Goal: Task Accomplishment & Management: Manage account settings

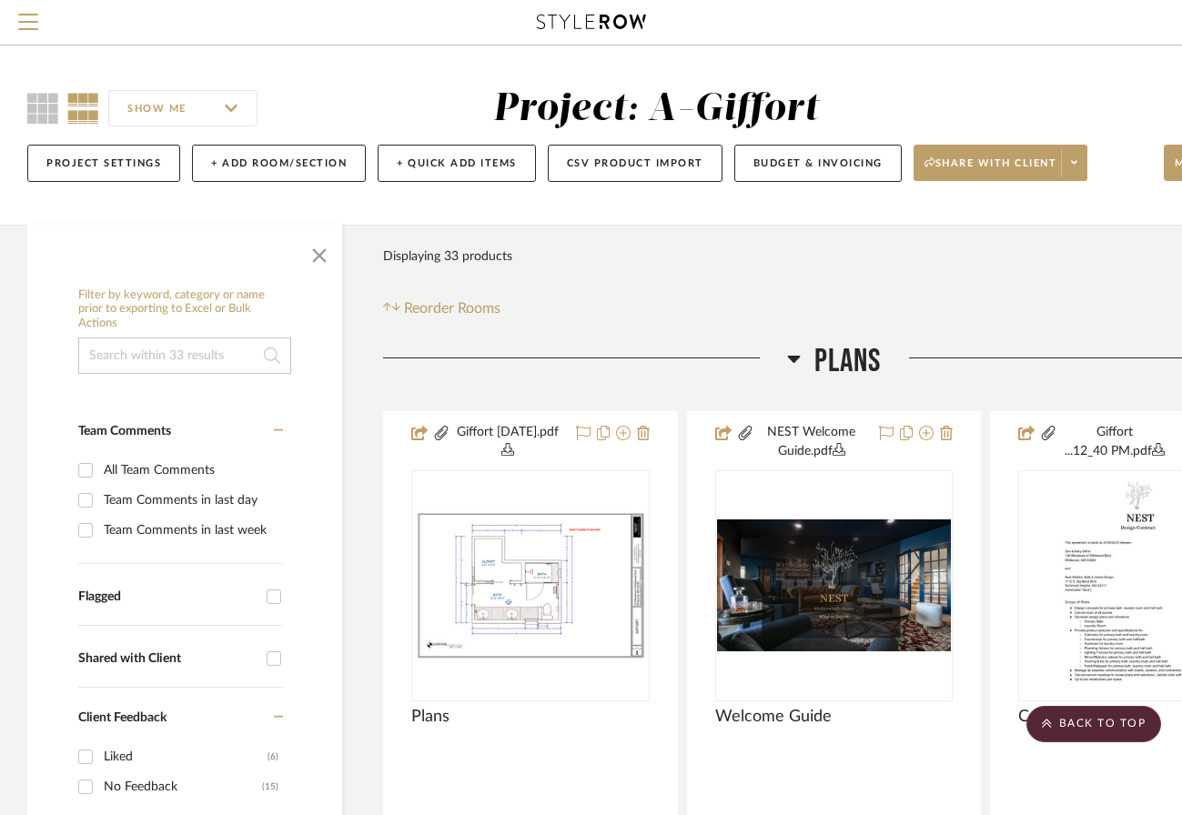
scroll to position [7094, 127]
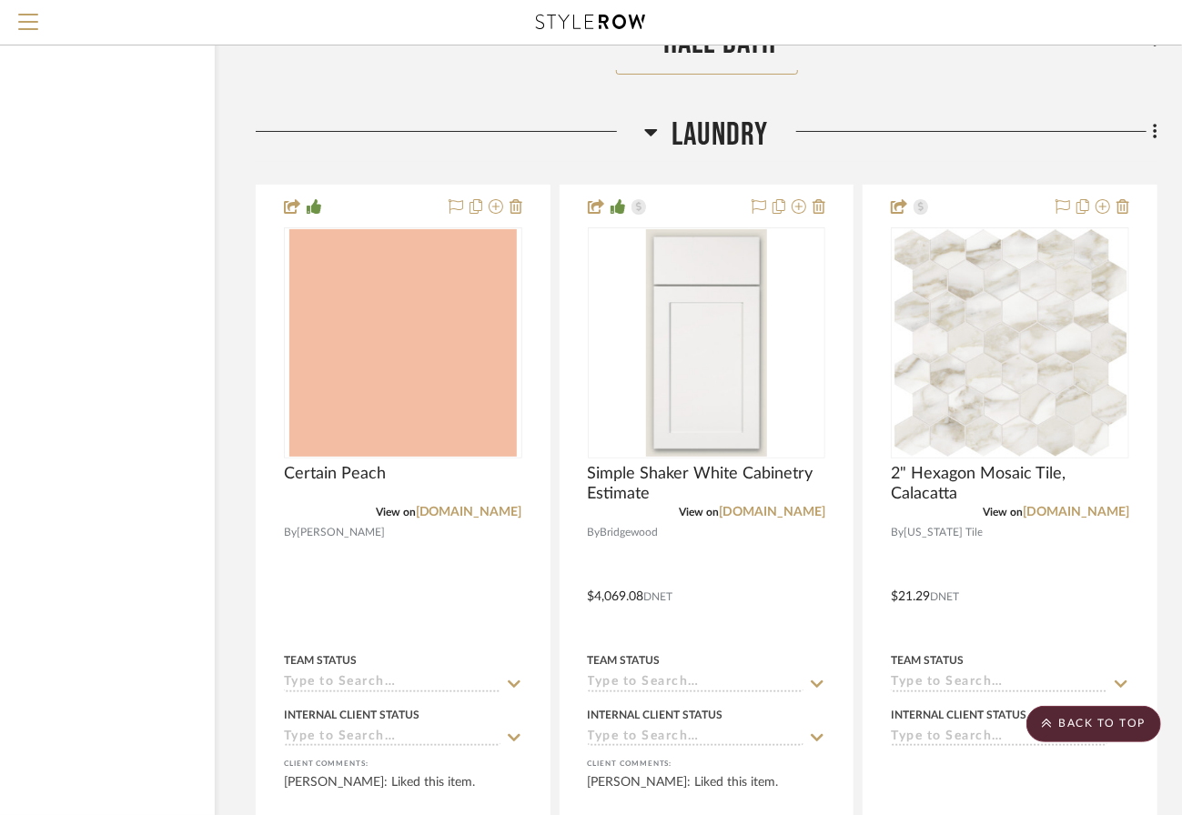
click at [30, 33] on span "Menu" at bounding box center [28, 27] width 20 height 27
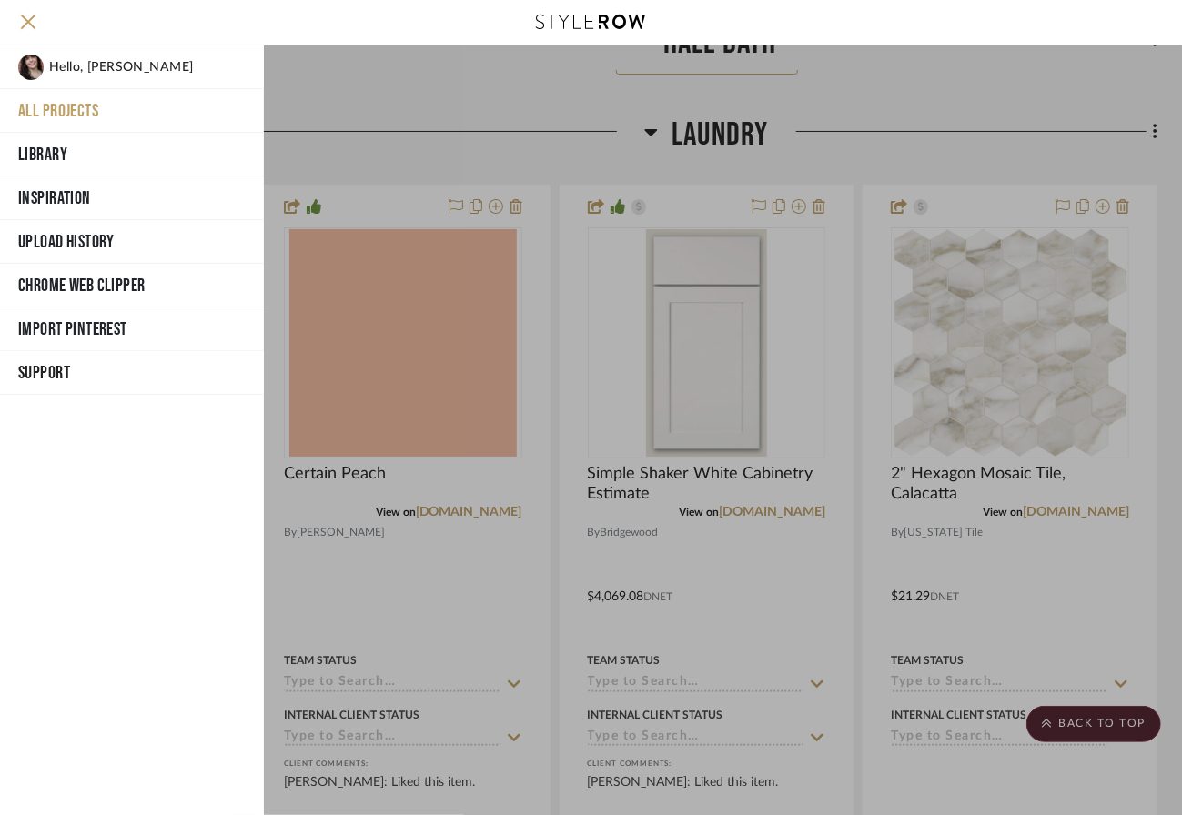
click at [47, 109] on button "All Projects" at bounding box center [132, 111] width 264 height 44
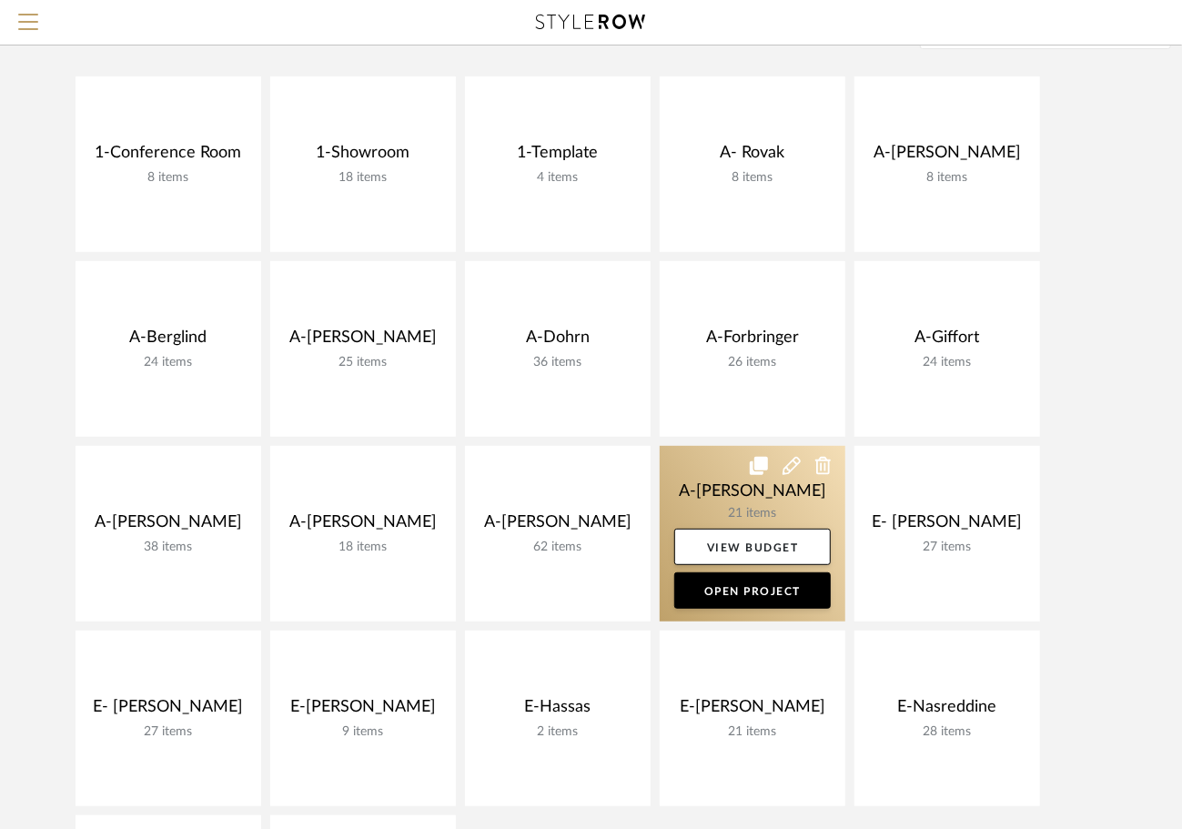
scroll to position [179, 0]
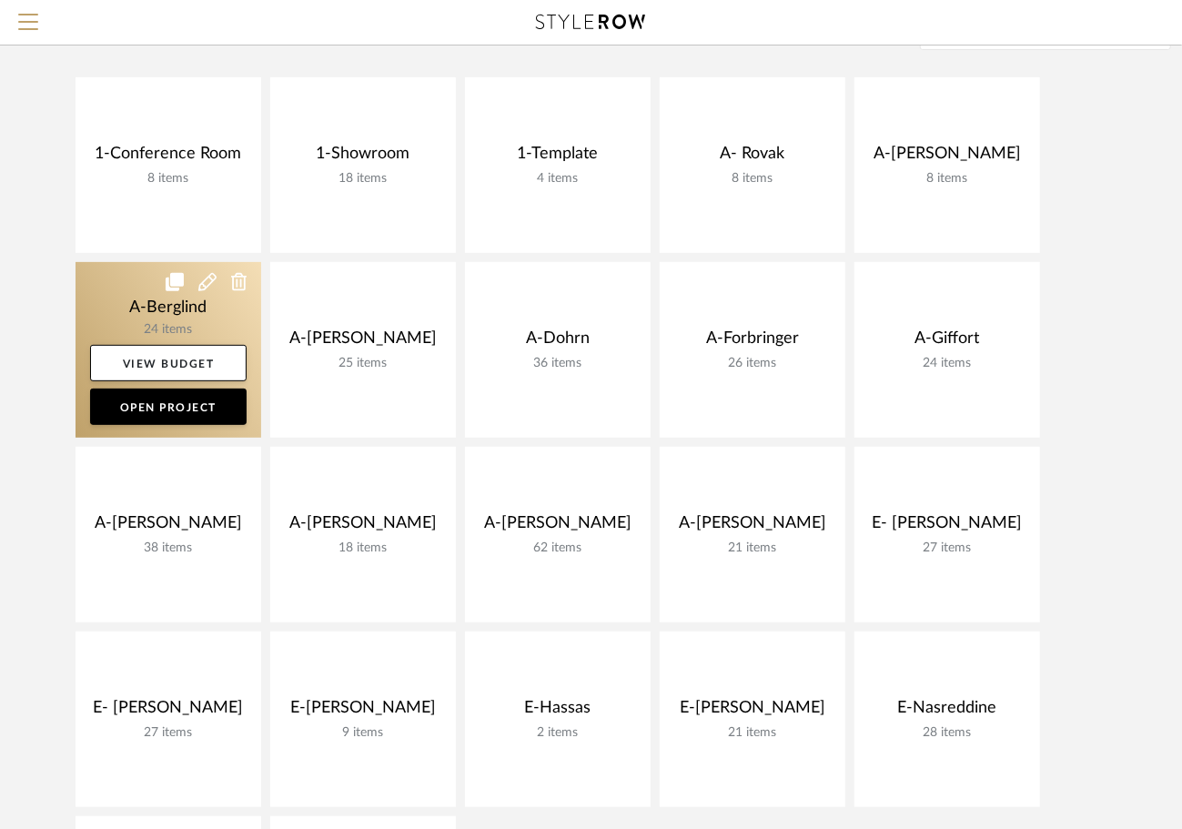
click at [126, 298] on link at bounding box center [169, 350] width 186 height 176
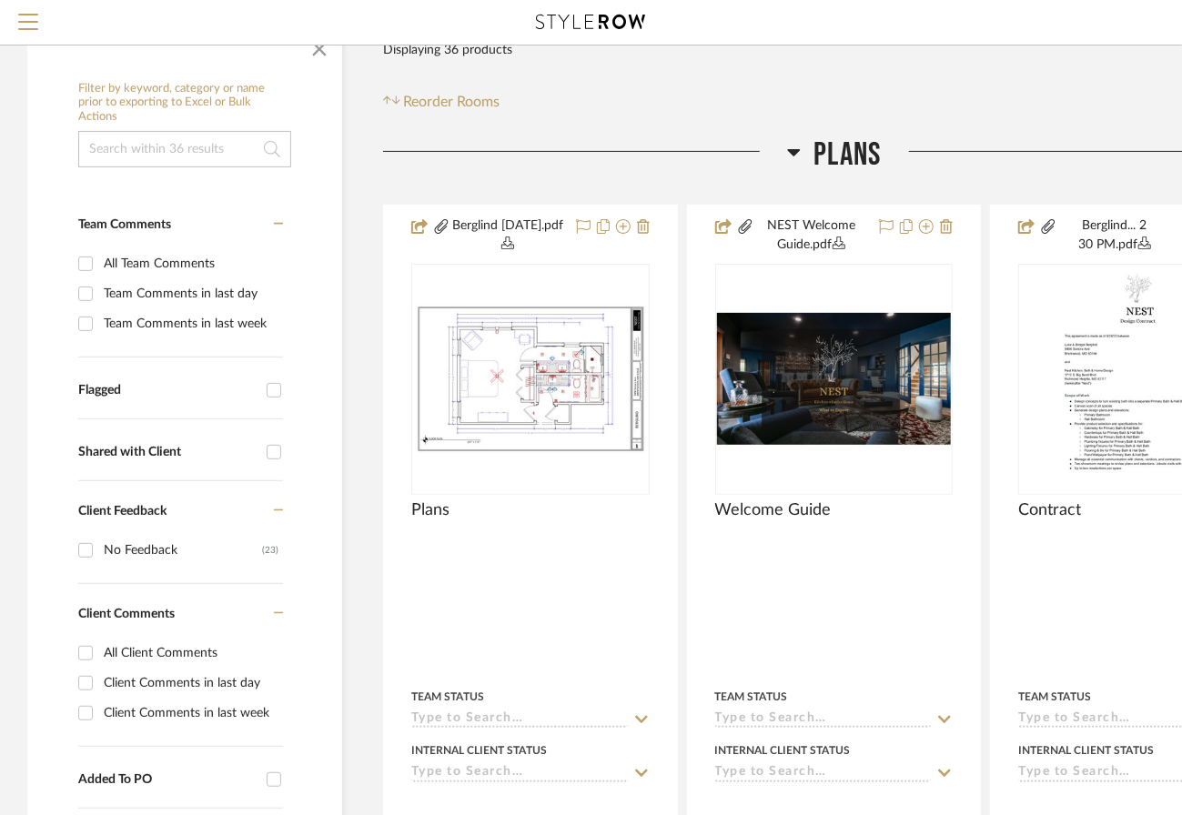
scroll to position [211, 0]
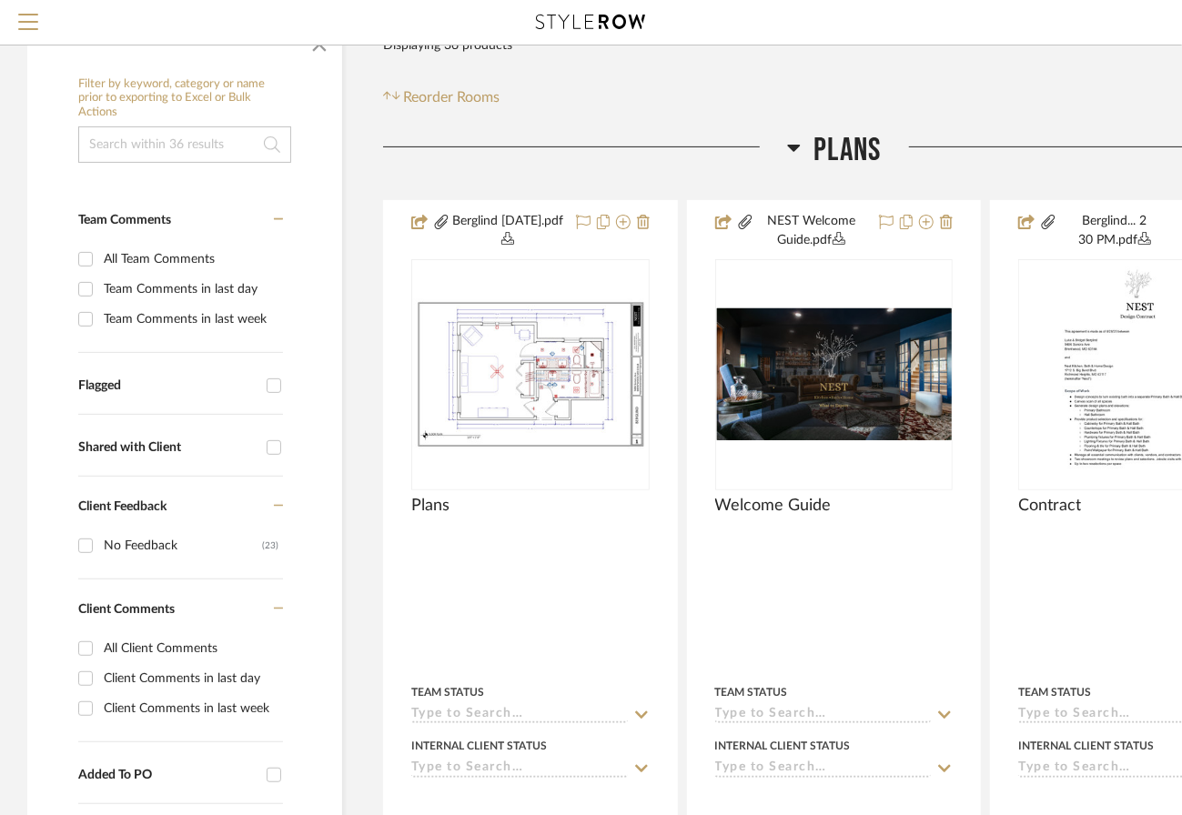
click at [874, 368] on div at bounding box center [834, 374] width 238 height 231
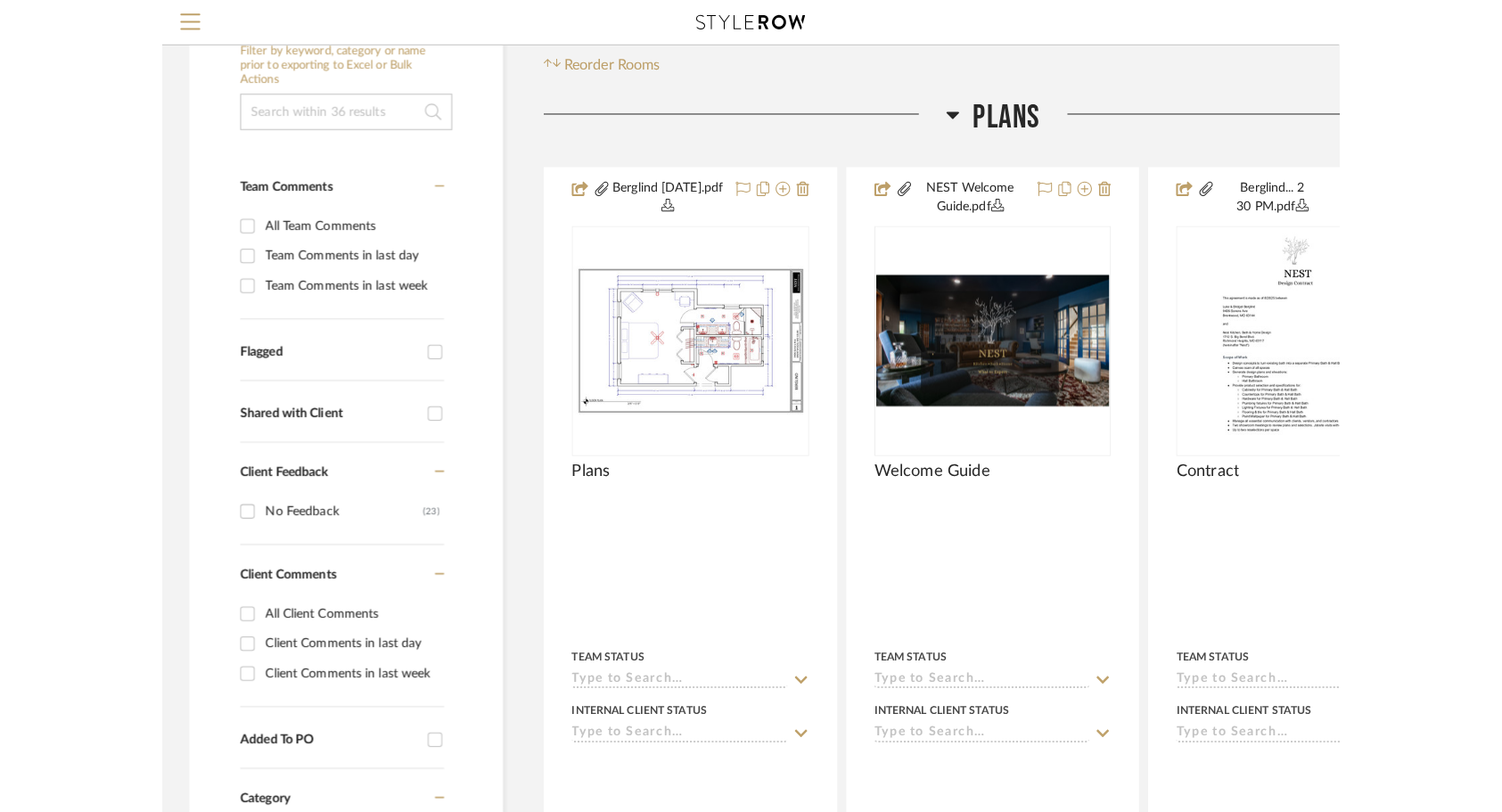
scroll to position [240, 0]
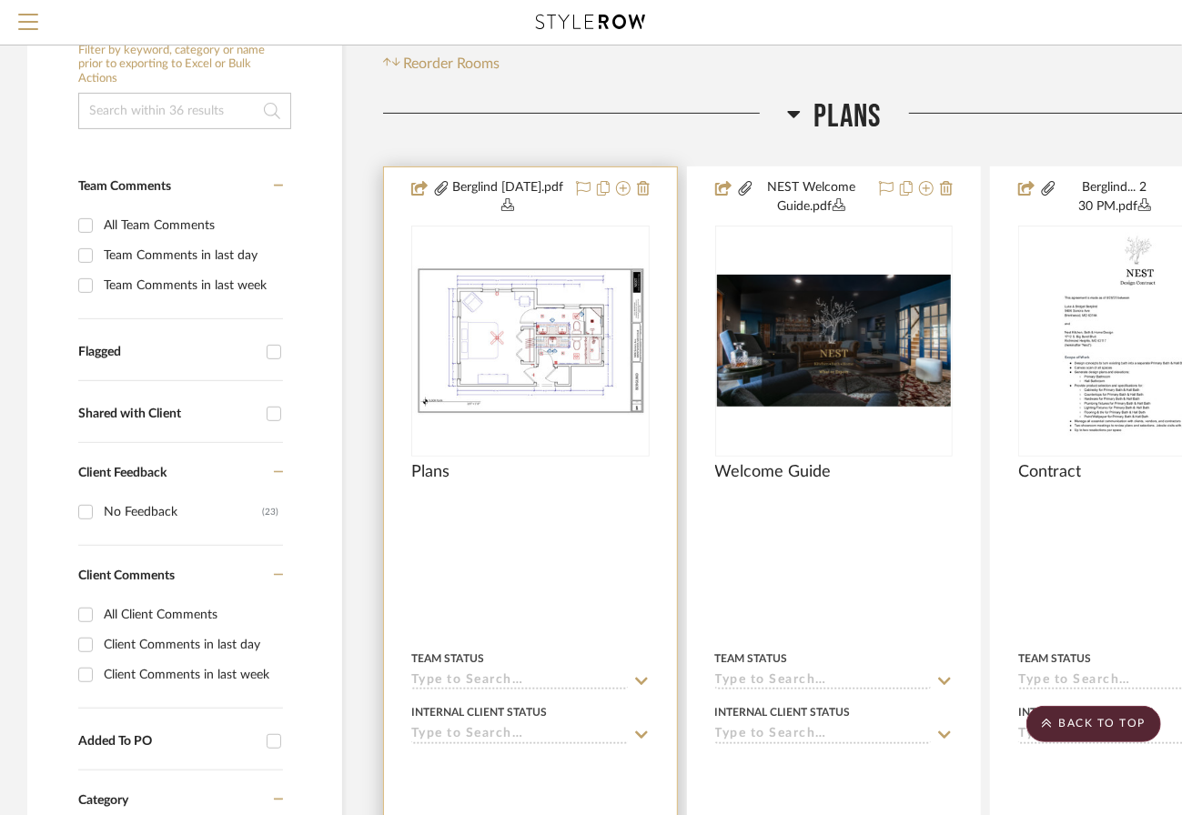
click at [634, 505] on div at bounding box center [530, 510] width 238 height 16
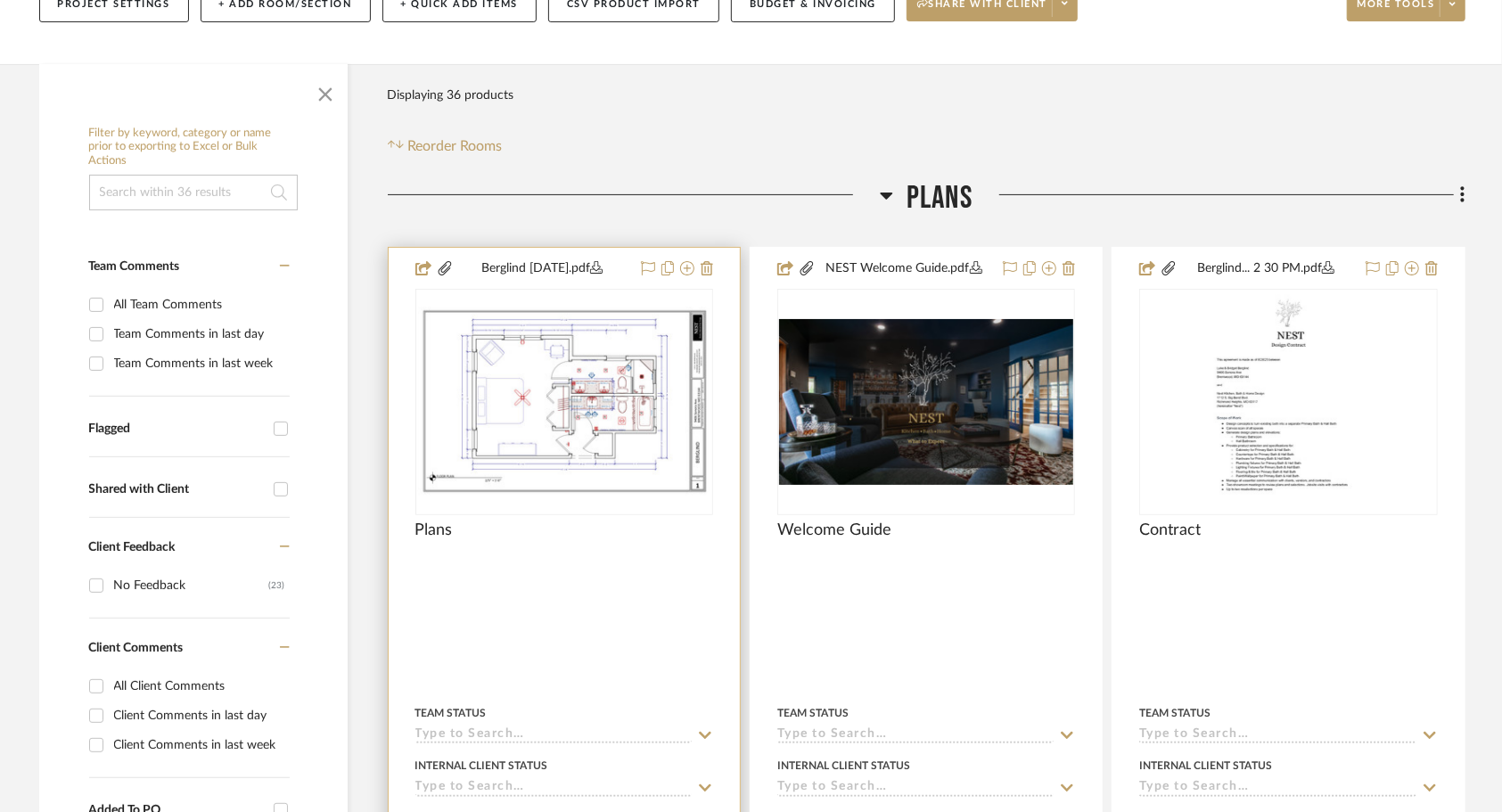
click at [602, 574] on div at bounding box center [564, 567] width 298 height 16
click at [594, 548] on div "Plans" at bounding box center [564, 540] width 298 height 39
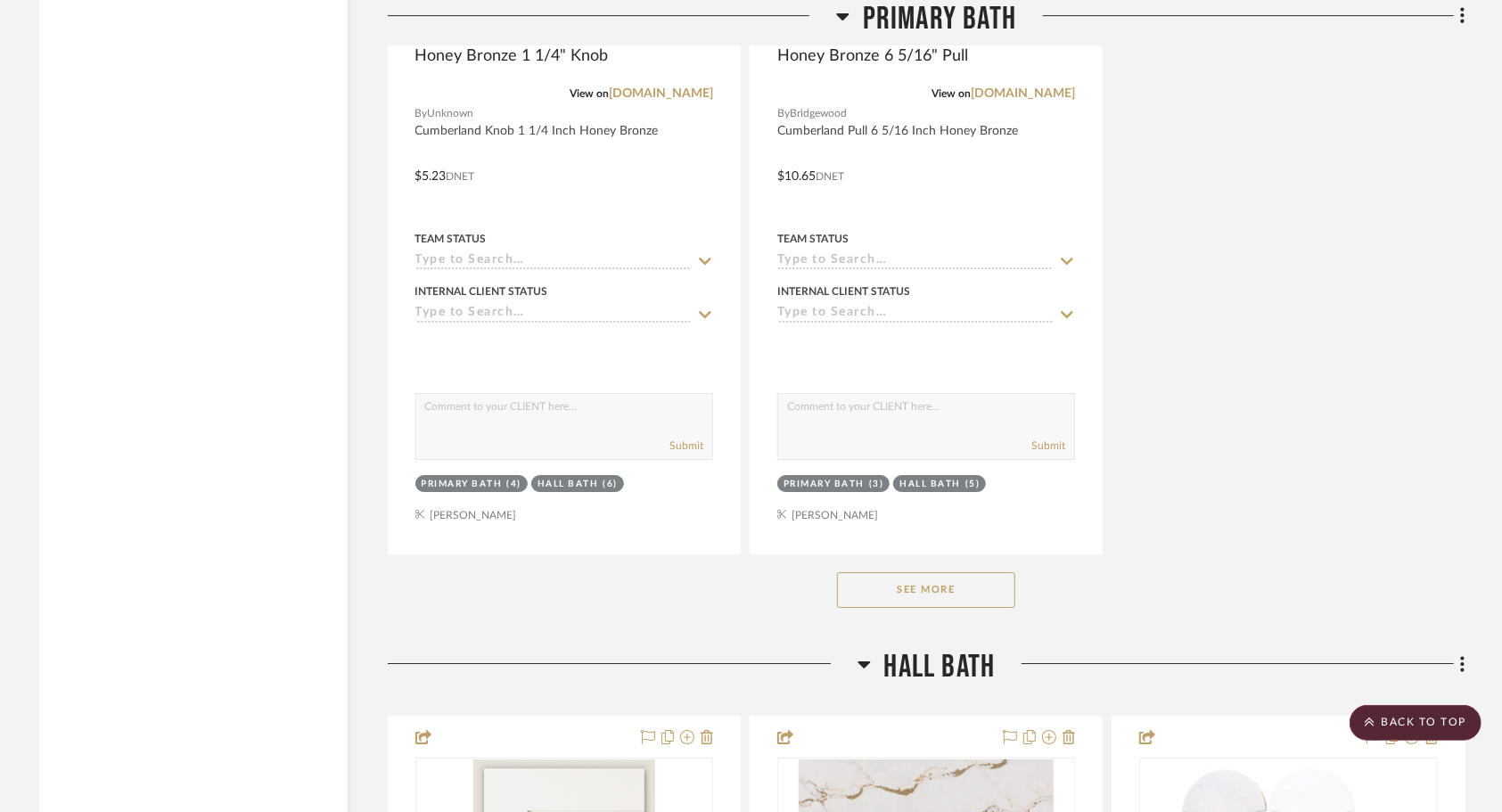
scroll to position [3958, 0]
click at [879, 585] on button "See More" at bounding box center [926, 589] width 178 height 35
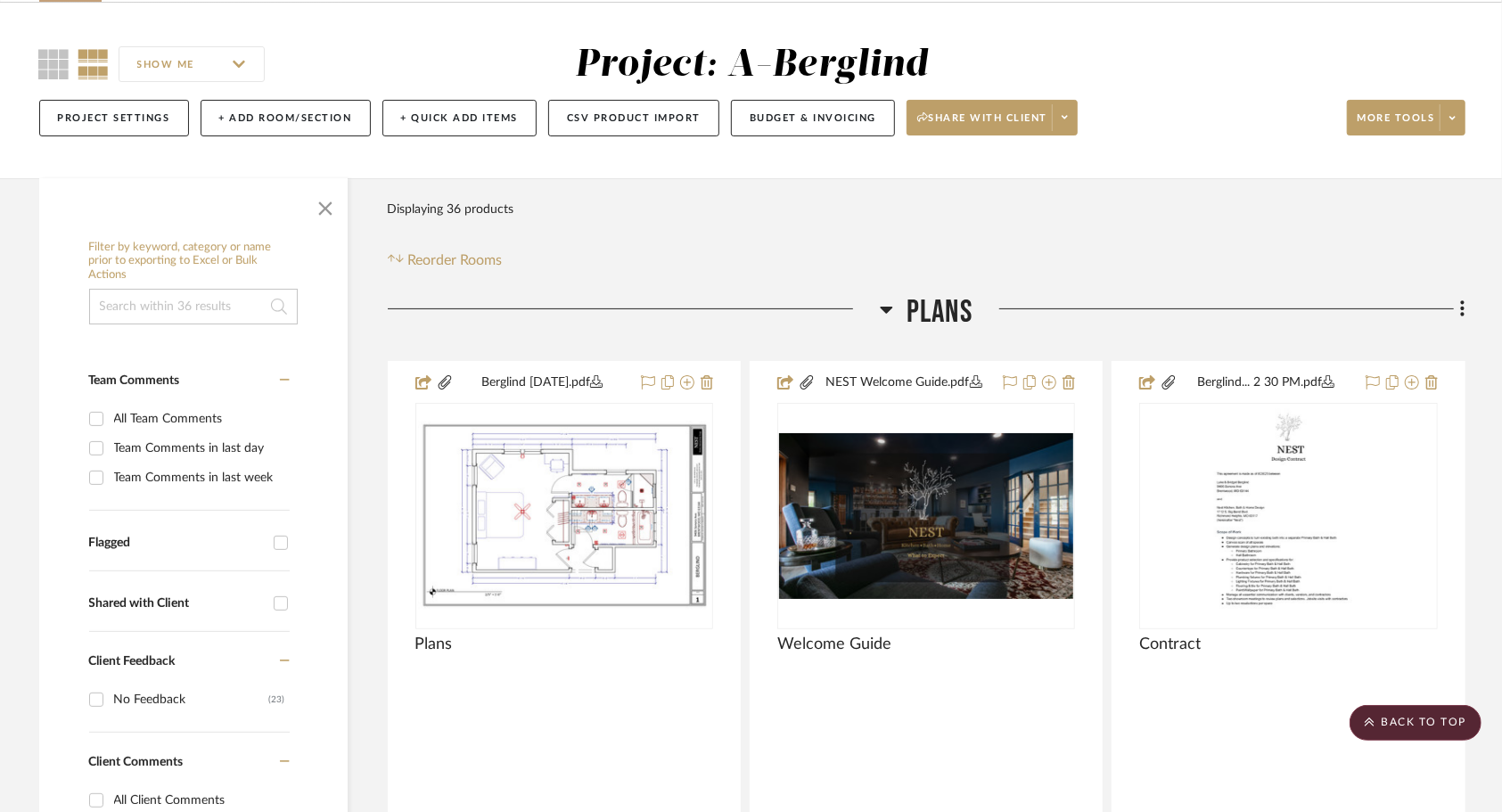
scroll to position [0, 0]
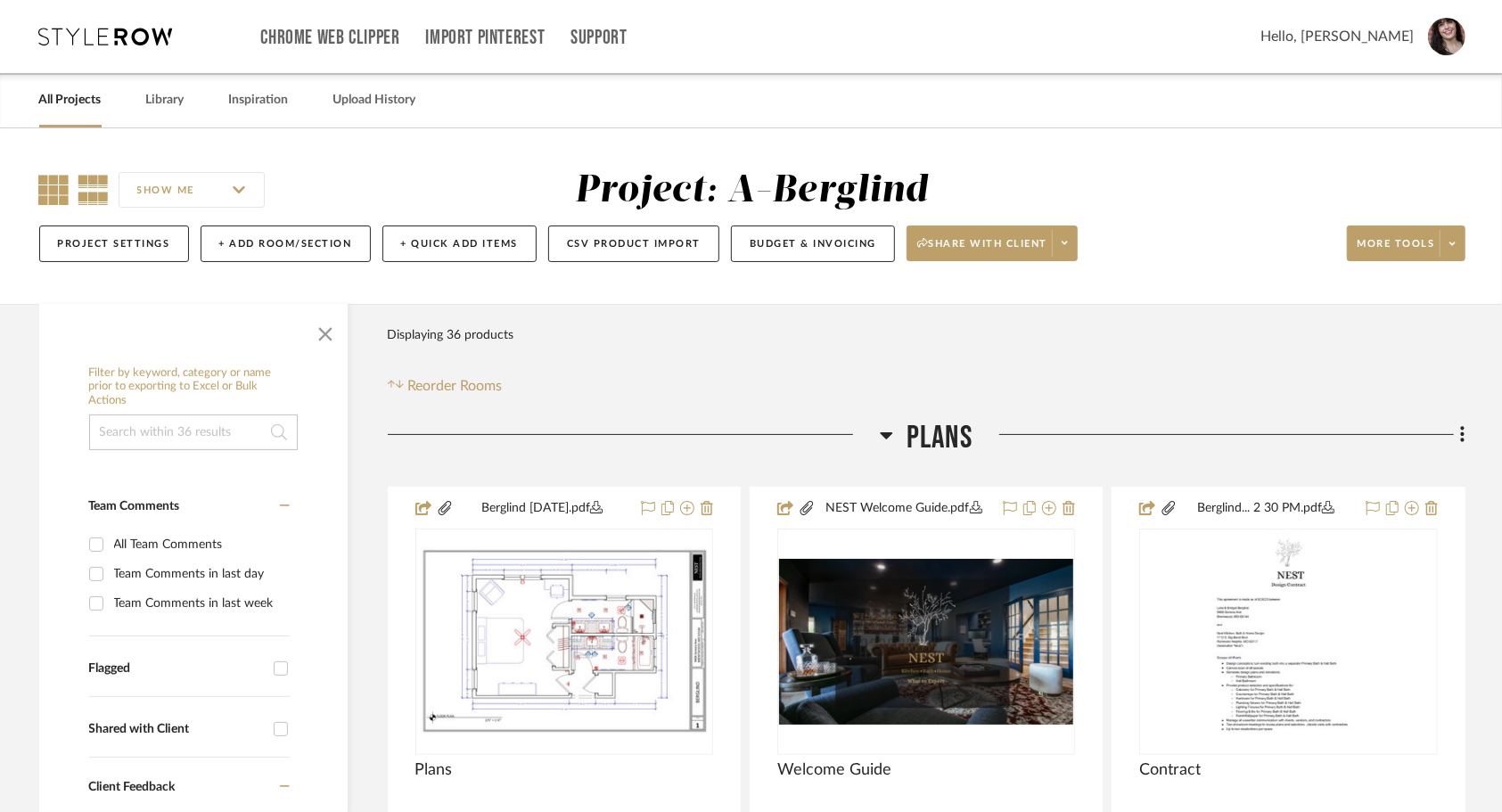
click at [55, 190] on icon at bounding box center [54, 189] width 30 height 30
click at [170, 92] on link "Library" at bounding box center [165, 100] width 38 height 24
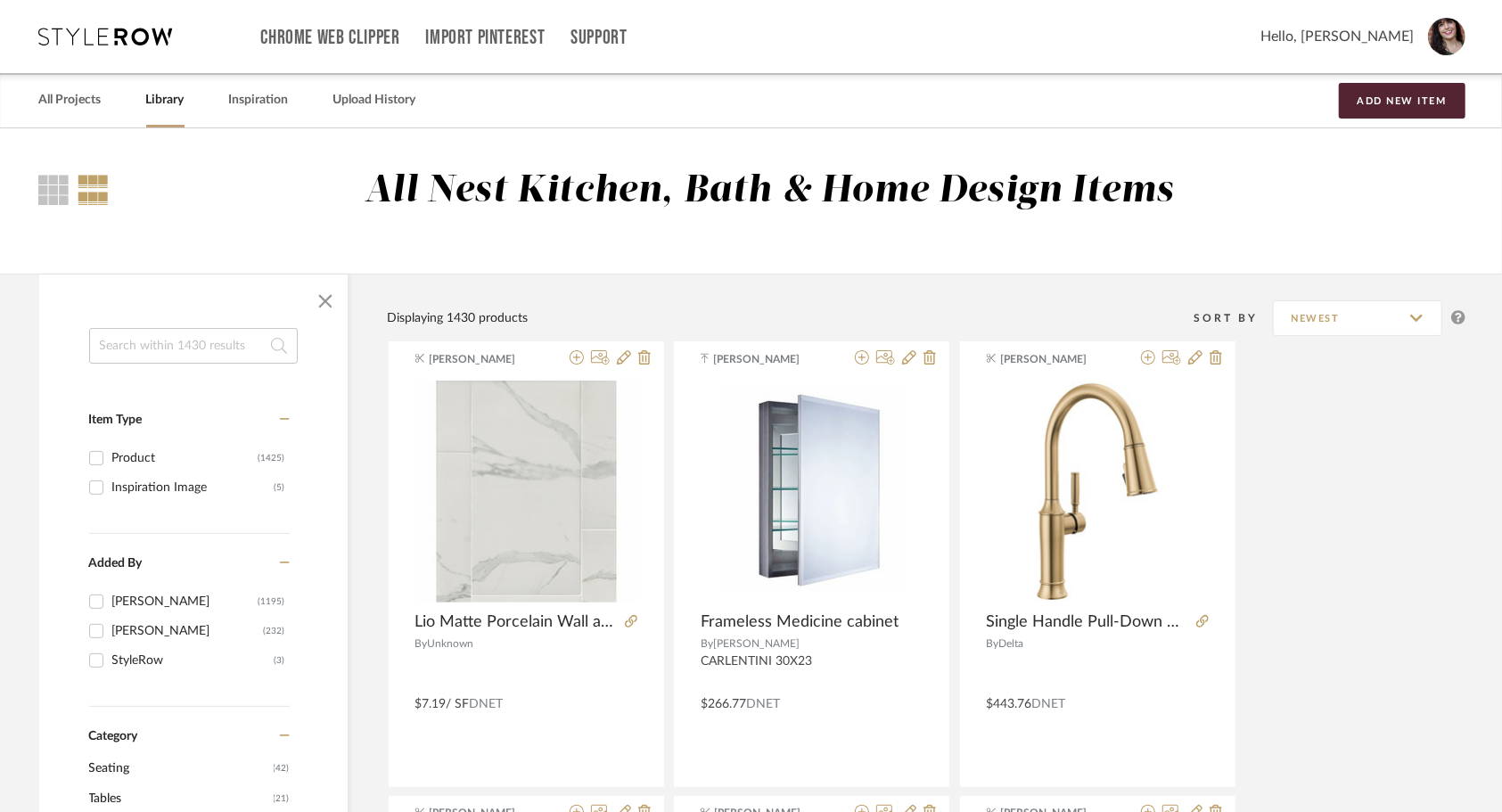
click at [127, 344] on input at bounding box center [193, 346] width 209 height 35
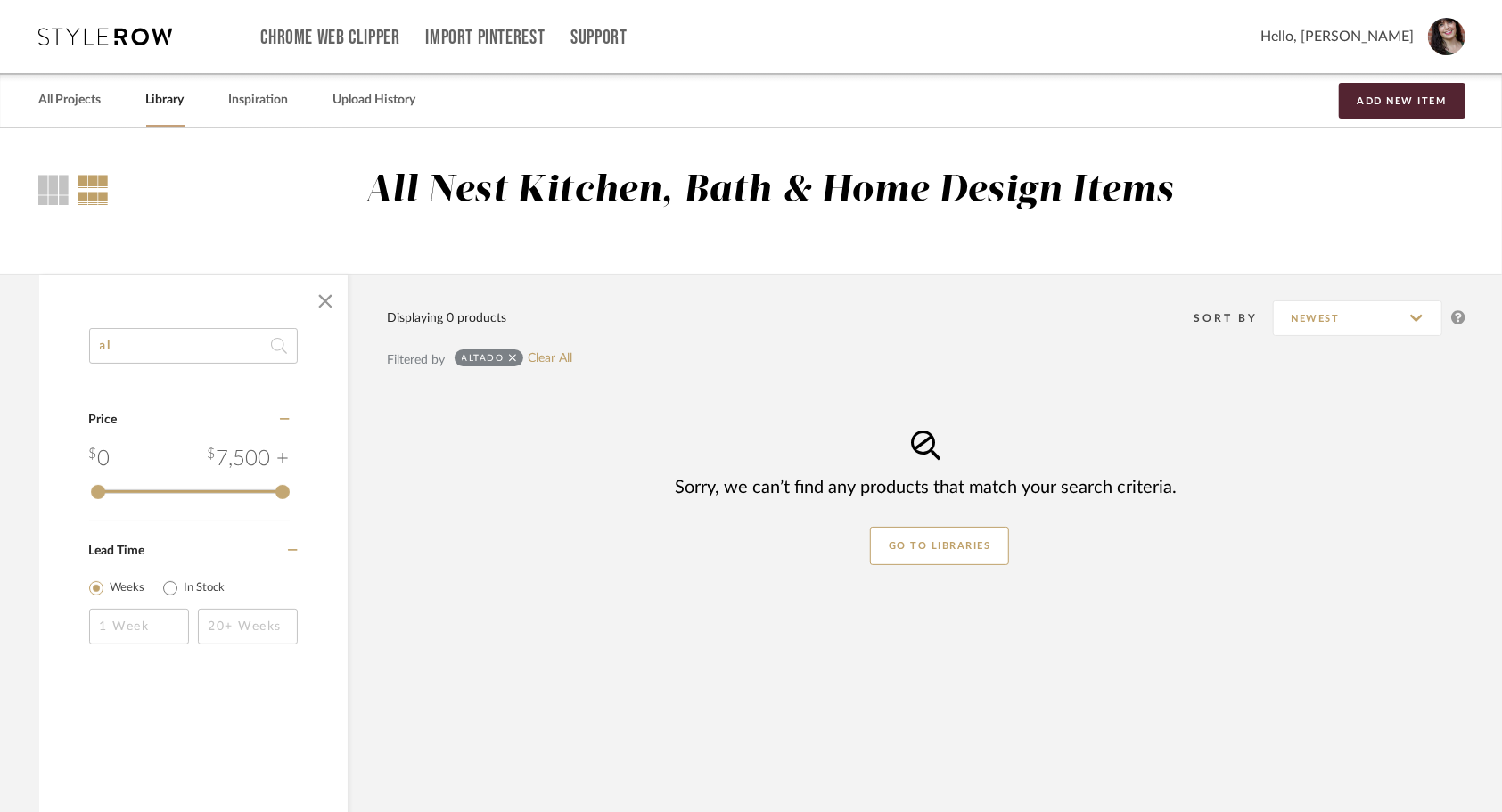
type input "a"
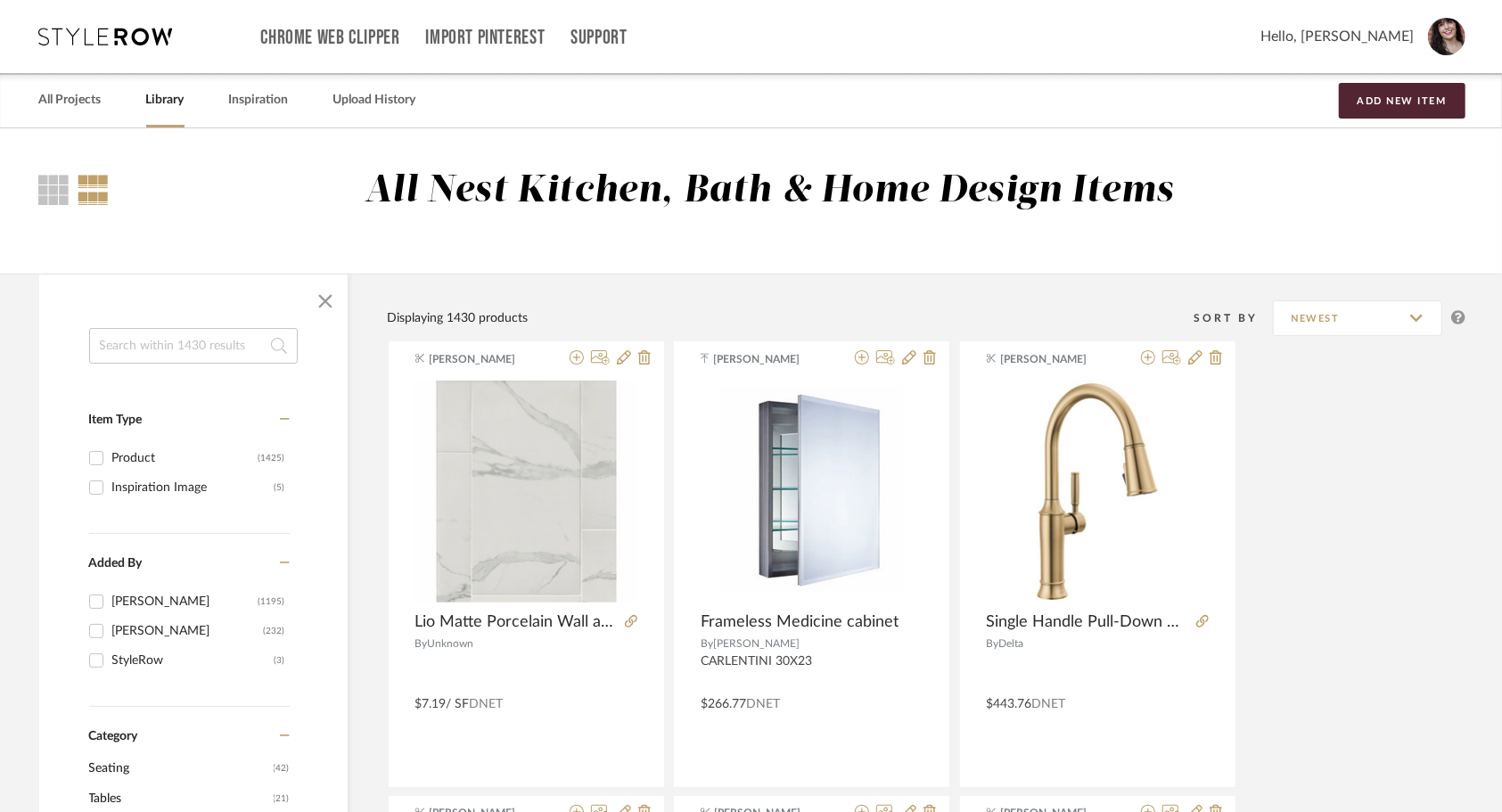
click at [180, 353] on input at bounding box center [193, 346] width 209 height 35
type input "faucet"
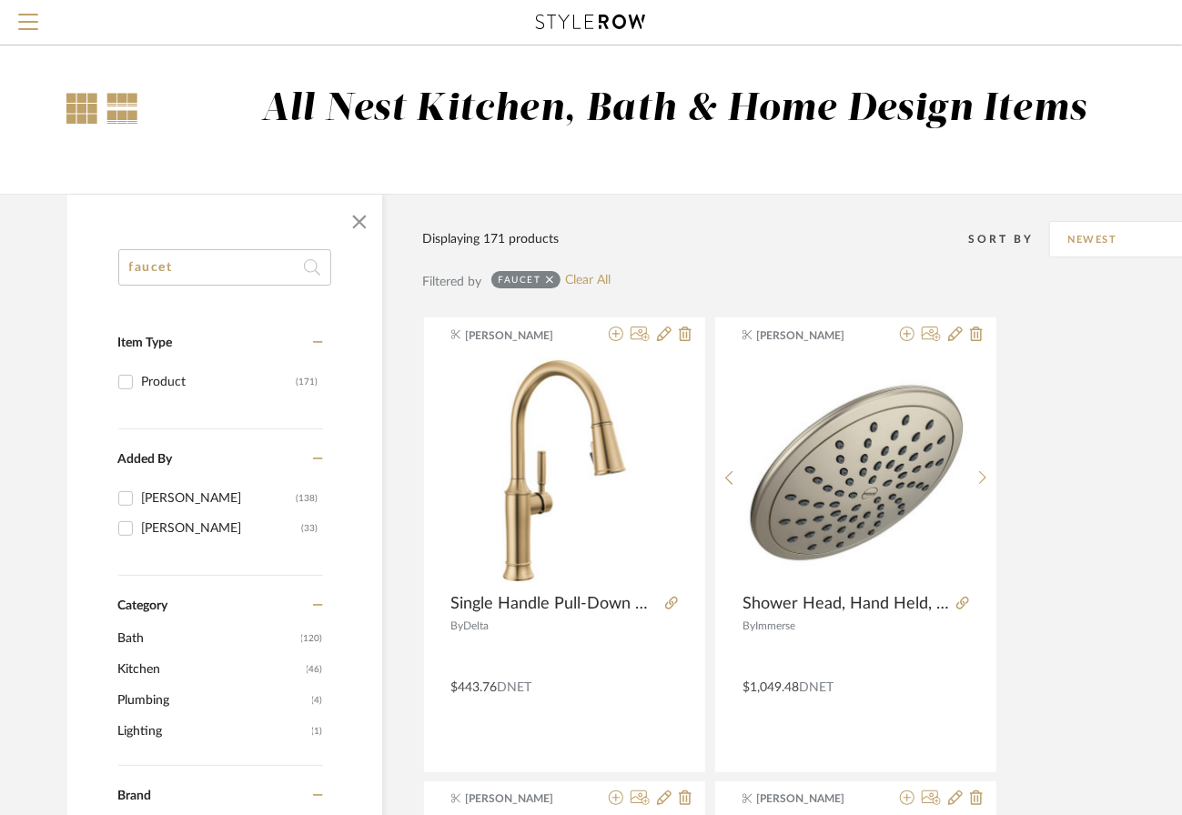
click at [78, 106] on div at bounding box center [82, 108] width 31 height 31
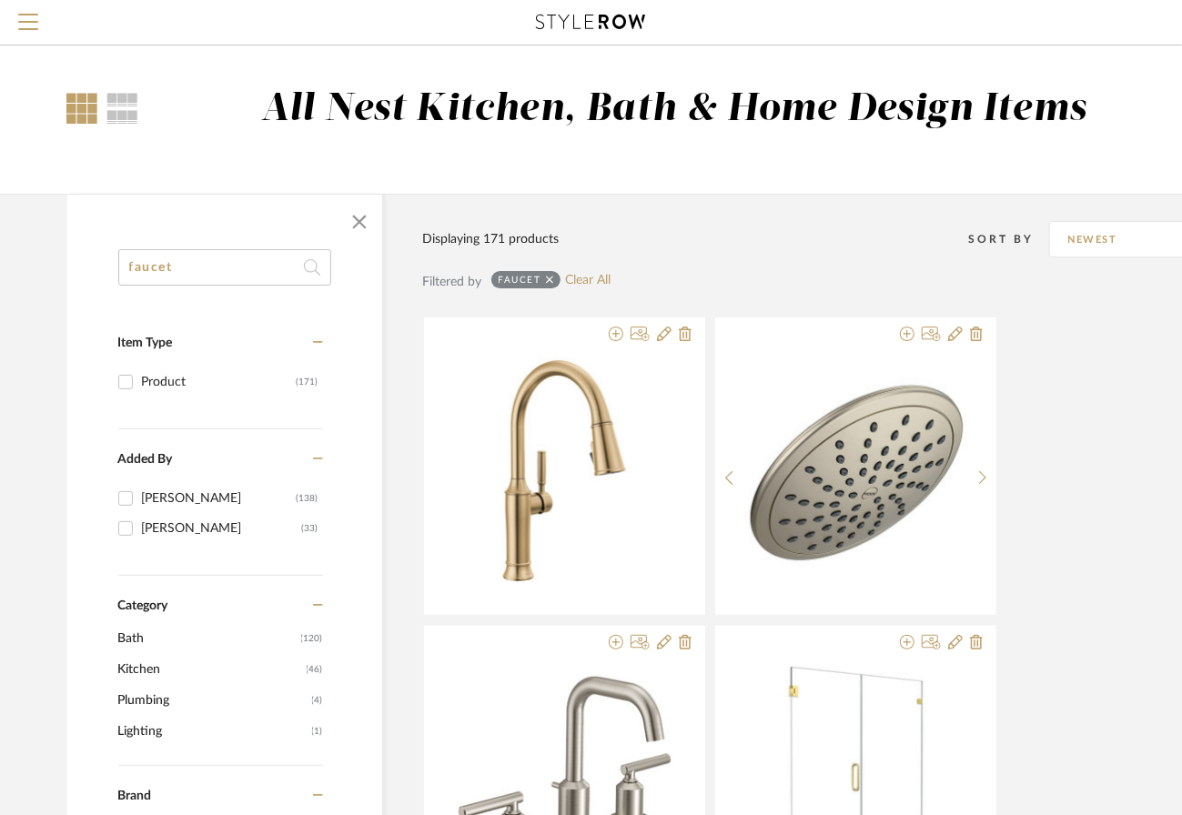
click at [86, 111] on div at bounding box center [82, 108] width 31 height 31
click at [35, 15] on span "Menu" at bounding box center [28, 15] width 20 height 2
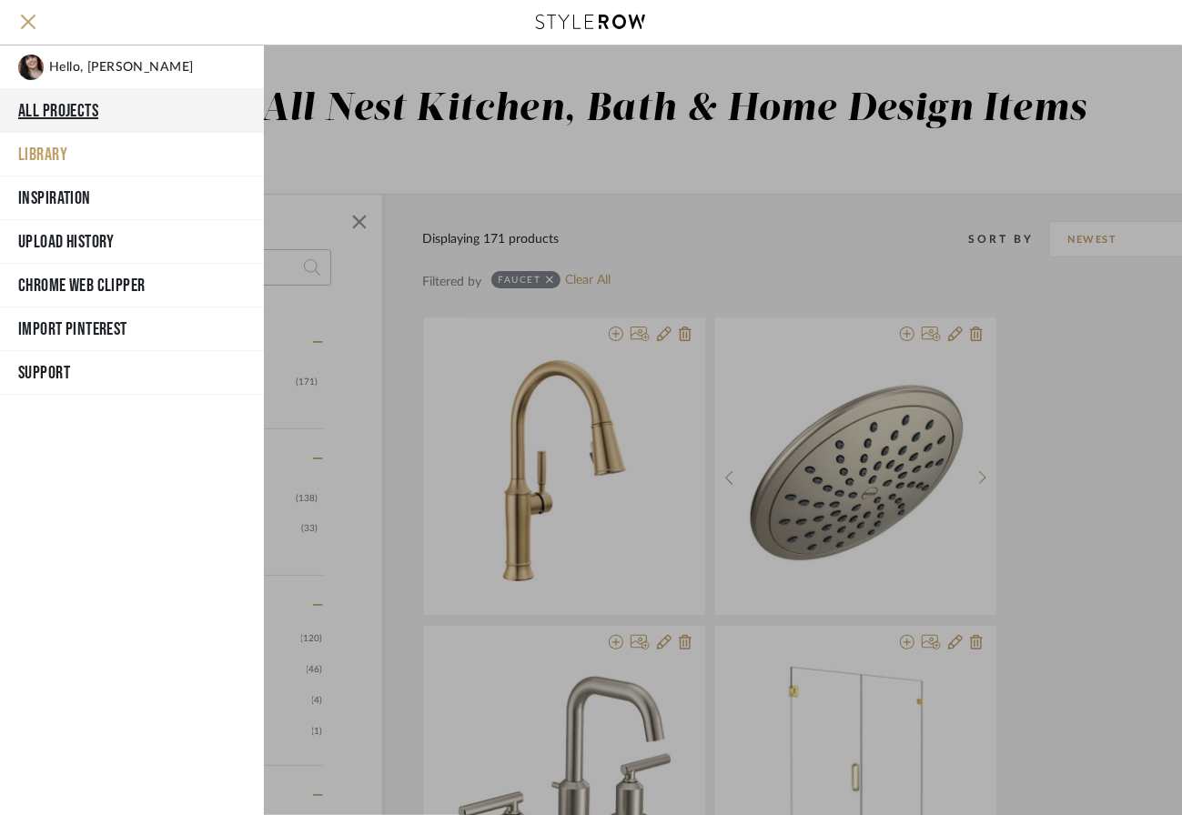
click at [45, 118] on button "All Projects" at bounding box center [132, 111] width 264 height 44
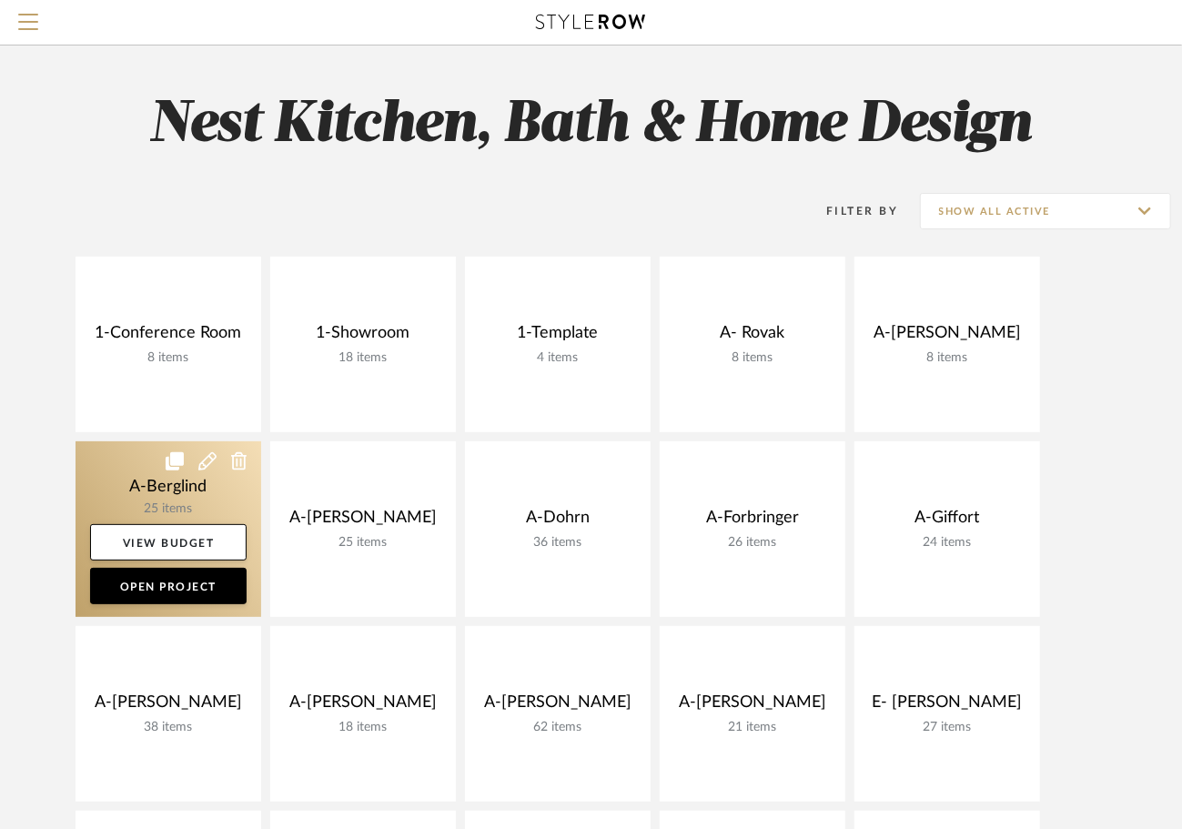
click at [131, 473] on link at bounding box center [169, 529] width 186 height 176
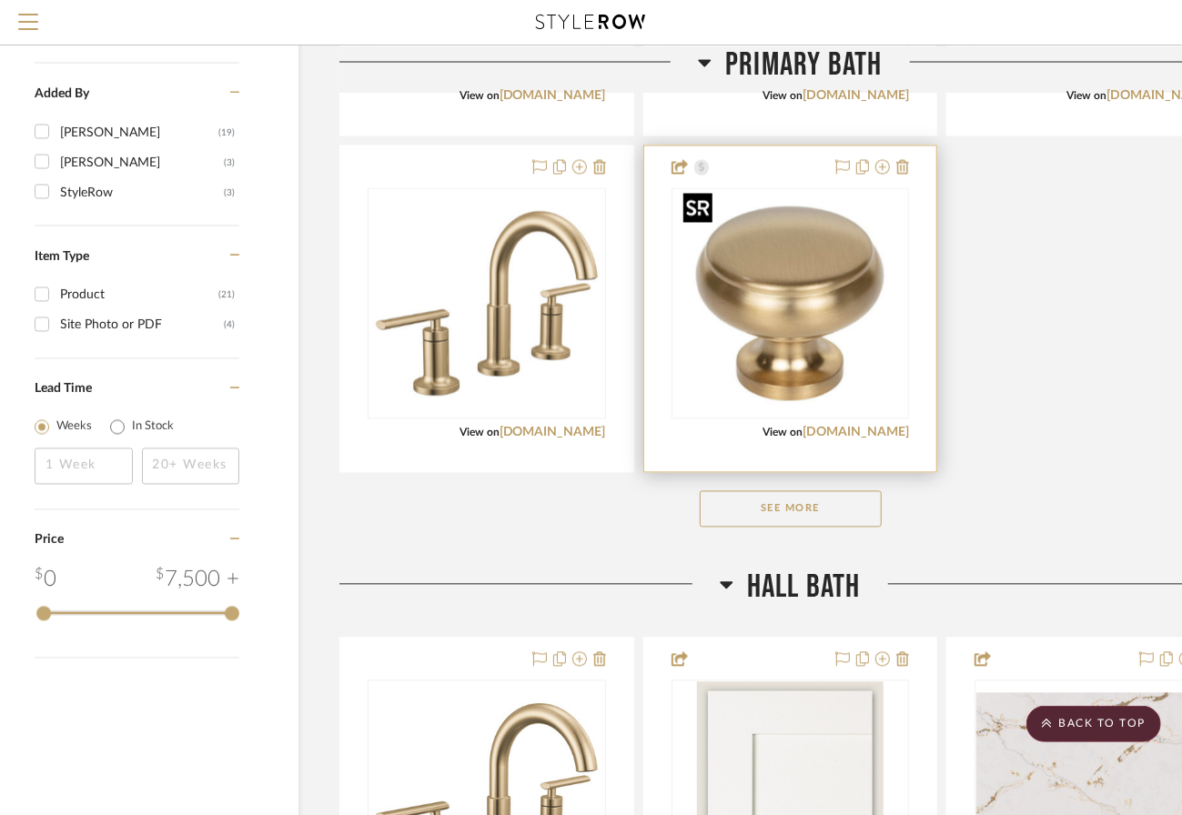
scroll to position [1712, 45]
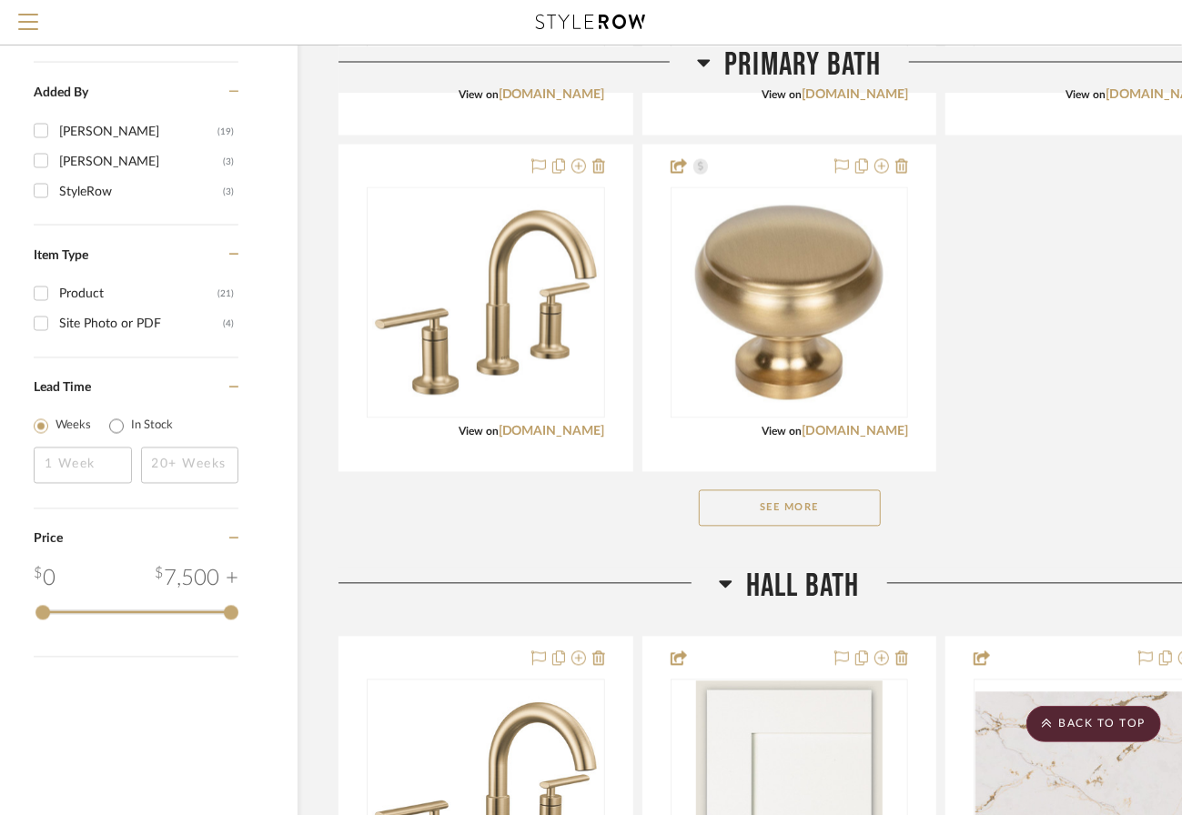
click at [820, 511] on button "See More" at bounding box center [790, 508] width 182 height 36
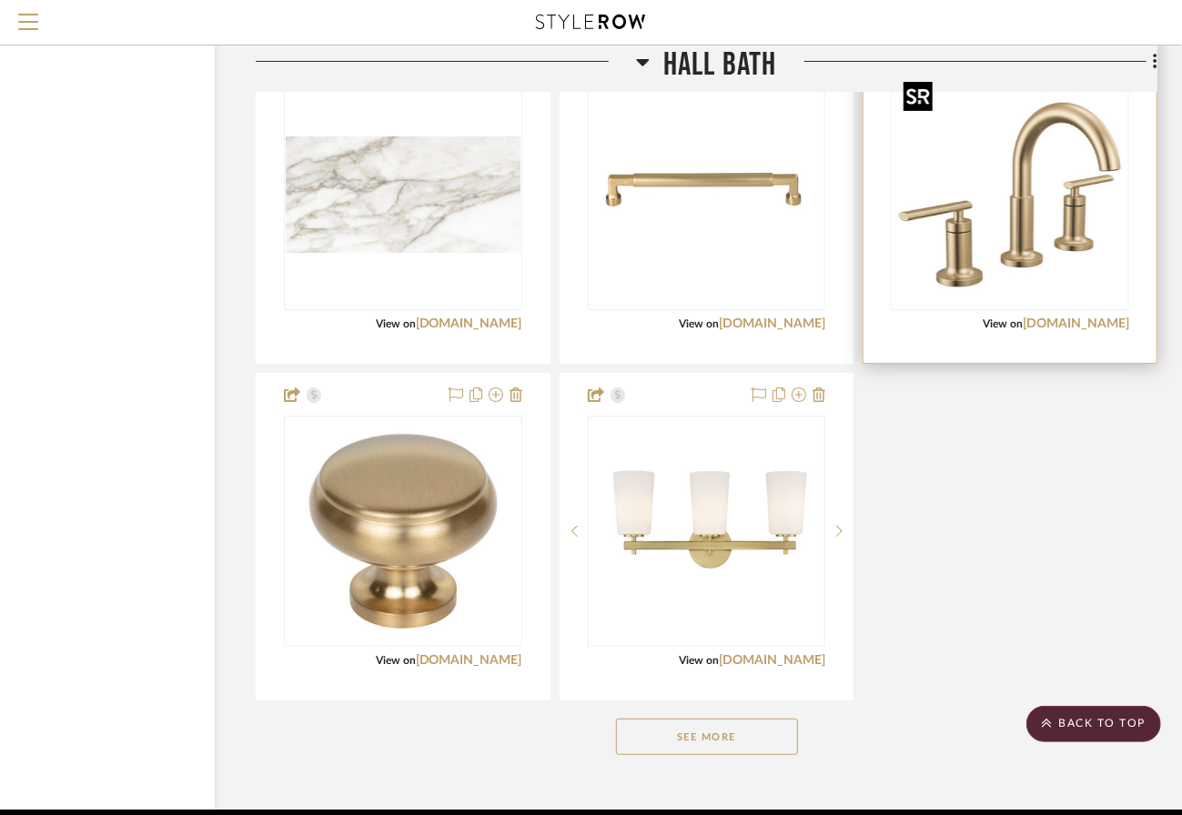
scroll to position [3660, 127]
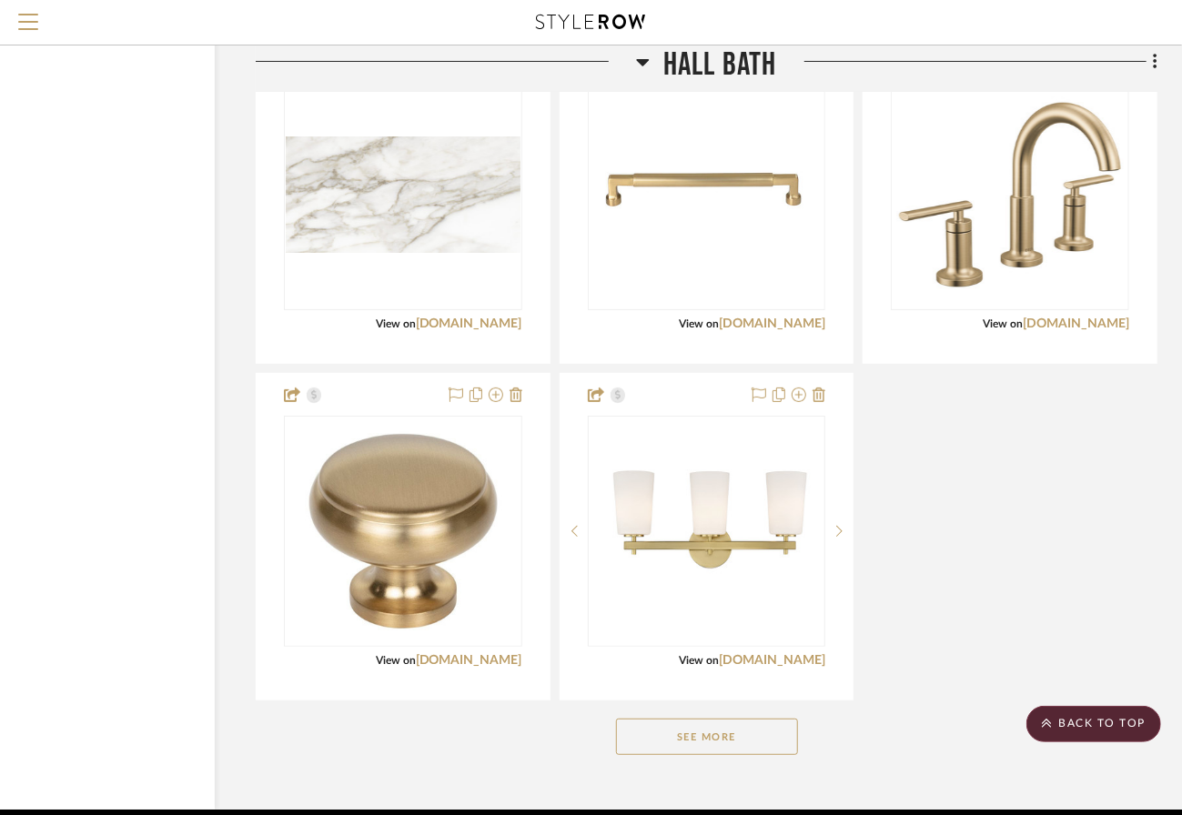
click at [704, 743] on button "See More" at bounding box center [707, 737] width 182 height 36
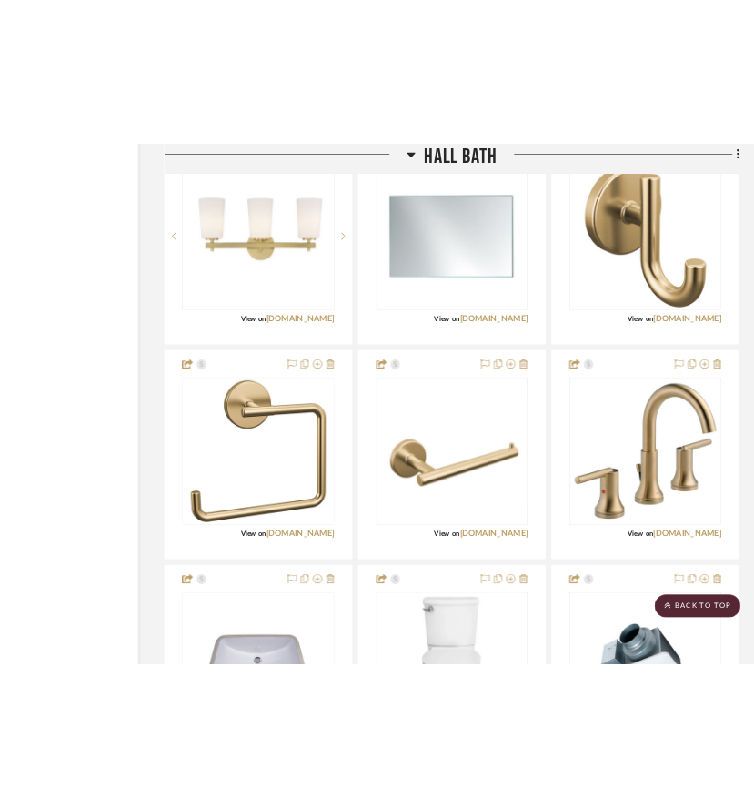
scroll to position [4131, 0]
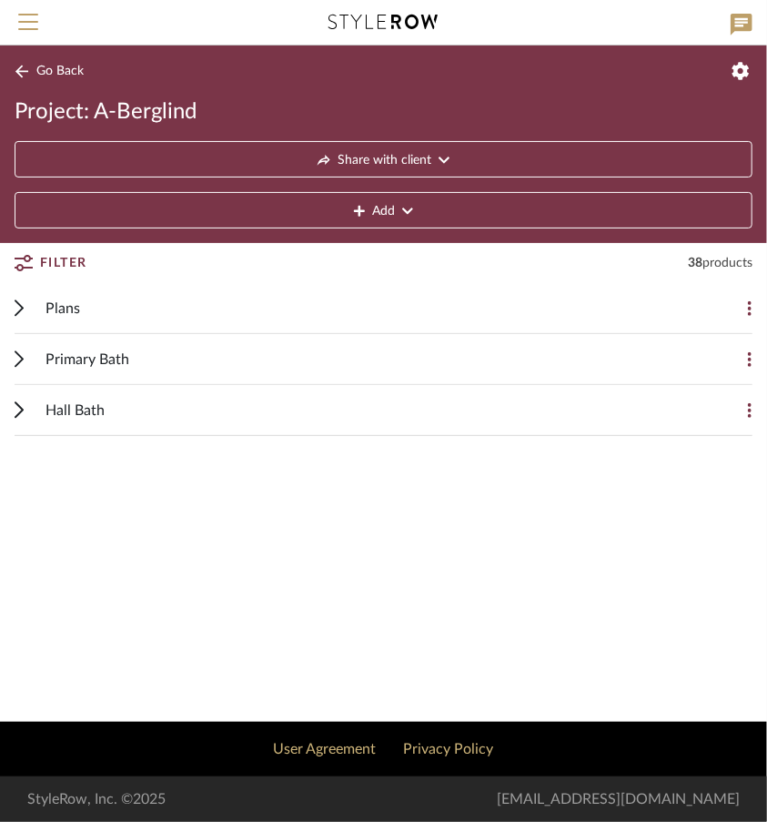
click at [78, 356] on span "Primary Bath" at bounding box center [87, 360] width 84 height 22
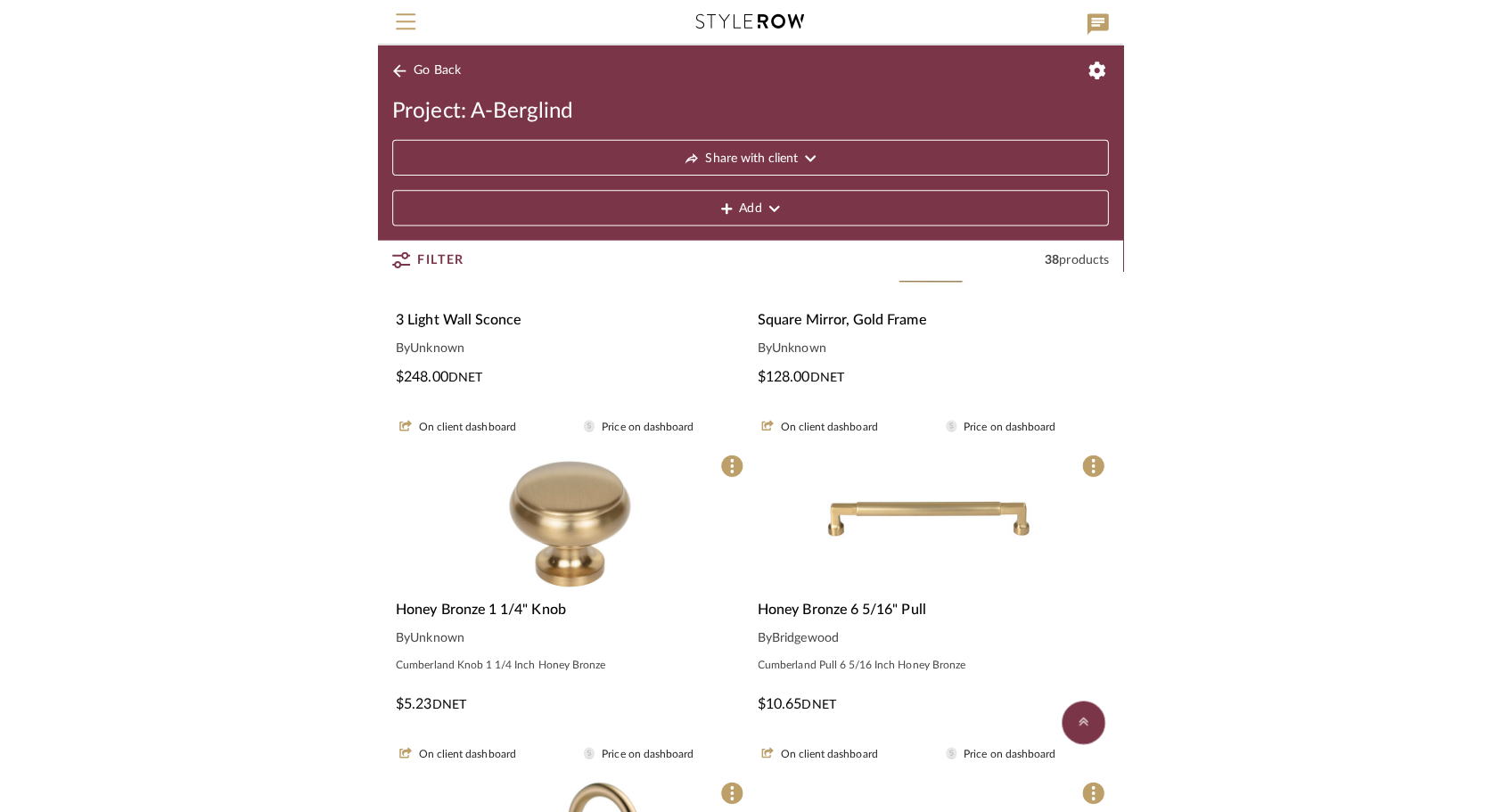
scroll to position [604, 0]
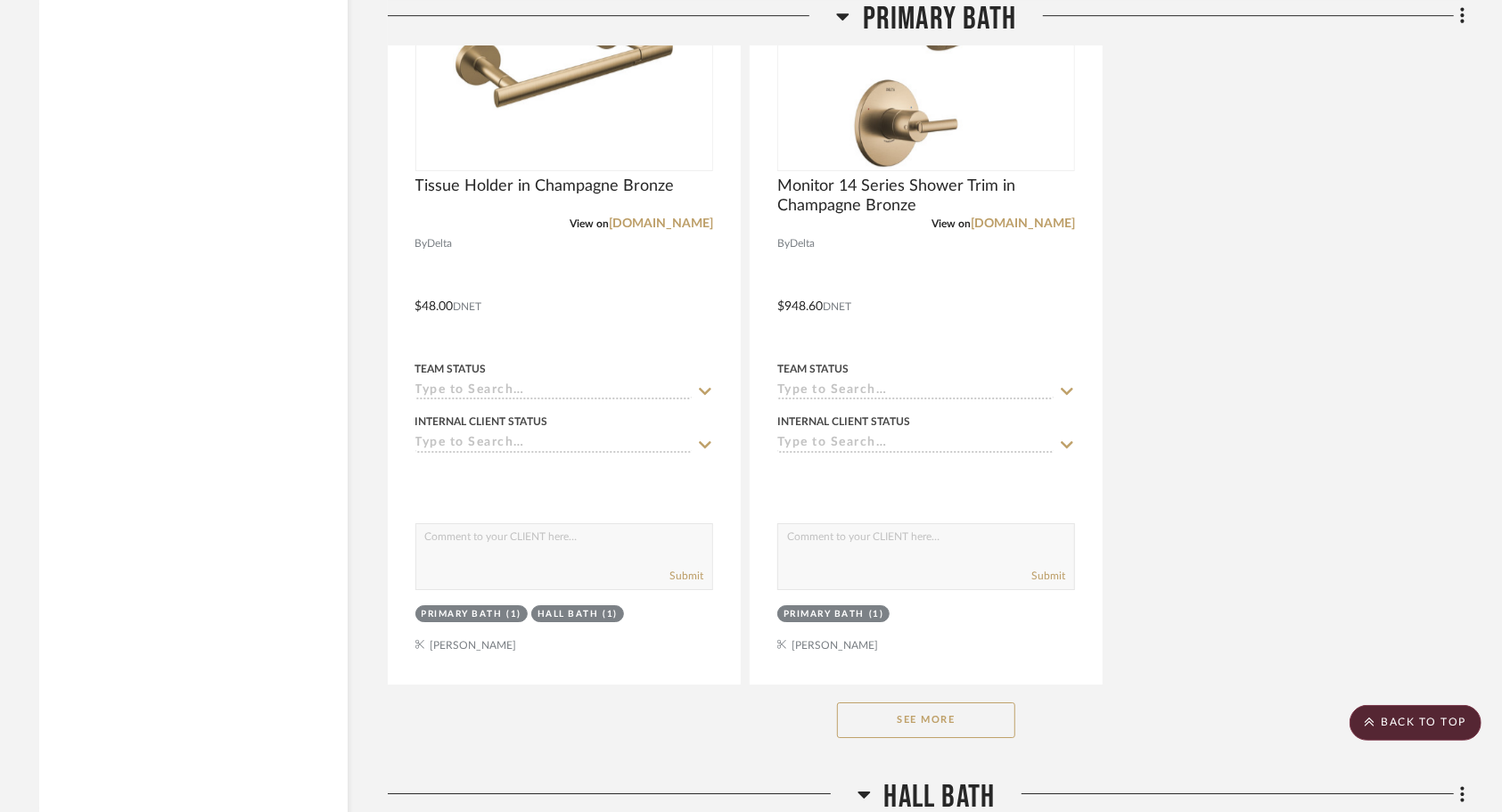
scroll to position [3840, 0]
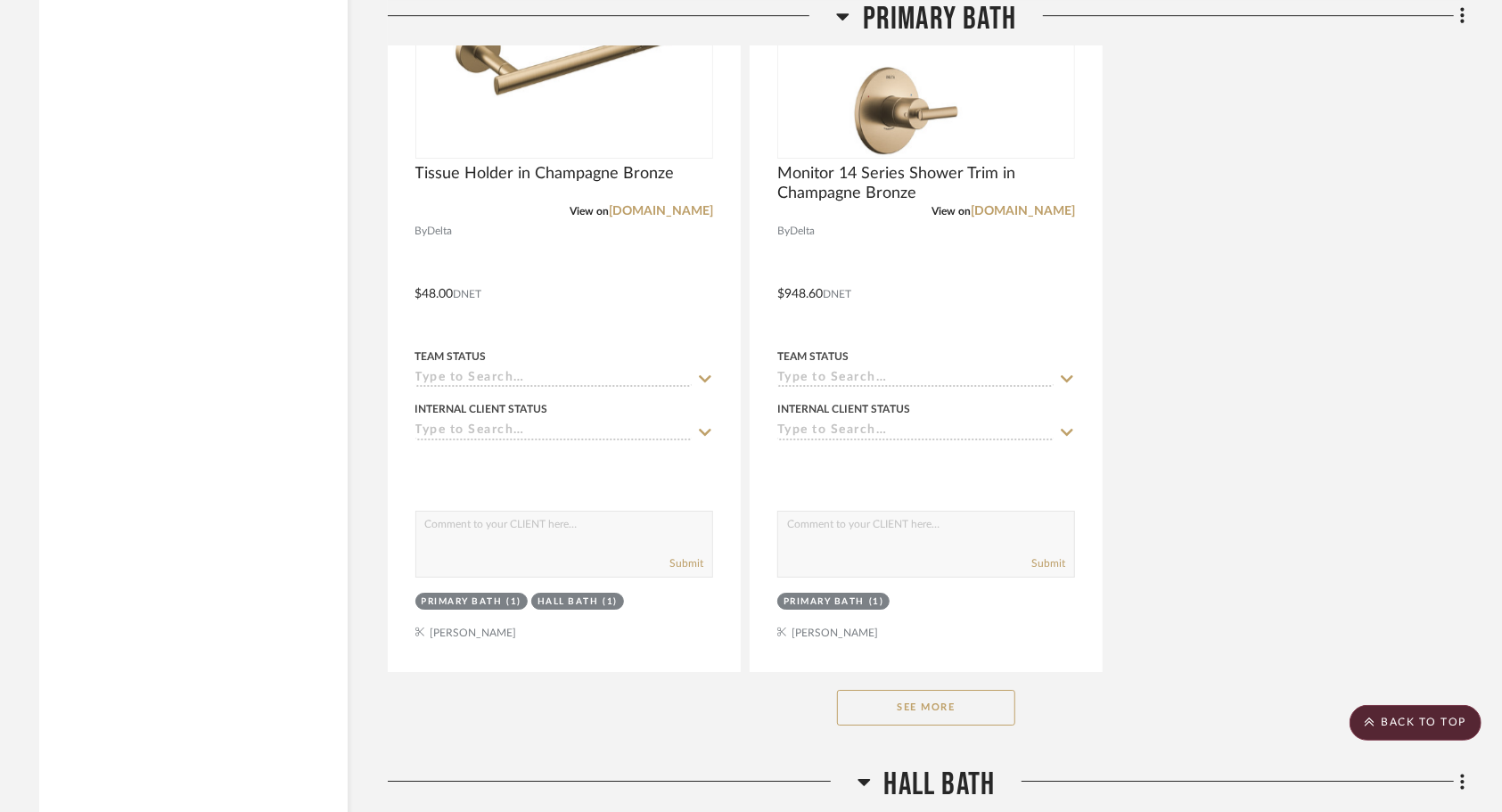
click at [952, 710] on button "See More" at bounding box center [926, 707] width 178 height 35
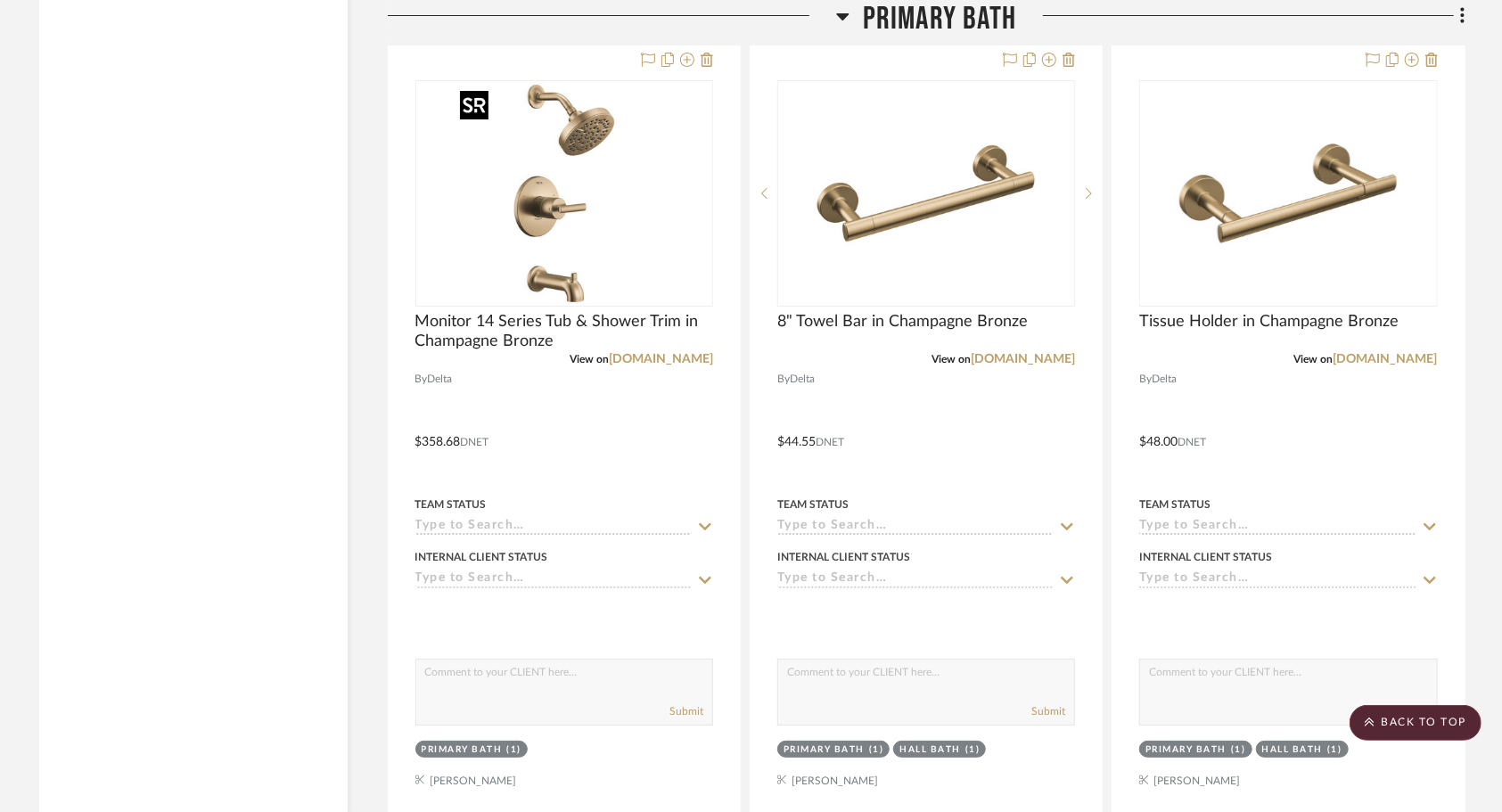
scroll to position [4490, 0]
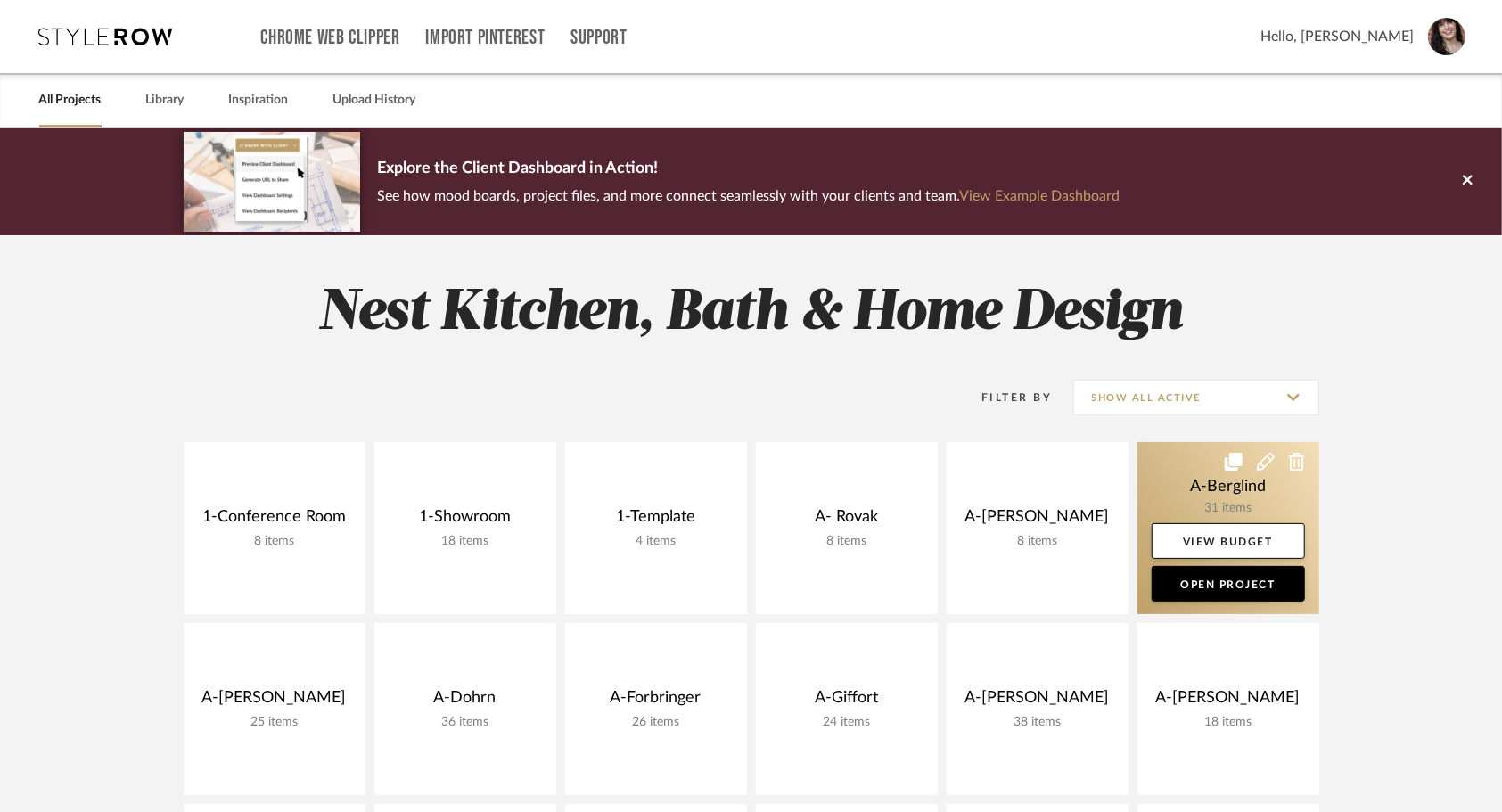
click at [1170, 485] on link at bounding box center [1229, 528] width 182 height 172
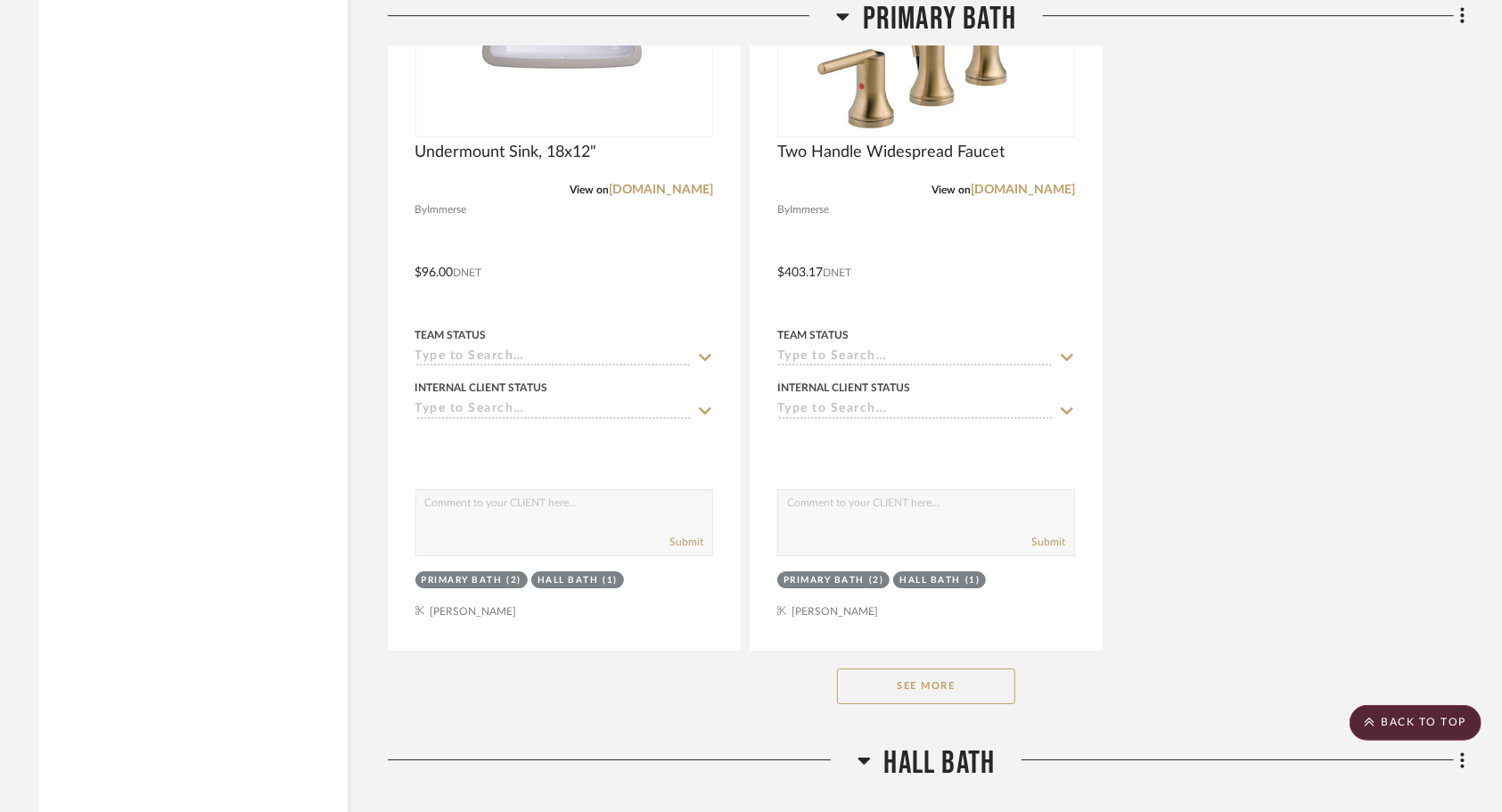
scroll to position [3860, 0]
click at [950, 697] on button "See More" at bounding box center [926, 687] width 178 height 35
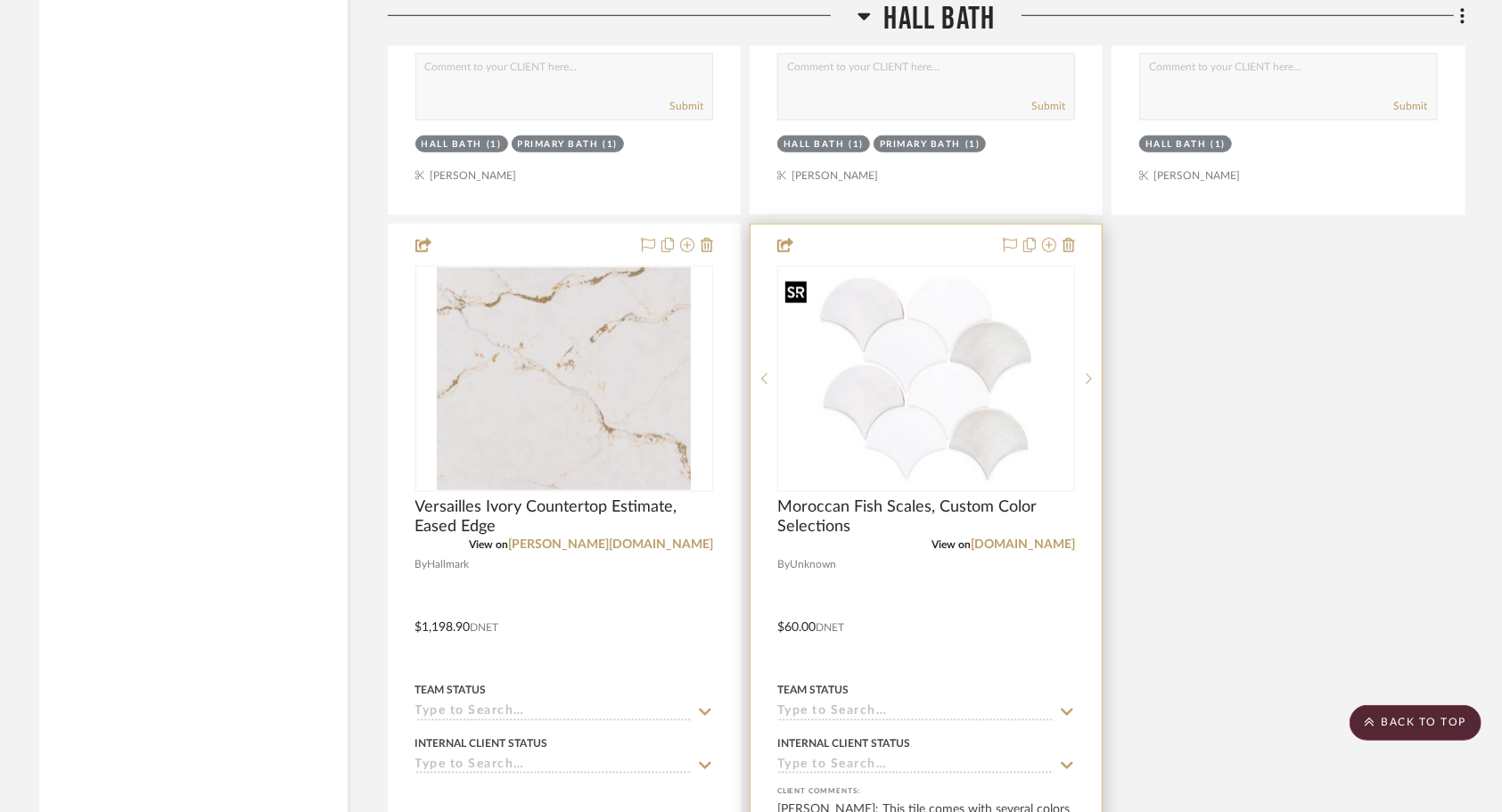
scroll to position [10373, 0]
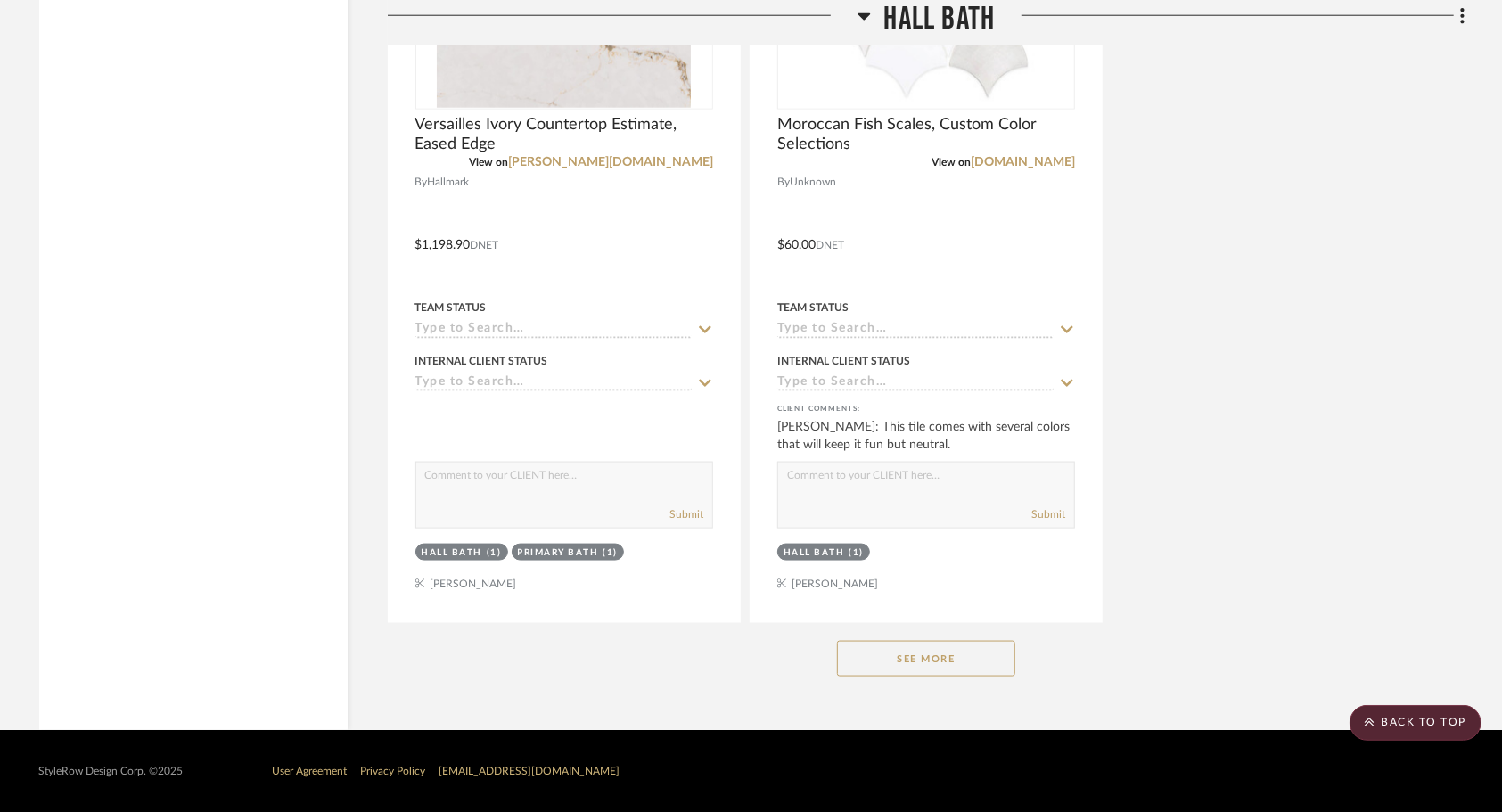
click at [936, 658] on button "See More" at bounding box center [926, 658] width 178 height 35
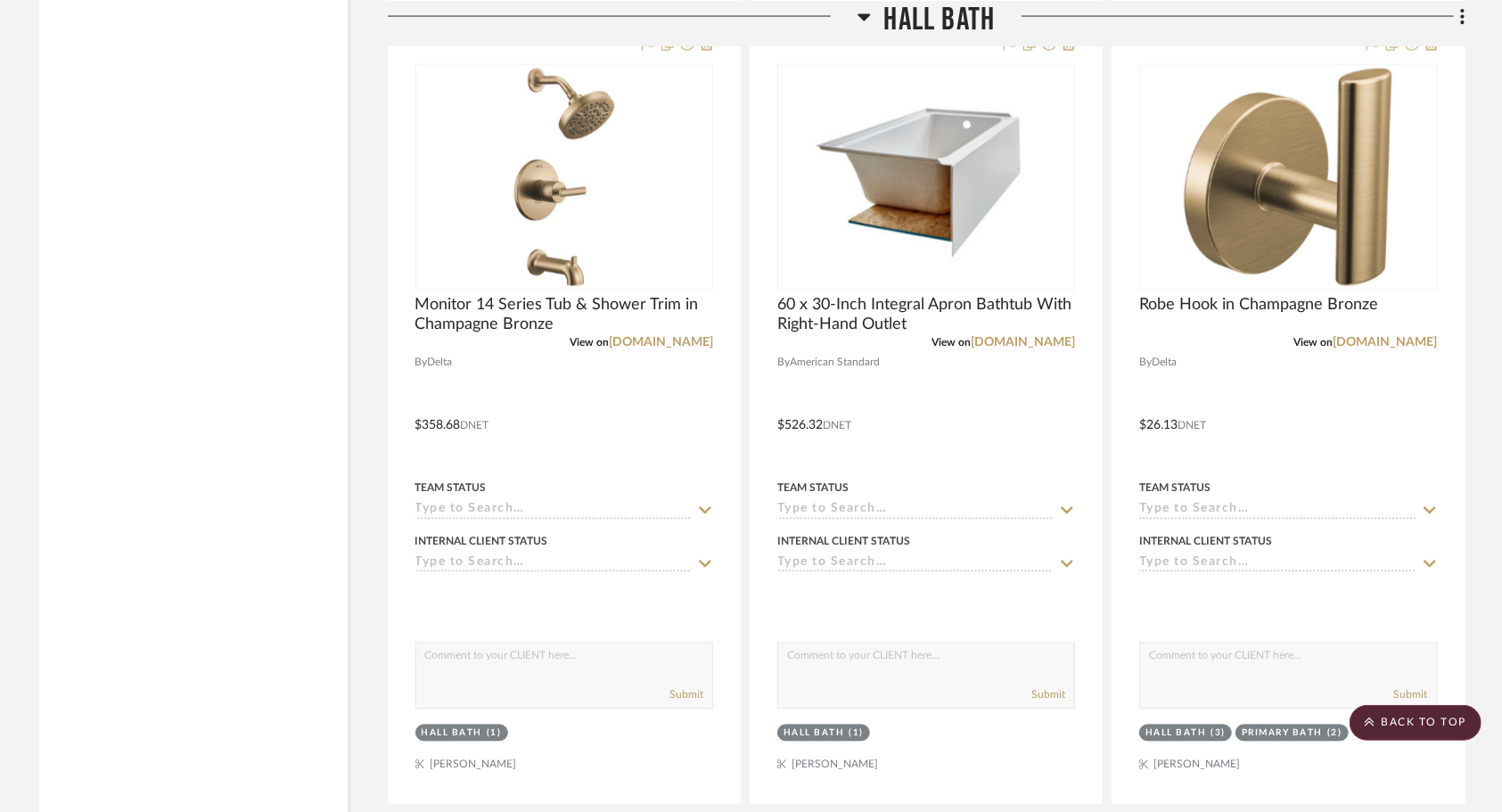
scroll to position [10960, 0]
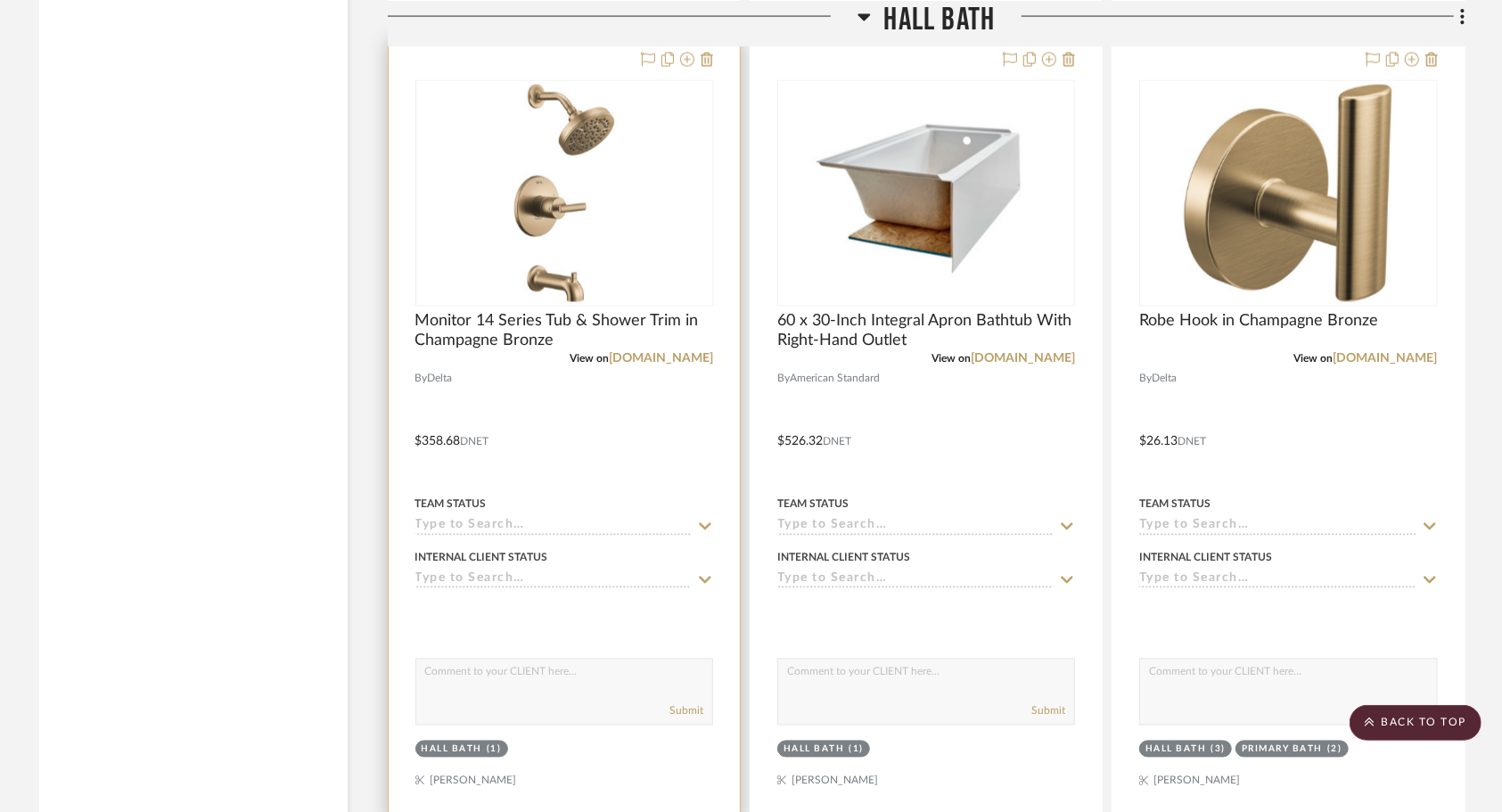
click at [699, 194] on div "0" at bounding box center [564, 193] width 296 height 224
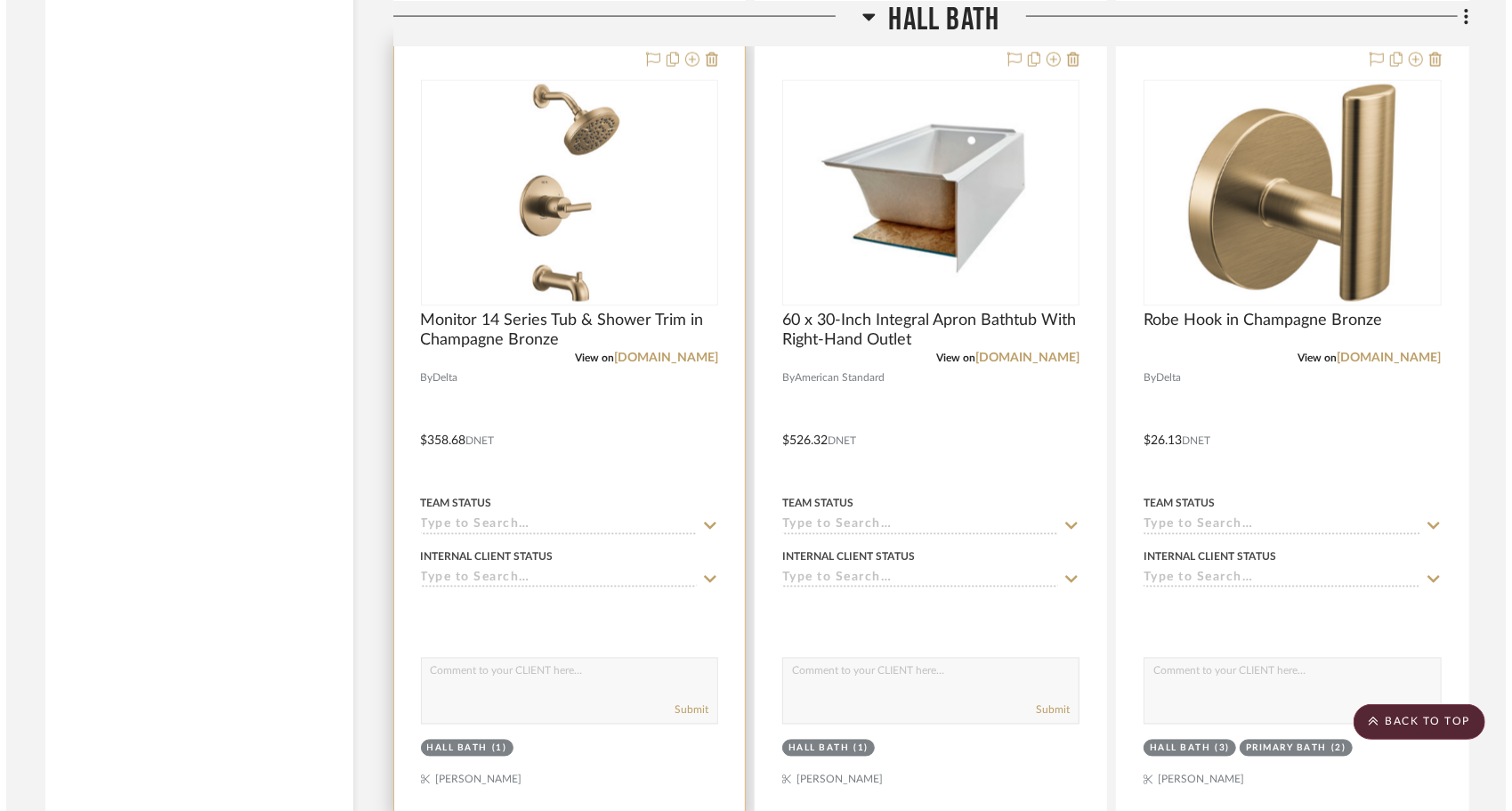
scroll to position [0, 0]
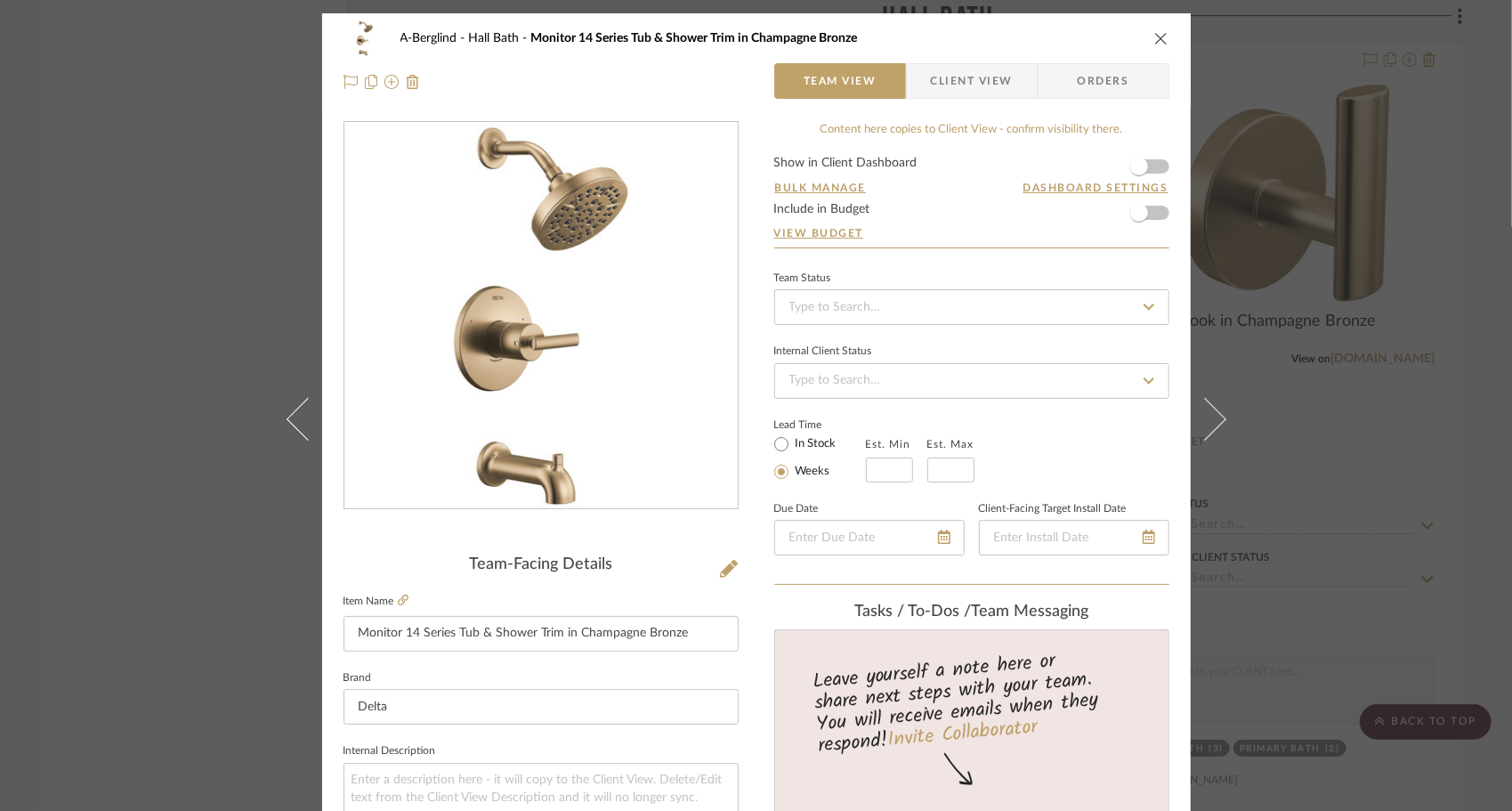
click at [1163, 41] on div "A-Berglind Hall Bath Monitor 14 Series Tub & Shower Trim in Champagne Bronze Te…" at bounding box center [756, 61] width 868 height 94
click at [1158, 41] on icon "close" at bounding box center [1161, 38] width 15 height 15
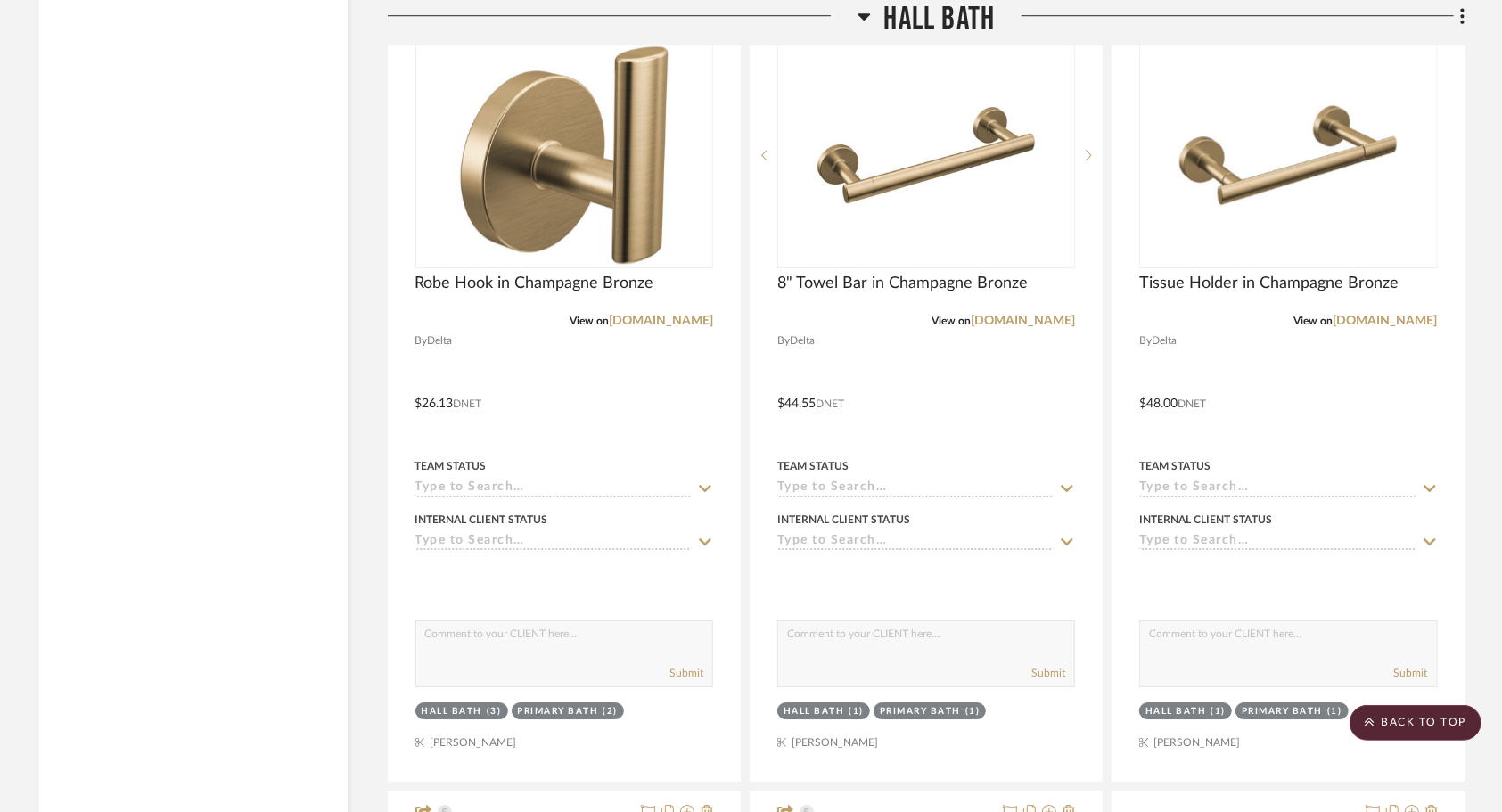
scroll to position [12608, 0]
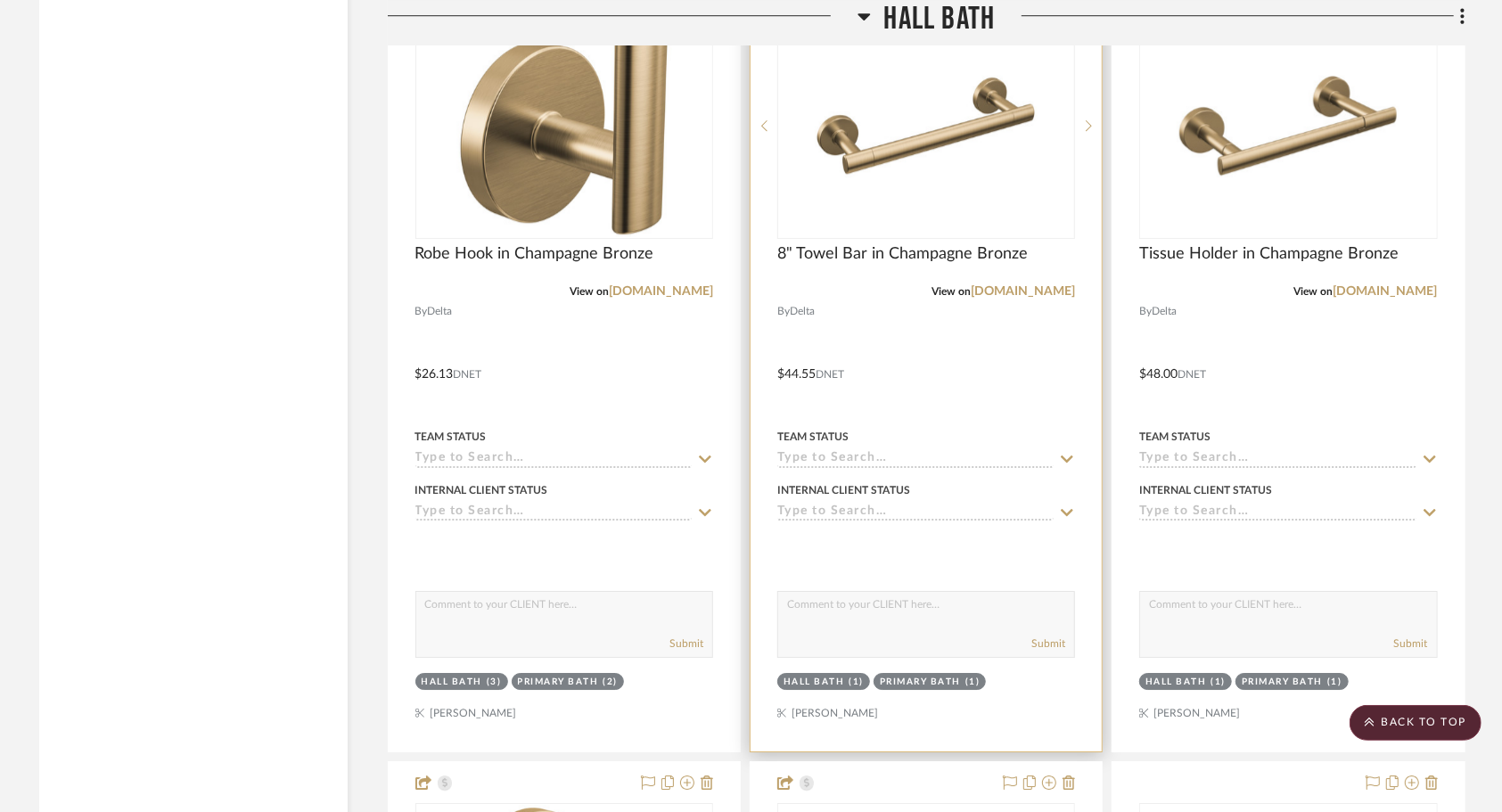
click at [876, 278] on div "8" Towel Bar in Champagne Bronze" at bounding box center [926, 263] width 298 height 39
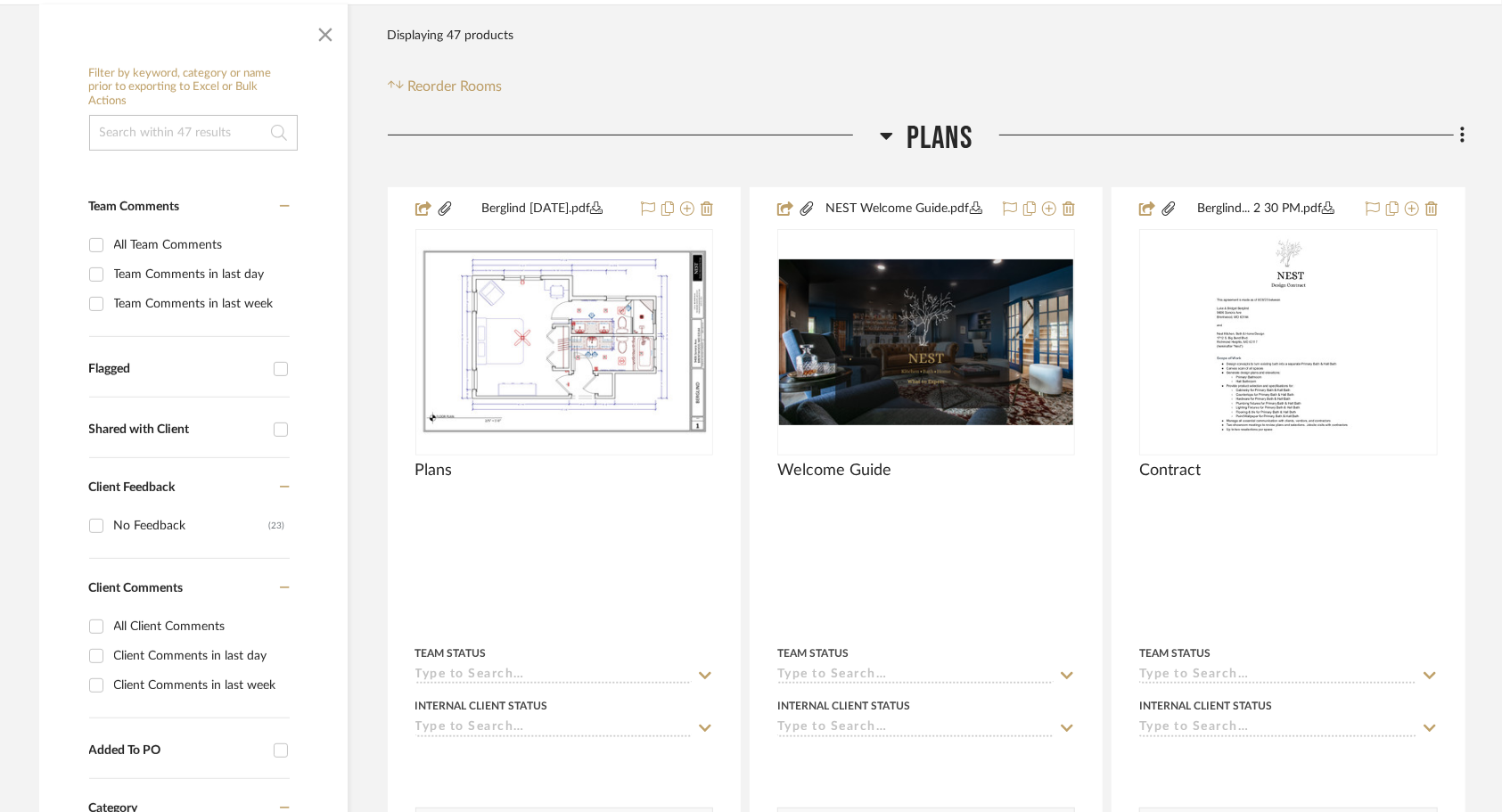
scroll to position [311, 0]
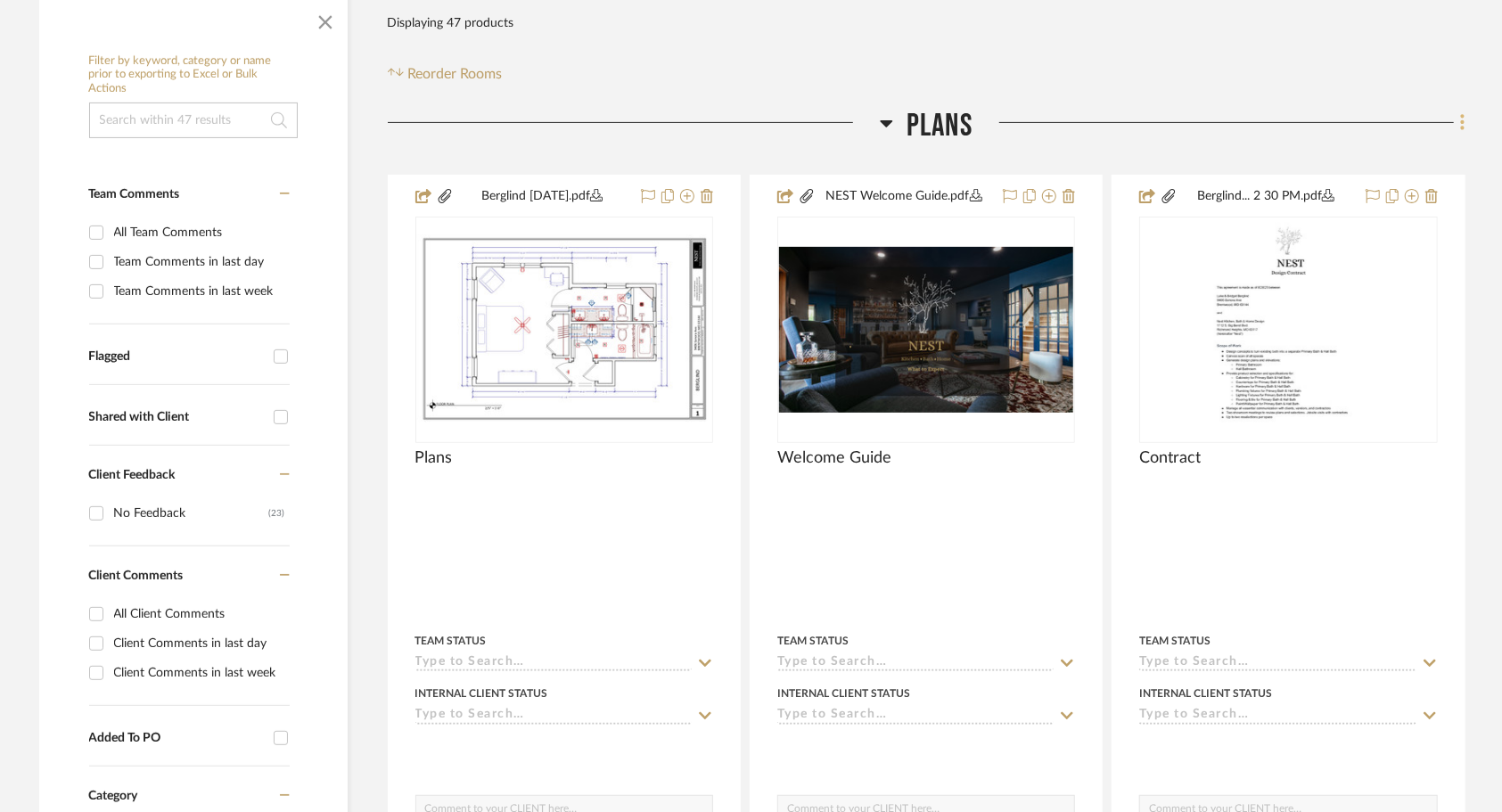
click at [1463, 126] on icon at bounding box center [1463, 121] width 4 height 15
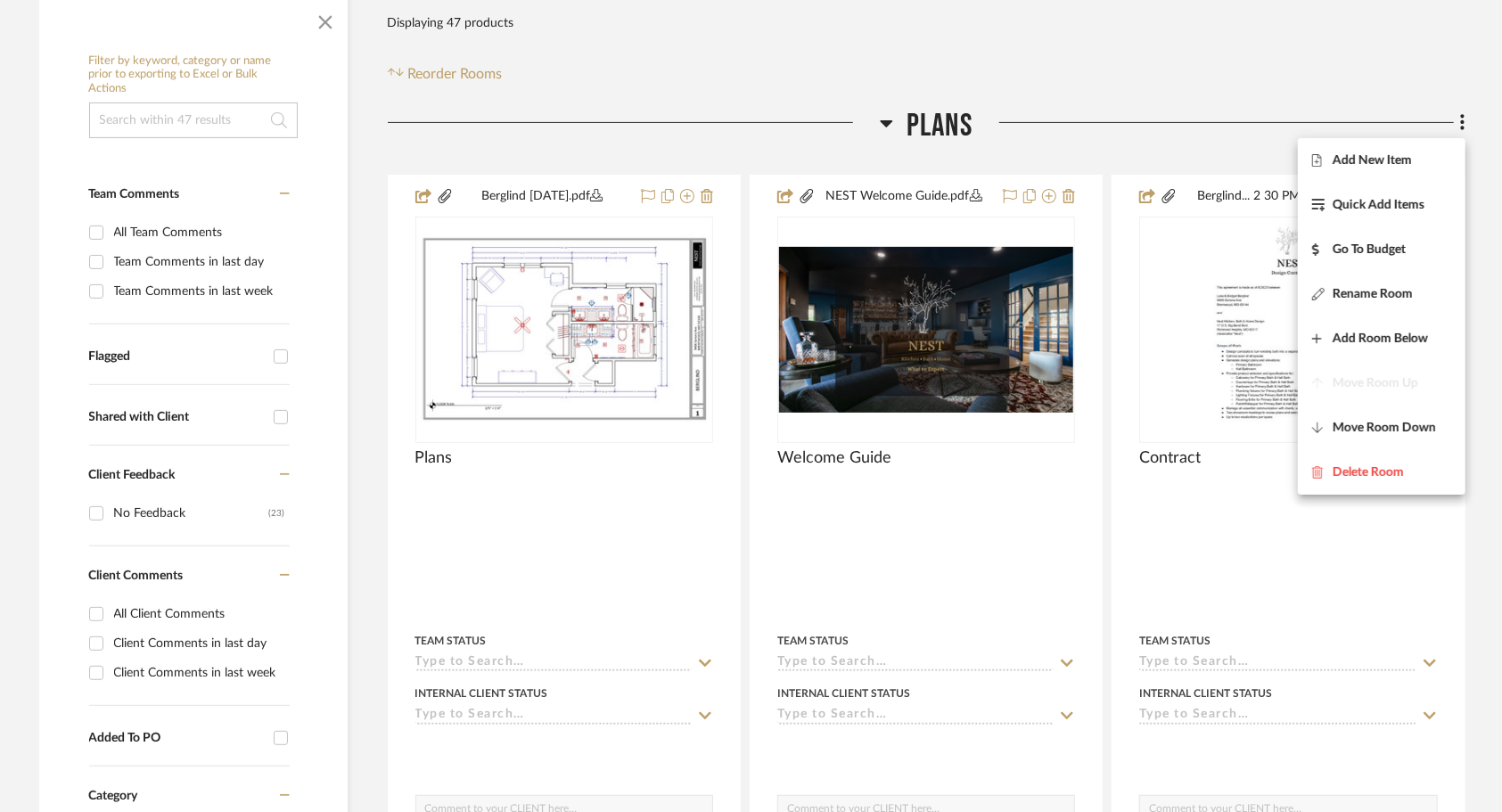
click at [1218, 114] on div at bounding box center [751, 406] width 1502 height 812
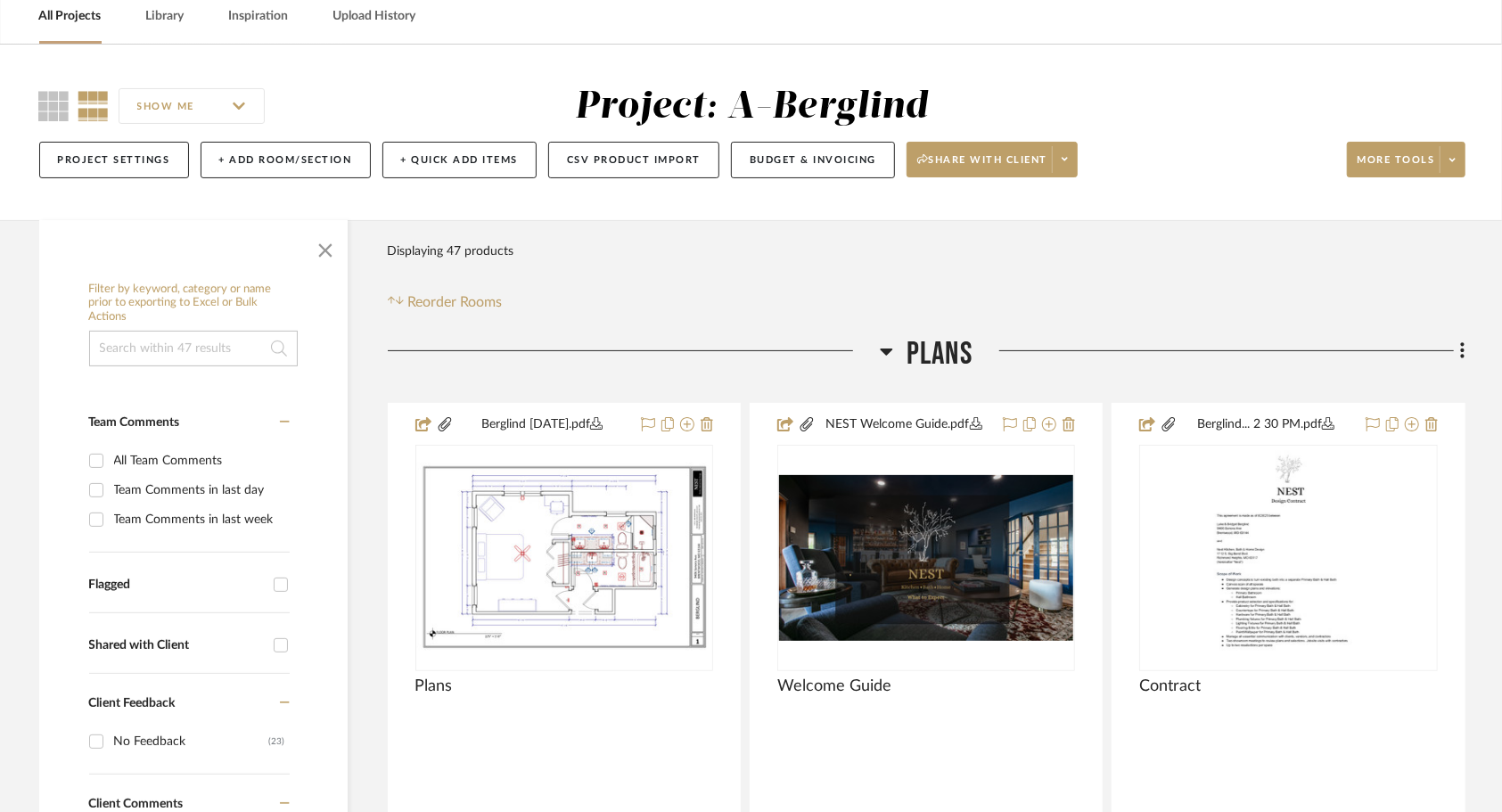
scroll to position [0, 0]
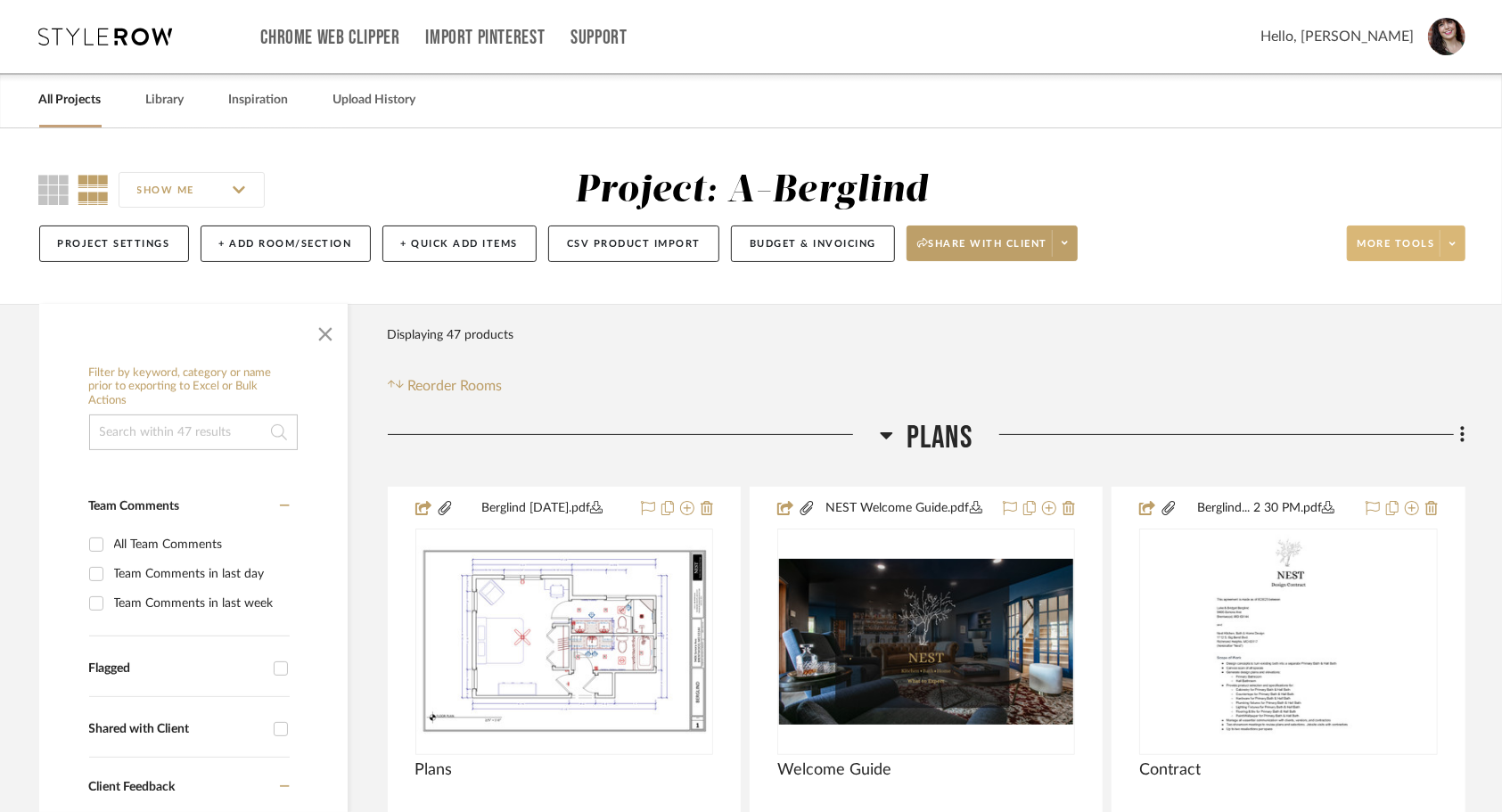
click at [1451, 243] on icon at bounding box center [1453, 244] width 6 height 4
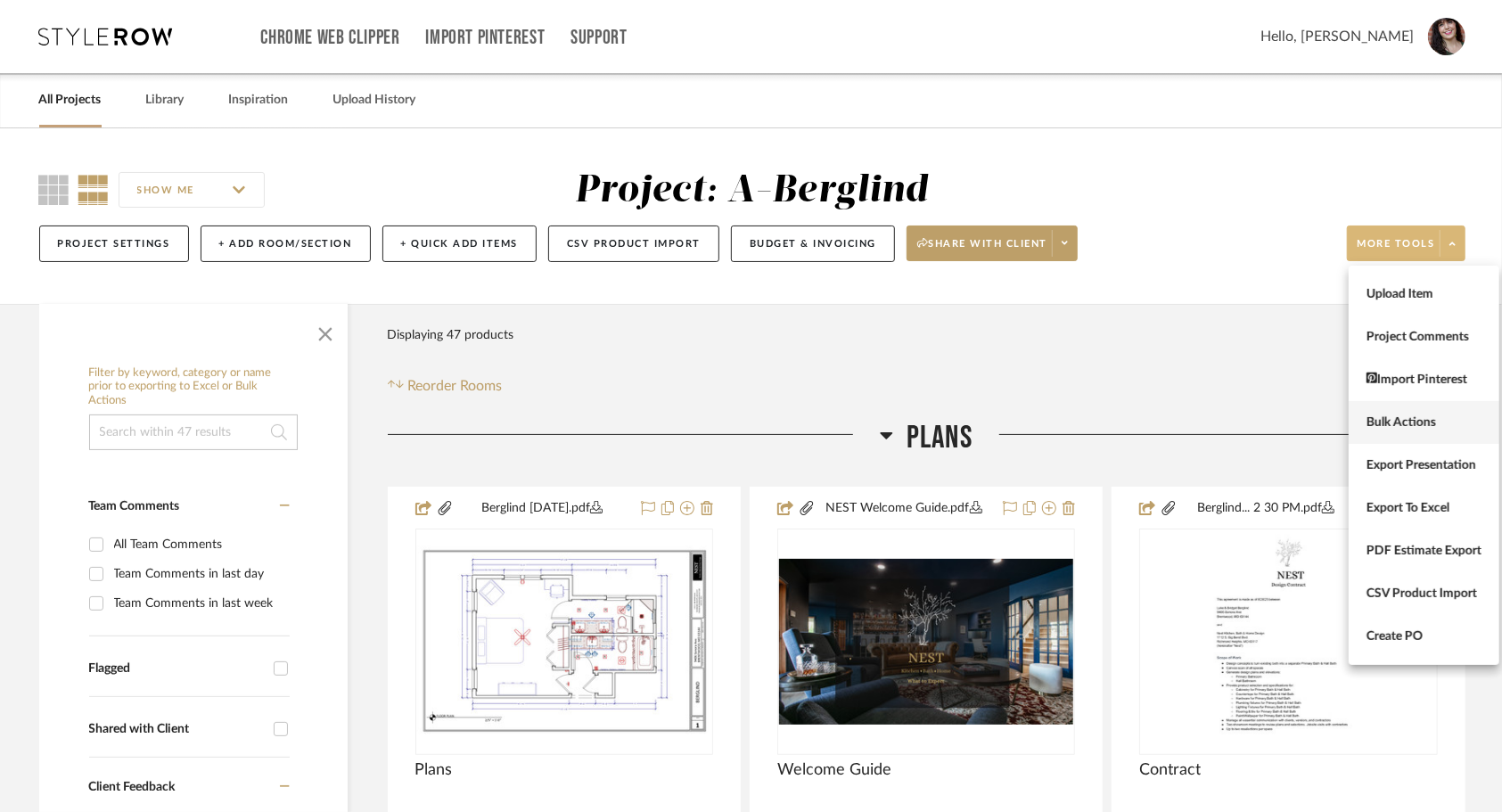
click at [1427, 433] on button "Bulk Actions" at bounding box center [1425, 422] width 151 height 43
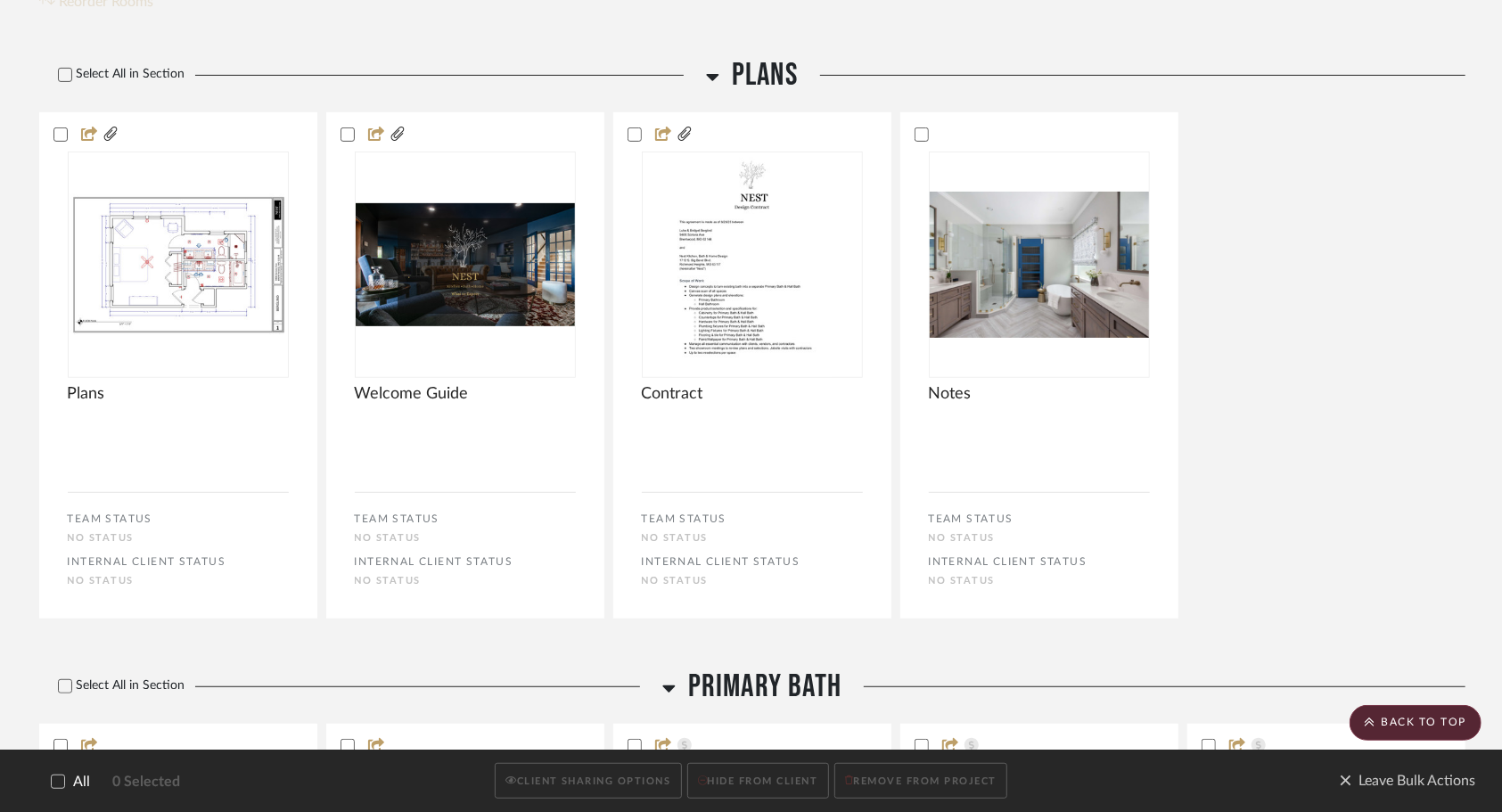
scroll to position [385, 0]
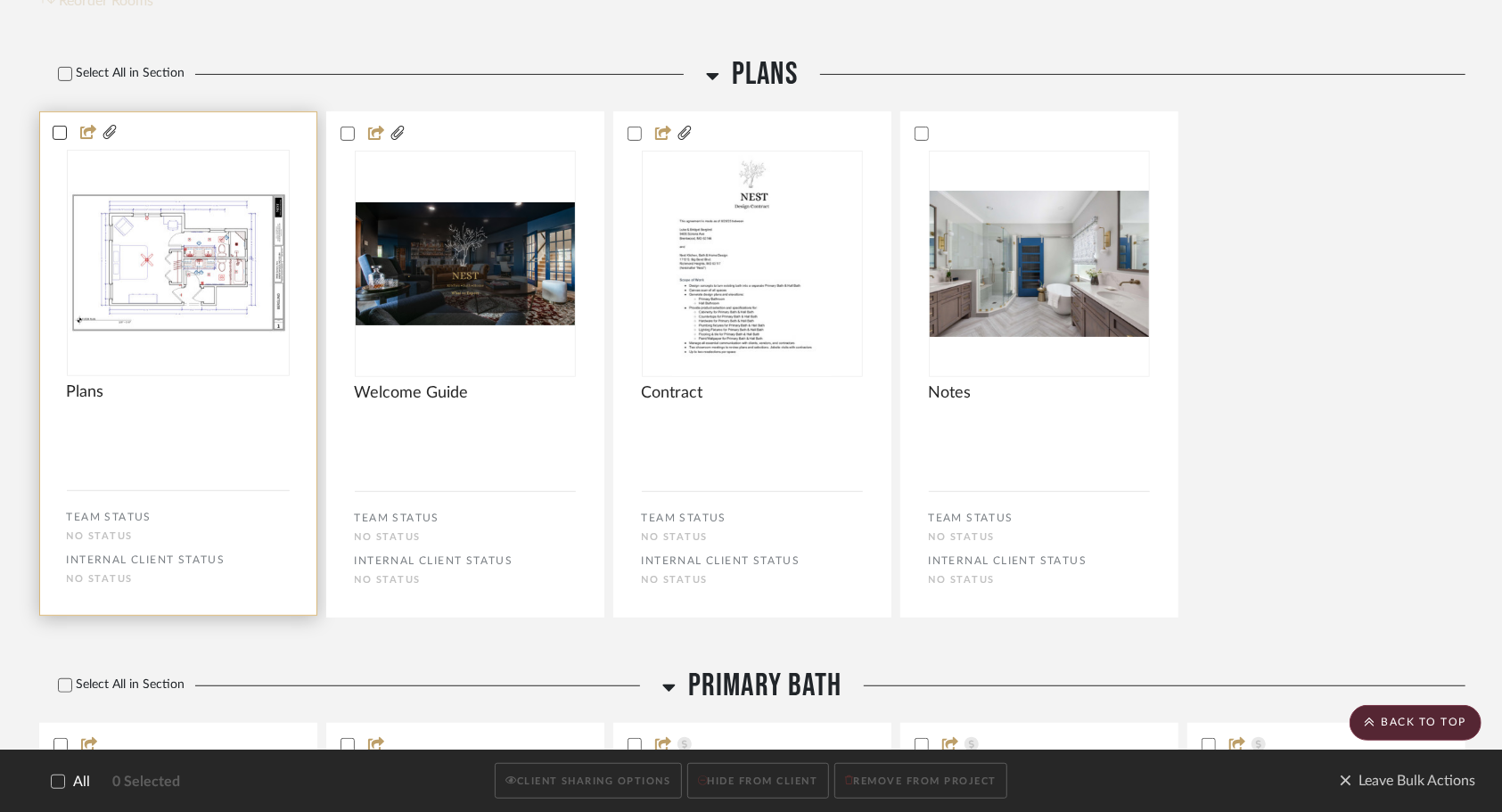
click at [57, 130] on icon at bounding box center [60, 132] width 13 height 13
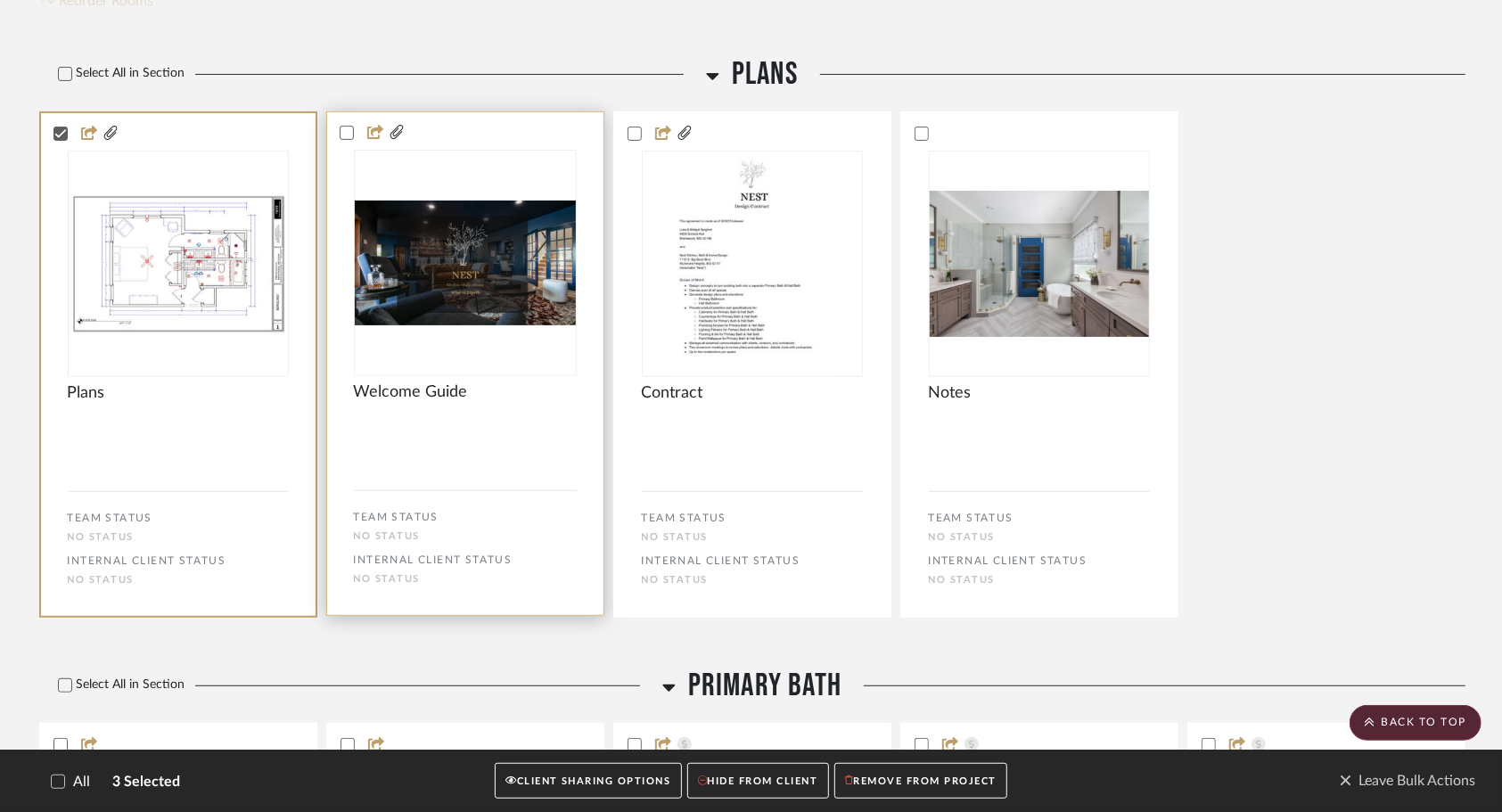
click at [348, 142] on bulk-actions-tile "Welcome Guide TEAM STATUS No STATUS INTERNAL CLIENT STATUS No STATUS" at bounding box center [465, 363] width 278 height 504
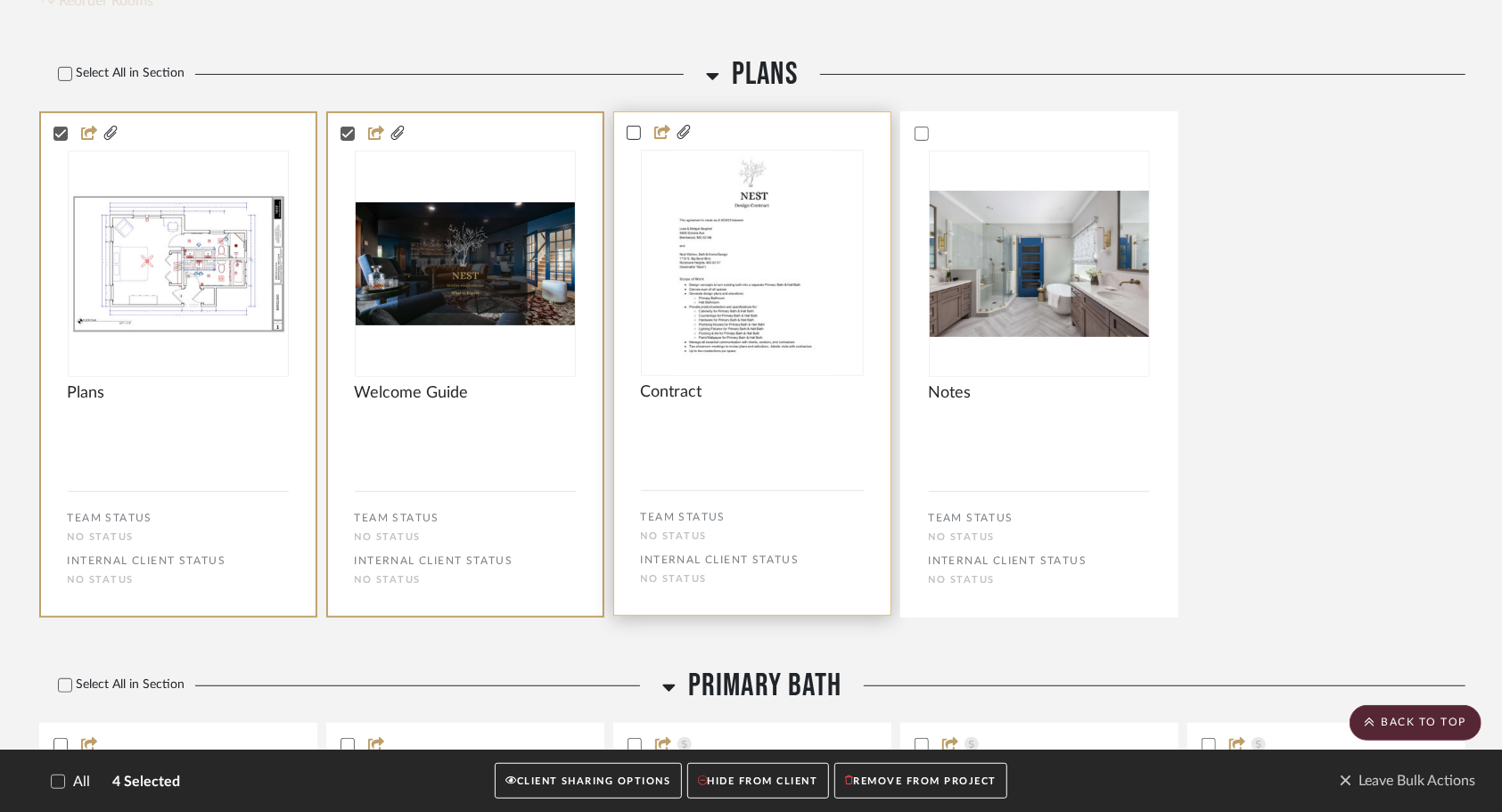
click at [631, 128] on icon at bounding box center [634, 132] width 13 height 13
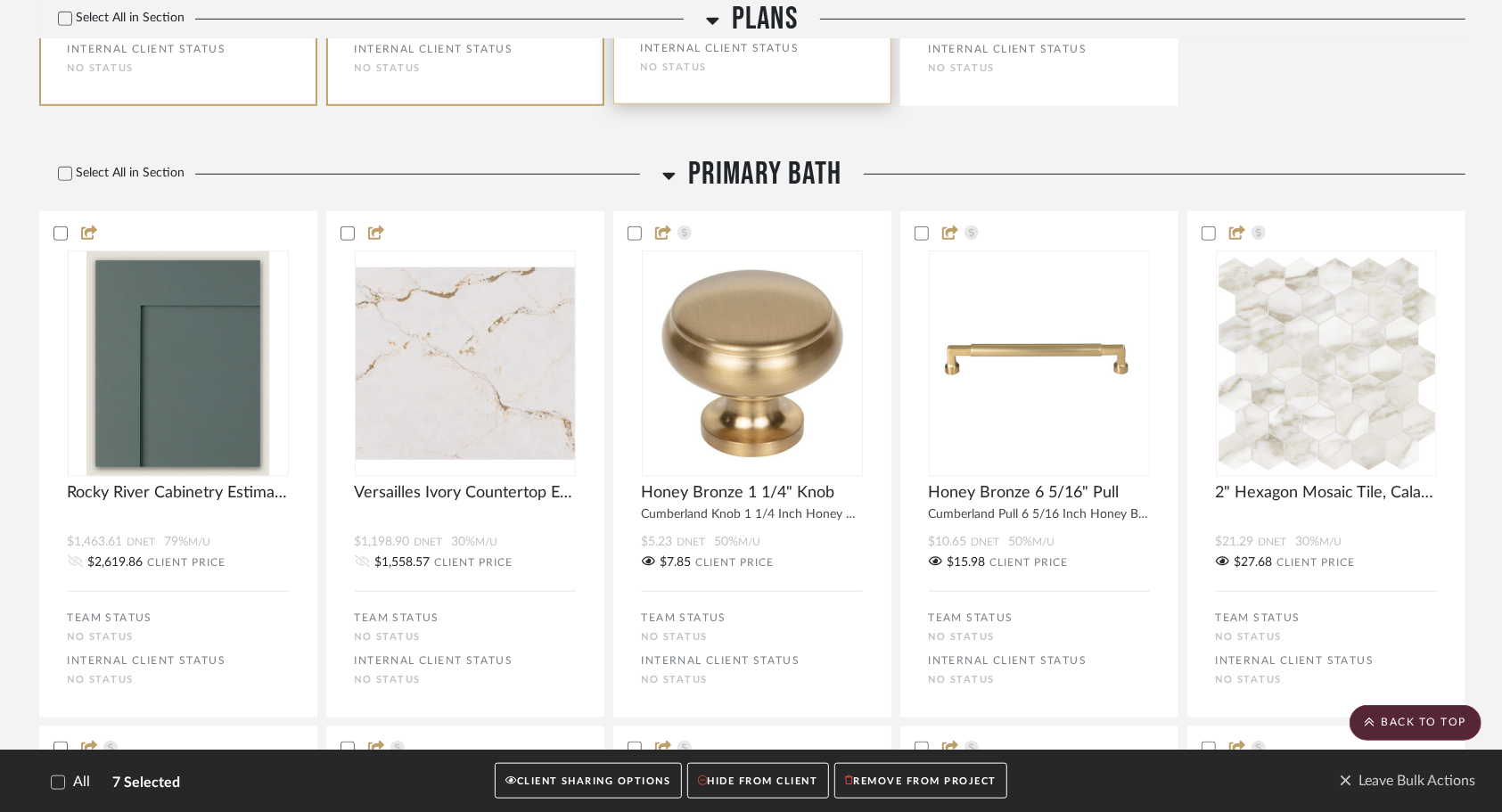
scroll to position [897, 0]
click at [63, 171] on icon at bounding box center [65, 172] width 13 height 13
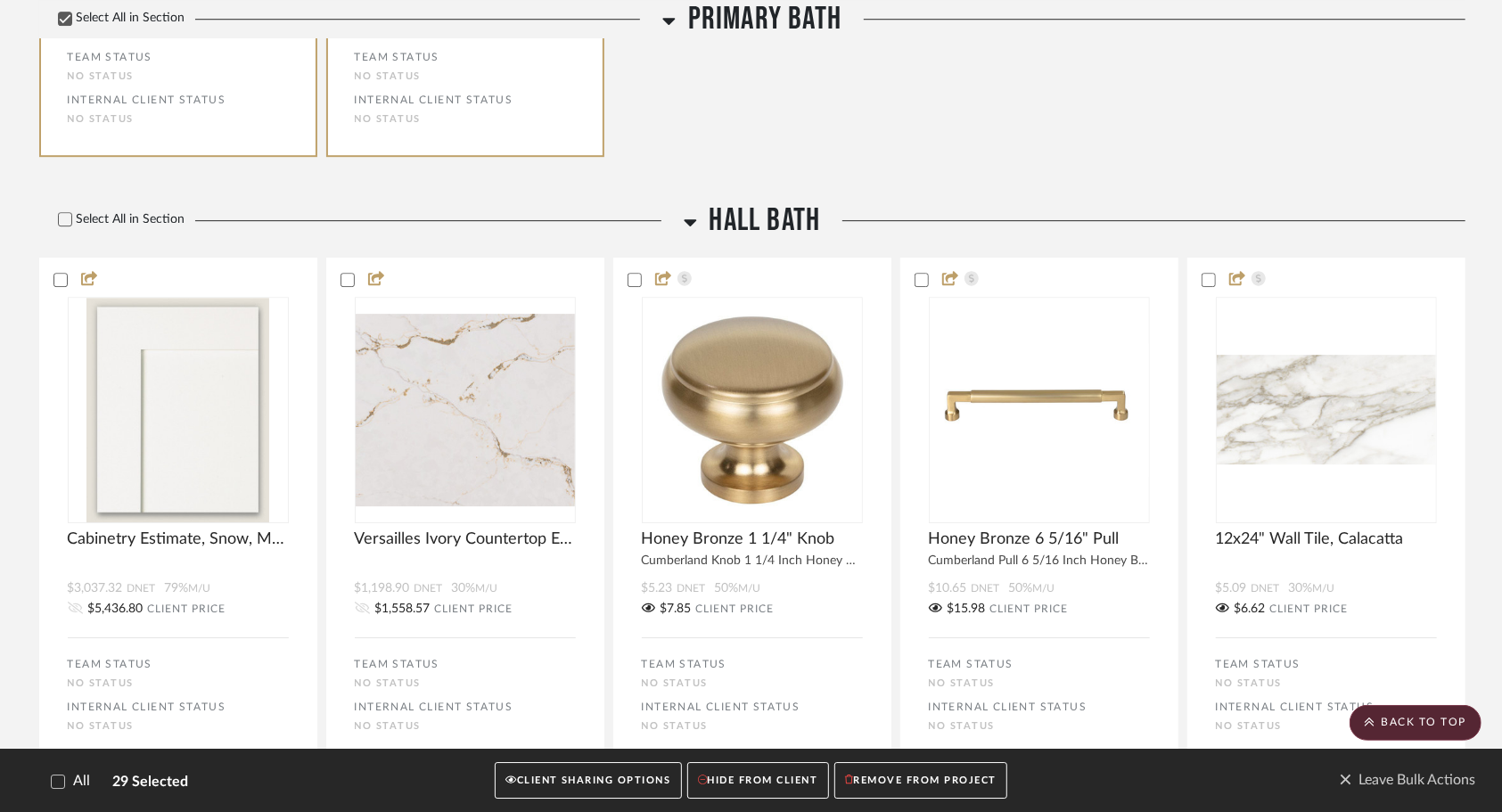
scroll to position [3519, 0]
click at [68, 219] on icon at bounding box center [65, 218] width 13 height 13
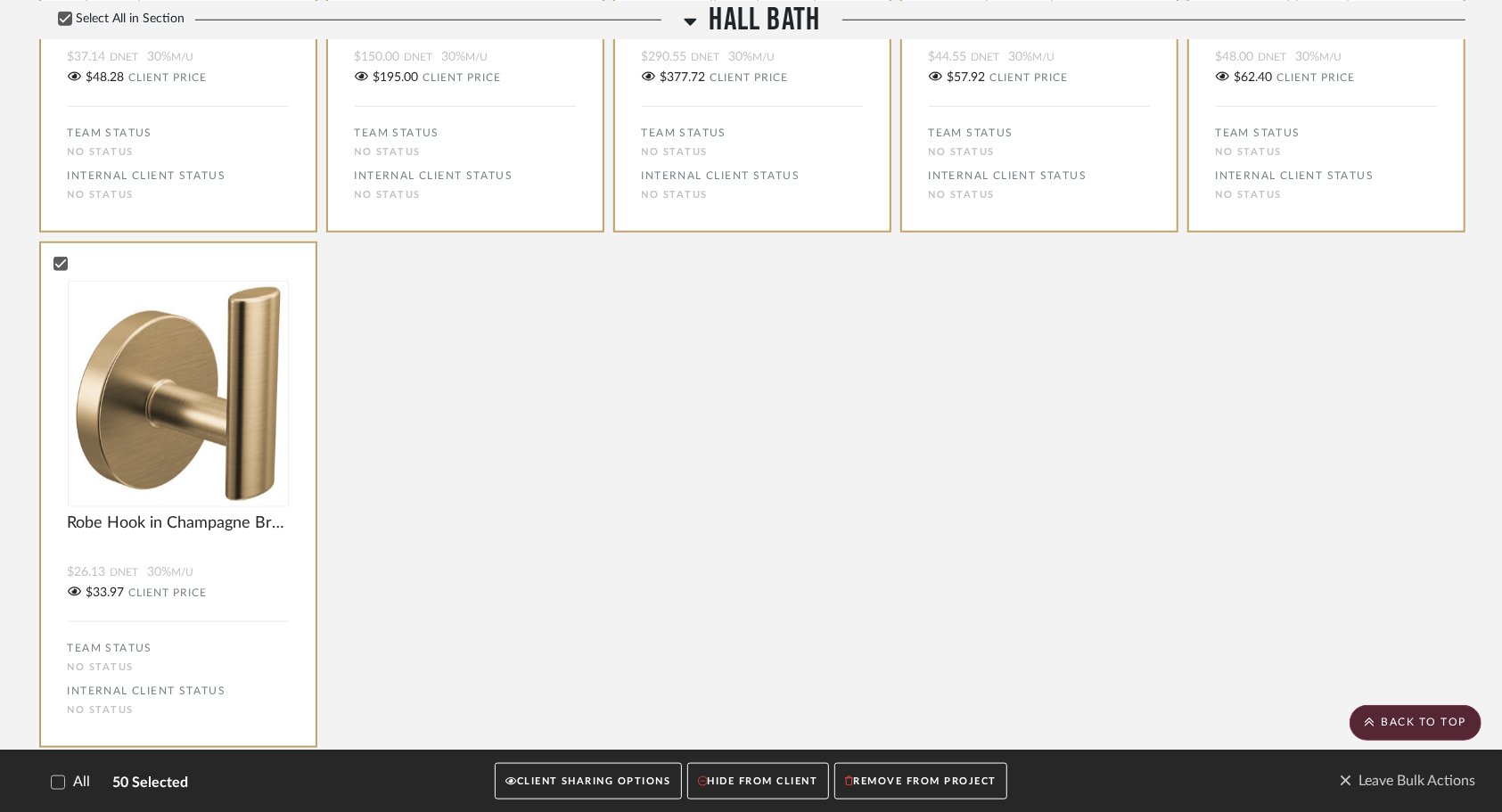
scroll to position [5651, 0]
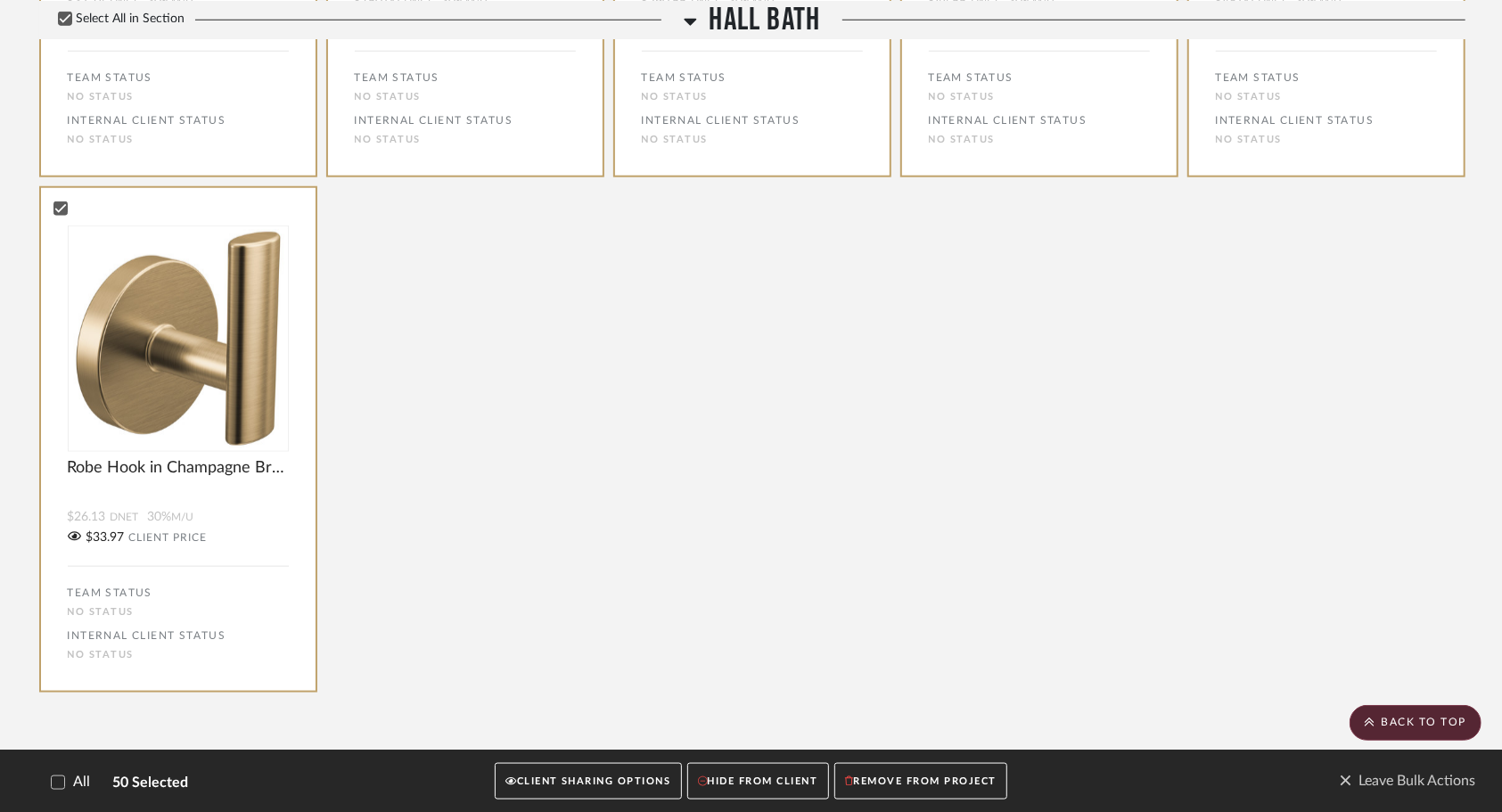
click at [649, 785] on button "CLIENT SHARING OPTIONS" at bounding box center [588, 781] width 186 height 36
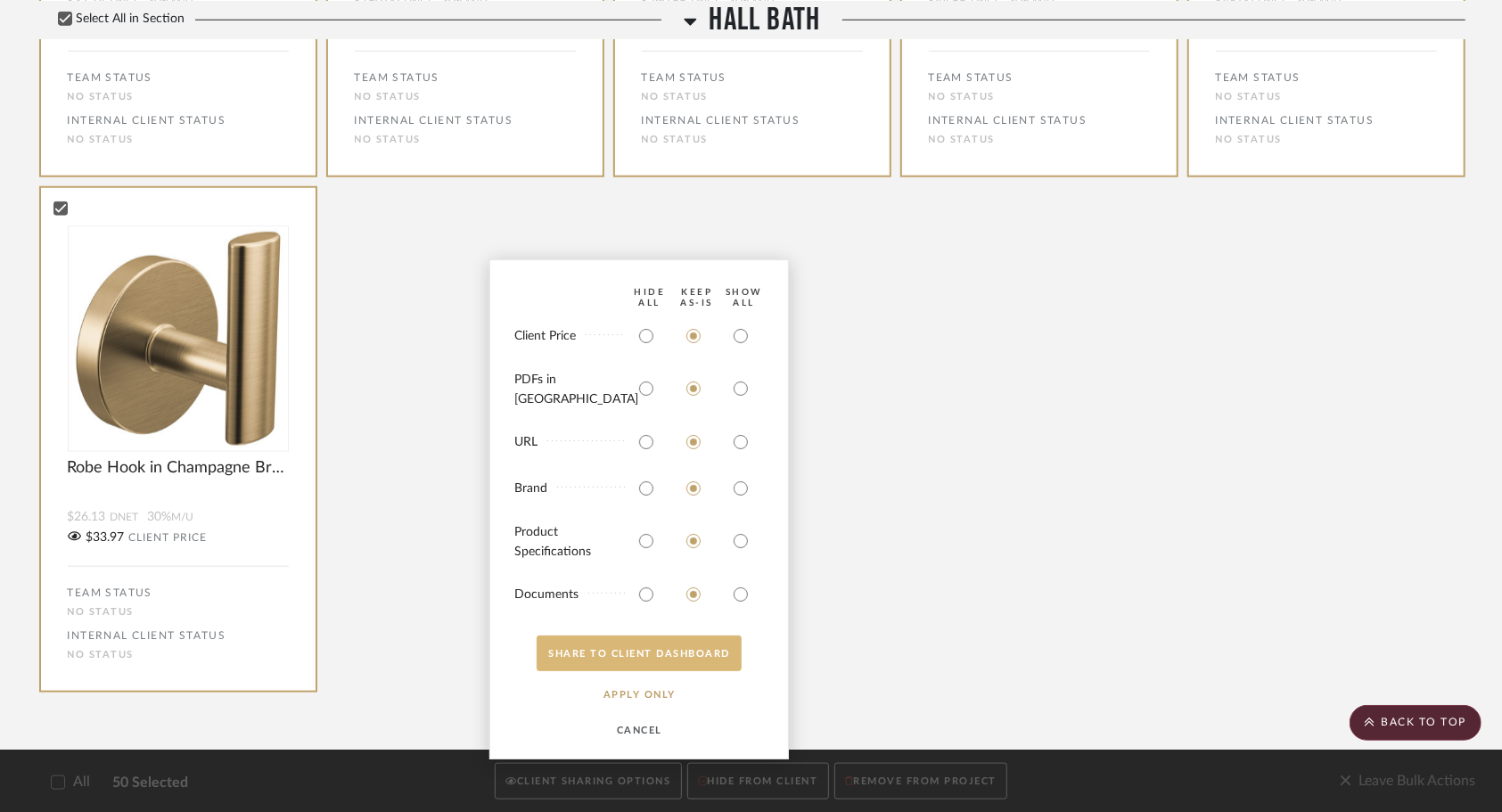
click at [623, 657] on button "SHARE TO CLIENT Dashboard" at bounding box center [639, 653] width 205 height 35
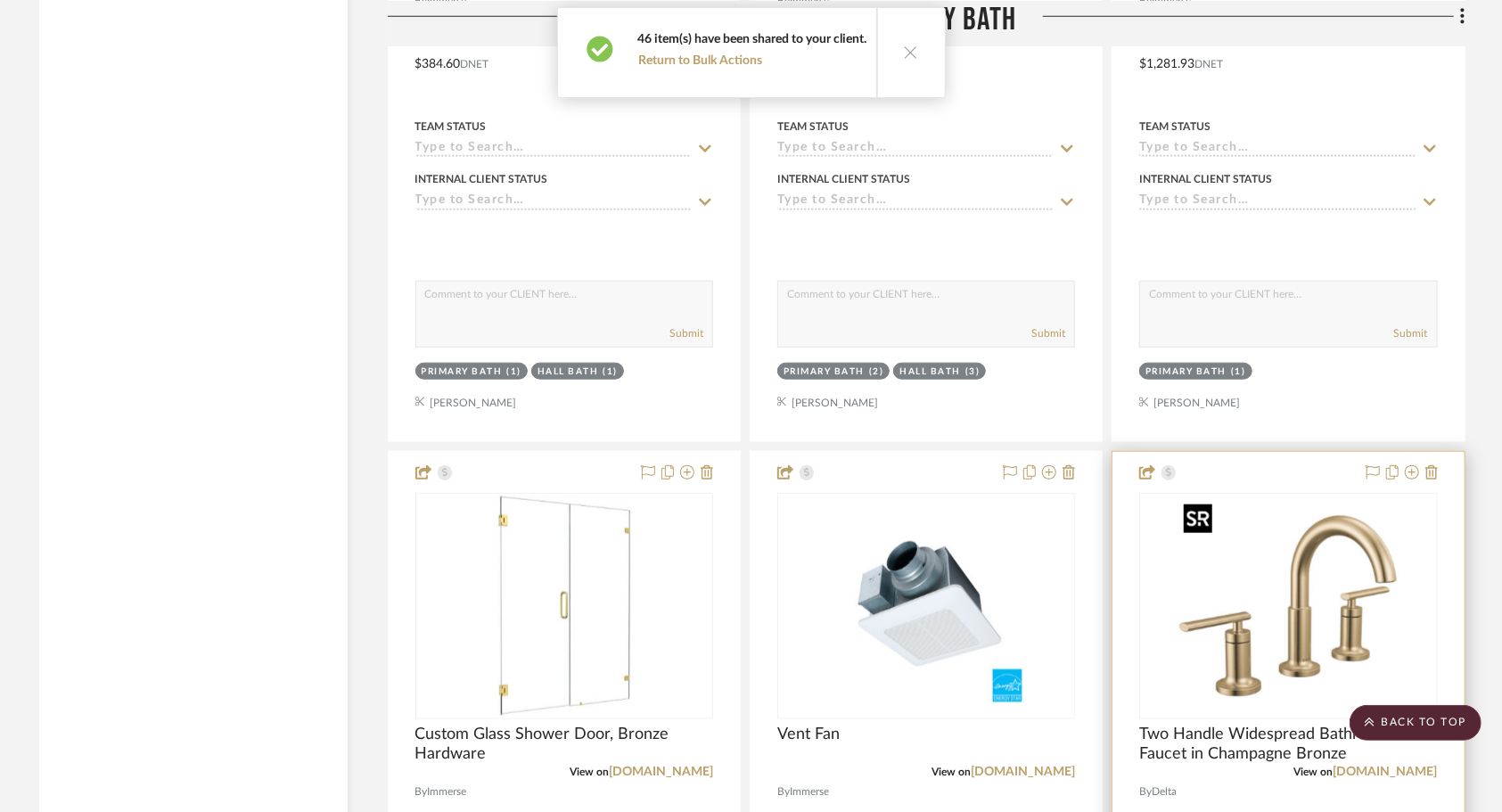
click at [1242, 617] on img "0" at bounding box center [1287, 605] width 222 height 222
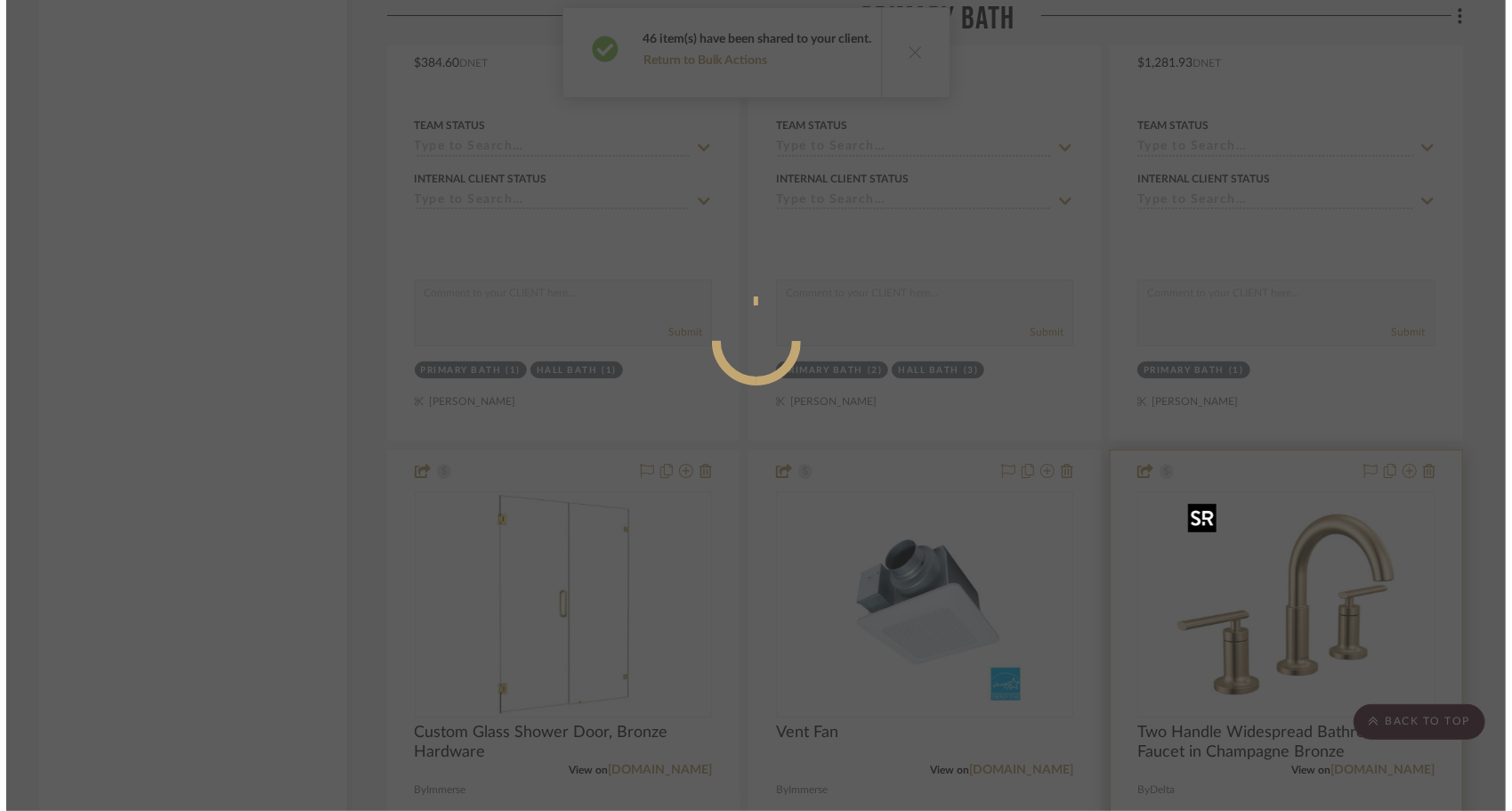
scroll to position [0, 0]
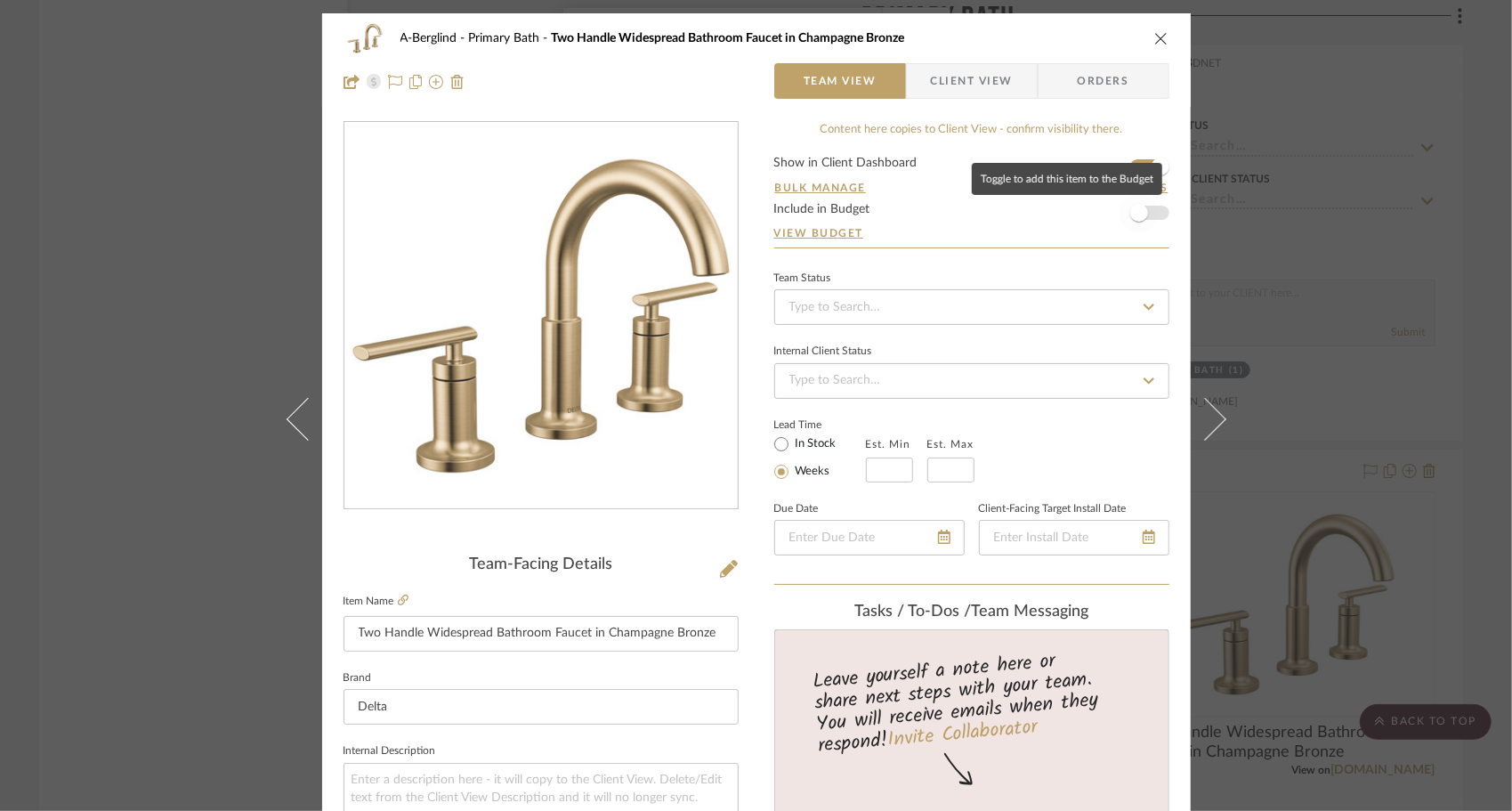
click at [1144, 219] on span "button" at bounding box center [1139, 212] width 39 height 39
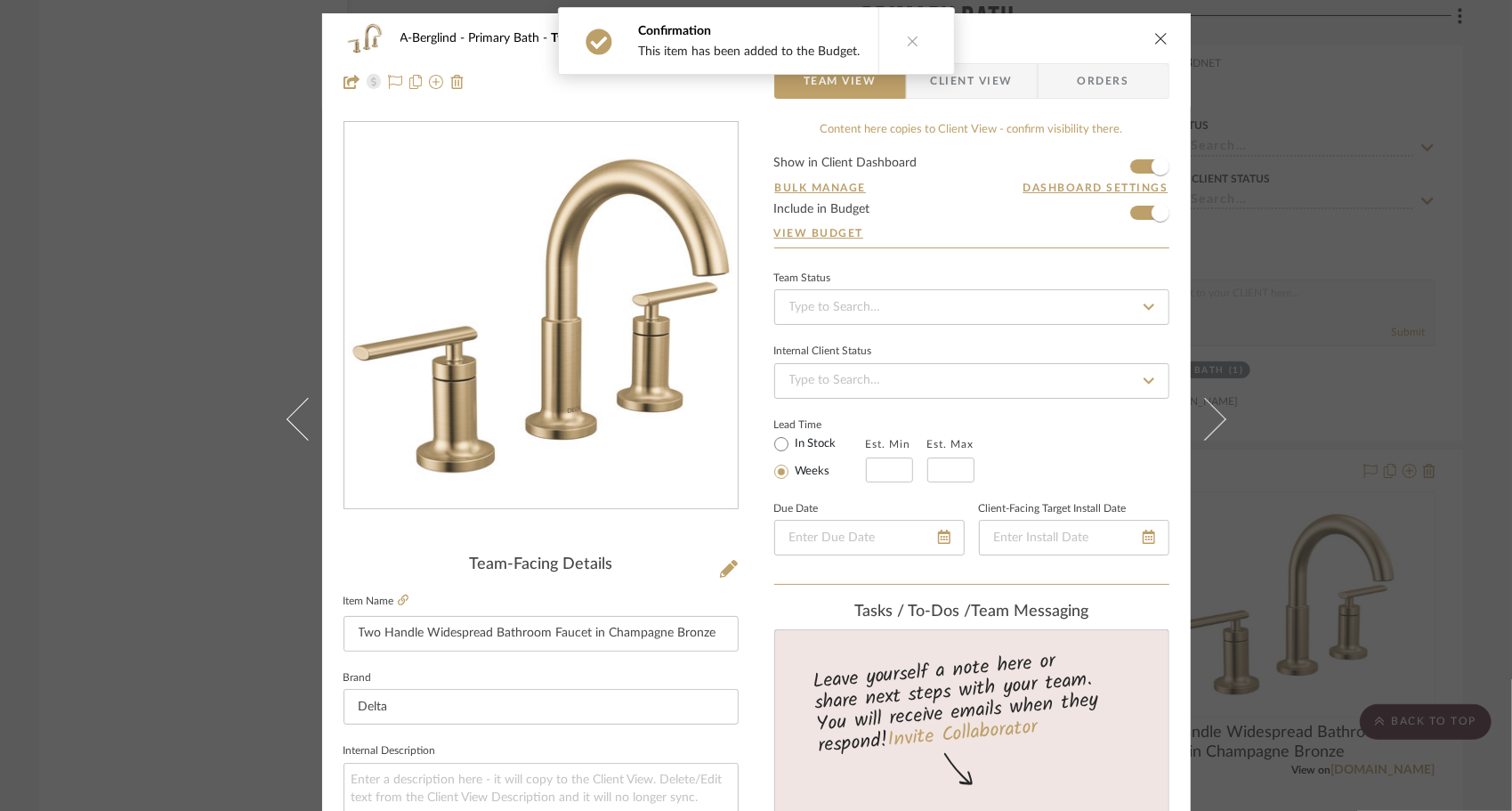
click at [1148, 47] on div "A-Berglind Primary Bath Two Handle Widespread Bathroom Faucet in Champagne Bron…" at bounding box center [756, 38] width 825 height 35
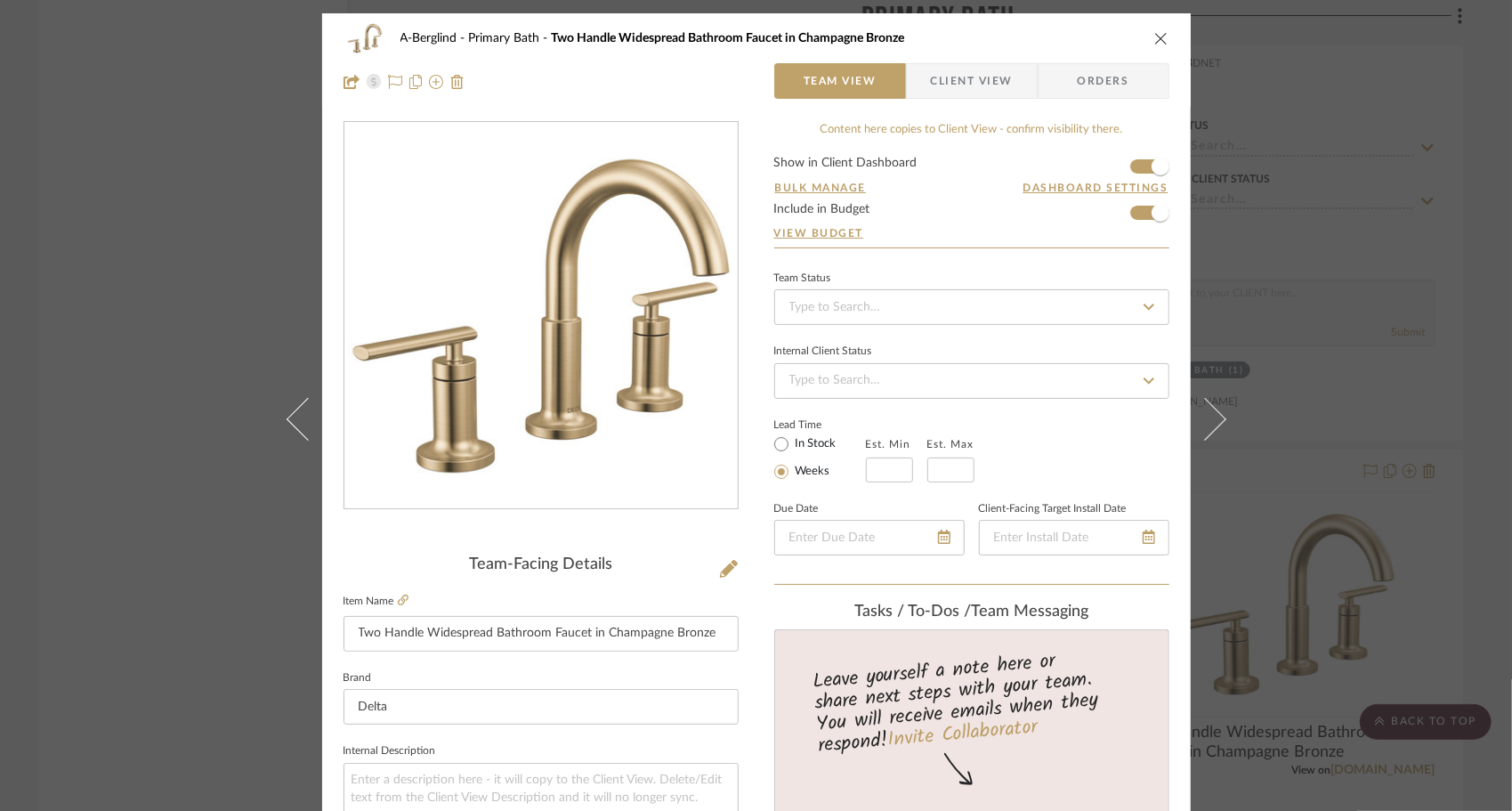
click at [1154, 34] on icon "close" at bounding box center [1161, 38] width 15 height 15
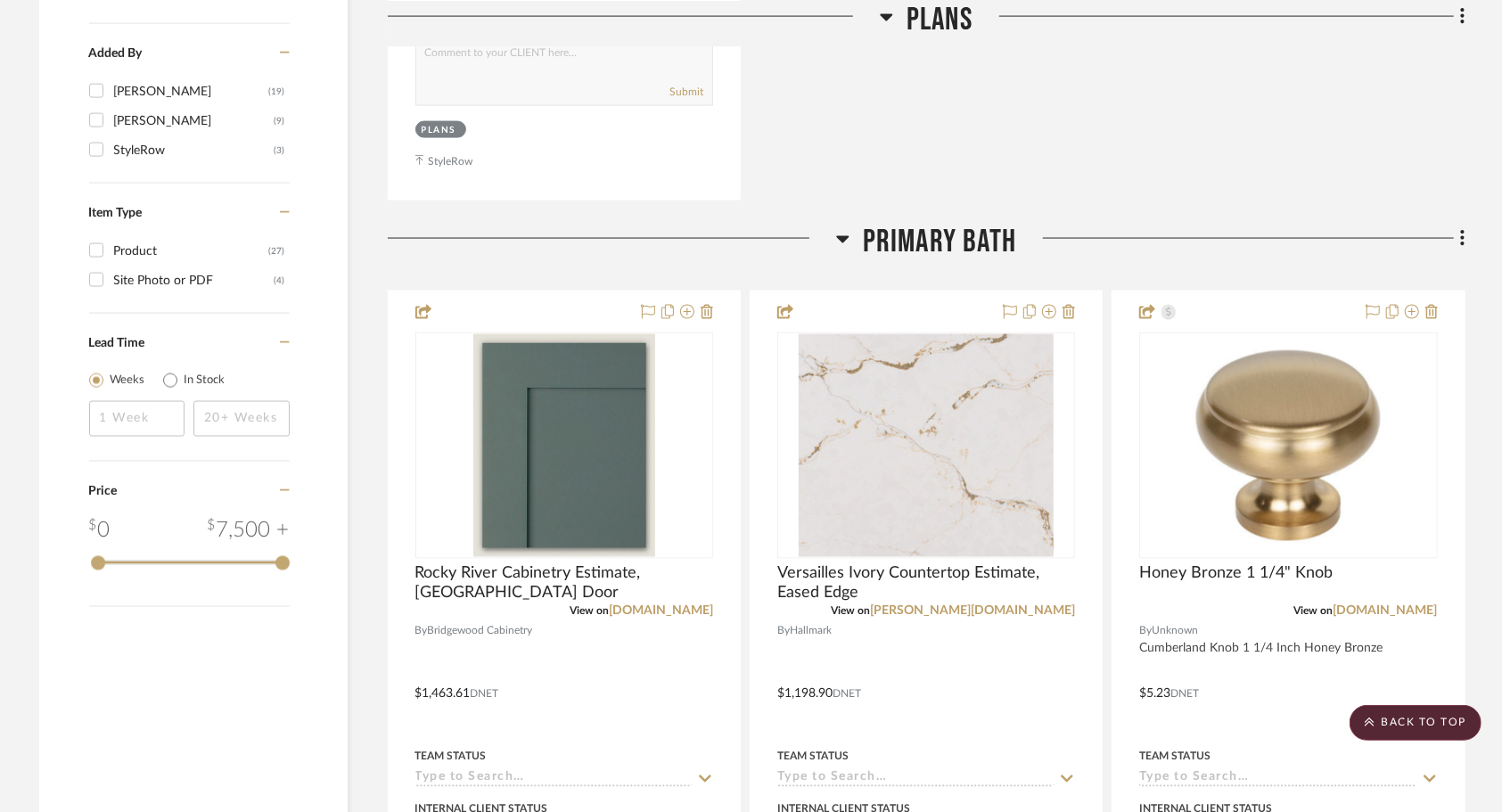
scroll to position [1866, 0]
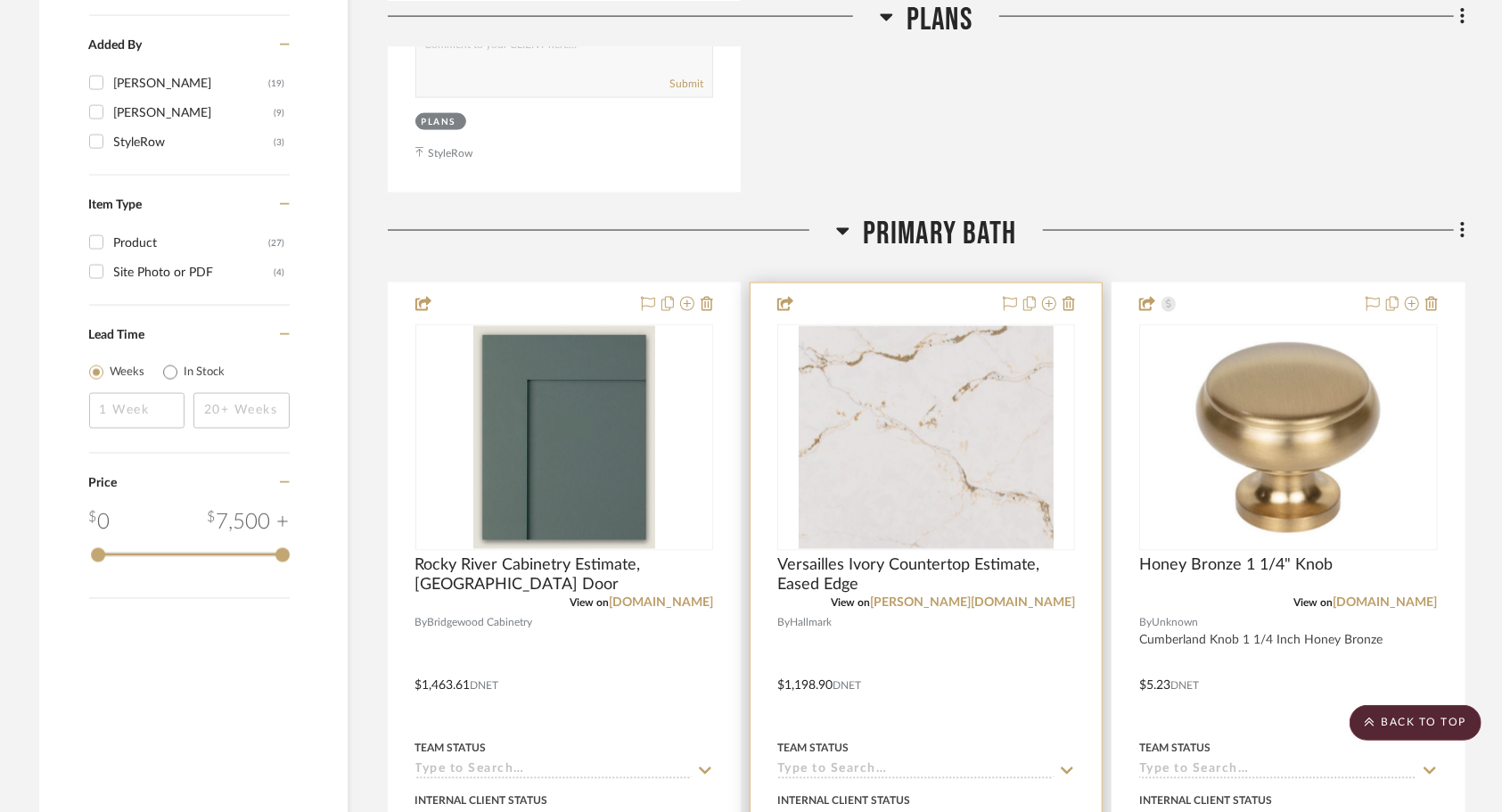
click at [890, 633] on div at bounding box center [926, 673] width 352 height 780
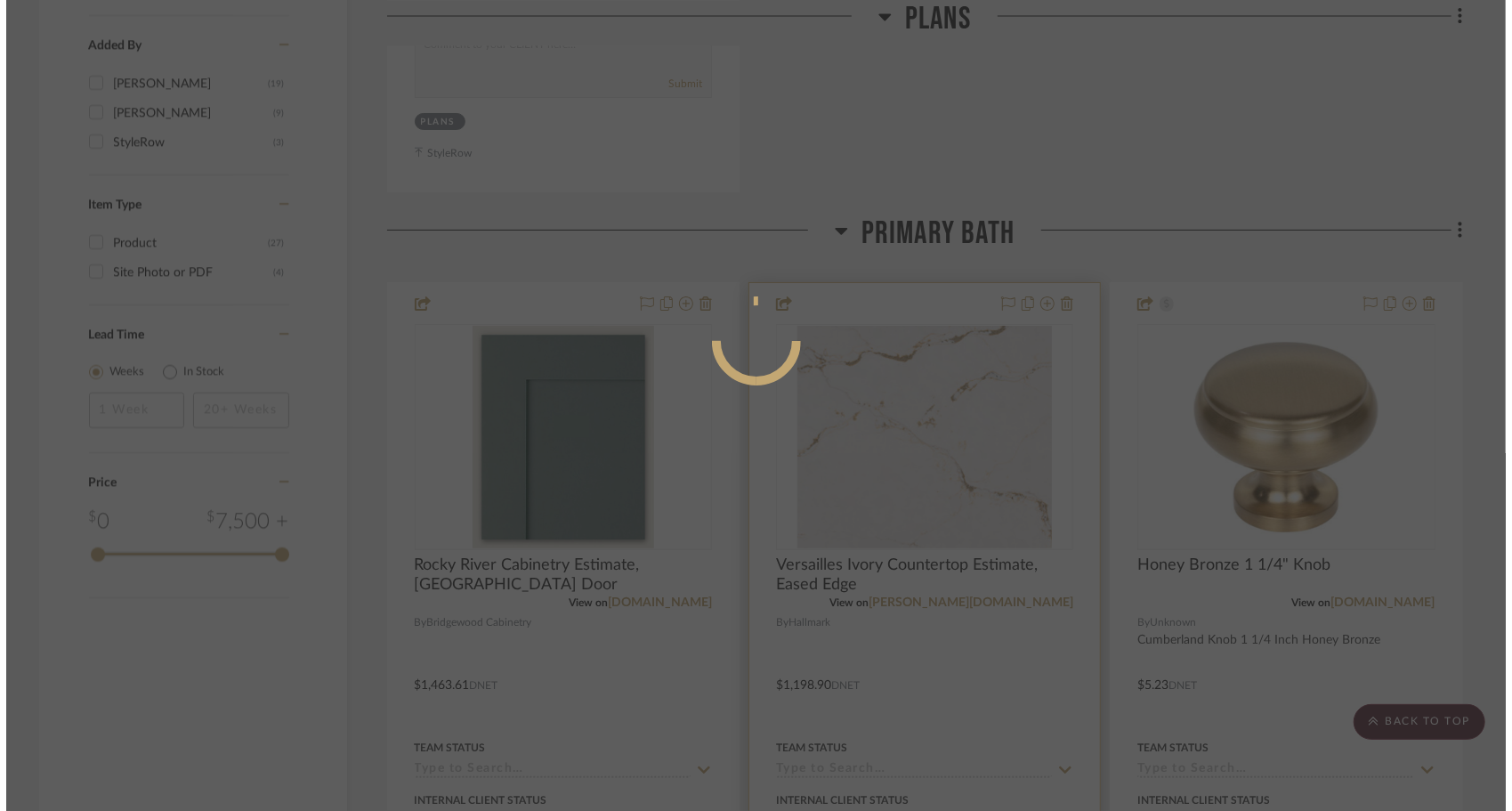
scroll to position [0, 0]
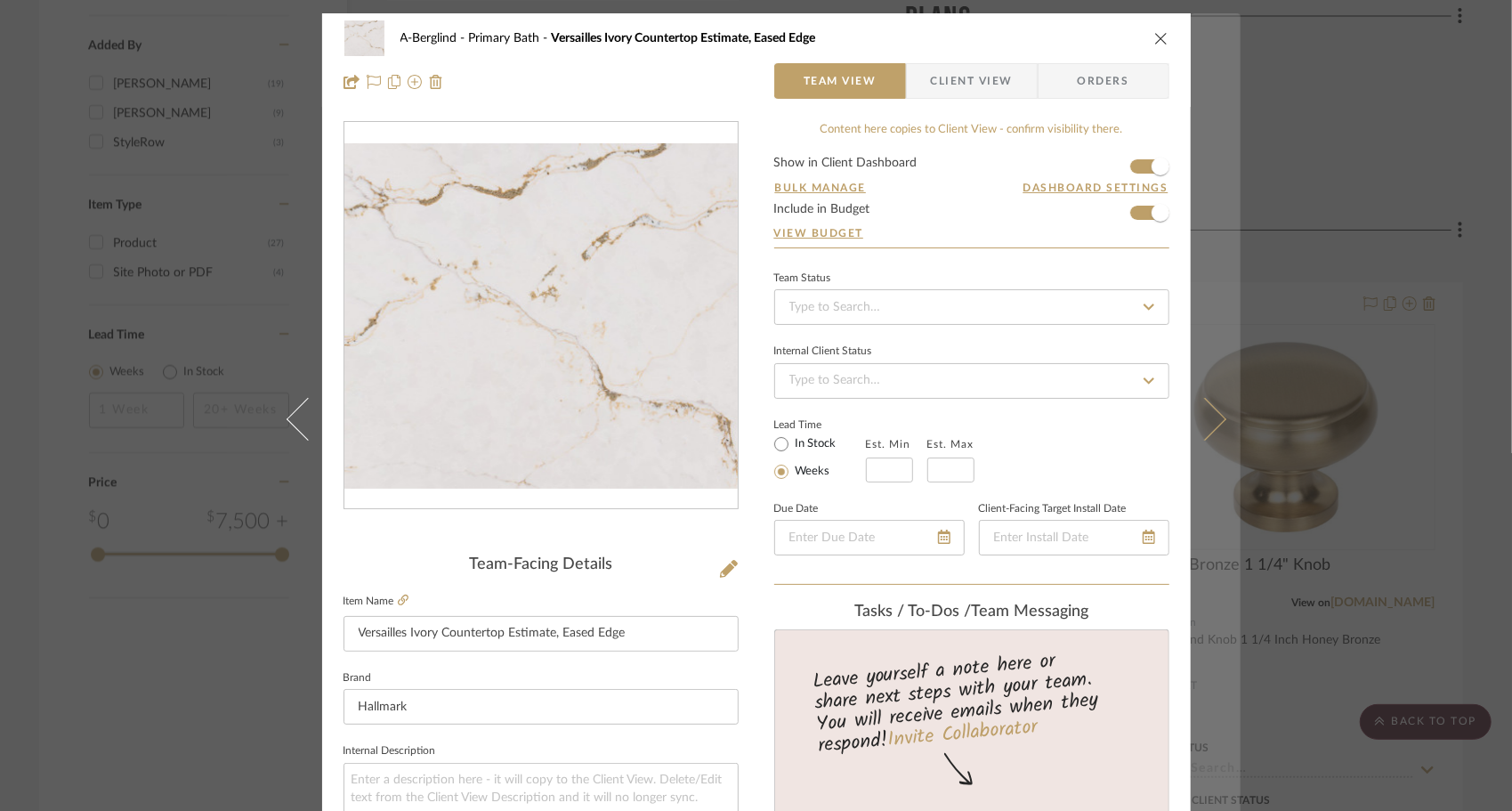
click at [1207, 433] on button at bounding box center [1215, 419] width 50 height 811
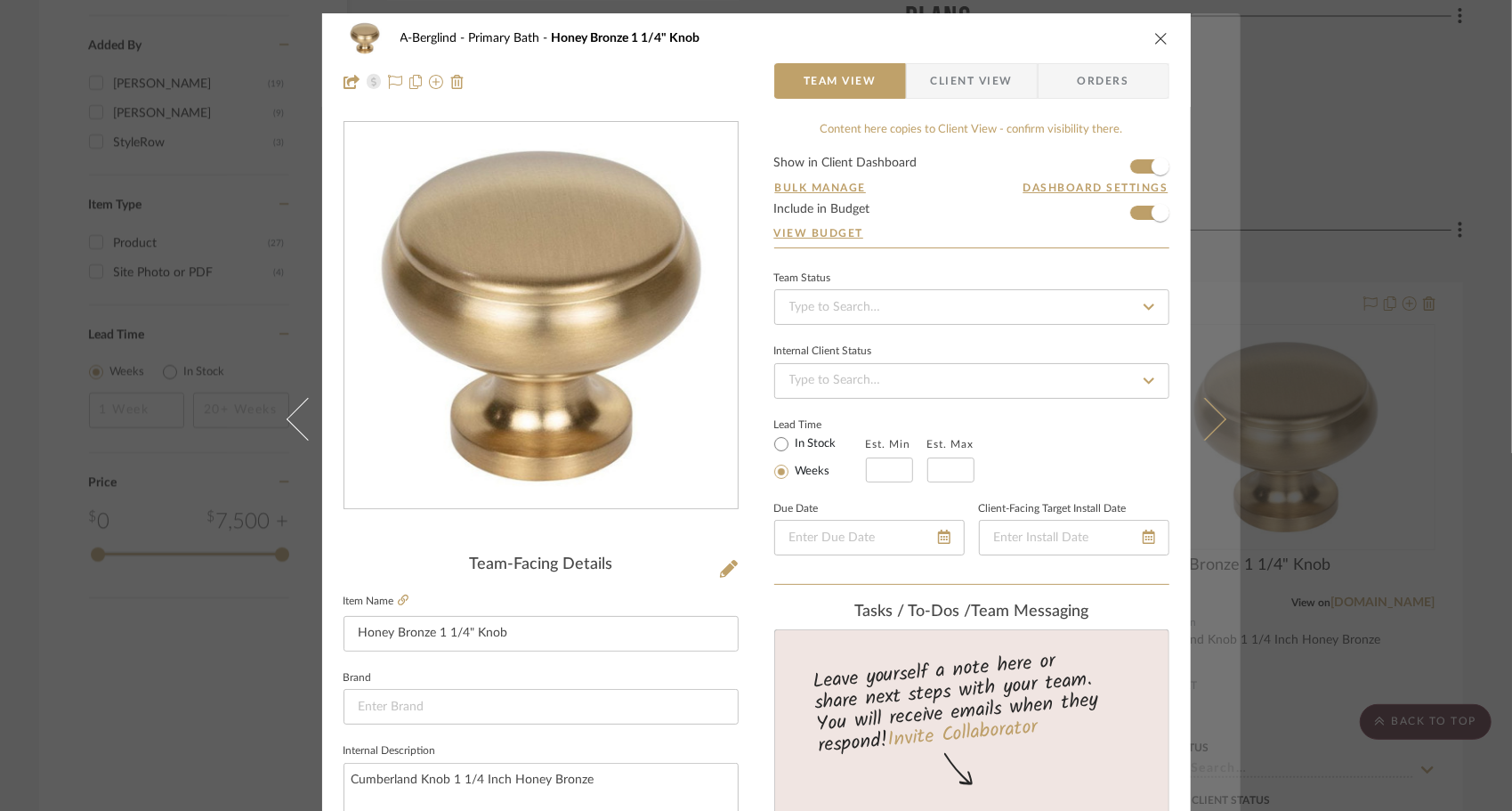
click at [1211, 433] on button at bounding box center [1215, 419] width 50 height 811
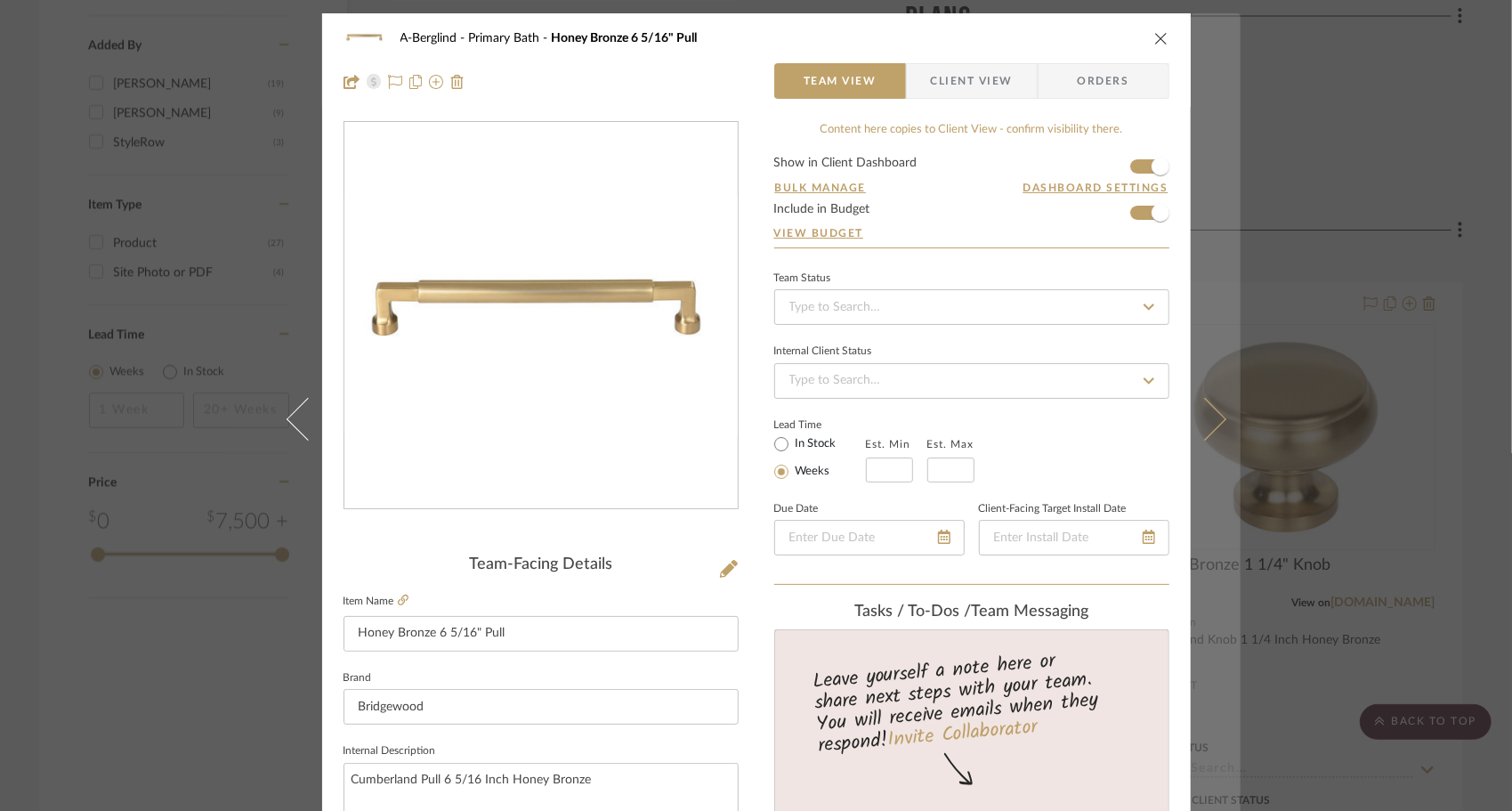
click at [1211, 433] on button at bounding box center [1215, 419] width 50 height 811
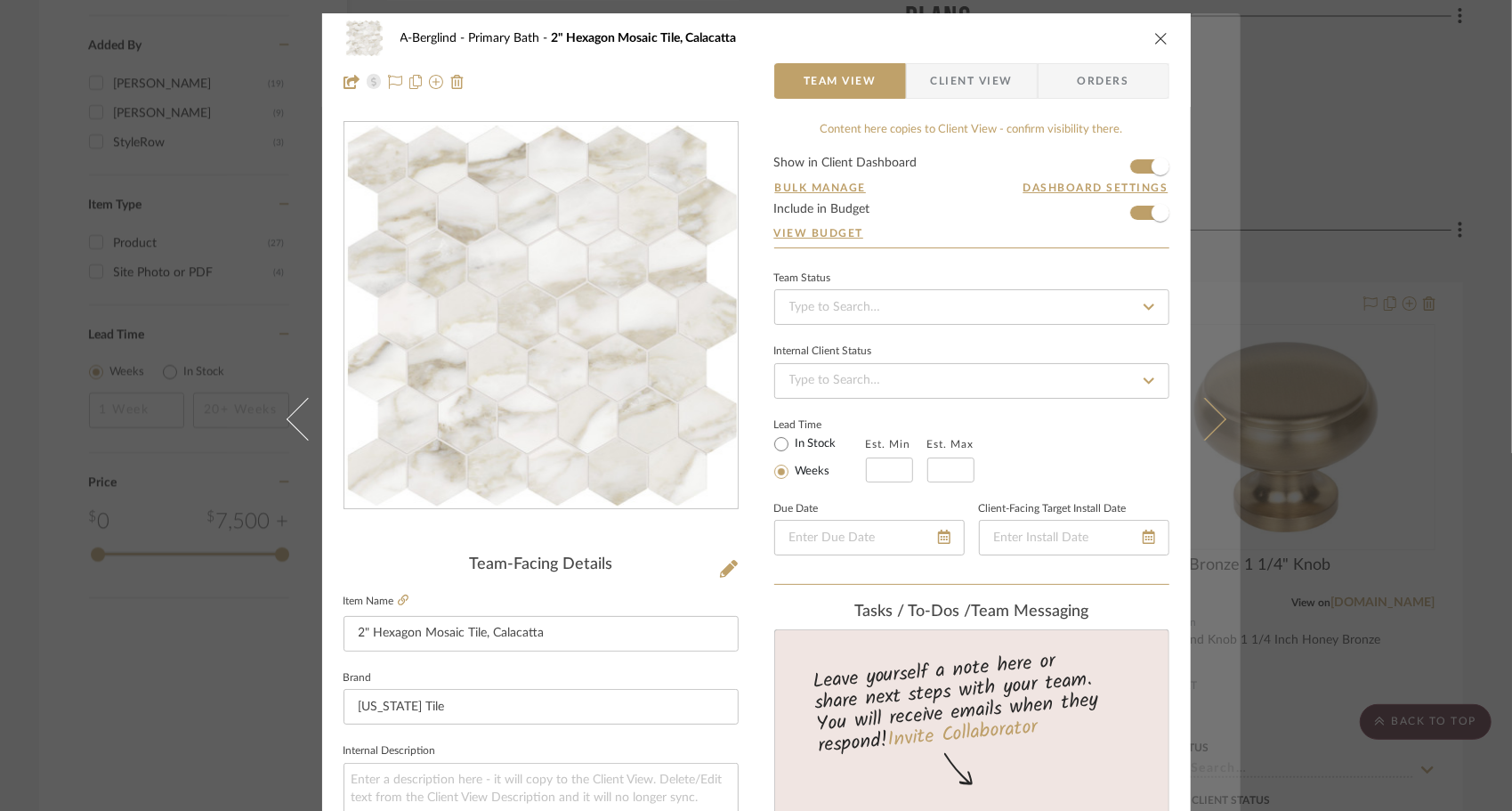
click at [1207, 433] on button at bounding box center [1215, 419] width 50 height 811
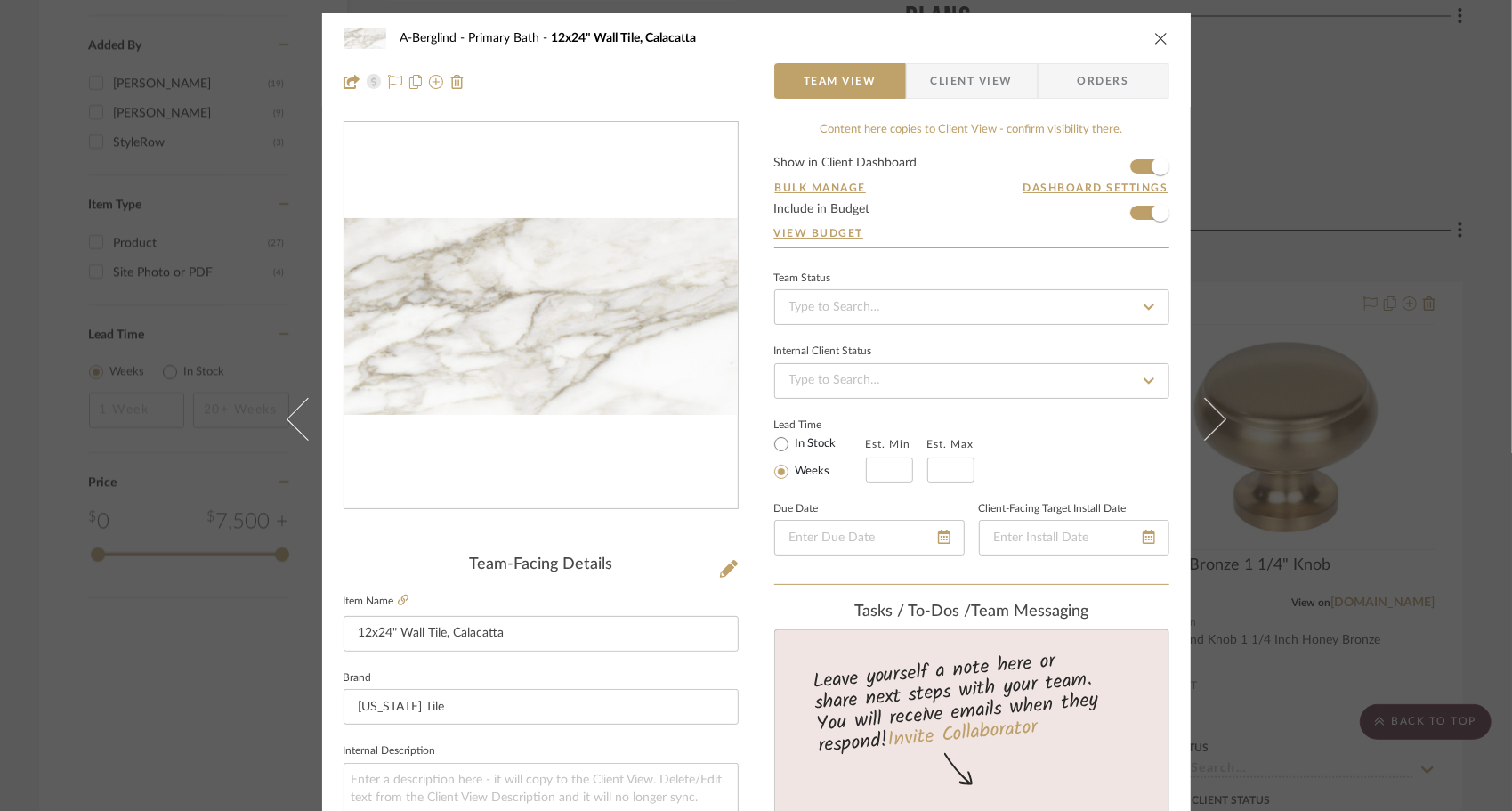
click at [1207, 433] on button at bounding box center [1215, 419] width 50 height 811
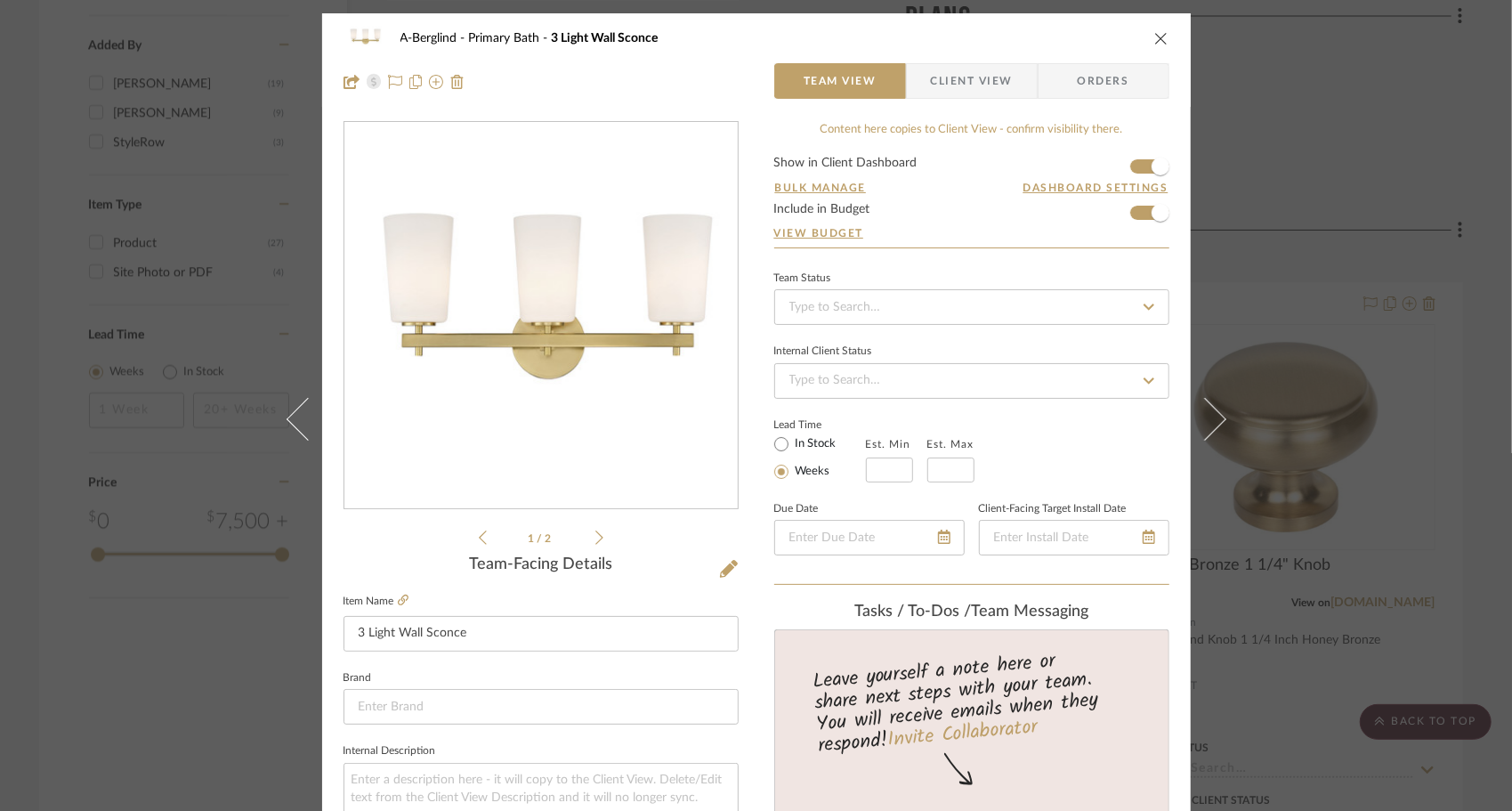
click at [1207, 433] on button at bounding box center [1215, 419] width 50 height 811
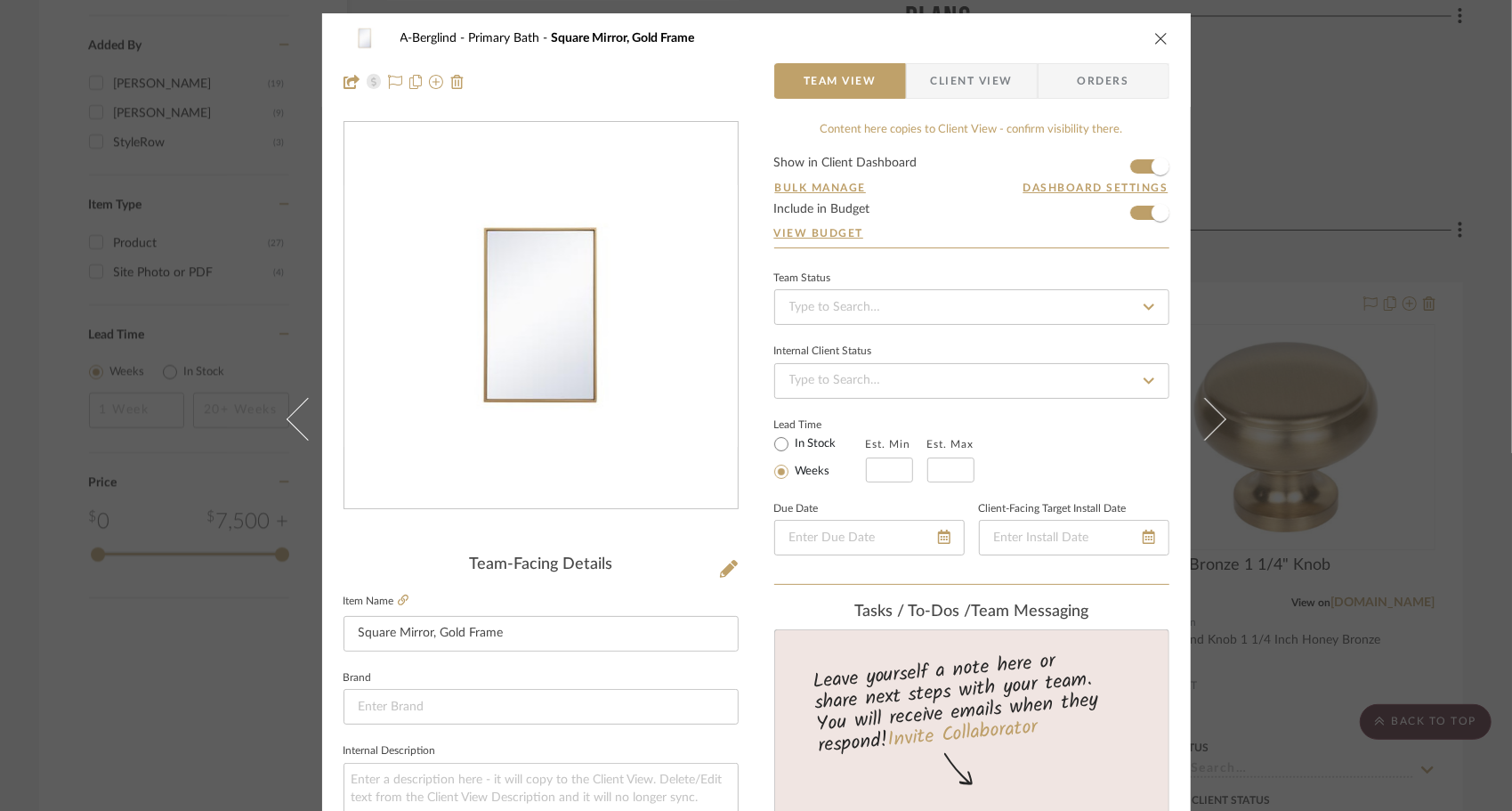
click at [1207, 433] on button at bounding box center [1215, 419] width 50 height 811
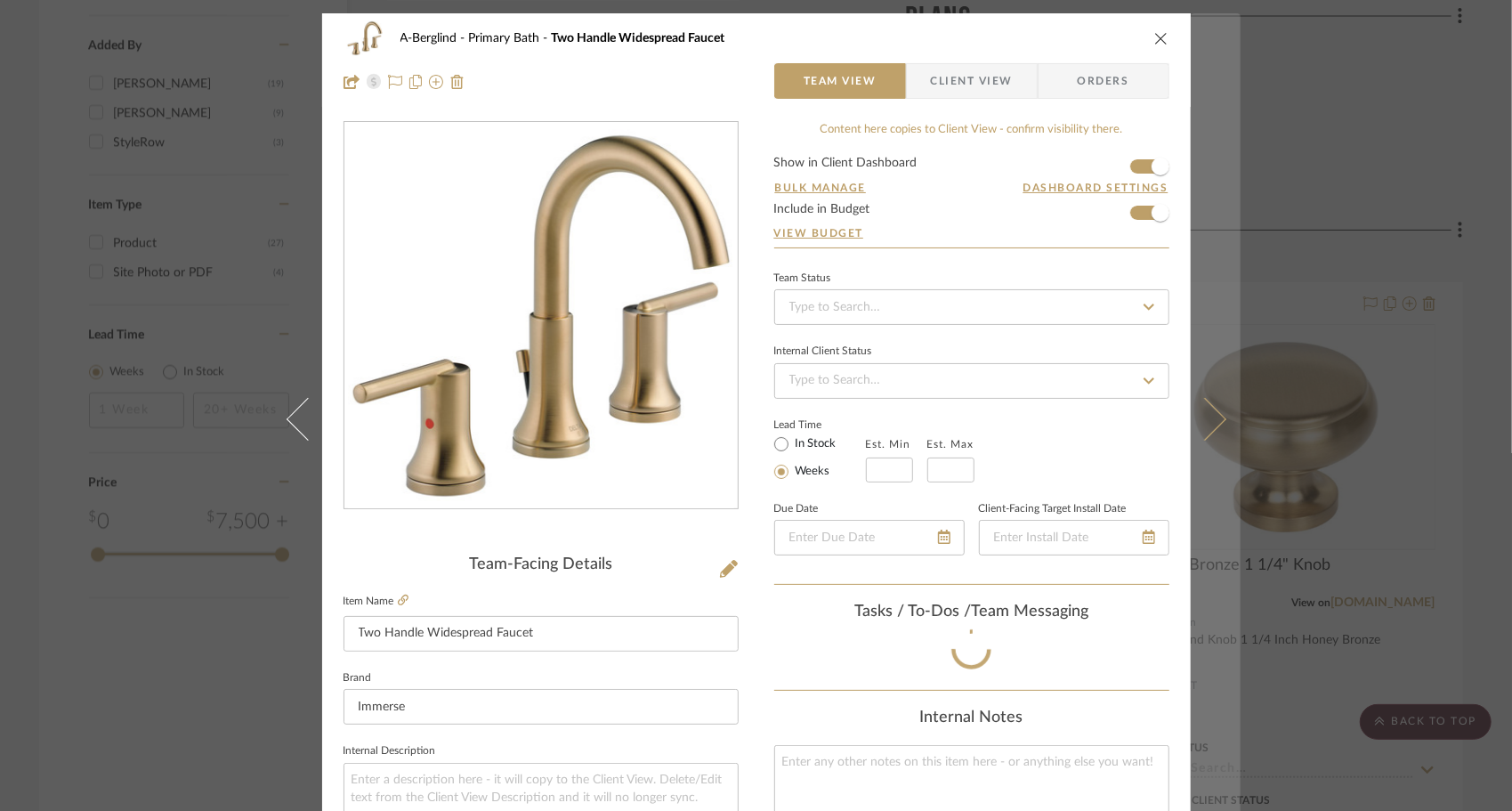
click at [1205, 434] on button at bounding box center [1215, 419] width 50 height 811
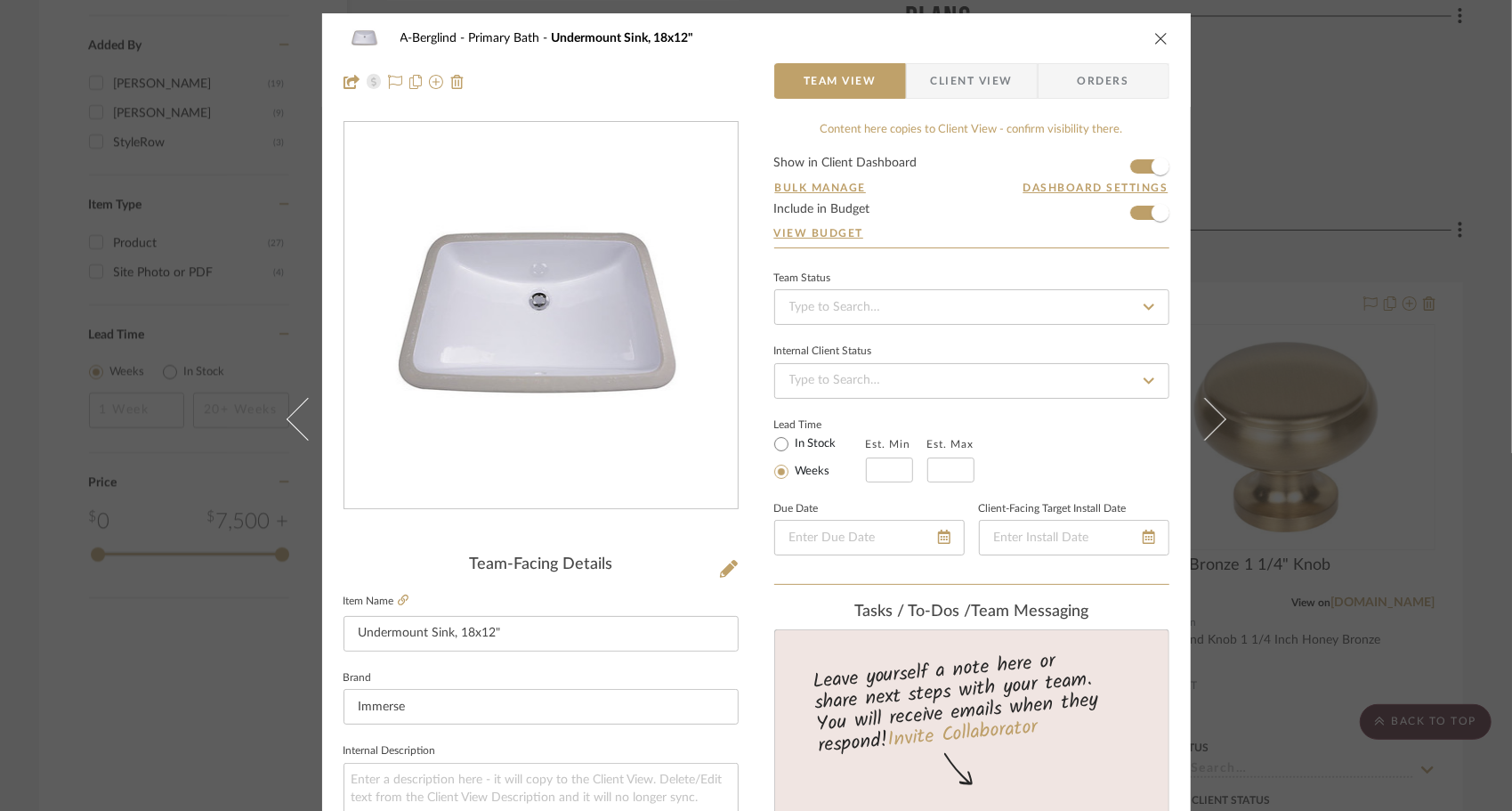
click at [1205, 434] on button at bounding box center [1215, 419] width 50 height 811
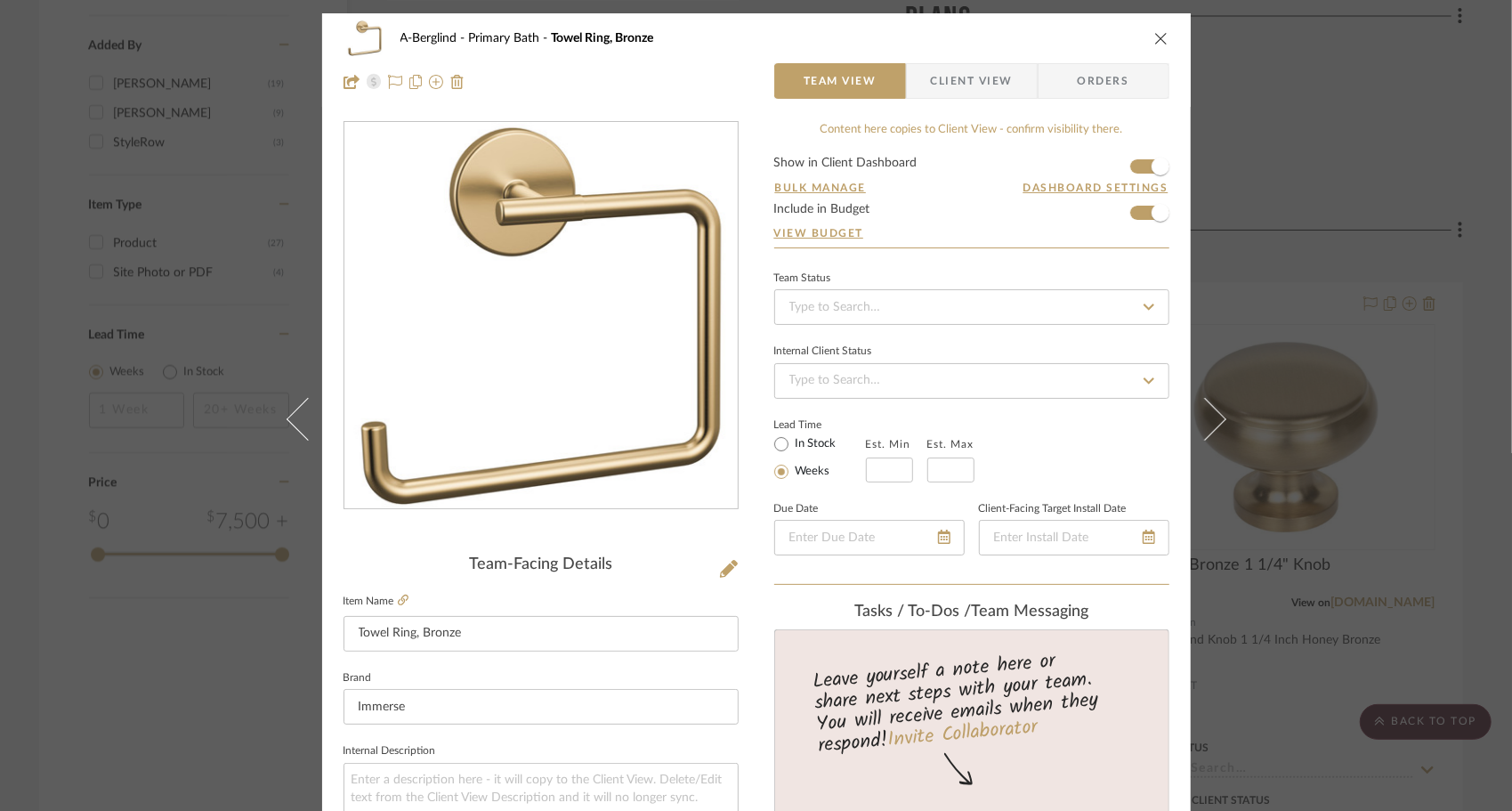
click at [1205, 434] on button at bounding box center [1215, 419] width 50 height 811
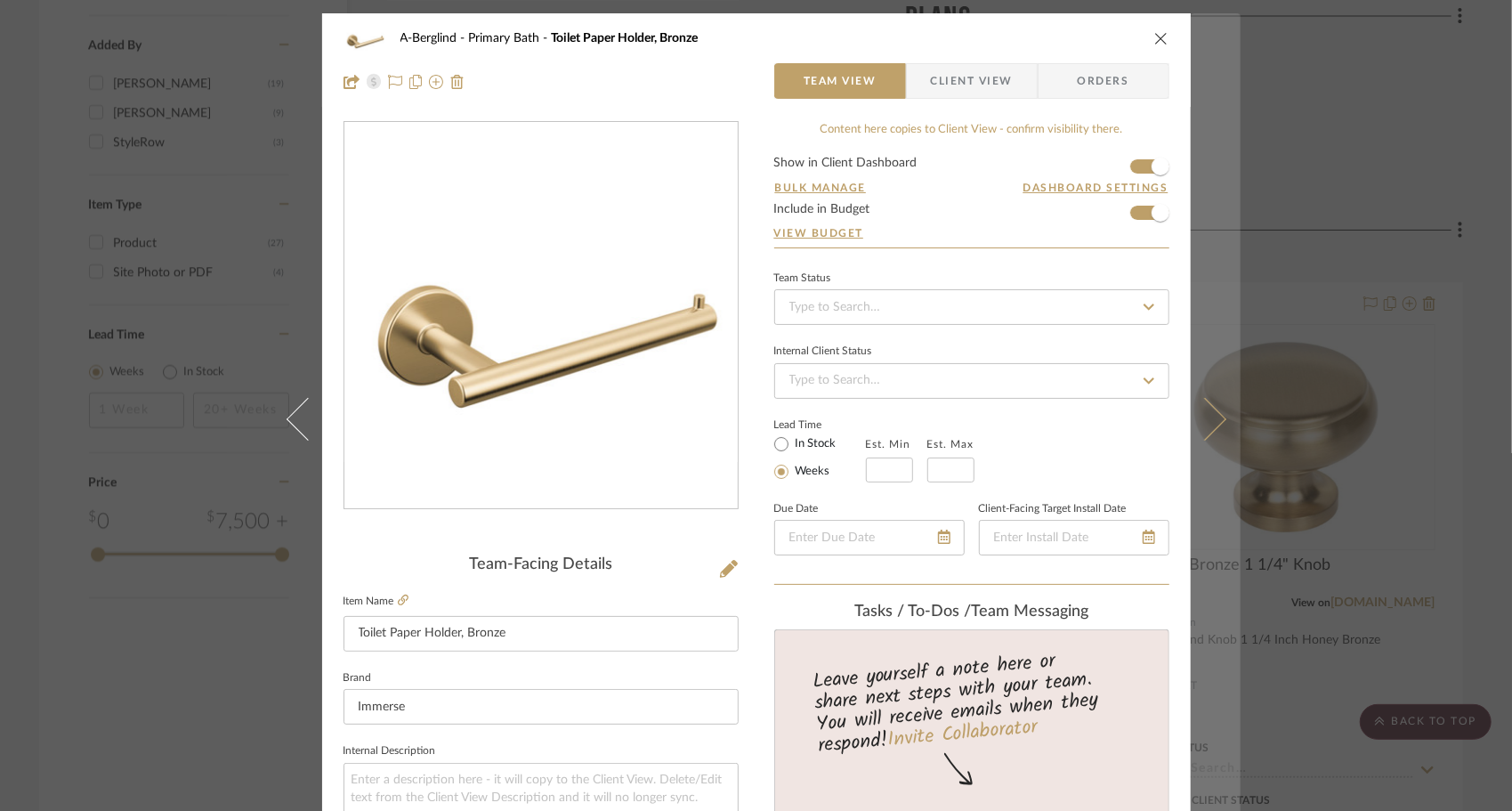
click at [1208, 434] on button at bounding box center [1215, 419] width 50 height 811
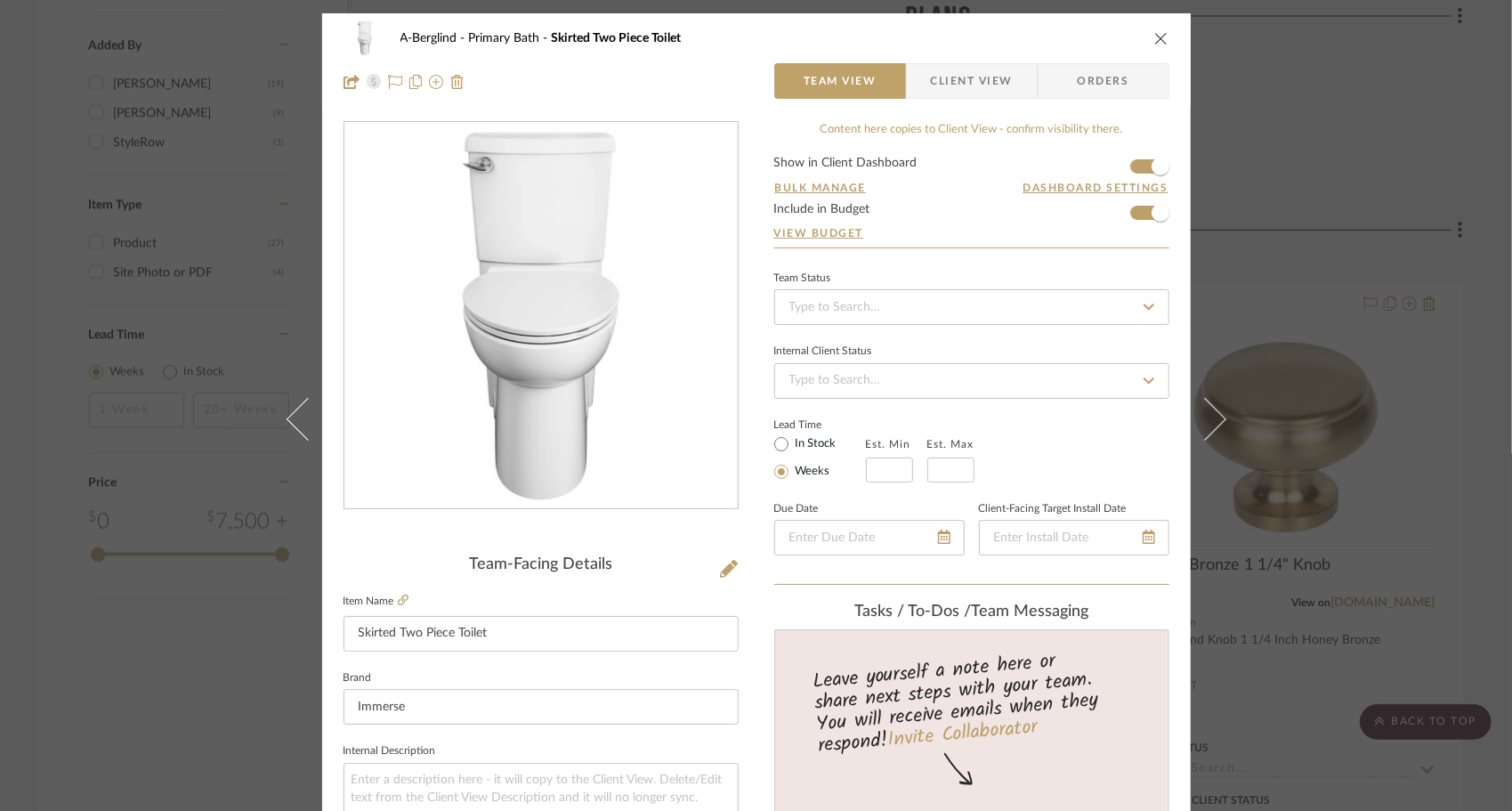
click at [1208, 434] on button at bounding box center [1215, 419] width 50 height 811
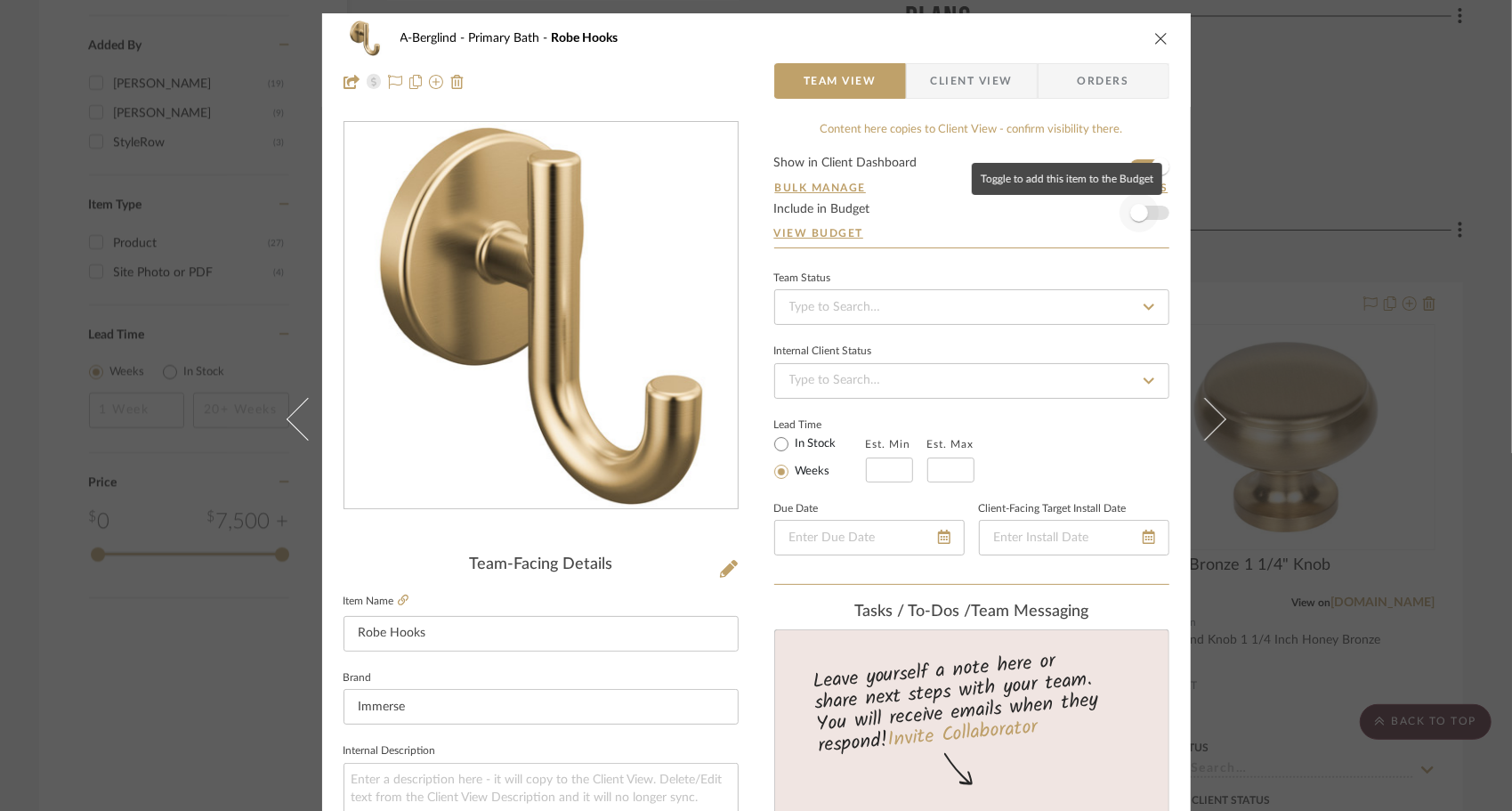
drag, startPoint x: 1209, startPoint y: 436, endPoint x: 1151, endPoint y: 210, distance: 233.3
click at [1151, 210] on span "button" at bounding box center [1139, 212] width 39 height 39
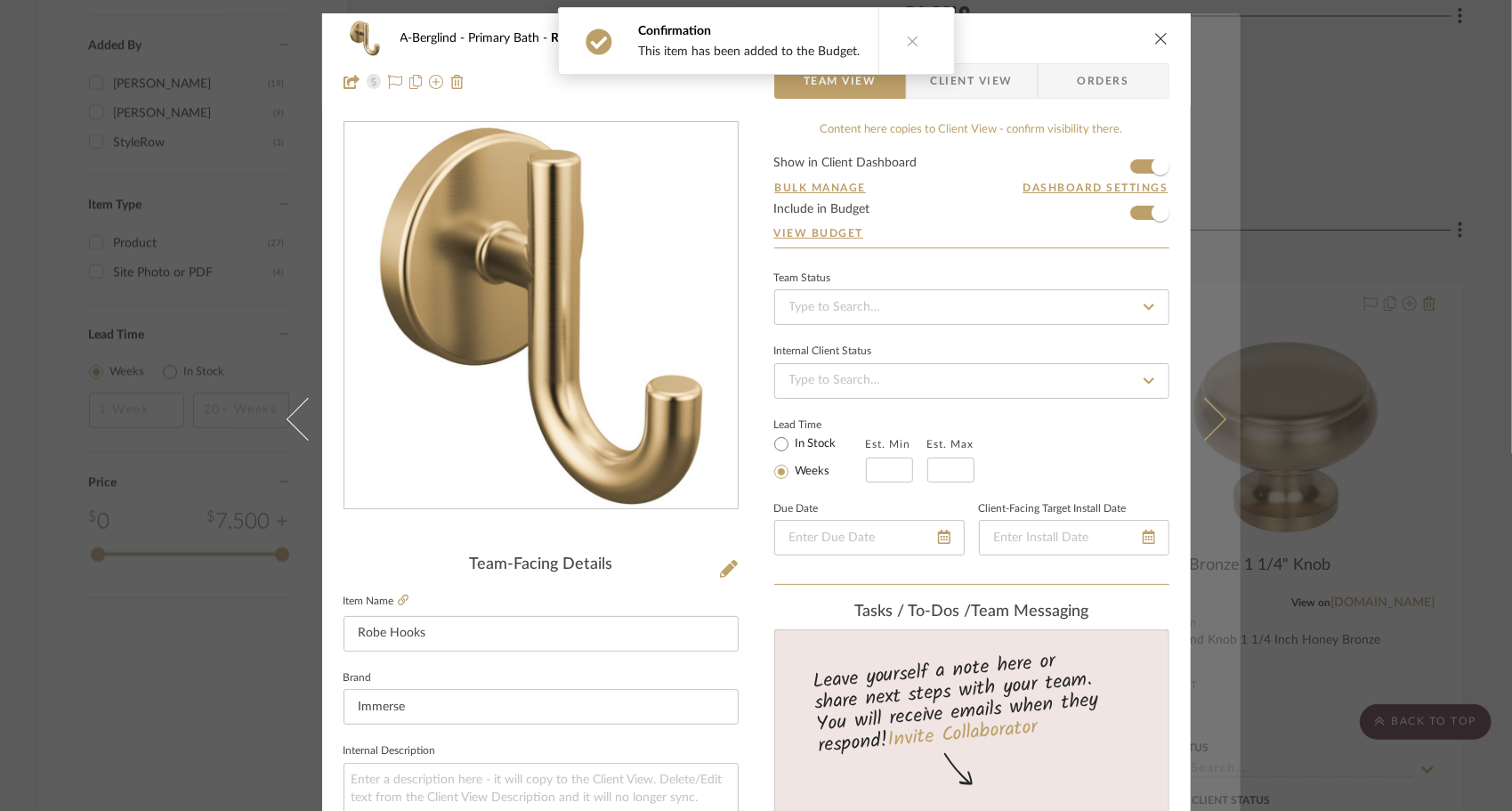
click at [1218, 423] on button at bounding box center [1215, 419] width 50 height 811
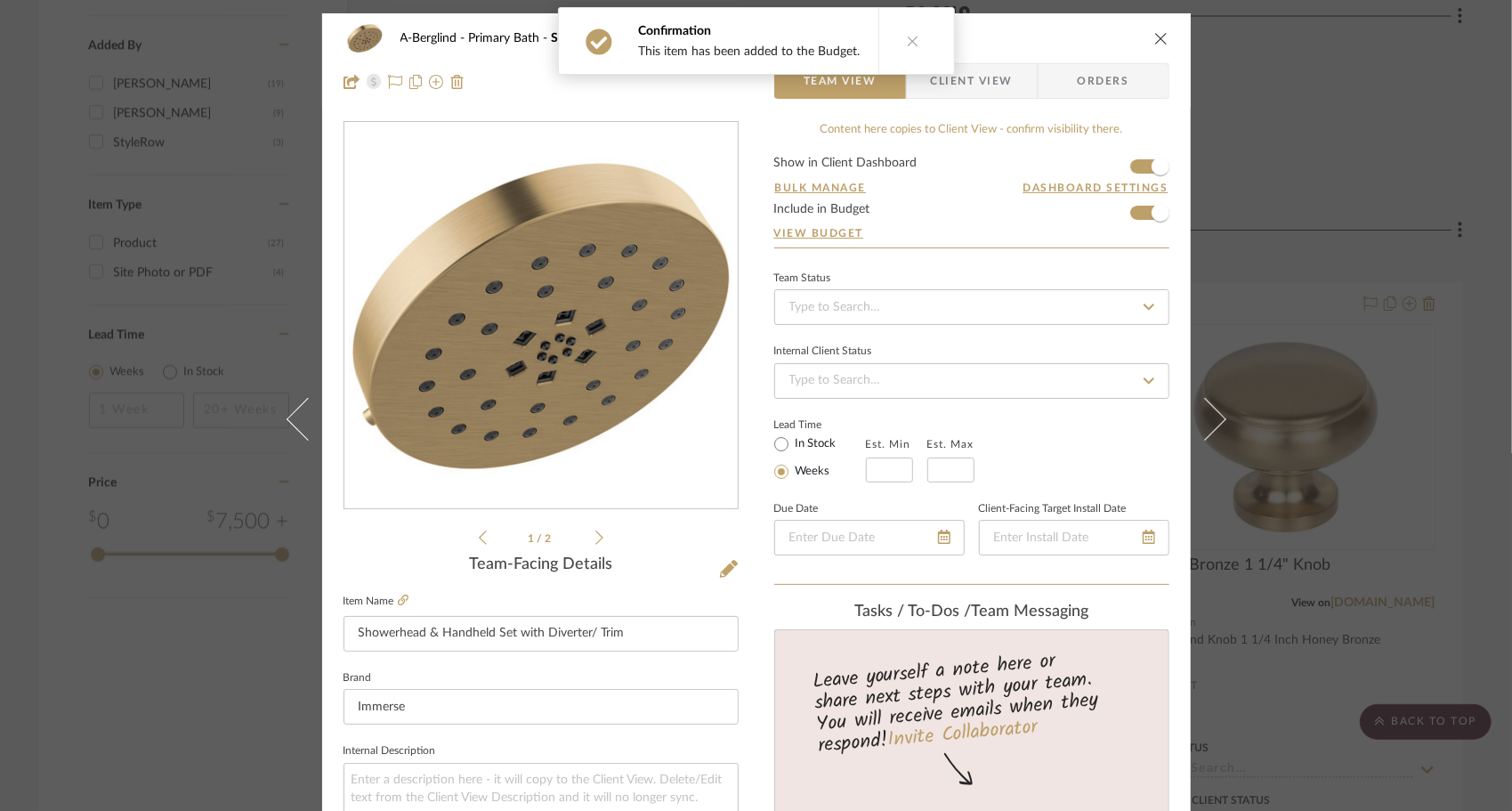
click at [1218, 423] on button at bounding box center [1215, 419] width 50 height 811
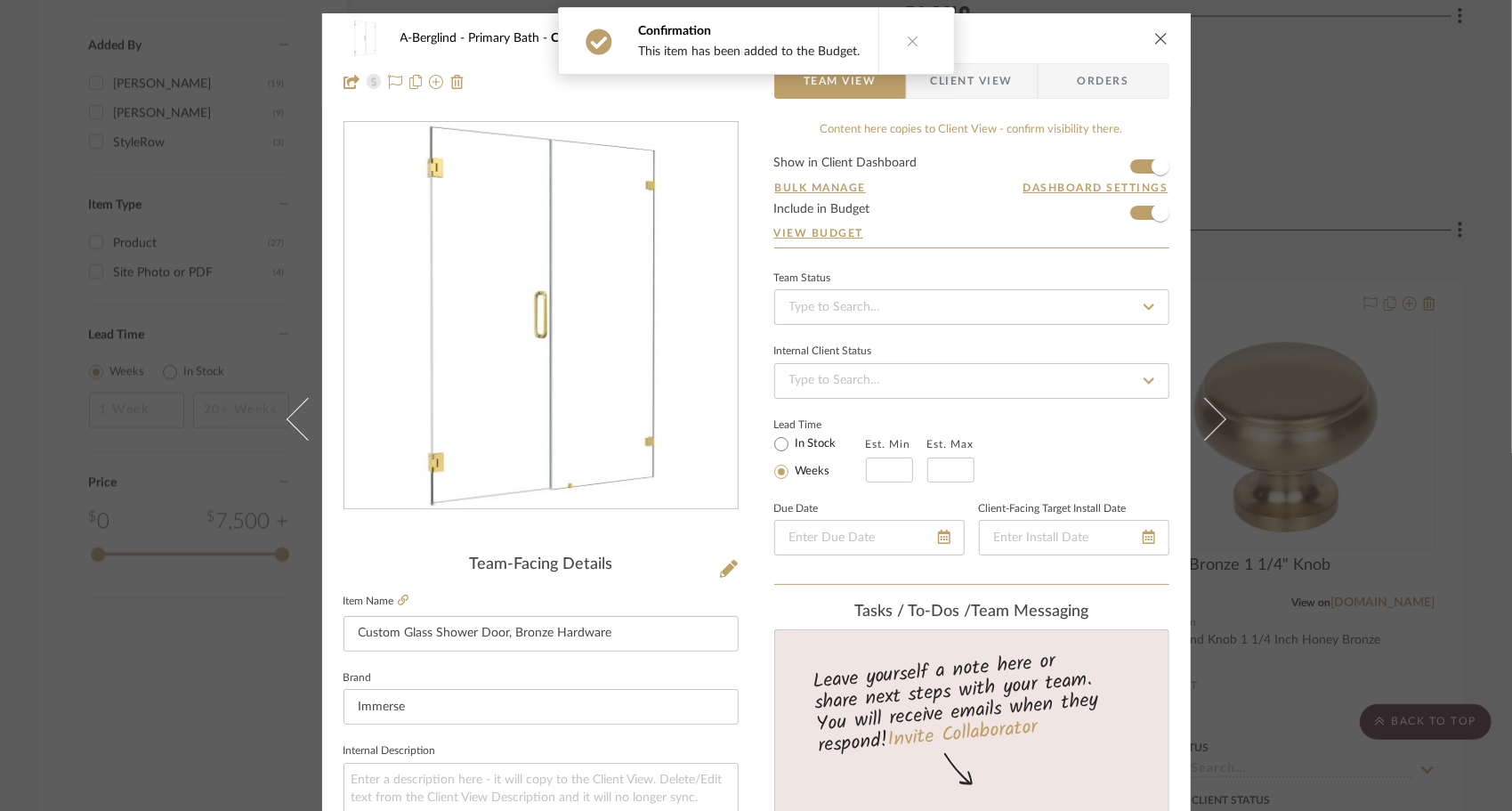
click at [1218, 423] on button at bounding box center [1215, 419] width 50 height 811
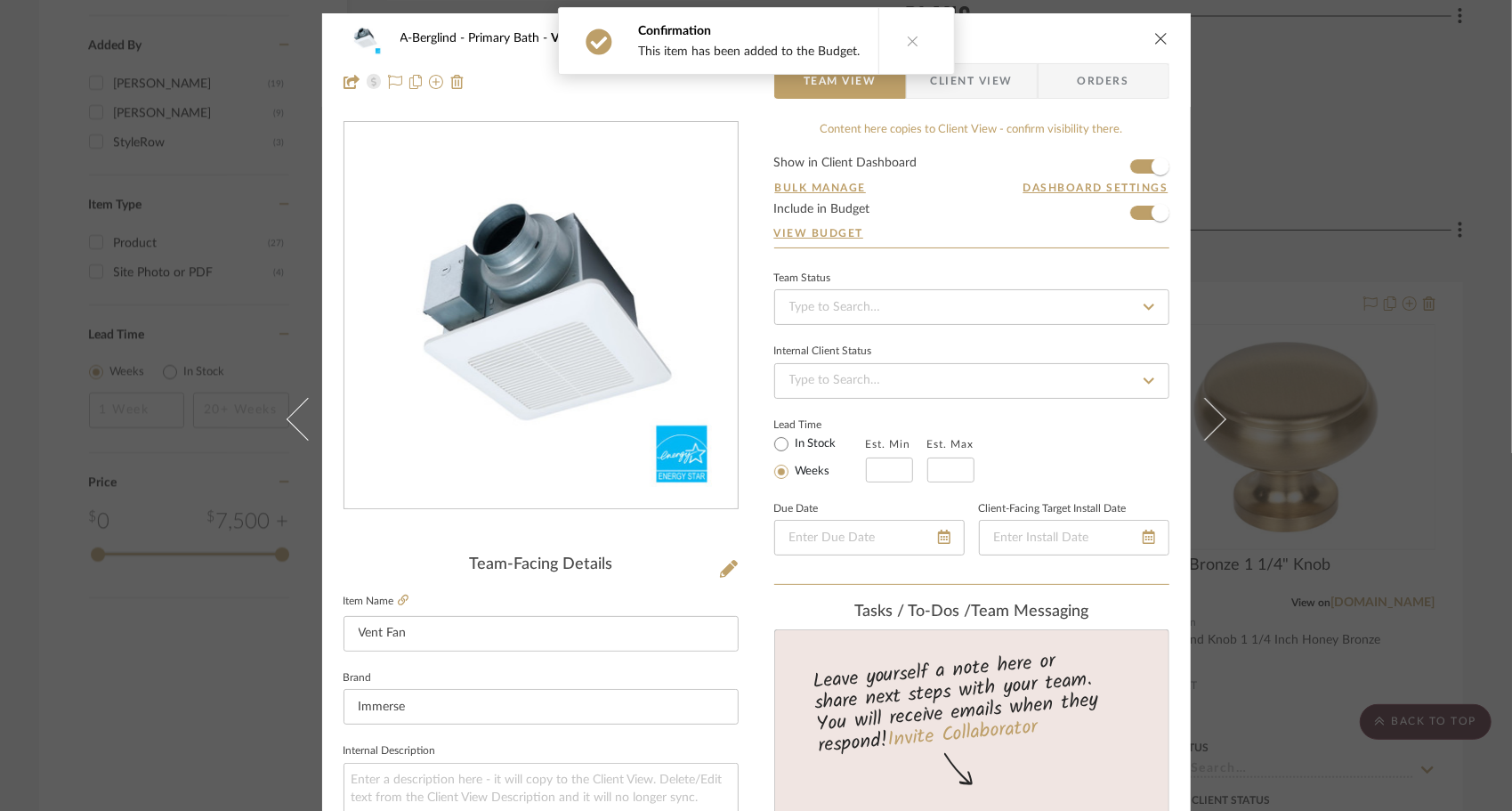
click at [1218, 423] on button at bounding box center [1215, 419] width 50 height 811
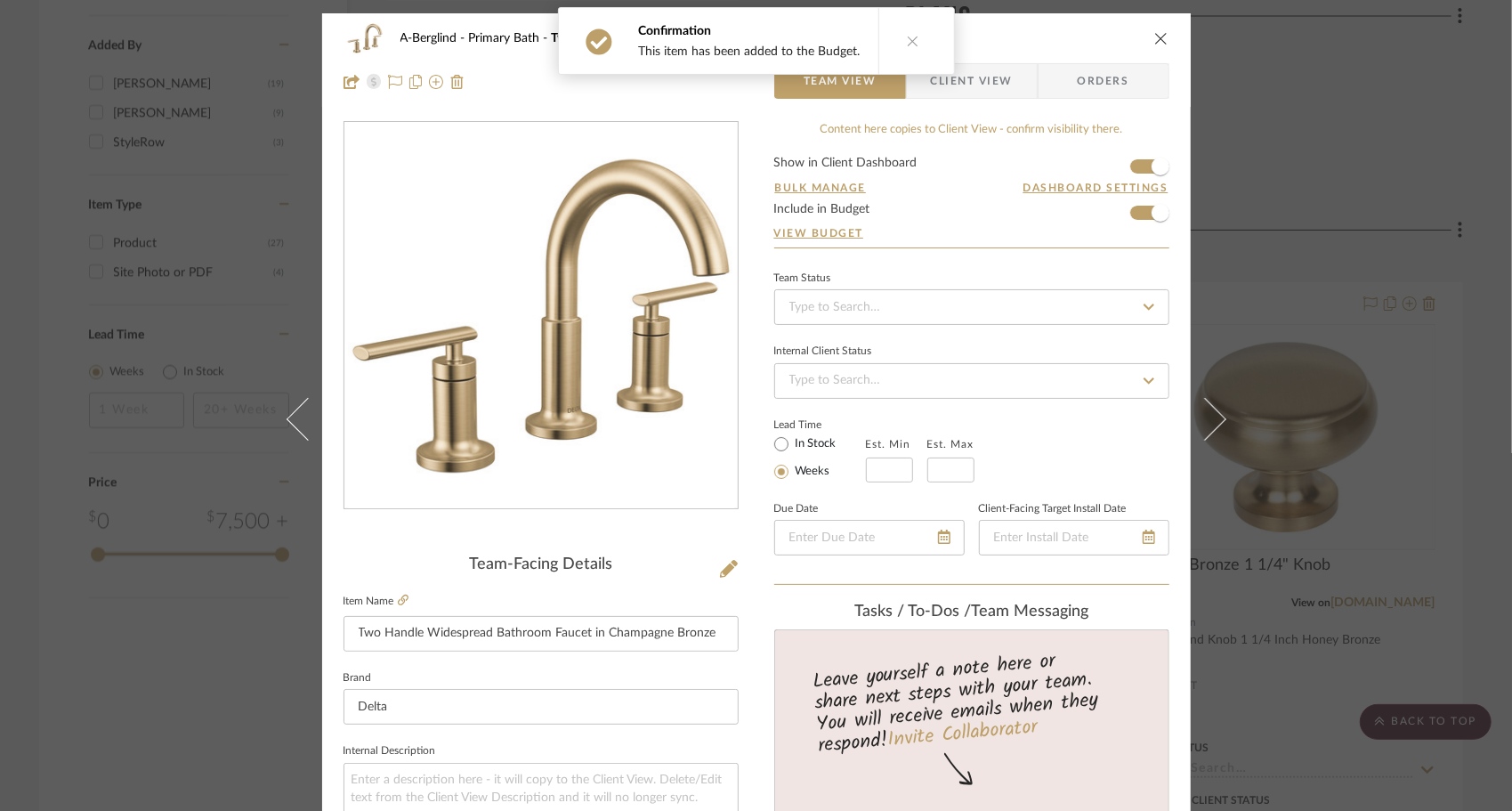
click at [1218, 423] on button at bounding box center [1215, 419] width 50 height 811
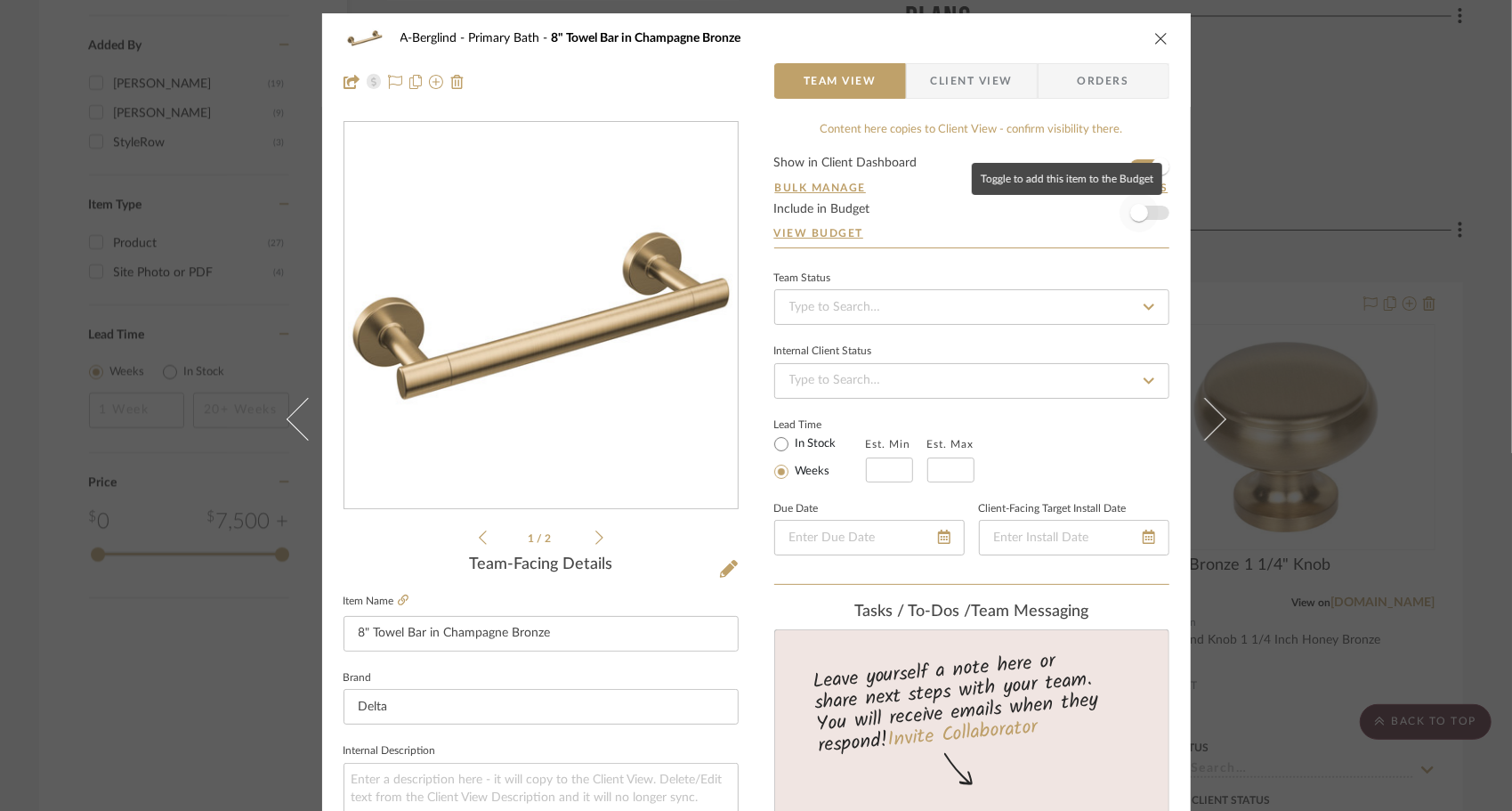
click at [1148, 214] on span "button" at bounding box center [1139, 212] width 39 height 39
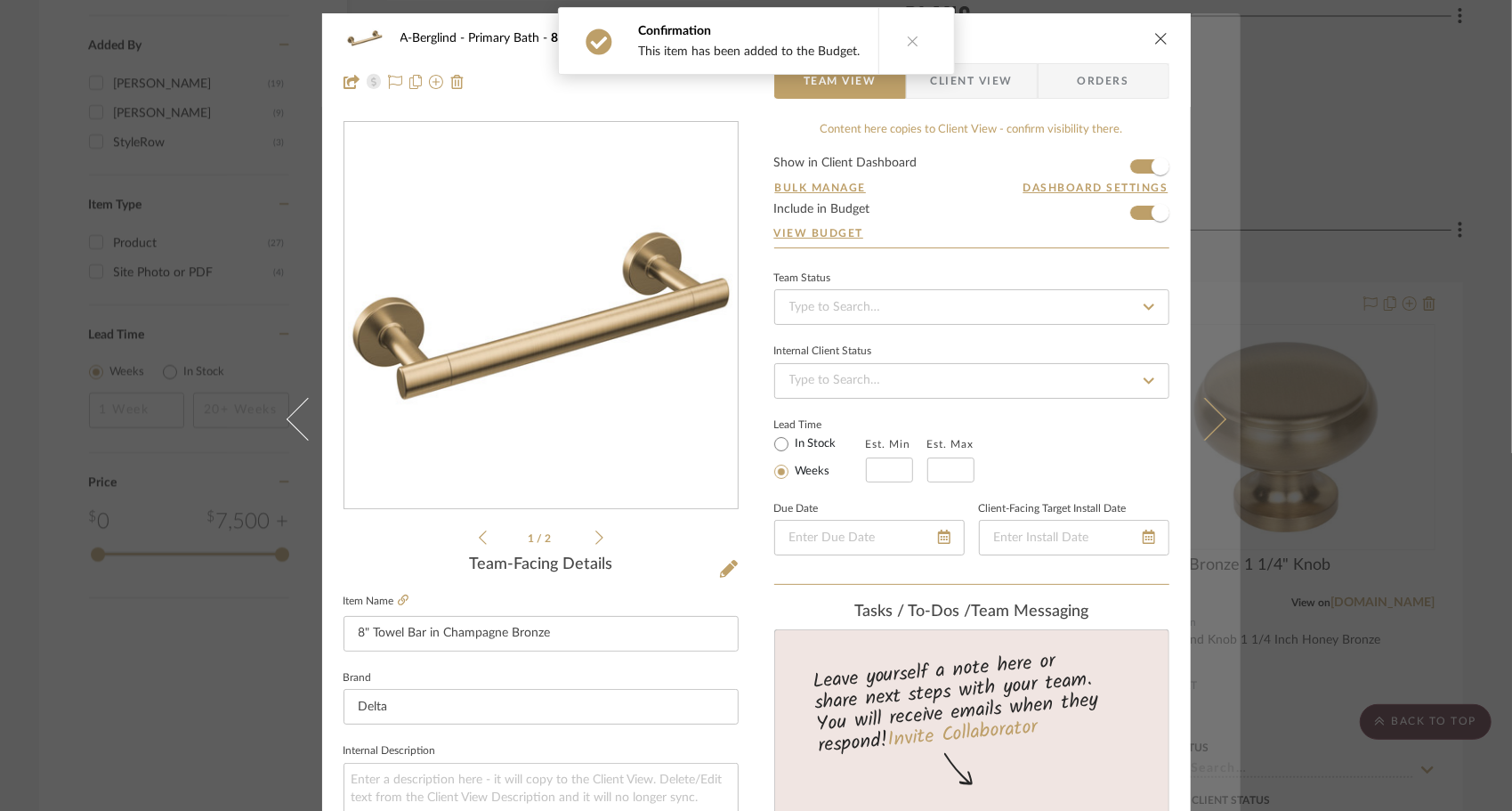
click at [1203, 426] on icon at bounding box center [1204, 419] width 43 height 43
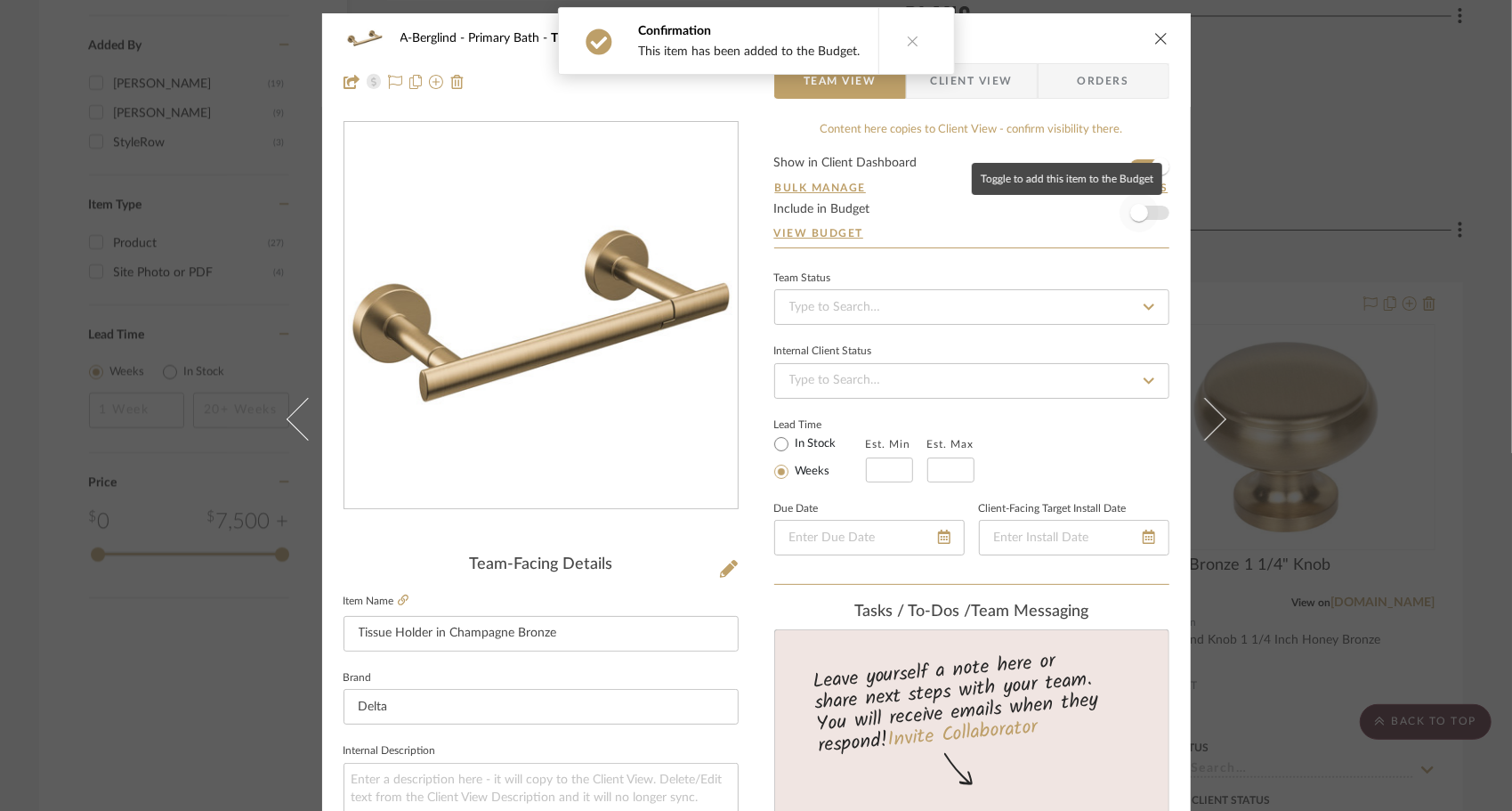
click at [1142, 214] on span "button" at bounding box center [1139, 212] width 39 height 39
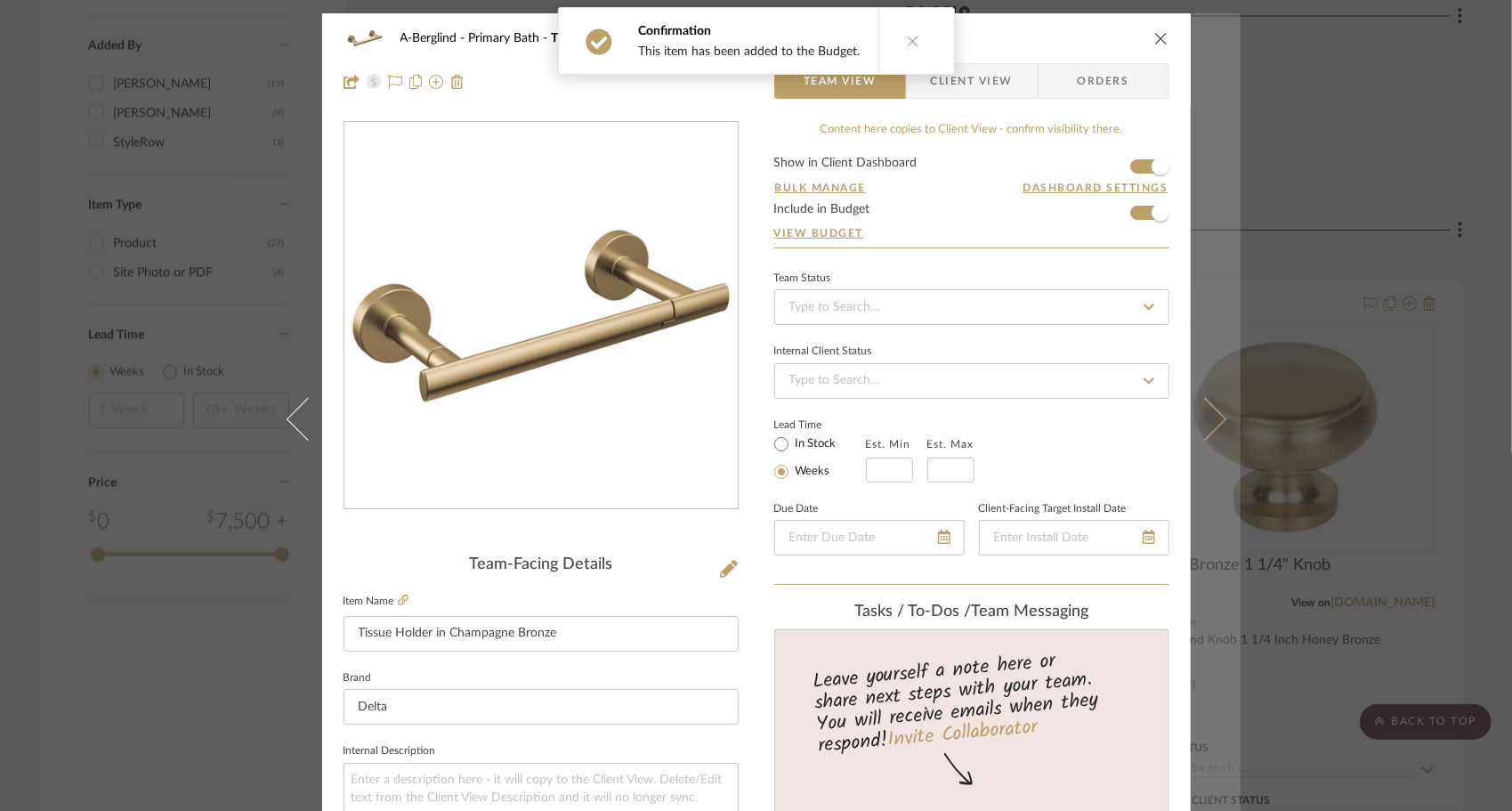
click at [1207, 440] on button at bounding box center [1215, 419] width 50 height 811
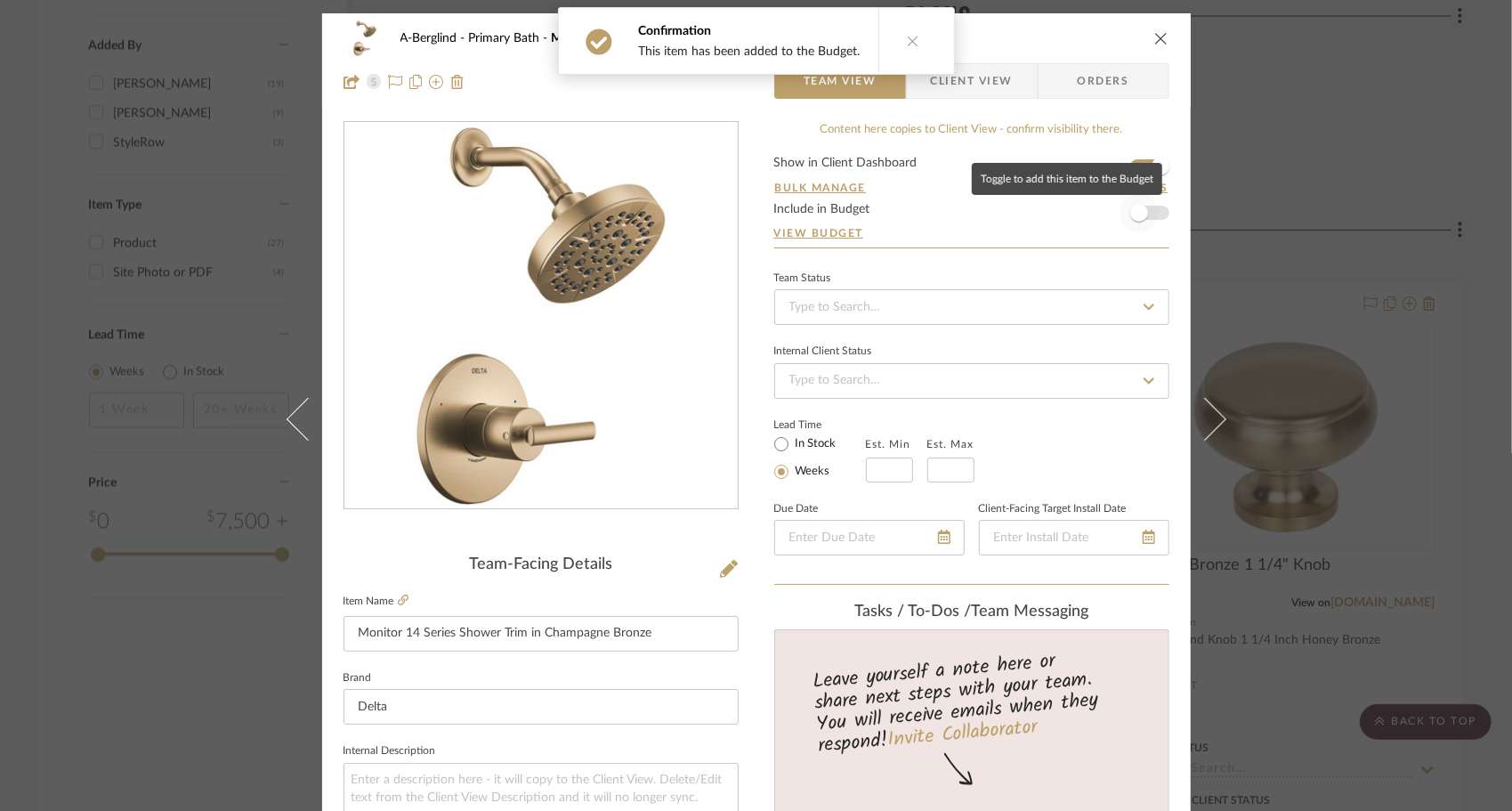
click at [1139, 210] on span "button" at bounding box center [1139, 212] width 18 height 18
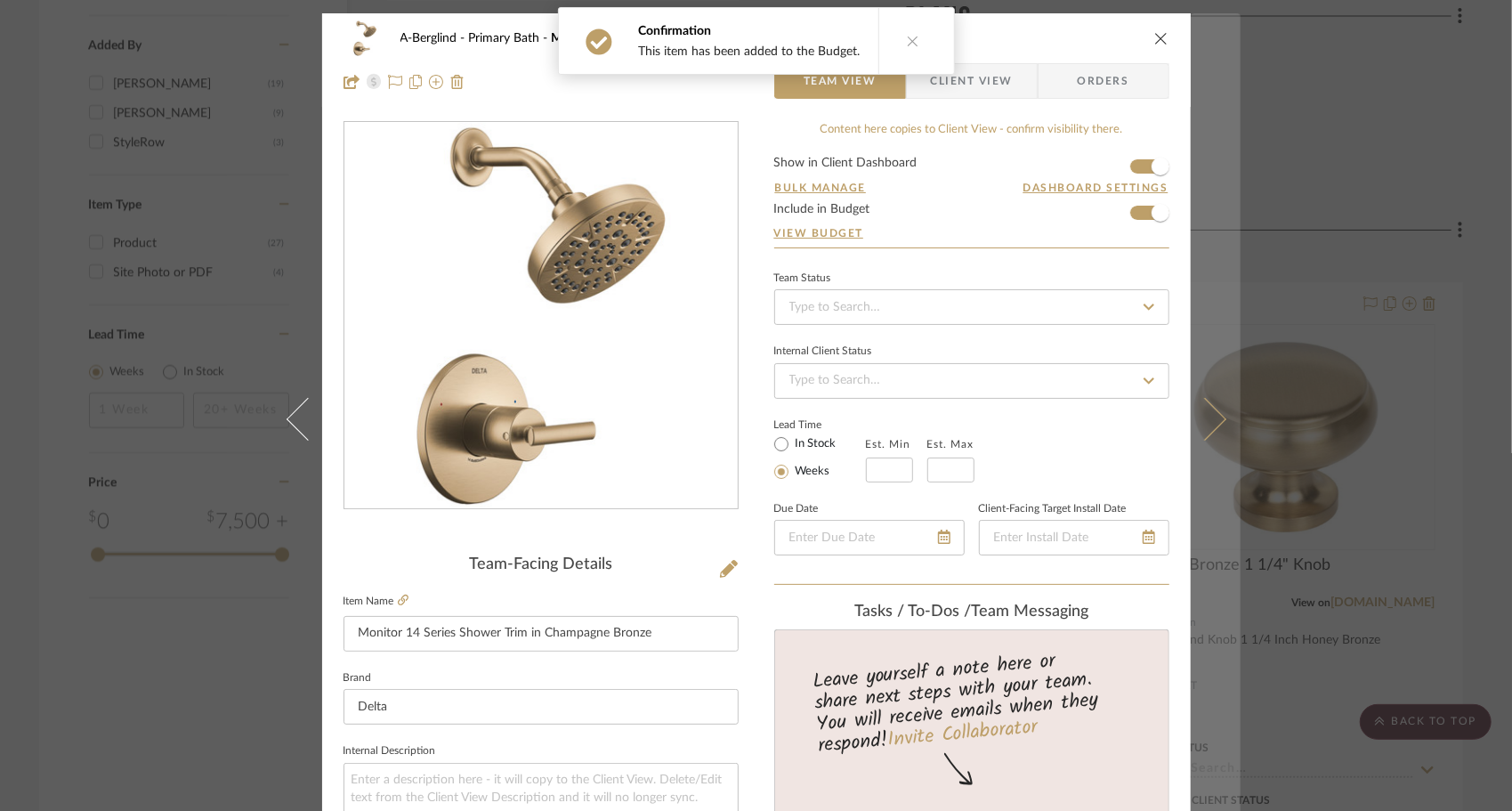
click at [1208, 438] on button at bounding box center [1215, 419] width 50 height 811
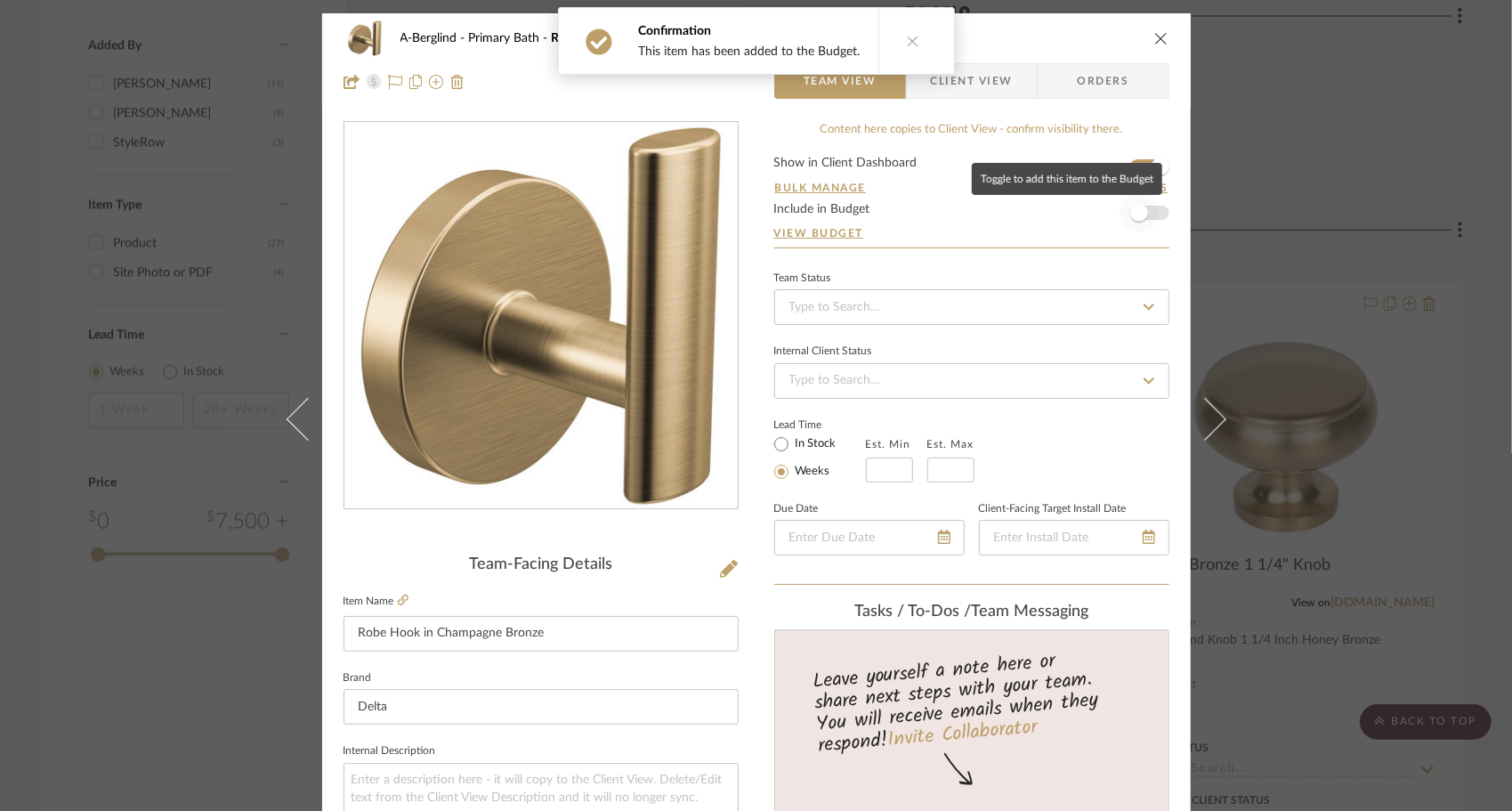
click at [1147, 221] on span "button" at bounding box center [1139, 212] width 39 height 39
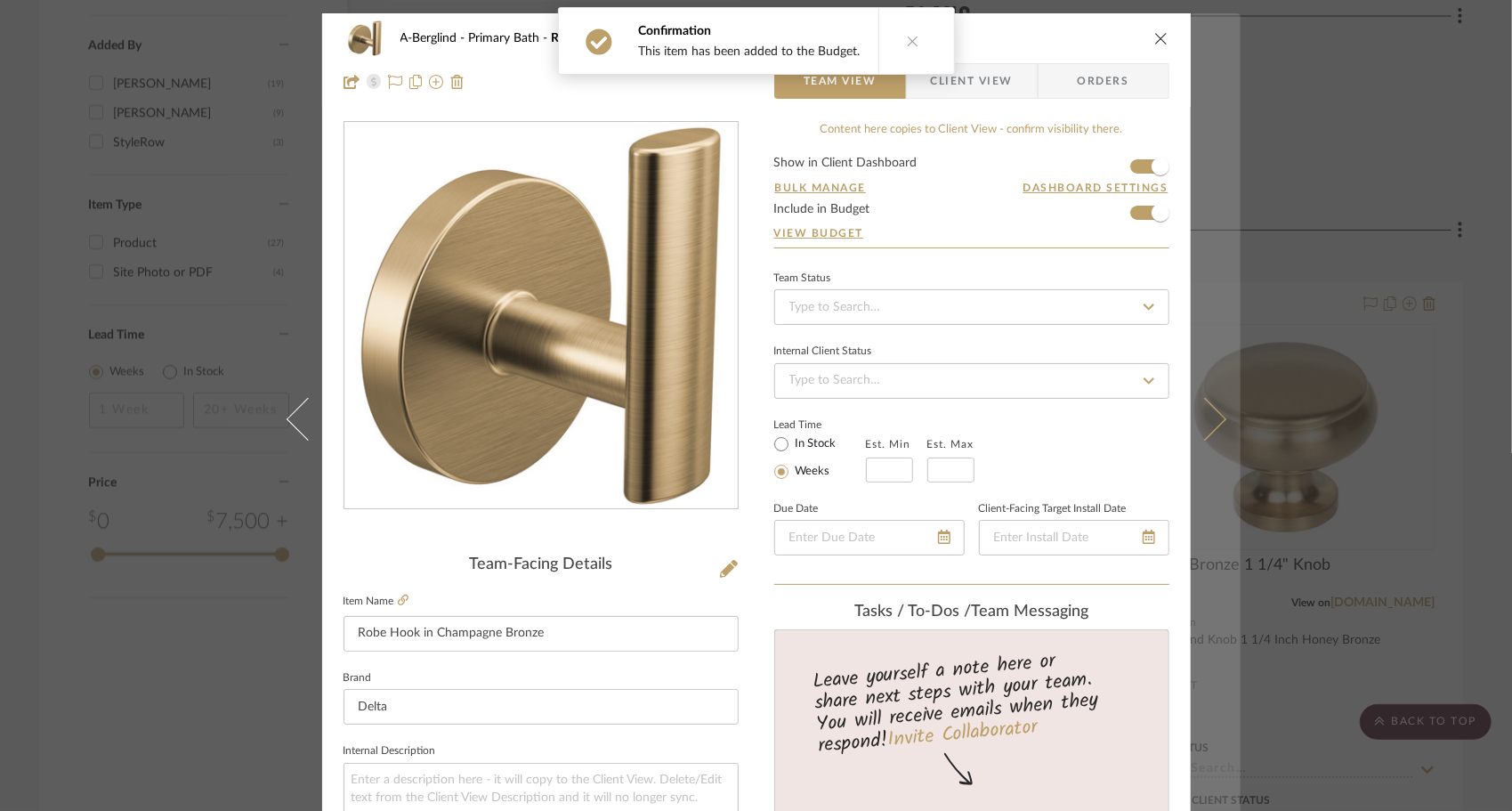
click at [1215, 424] on button at bounding box center [1215, 419] width 50 height 811
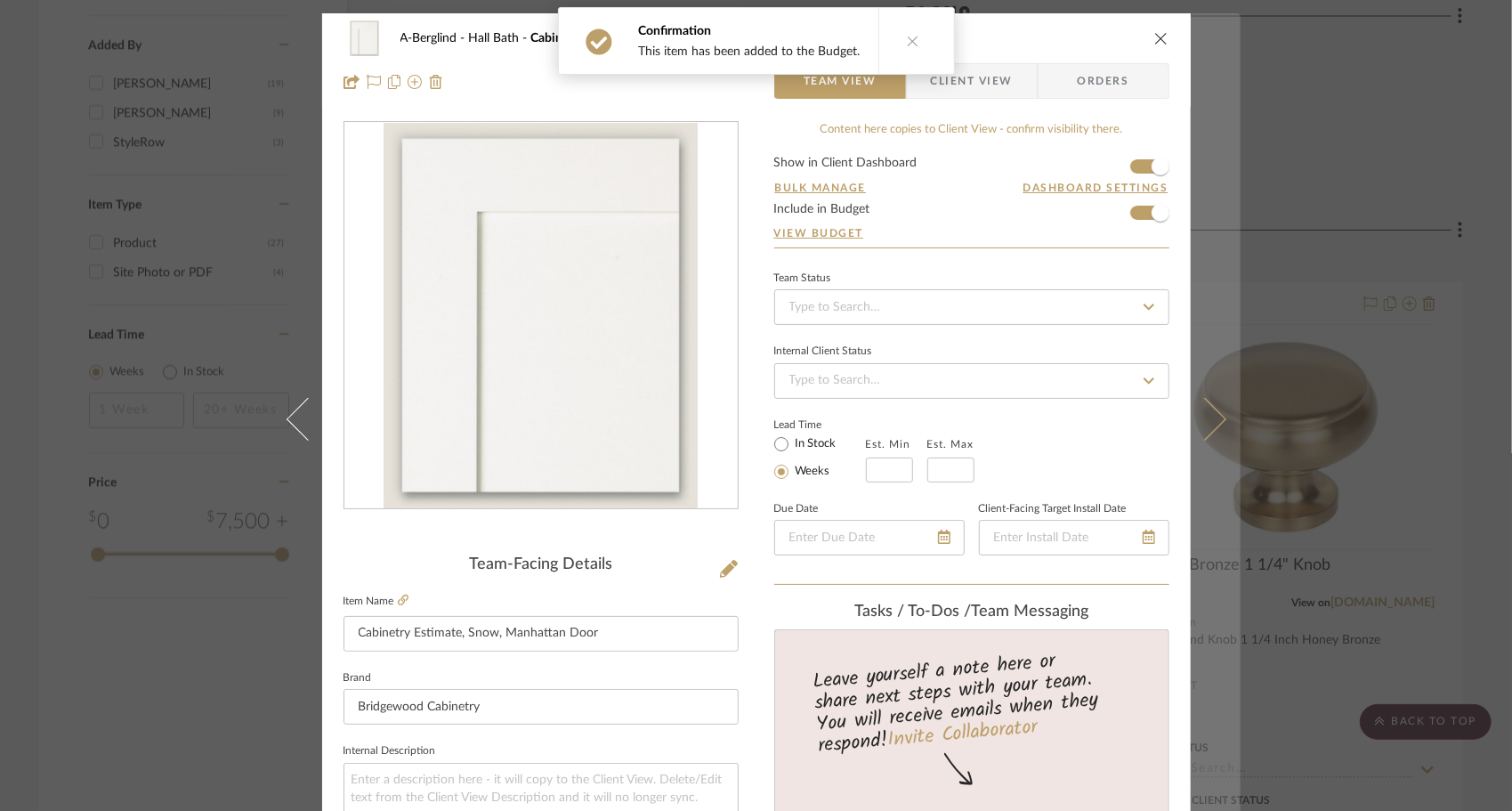
click at [1213, 428] on button at bounding box center [1215, 419] width 50 height 811
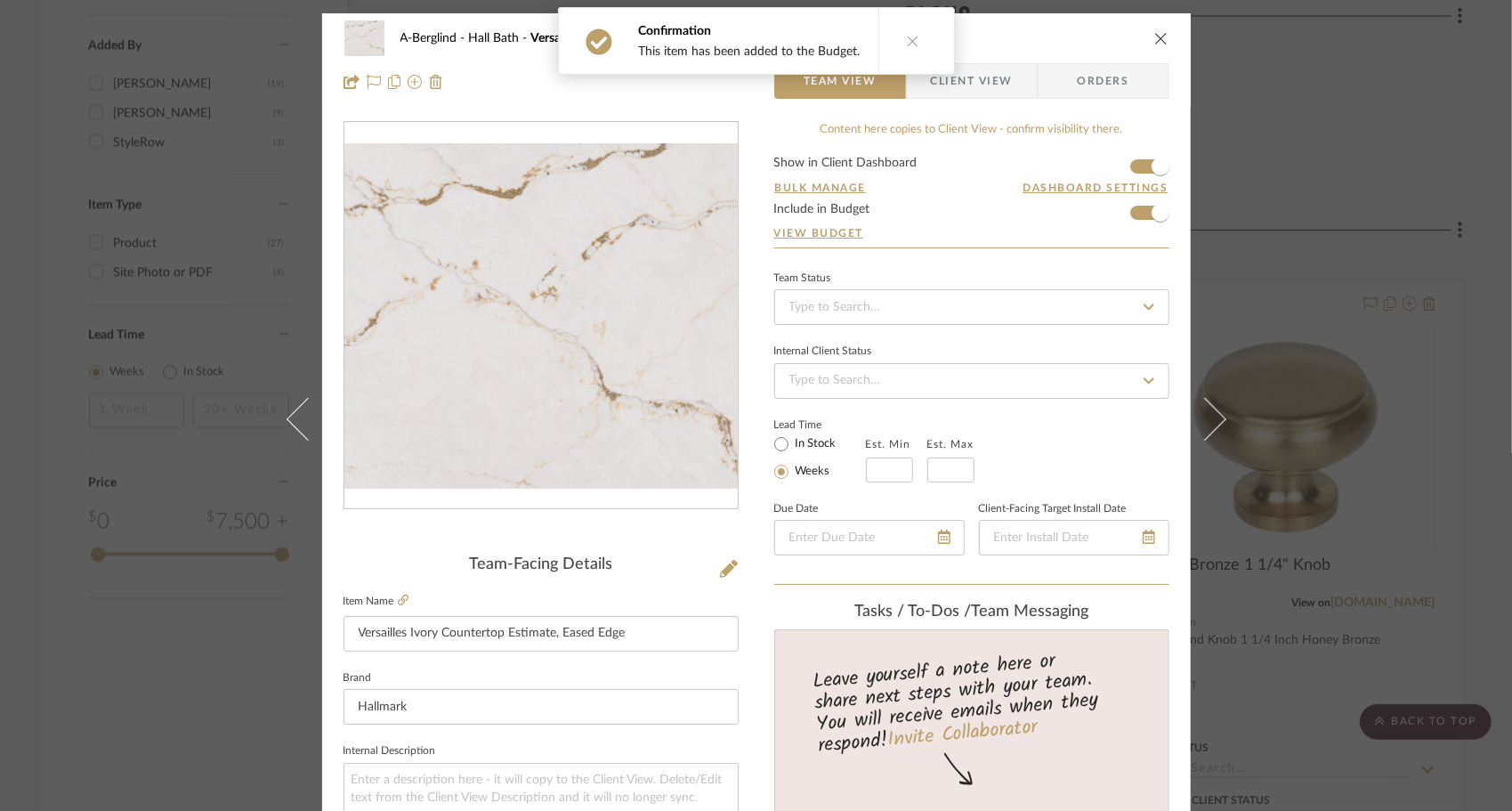
click at [1213, 428] on button at bounding box center [1215, 419] width 50 height 811
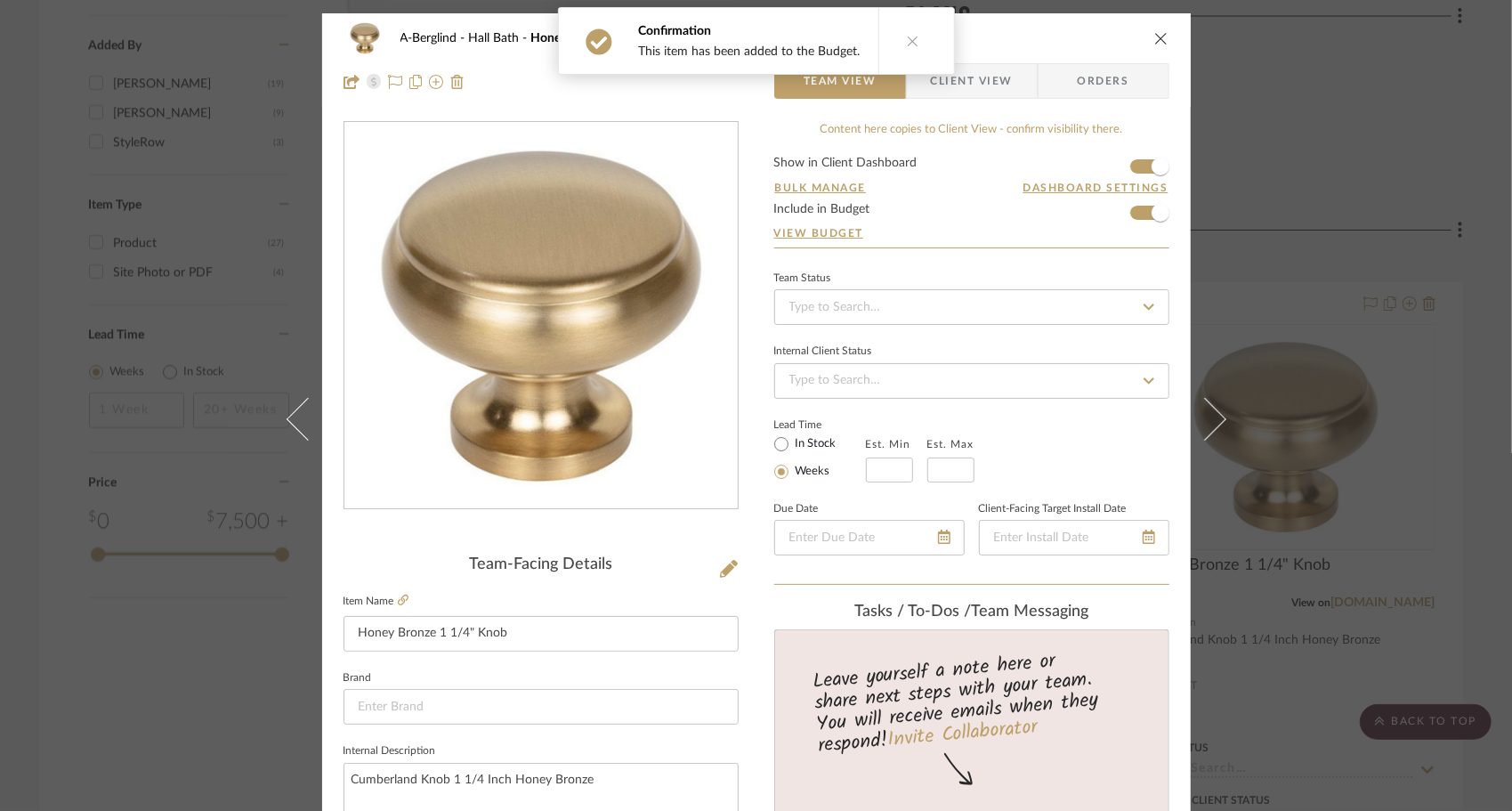
click at [1213, 428] on button at bounding box center [1215, 419] width 50 height 811
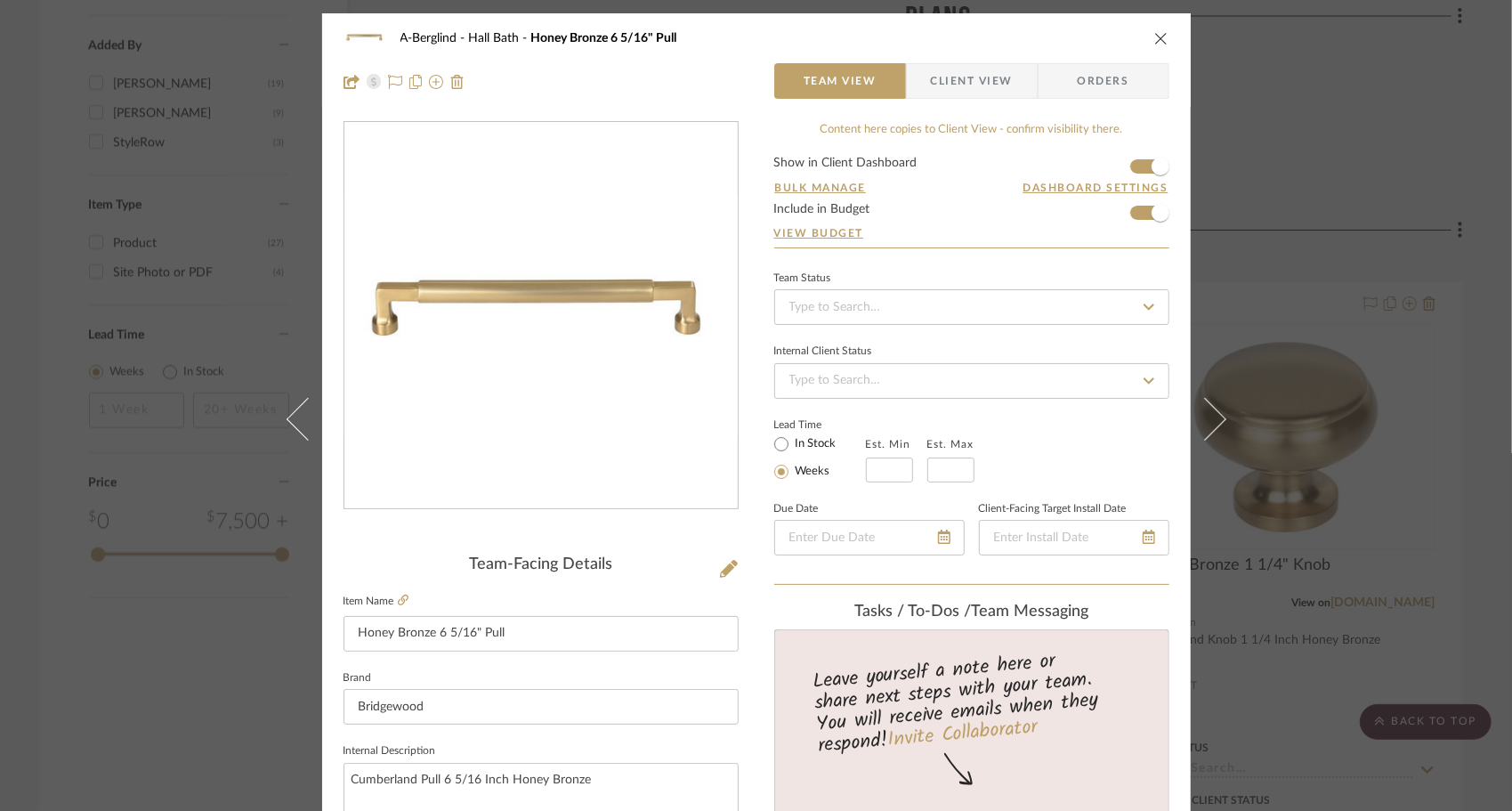
click at [1213, 428] on button at bounding box center [1215, 419] width 50 height 811
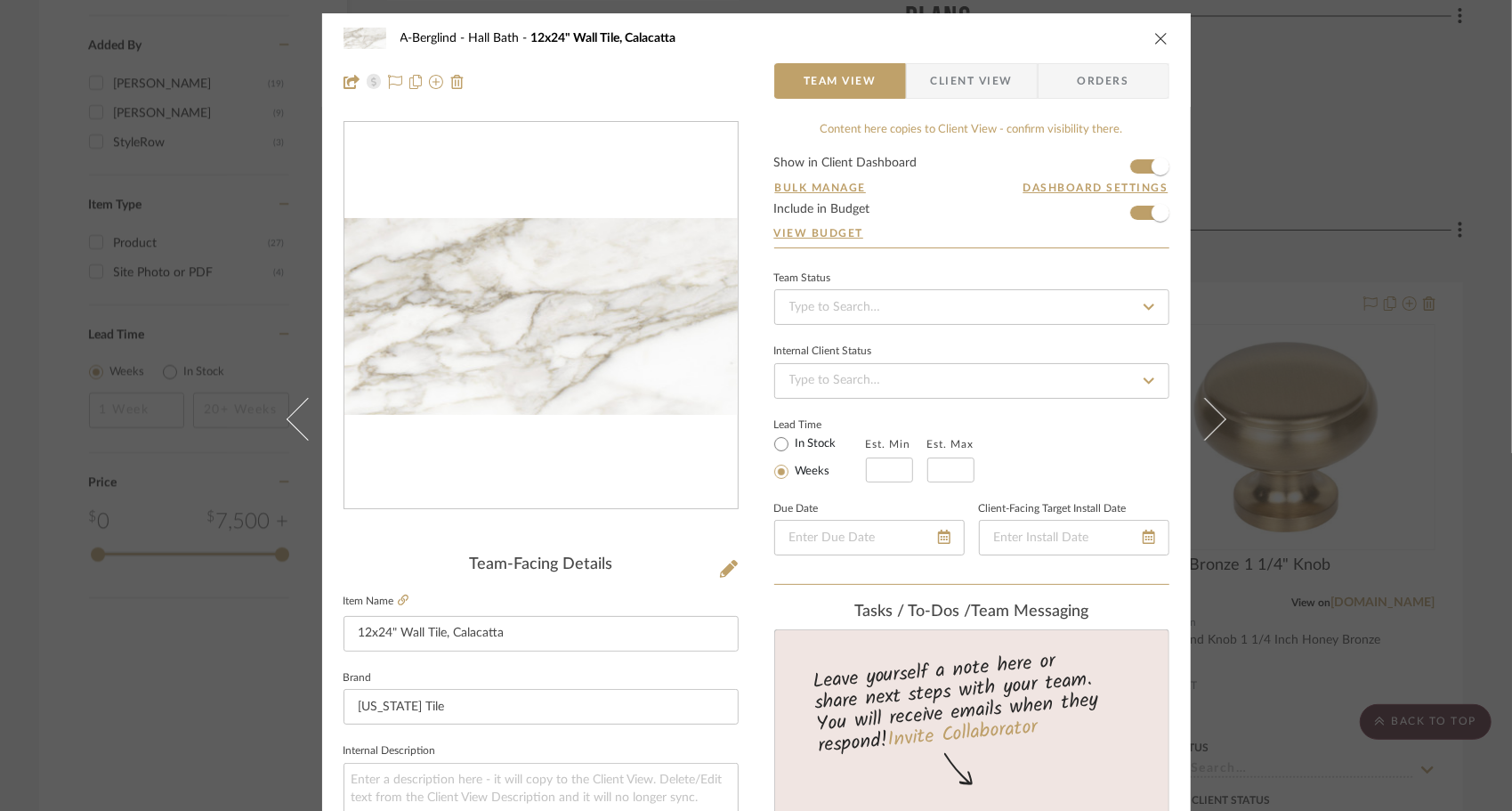
click at [1213, 428] on button at bounding box center [1215, 419] width 50 height 811
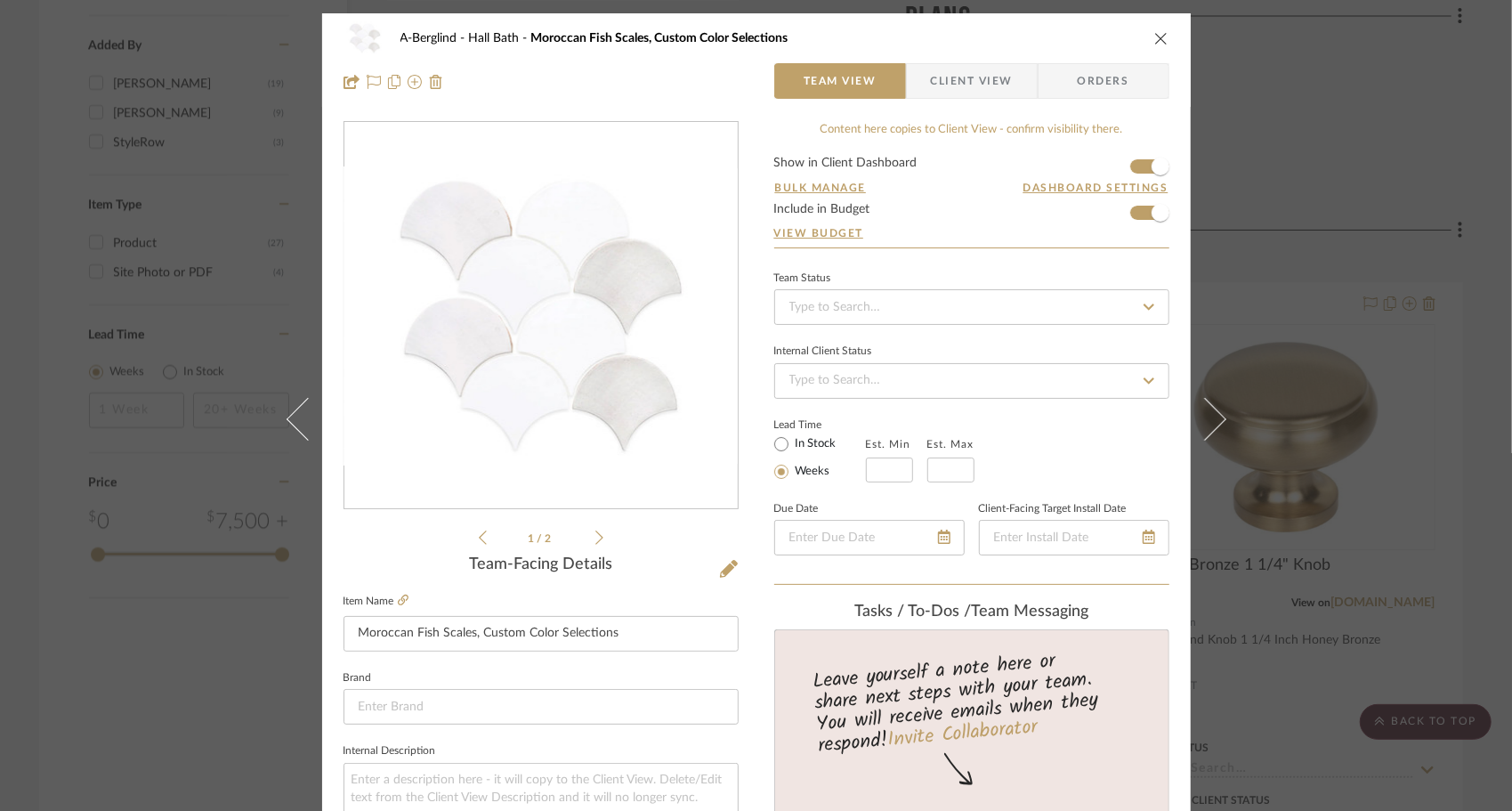
click at [1213, 428] on button at bounding box center [1215, 419] width 50 height 811
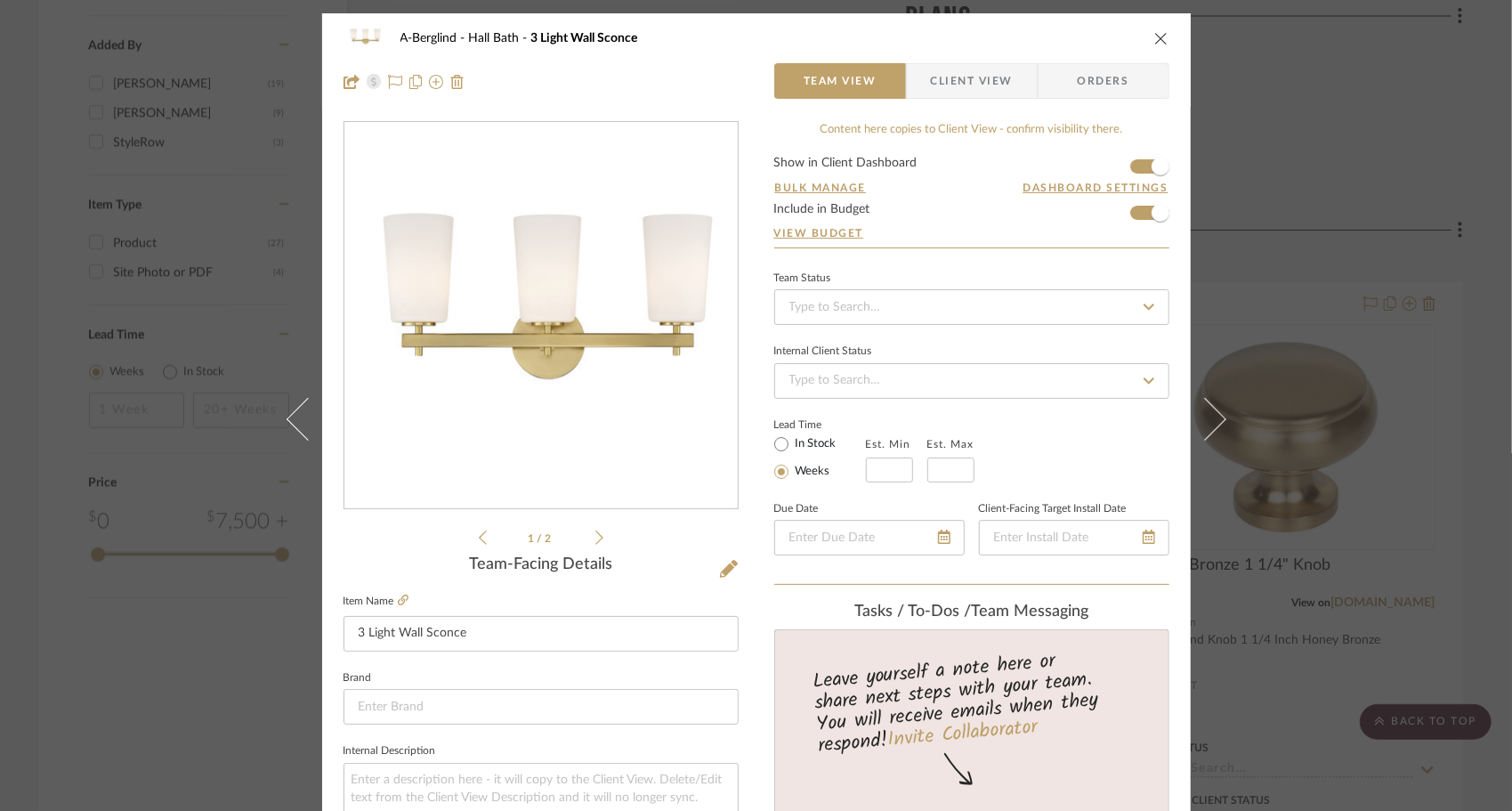
click at [1213, 428] on button at bounding box center [1215, 419] width 50 height 811
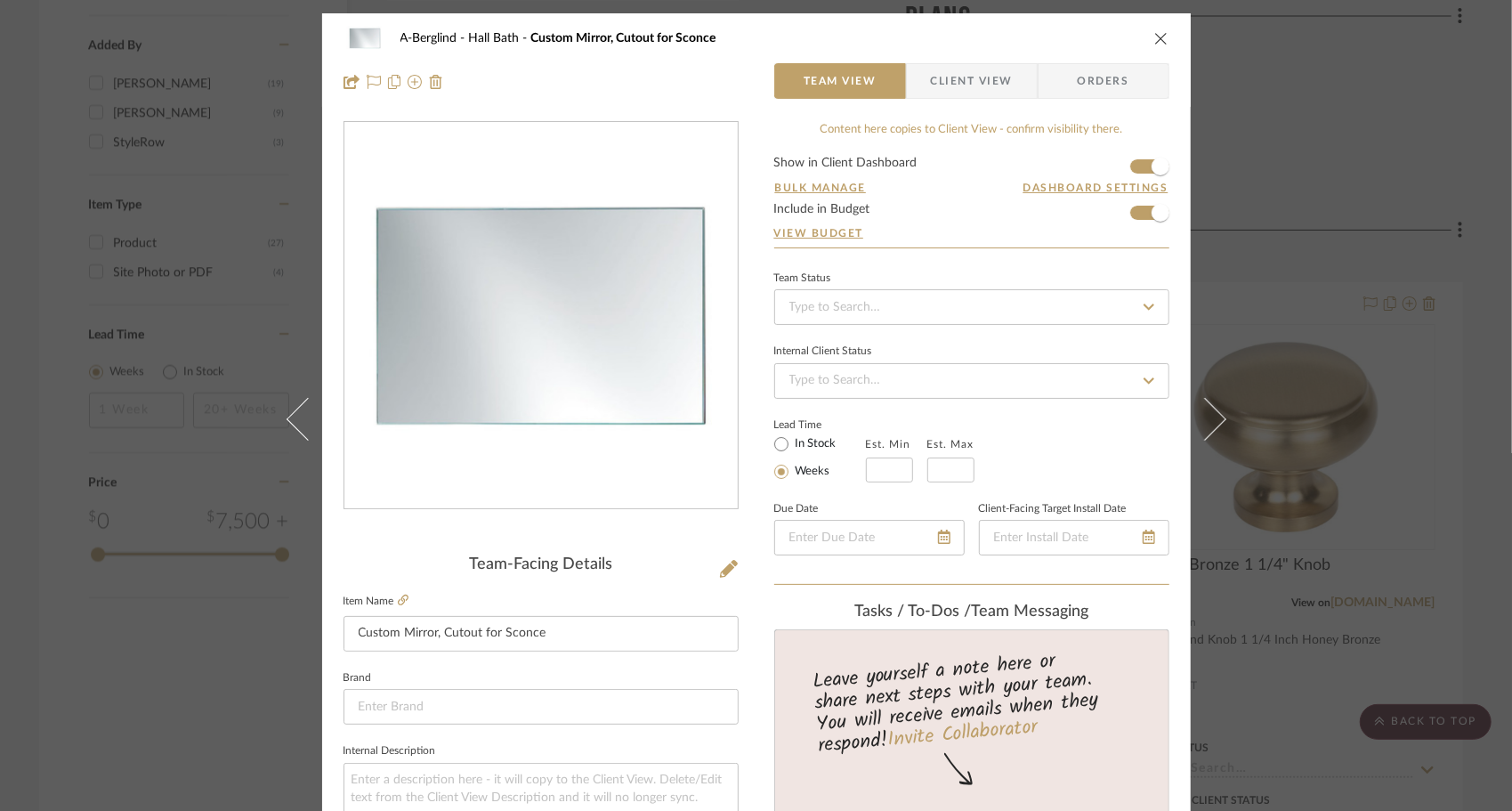
click at [1213, 428] on button at bounding box center [1215, 419] width 50 height 811
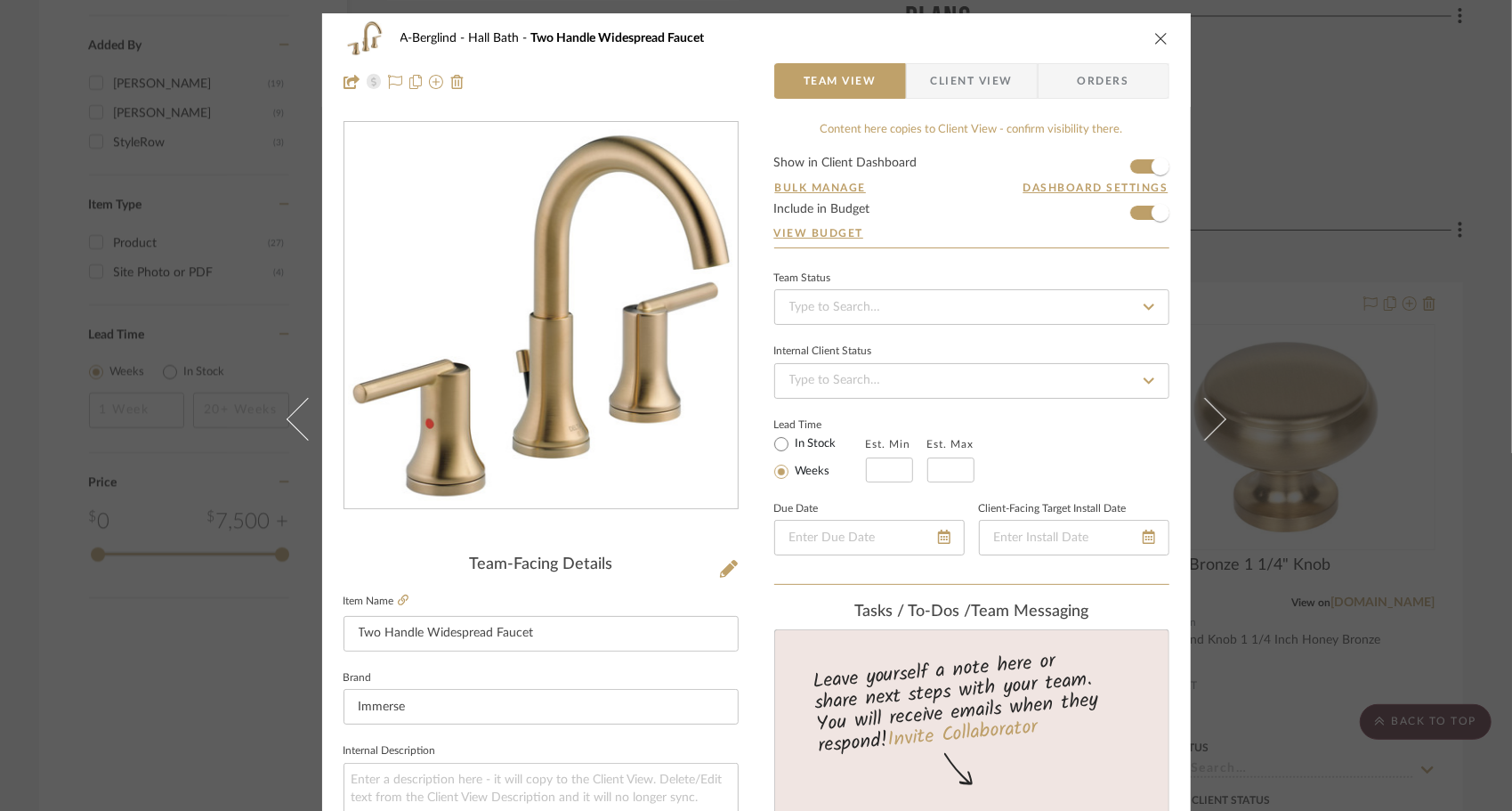
click at [1213, 428] on button at bounding box center [1215, 419] width 50 height 811
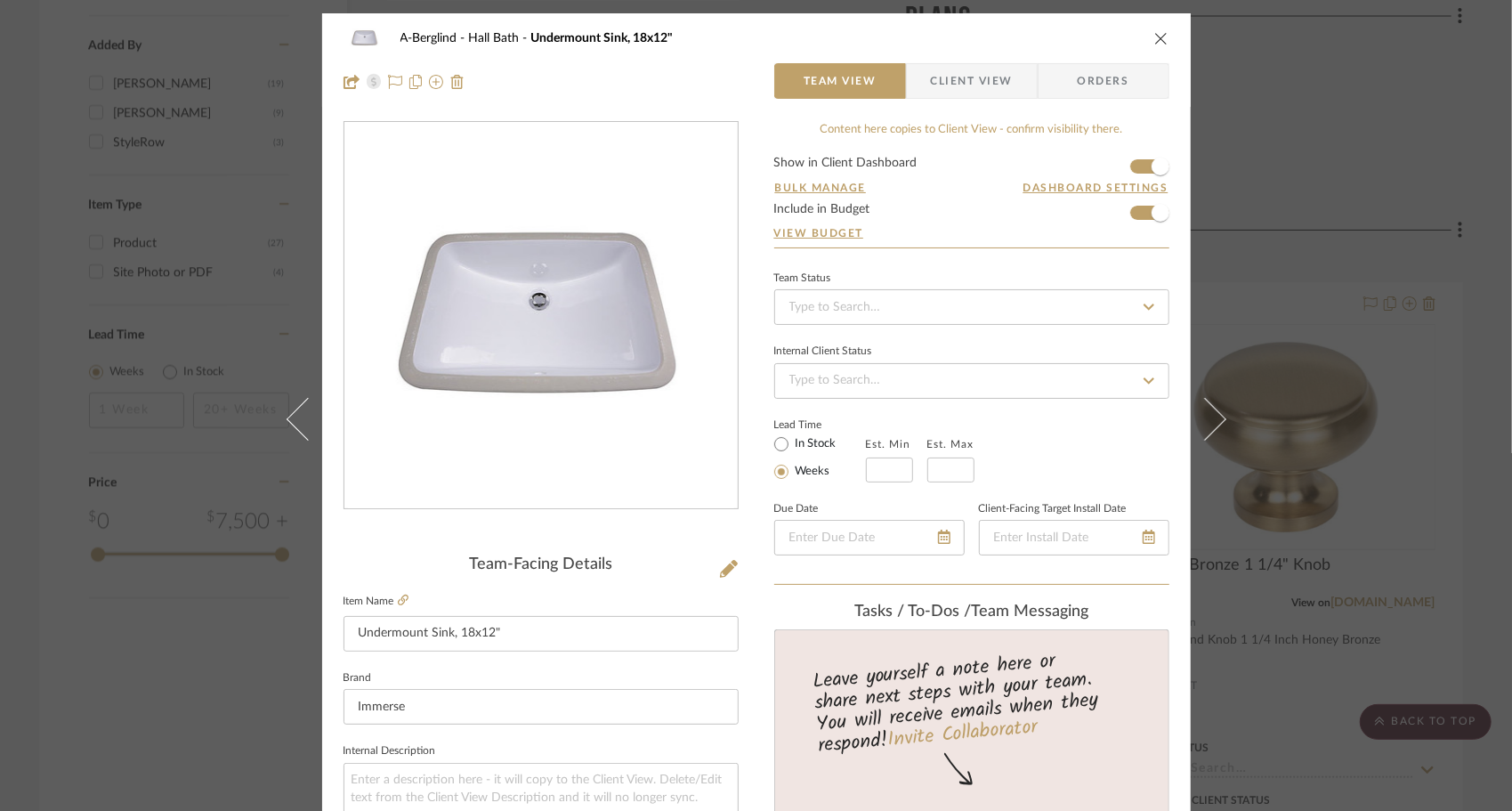
click at [1213, 428] on button at bounding box center [1215, 419] width 50 height 811
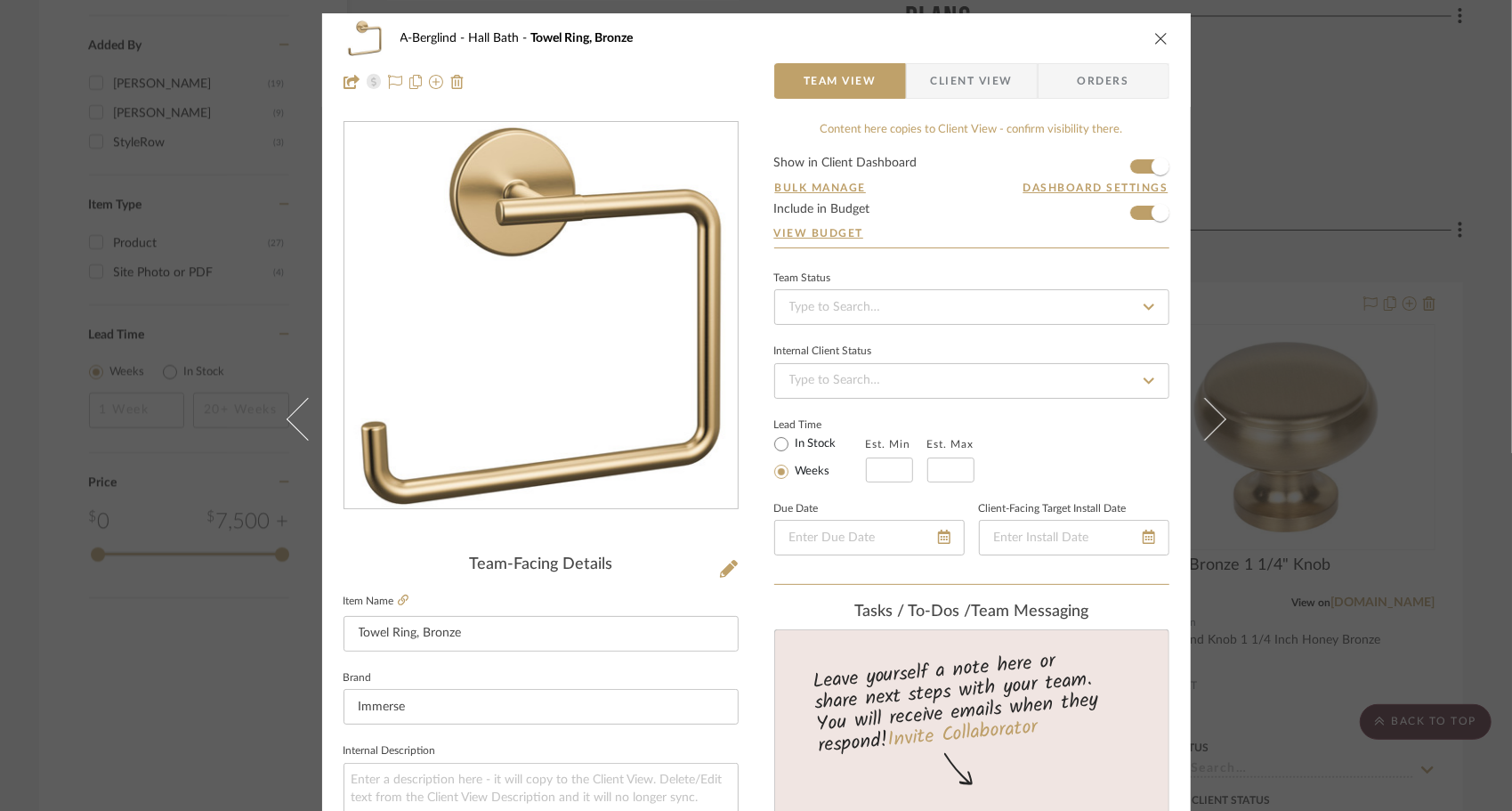
click at [1213, 428] on button at bounding box center [1215, 419] width 50 height 811
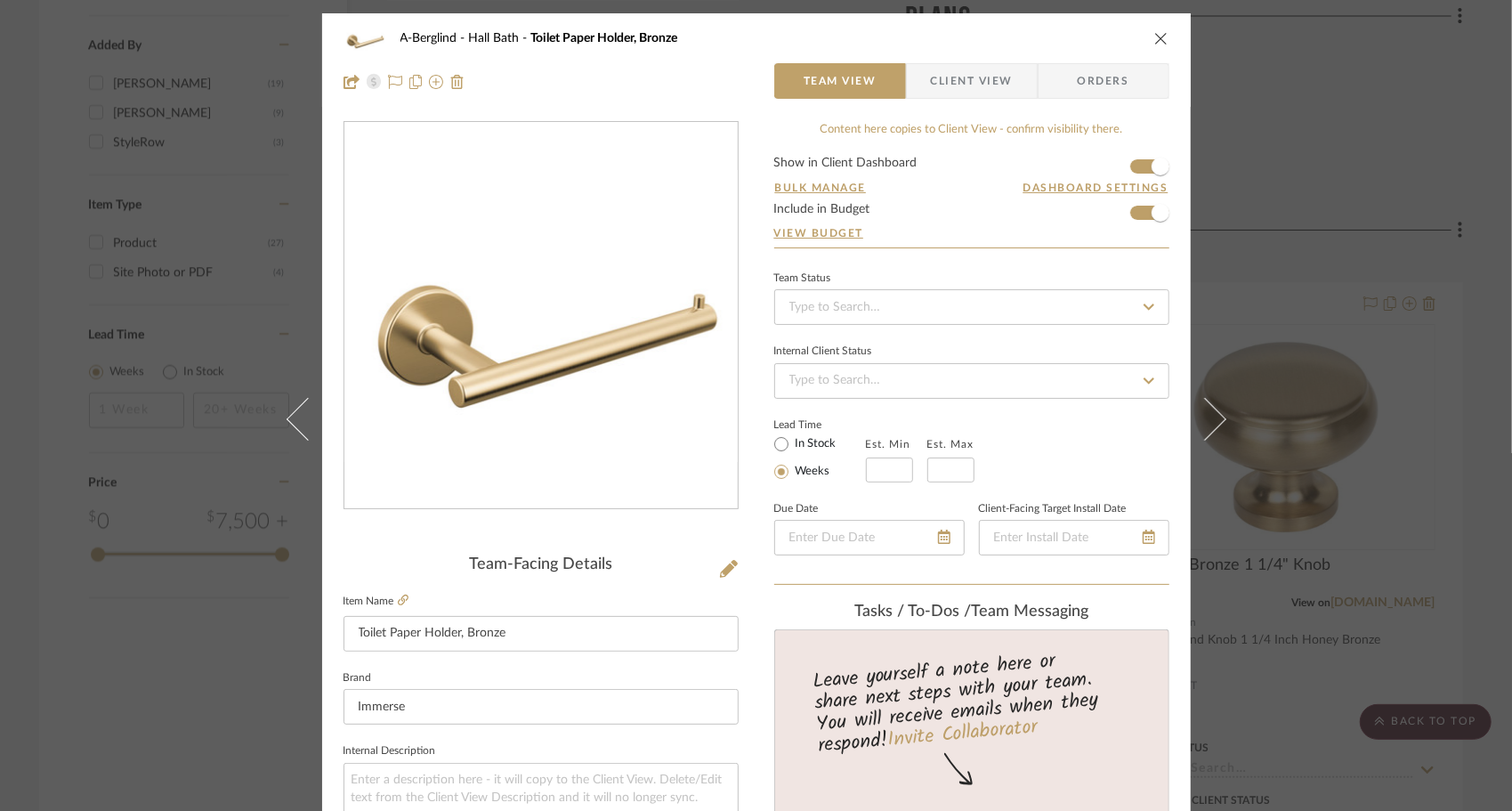
click at [1213, 428] on button at bounding box center [1215, 419] width 50 height 811
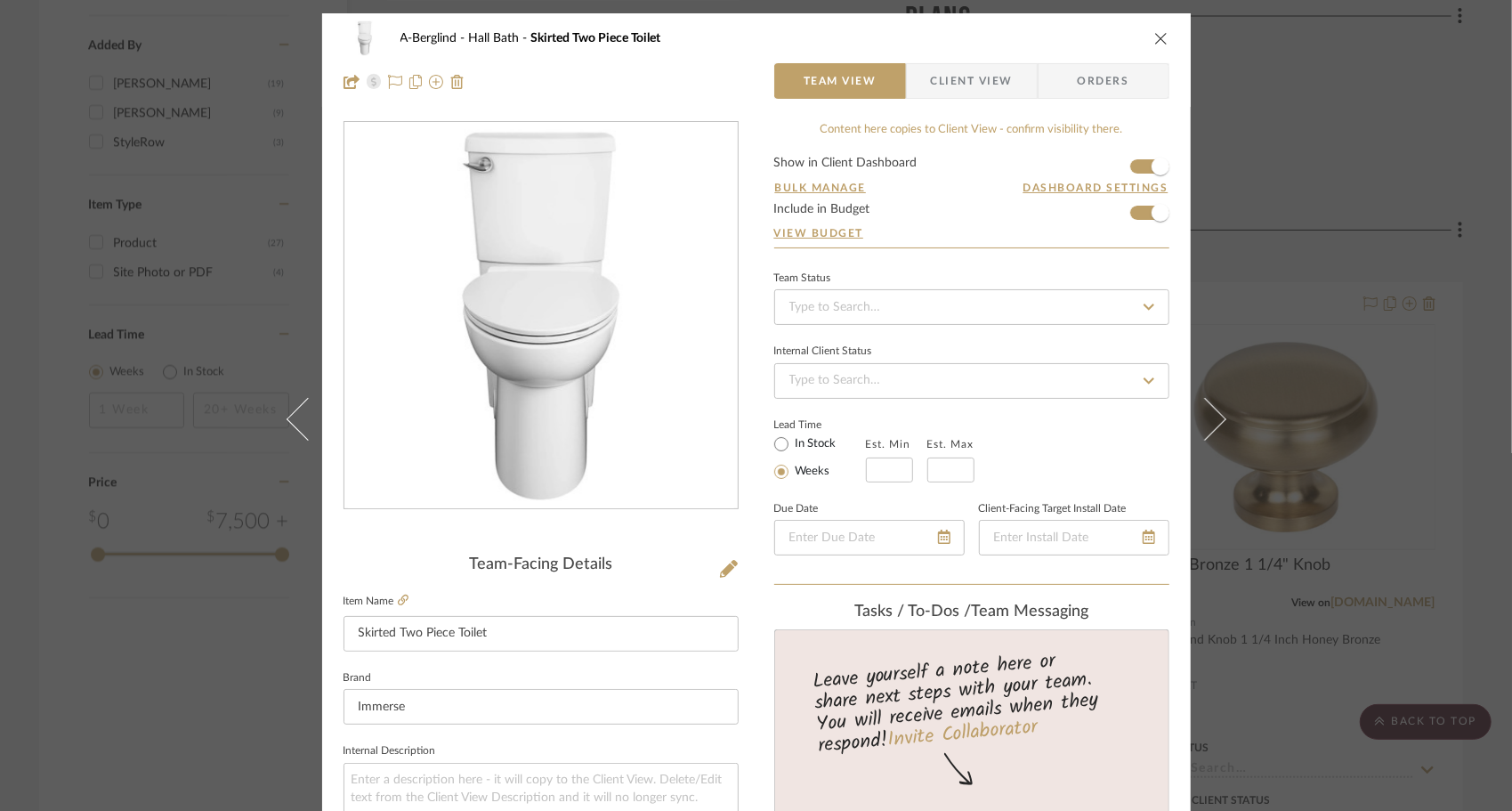
click at [1213, 428] on button at bounding box center [1215, 419] width 50 height 811
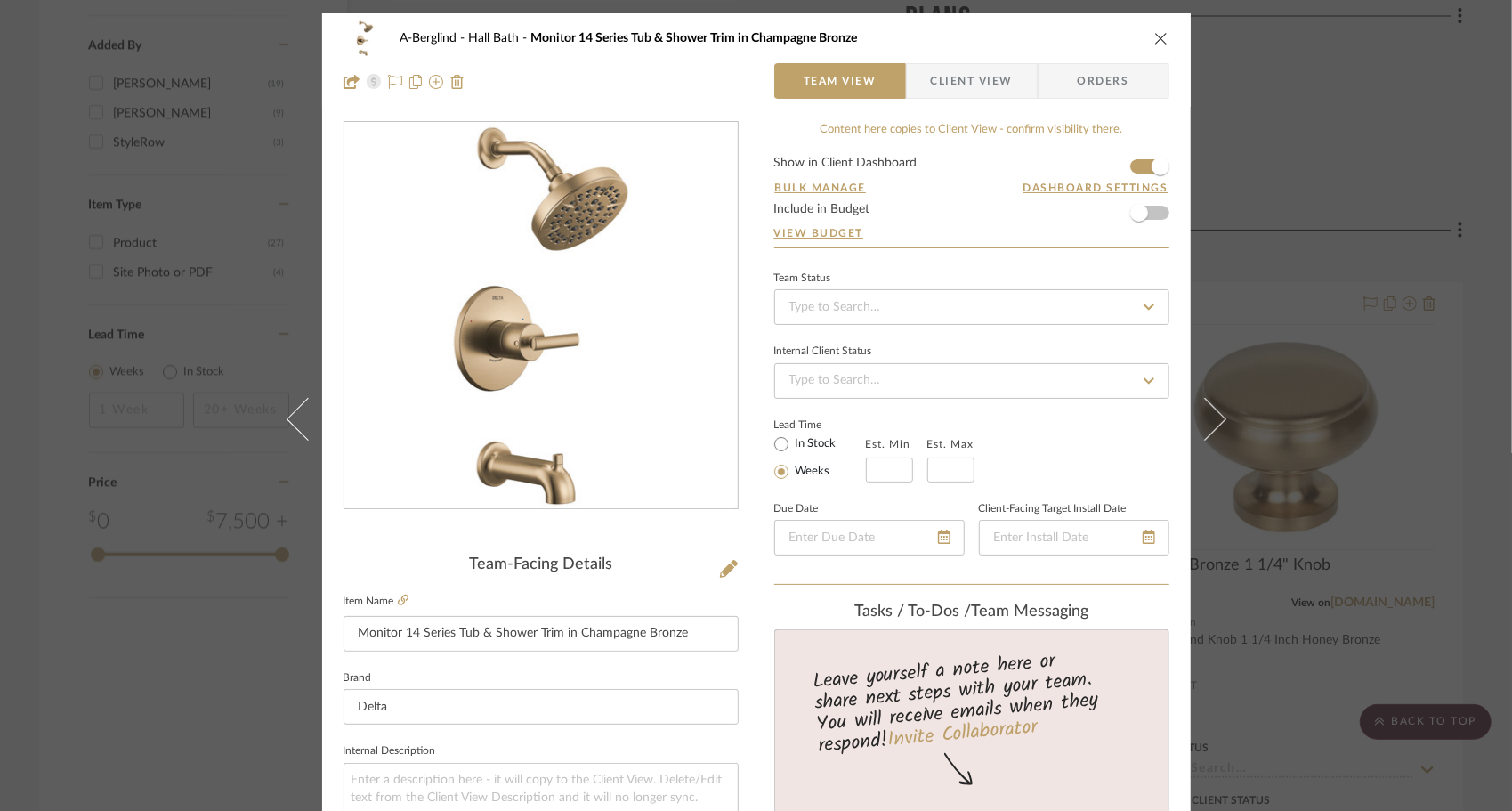
click at [1213, 428] on button at bounding box center [1215, 419] width 50 height 811
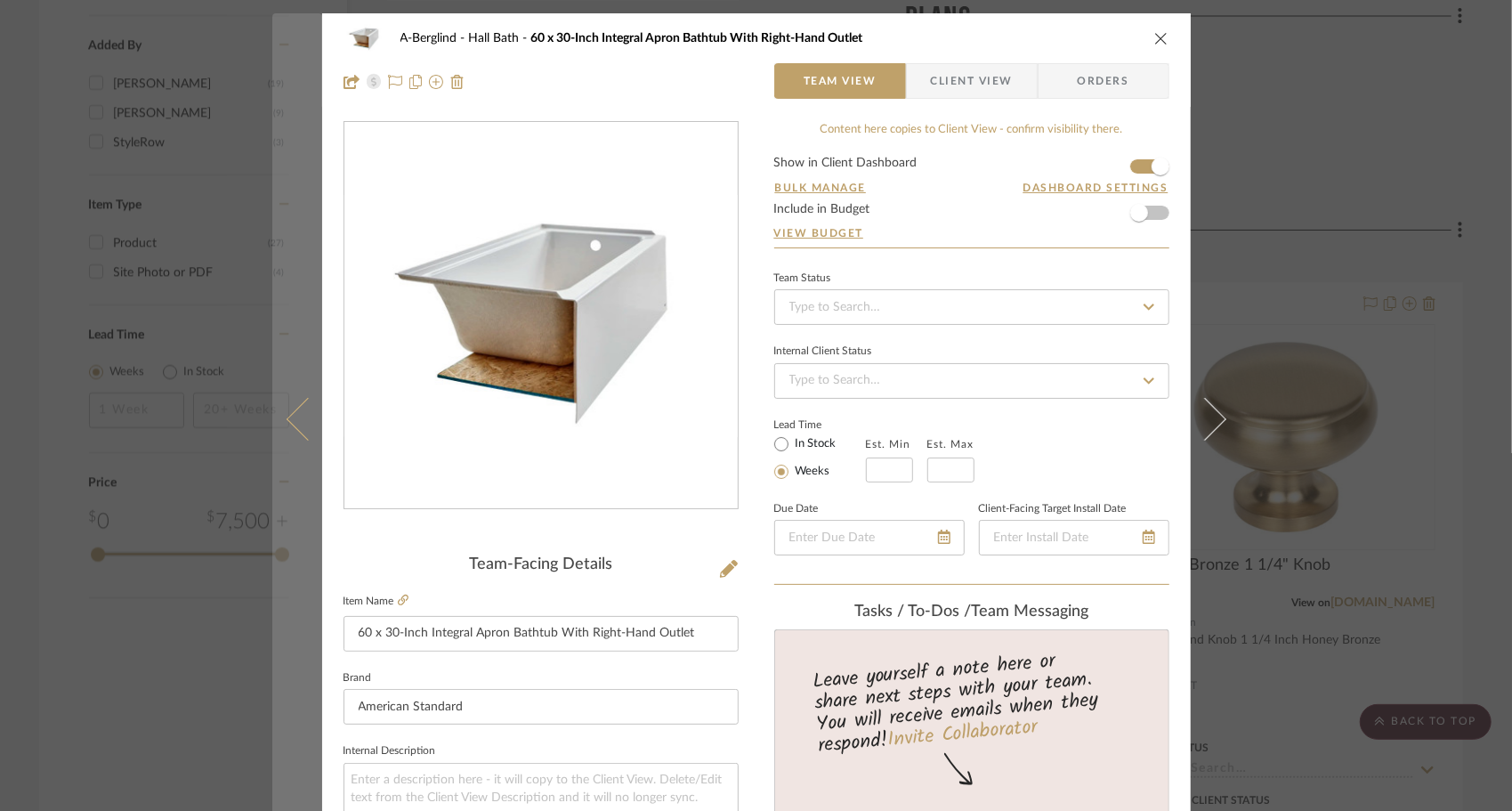
click at [292, 440] on button at bounding box center [296, 419] width 50 height 811
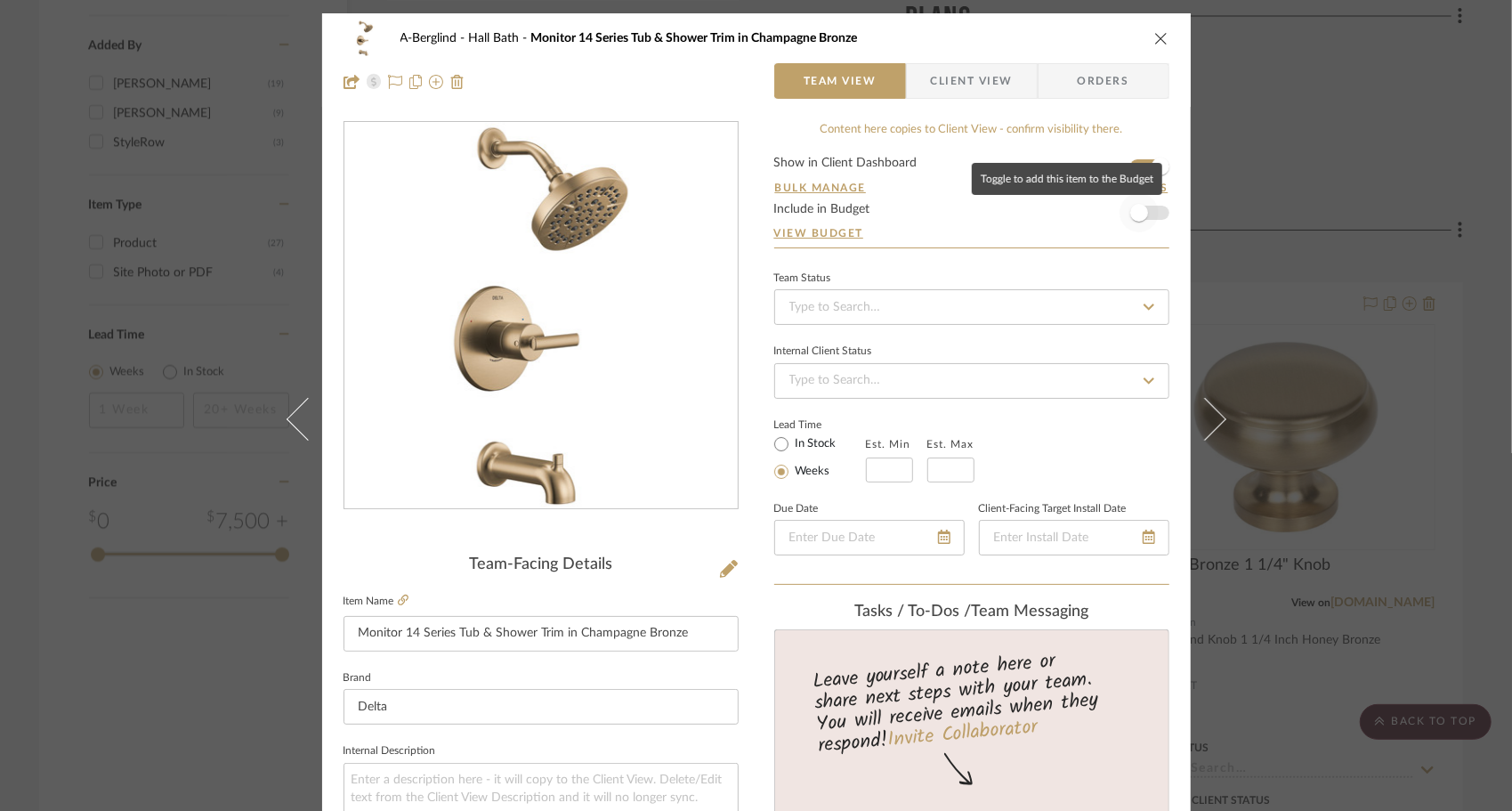
click at [1141, 216] on span "button" at bounding box center [1139, 212] width 39 height 39
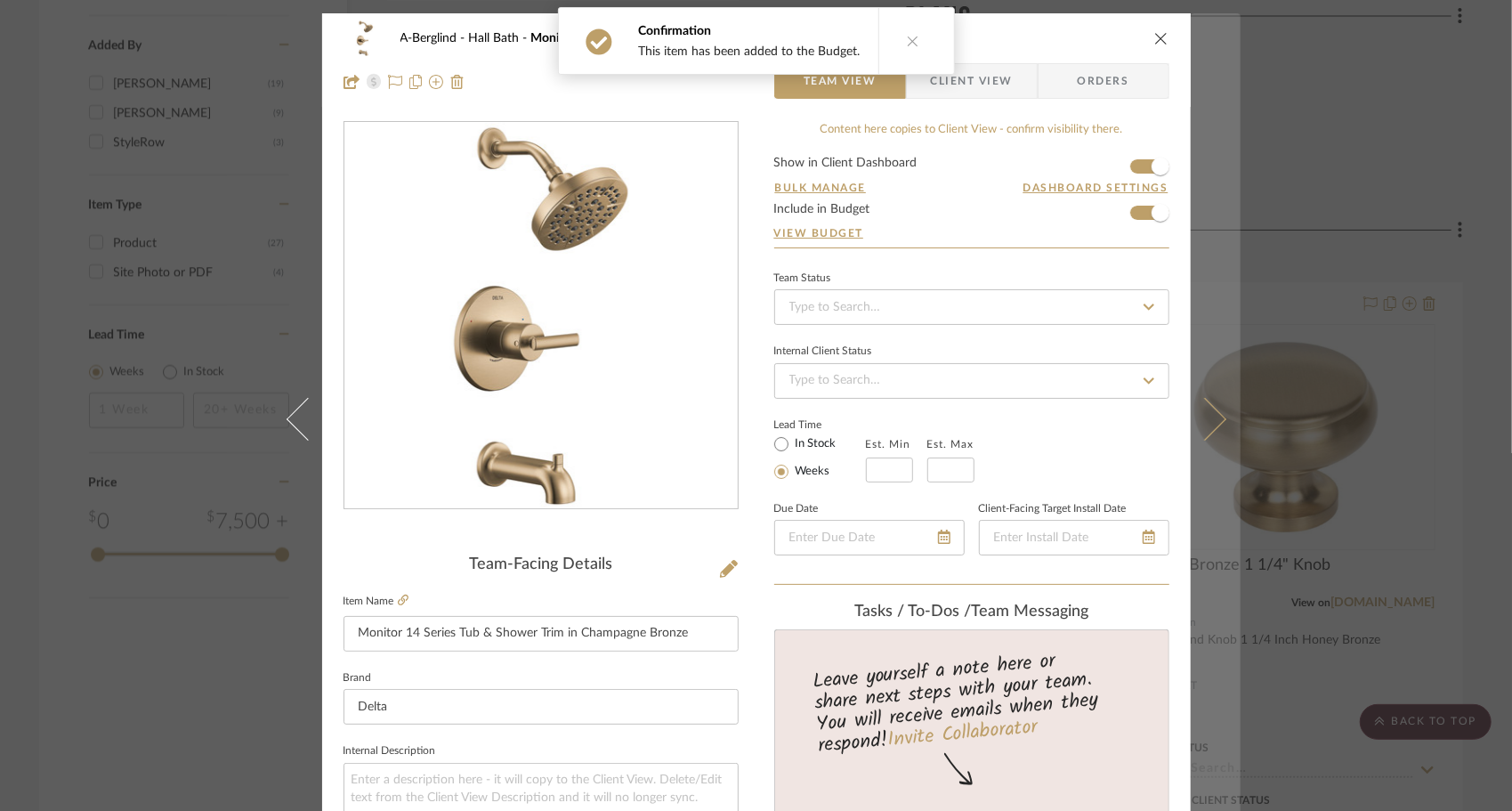
click at [1214, 428] on button at bounding box center [1215, 419] width 50 height 811
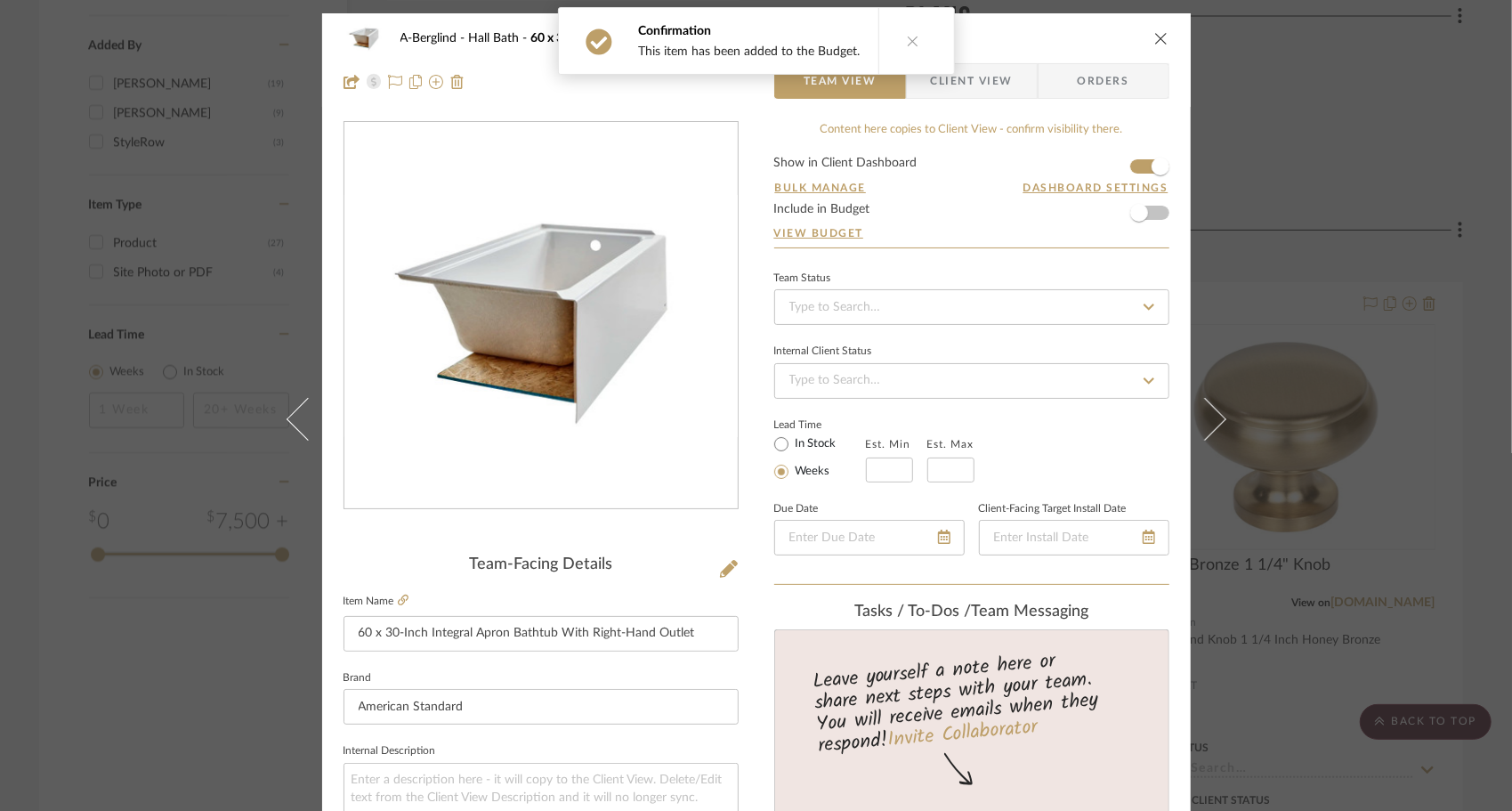
click at [1153, 221] on form "Show in Client Dashboard Bulk Manage Dashboard Settings Include in Budget View …" at bounding box center [972, 202] width 395 height 91
click at [1152, 220] on form "Show in Client Dashboard Bulk Manage Dashboard Settings Include in Budget View …" at bounding box center [972, 202] width 395 height 91
click at [1147, 213] on span "button" at bounding box center [1139, 212] width 39 height 39
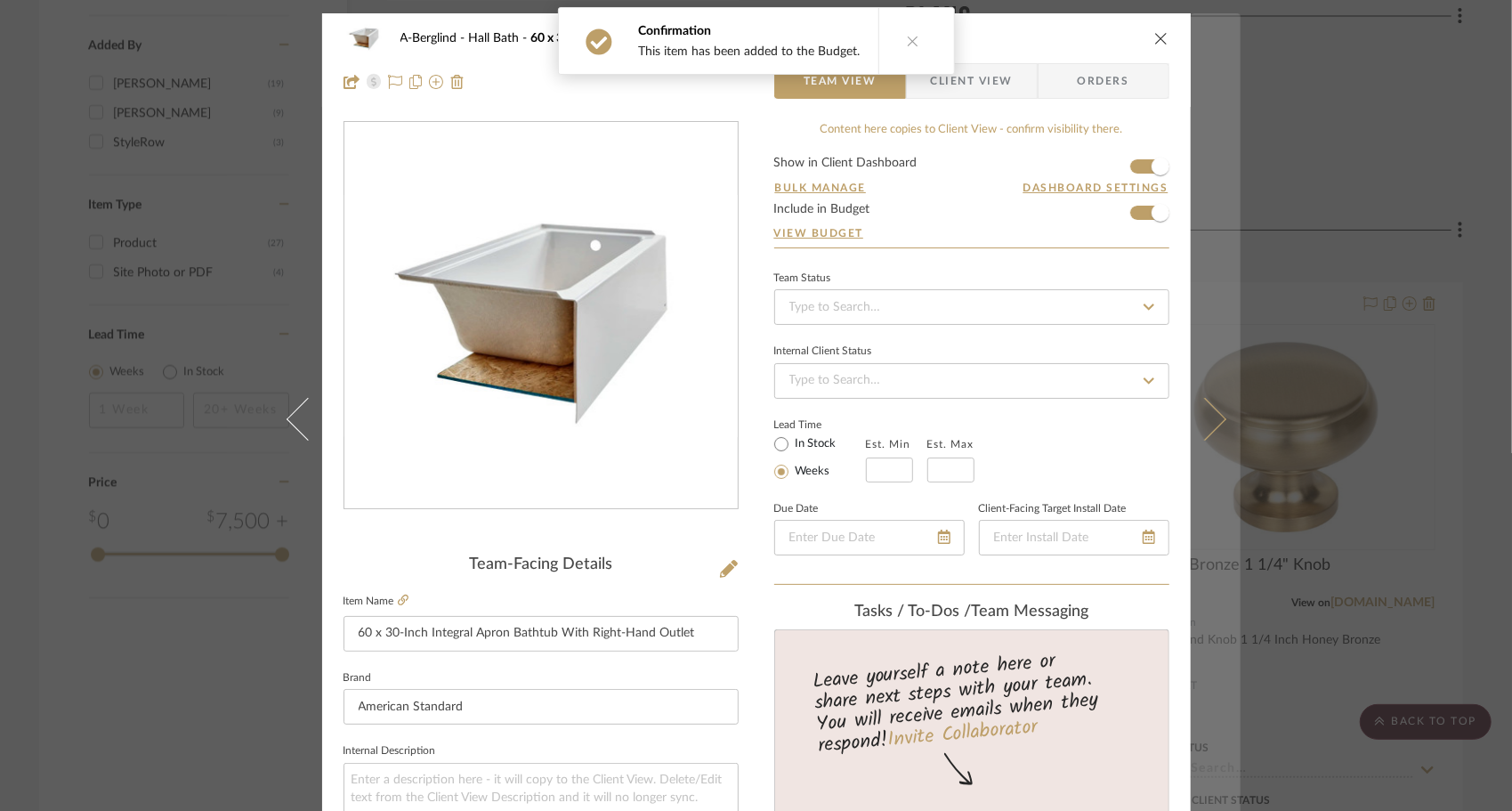
click at [1194, 432] on icon at bounding box center [1204, 419] width 43 height 43
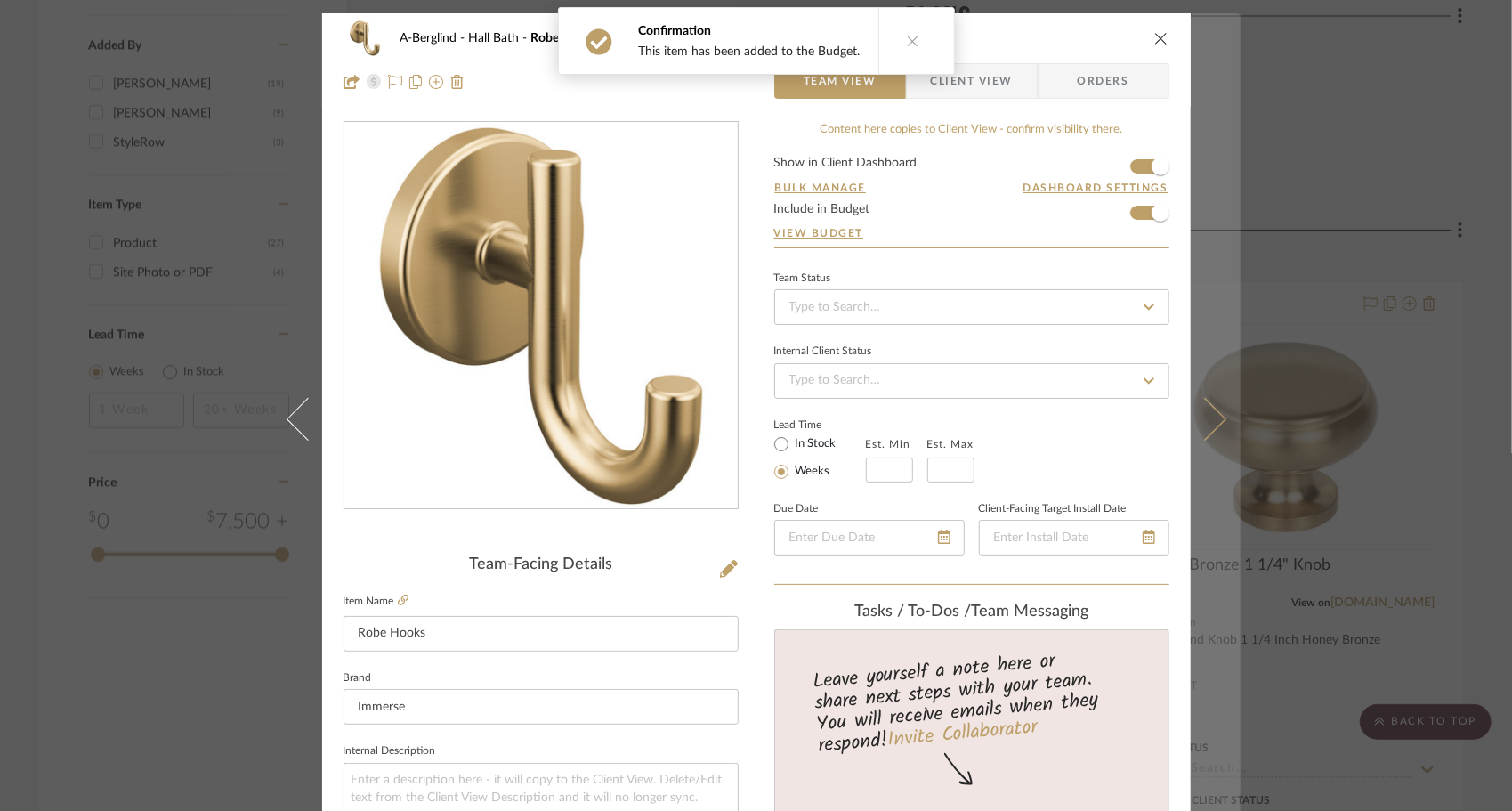
click at [1222, 436] on button at bounding box center [1215, 419] width 50 height 811
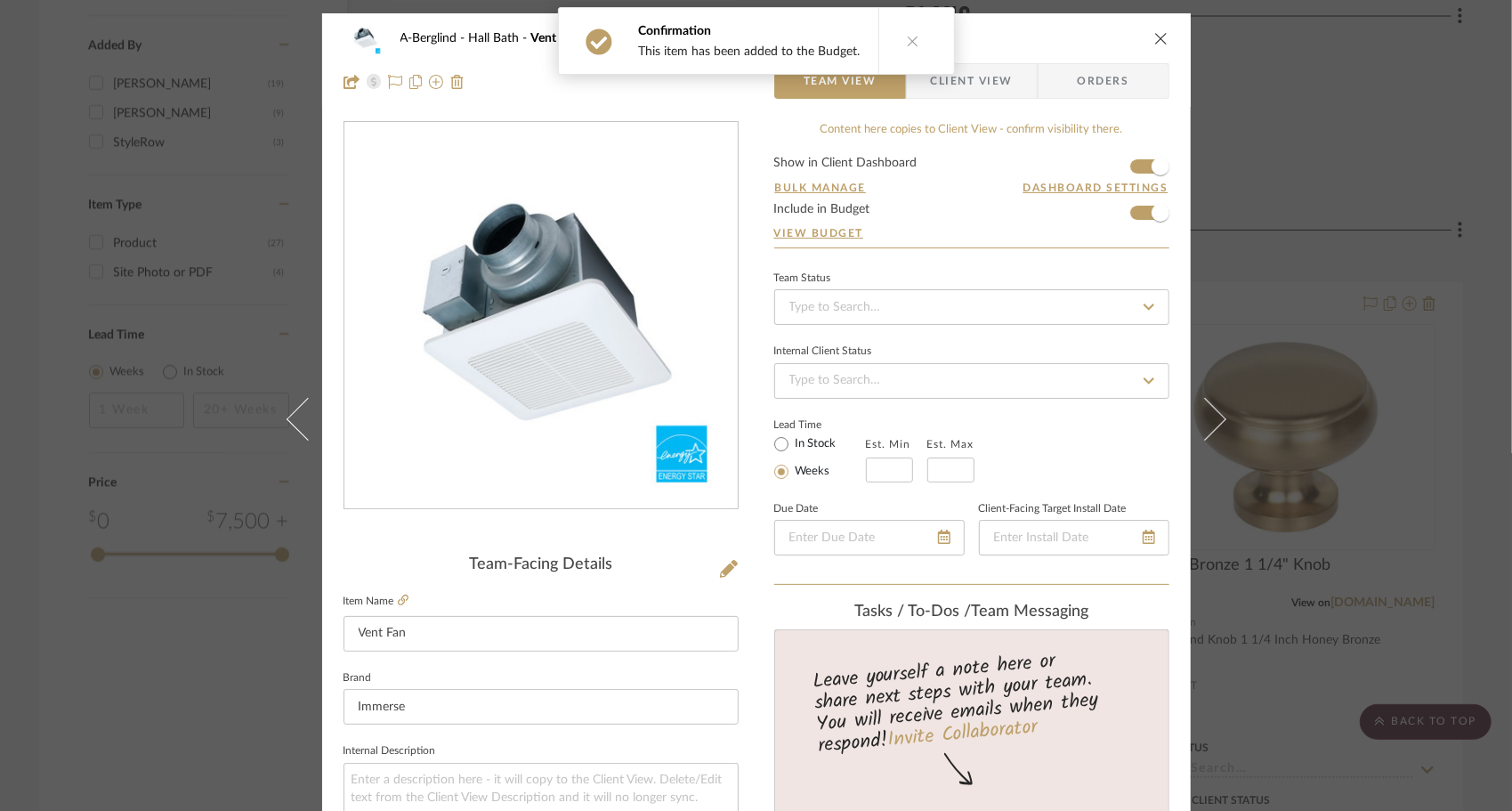
click at [1222, 436] on button at bounding box center [1215, 419] width 50 height 811
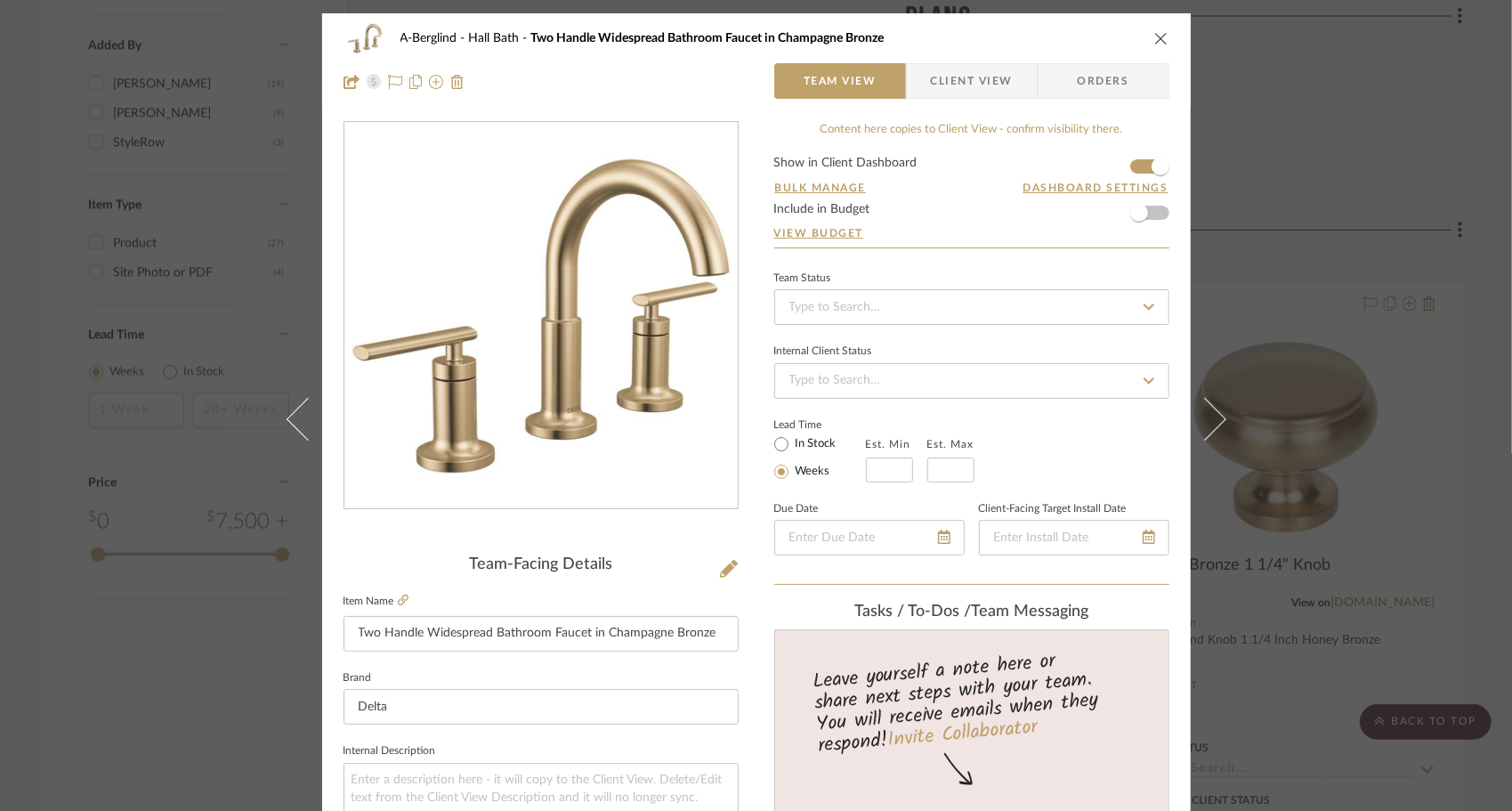
click at [1151, 212] on form "Show in Client Dashboard Bulk Manage Dashboard Settings Include in Budget View …" at bounding box center [972, 202] width 395 height 91
click at [1151, 214] on span "button" at bounding box center [1139, 212] width 39 height 39
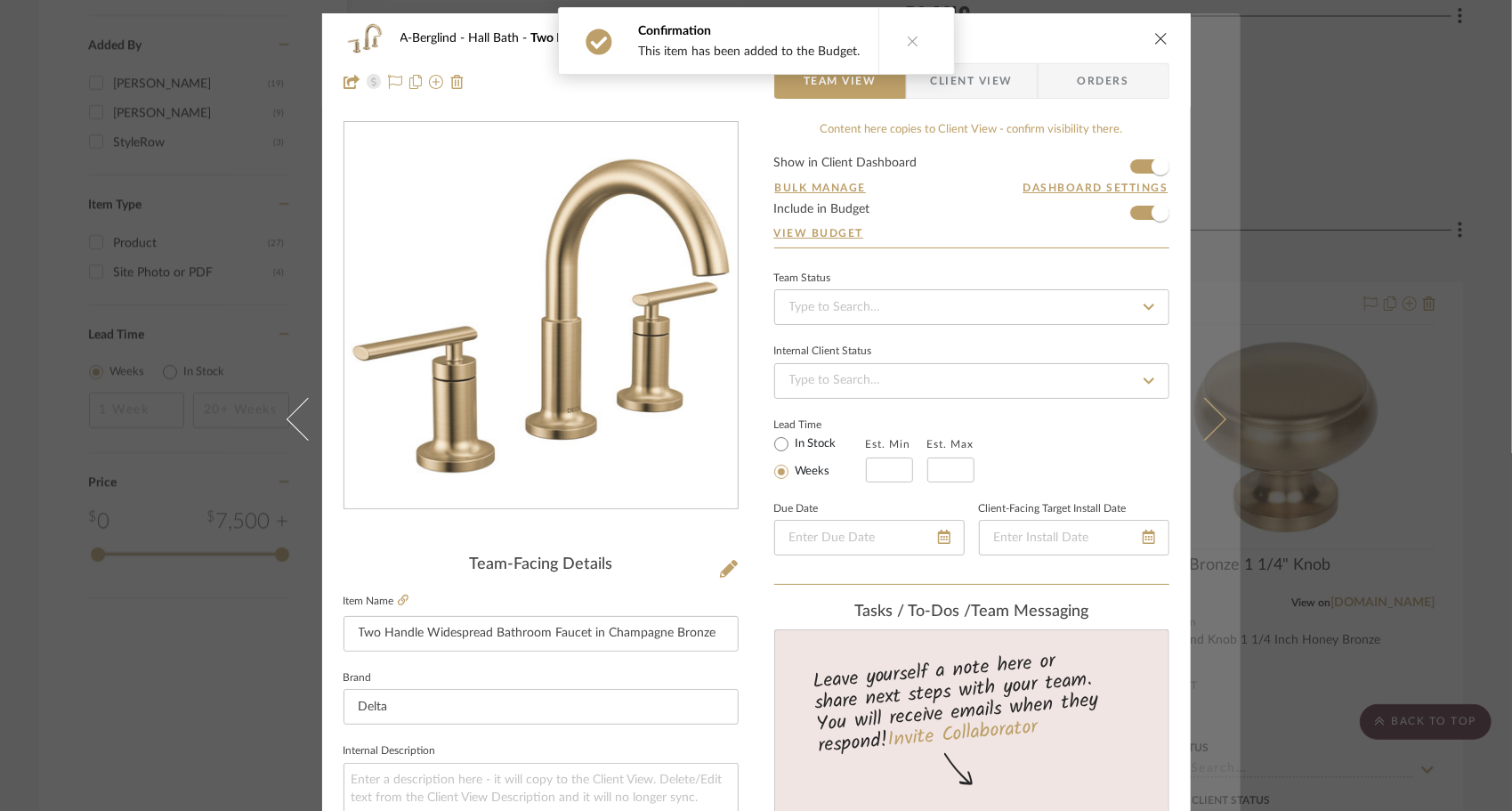
click at [1198, 400] on icon at bounding box center [1204, 419] width 43 height 43
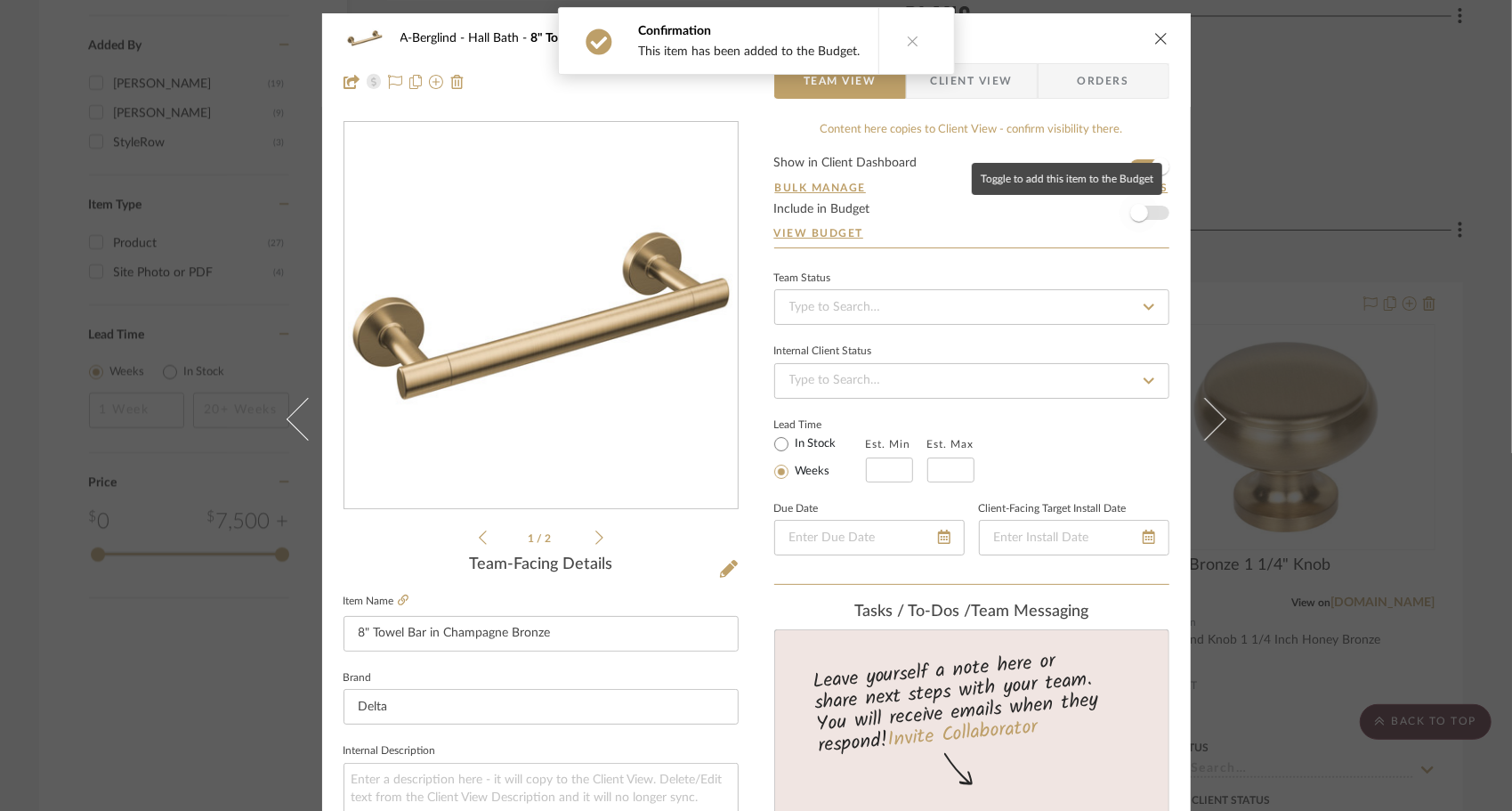
click at [1131, 219] on span "button" at bounding box center [1139, 212] width 18 height 18
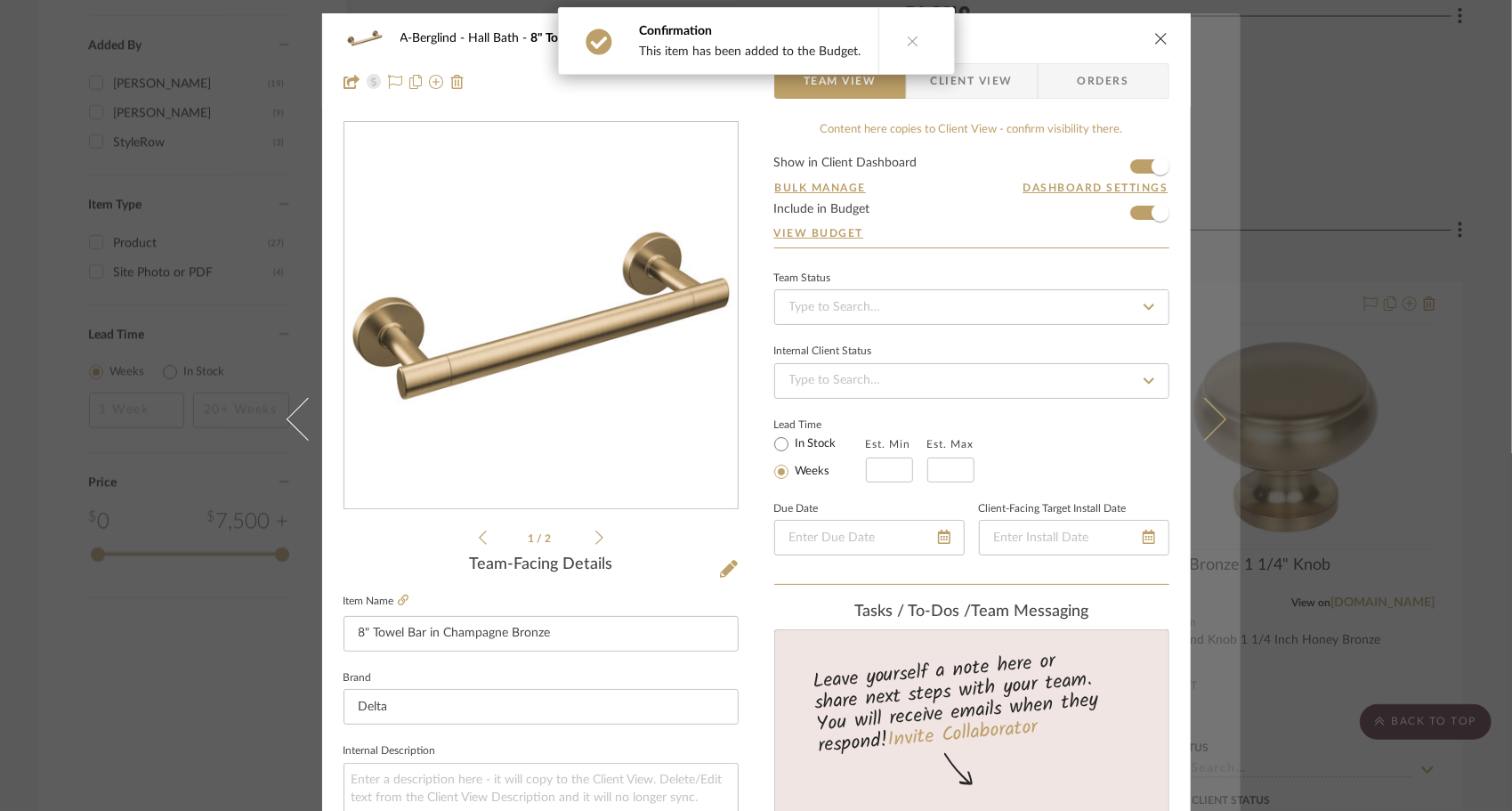
click at [1210, 419] on icon at bounding box center [1204, 419] width 43 height 43
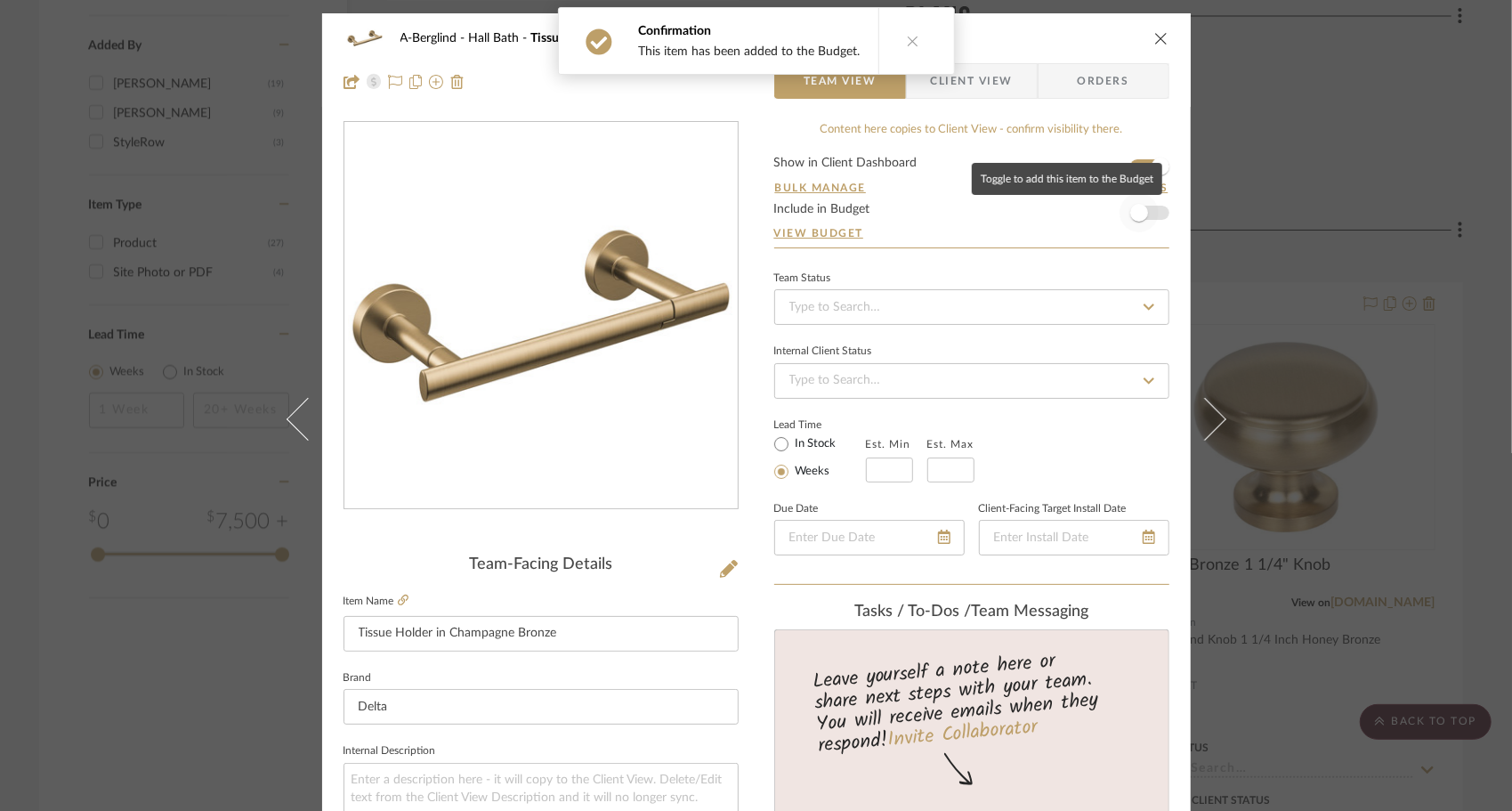
click at [1142, 221] on span "button" at bounding box center [1139, 212] width 39 height 39
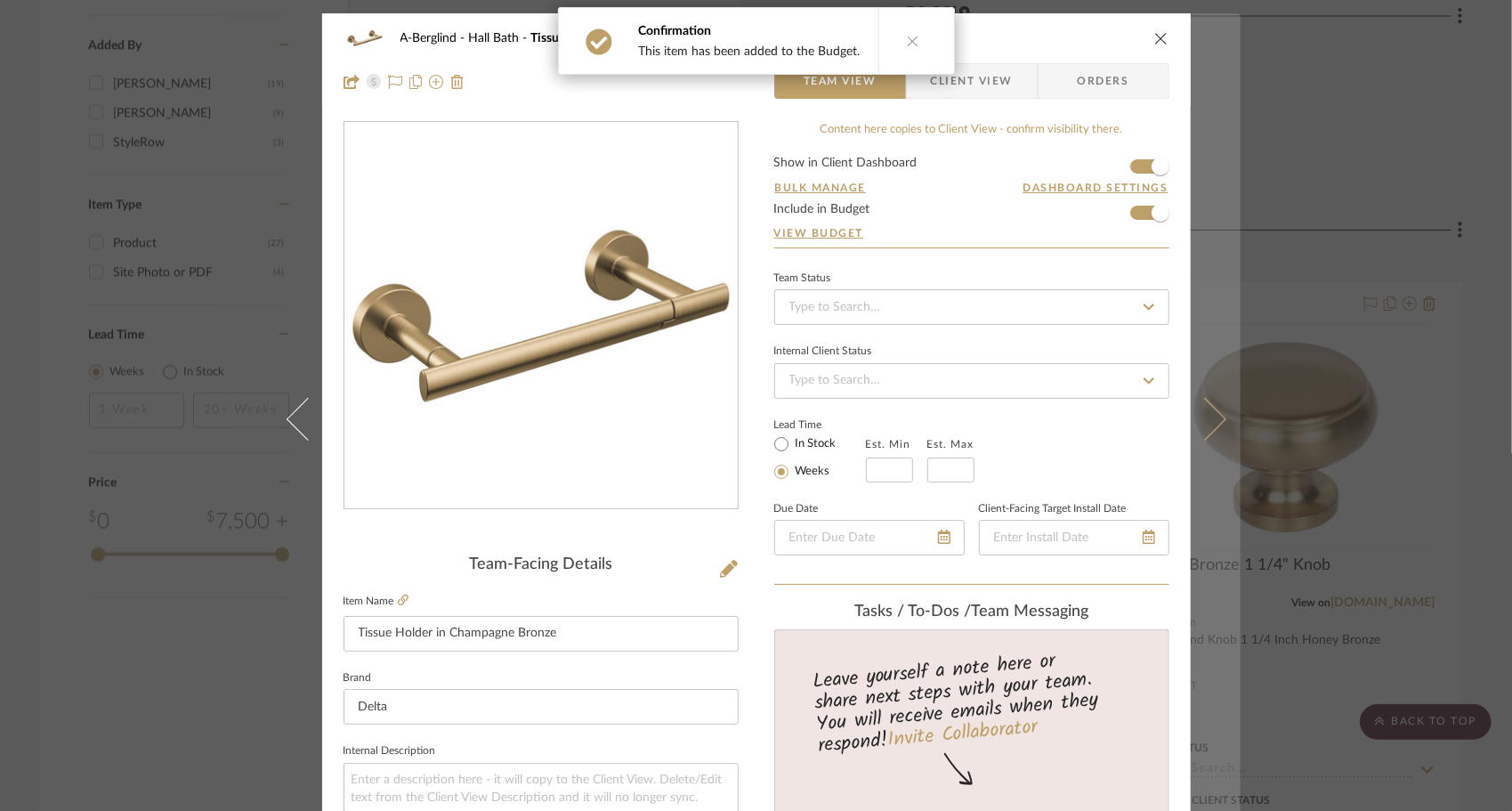
click at [1198, 420] on icon at bounding box center [1204, 419] width 43 height 43
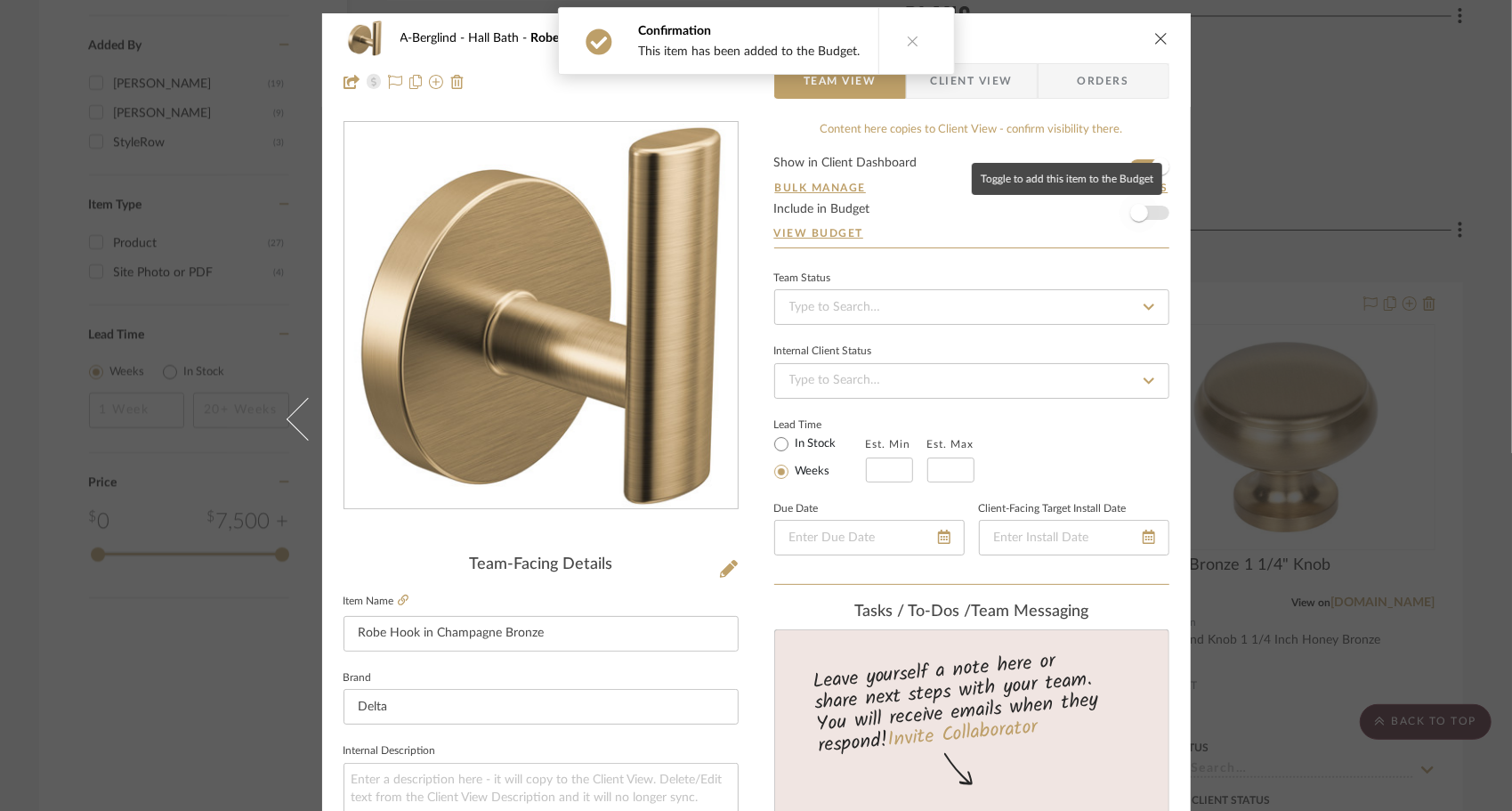
click at [1144, 218] on span "button" at bounding box center [1139, 212] width 39 height 39
click at [1157, 44] on icon "close" at bounding box center [1161, 38] width 15 height 15
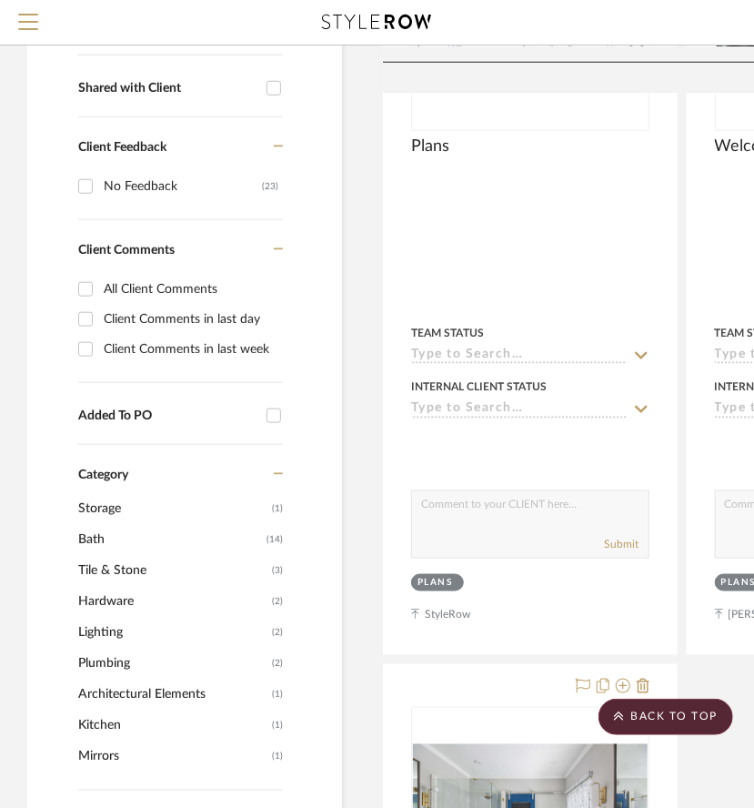
scroll to position [345, 0]
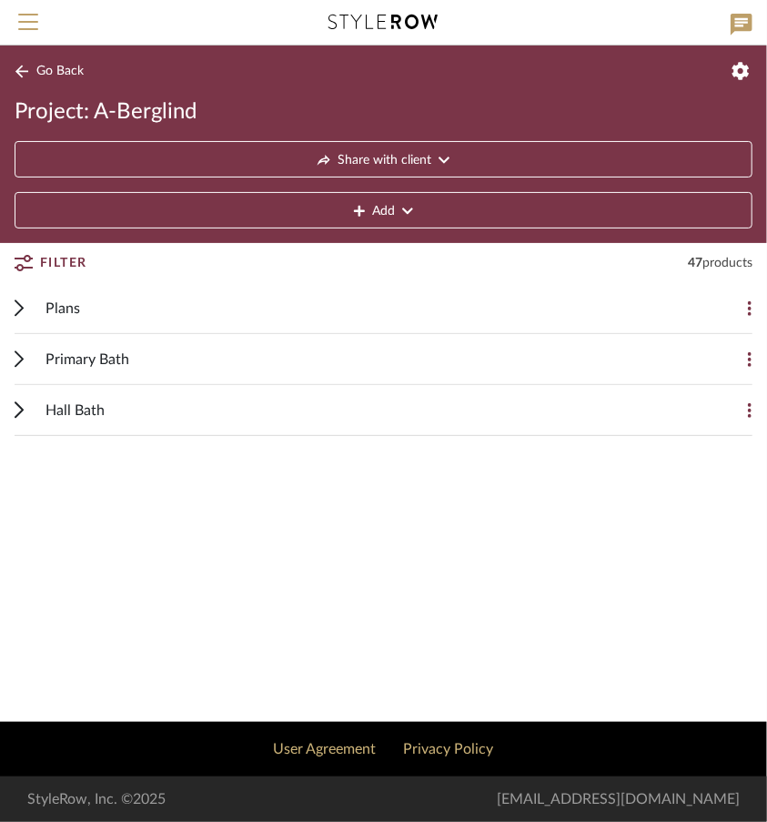
click at [80, 307] on div "Plans" at bounding box center [369, 308] width 649 height 50
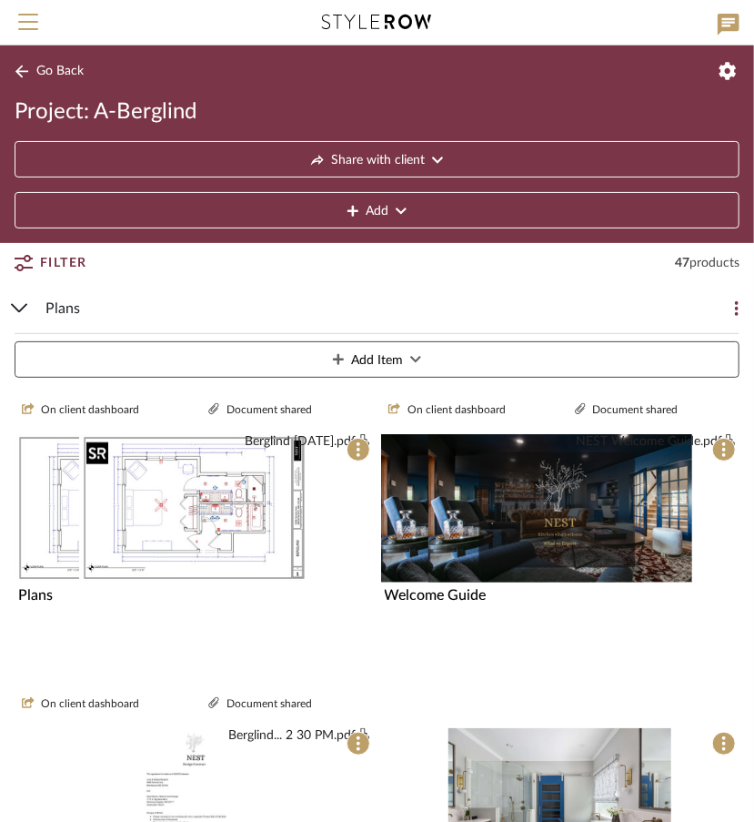
click at [196, 459] on div "Berglind [DATE].pdf Berglind [DATE].pdf" at bounding box center [194, 508] width 359 height 148
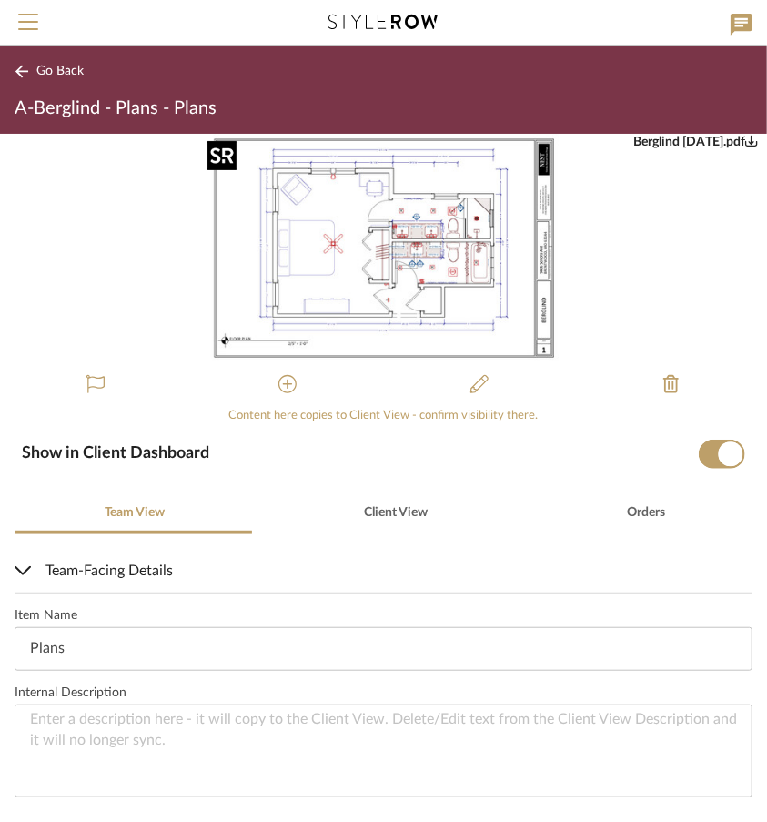
click at [374, 236] on img "0" at bounding box center [384, 248] width 355 height 229
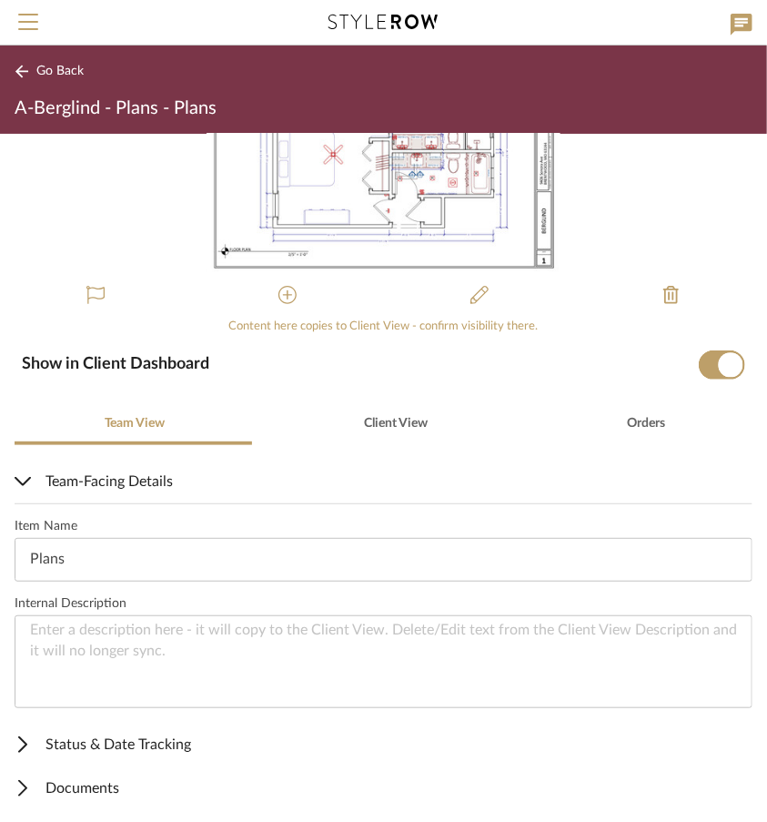
click at [26, 71] on icon at bounding box center [21, 71] width 13 height 13
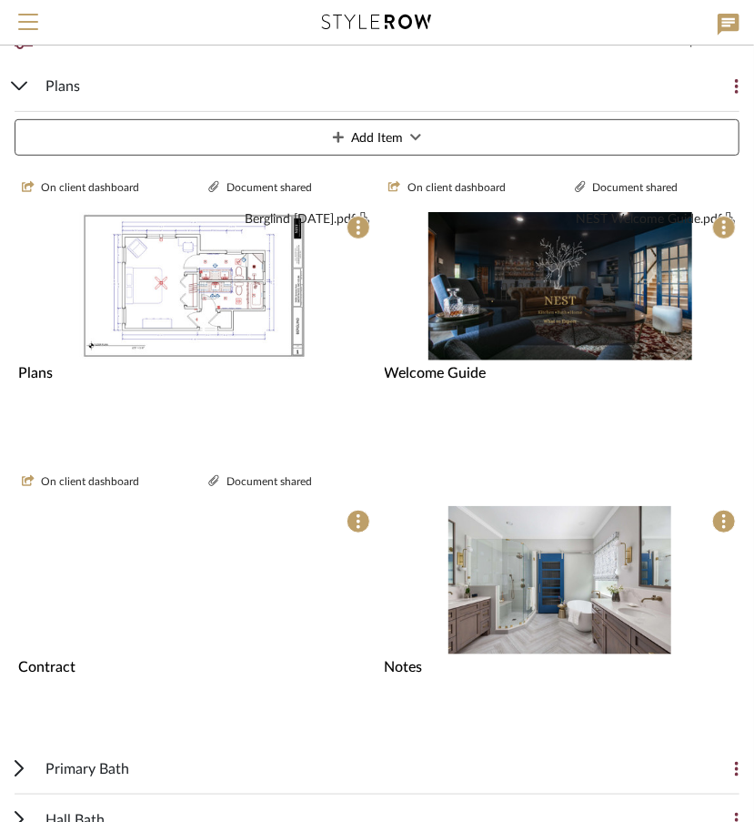
scroll to position [344, 0]
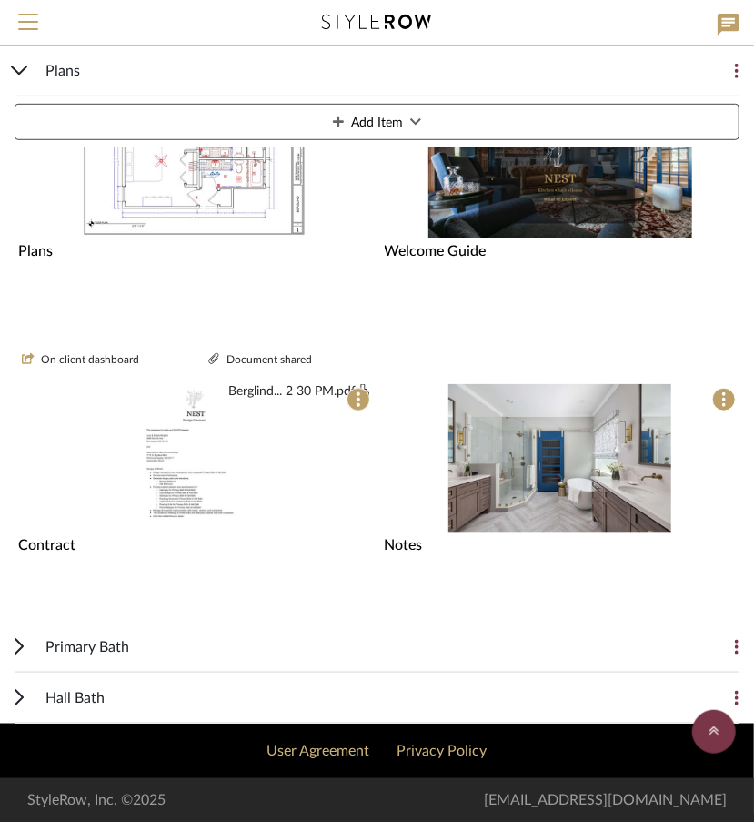
click at [227, 637] on div "Primary Bath" at bounding box center [363, 646] width 636 height 50
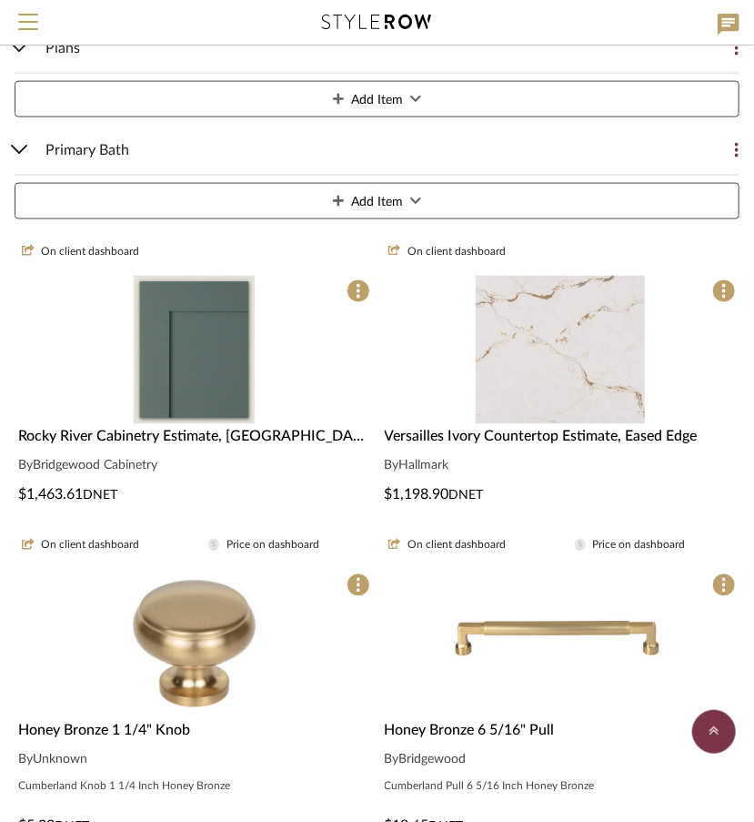
scroll to position [852, 0]
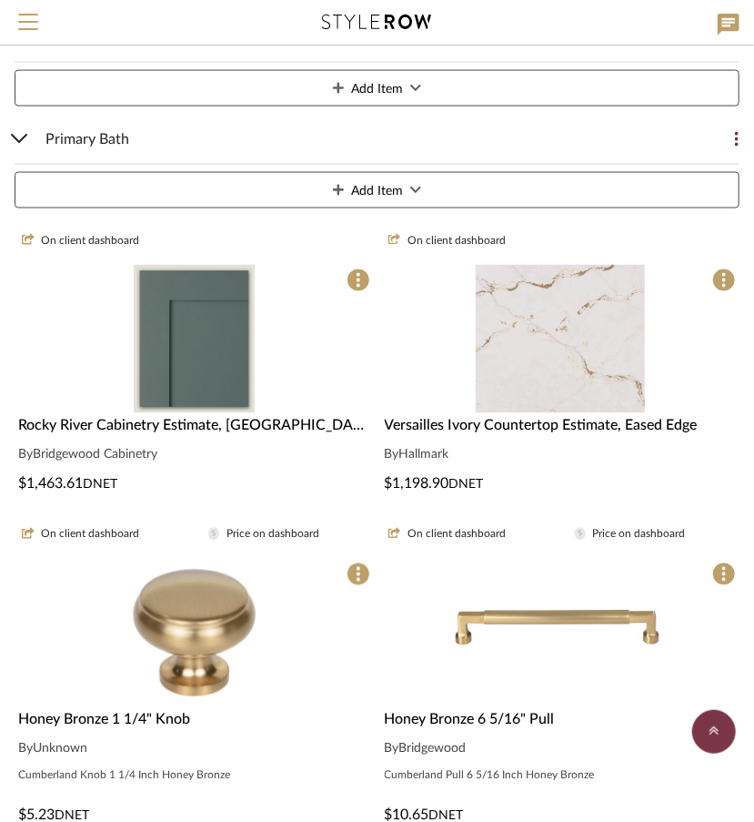
click at [192, 470] on div "Rocky River Cabinetry Estimate, [GEOGRAPHIC_DATA] Door By Bridgewood Cabinetry …" at bounding box center [194, 455] width 359 height 80
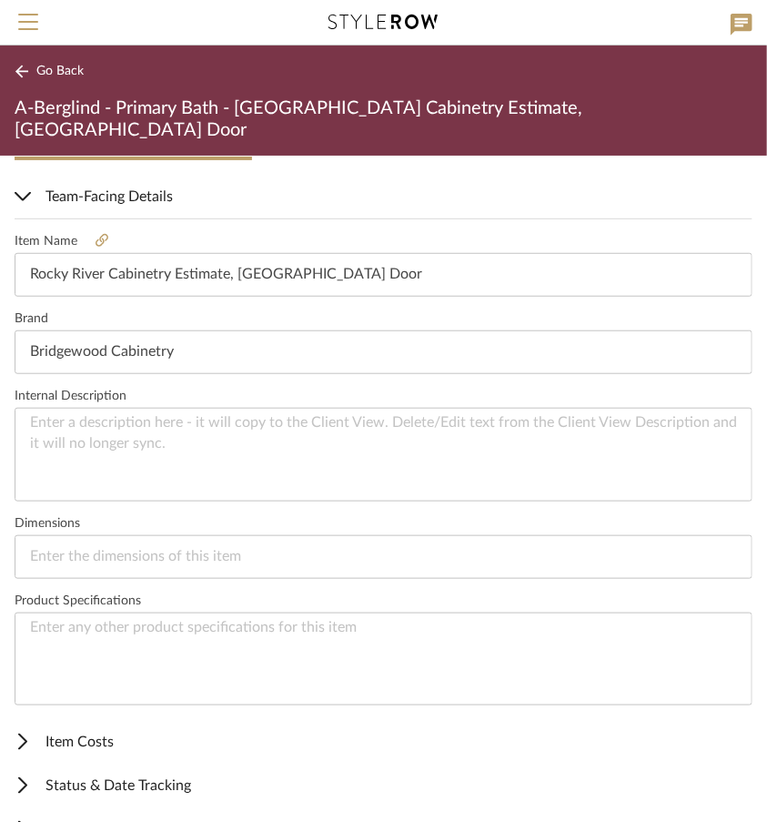
scroll to position [465, 0]
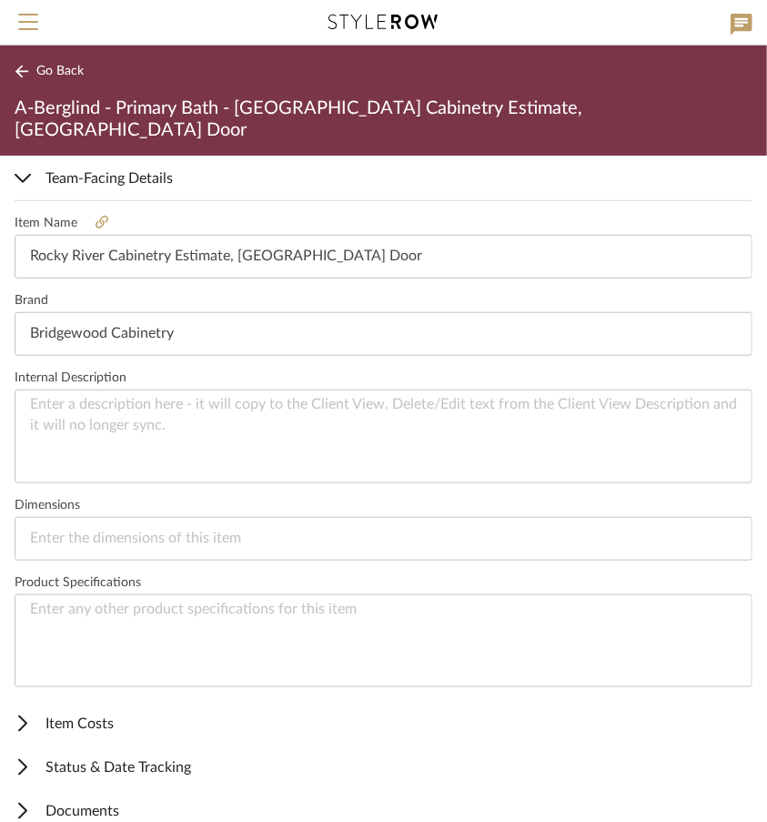
click at [66, 712] on span "Item Costs" at bounding box center [380, 723] width 731 height 22
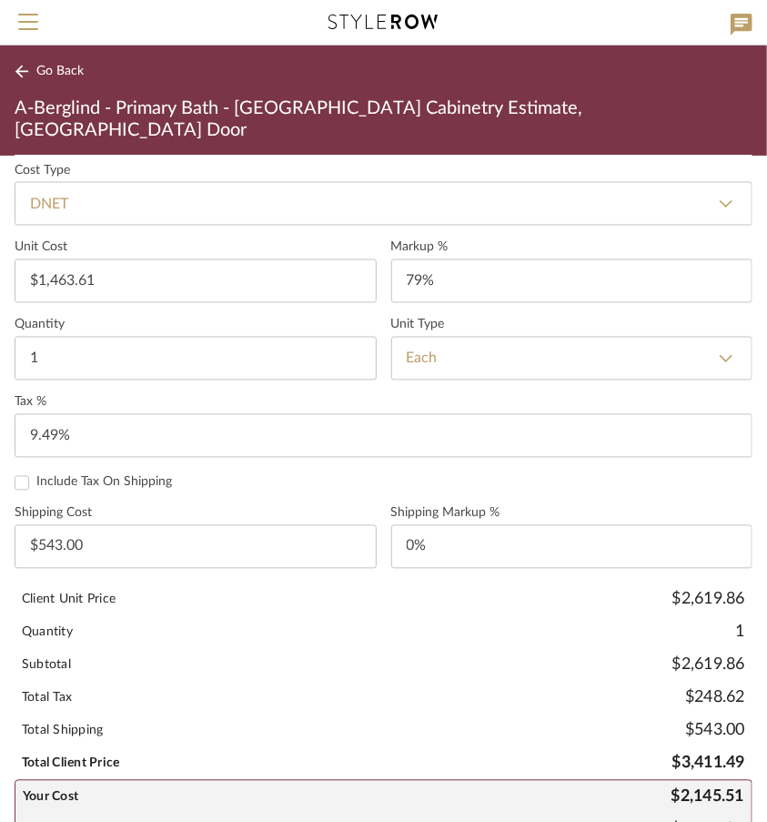
scroll to position [1064, 0]
click at [128, 258] on input "1463.61" at bounding box center [196, 280] width 362 height 44
type input "$1,904.60"
click at [201, 336] on input "1" at bounding box center [196, 358] width 362 height 44
click at [391, 713] on div "Total Shipping $543.00" at bounding box center [384, 729] width 738 height 33
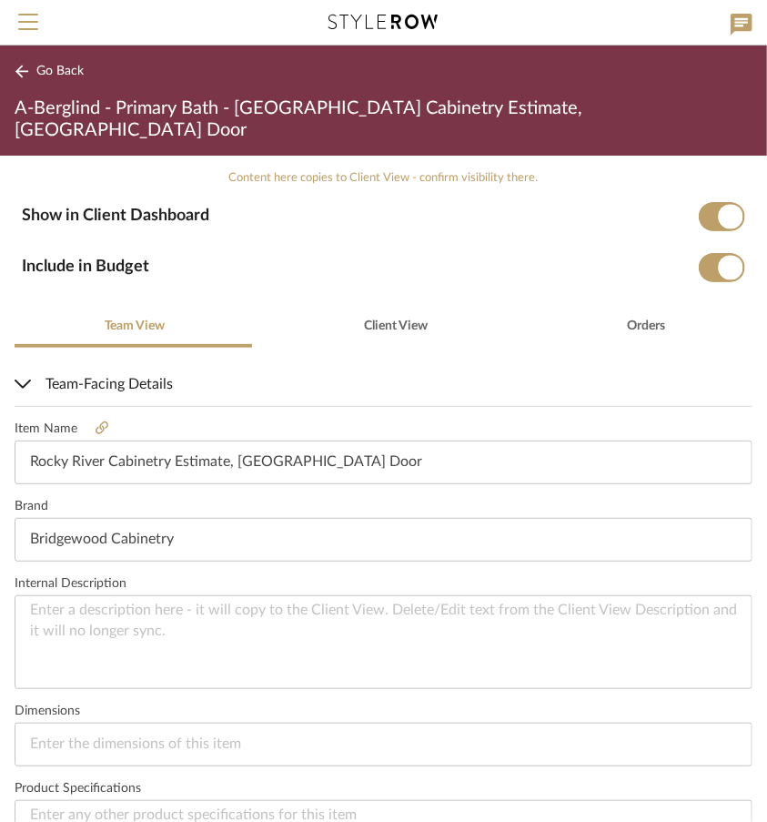
scroll to position [0, 0]
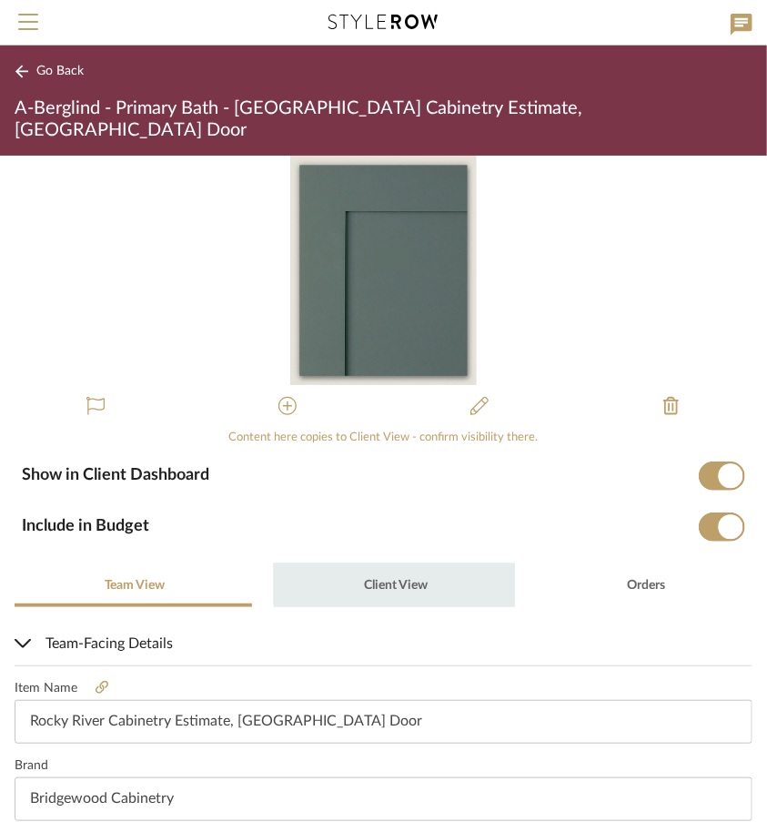
click at [416, 563] on span "Client View" at bounding box center [394, 585] width 66 height 44
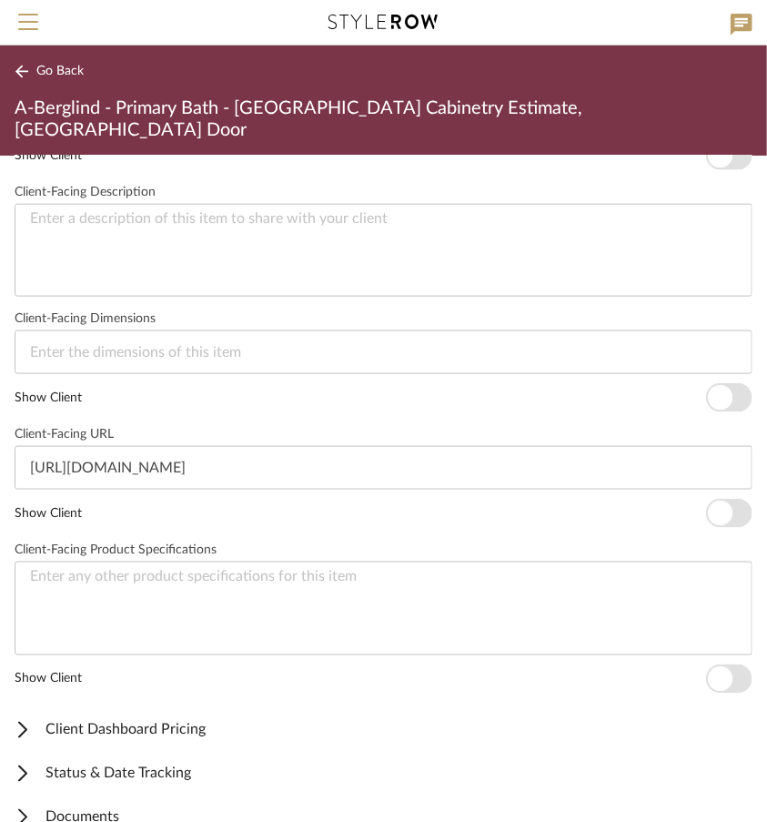
scroll to position [695, 0]
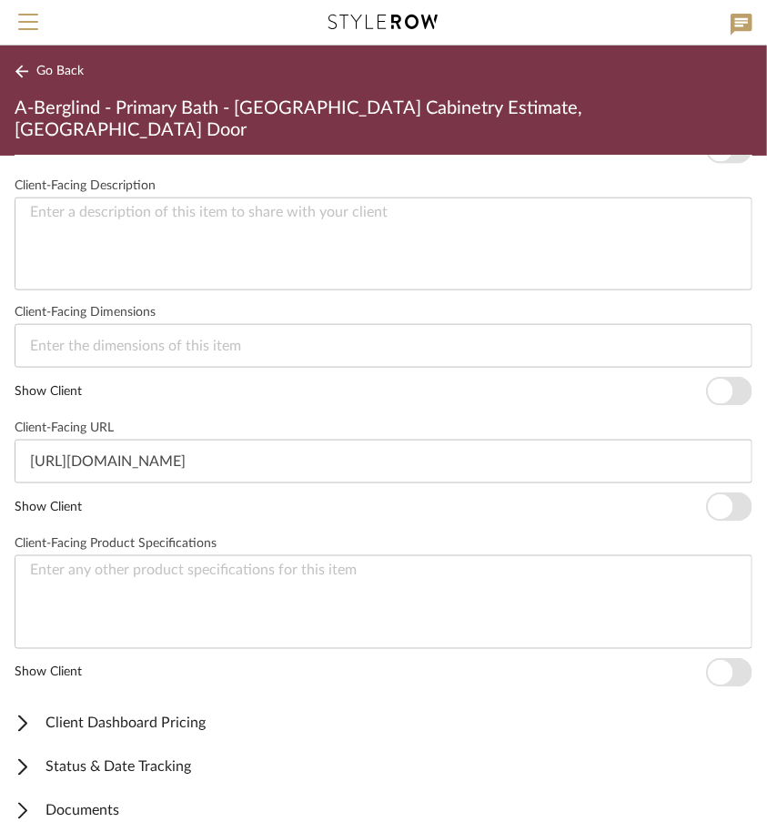
click at [250, 712] on span "Client Dashboard Pricing" at bounding box center [380, 723] width 731 height 22
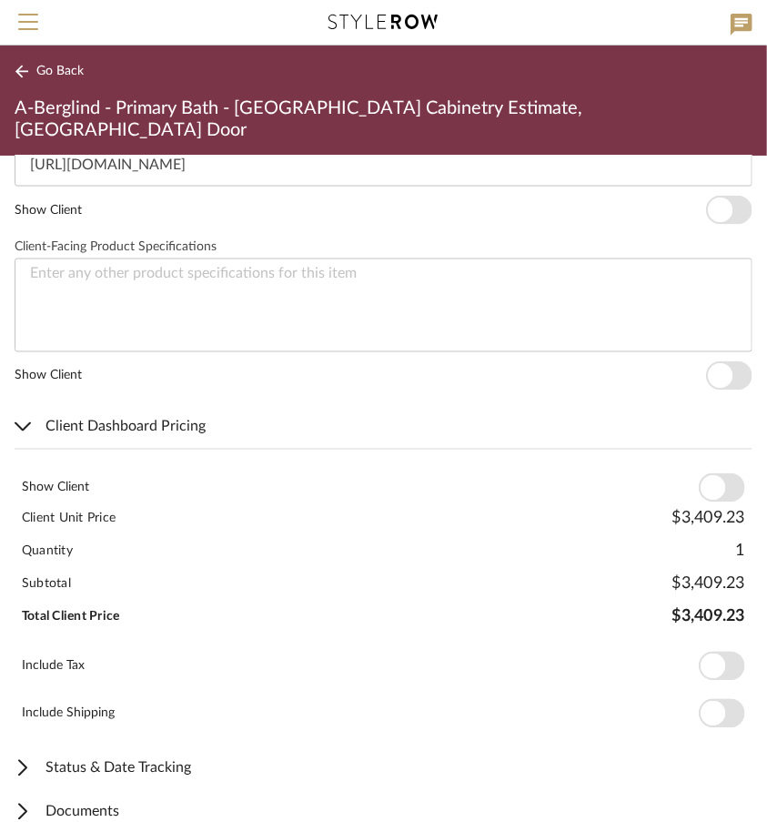
click at [710, 476] on span "button" at bounding box center [713, 488] width 25 height 25
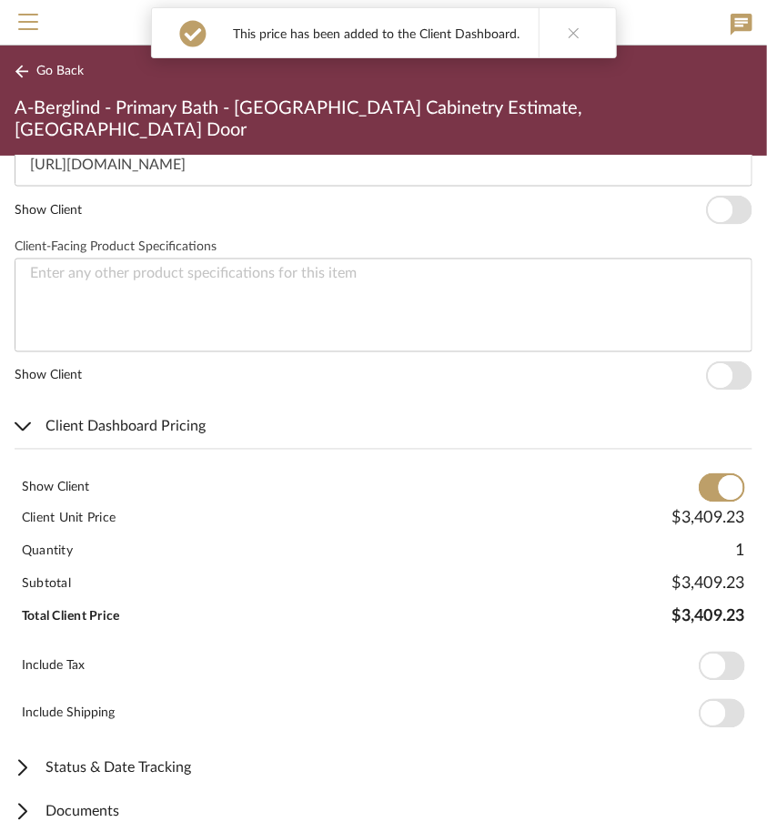
click at [715, 652] on span "button" at bounding box center [722, 666] width 46 height 29
click at [718, 699] on span "button" at bounding box center [722, 713] width 46 height 29
click at [575, 33] on button at bounding box center [574, 32] width 70 height 49
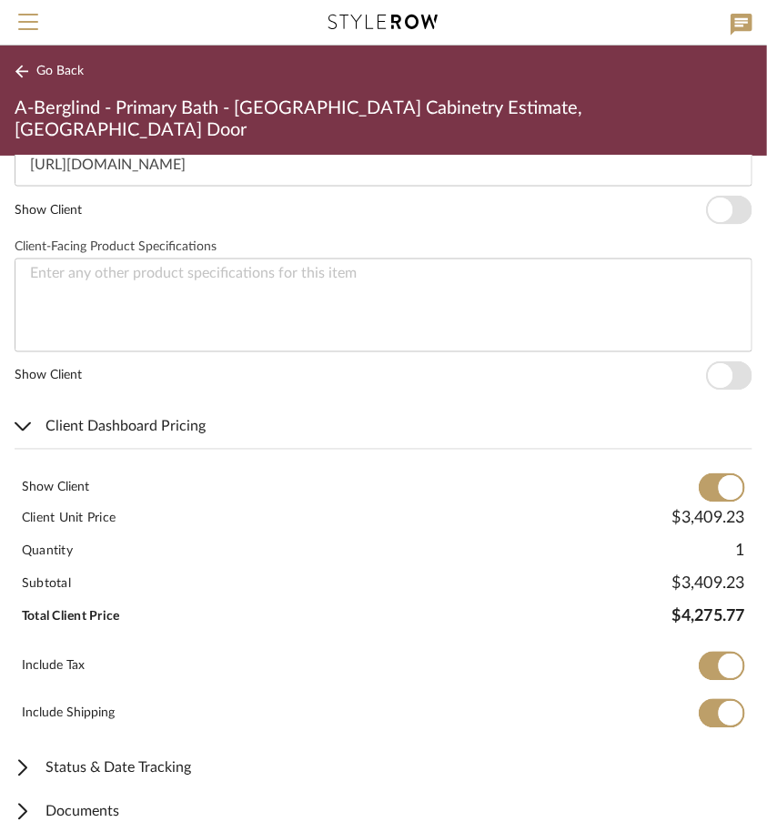
click at [46, 72] on span "Go Back" at bounding box center [59, 71] width 47 height 15
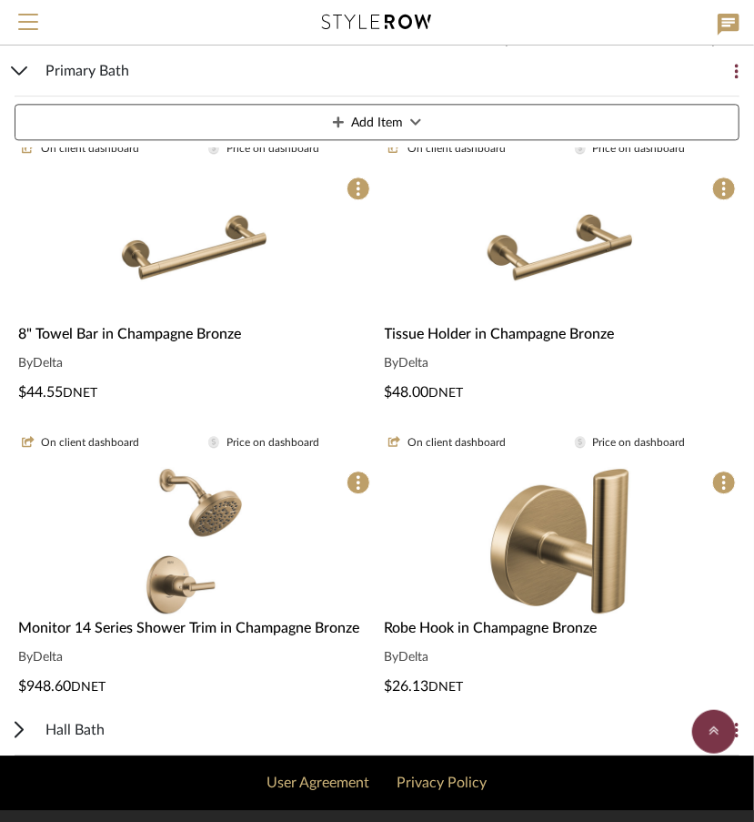
scroll to position [3658, 0]
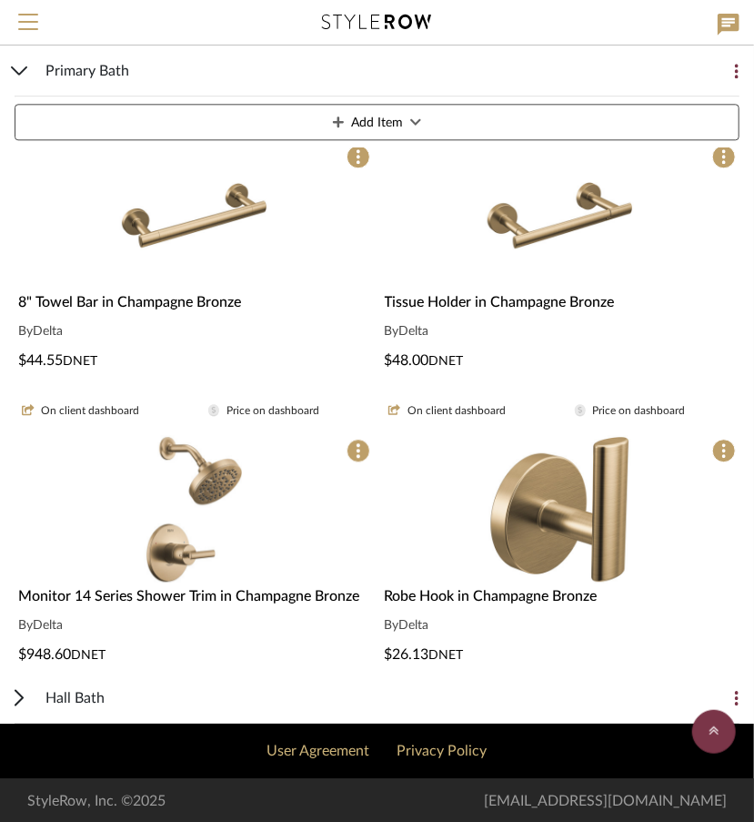
click at [76, 692] on span "Hall Bath" at bounding box center [74, 698] width 59 height 22
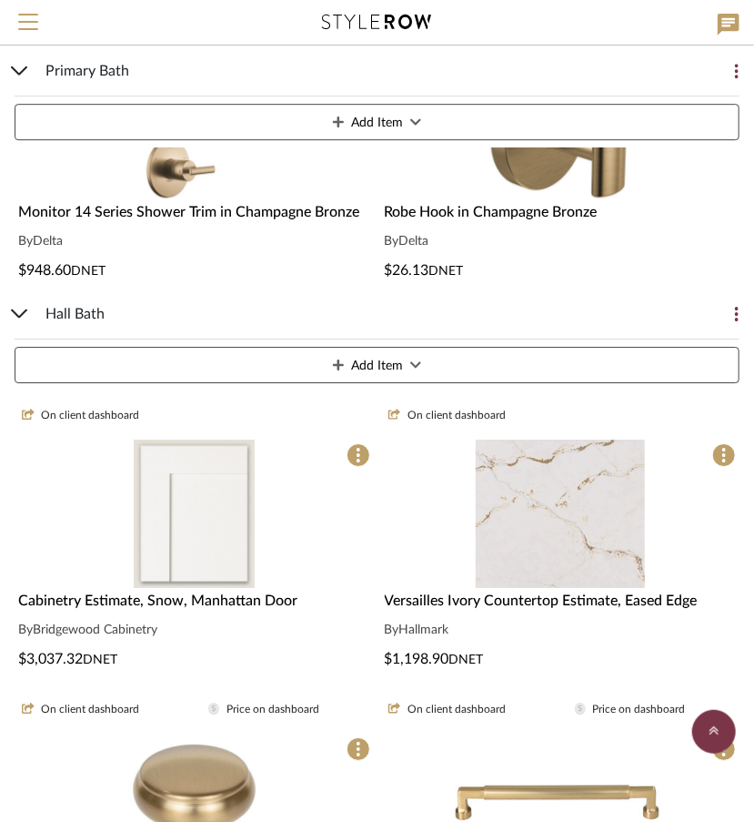
scroll to position [4044, 0]
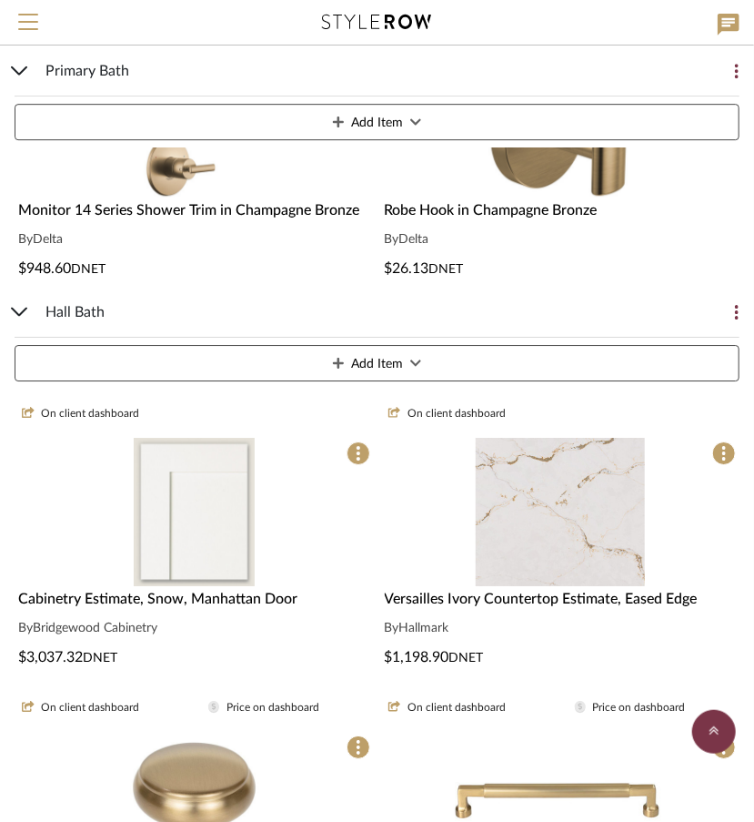
click at [166, 638] on div "Cabinetry Estimate, Snow, Manhattan Door By Bridgewood Cabinetry $3,037.32 DNET" at bounding box center [194, 628] width 359 height 80
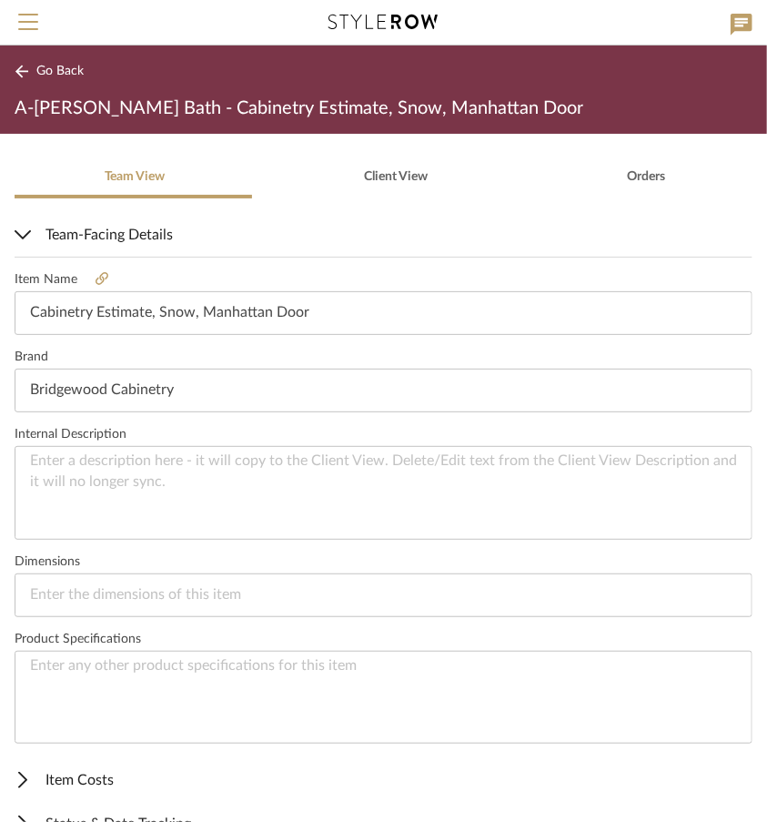
scroll to position [465, 0]
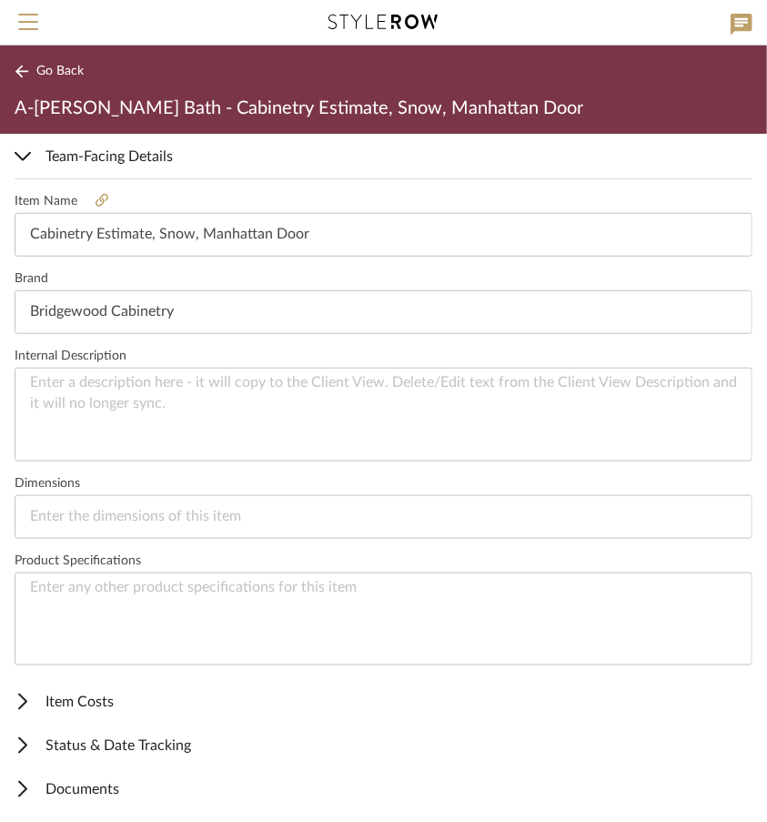
click at [107, 691] on span "Item Costs" at bounding box center [380, 702] width 731 height 22
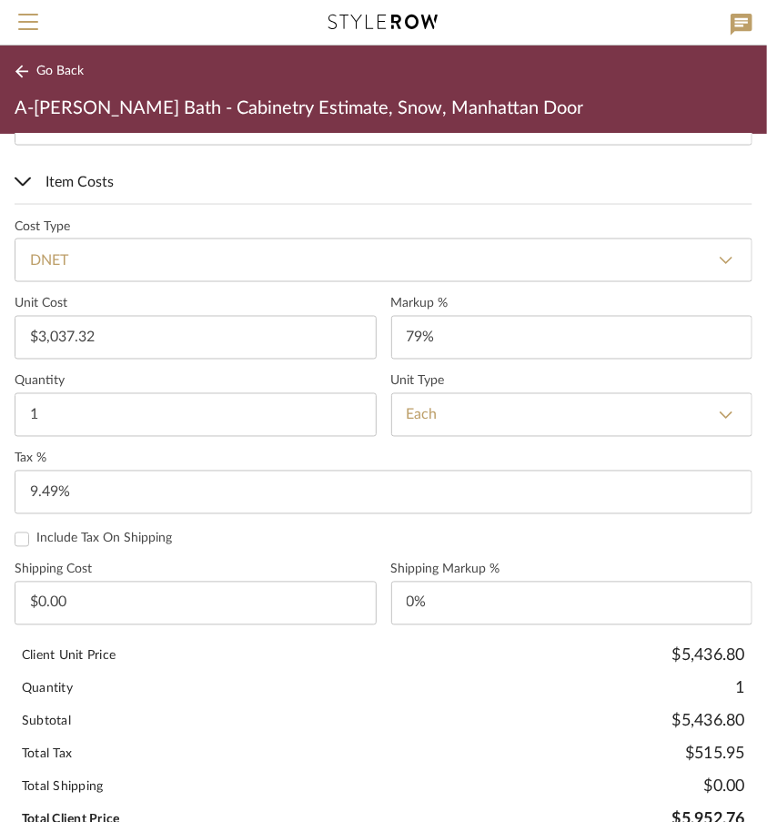
scroll to position [989, 0]
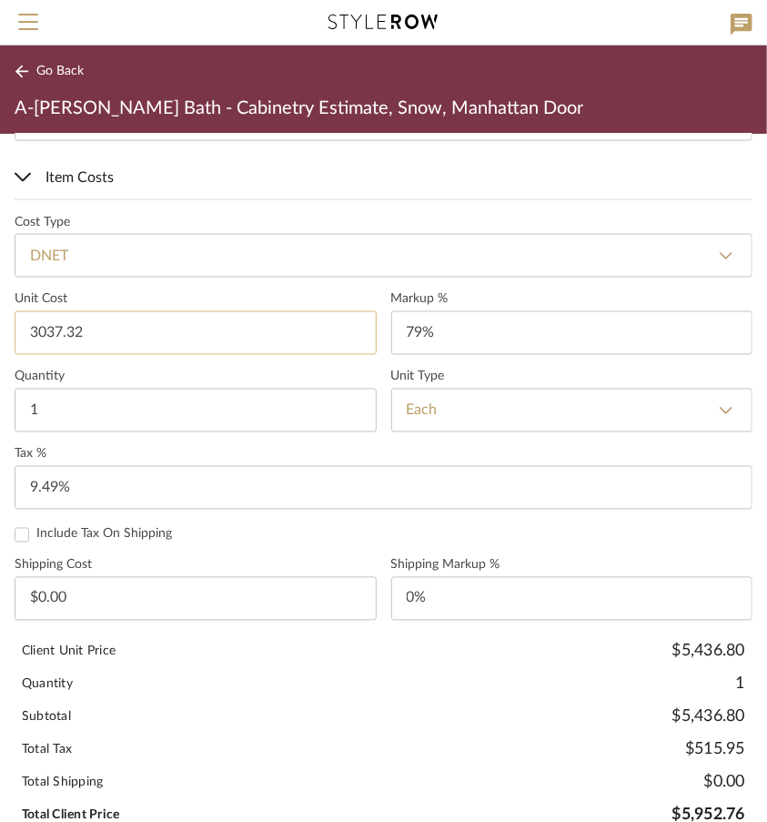
click at [144, 344] on input "3037.32" at bounding box center [196, 333] width 362 height 44
type input "$3,992.47"
type input "0.00"
click at [266, 589] on input "0.00" at bounding box center [196, 599] width 362 height 44
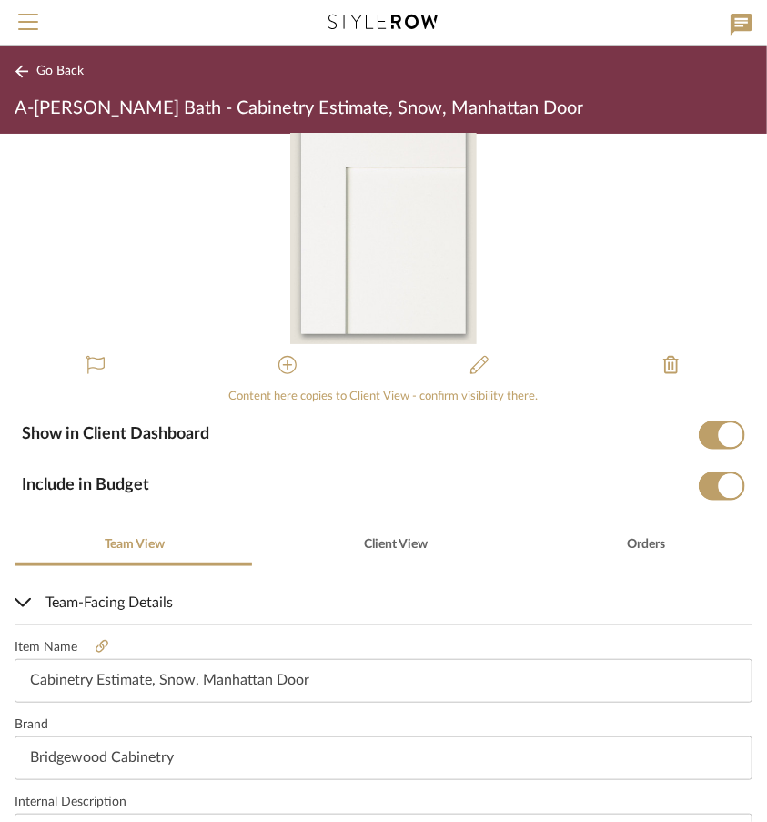
scroll to position [0, 0]
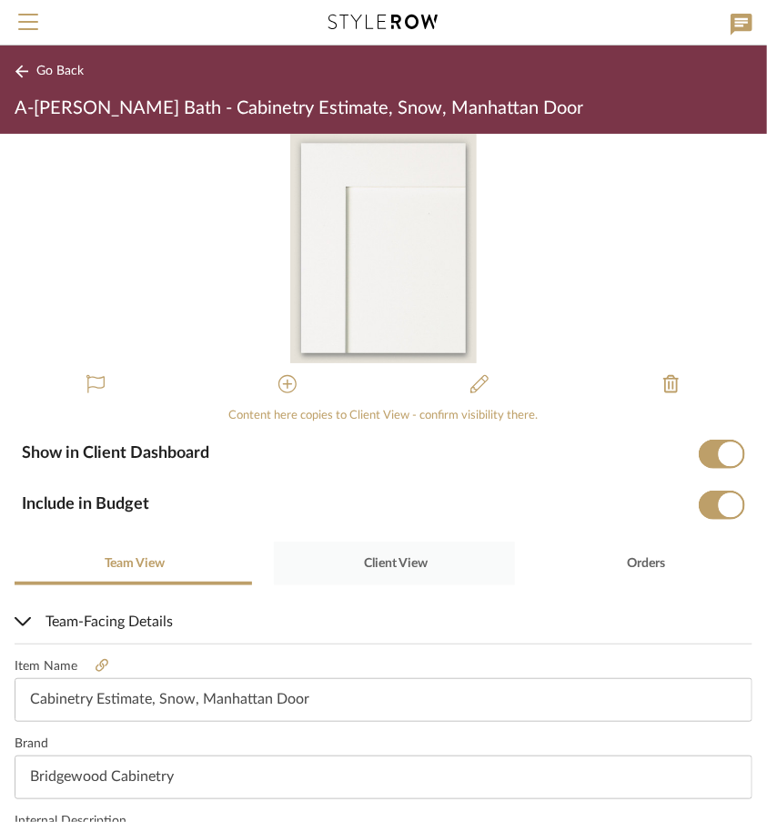
type input "$0.00"
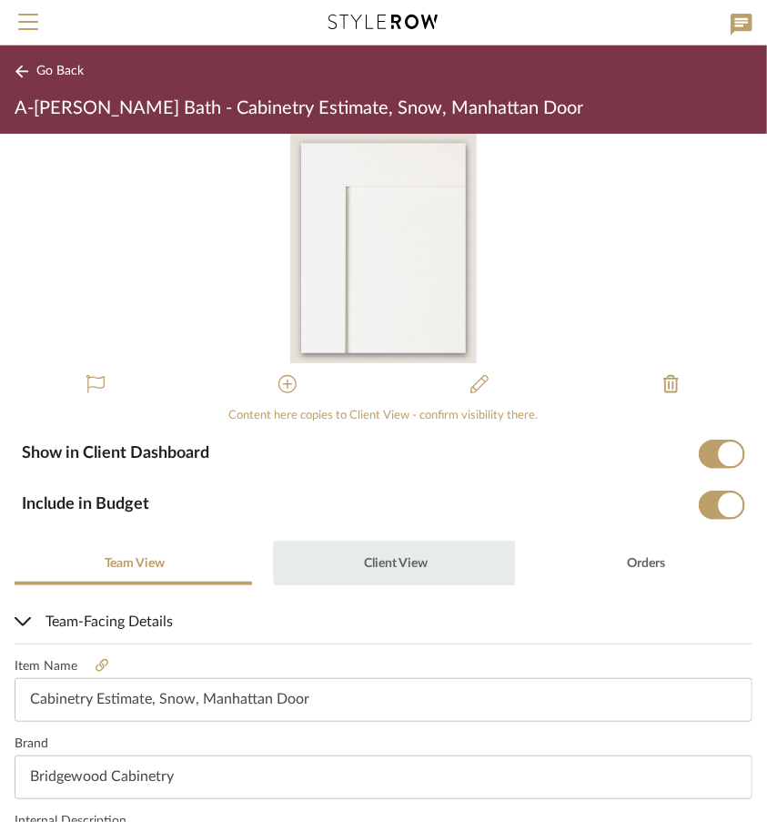
click at [415, 561] on span "Client View" at bounding box center [396, 563] width 64 height 13
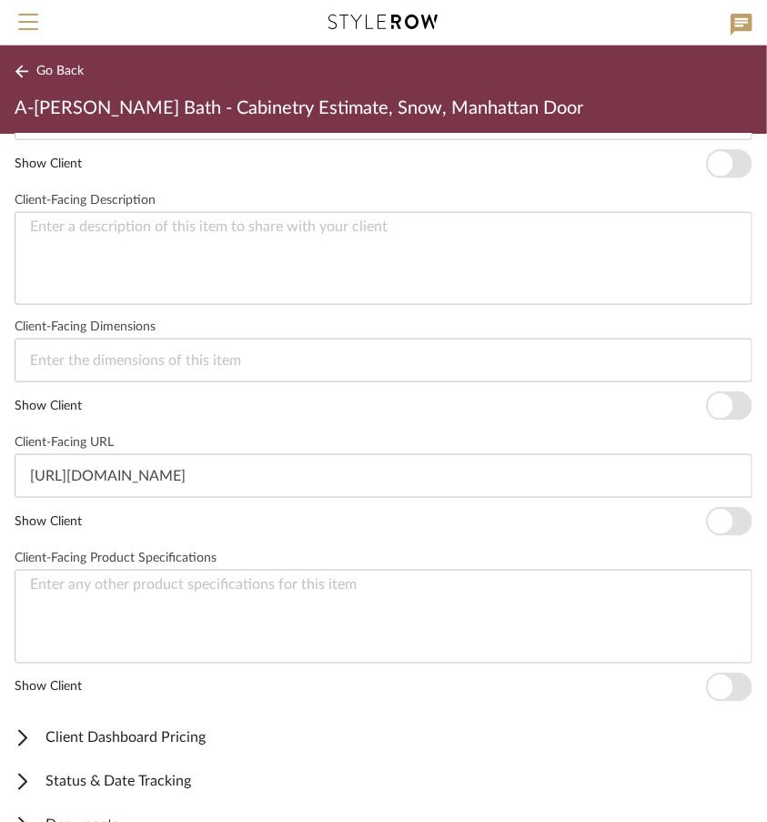
scroll to position [695, 0]
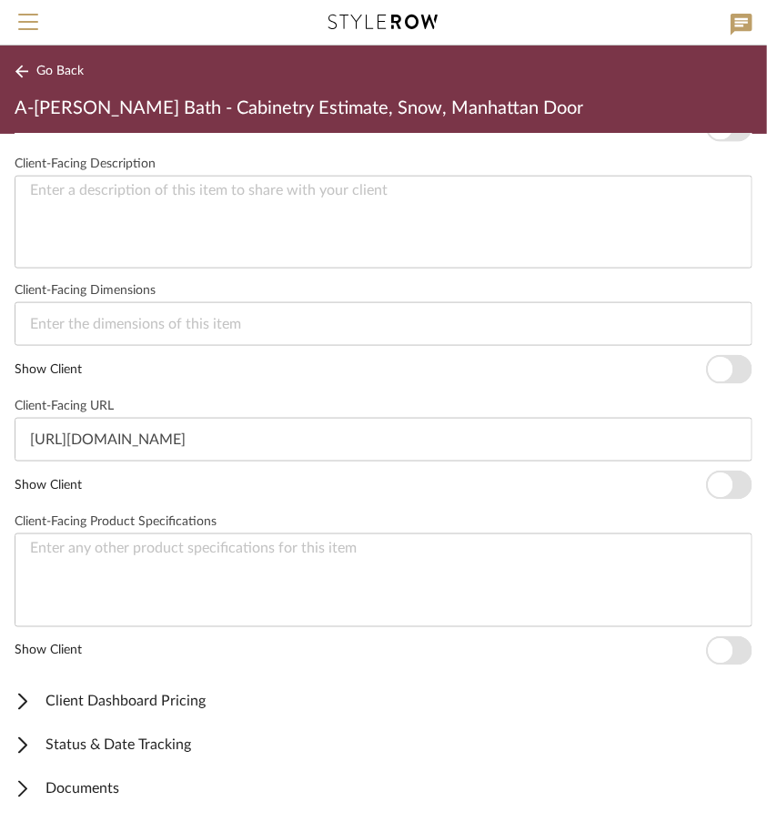
click at [282, 700] on span "Client Dashboard Pricing" at bounding box center [380, 702] width 731 height 22
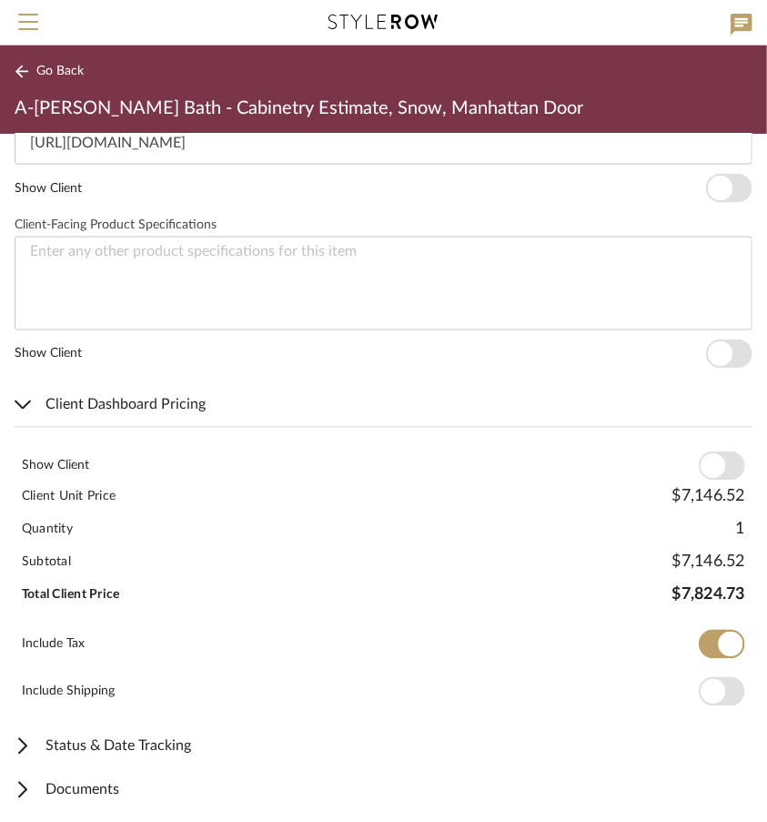
click at [707, 466] on span "button" at bounding box center [713, 466] width 25 height 25
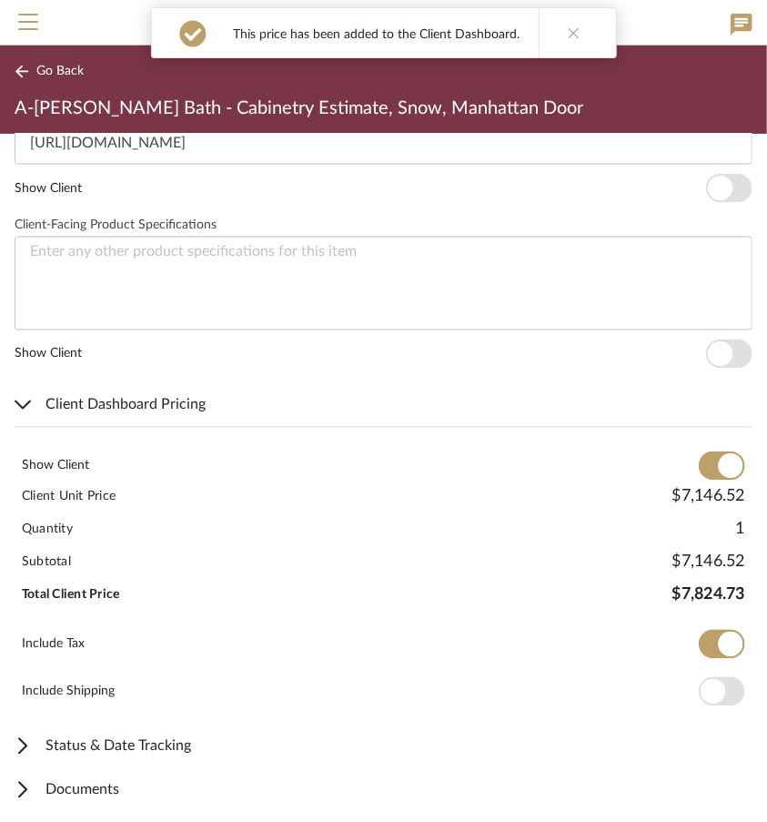
click at [712, 692] on span "button" at bounding box center [713, 692] width 25 height 25
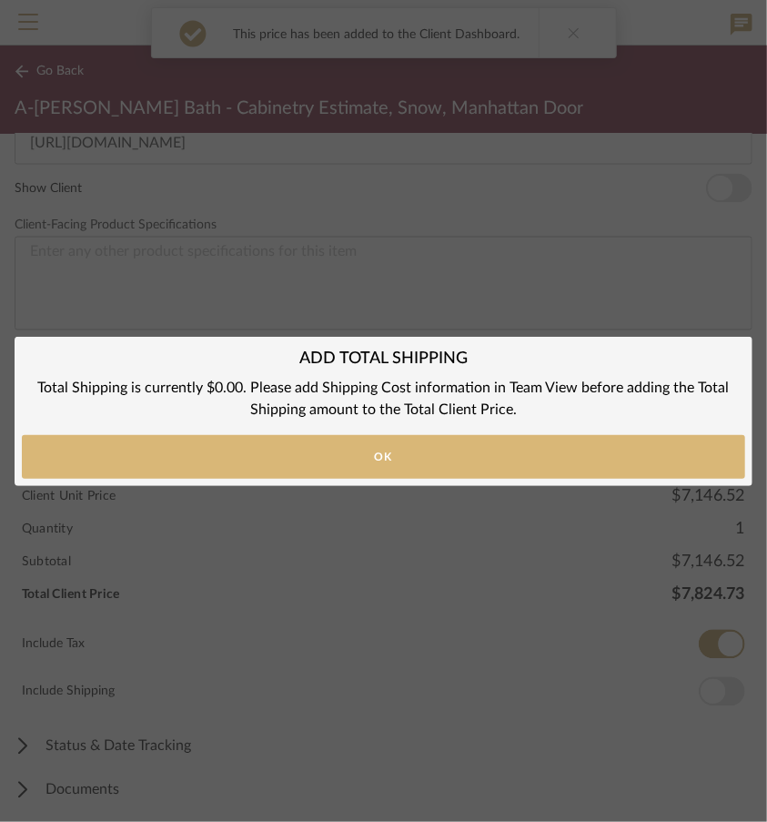
click at [513, 469] on button "Ok" at bounding box center [383, 457] width 723 height 44
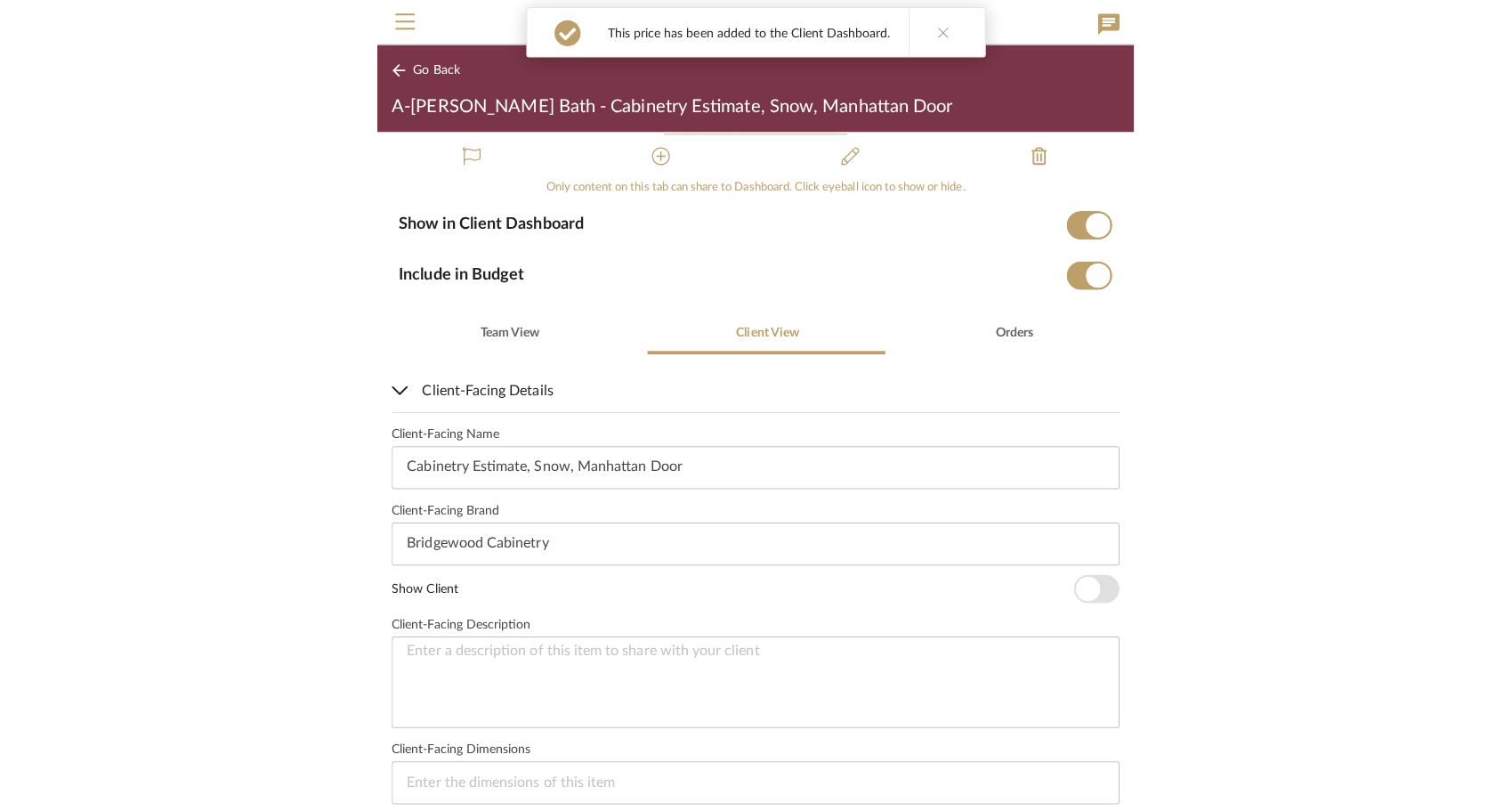
scroll to position [0, 0]
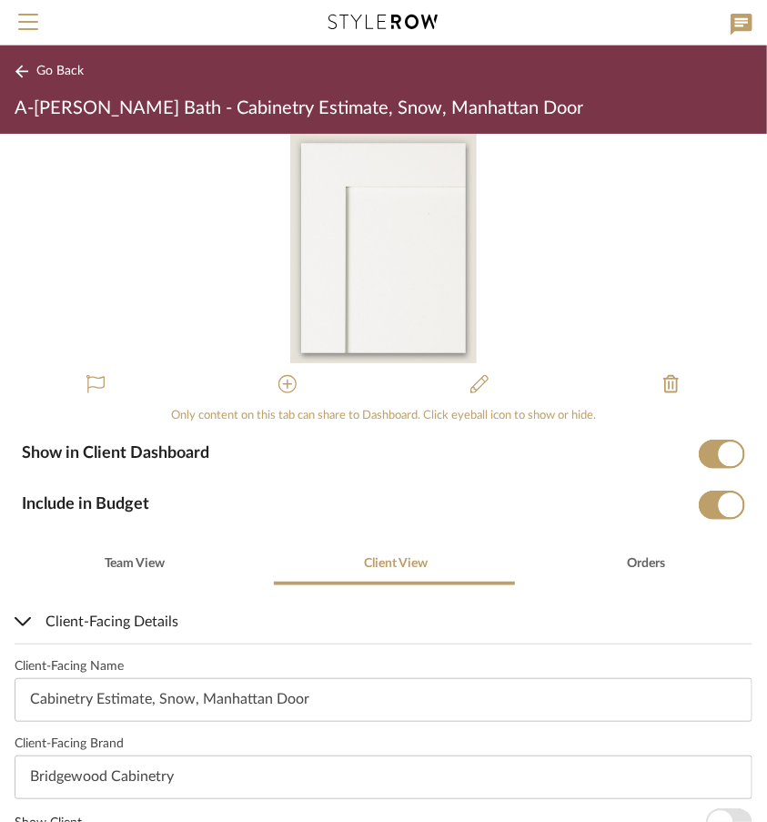
click at [207, 197] on div "0" at bounding box center [383, 248] width 767 height 229
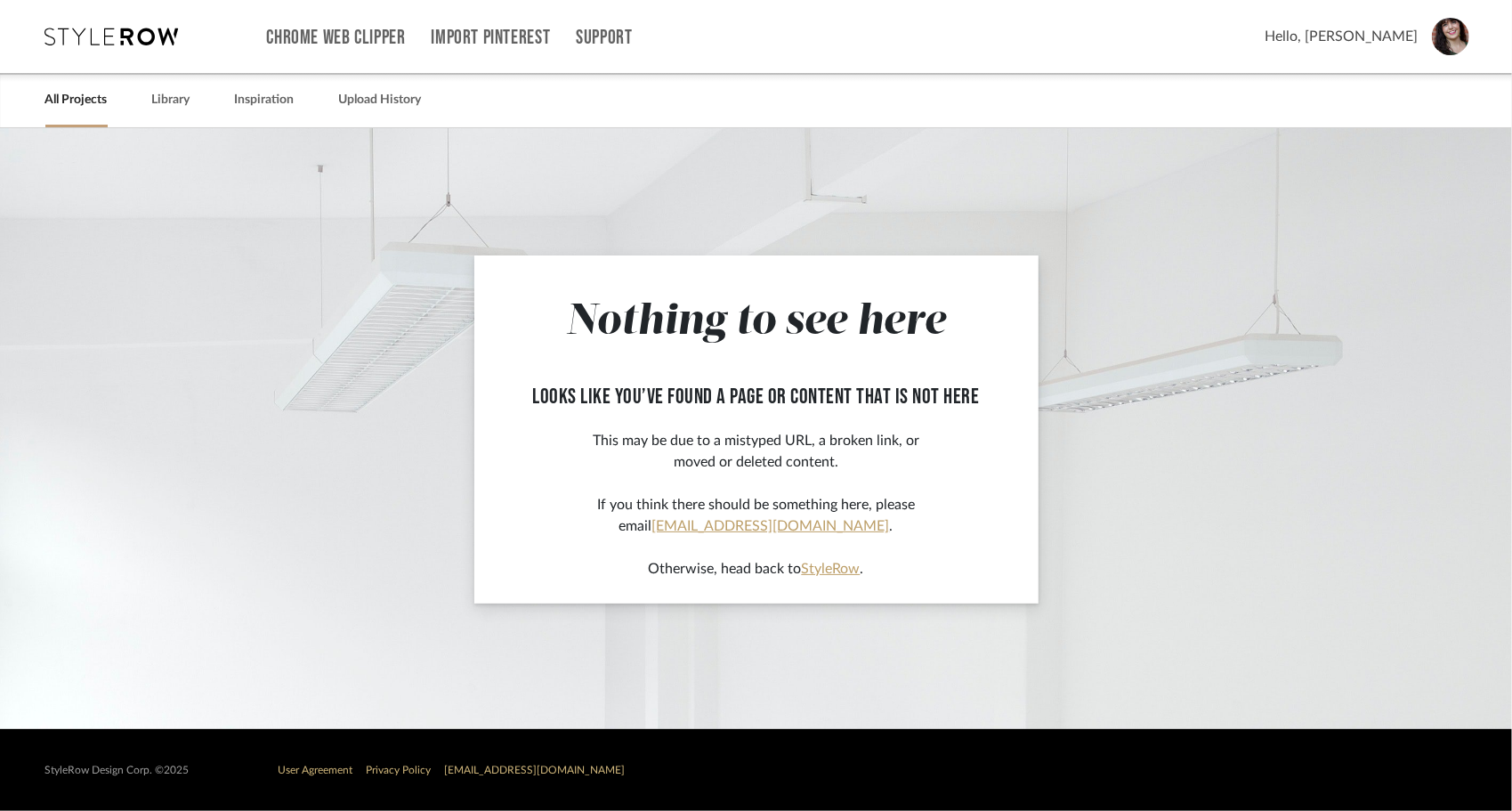
click at [81, 102] on link "All Projects" at bounding box center [76, 100] width 63 height 24
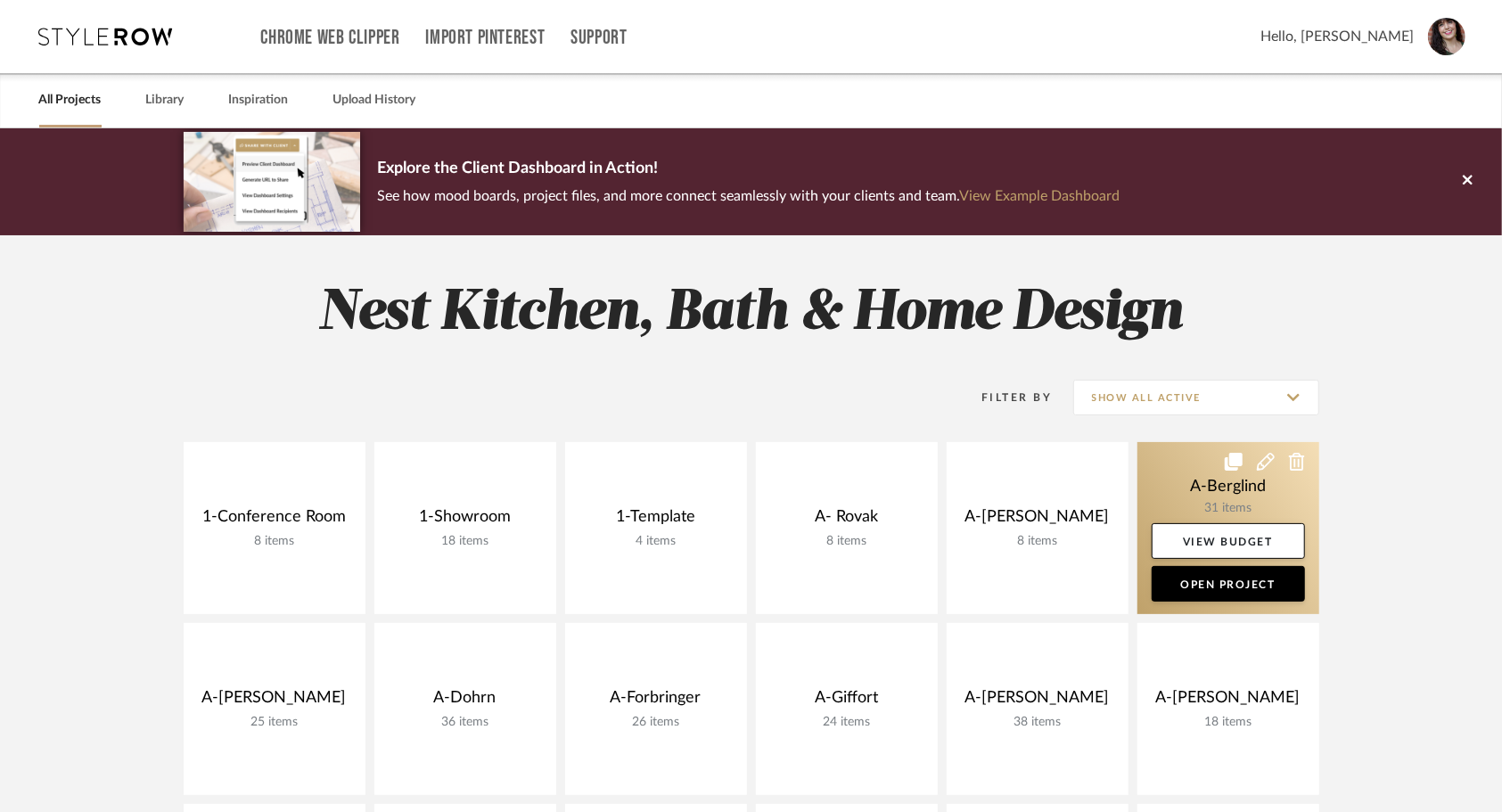
click at [1192, 483] on link at bounding box center [1229, 528] width 182 height 172
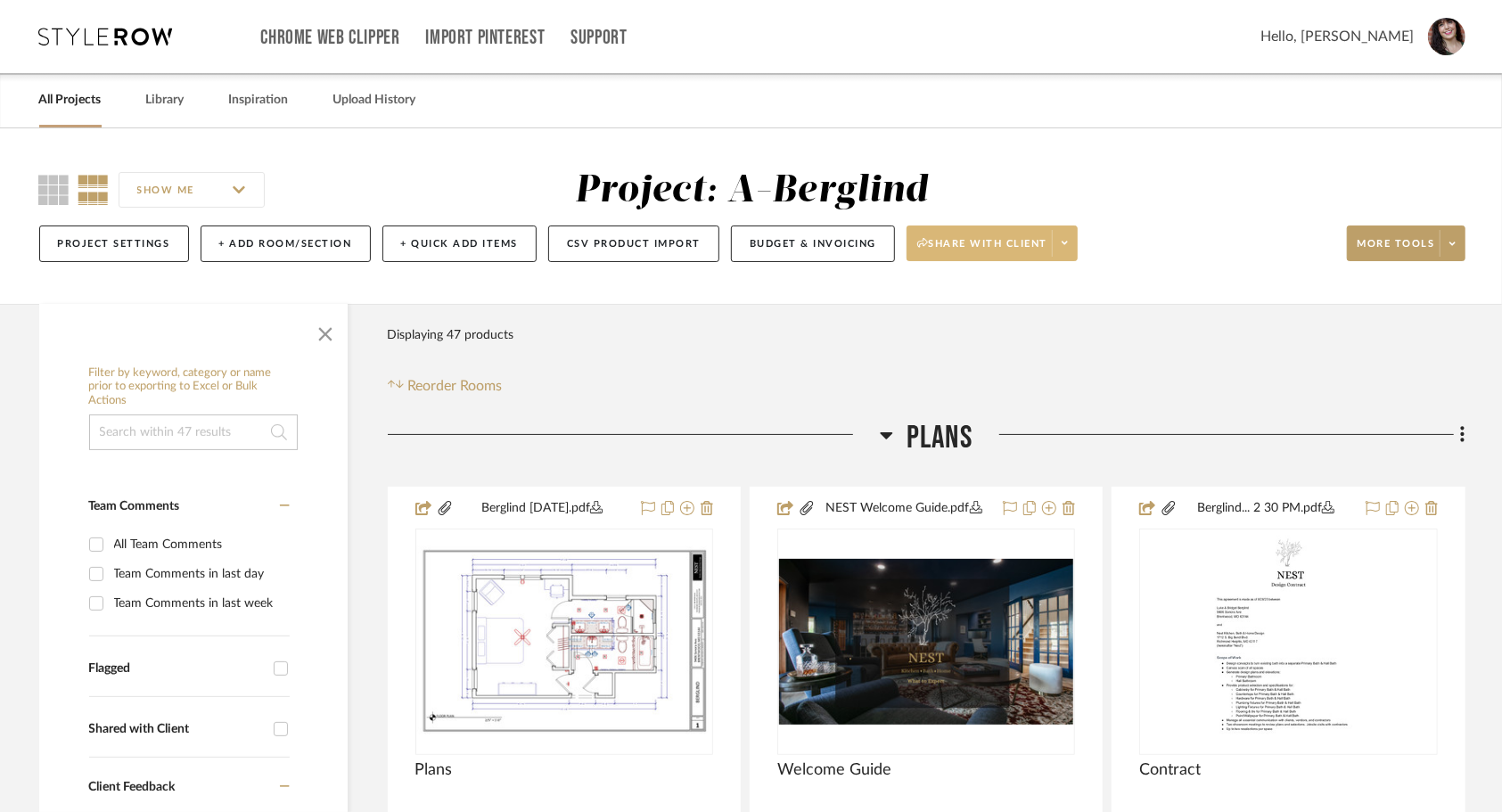
click at [1068, 258] on button "Share with client" at bounding box center [992, 243] width 171 height 35
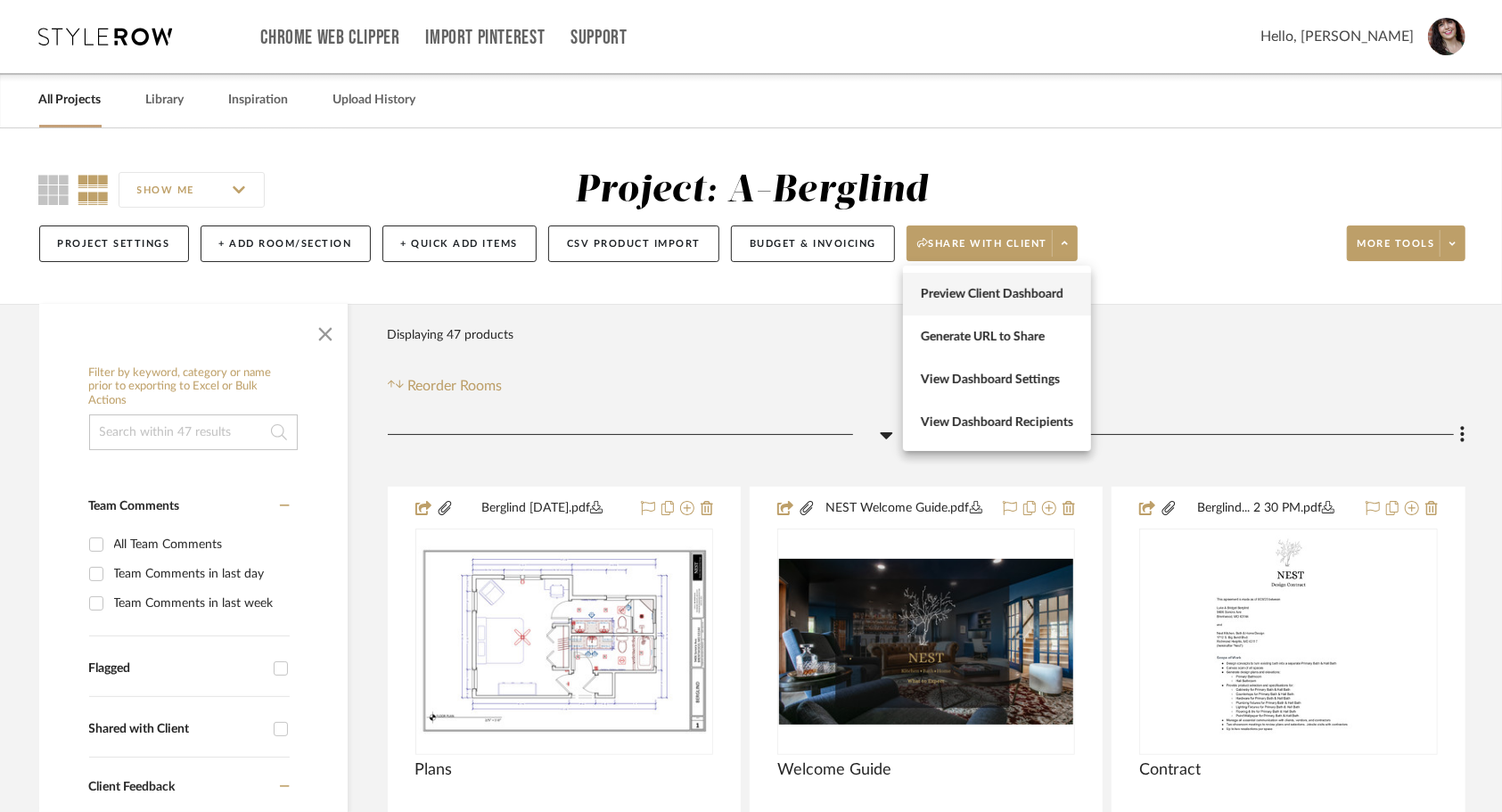
click at [1030, 294] on span "Preview Client Dashboard" at bounding box center [997, 294] width 153 height 15
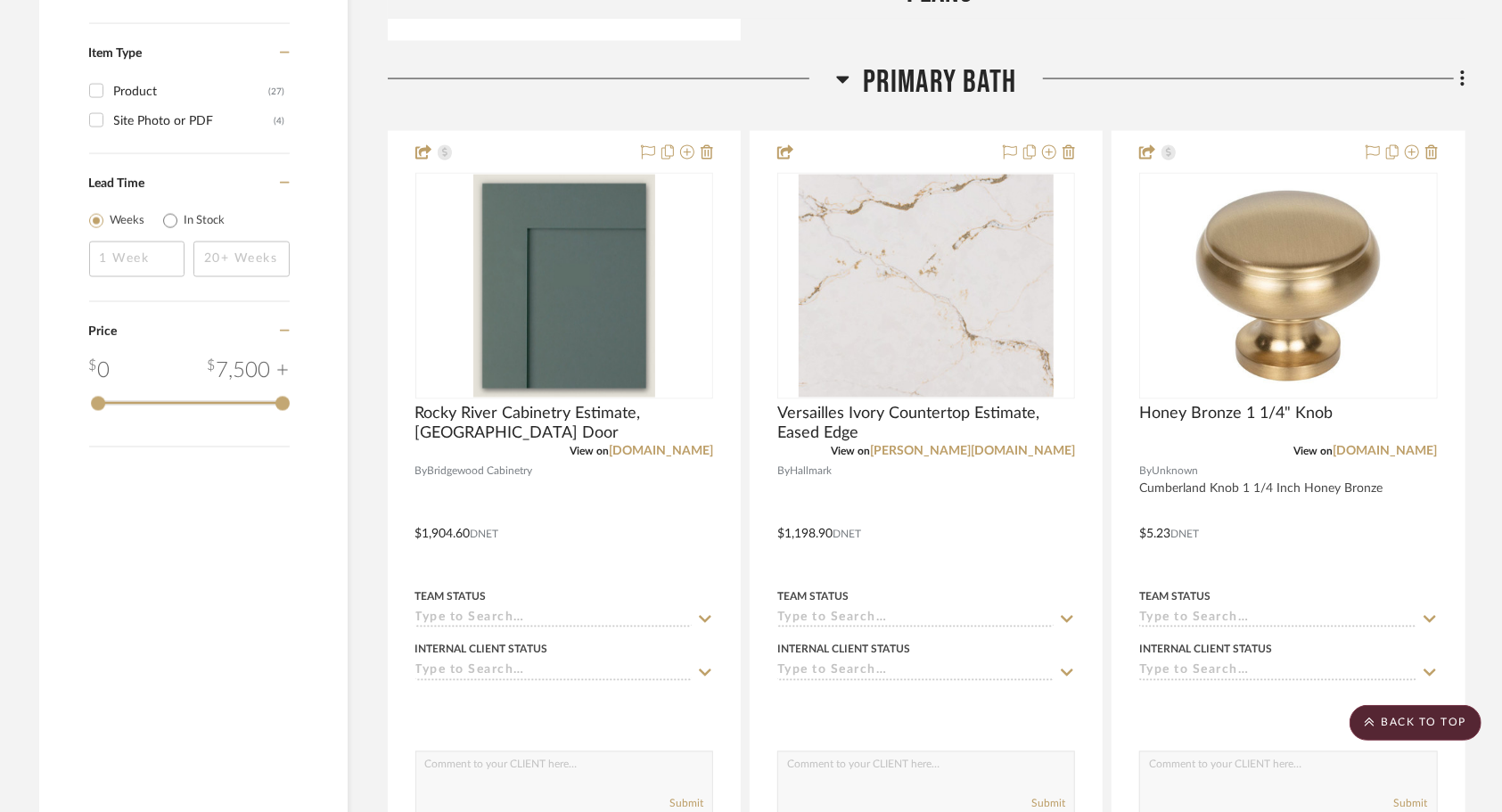
scroll to position [2026, 0]
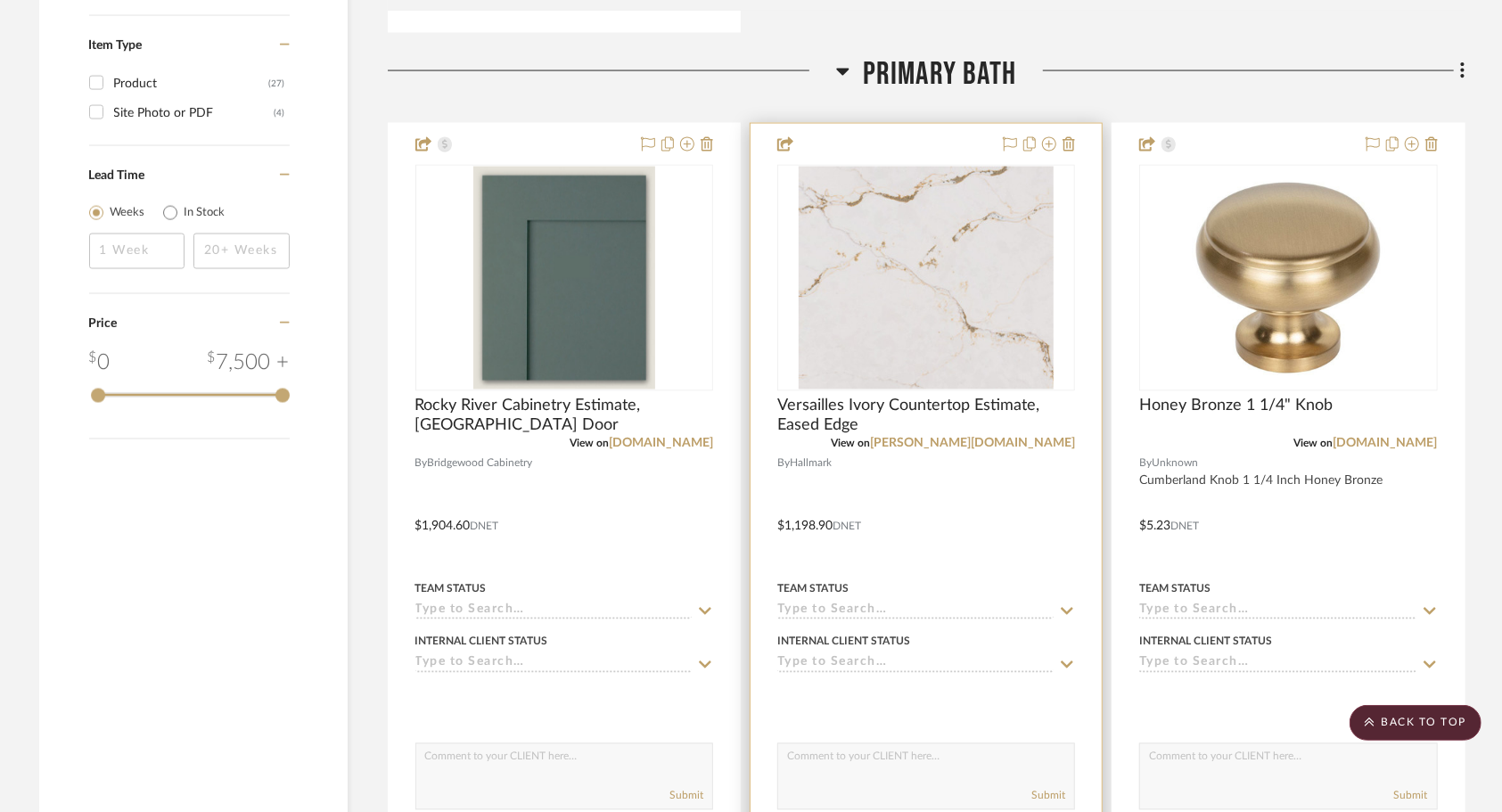
click at [973, 502] on div at bounding box center [926, 513] width 352 height 780
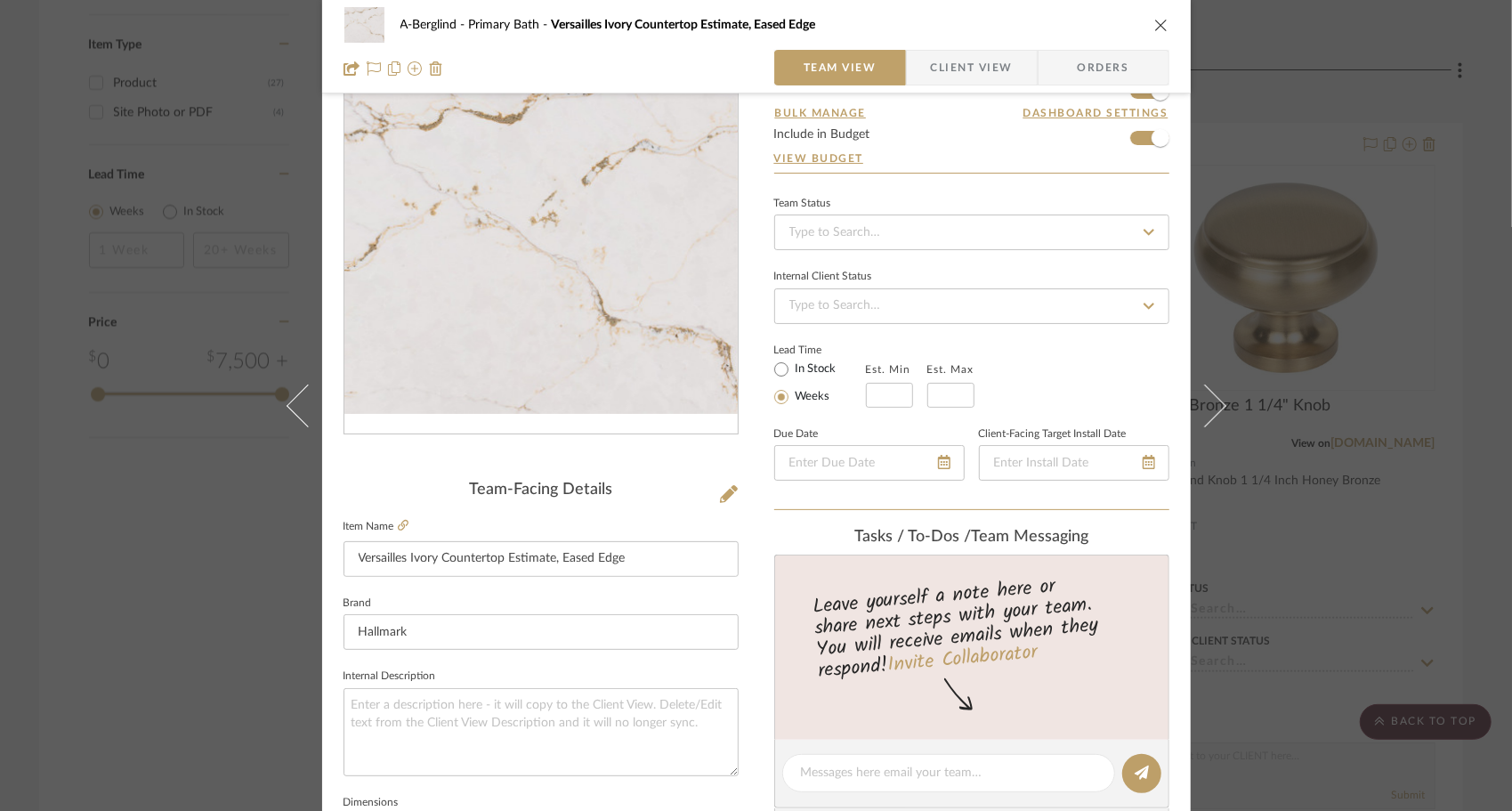
scroll to position [0, 0]
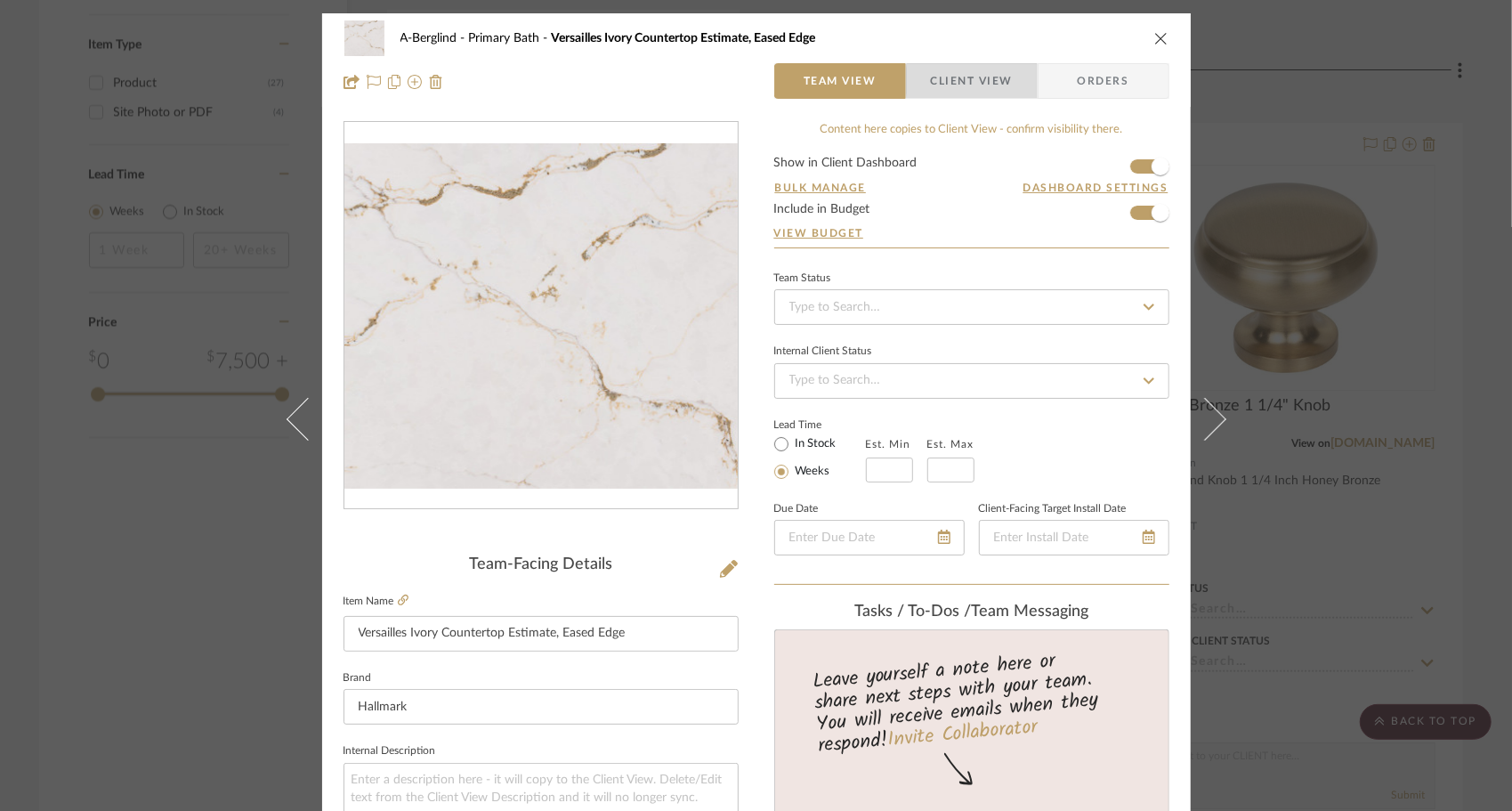
click at [1001, 80] on span "Client View" at bounding box center [972, 81] width 82 height 35
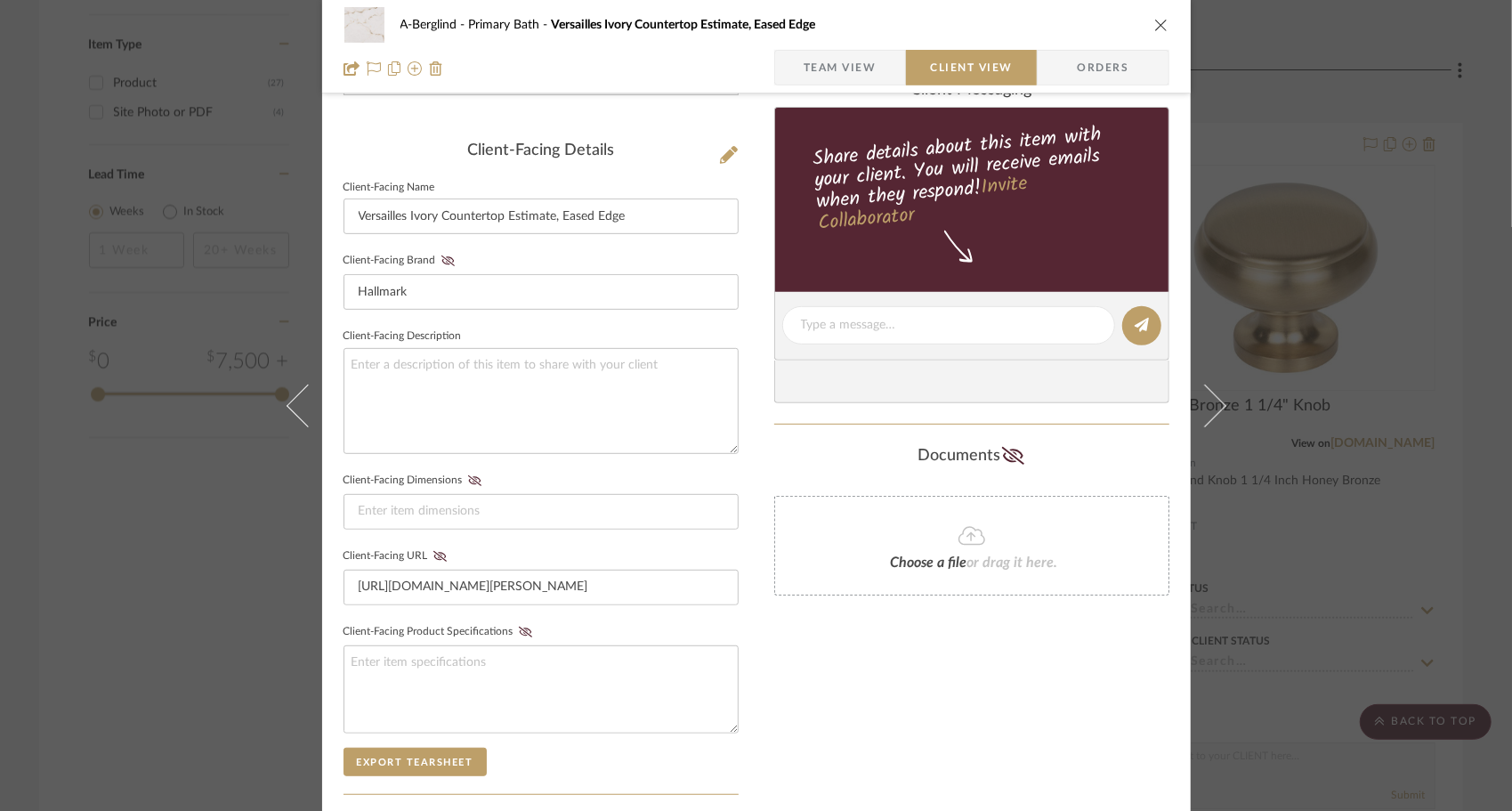
scroll to position [677, 0]
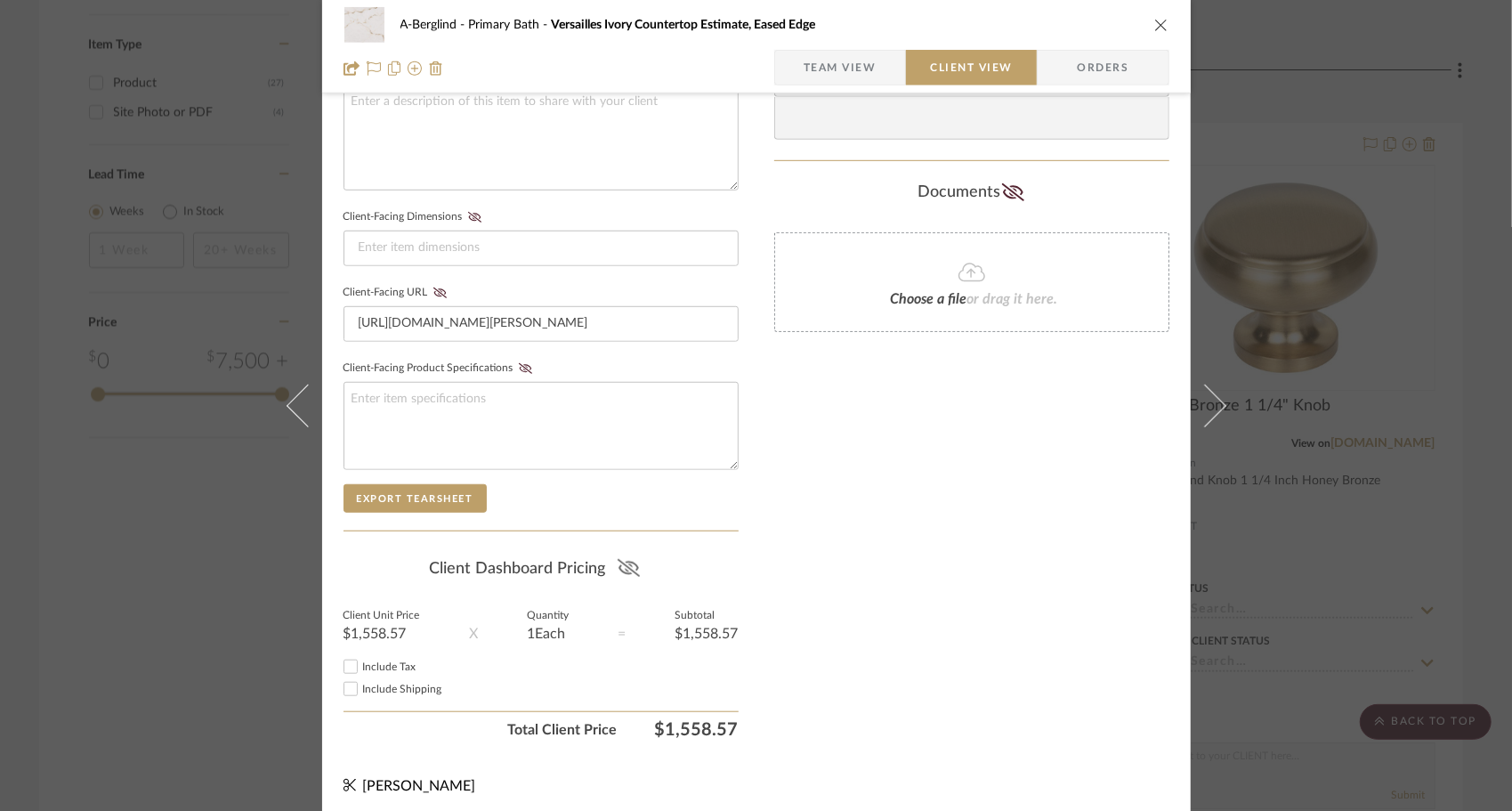
click at [622, 566] on icon at bounding box center [628, 567] width 22 height 18
click at [353, 657] on input "Include Tax" at bounding box center [351, 667] width 22 height 22
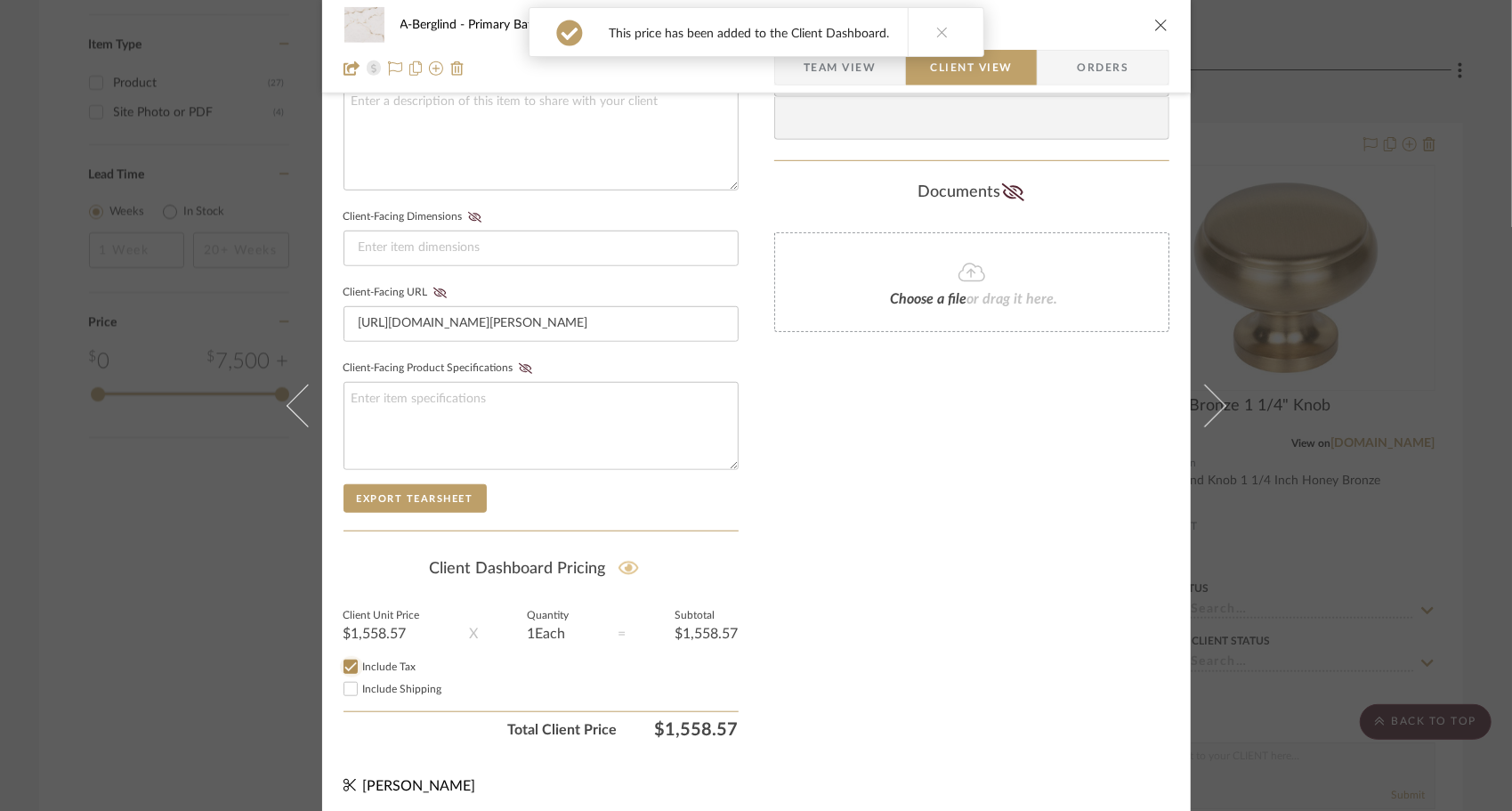
checkbox input "true"
click at [353, 678] on input "Include Shipping" at bounding box center [351, 689] width 22 height 22
checkbox input "true"
click at [920, 440] on div "Only content on this tab can share to Dashboard. Click eyeball icon to show or …" at bounding box center [972, 95] width 395 height 1303
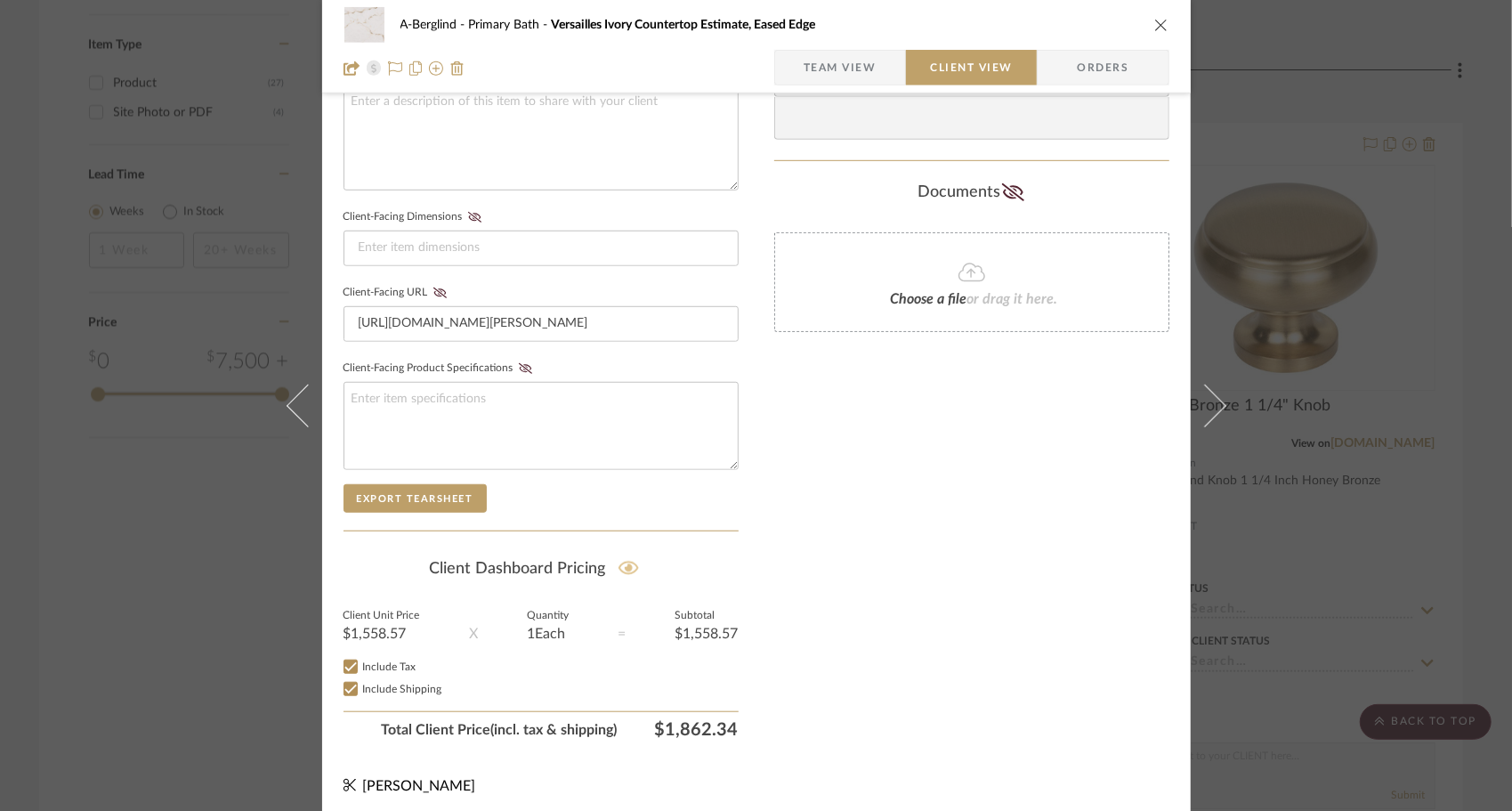
click at [1154, 26] on icon "close" at bounding box center [1161, 24] width 15 height 15
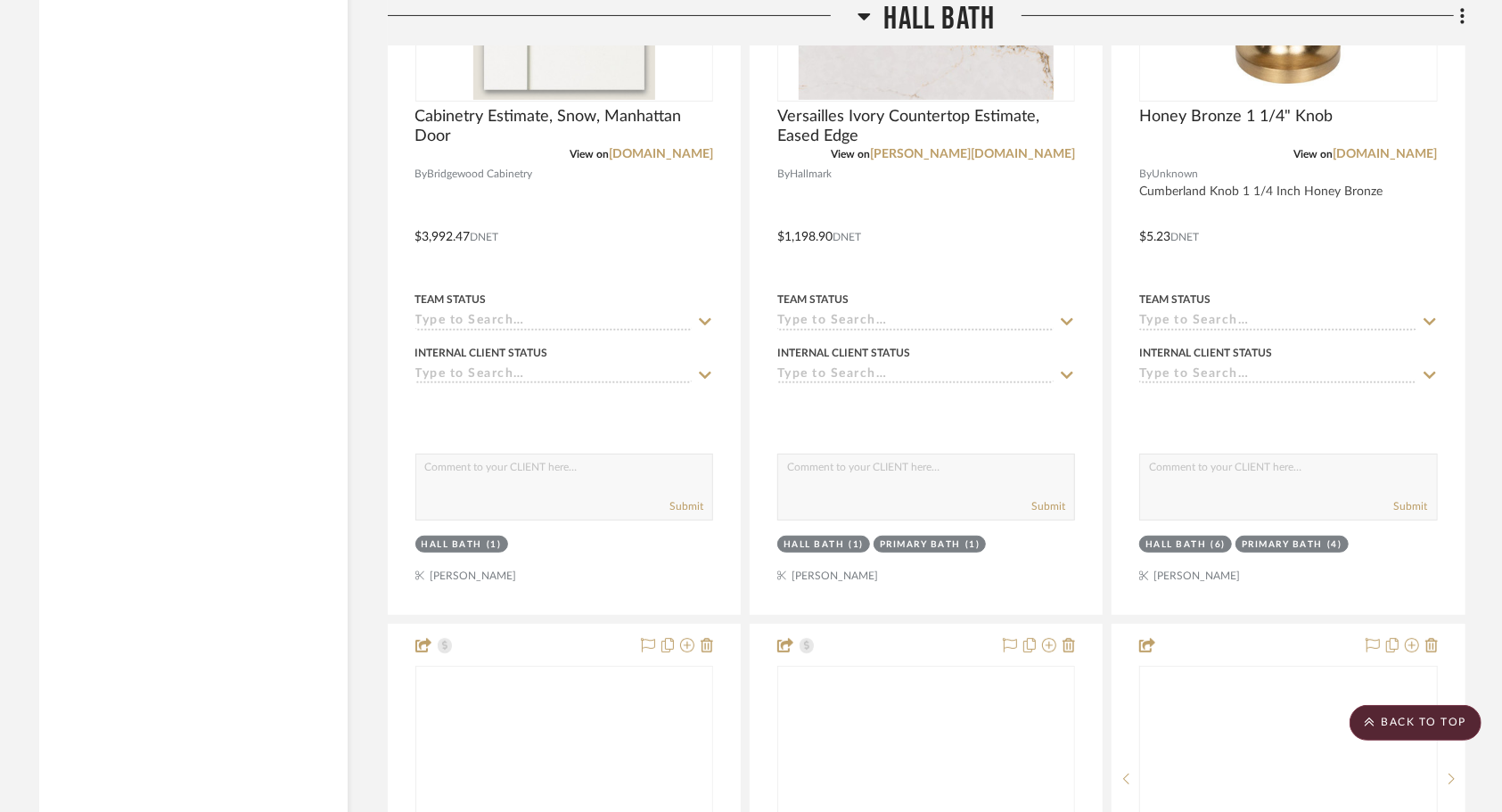
scroll to position [4913, 0]
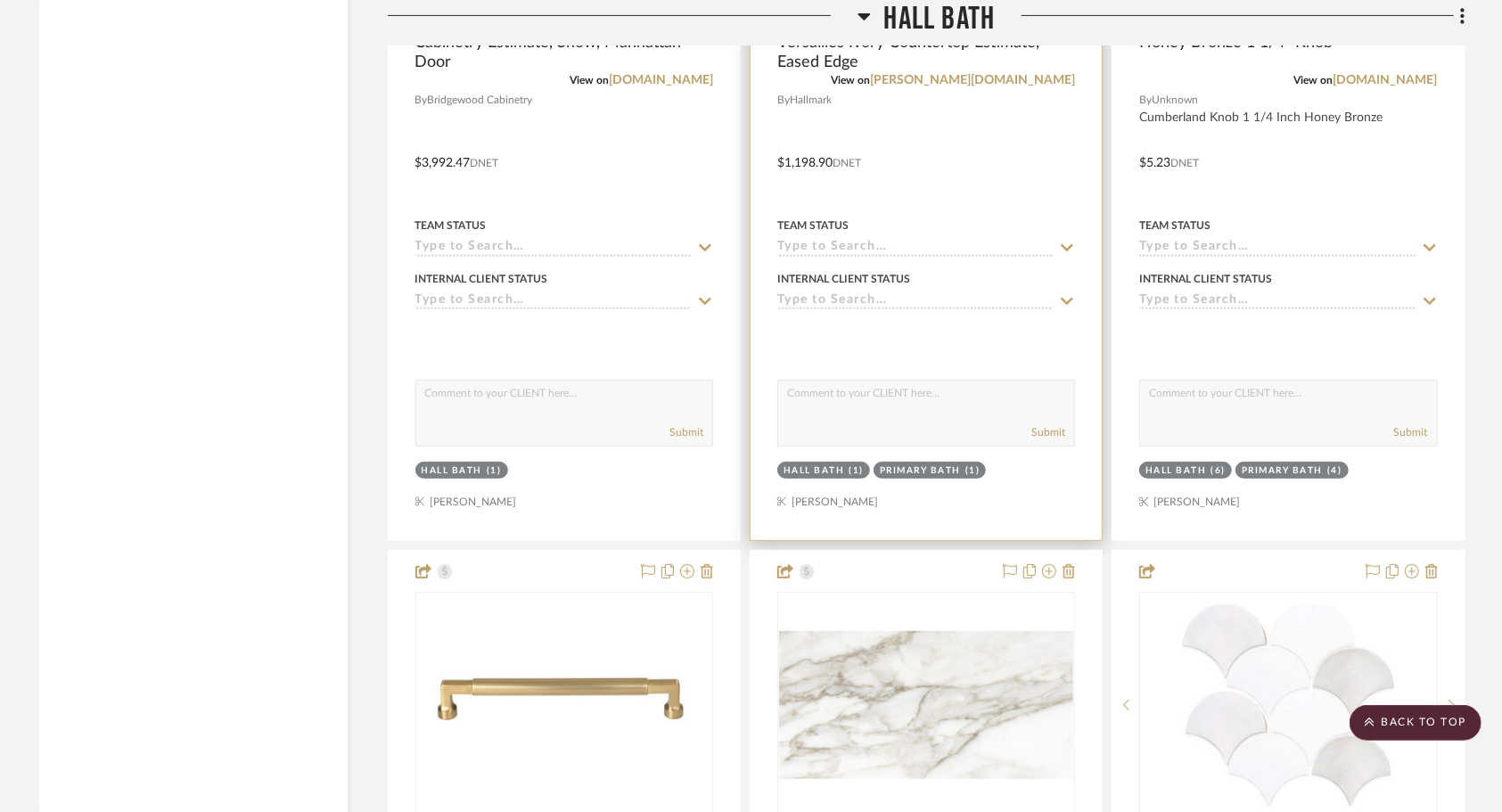
click at [1036, 163] on div at bounding box center [926, 150] width 352 height 780
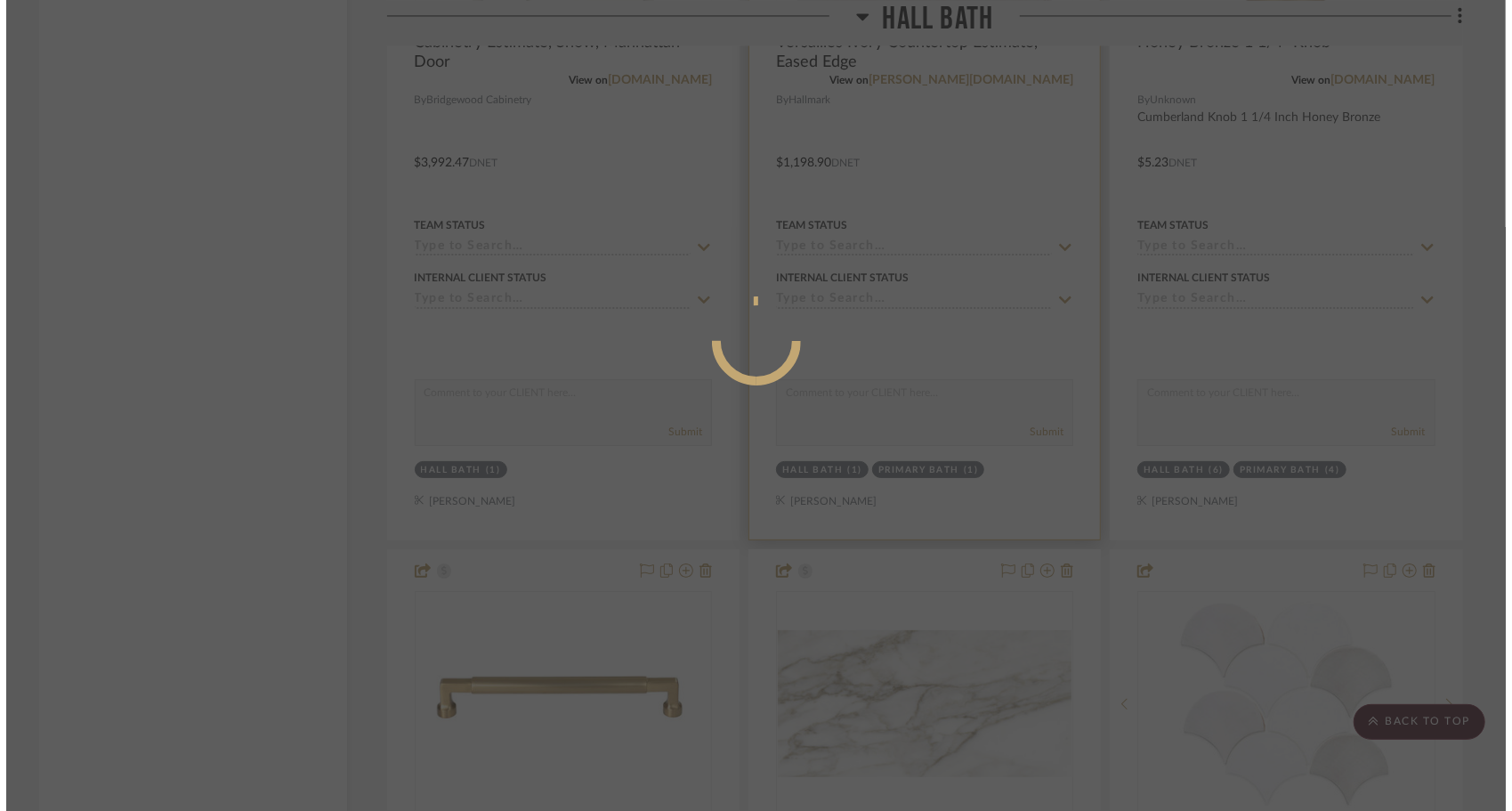
scroll to position [0, 0]
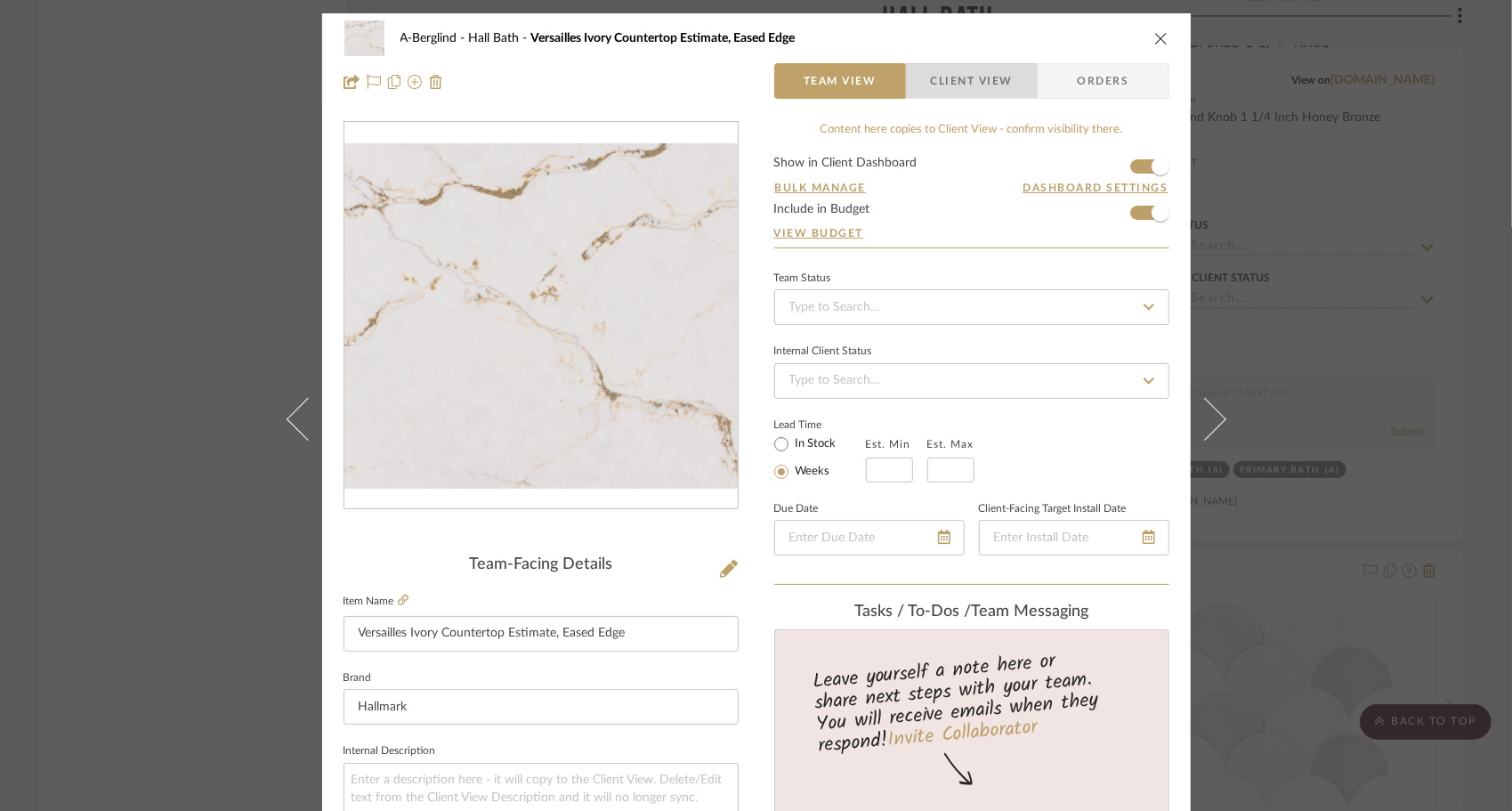
click at [968, 88] on span "Client View" at bounding box center [972, 81] width 82 height 35
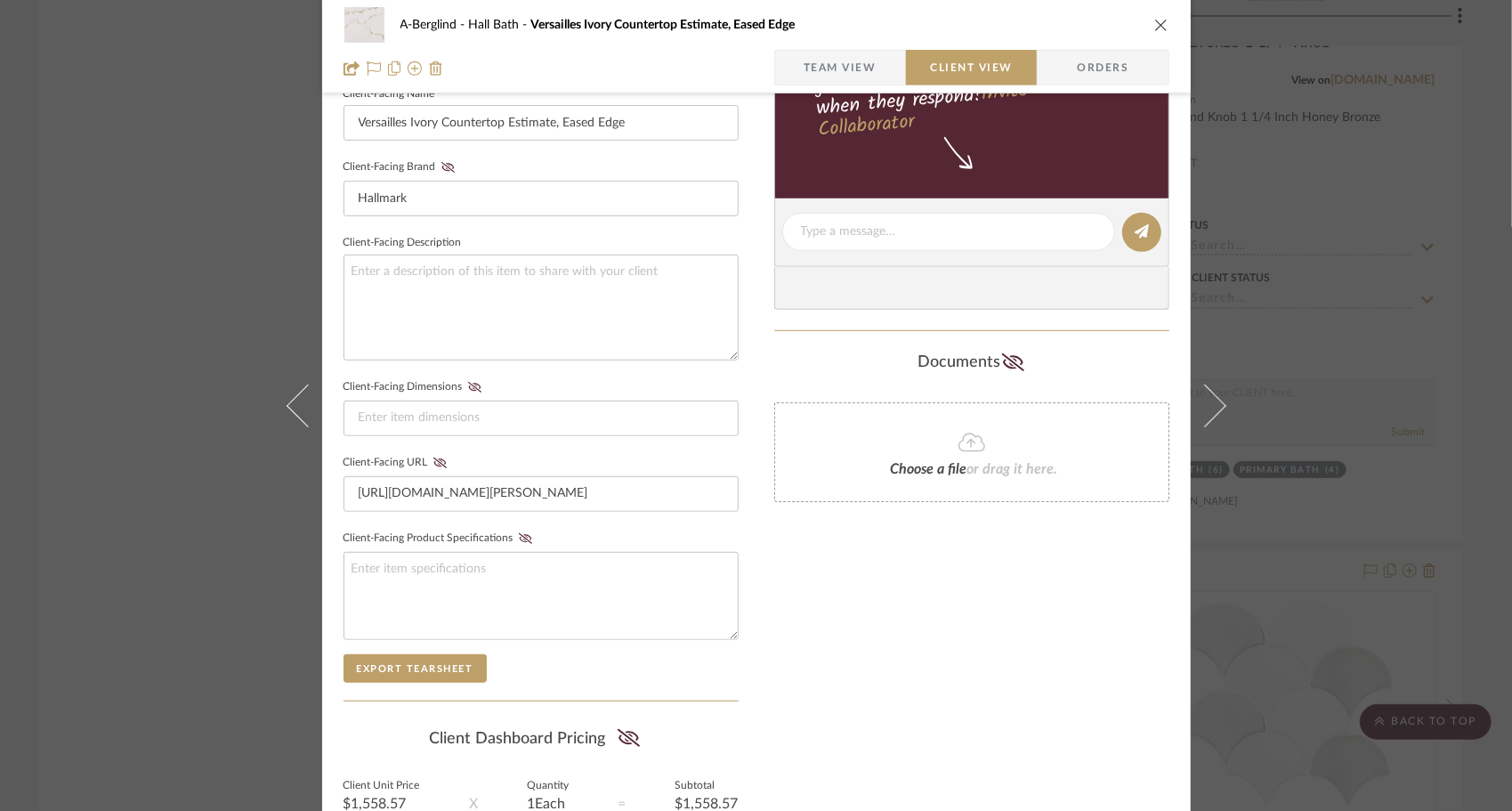
scroll to position [677, 0]
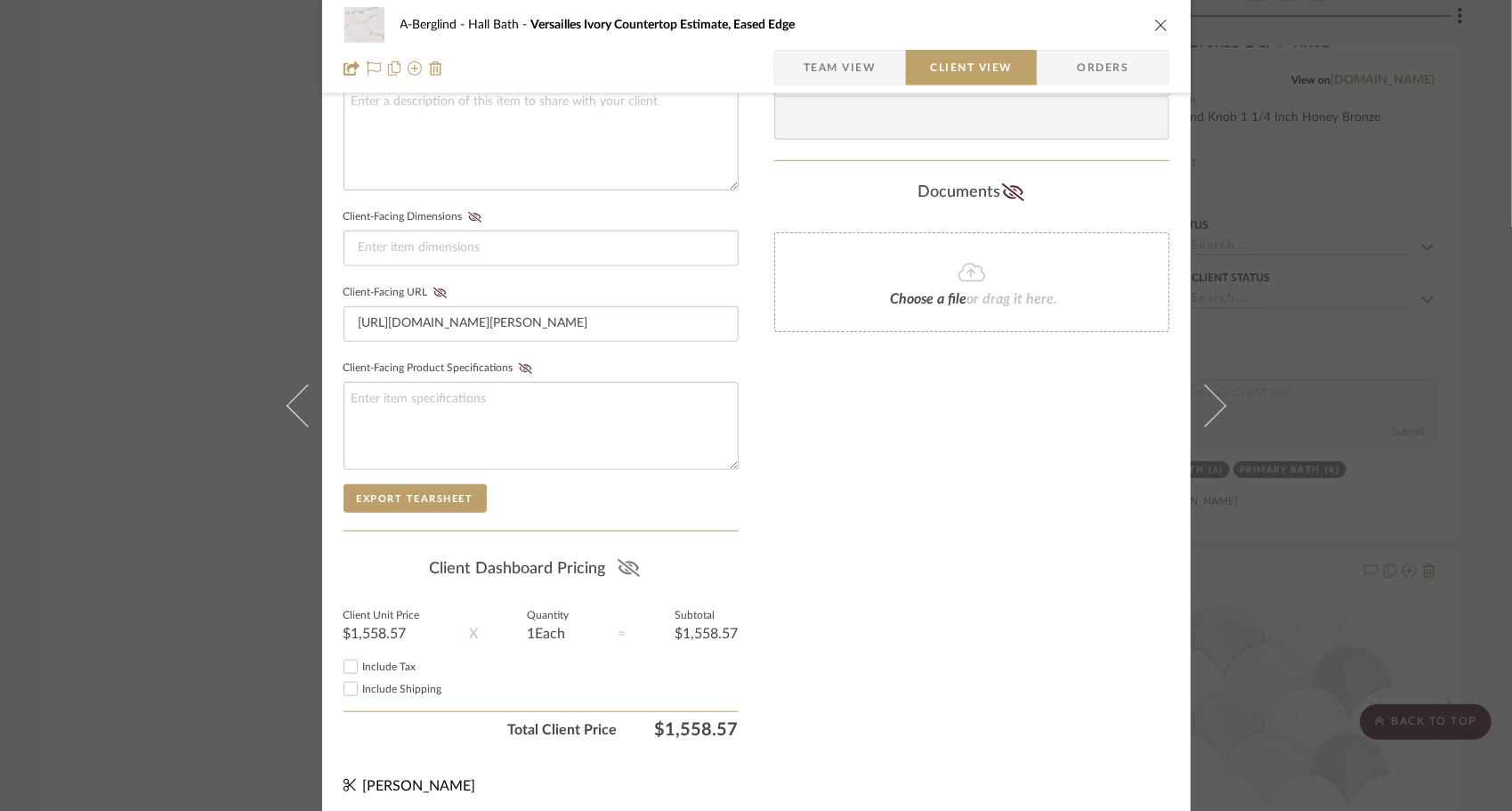
click at [619, 559] on icon at bounding box center [628, 567] width 22 height 18
click at [347, 662] on input "Include Tax" at bounding box center [351, 667] width 22 height 22
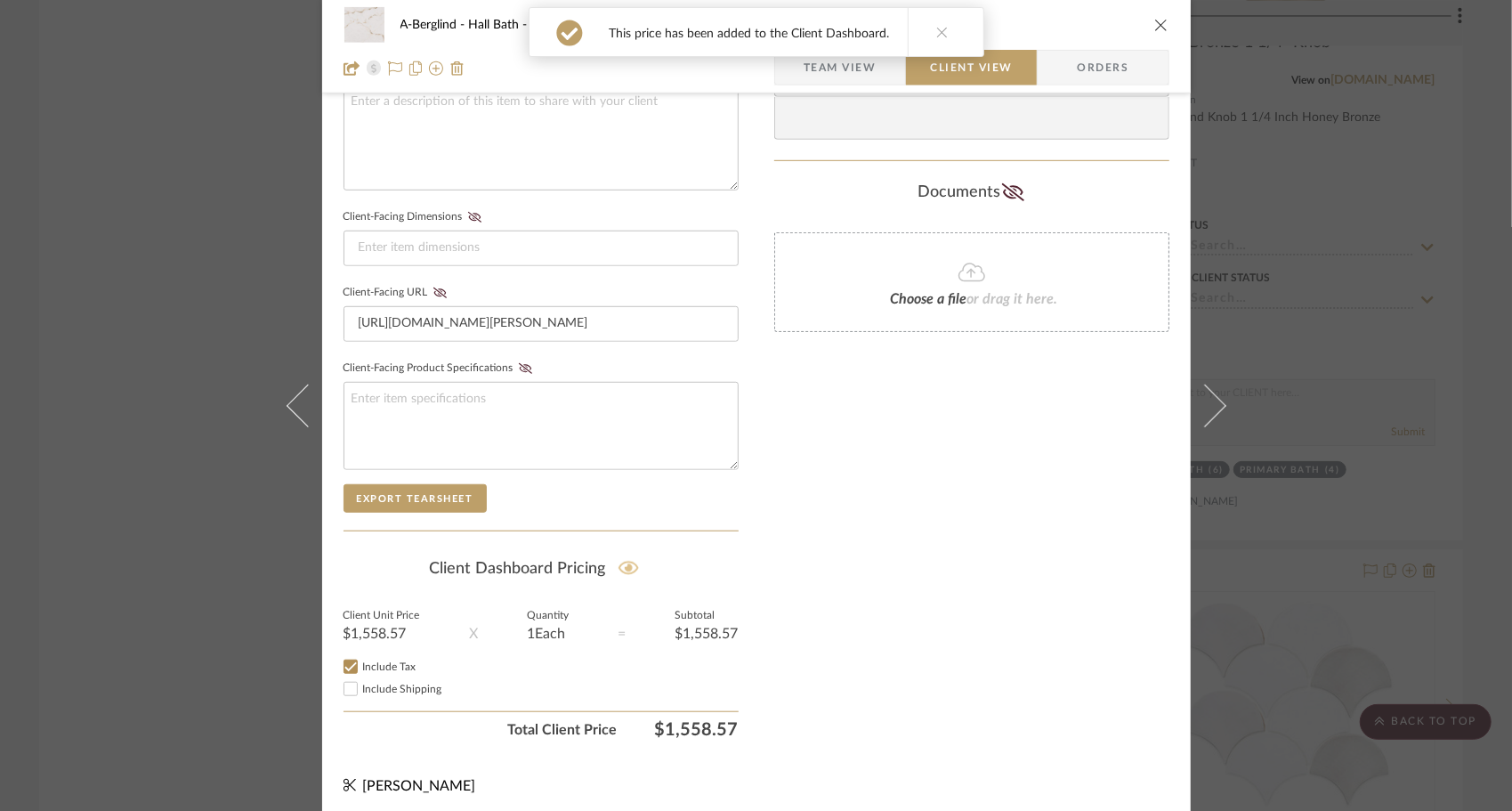
checkbox input "true"
click at [347, 664] on input "Include Tax" at bounding box center [351, 667] width 22 height 22
checkbox input "false"
click at [347, 678] on input "Include Shipping" at bounding box center [351, 689] width 22 height 22
checkbox input "true"
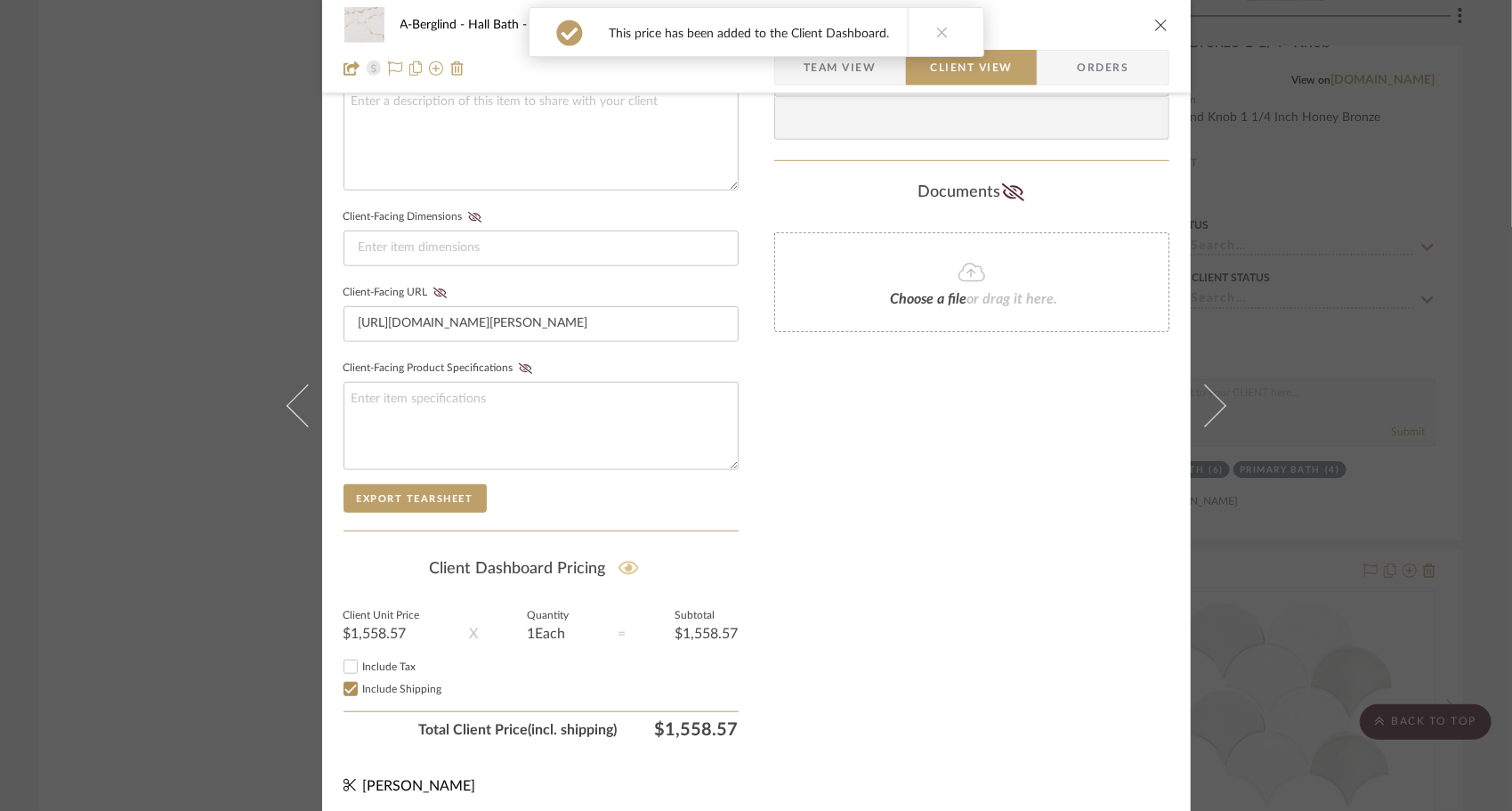
click at [343, 666] on input "Include Tax" at bounding box center [351, 667] width 22 height 22
checkbox input "true"
click at [1156, 23] on icon "close" at bounding box center [1161, 24] width 15 height 15
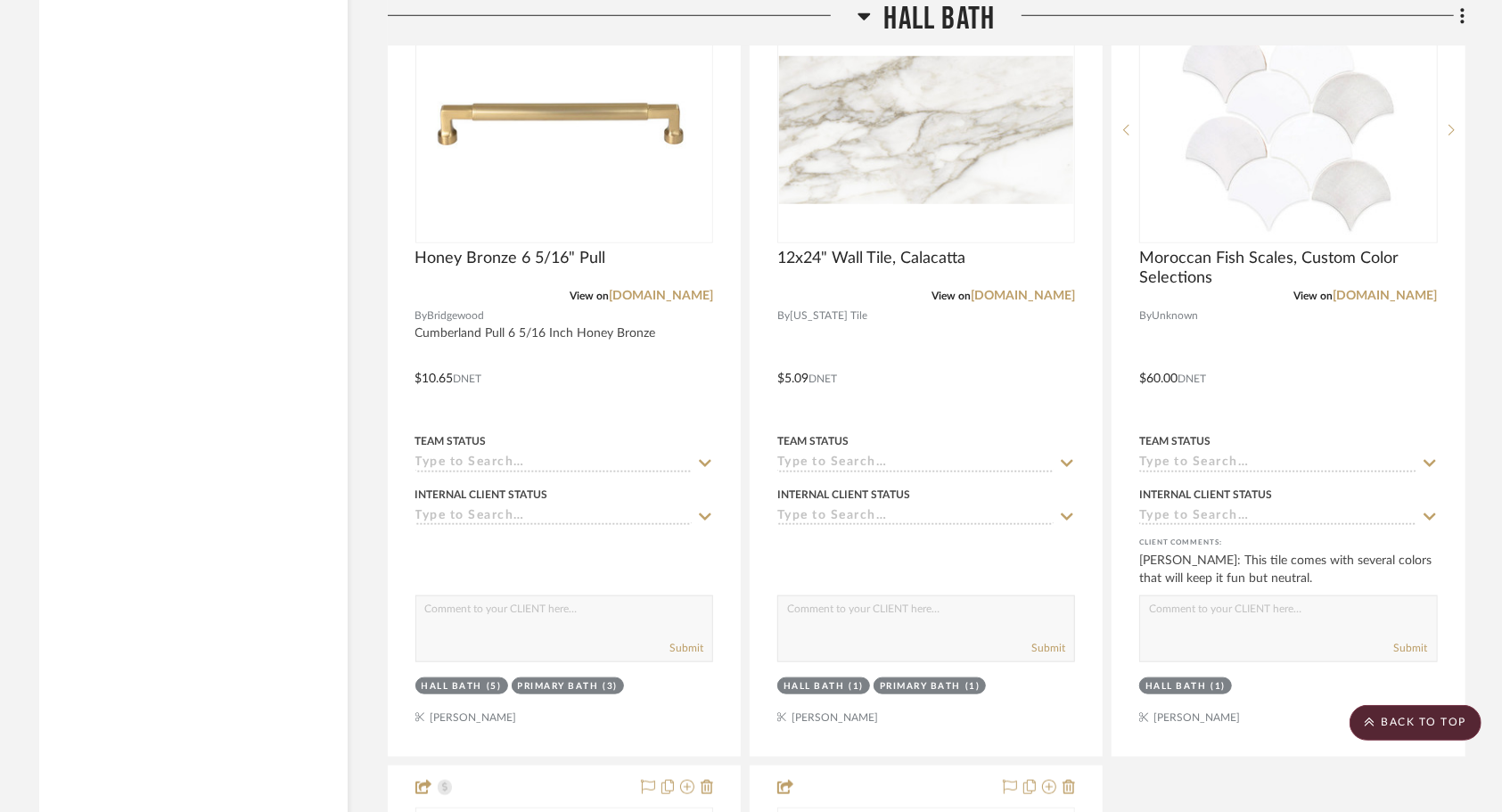
scroll to position [5488, 0]
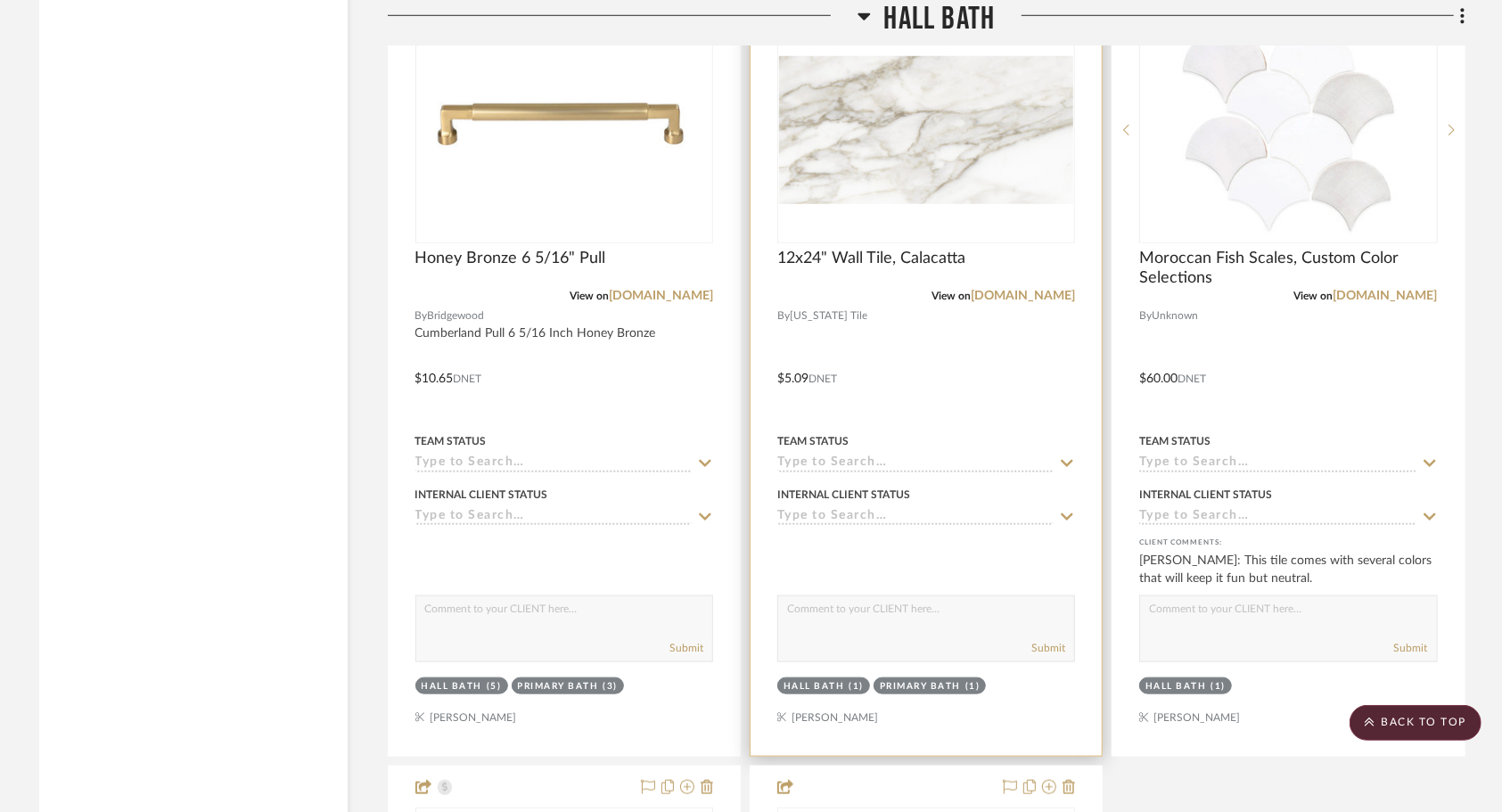
click at [927, 405] on div at bounding box center [926, 365] width 352 height 780
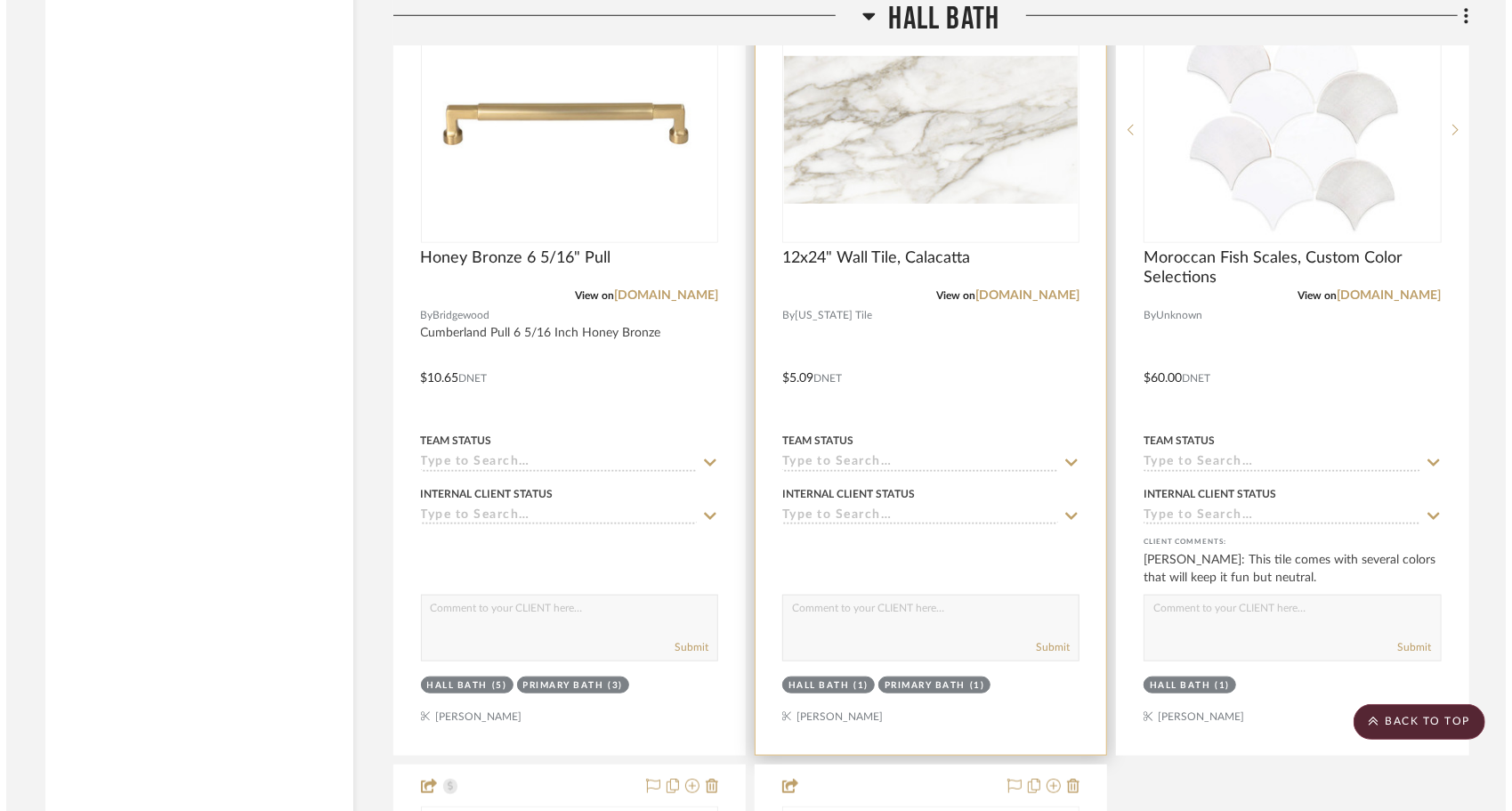
scroll to position [0, 0]
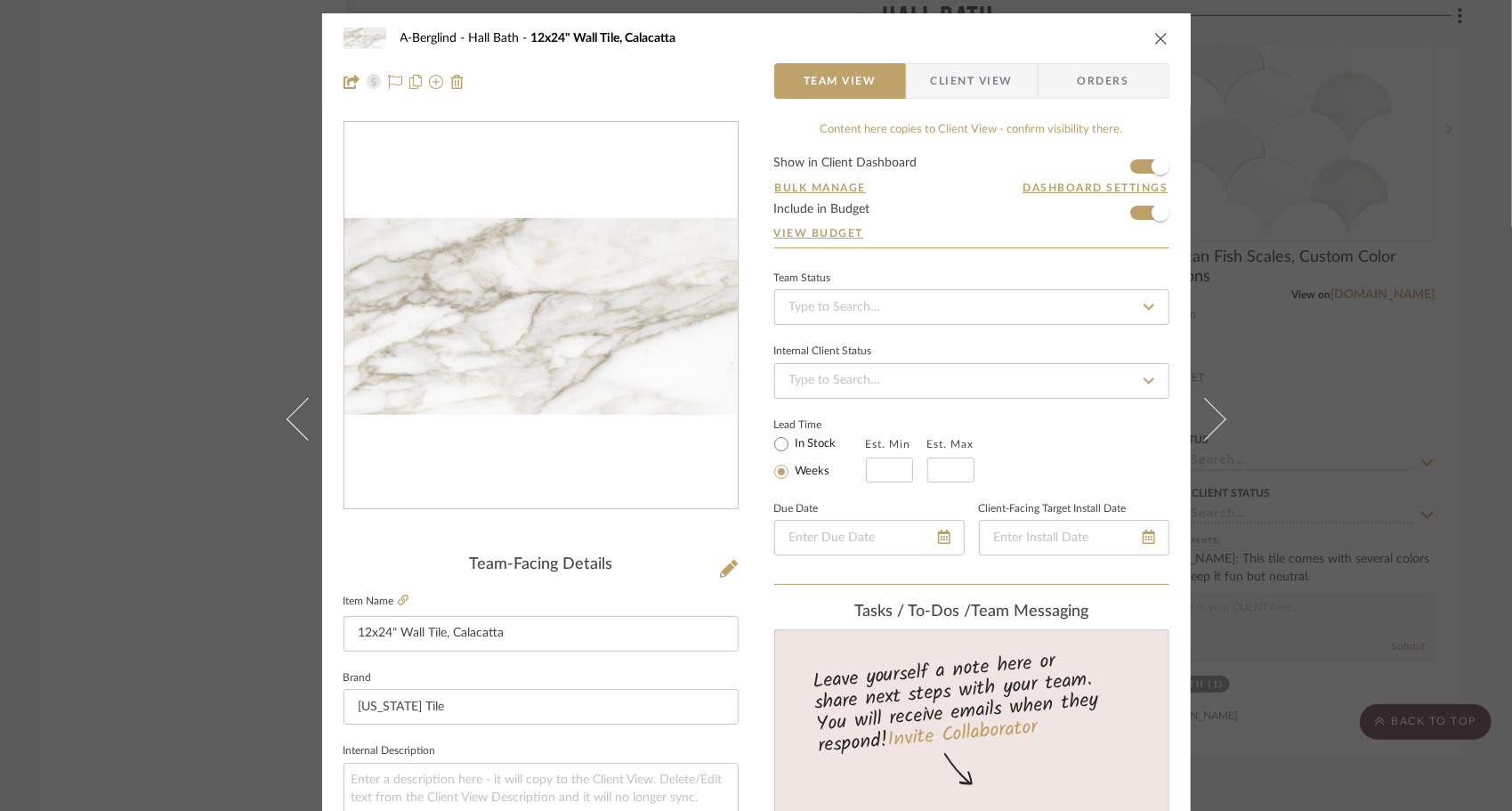
click at [963, 84] on span "Client View" at bounding box center [972, 81] width 82 height 35
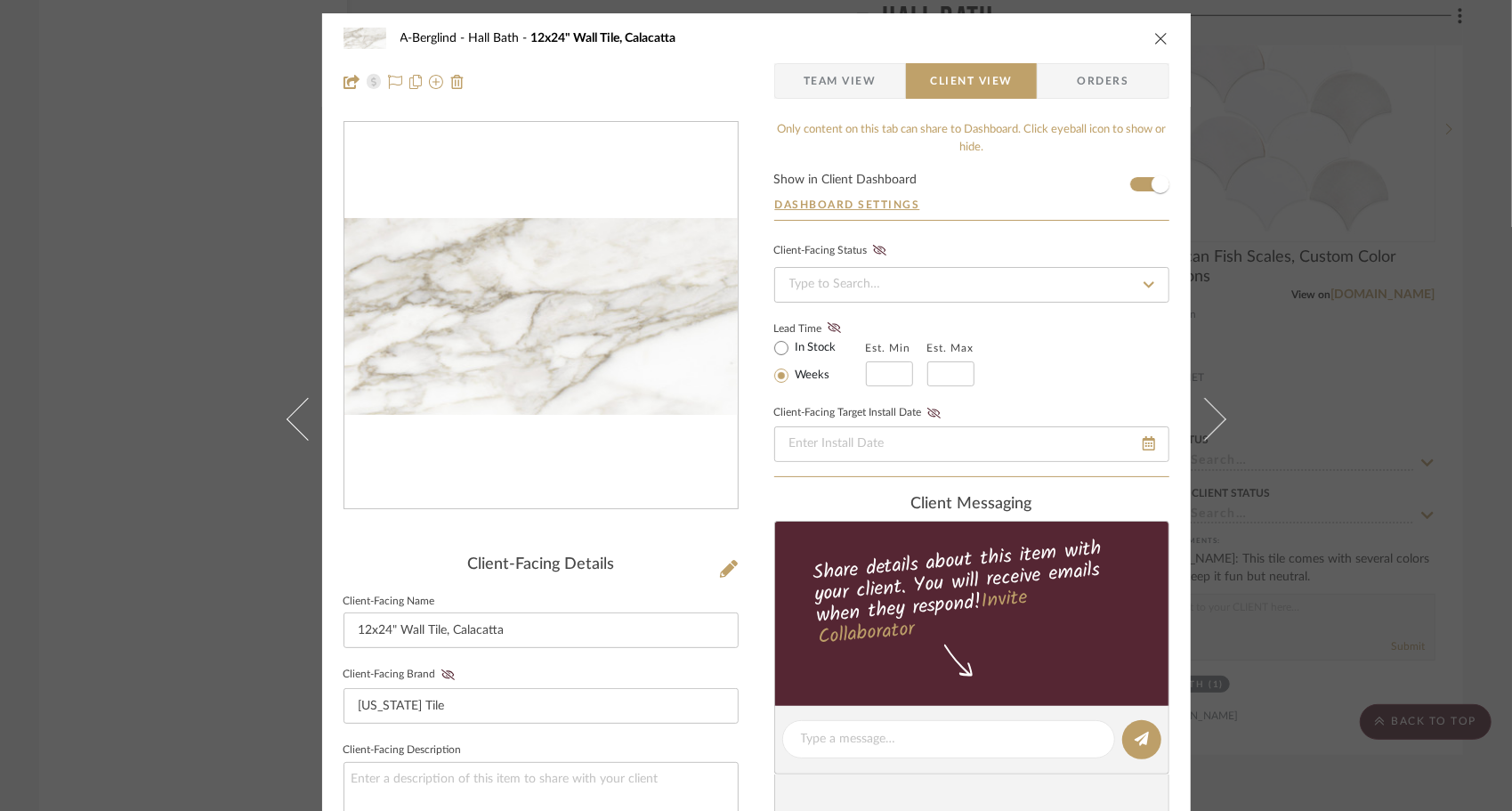
click at [838, 76] on span "Team View" at bounding box center [840, 81] width 73 height 35
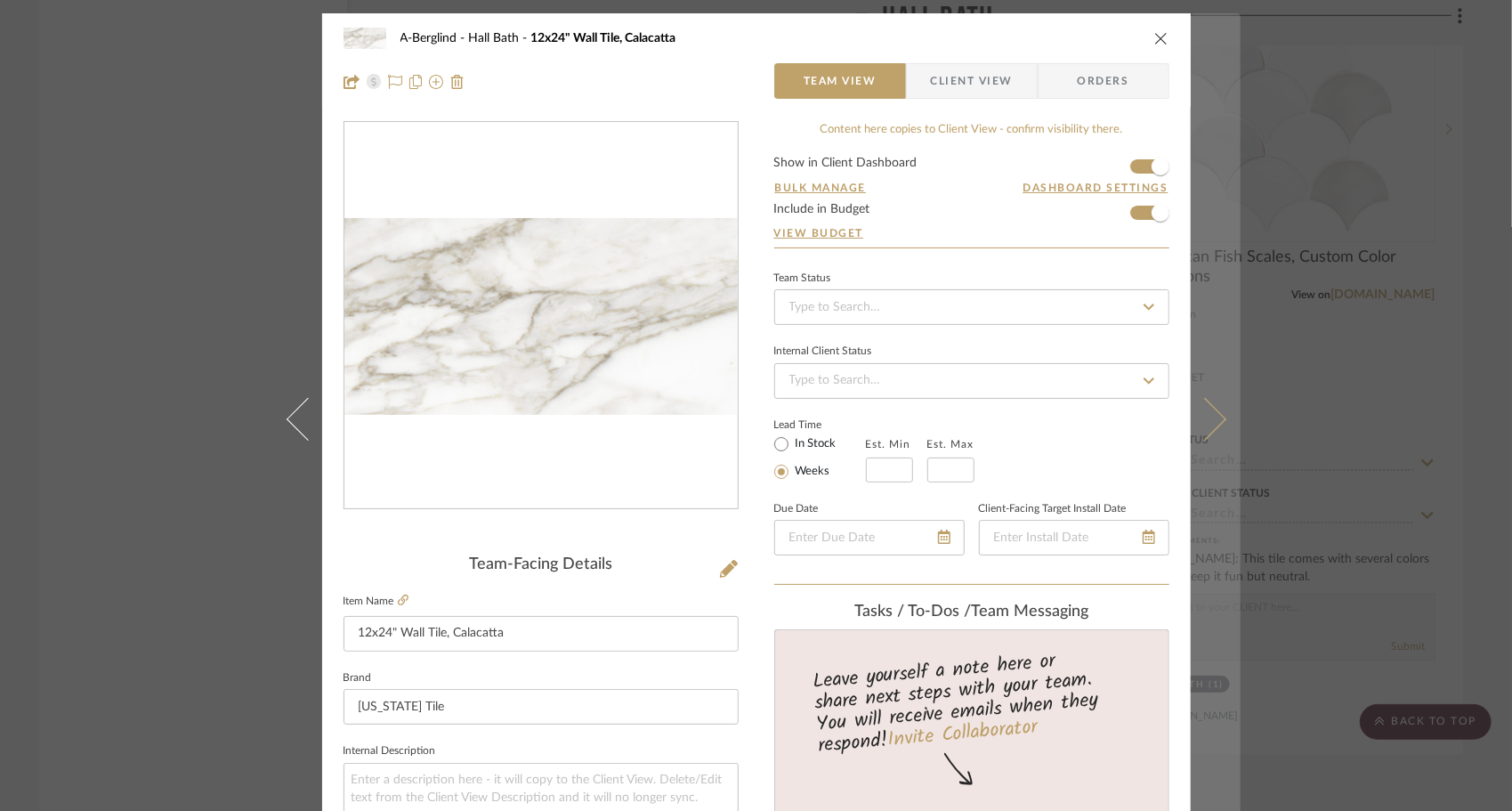
click at [1223, 441] on button at bounding box center [1215, 419] width 50 height 811
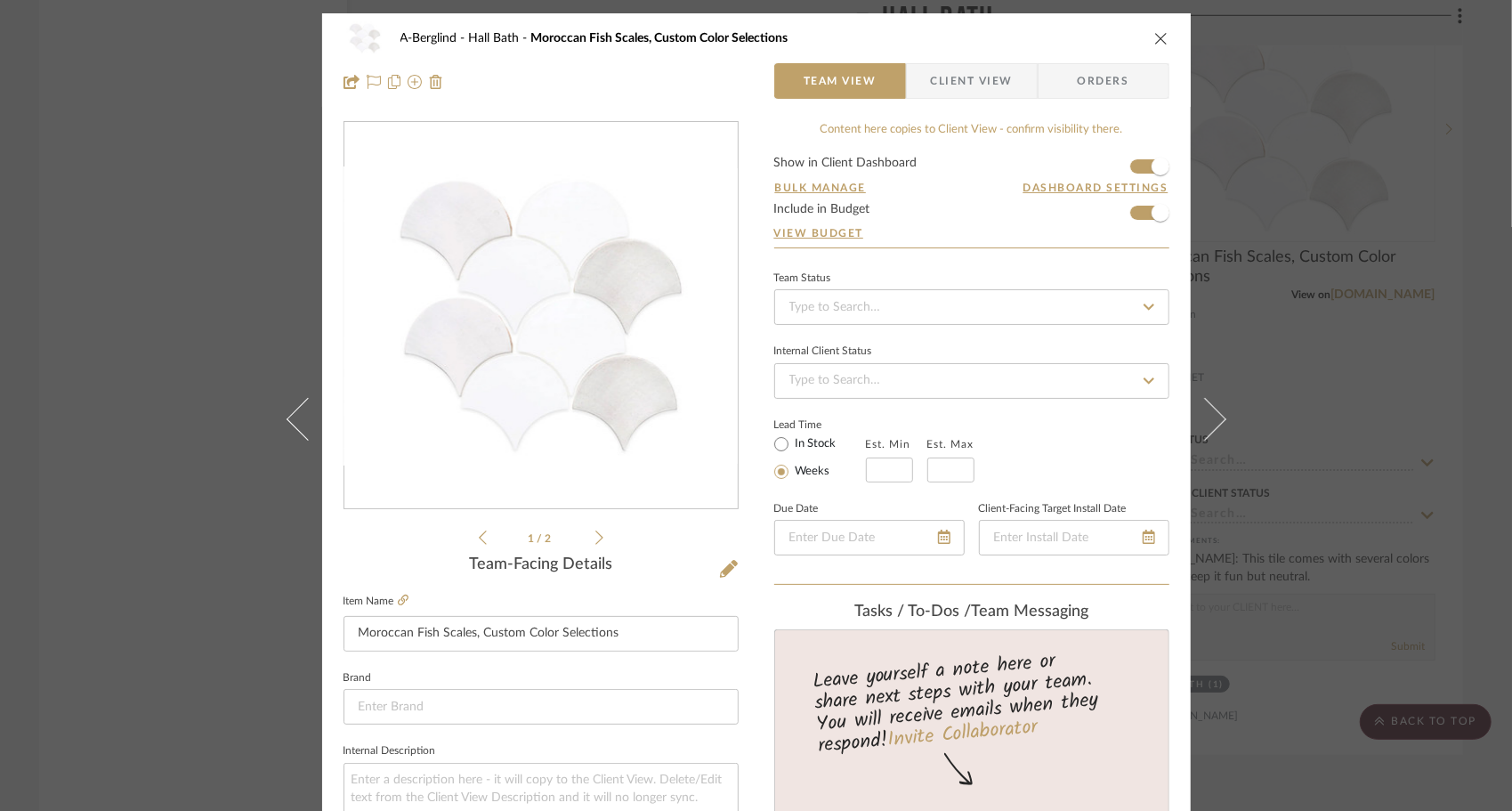
click at [963, 76] on span "Client View" at bounding box center [972, 81] width 82 height 35
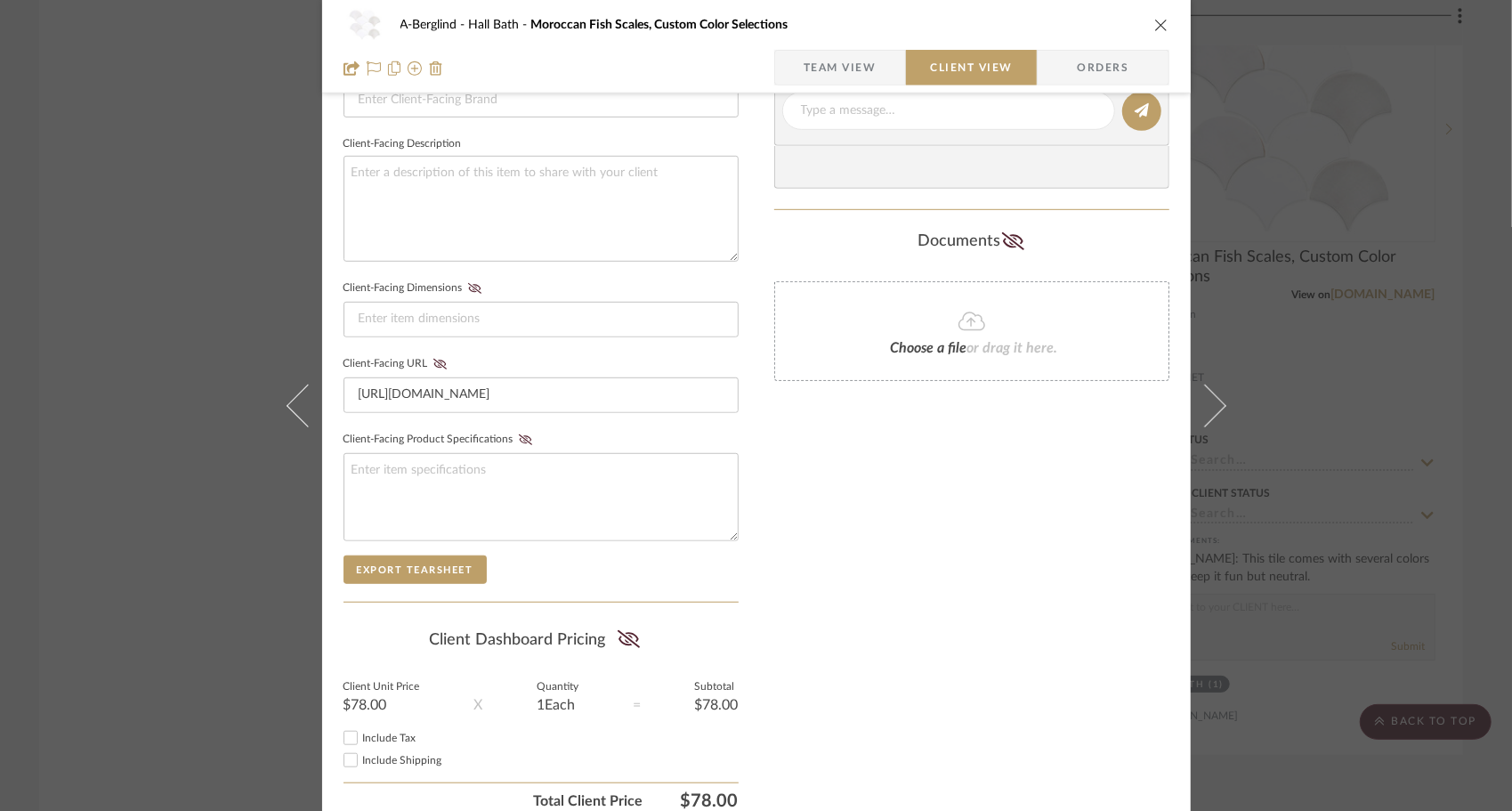
scroll to position [614, 0]
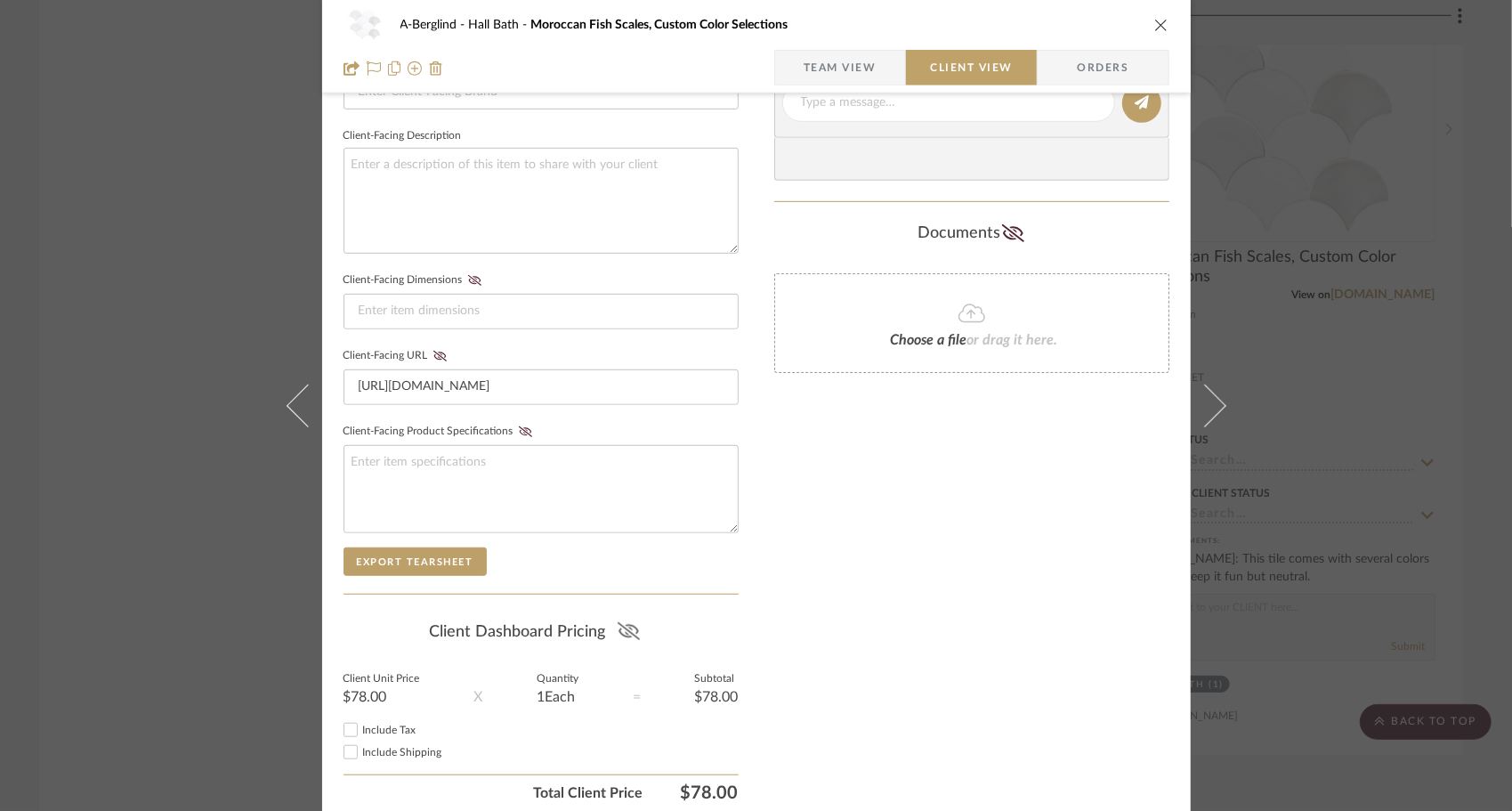
click at [621, 632] on icon at bounding box center [628, 631] width 22 height 18
click at [341, 727] on input "Include Tax" at bounding box center [351, 730] width 22 height 22
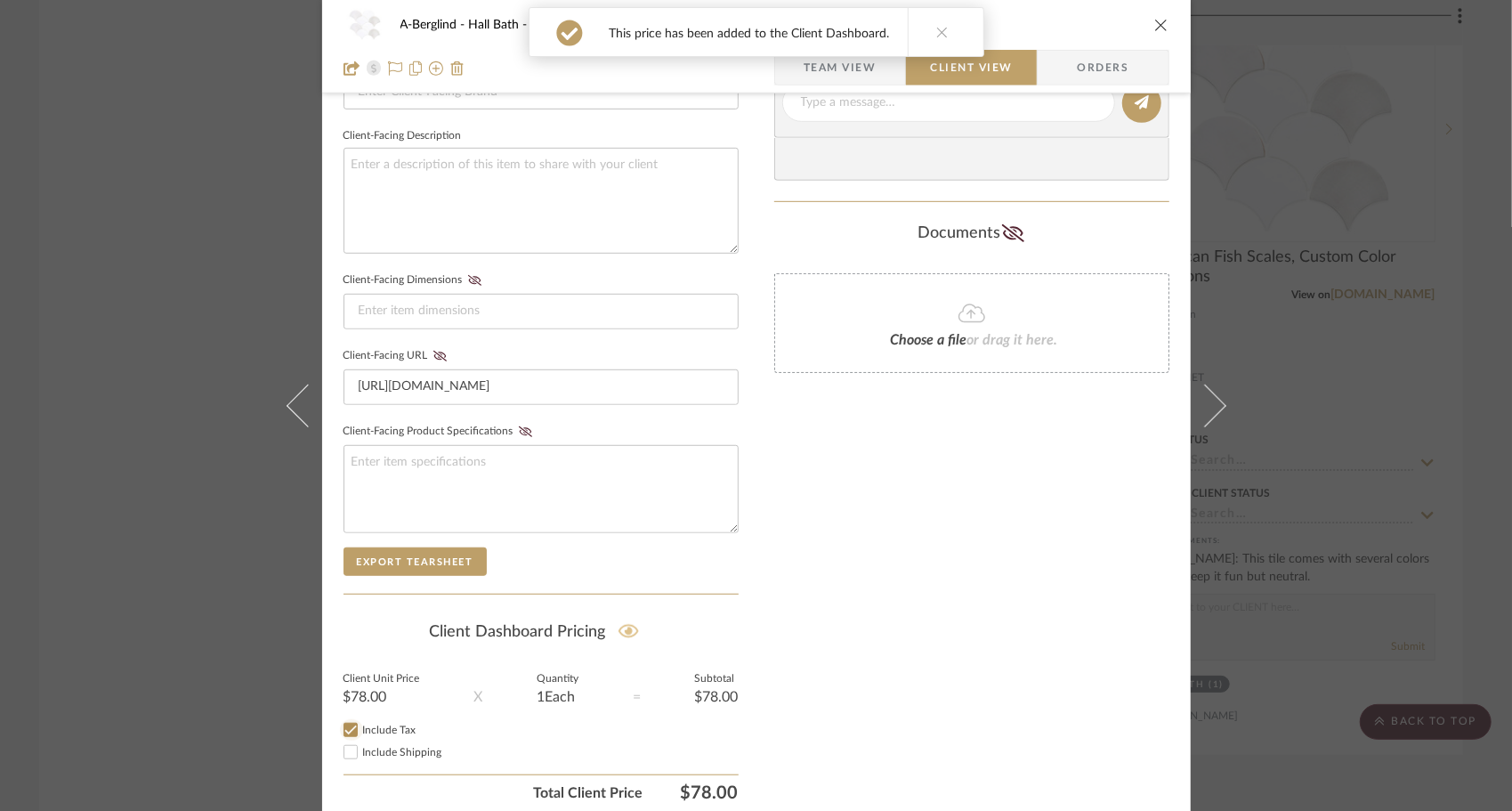
checkbox input "true"
click at [343, 746] on input "Include Shipping" at bounding box center [351, 752] width 22 height 22
checkbox input "true"
click at [938, 29] on icon at bounding box center [942, 31] width 13 height 13
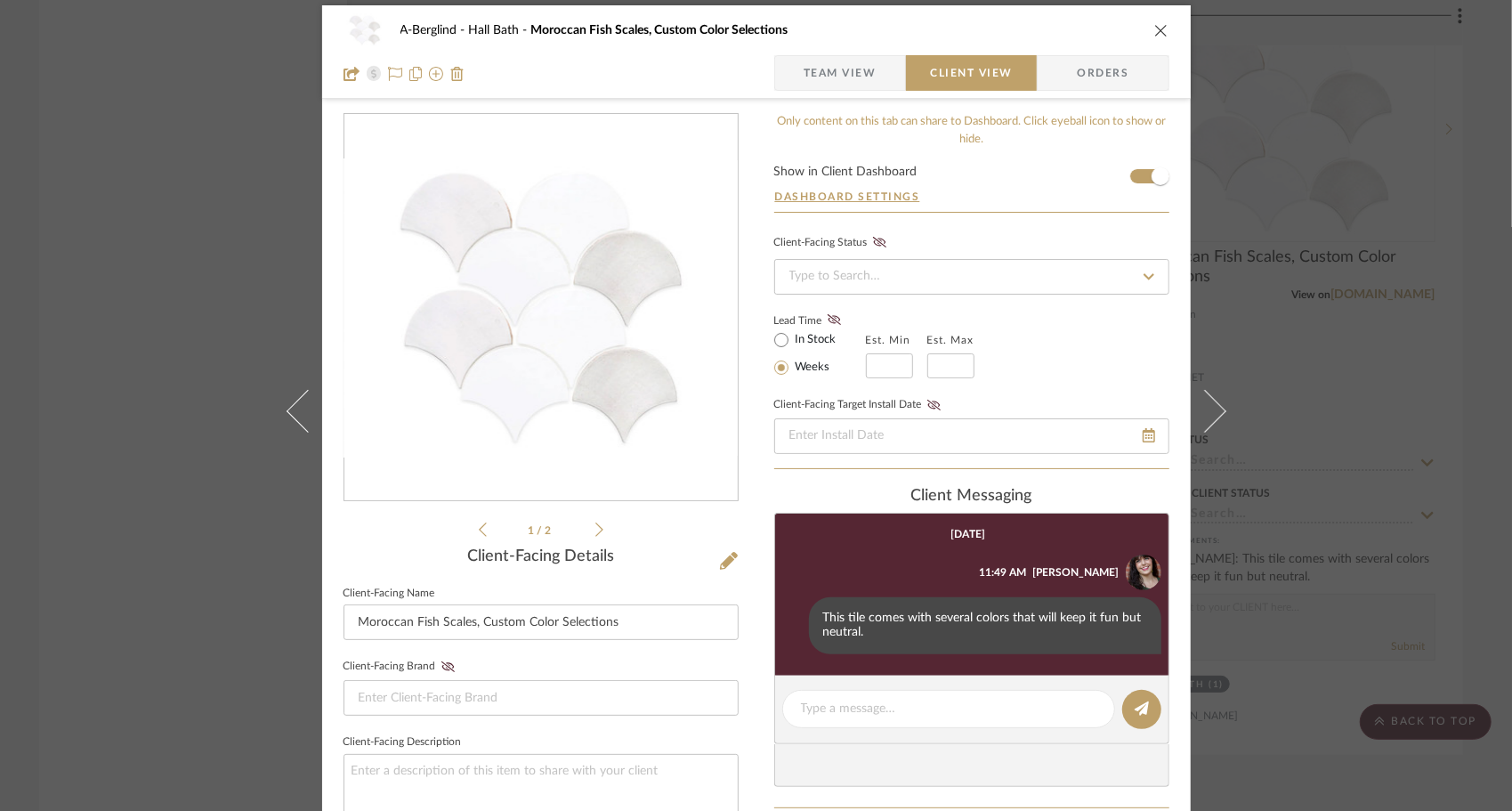
scroll to position [0, 0]
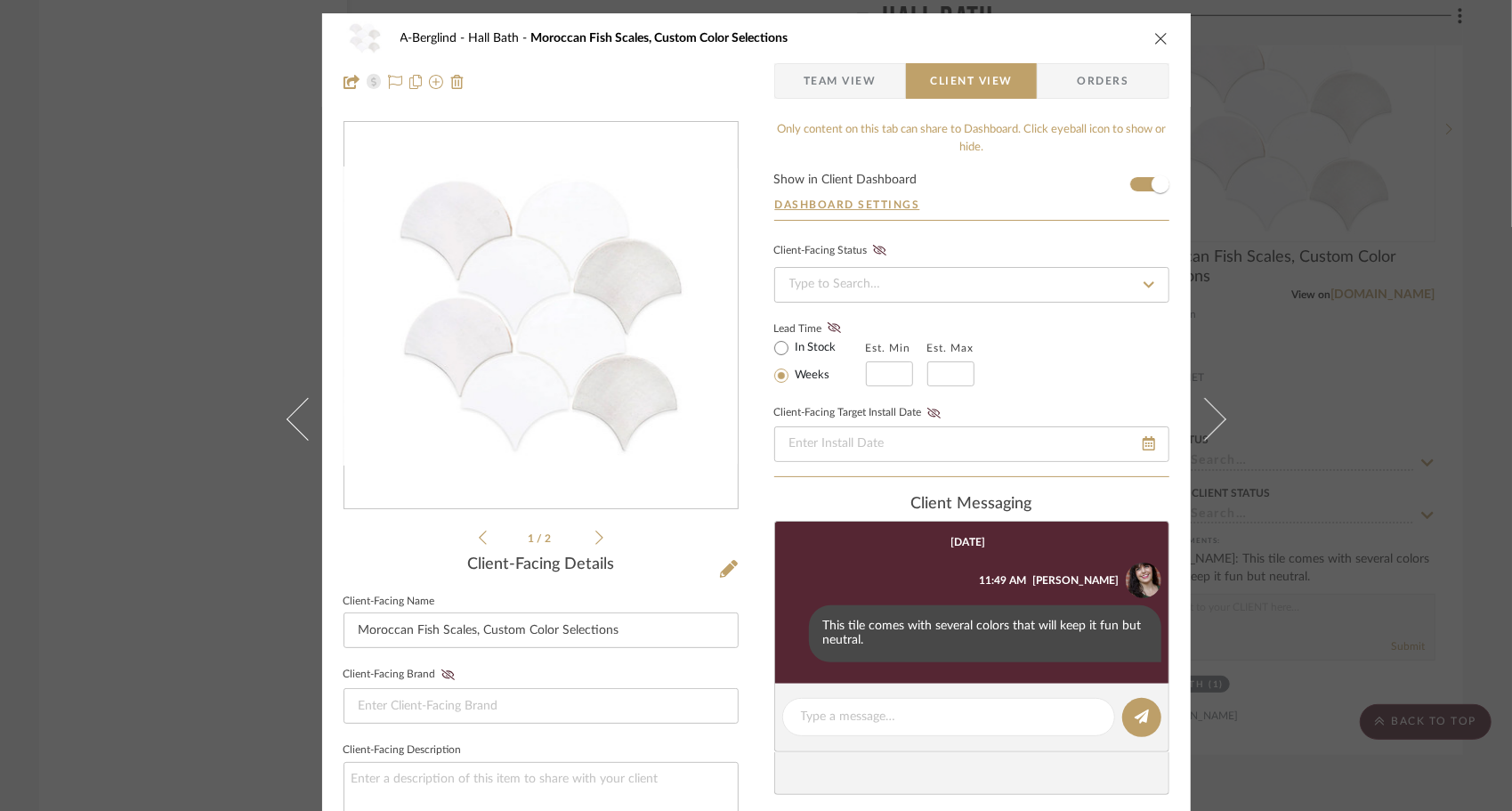
click at [845, 91] on span "Team View" at bounding box center [840, 81] width 73 height 35
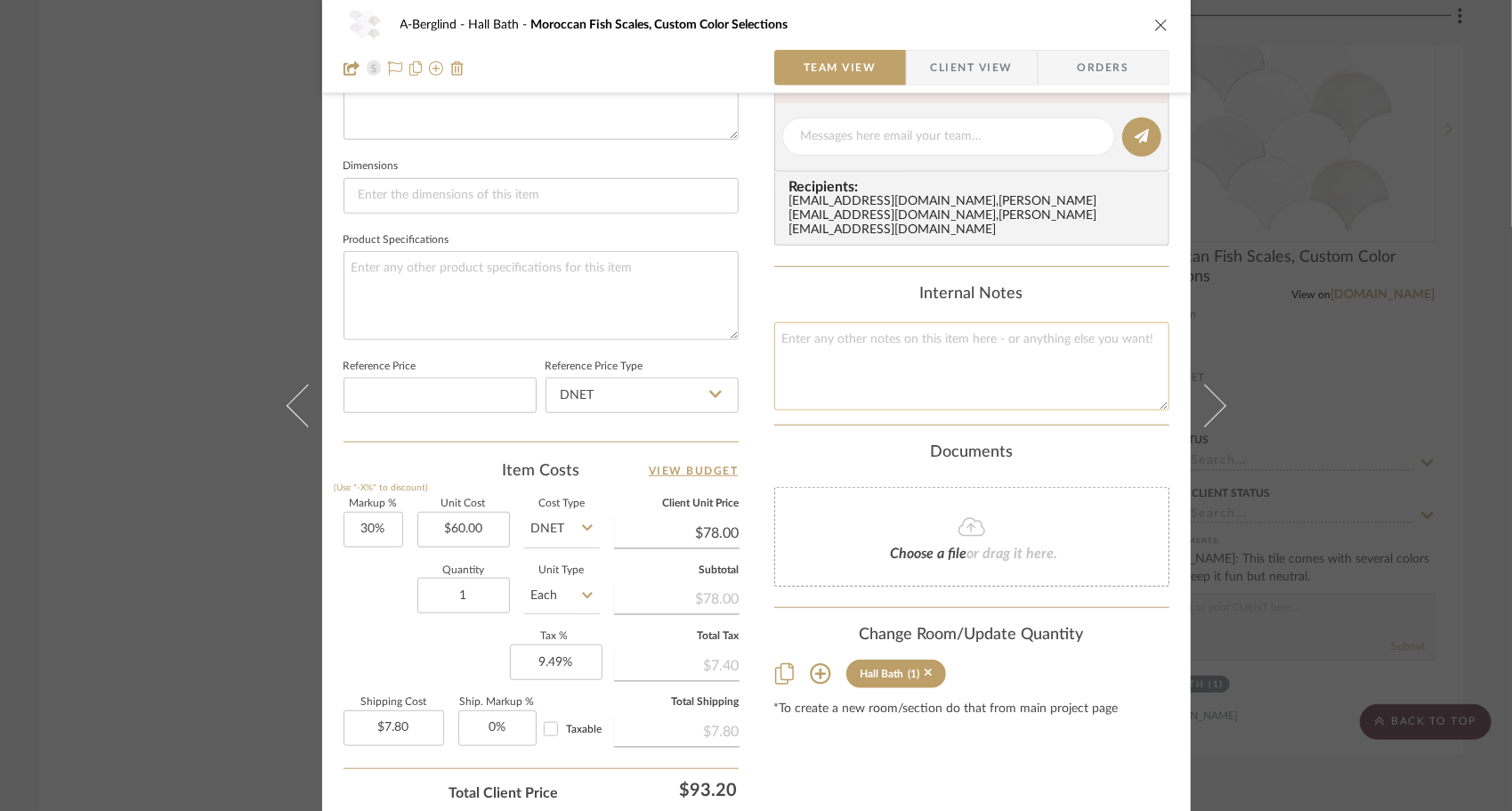
scroll to position [712, 0]
click at [469, 595] on input "1" at bounding box center [464, 595] width 93 height 35
type input "80"
click at [322, 659] on div "A-Berglind Hall Bath Moroccan Fish Scales, Custom Color Selections Team View Cl…" at bounding box center [756, 123] width 868 height 1645
type input "$624.00"
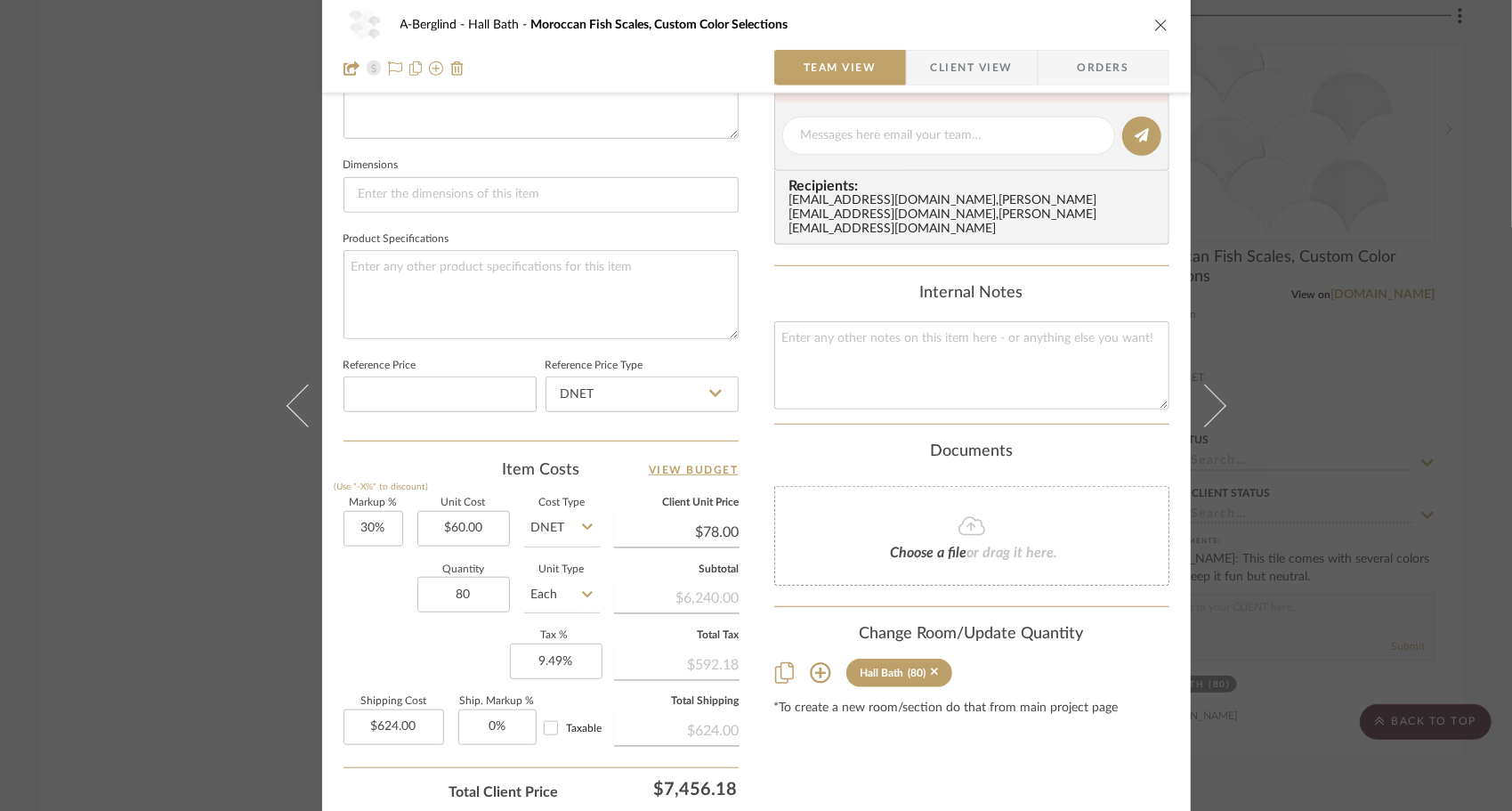
click at [1154, 30] on icon "close" at bounding box center [1161, 24] width 15 height 15
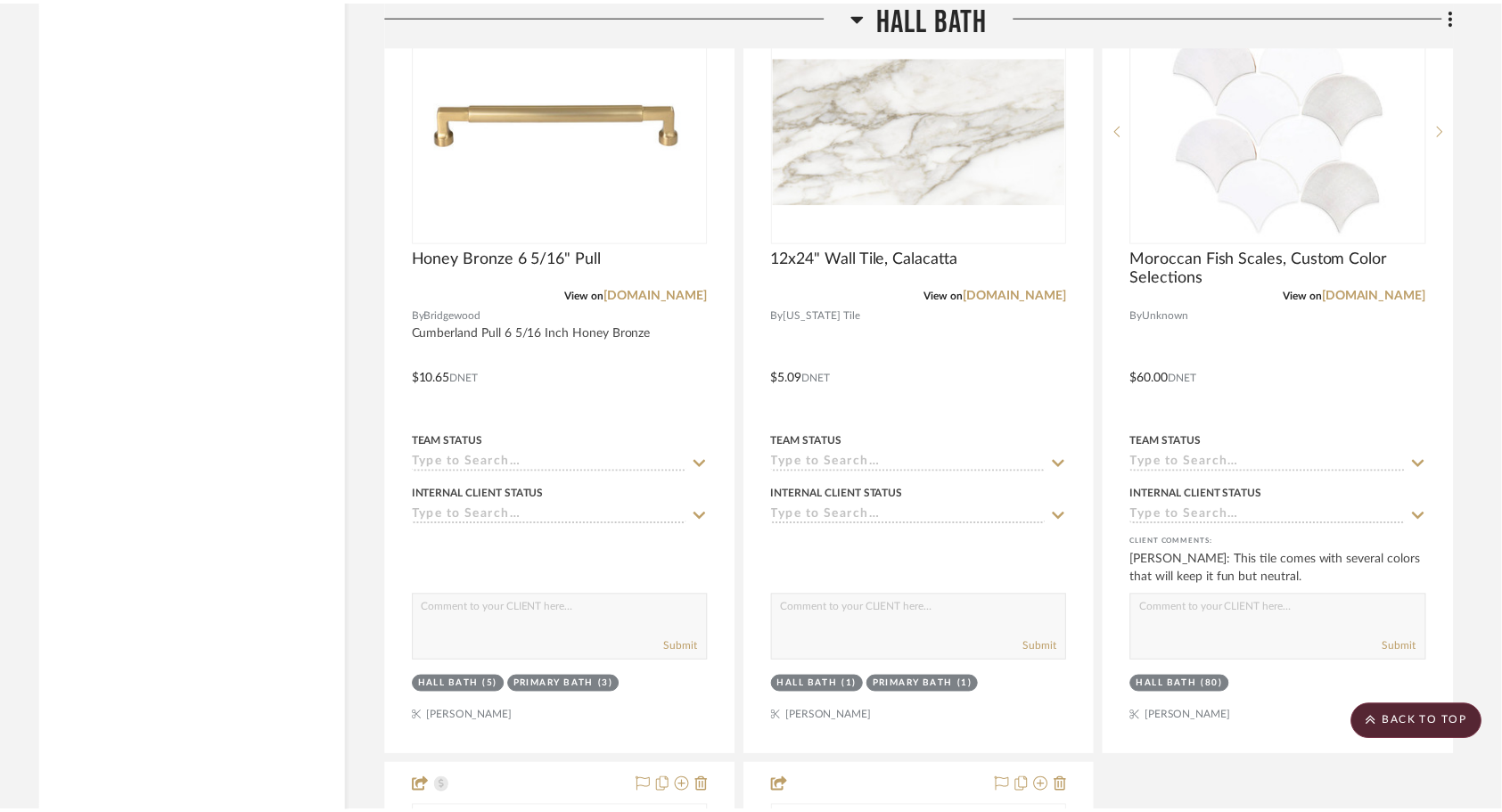
scroll to position [5488, 0]
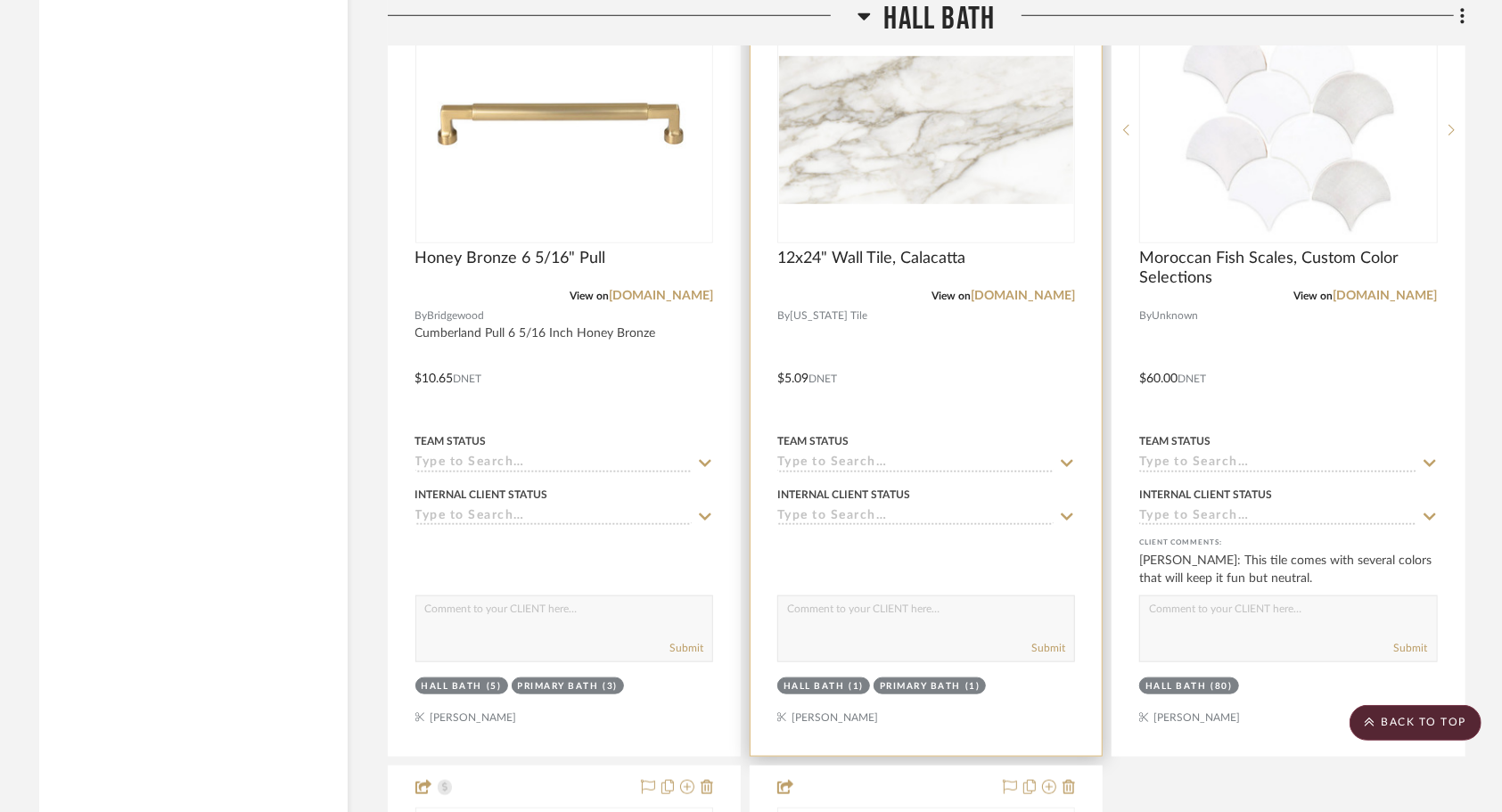
click at [1007, 353] on div at bounding box center [926, 365] width 352 height 780
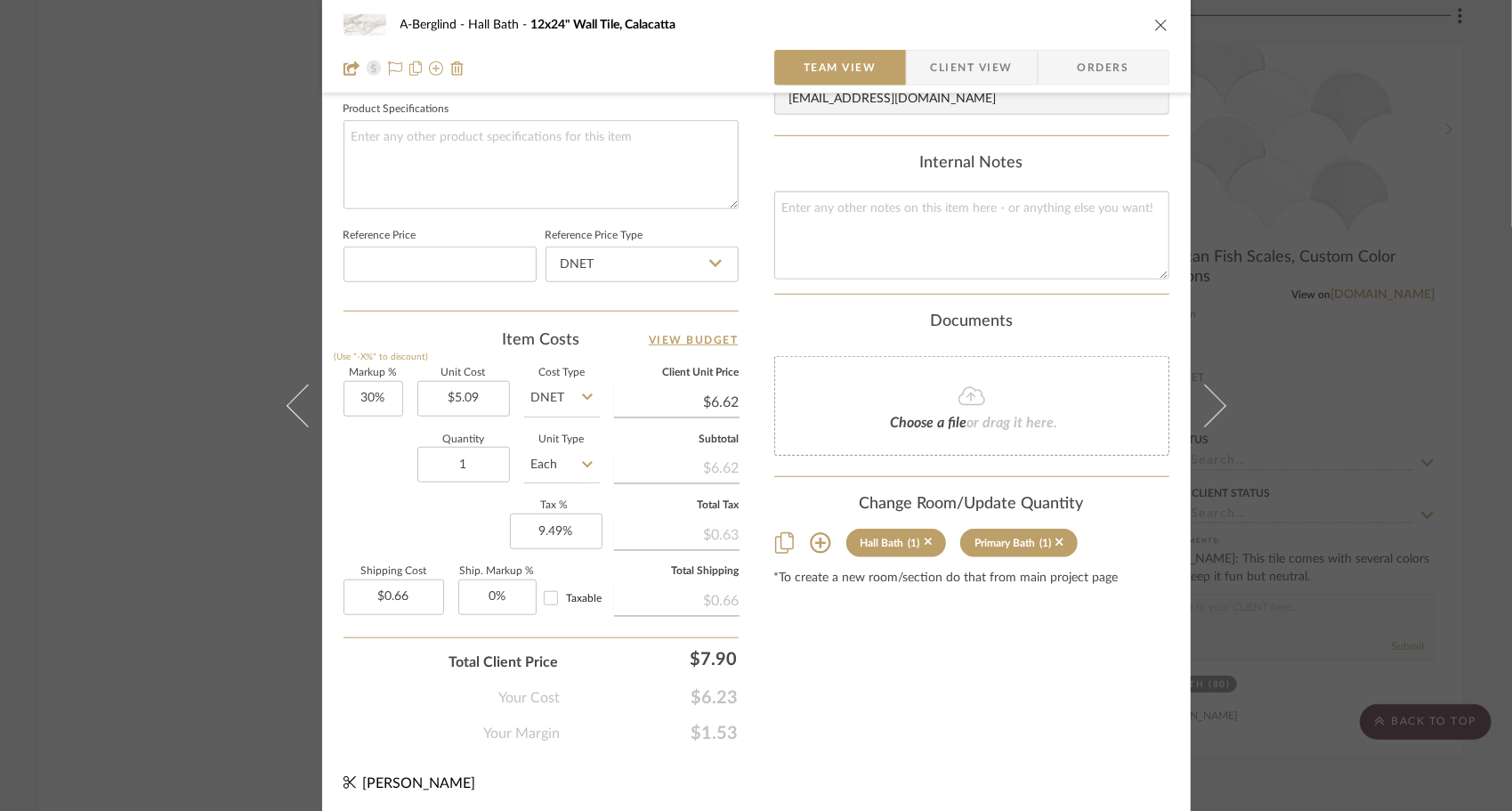
scroll to position [842, 0]
type input "60"
click at [467, 499] on div "Markup % (Use "-X%" to discount) 30% Unit Cost $5.09 Cost Type DNET Client Unit…" at bounding box center [541, 499] width 395 height 260
type input "$39.70"
click at [1154, 29] on icon "close" at bounding box center [1161, 24] width 15 height 15
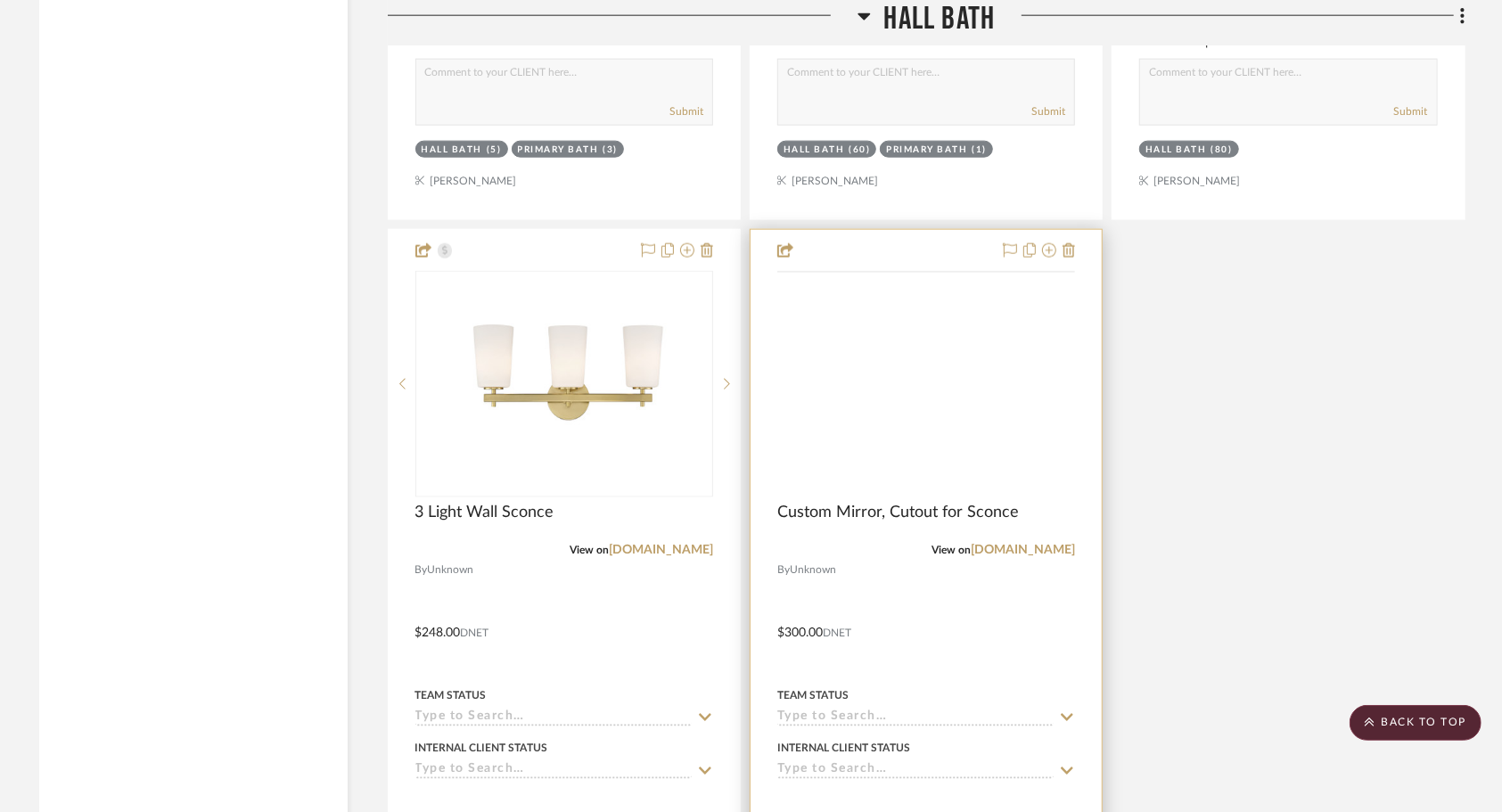
scroll to position [6032, 0]
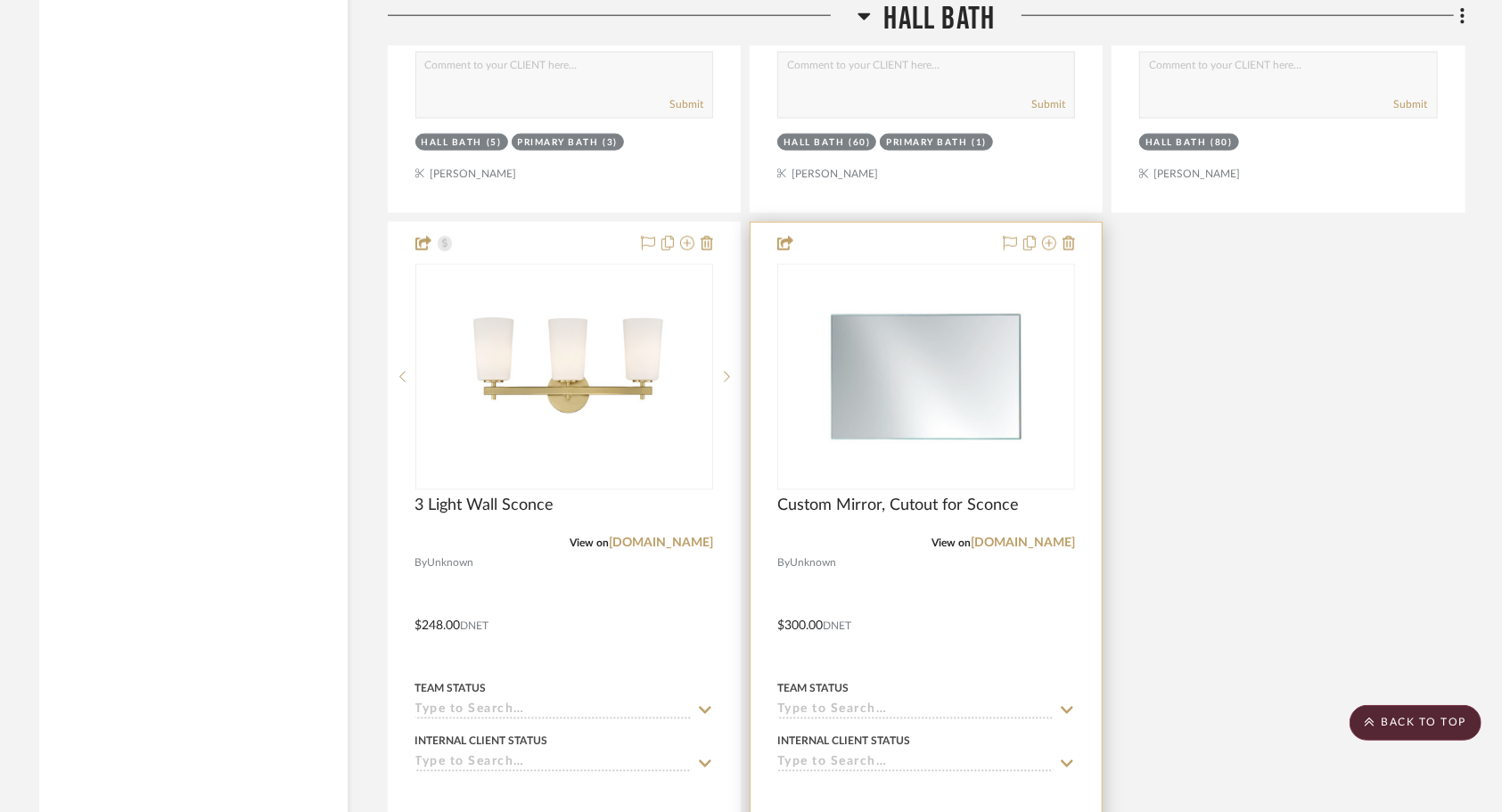
click at [938, 589] on div at bounding box center [926, 612] width 352 height 780
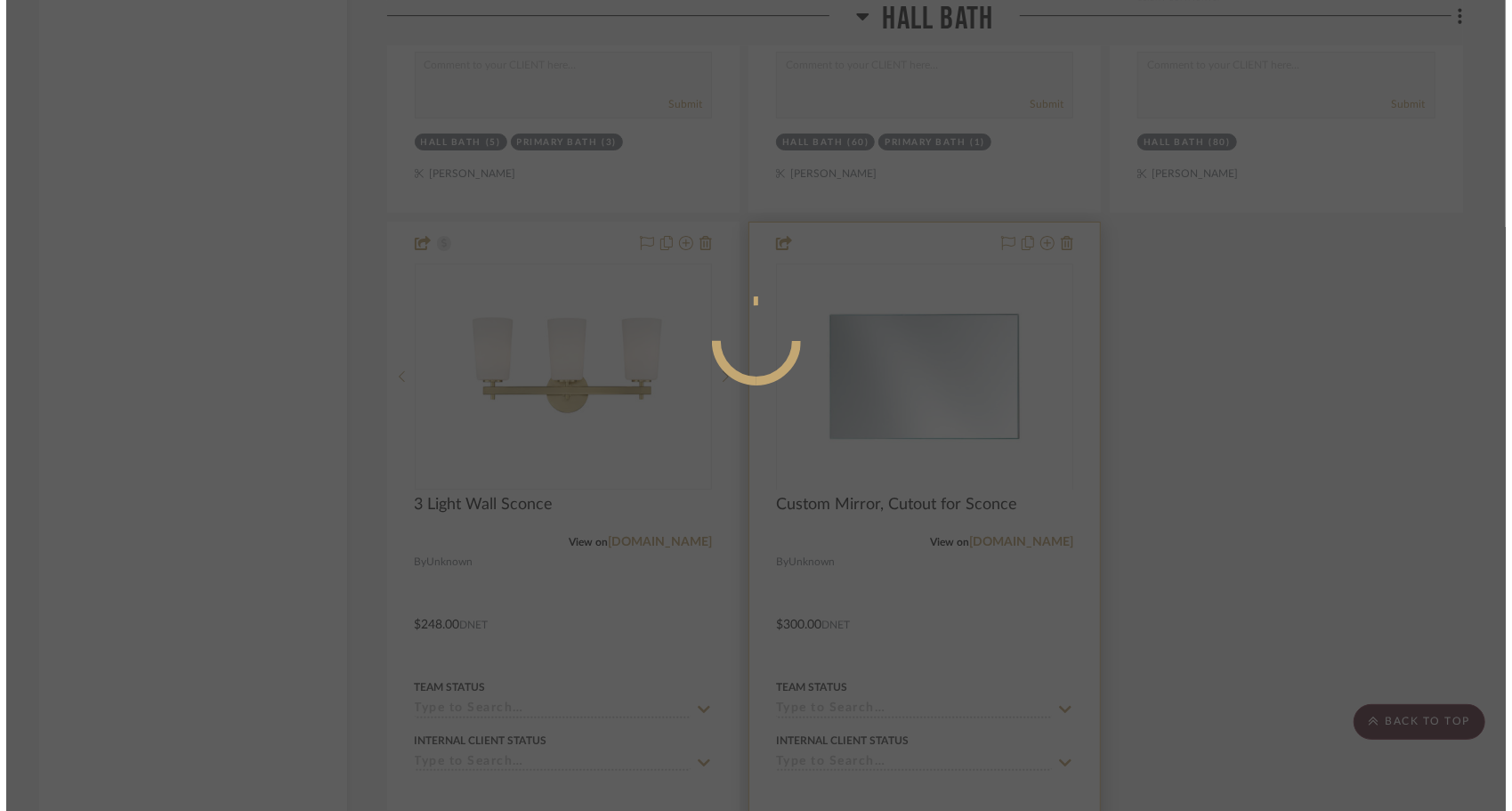
scroll to position [0, 0]
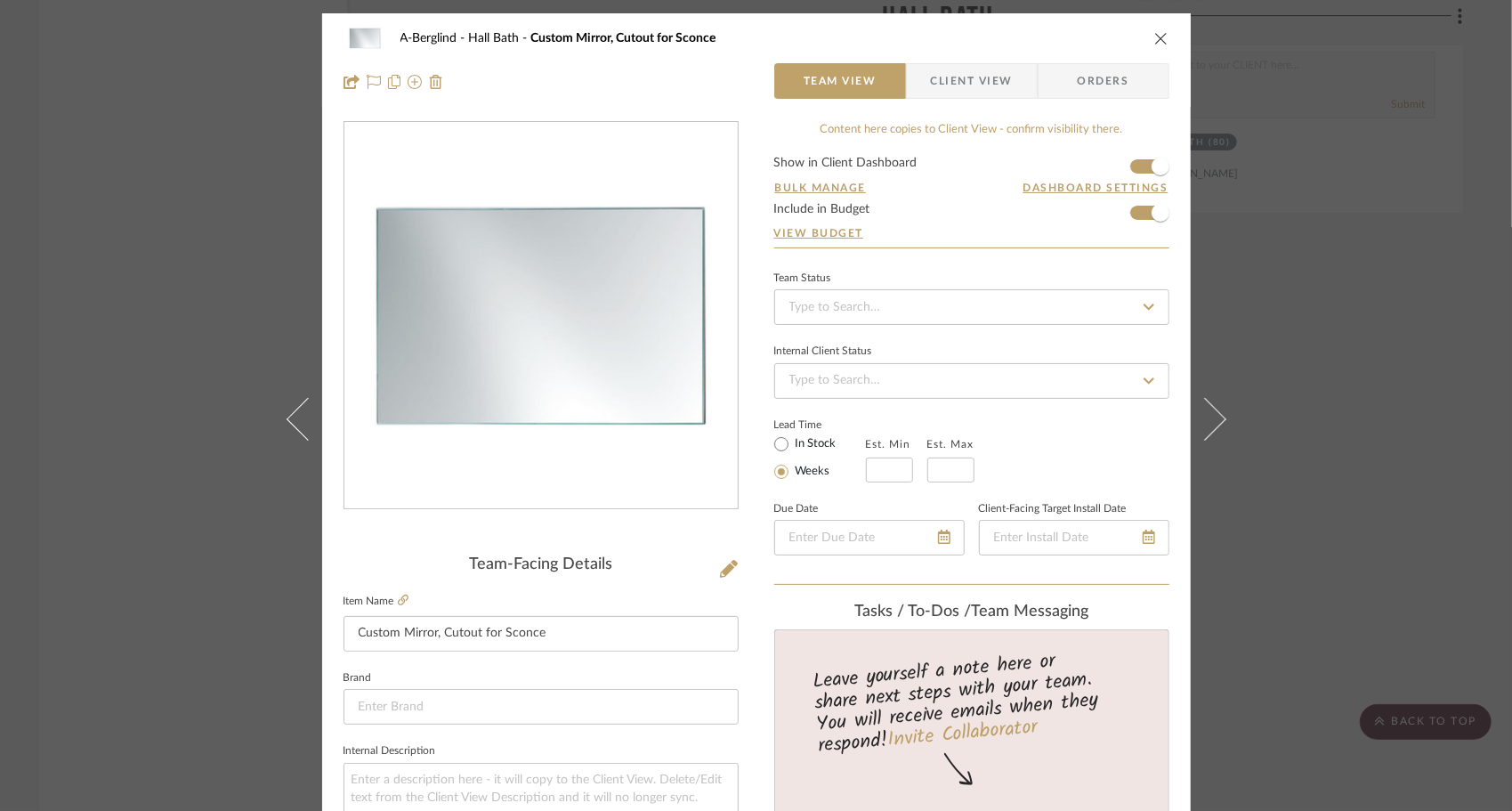
click at [993, 88] on span "Client View" at bounding box center [972, 81] width 82 height 35
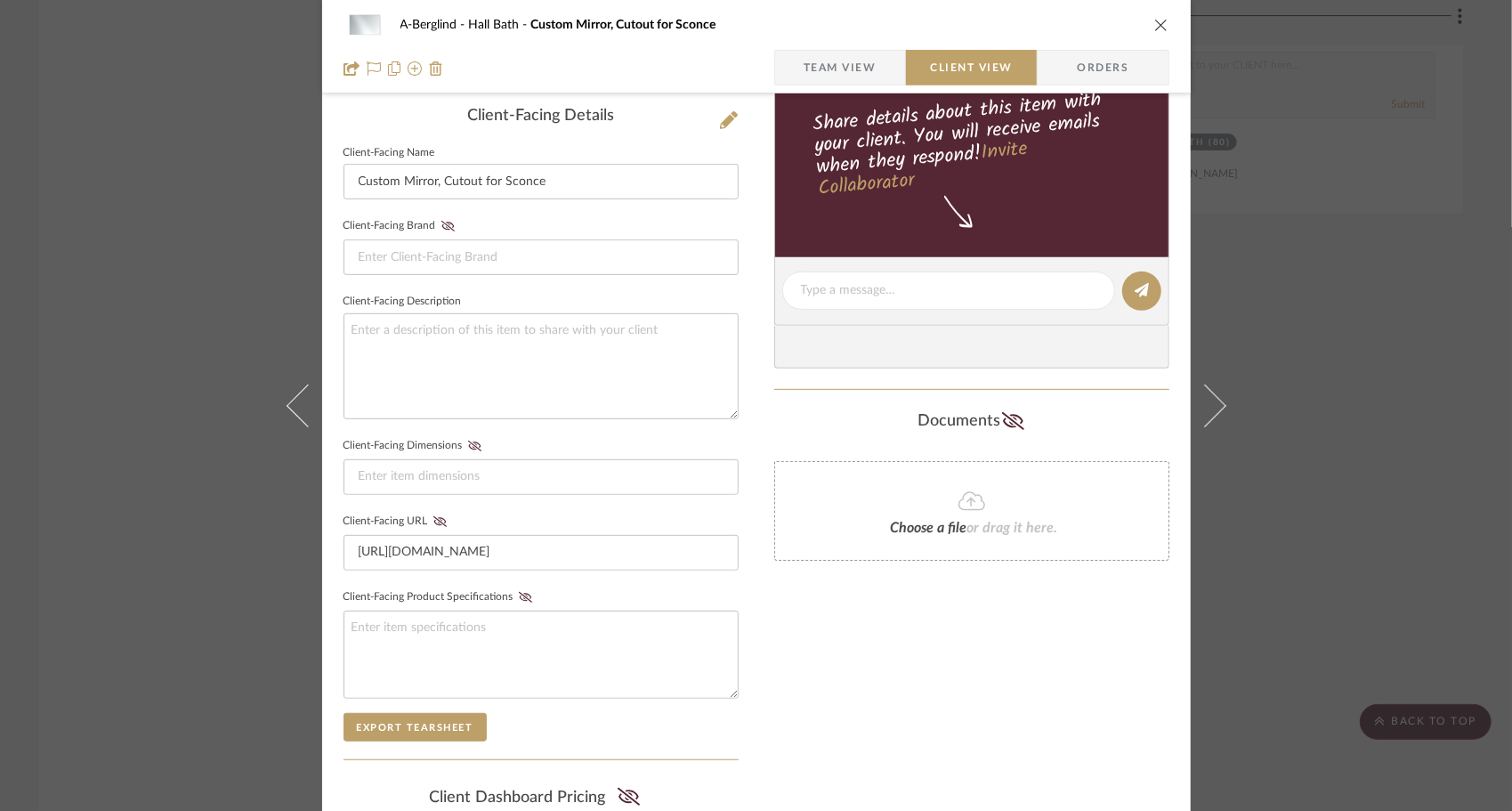
scroll to position [677, 0]
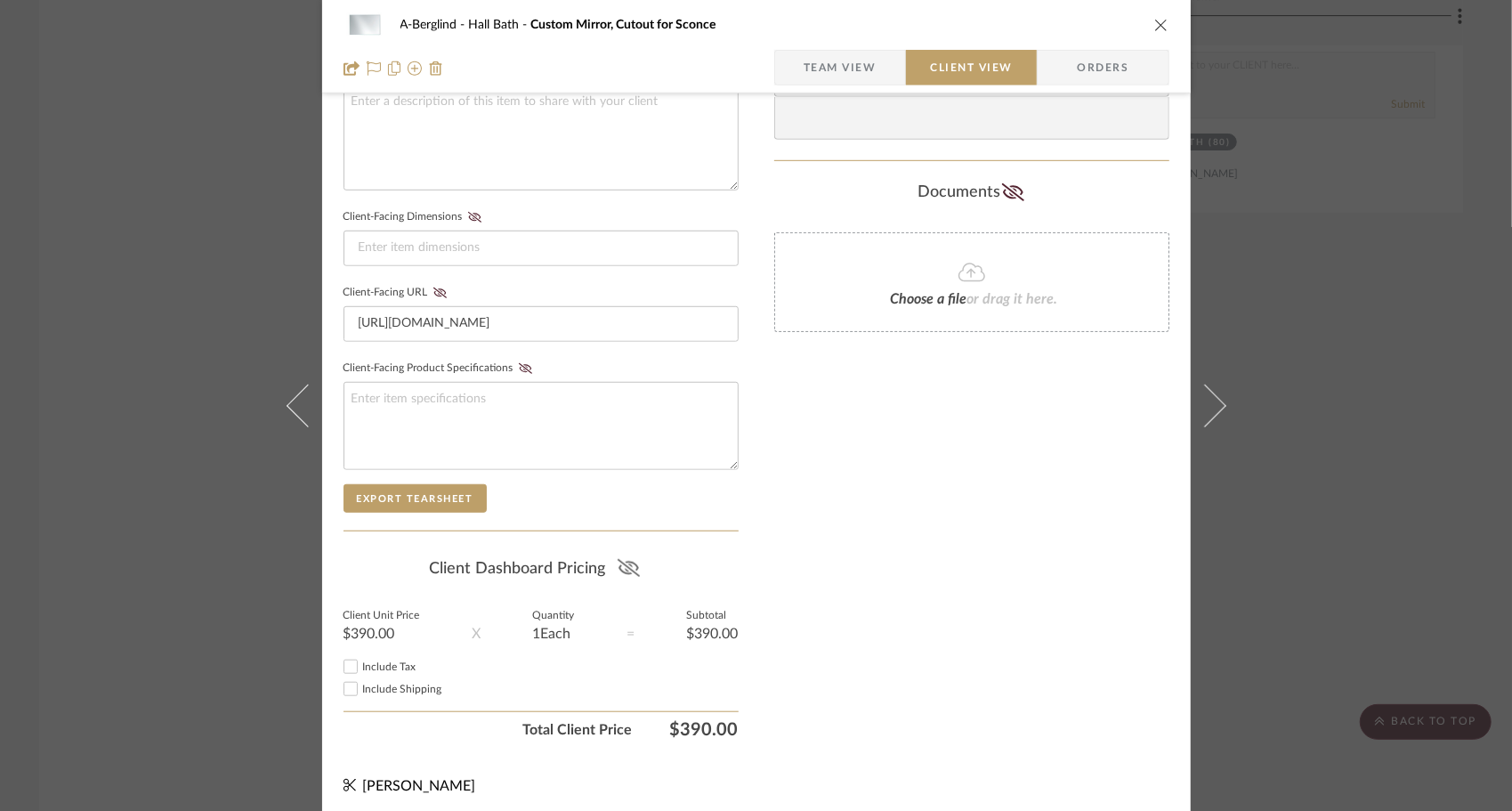
click at [617, 559] on icon at bounding box center [628, 567] width 22 height 18
click at [344, 656] on input "Include Tax" at bounding box center [351, 667] width 22 height 22
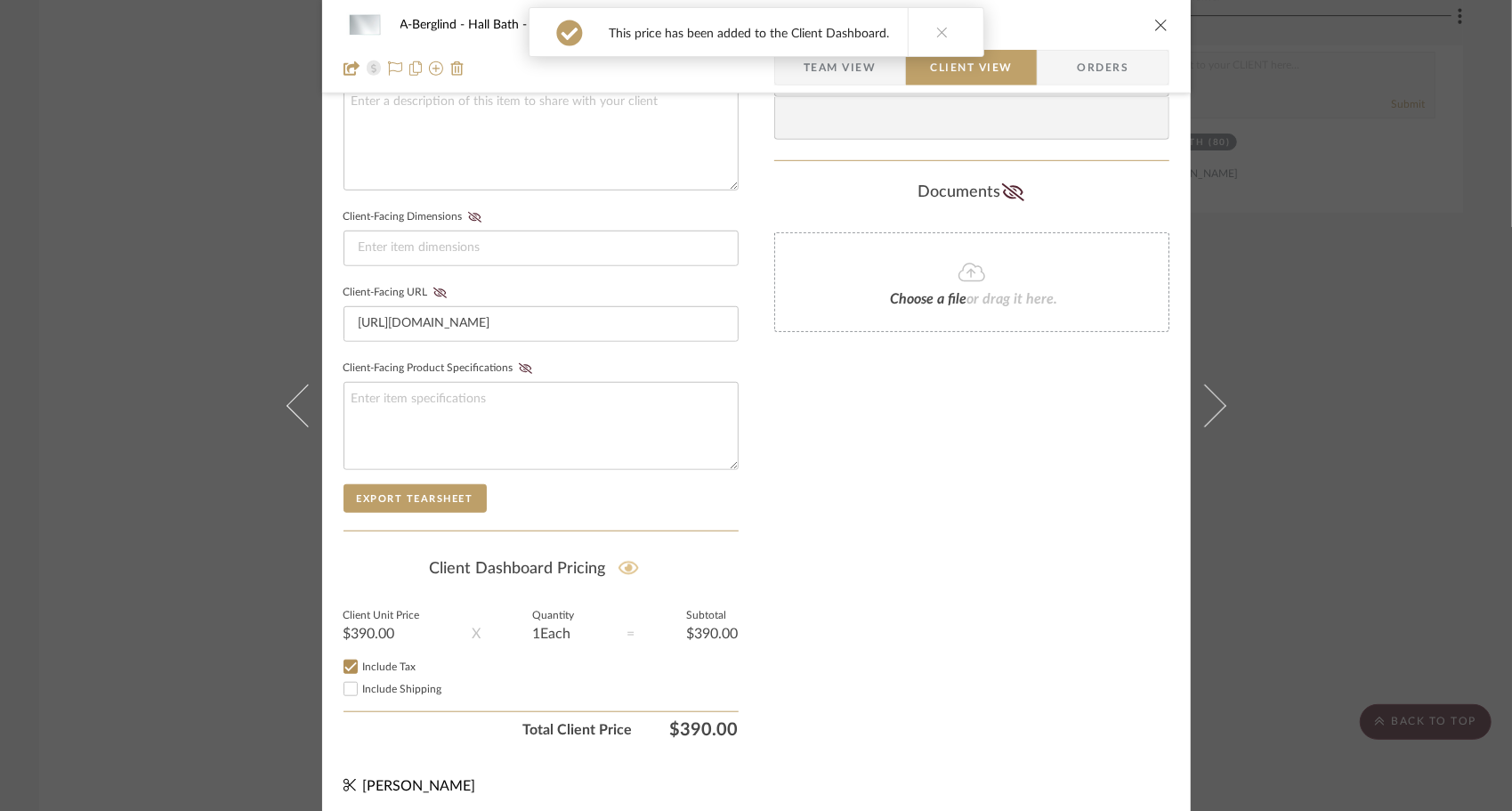
checkbox input "true"
click at [347, 678] on input "Include Shipping" at bounding box center [351, 689] width 22 height 22
checkbox input "true"
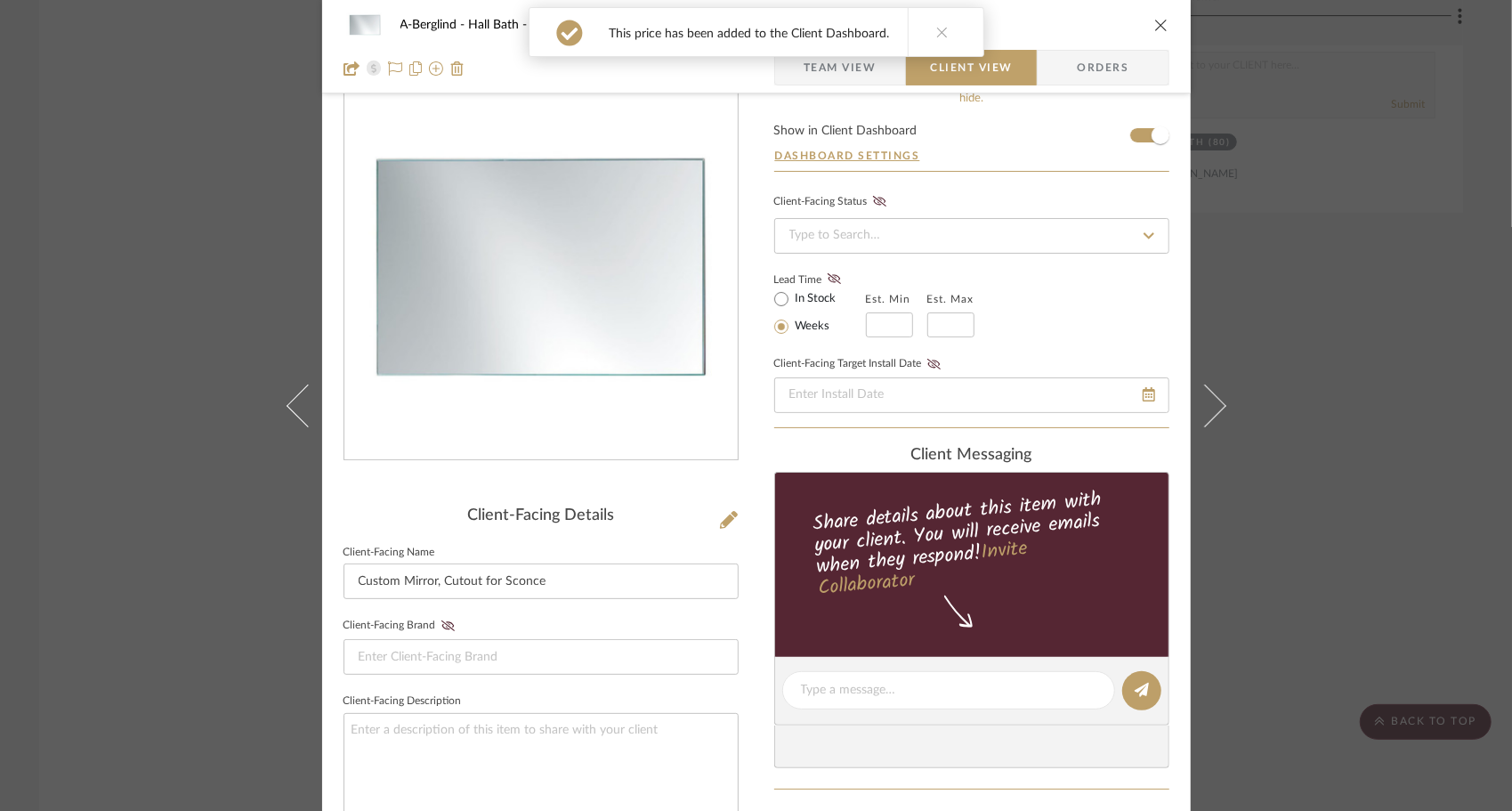
scroll to position [0, 0]
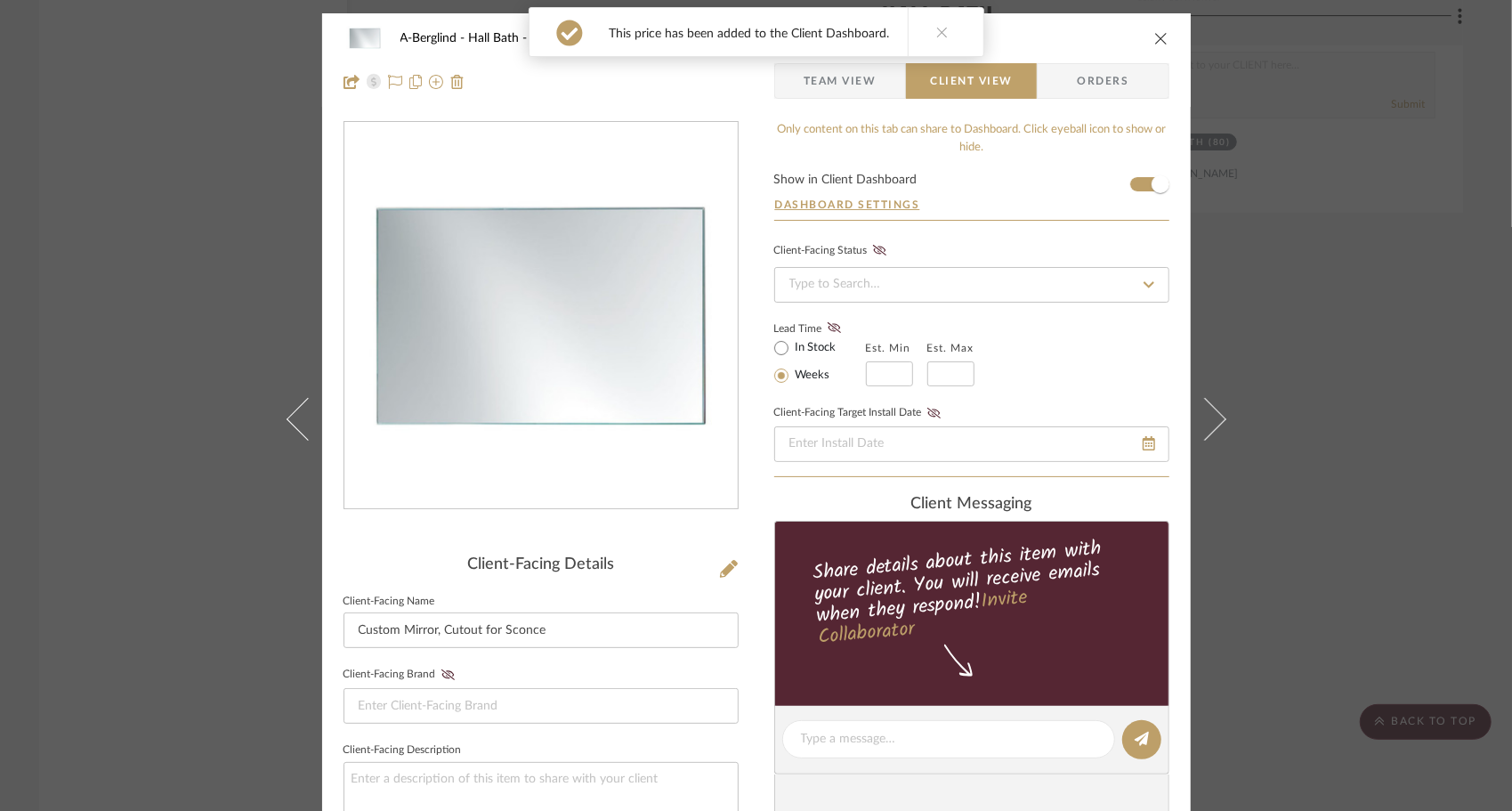
click at [1166, 41] on div "A-Berglind Hall Bath Custom Mirror, Cutout for Sconce Team View Client View Ord…" at bounding box center [756, 61] width 868 height 94
click at [1154, 43] on icon "close" at bounding box center [1161, 38] width 15 height 15
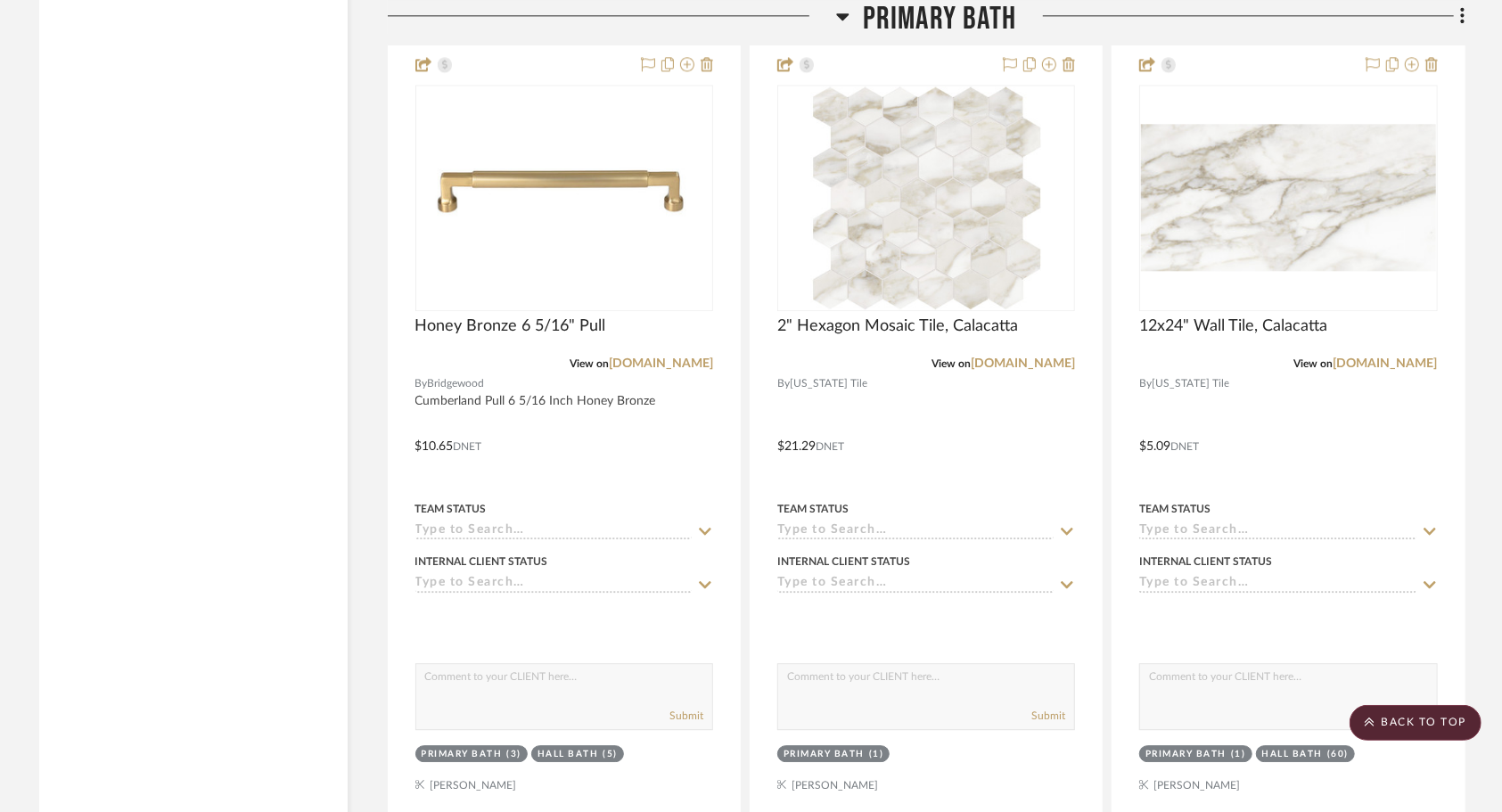
scroll to position [2897, 0]
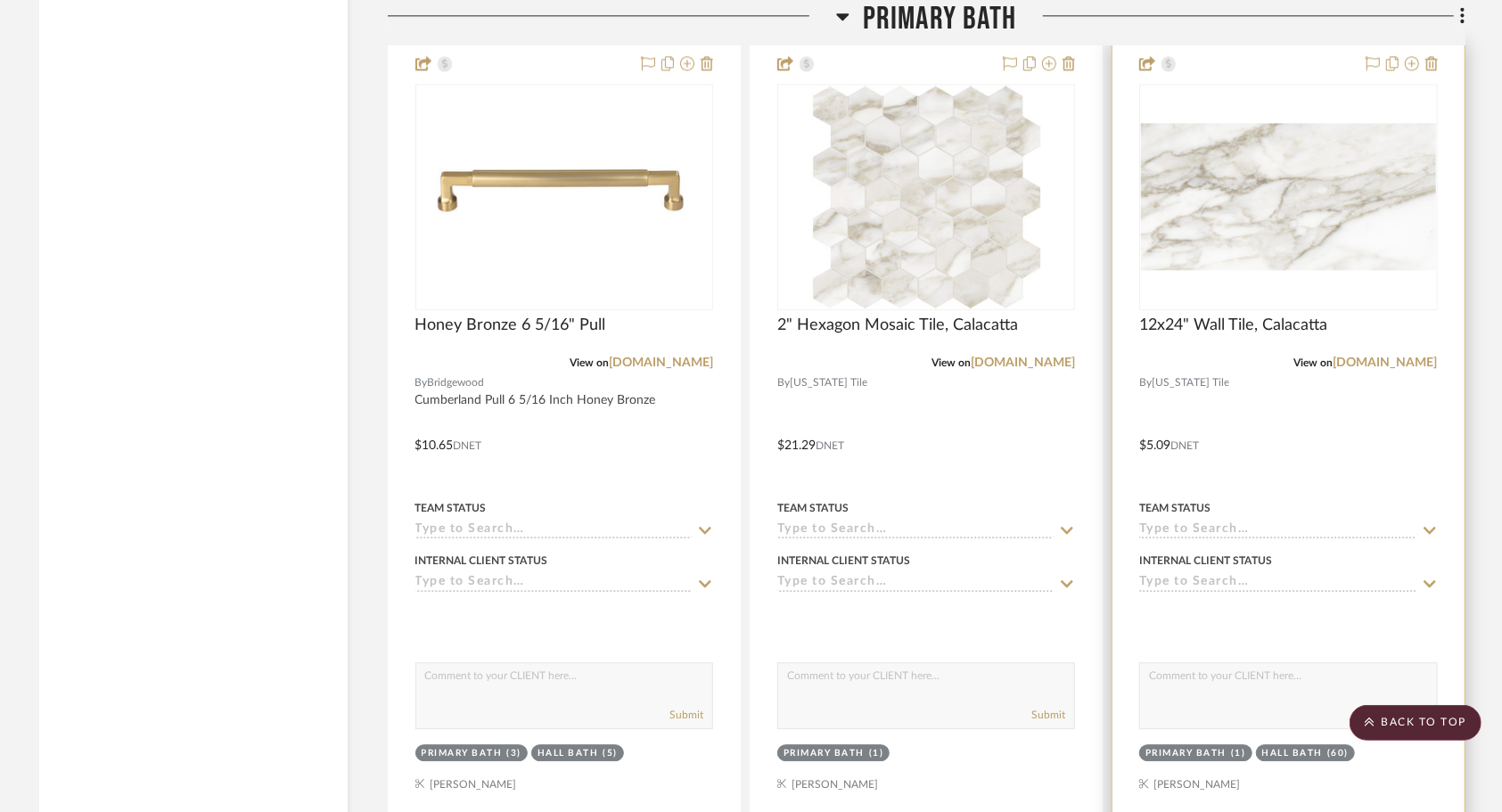
click at [1283, 408] on div at bounding box center [1288, 433] width 352 height 780
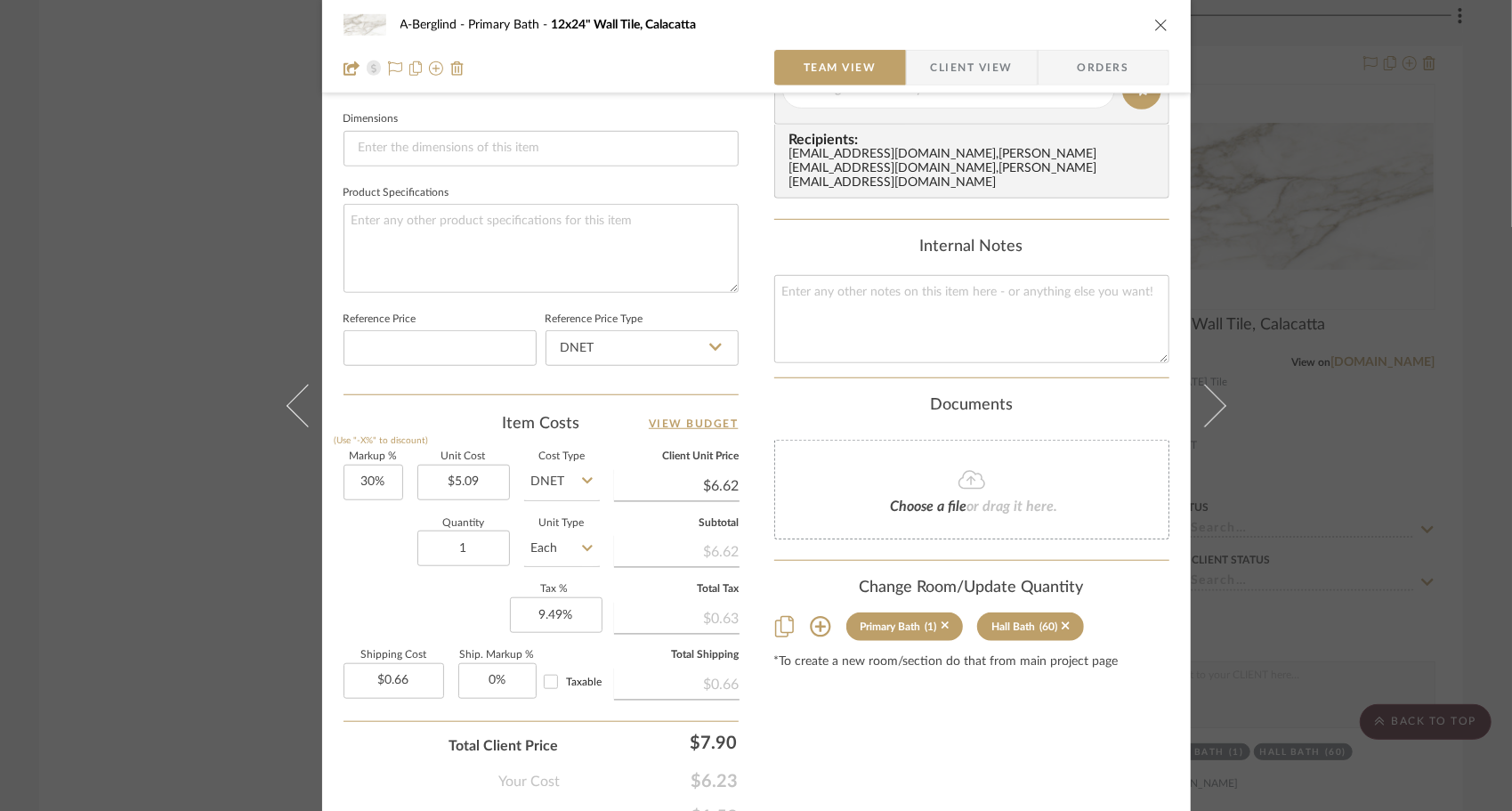
scroll to position [759, 0]
click at [472, 539] on input "1" at bounding box center [464, 547] width 93 height 35
type input "150"
click at [377, 568] on div "Quantity 150 Unit Type Each" at bounding box center [471, 550] width 256 height 64
type input "$99.26"
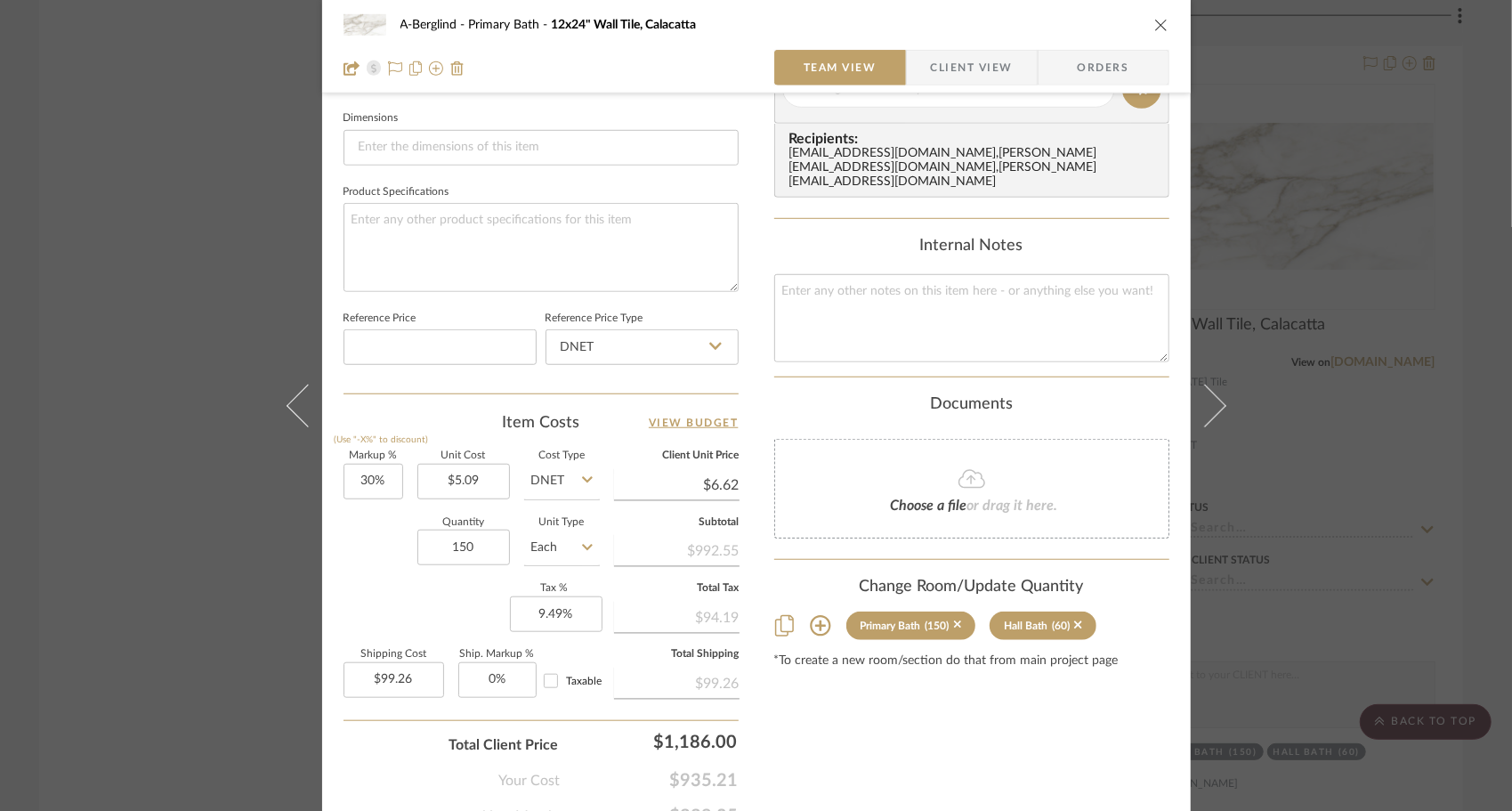
click at [1158, 25] on icon "close" at bounding box center [1161, 24] width 15 height 15
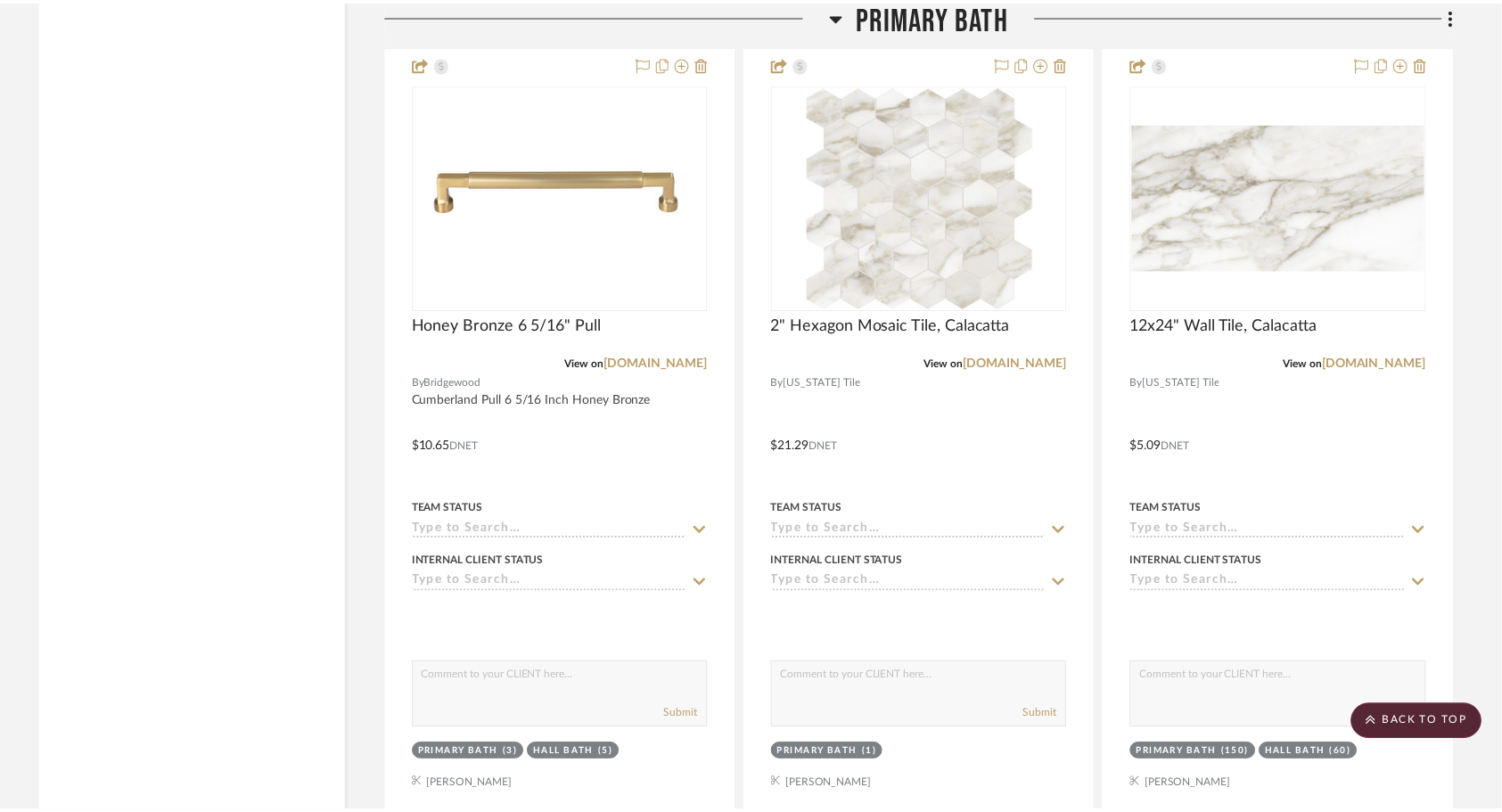
scroll to position [2897, 0]
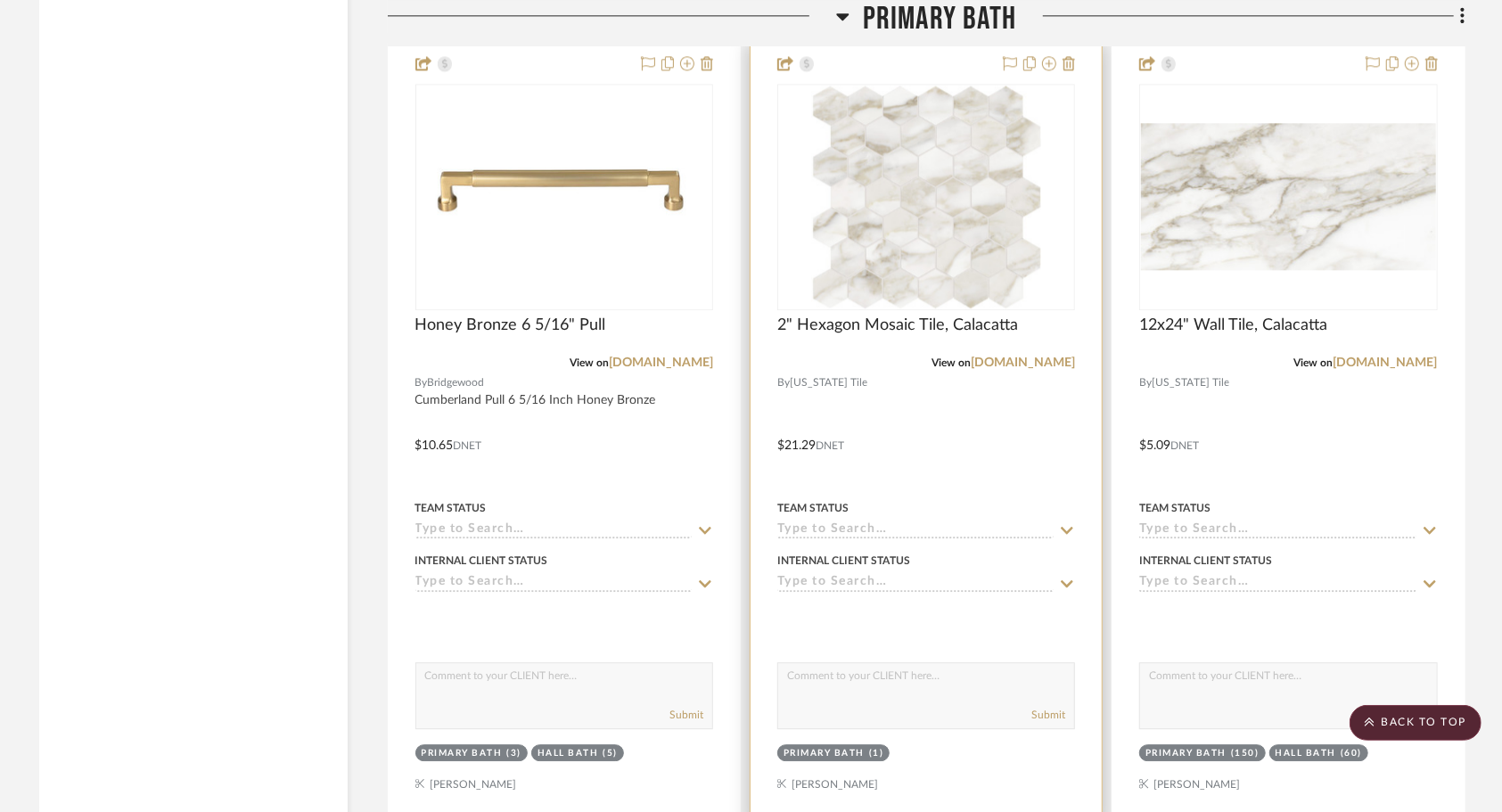
click at [946, 383] on div at bounding box center [926, 433] width 352 height 780
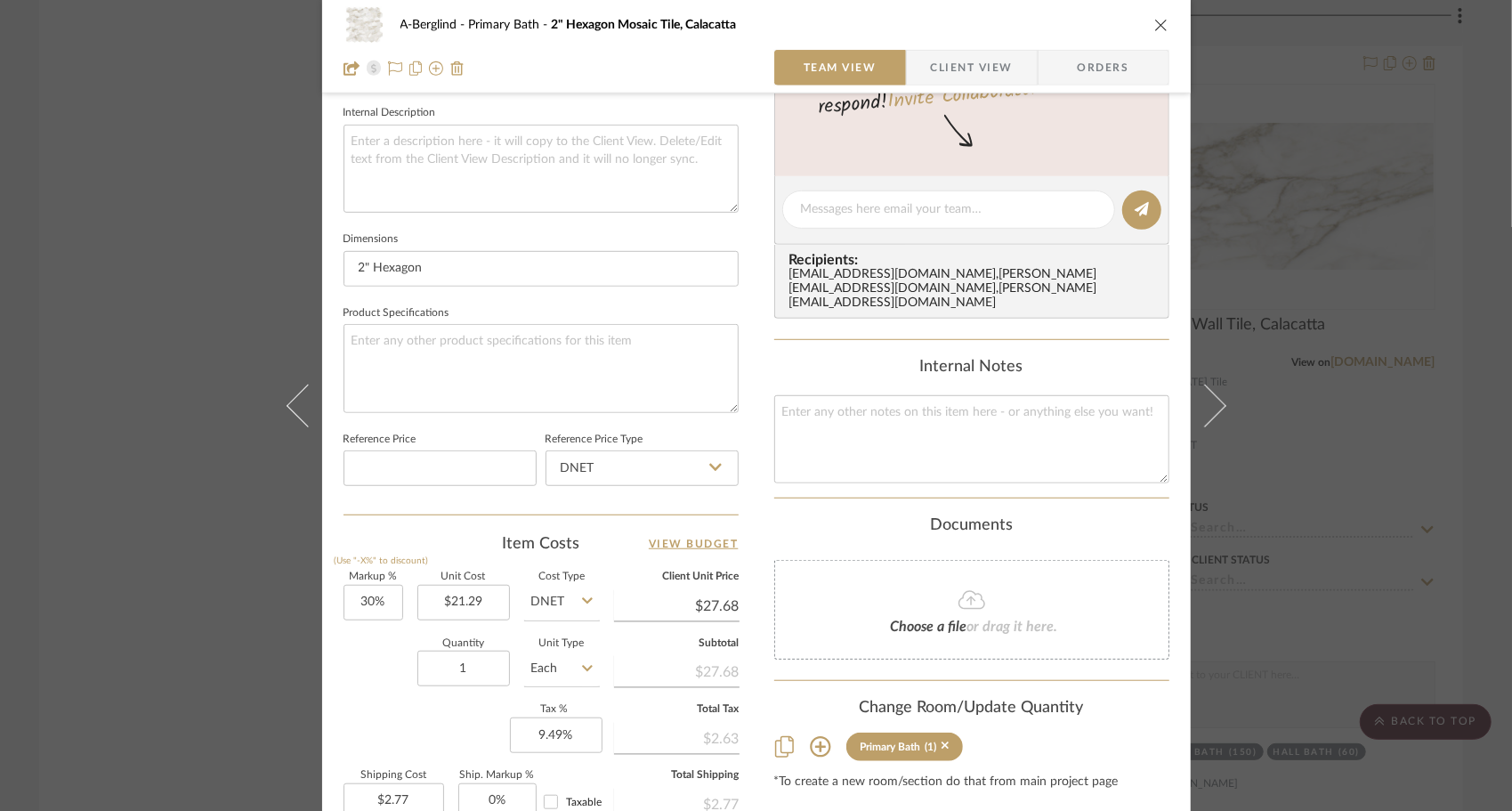
scroll to position [757, 0]
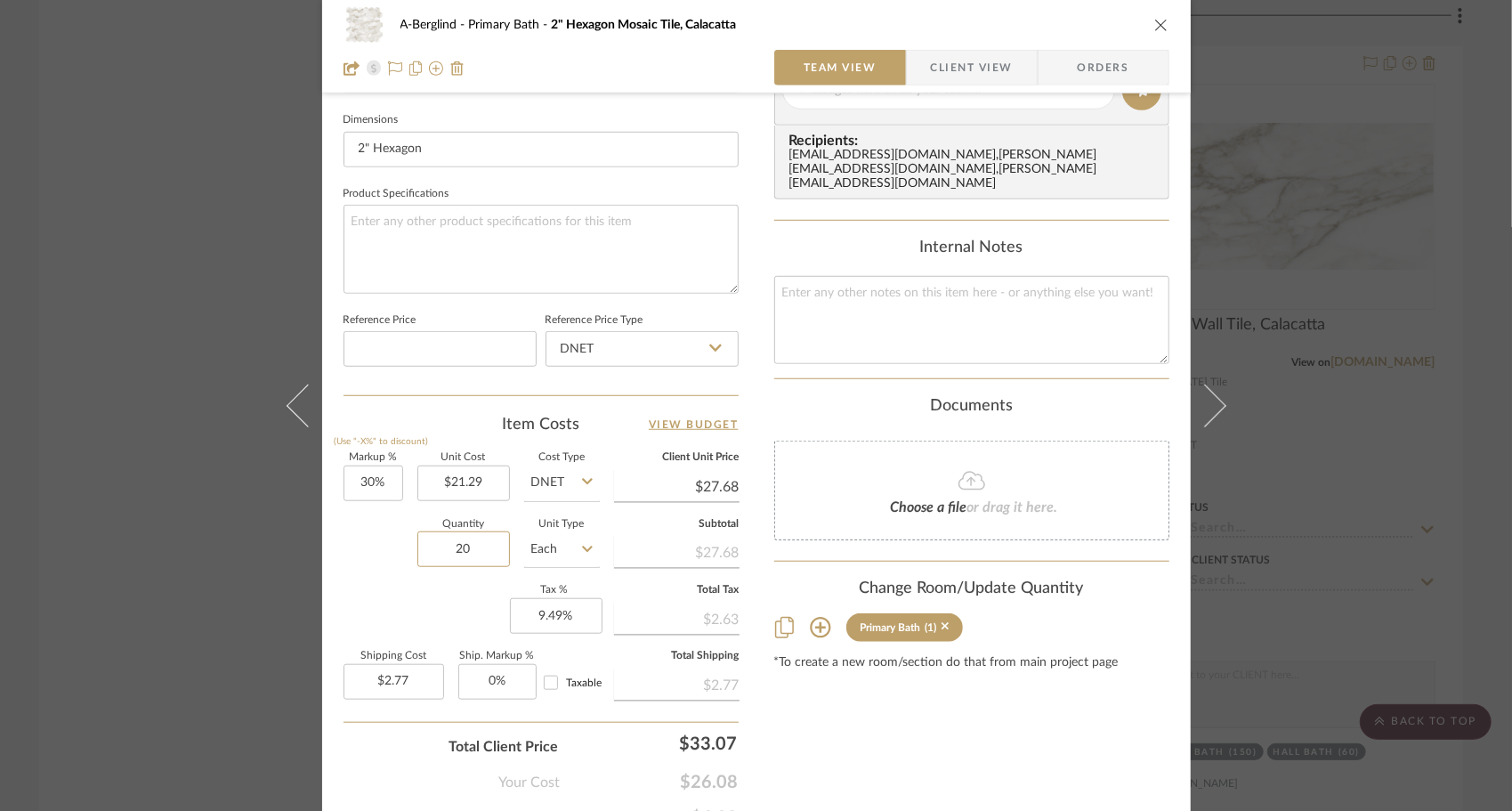
type input "20"
click at [359, 563] on div "Quantity 20 Unit Type Each" at bounding box center [471, 551] width 256 height 64
type input "$55.35"
click at [1154, 30] on icon "close" at bounding box center [1161, 24] width 15 height 15
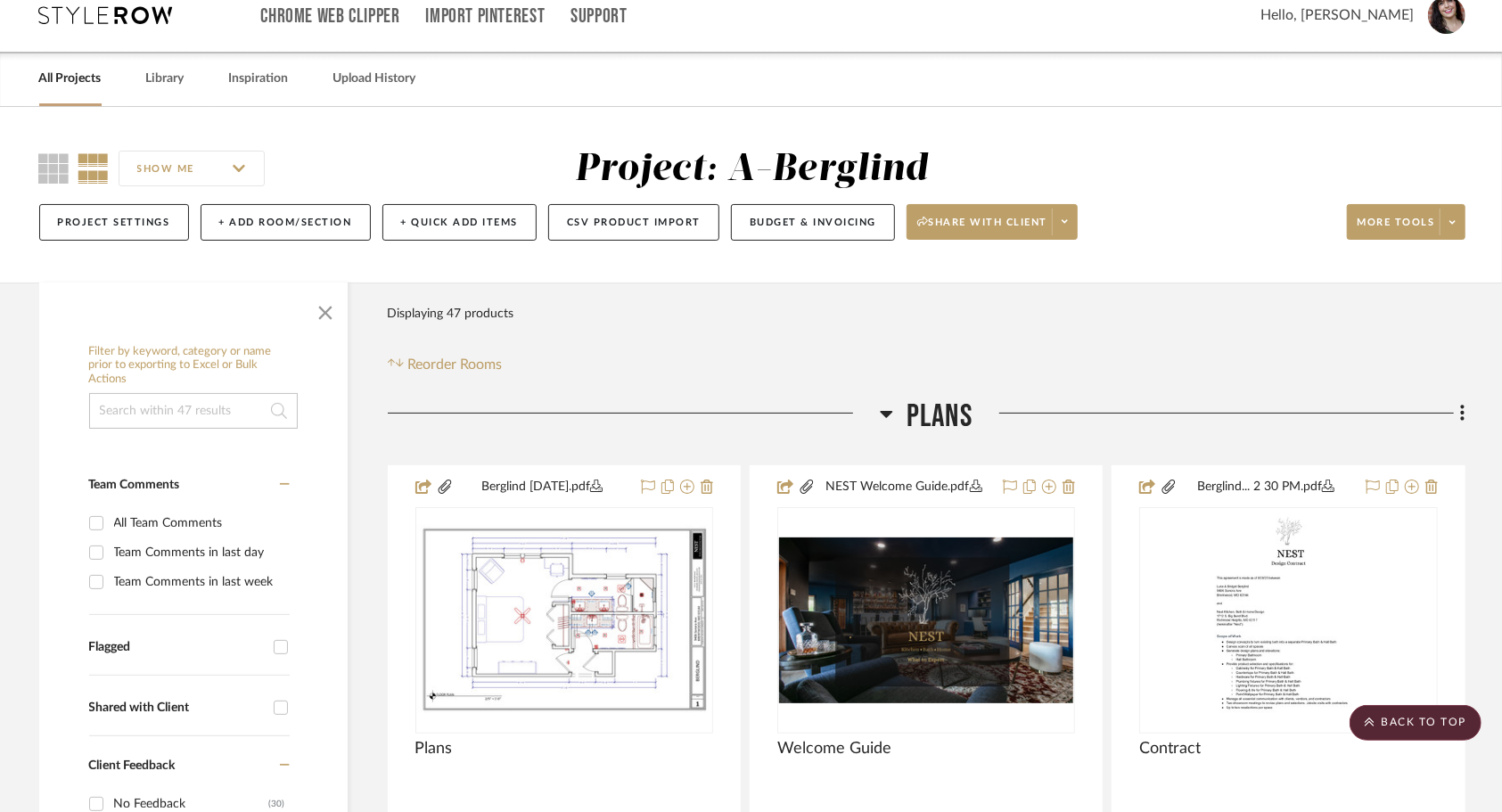
scroll to position [0, 0]
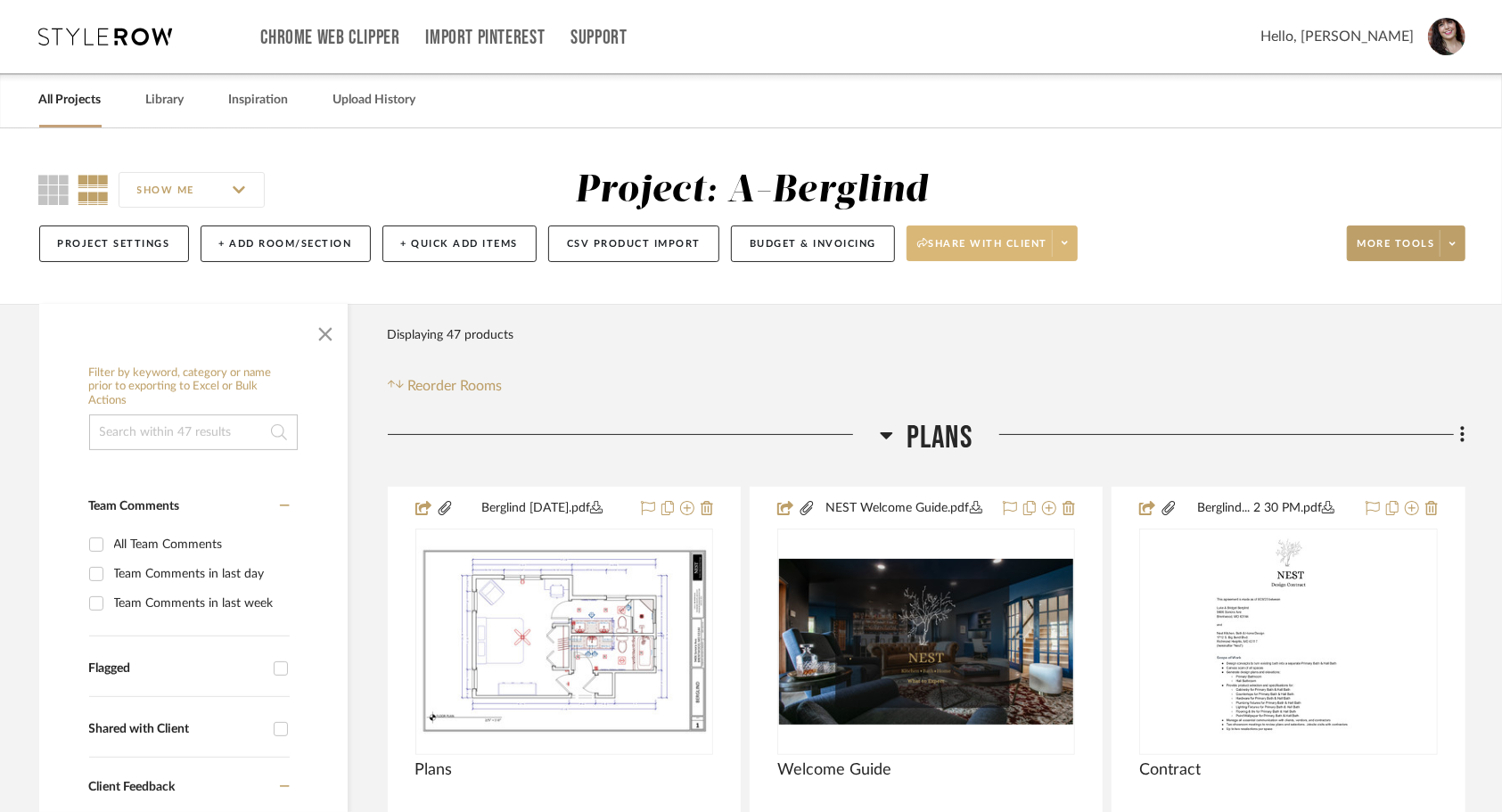
click at [1068, 255] on span at bounding box center [1064, 243] width 24 height 26
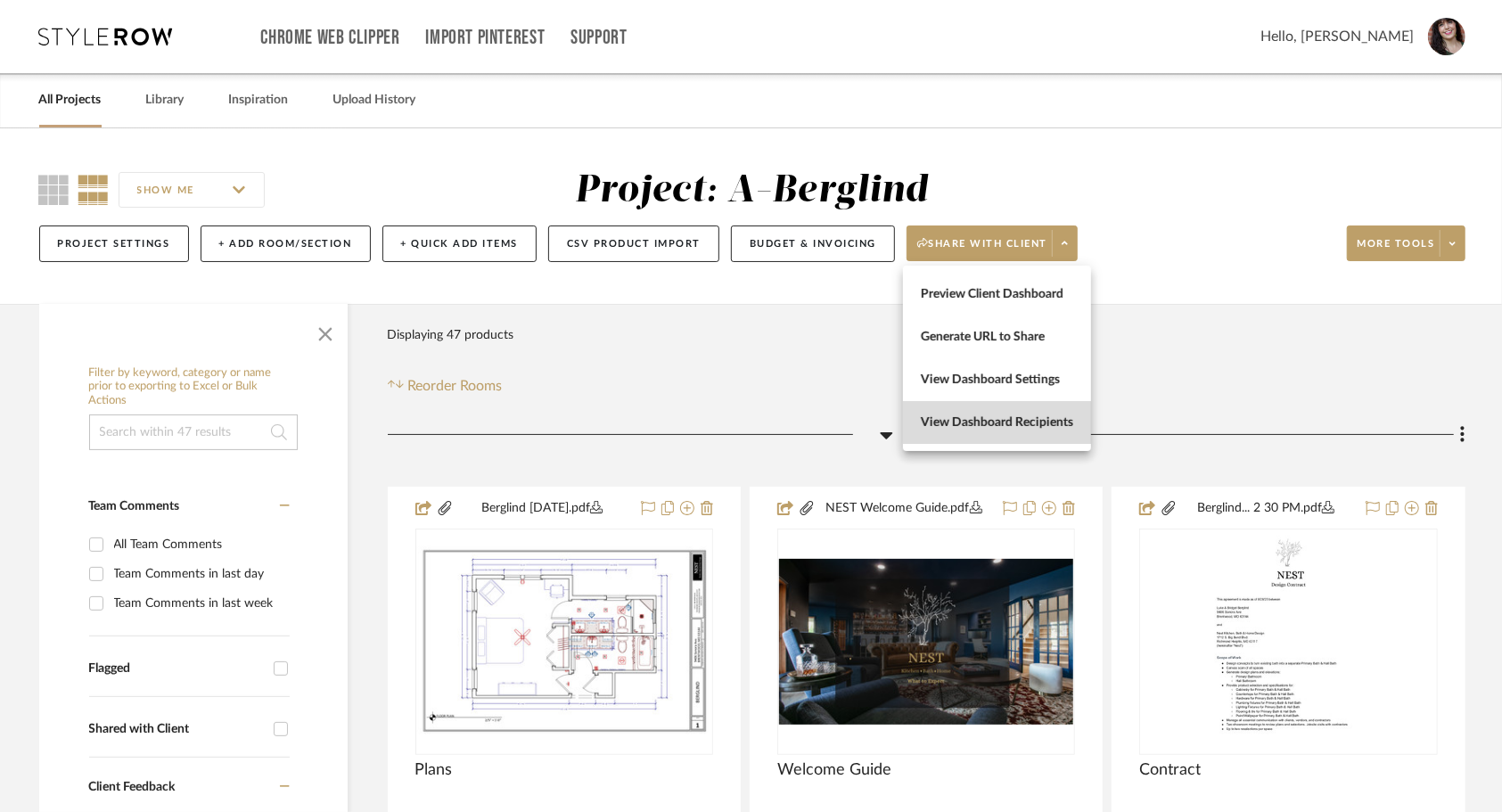
click at [1038, 428] on span "View Dashboard Recipients" at bounding box center [997, 422] width 153 height 15
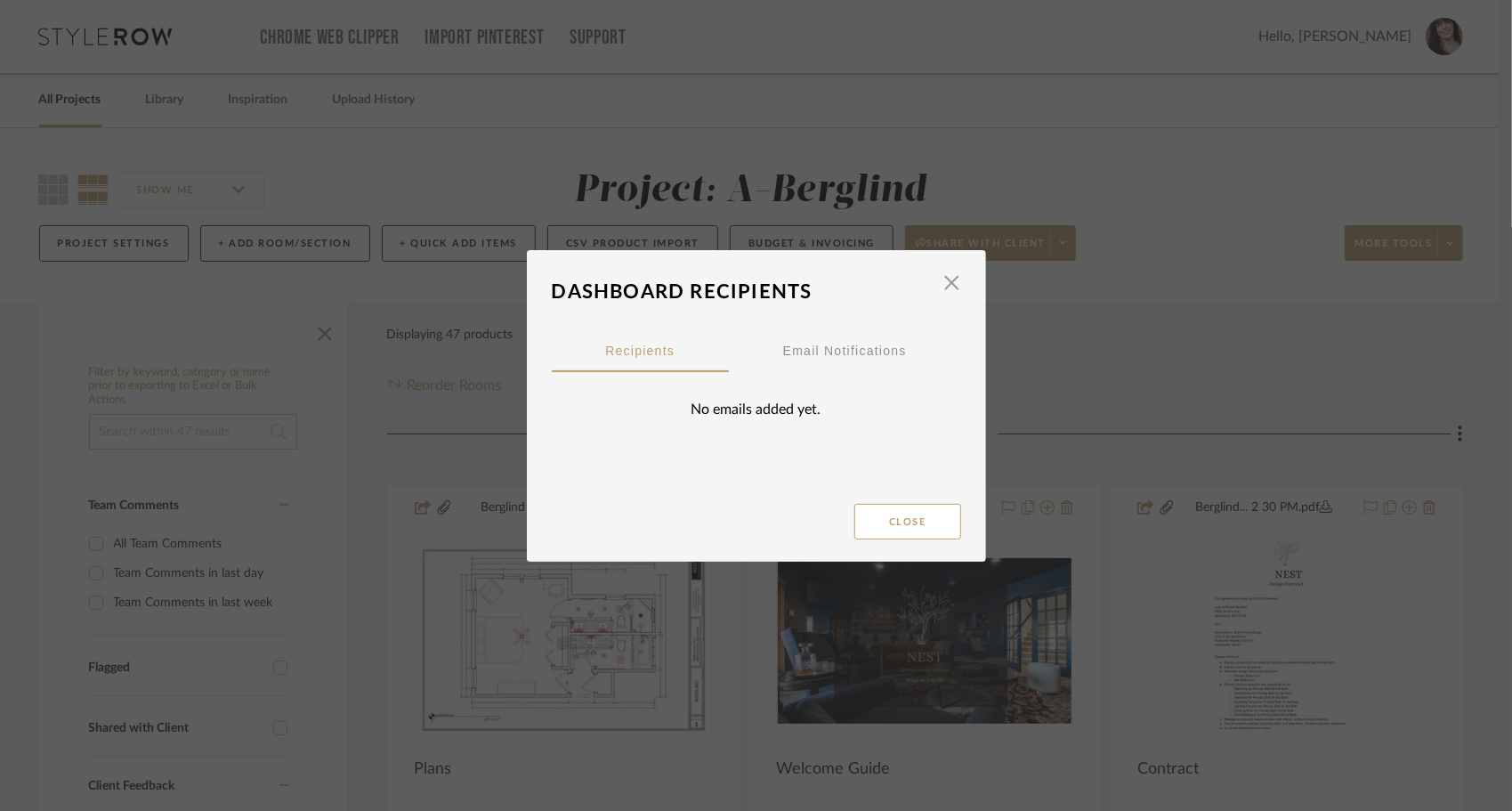
drag, startPoint x: 947, startPoint y: 280, endPoint x: 1036, endPoint y: 243, distance: 96.4
click at [1036, 243] on div "Dashboard Recipients × Recipients Email Notifications No emails added yet. Close" at bounding box center [756, 405] width 1512 height 811
click at [901, 341] on div "Email Notifications" at bounding box center [844, 351] width 232 height 43
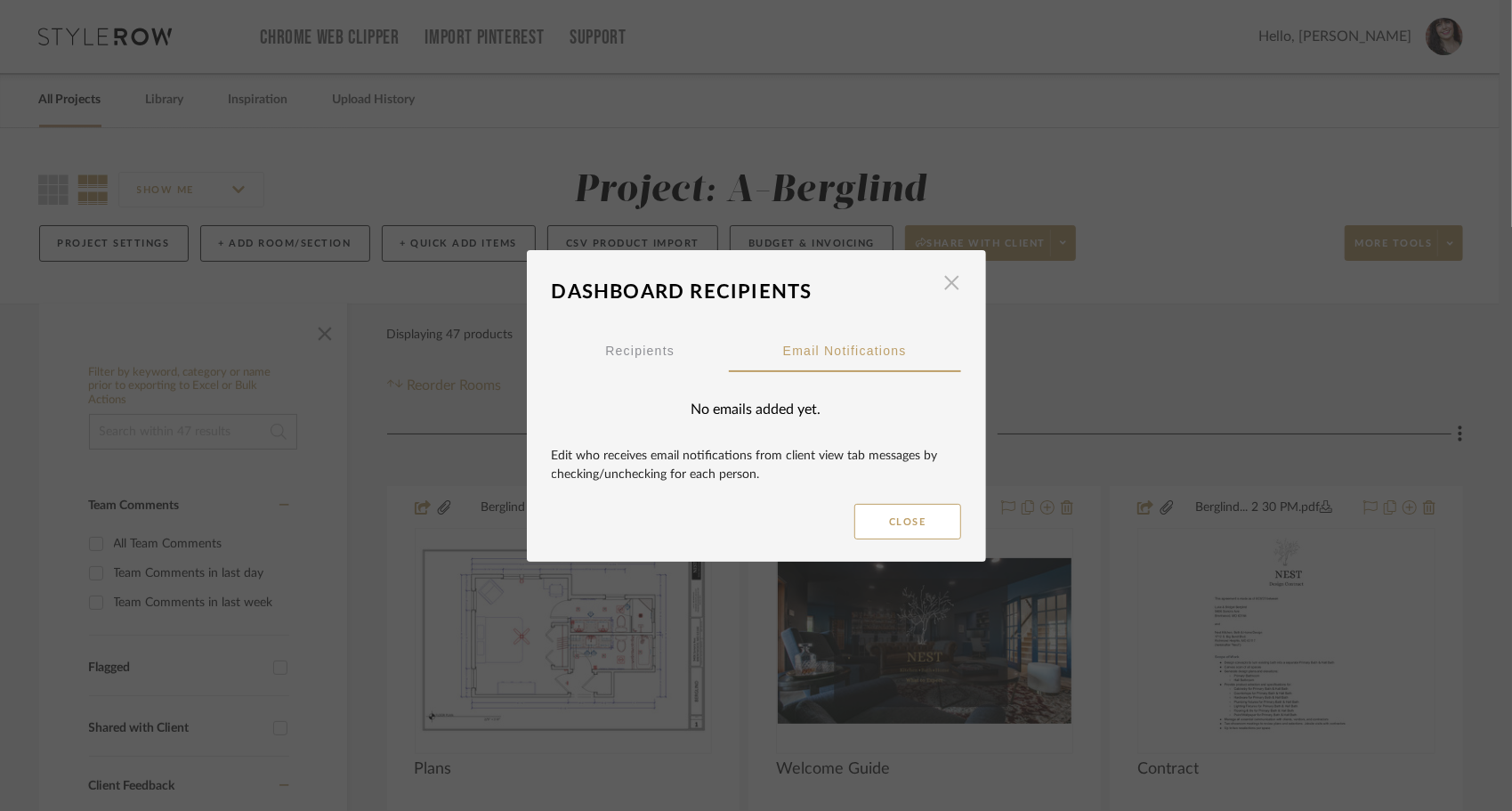
click at [942, 282] on span "button" at bounding box center [952, 283] width 35 height 35
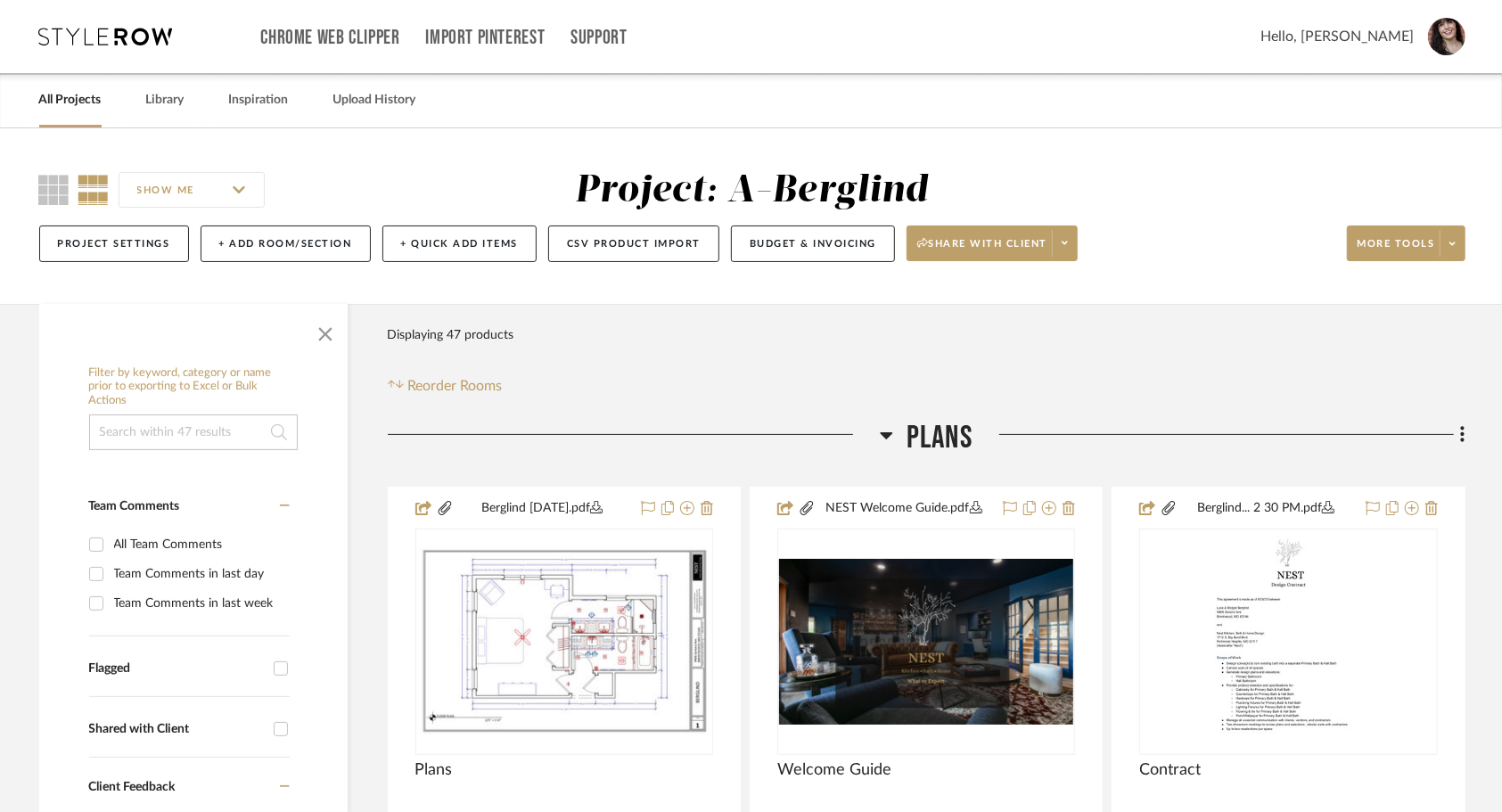
click at [84, 101] on link "All Projects" at bounding box center [71, 100] width 63 height 24
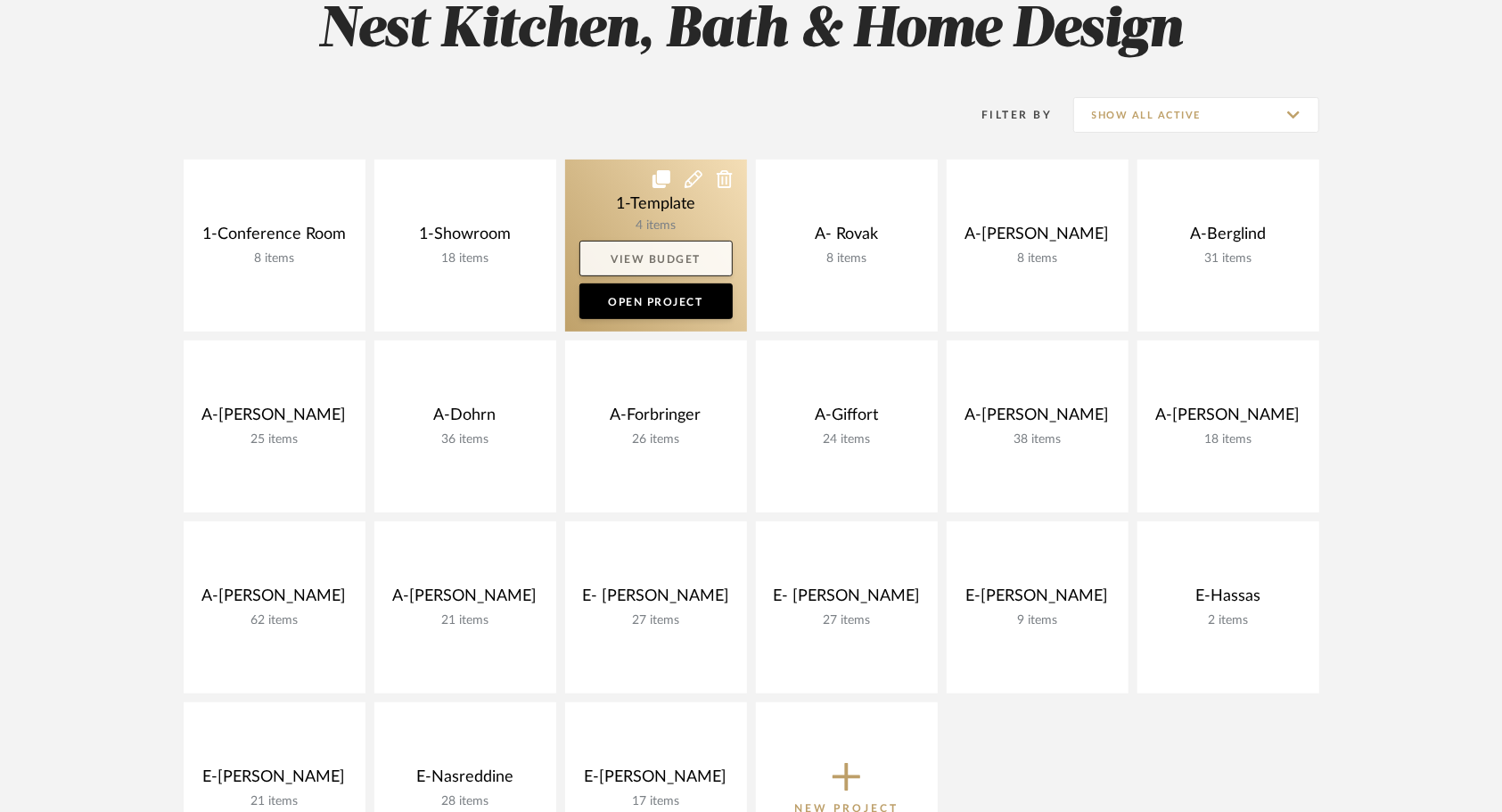
scroll to position [292, 0]
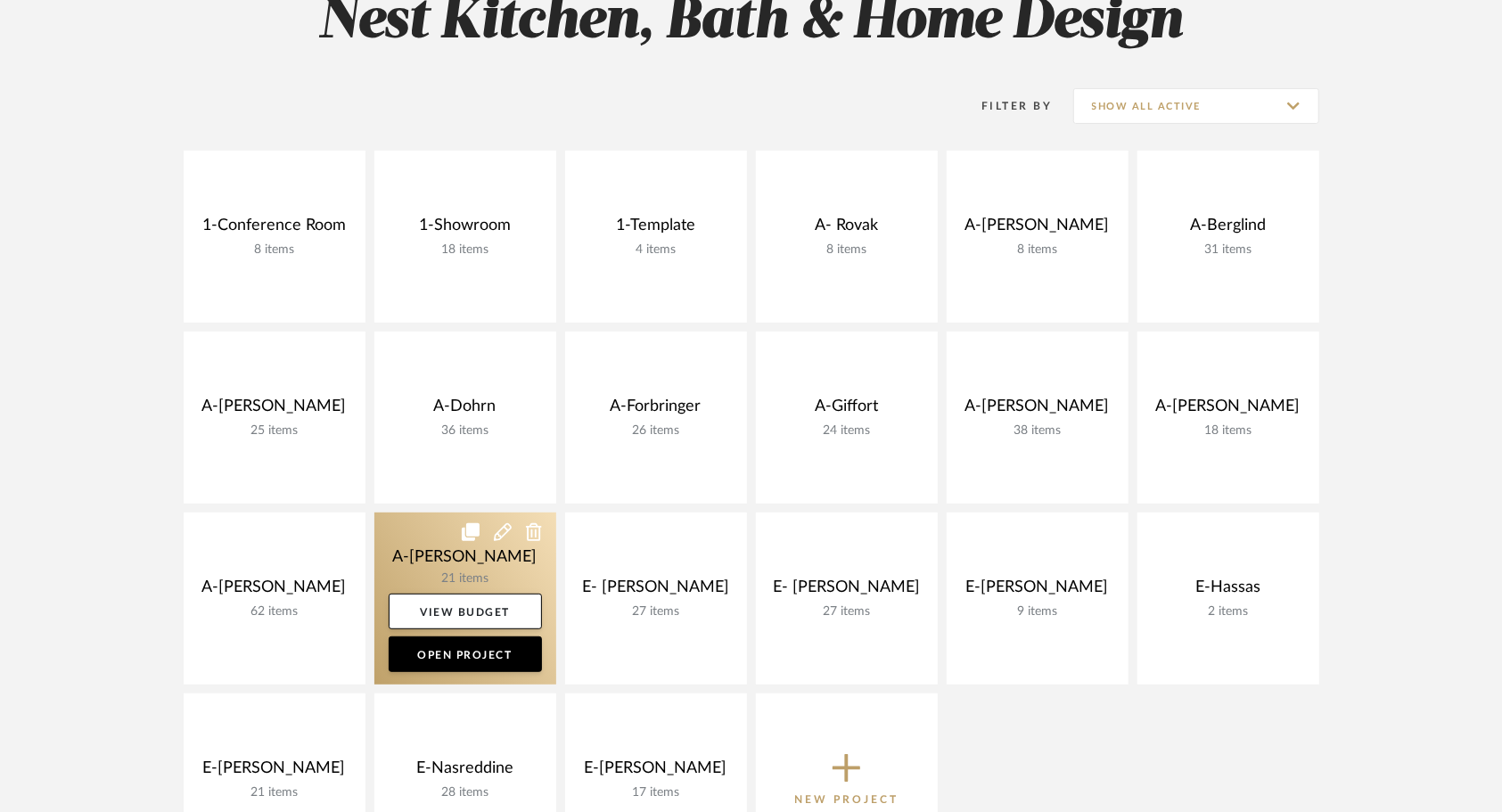
click at [415, 533] on link at bounding box center [465, 598] width 182 height 172
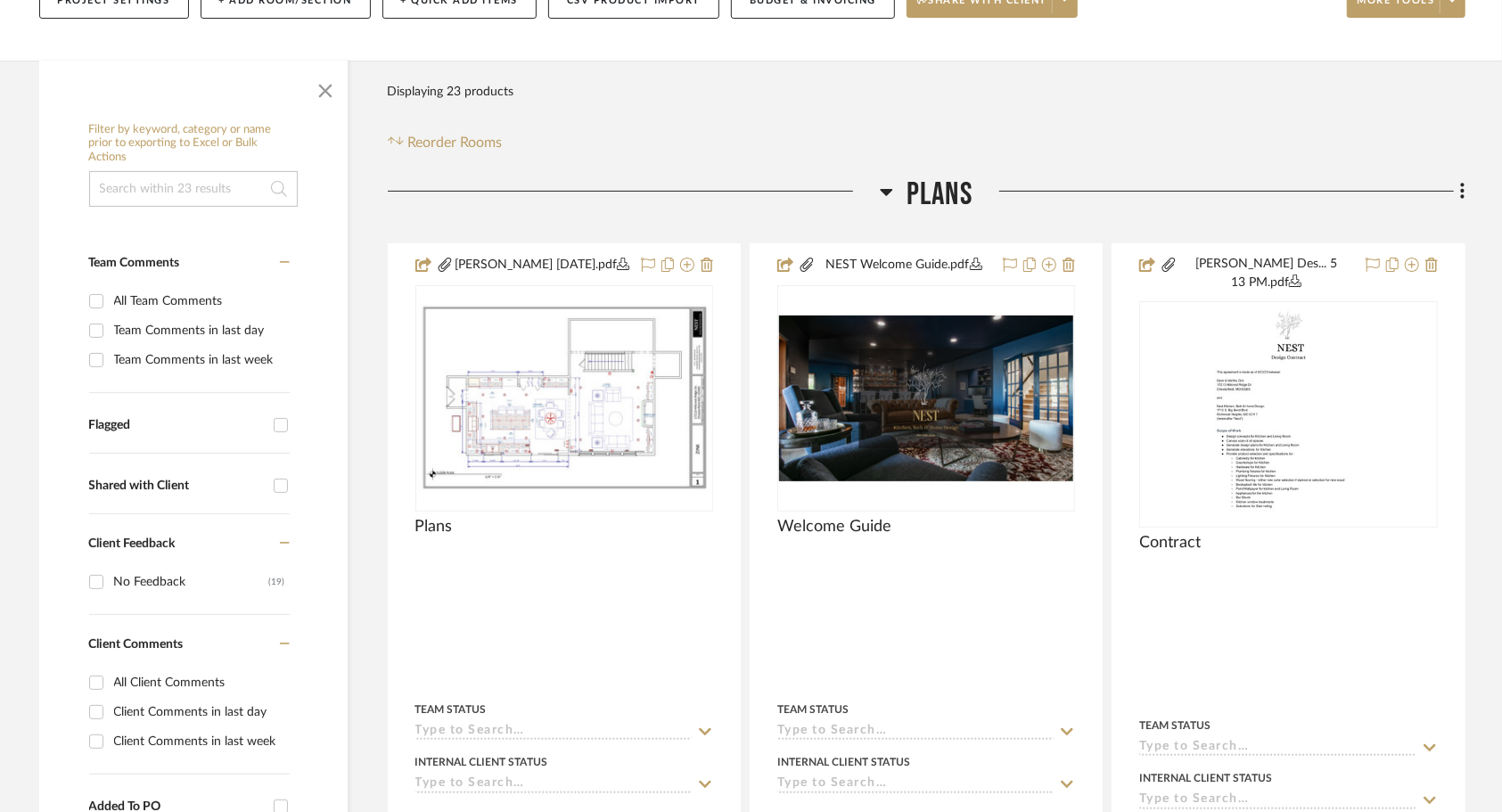
scroll to position [244, 0]
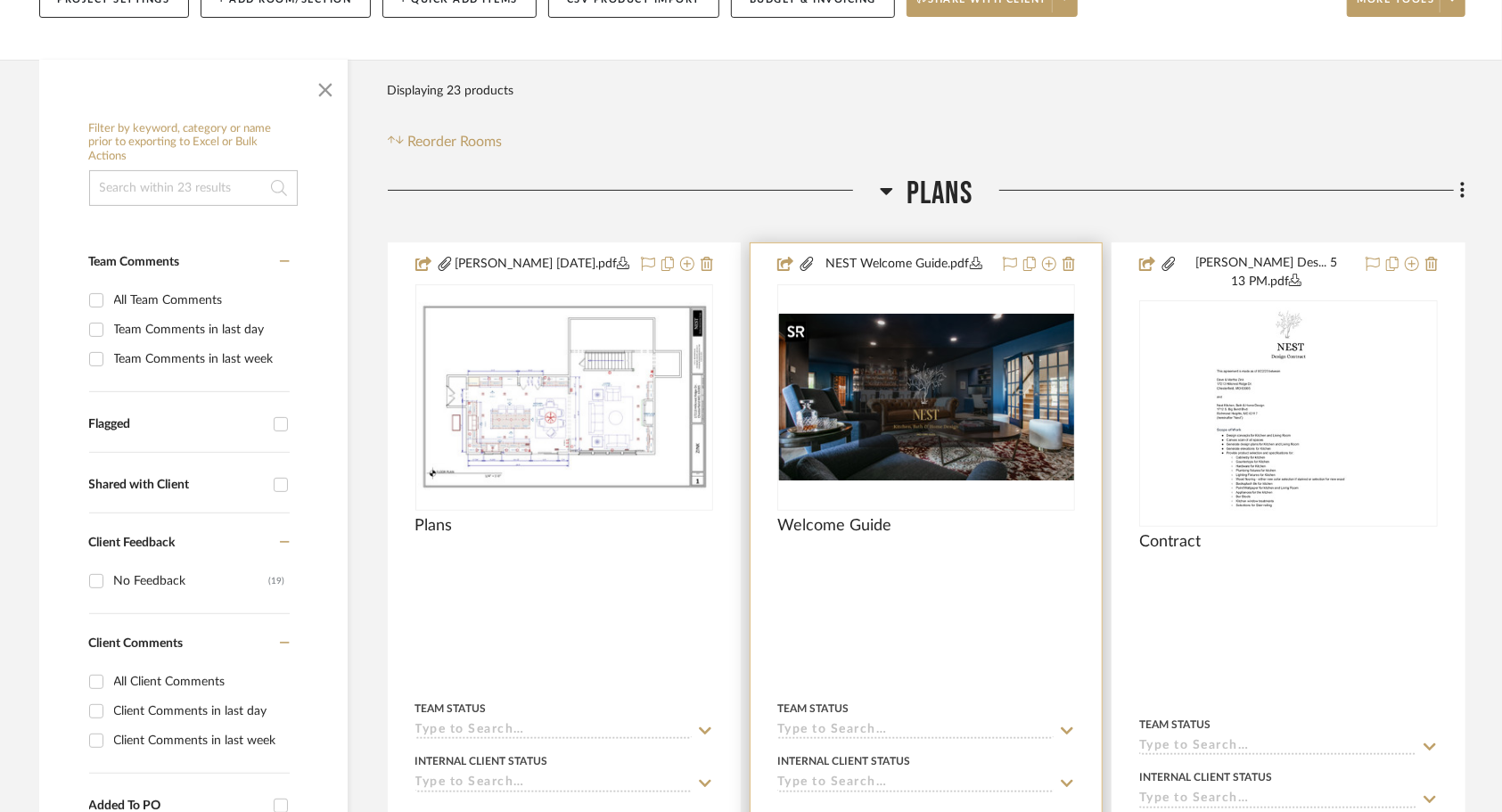
click at [954, 440] on div at bounding box center [926, 397] width 298 height 226
click at [926, 404] on img "0" at bounding box center [926, 397] width 294 height 166
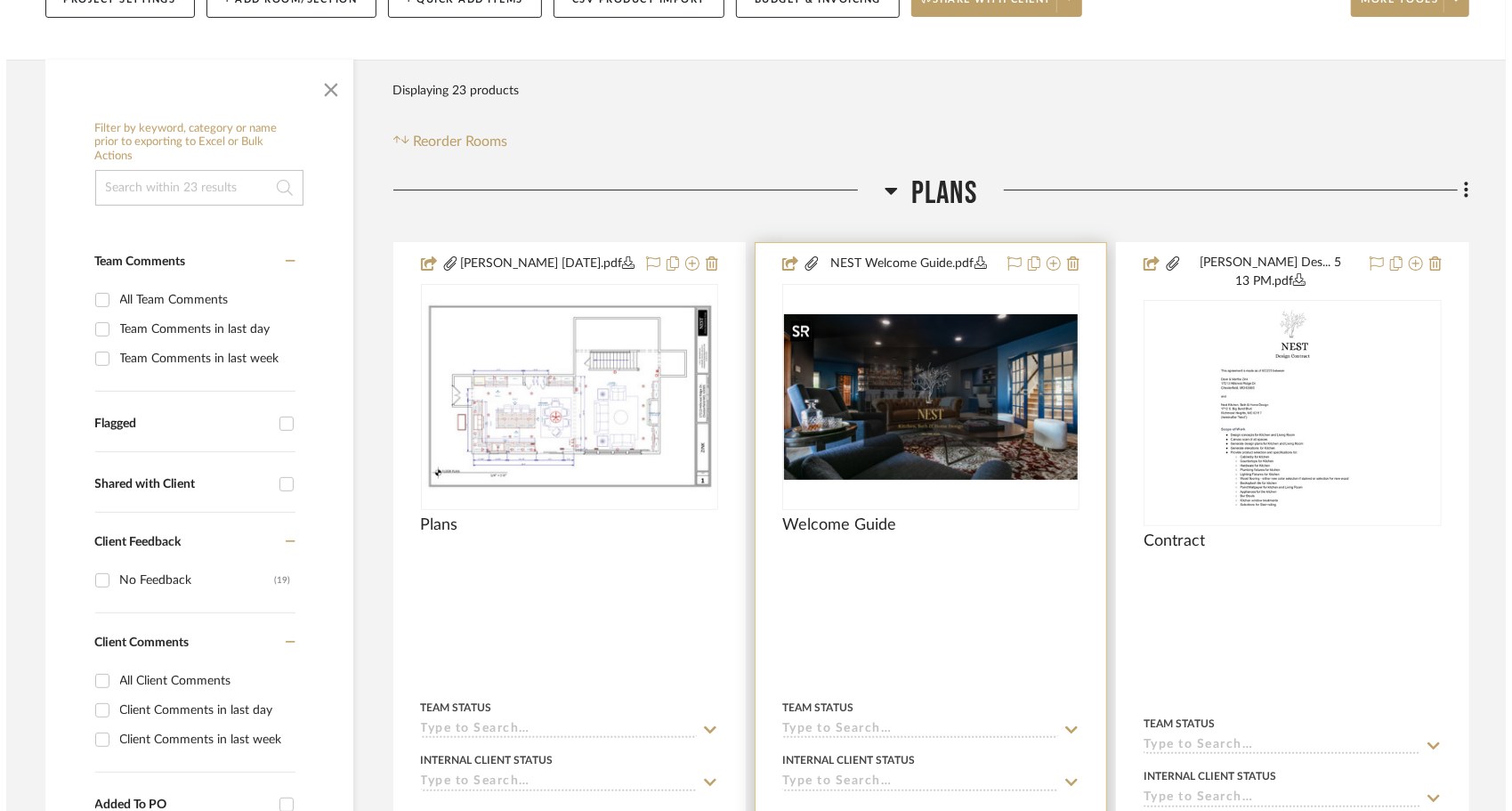
scroll to position [0, 0]
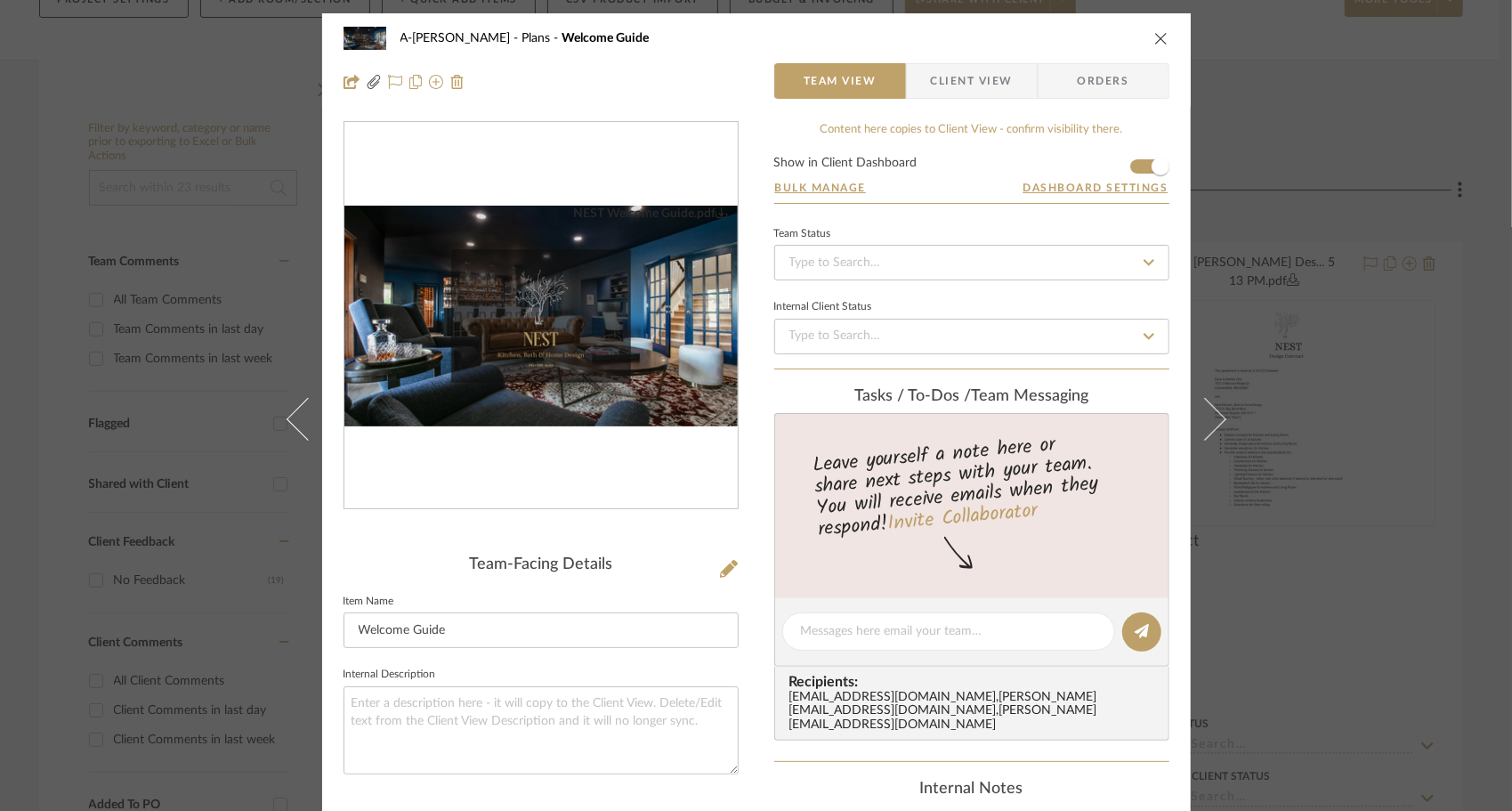
click at [544, 291] on img "0" at bounding box center [541, 316] width 393 height 222
click at [720, 567] on icon at bounding box center [729, 568] width 18 height 18
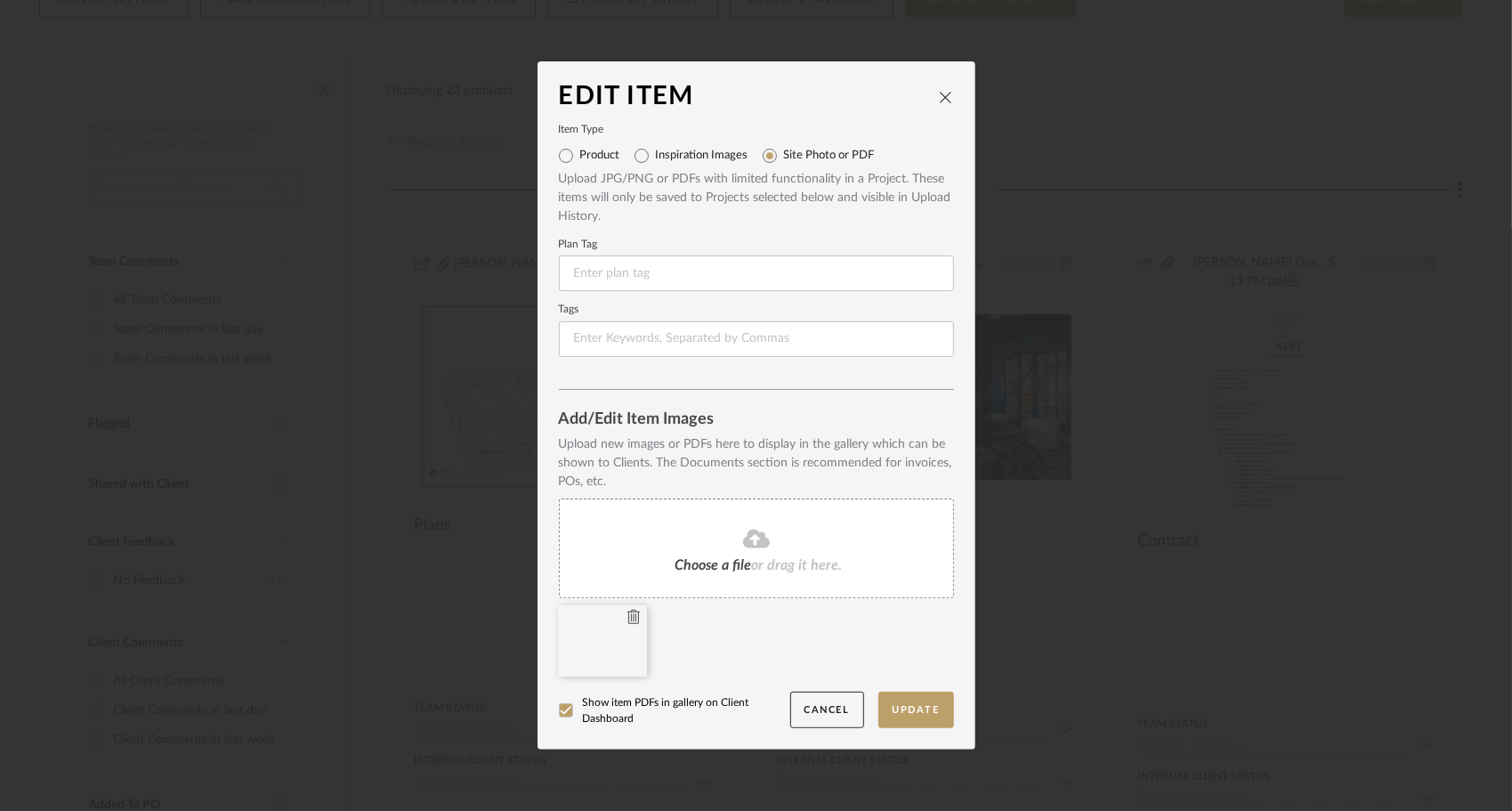
click at [628, 616] on icon at bounding box center [634, 616] width 13 height 15
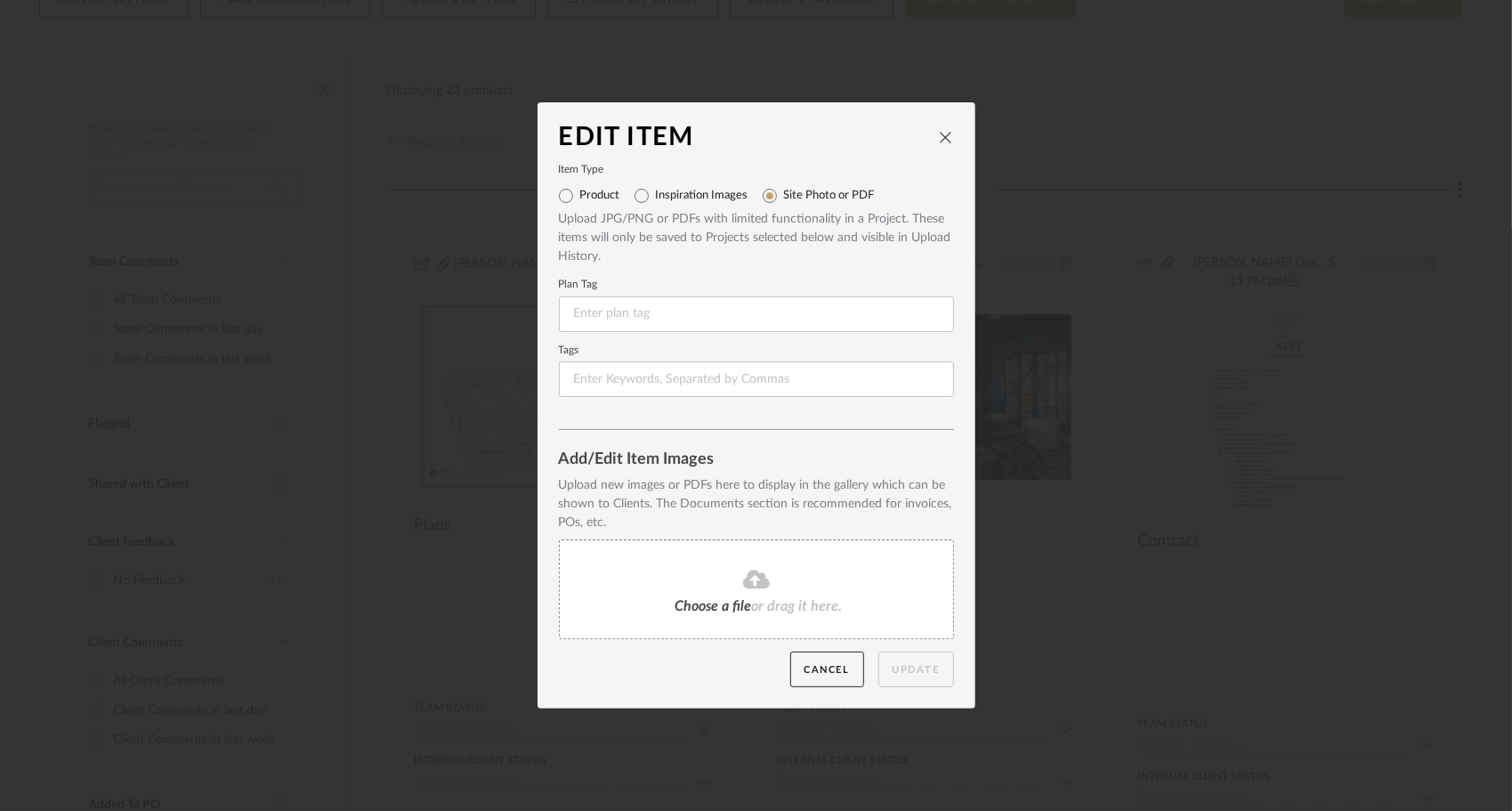
click at [677, 604] on span "Choose a file" at bounding box center [714, 606] width 76 height 15
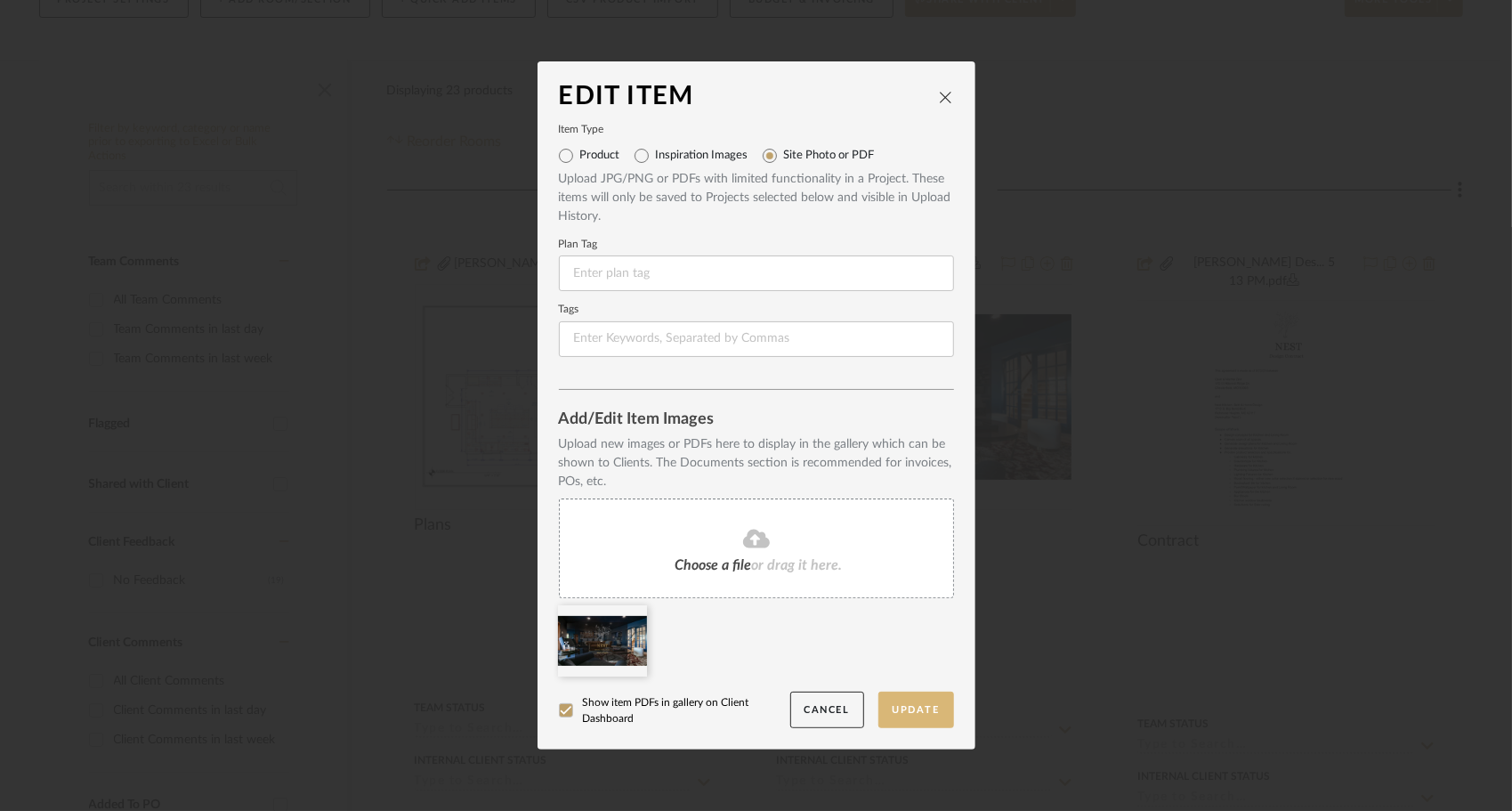
click at [899, 700] on button "Update" at bounding box center [915, 709] width 75 height 36
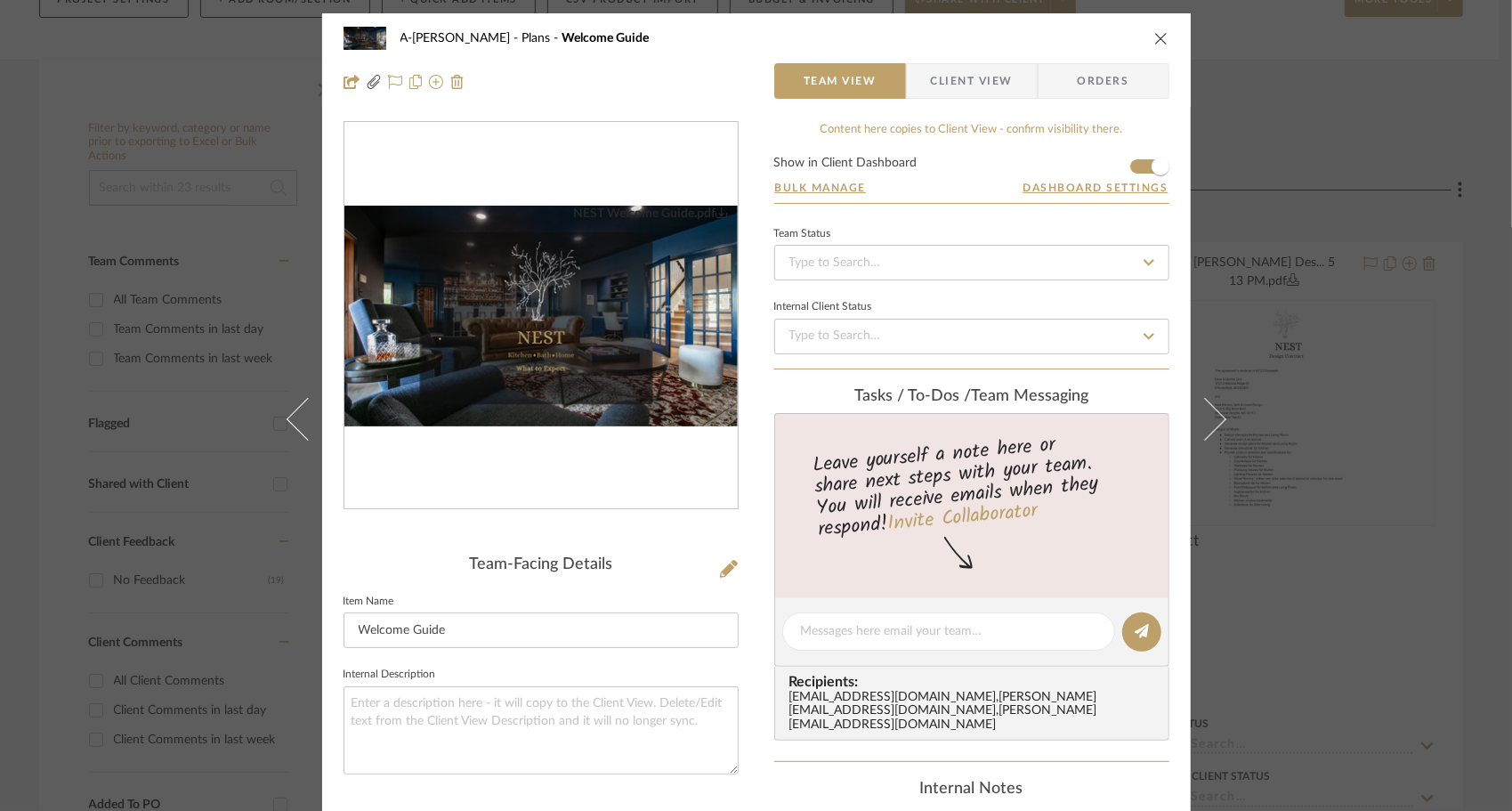
click at [1155, 39] on icon "close" at bounding box center [1161, 38] width 15 height 15
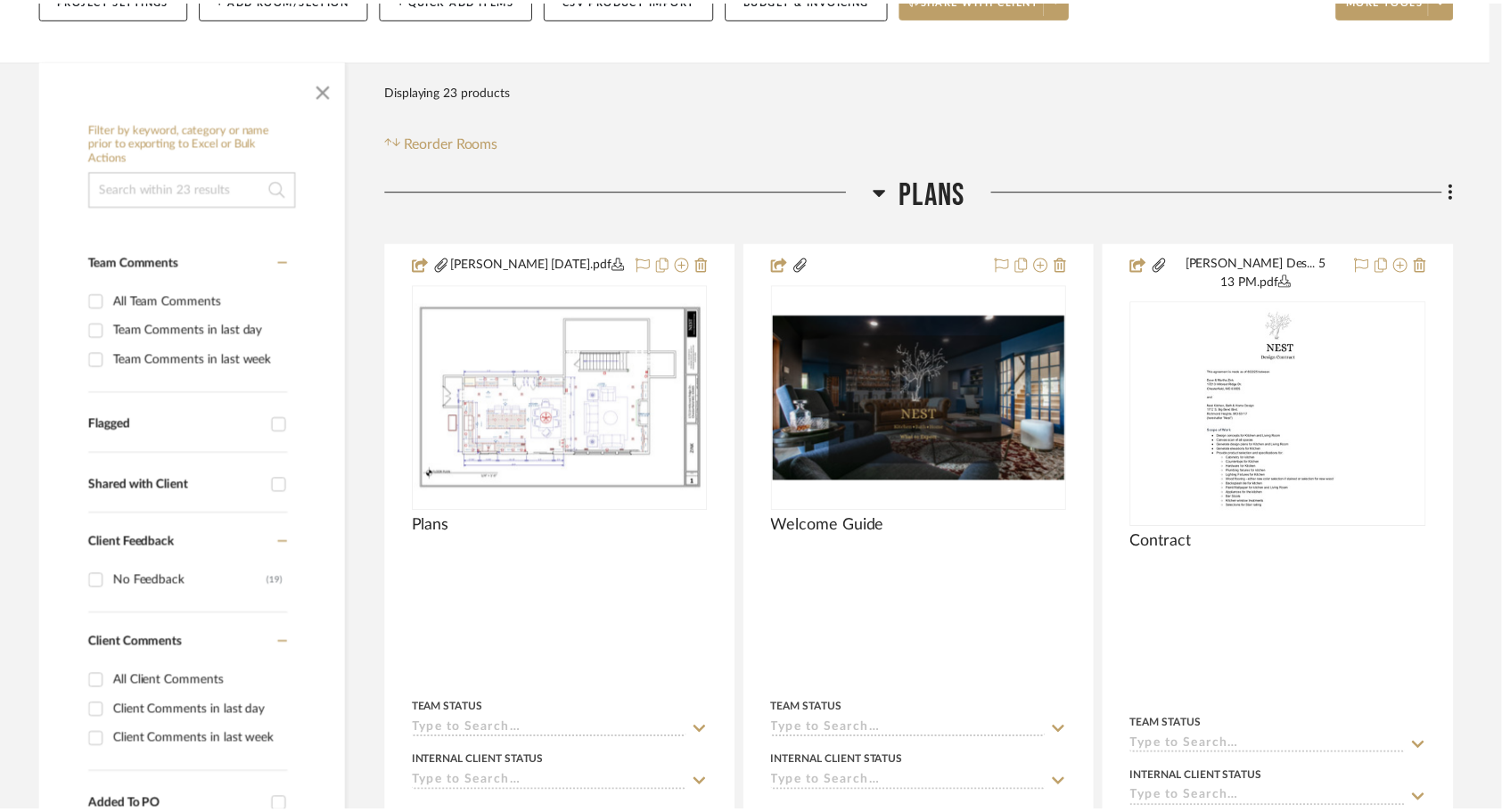
scroll to position [244, 0]
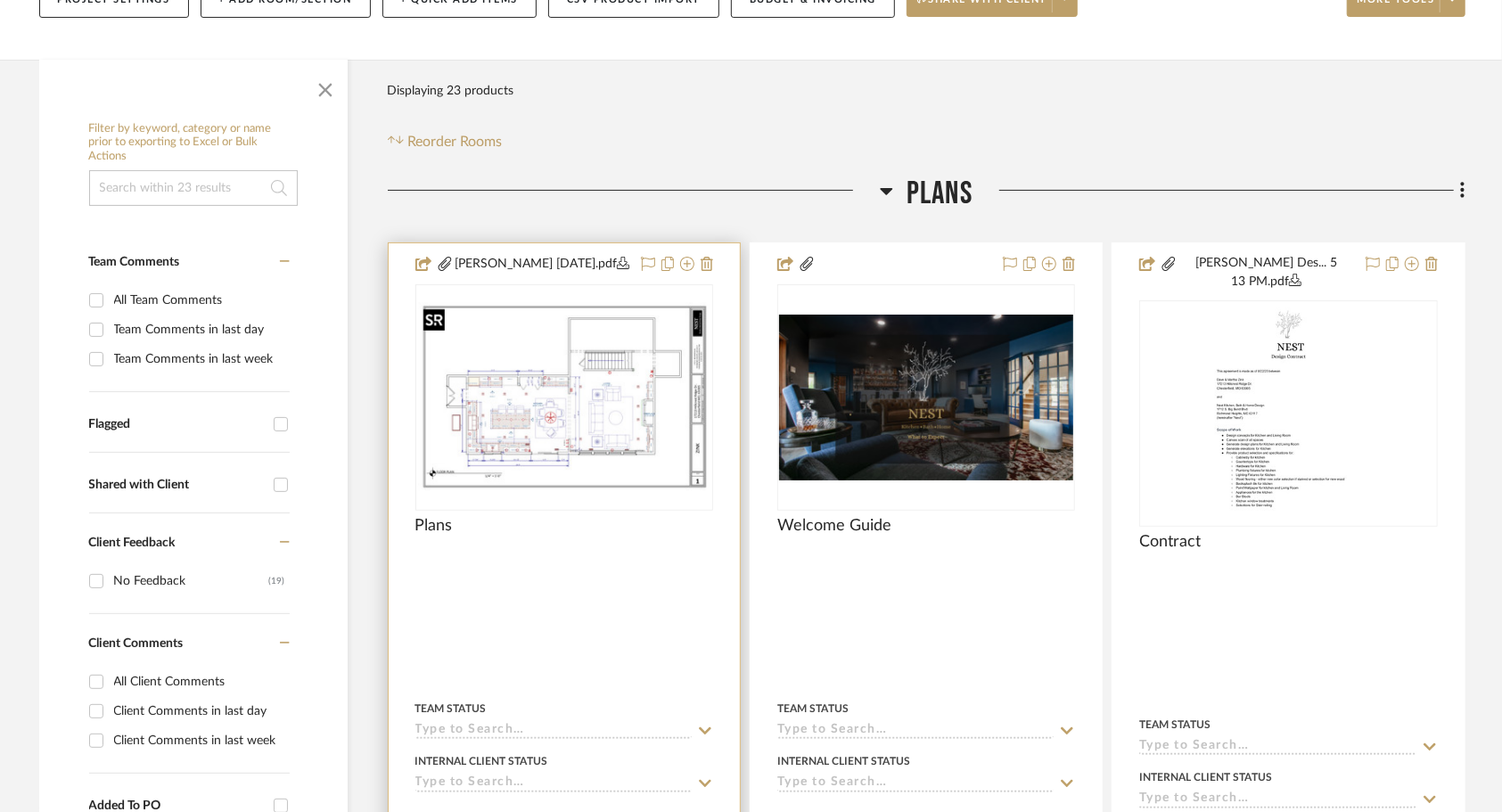
click at [610, 464] on img "0" at bounding box center [564, 397] width 294 height 190
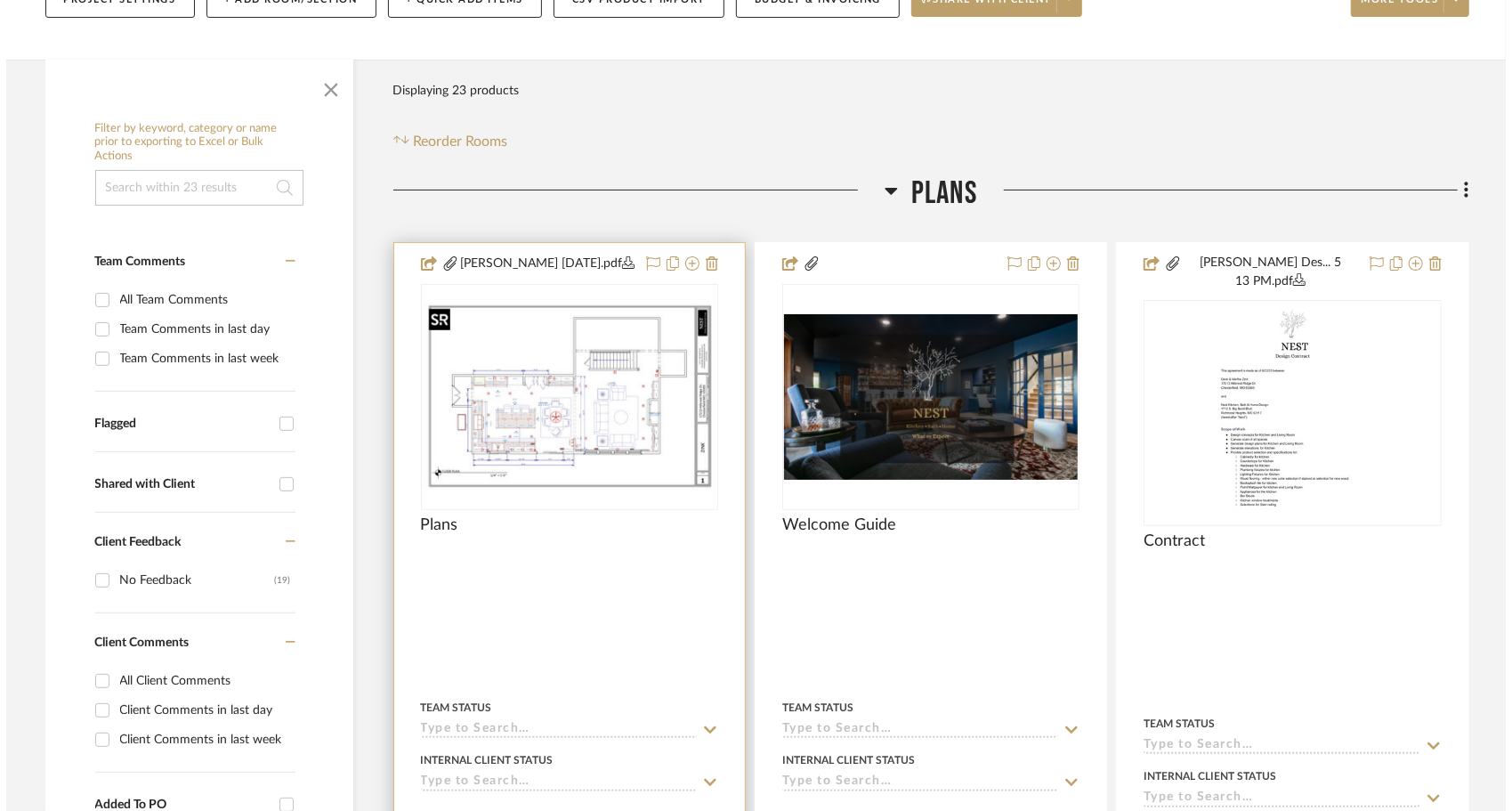
scroll to position [0, 0]
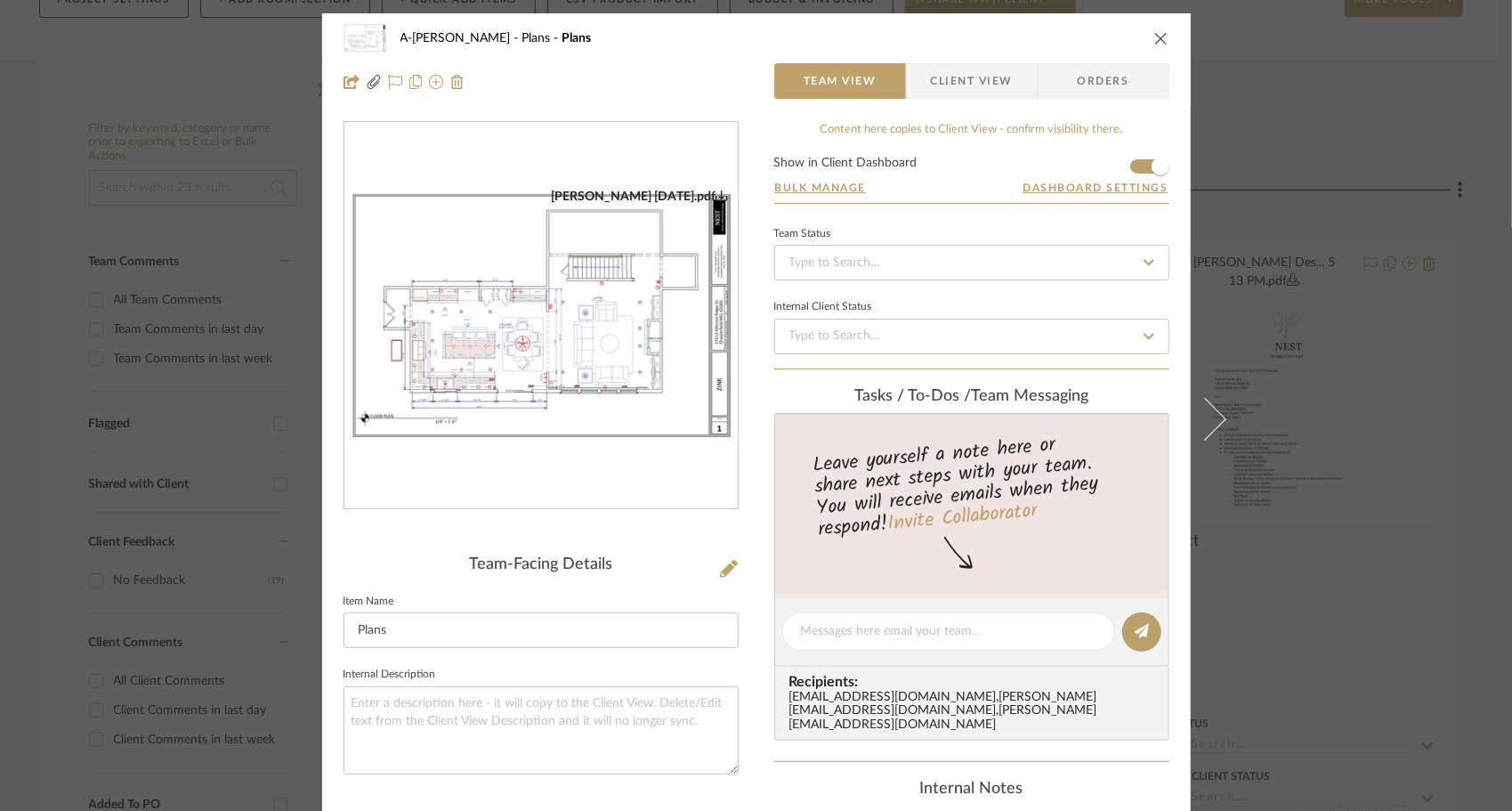
click at [608, 431] on img "0" at bounding box center [541, 316] width 393 height 254
click at [1149, 46] on div "A-Zink Plans Plans" at bounding box center [756, 38] width 825 height 35
click at [1154, 44] on icon "close" at bounding box center [1161, 38] width 15 height 15
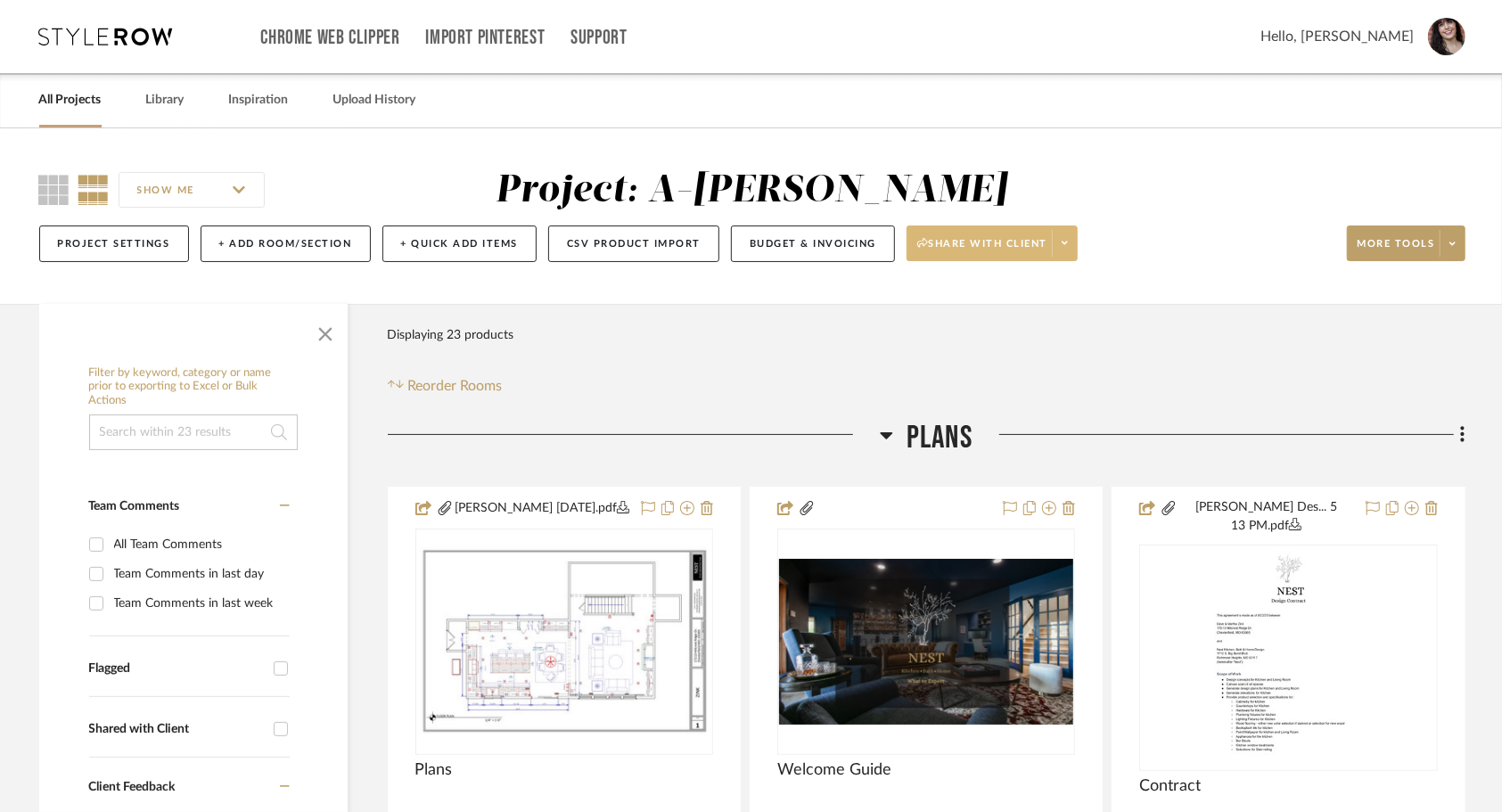
click at [1065, 247] on icon at bounding box center [1065, 243] width 6 height 10
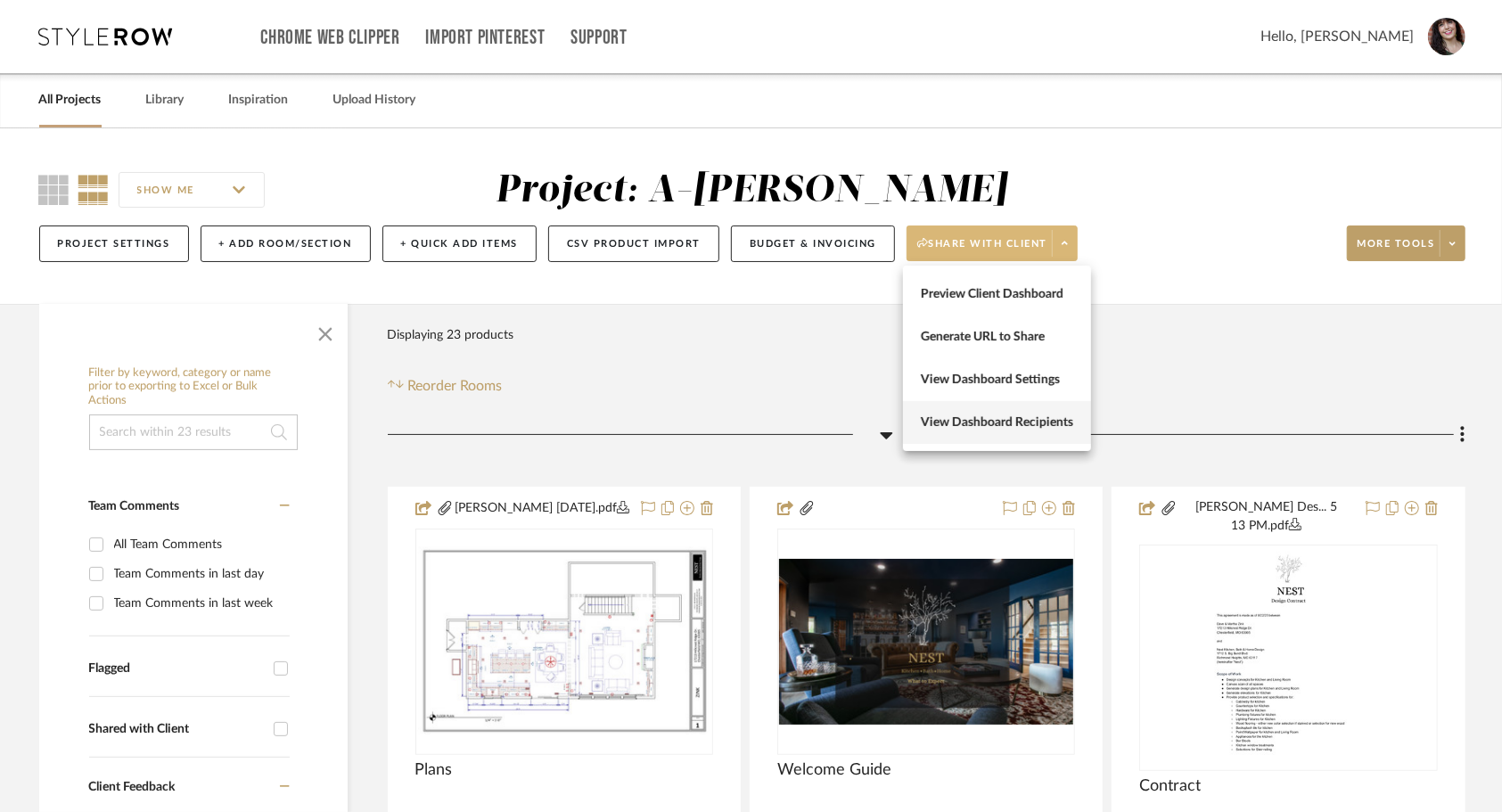
click at [1013, 427] on span "View Dashboard Recipients" at bounding box center [997, 422] width 153 height 15
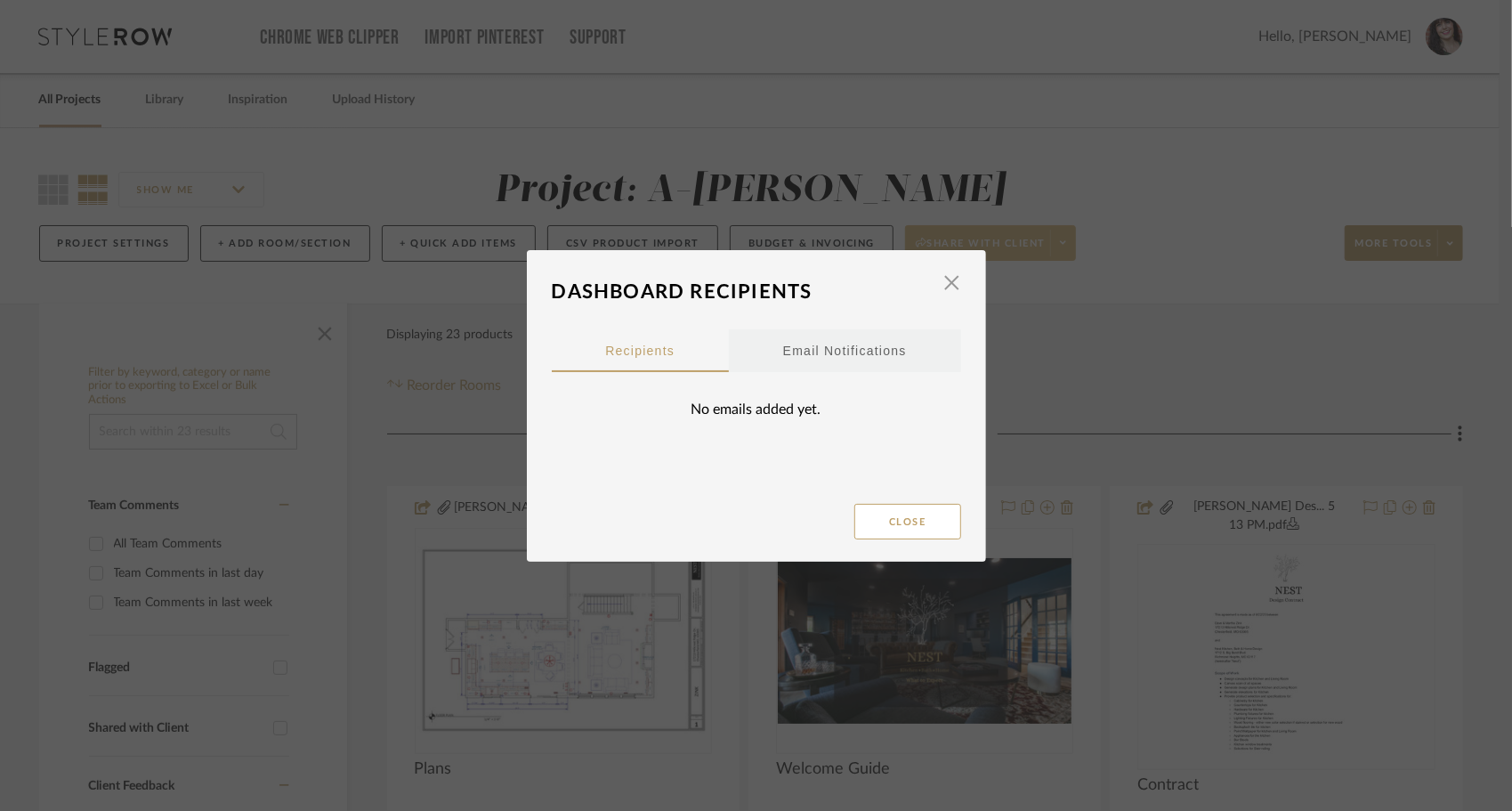
click at [890, 349] on div "Email Notifications" at bounding box center [845, 350] width 123 height 44
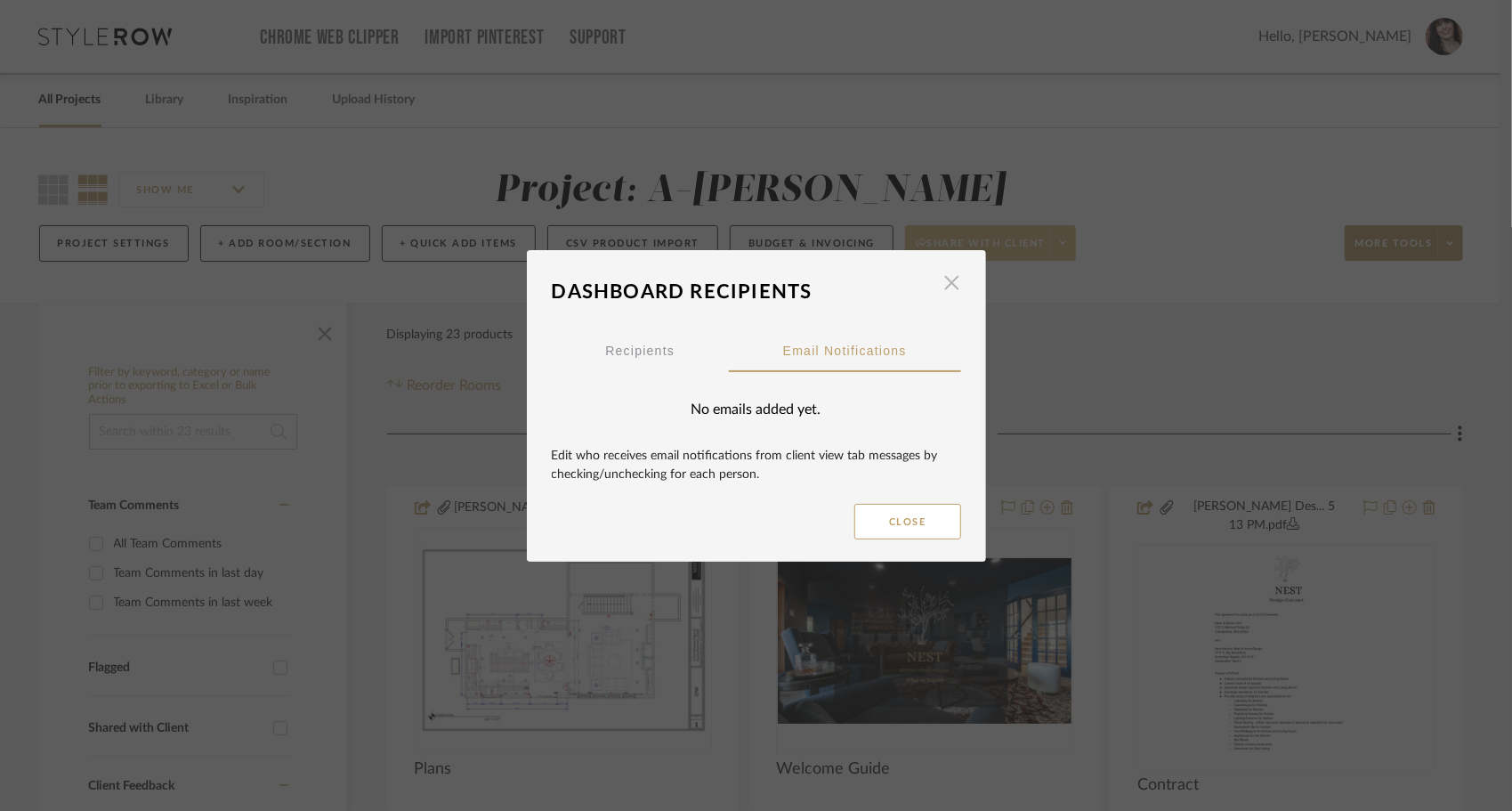
click at [949, 271] on span "button" at bounding box center [952, 283] width 35 height 35
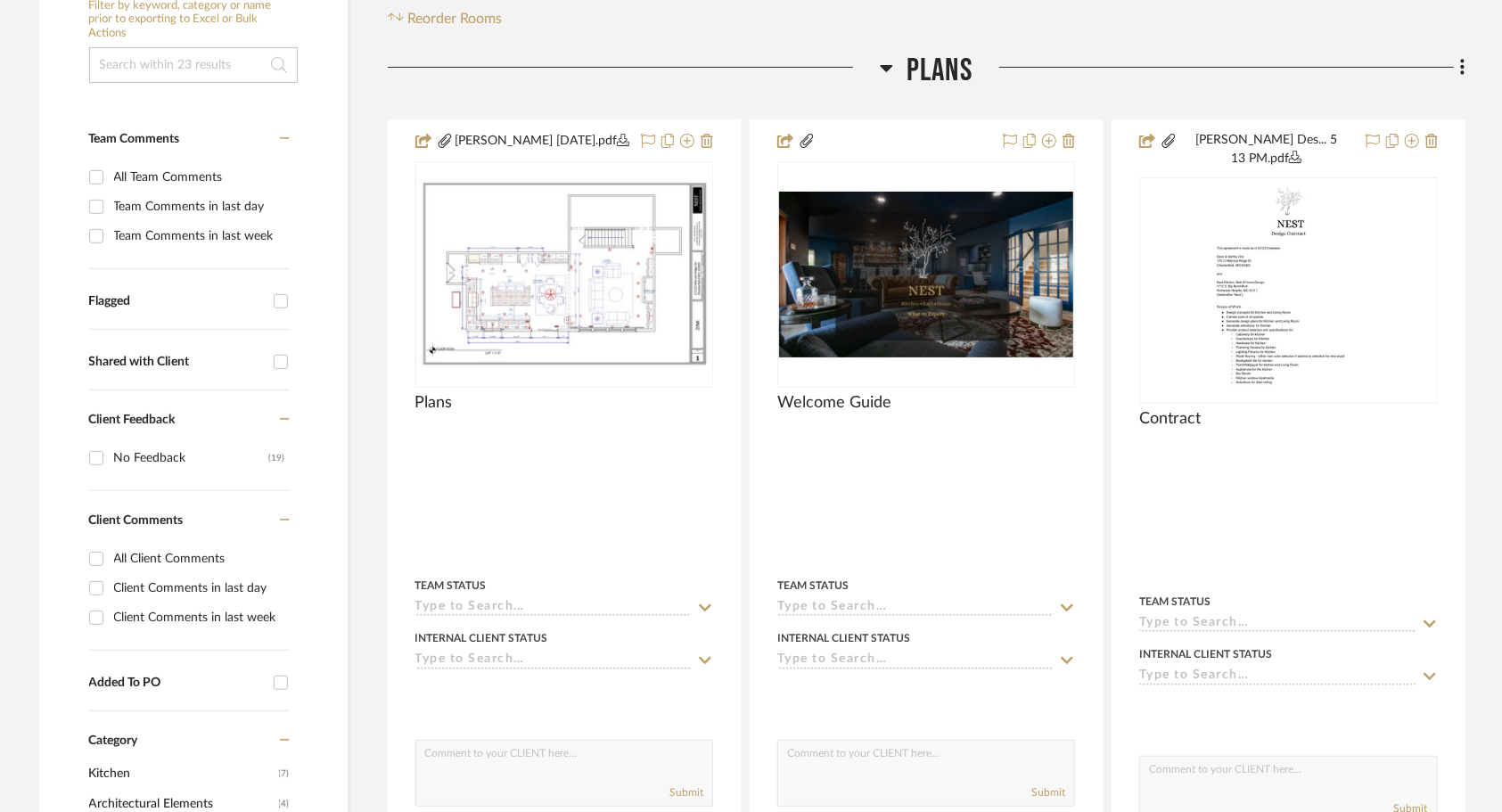
scroll to position [387, 0]
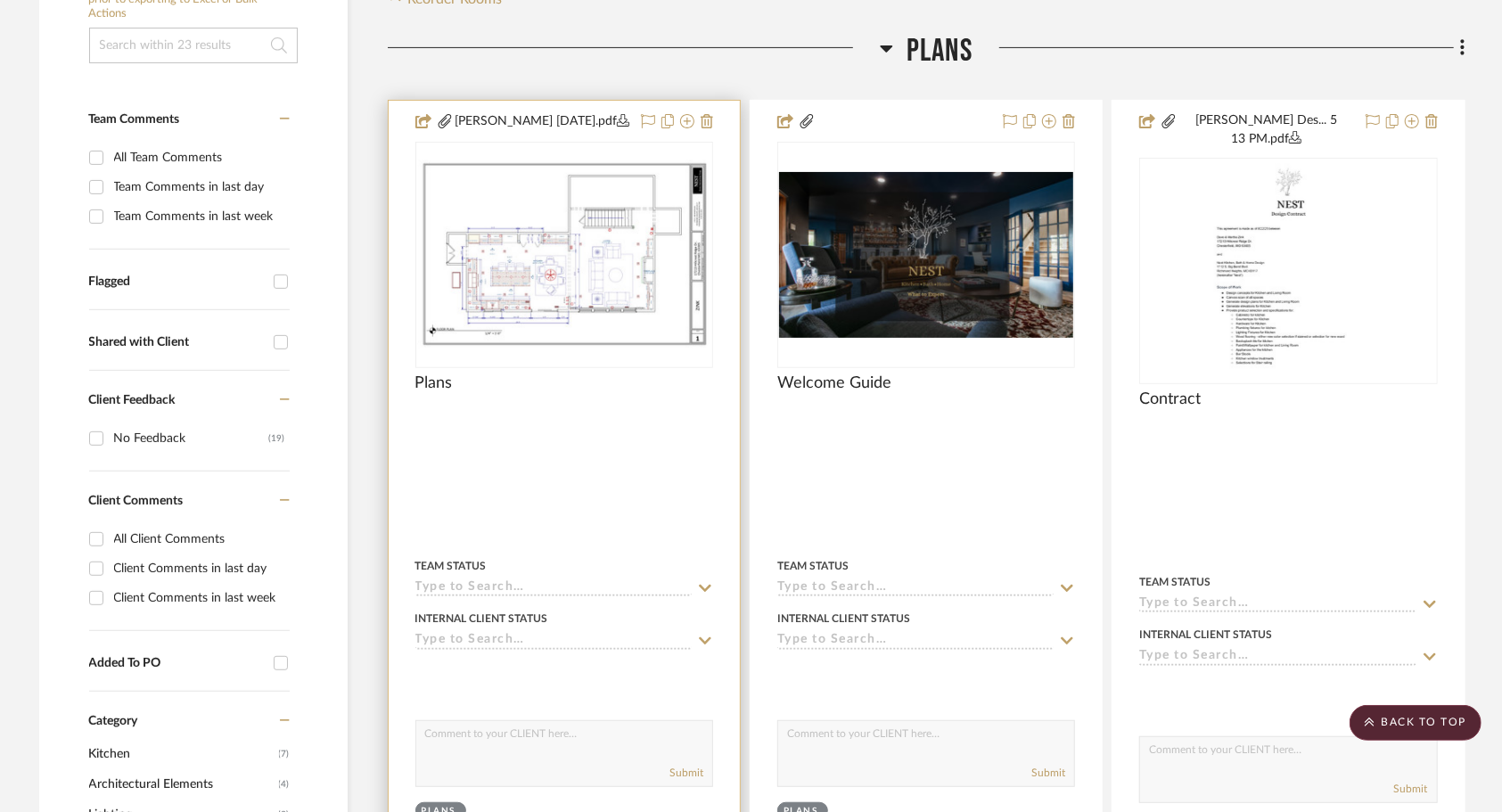
click at [579, 443] on div at bounding box center [564, 499] width 352 height 796
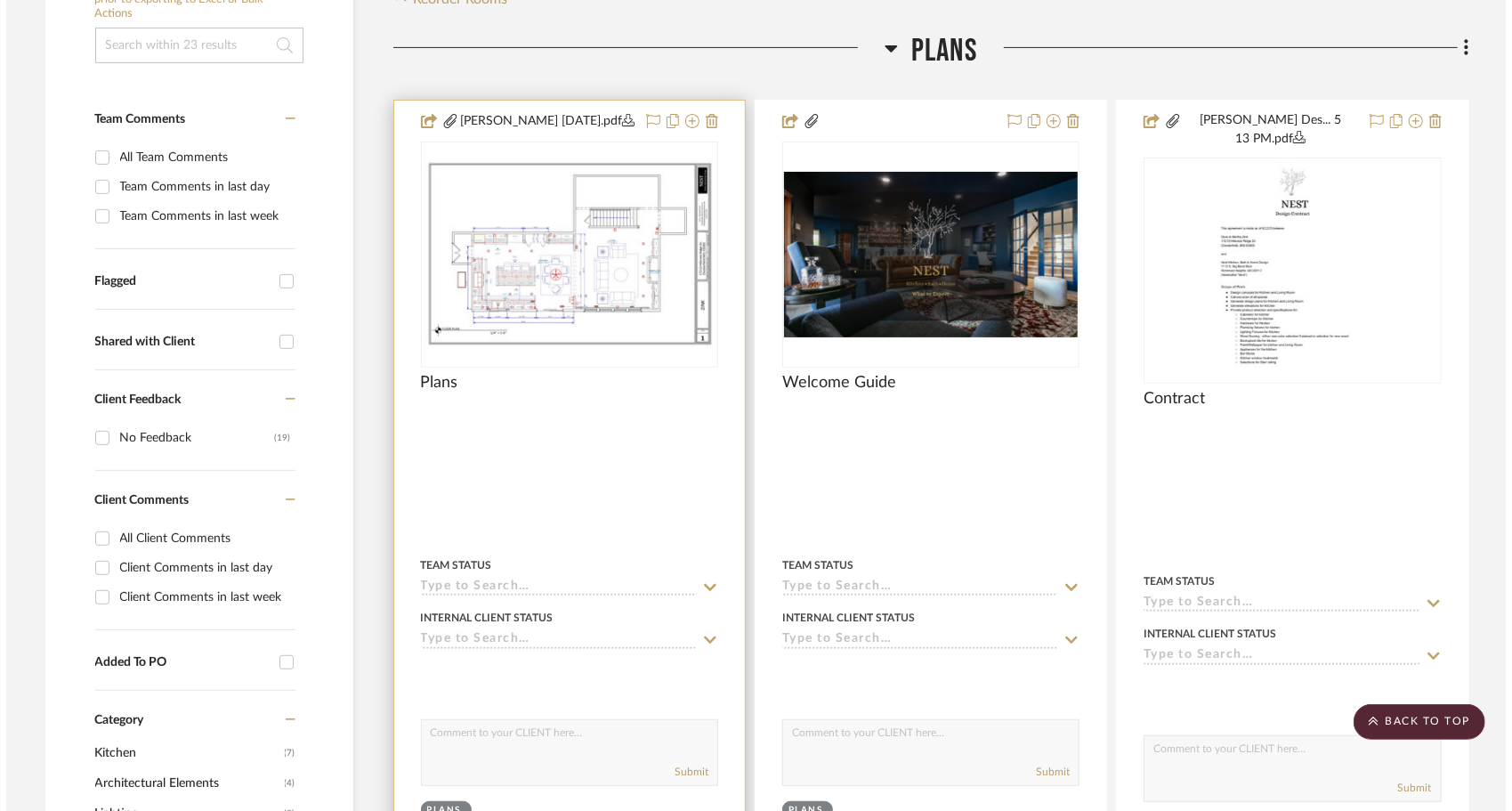
scroll to position [0, 0]
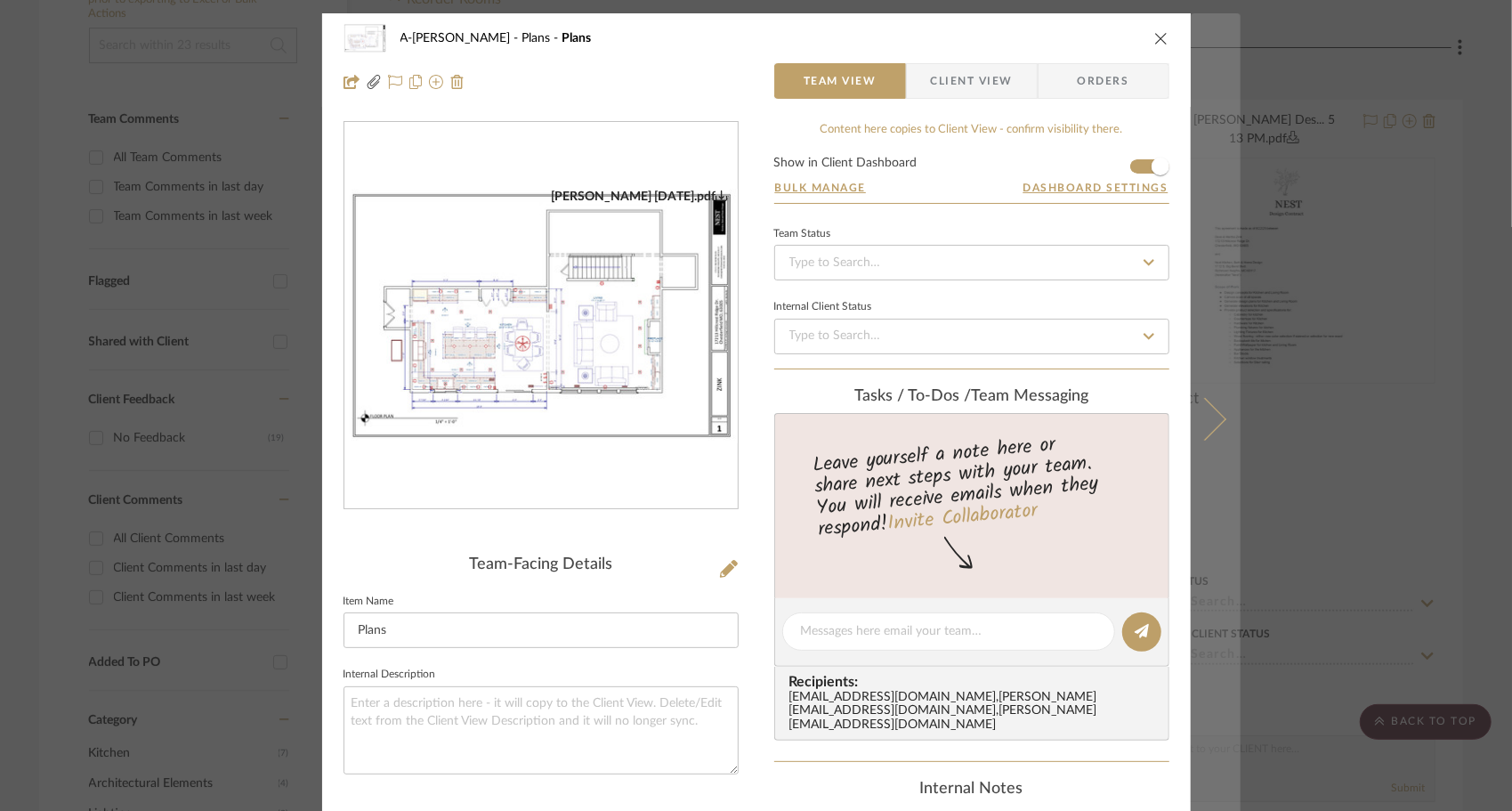
click at [1196, 430] on icon at bounding box center [1204, 419] width 43 height 43
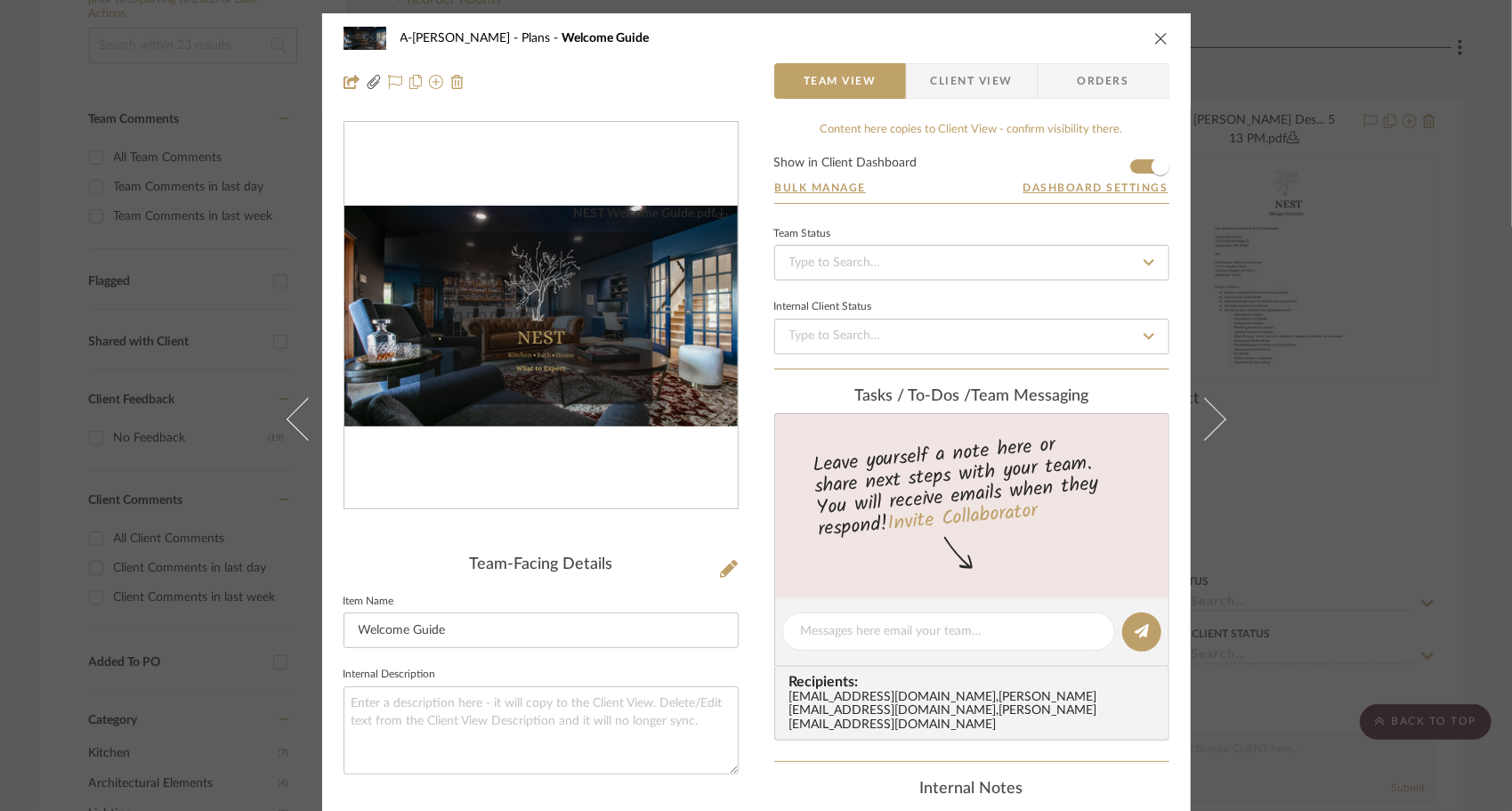
click at [1196, 430] on icon at bounding box center [1204, 419] width 43 height 43
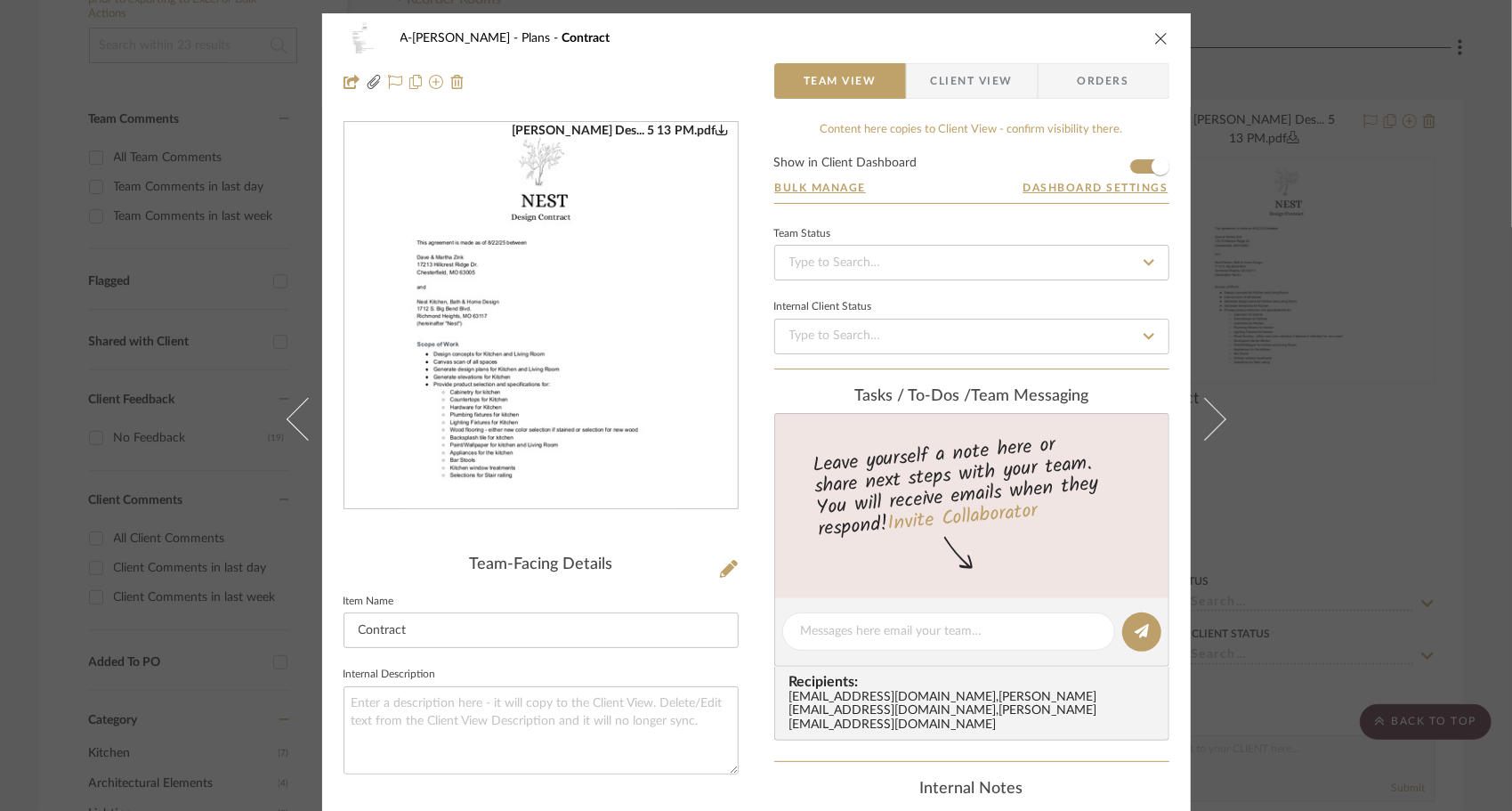
click at [1196, 430] on icon at bounding box center [1204, 419] width 43 height 43
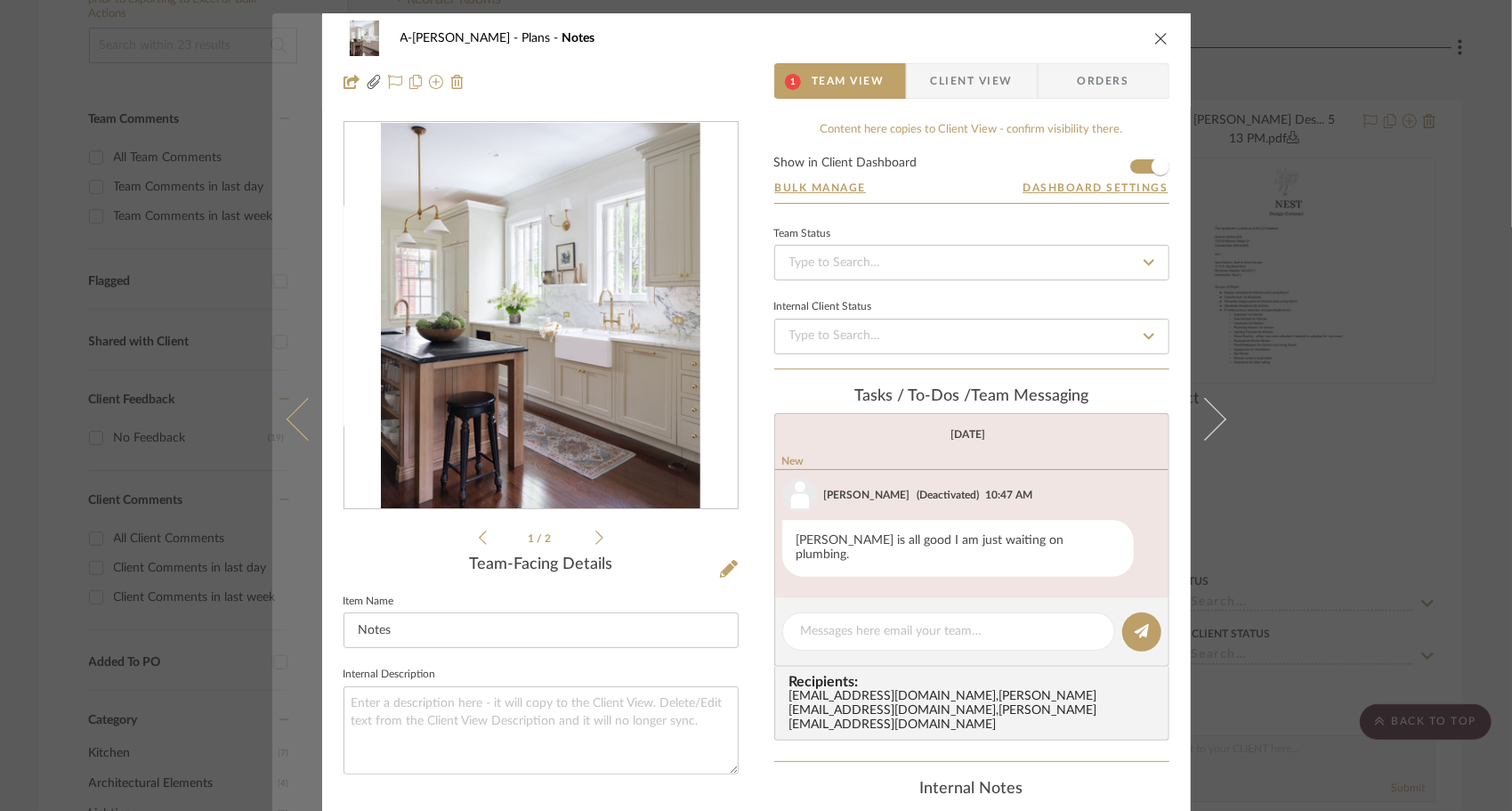
click at [272, 420] on button at bounding box center [296, 419] width 50 height 811
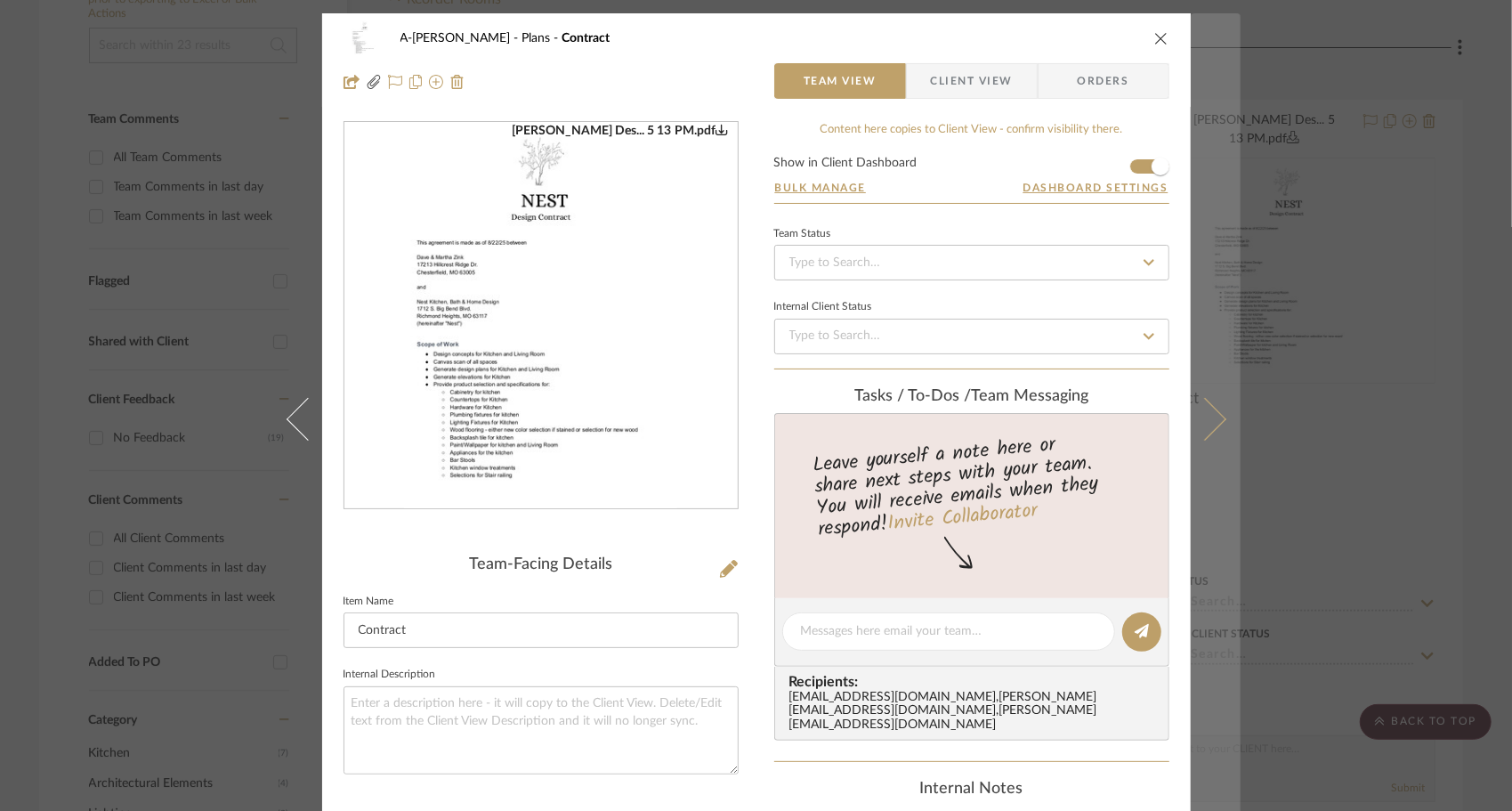
click at [1214, 400] on button at bounding box center [1215, 419] width 50 height 811
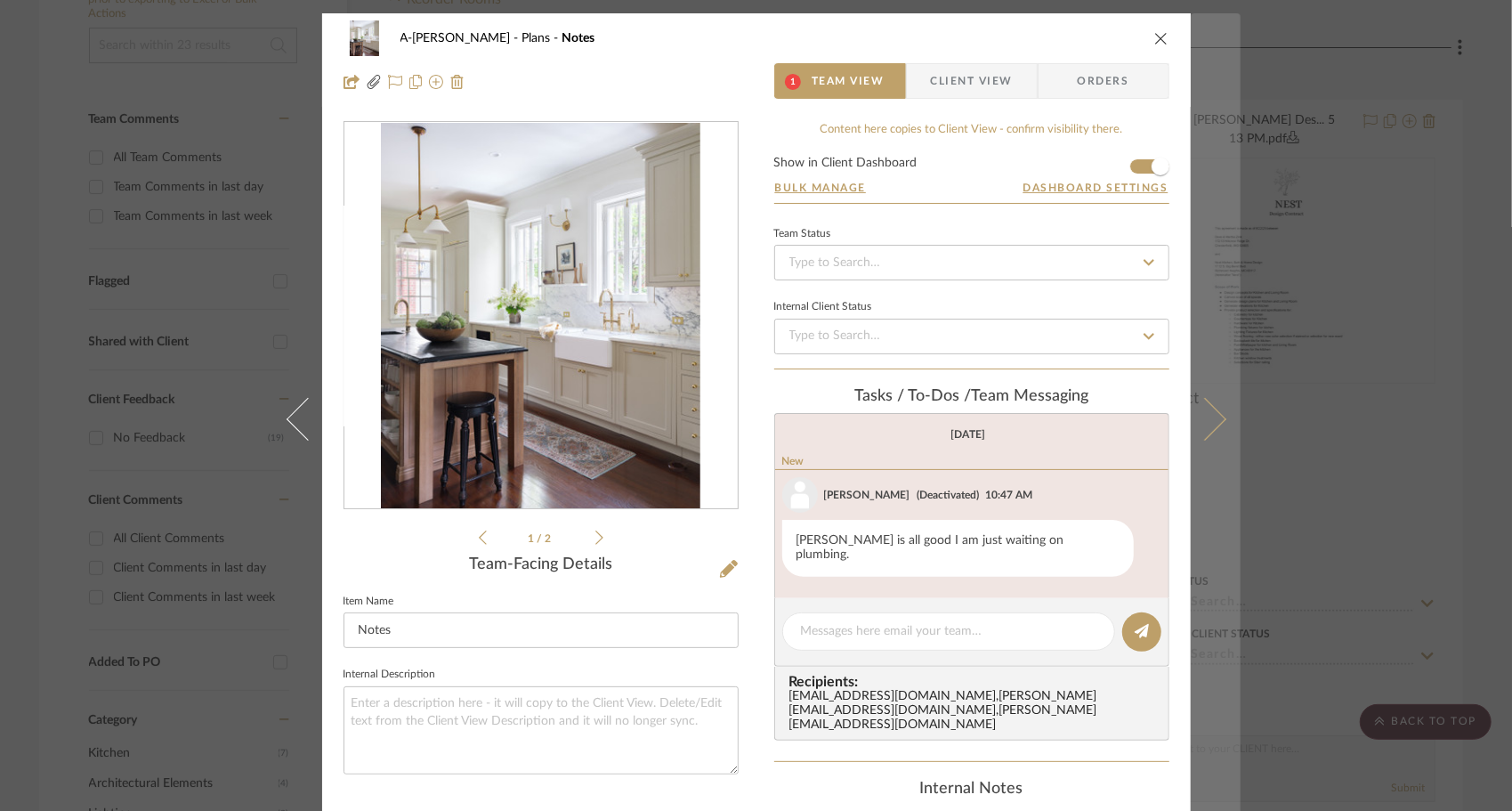
click at [1198, 424] on icon at bounding box center [1204, 419] width 43 height 43
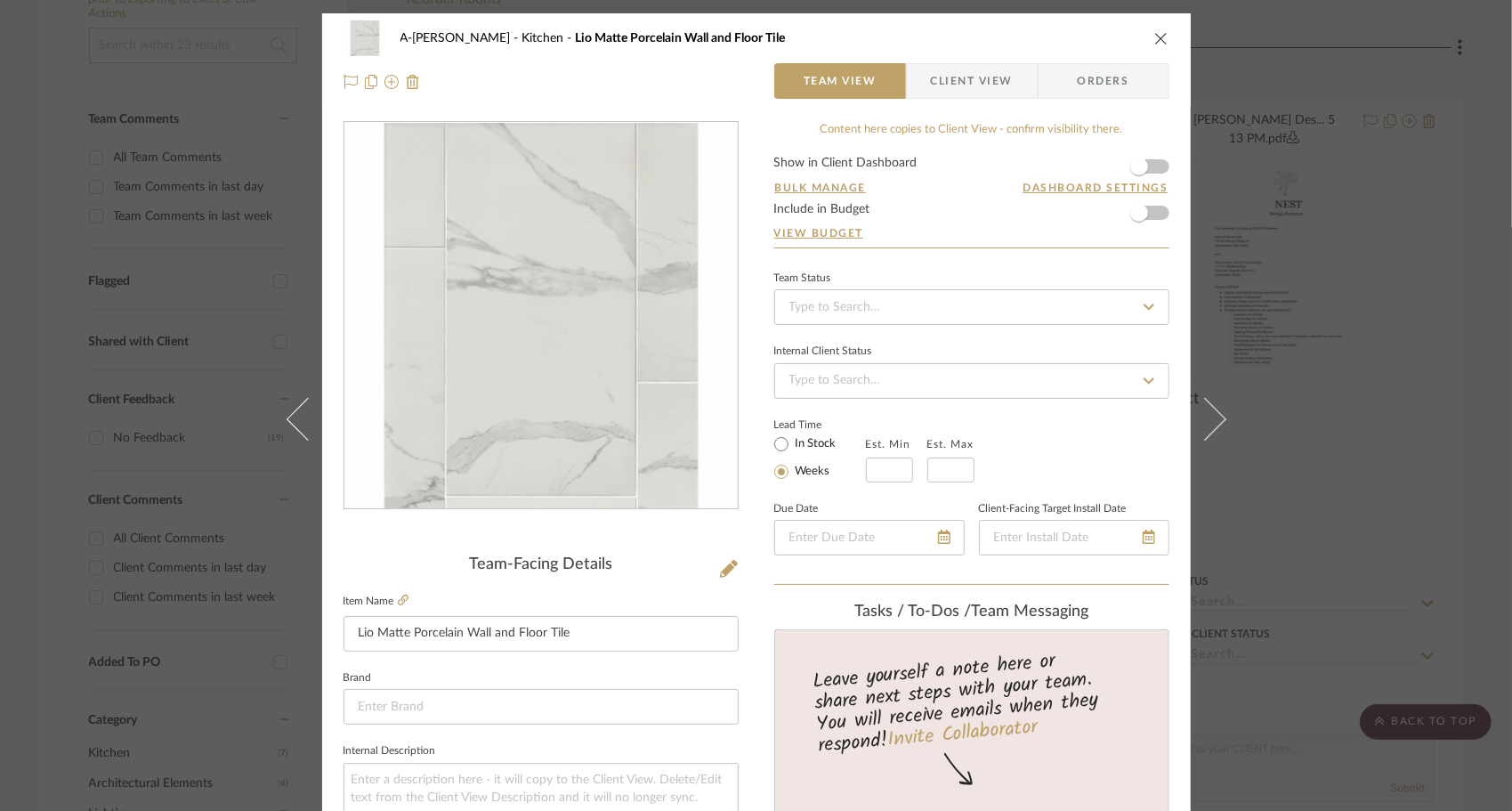
click at [1159, 41] on icon "close" at bounding box center [1161, 38] width 15 height 15
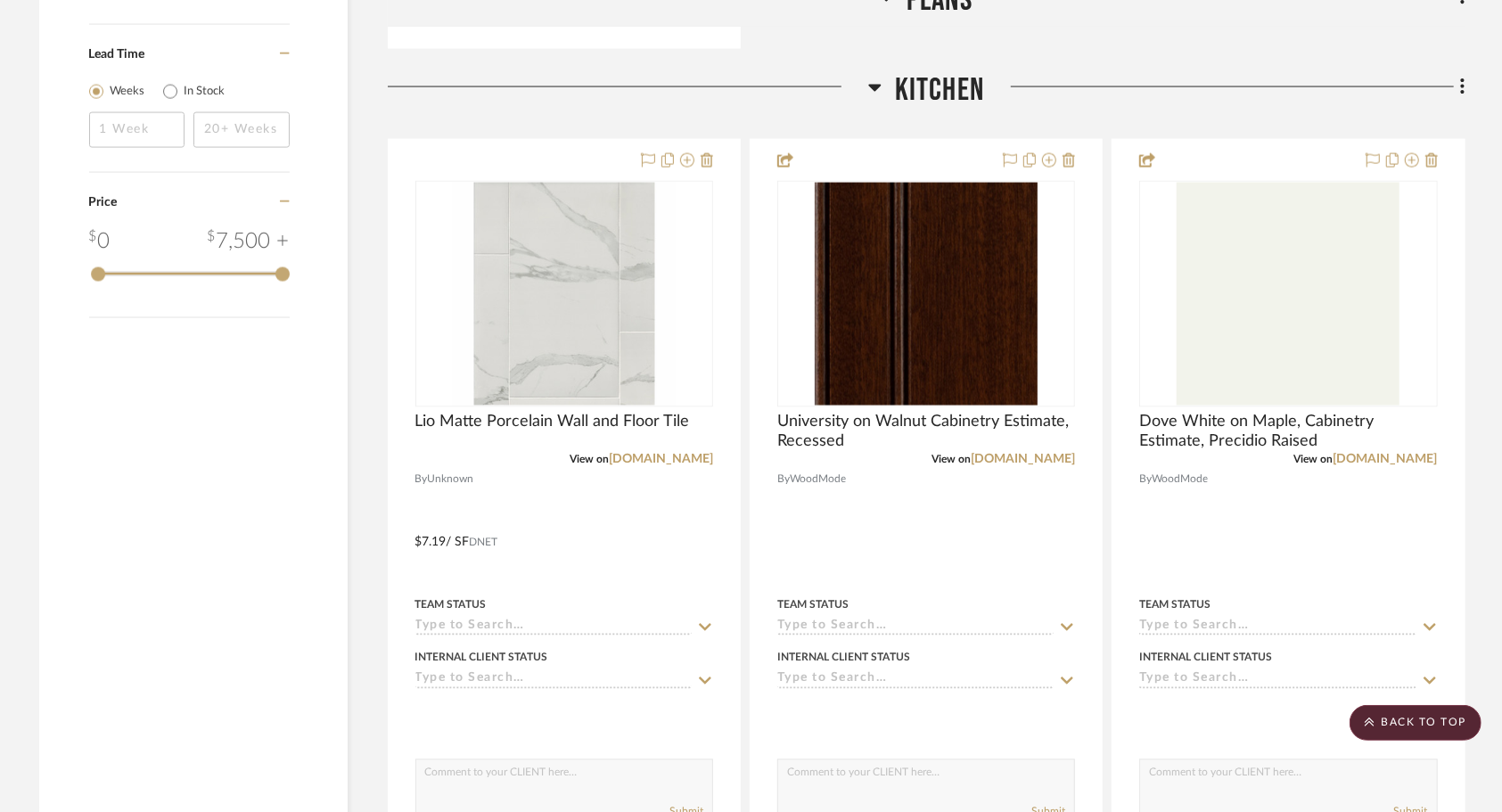
scroll to position [2032, 0]
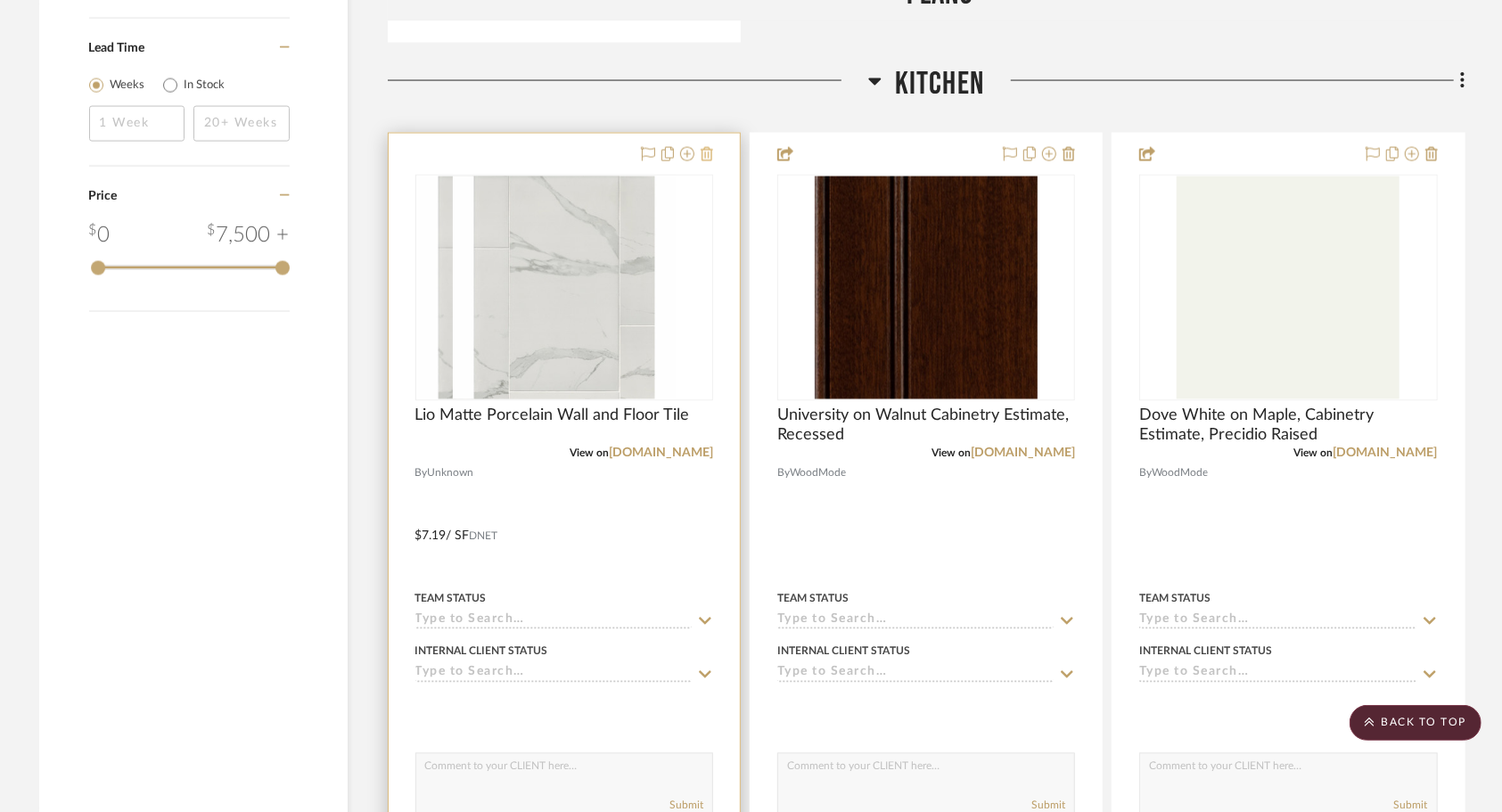
click at [705, 147] on icon at bounding box center [706, 154] width 13 height 15
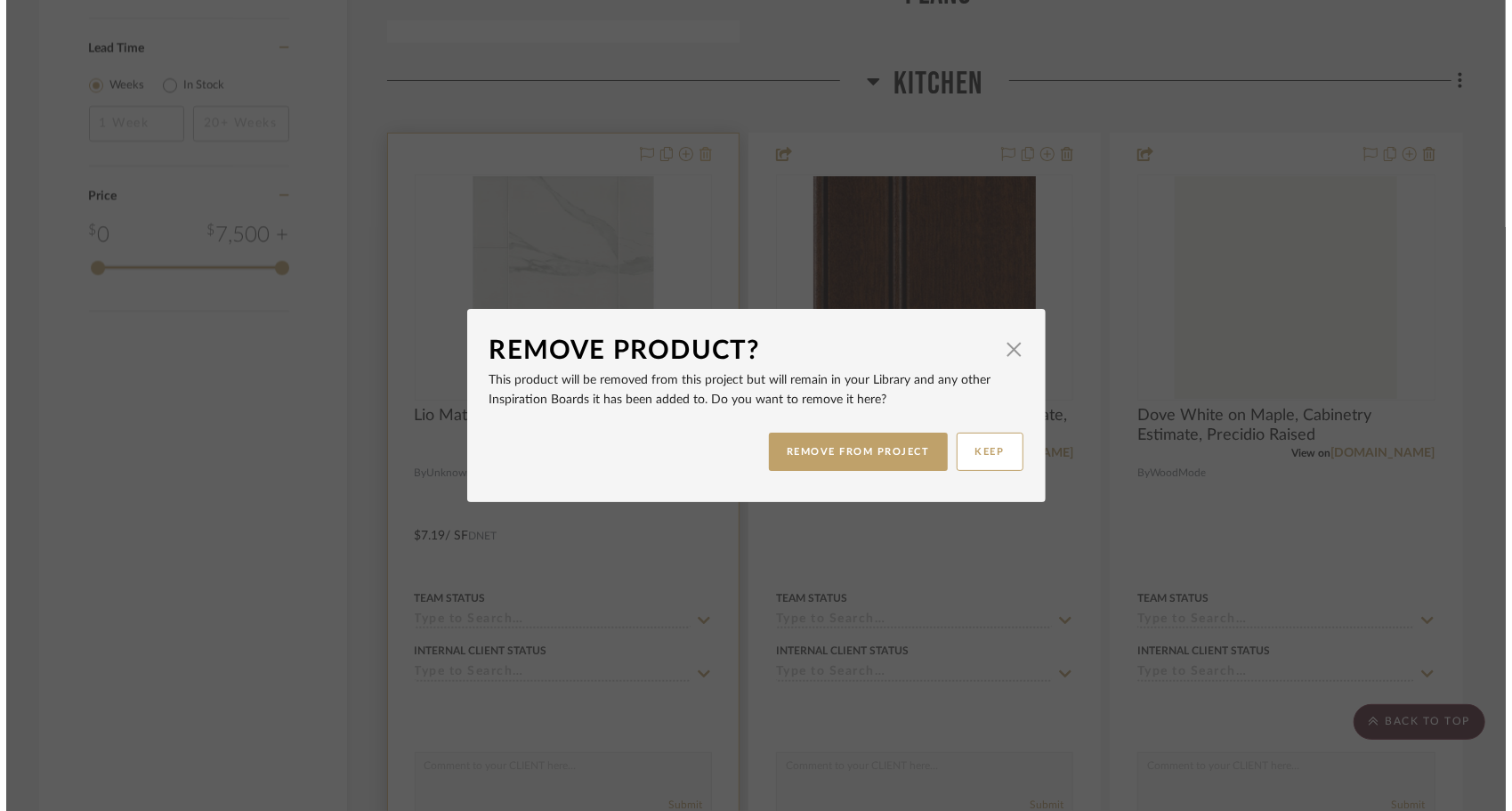
scroll to position [0, 0]
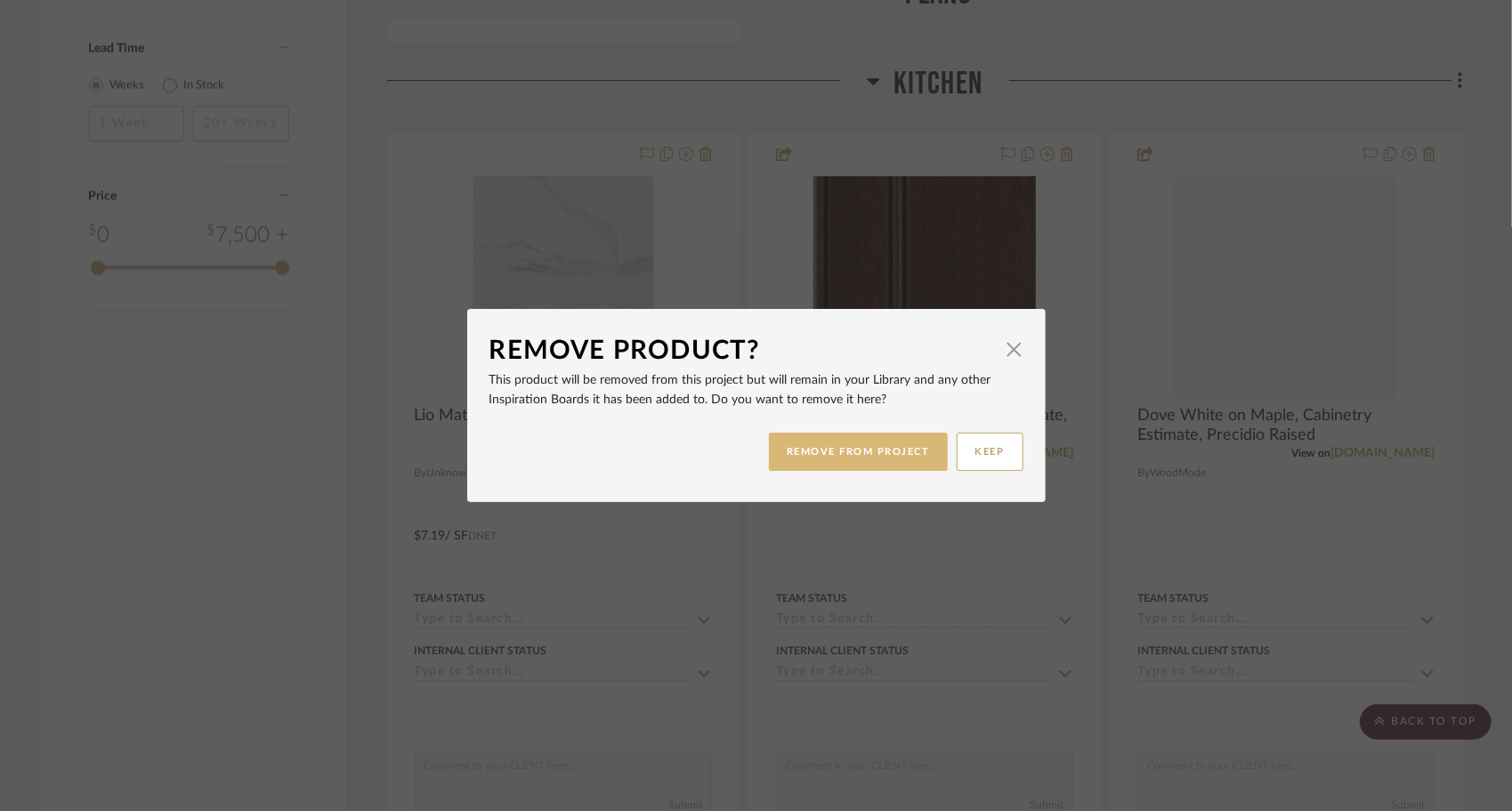
click at [811, 461] on button "REMOVE FROM PROJECT" at bounding box center [858, 451] width 179 height 38
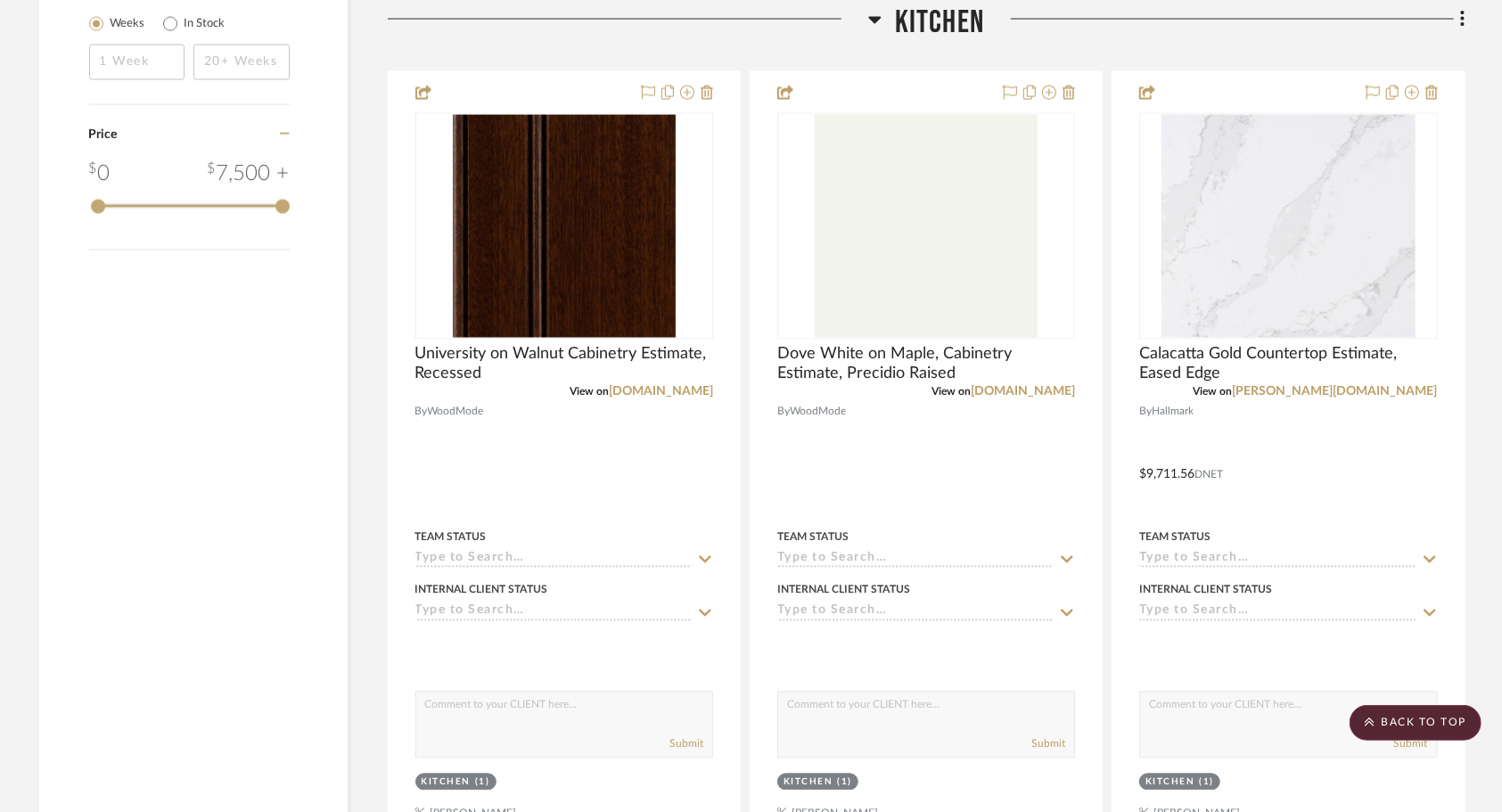
scroll to position [2093, 0]
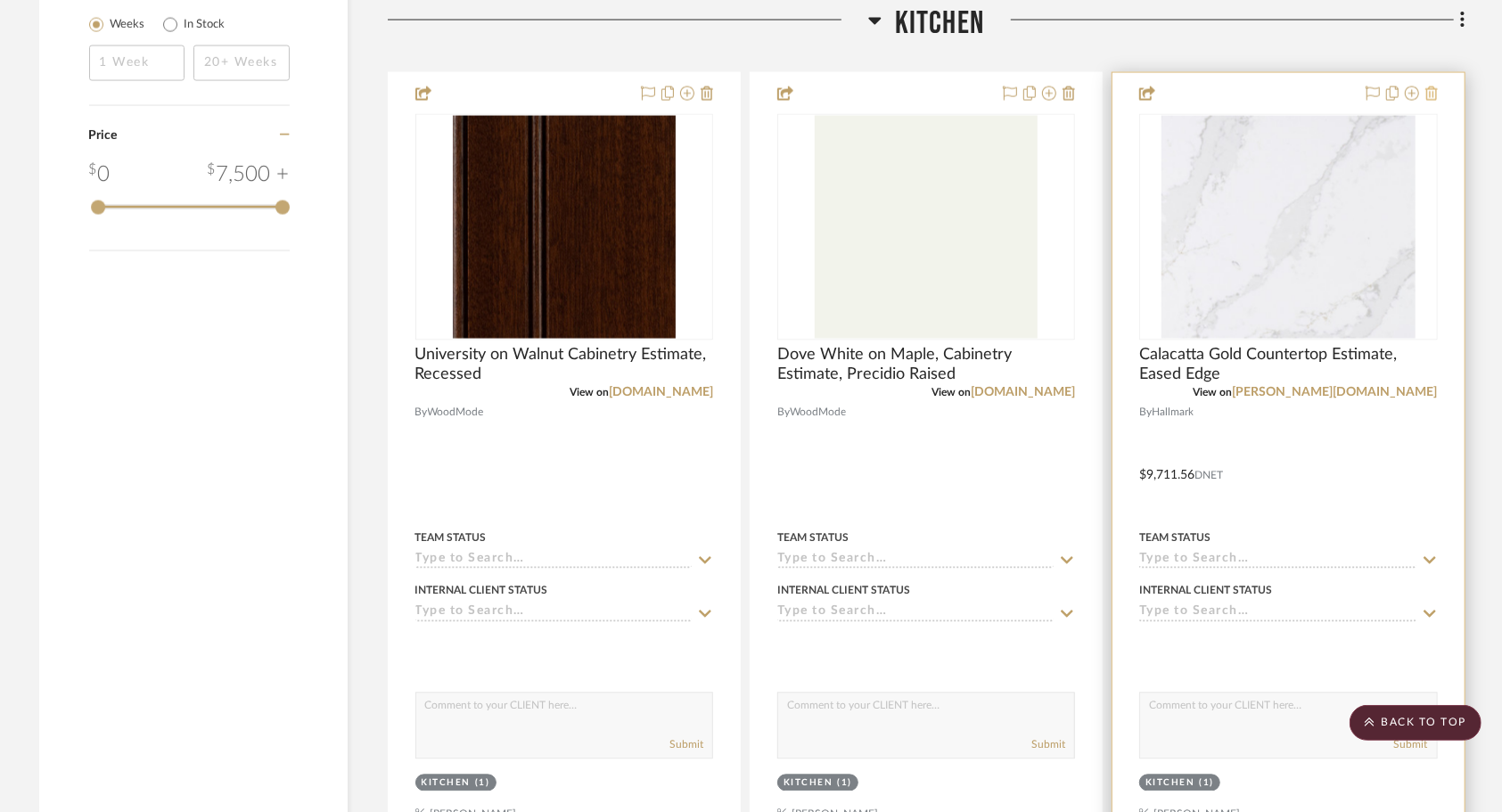
click at [1435, 86] on icon at bounding box center [1431, 93] width 13 height 15
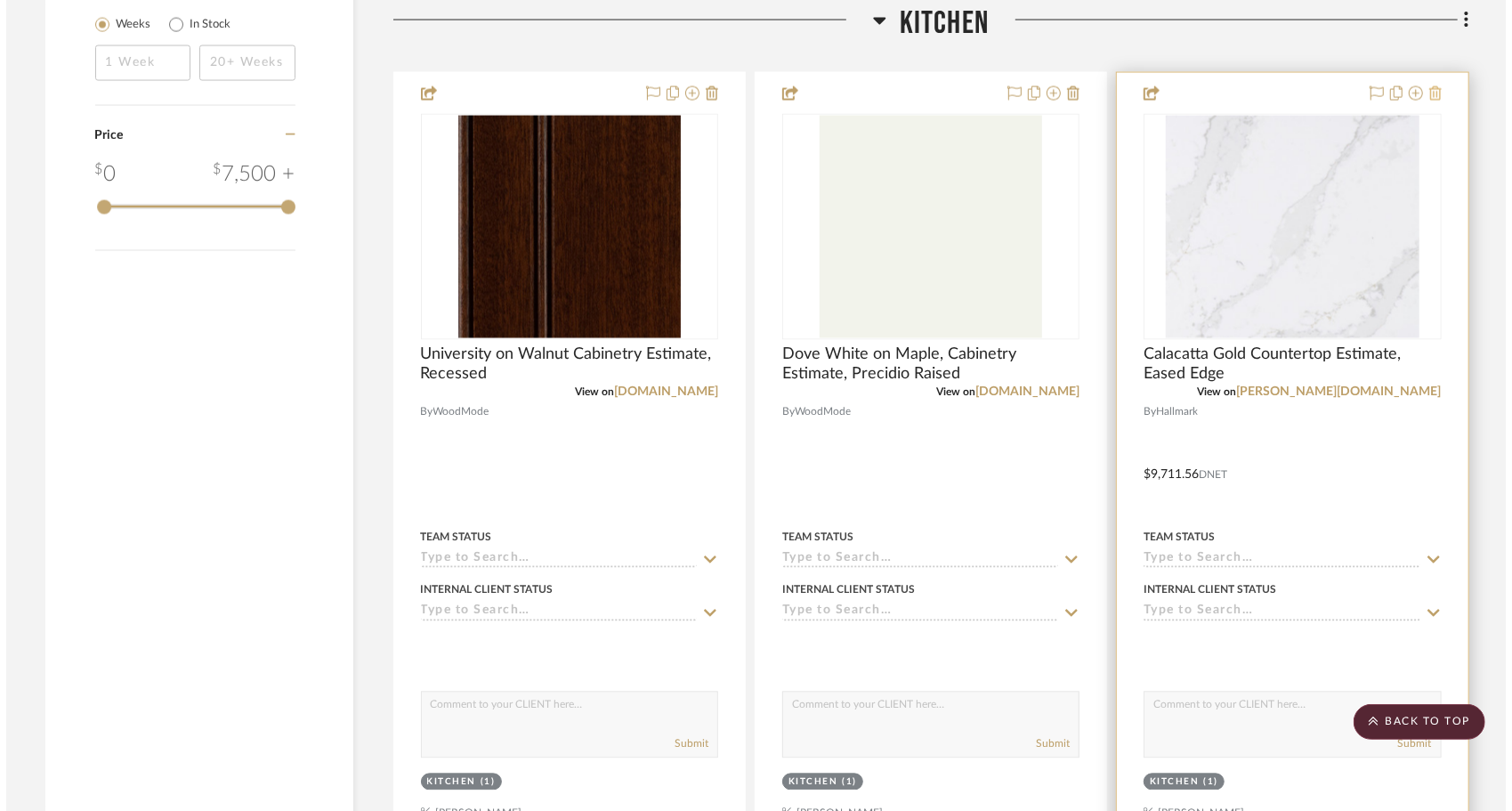
scroll to position [0, 0]
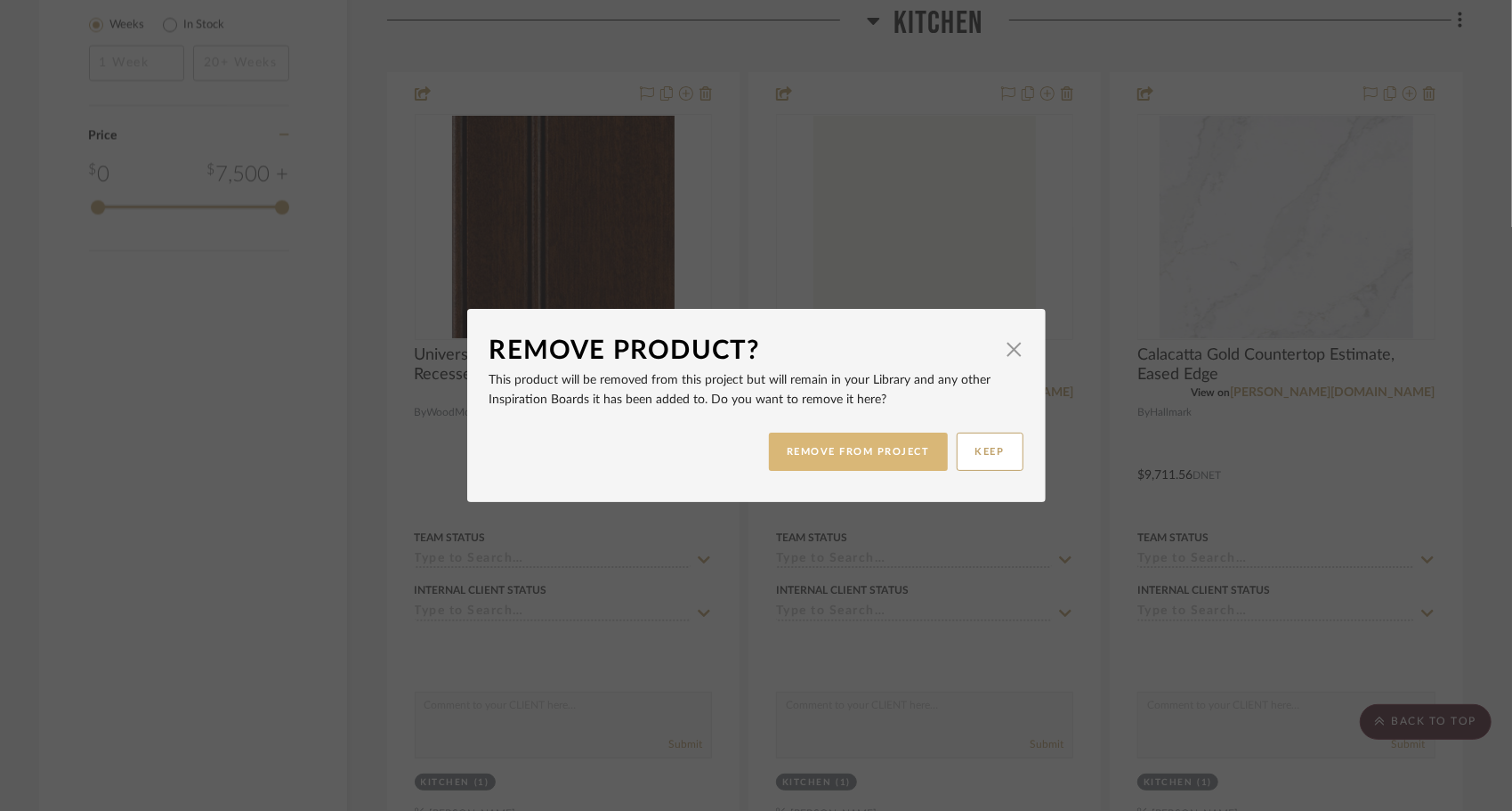
click at [899, 444] on button "REMOVE FROM PROJECT" at bounding box center [858, 451] width 179 height 38
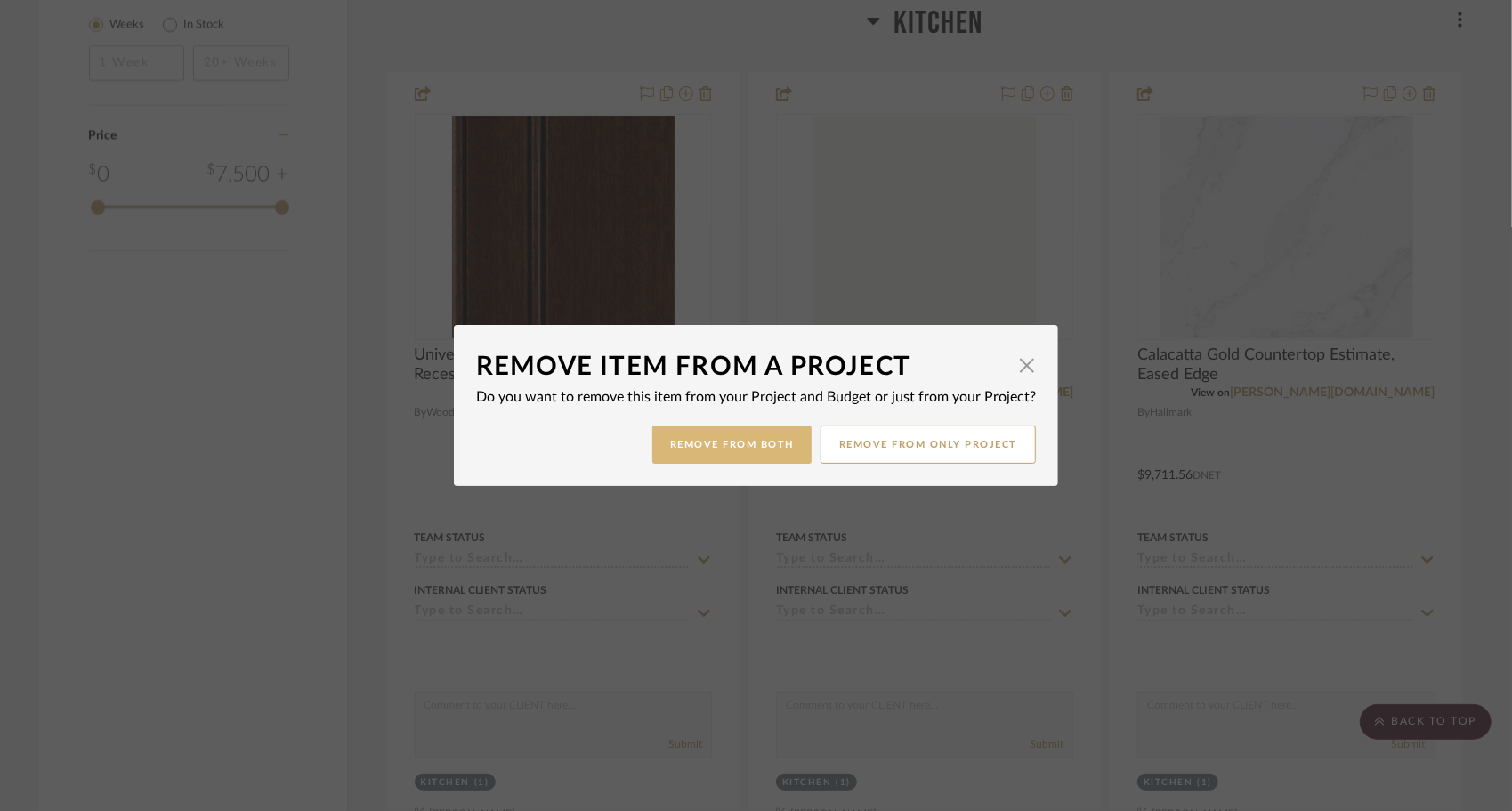
click at [736, 457] on button "Remove from Both" at bounding box center [732, 444] width 159 height 38
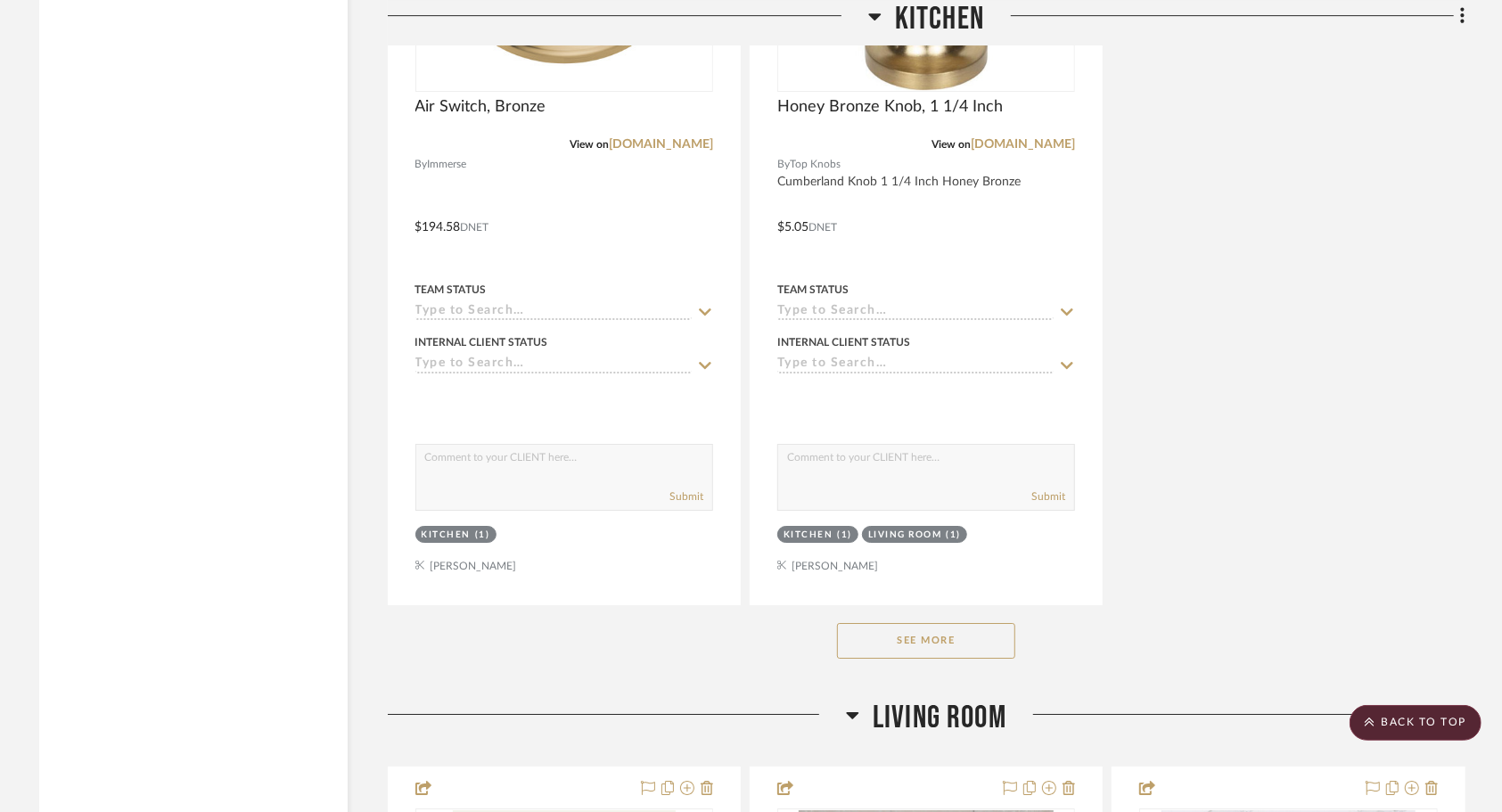
scroll to position [3938, 0]
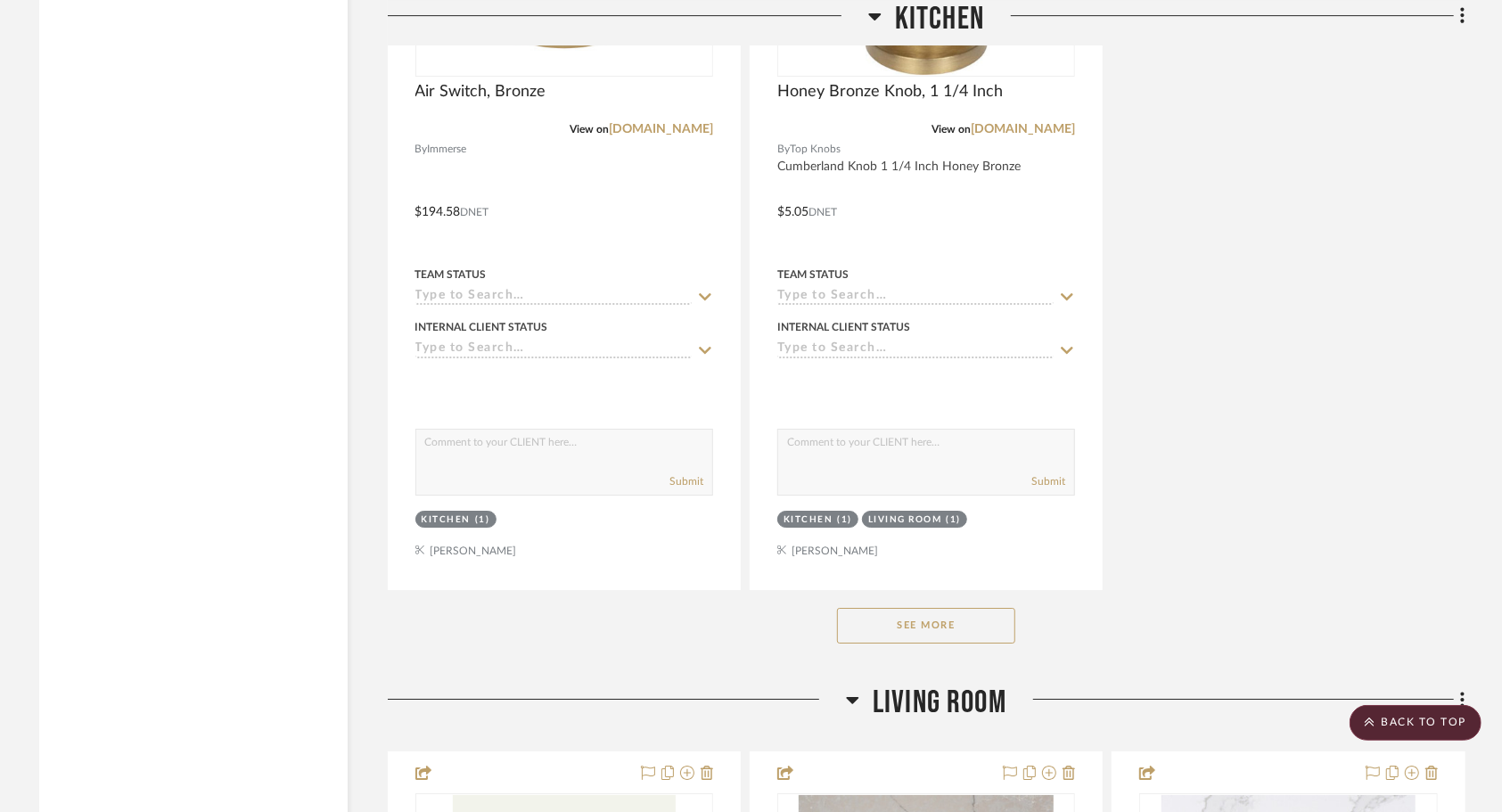
click at [948, 620] on button "See More" at bounding box center [926, 626] width 178 height 35
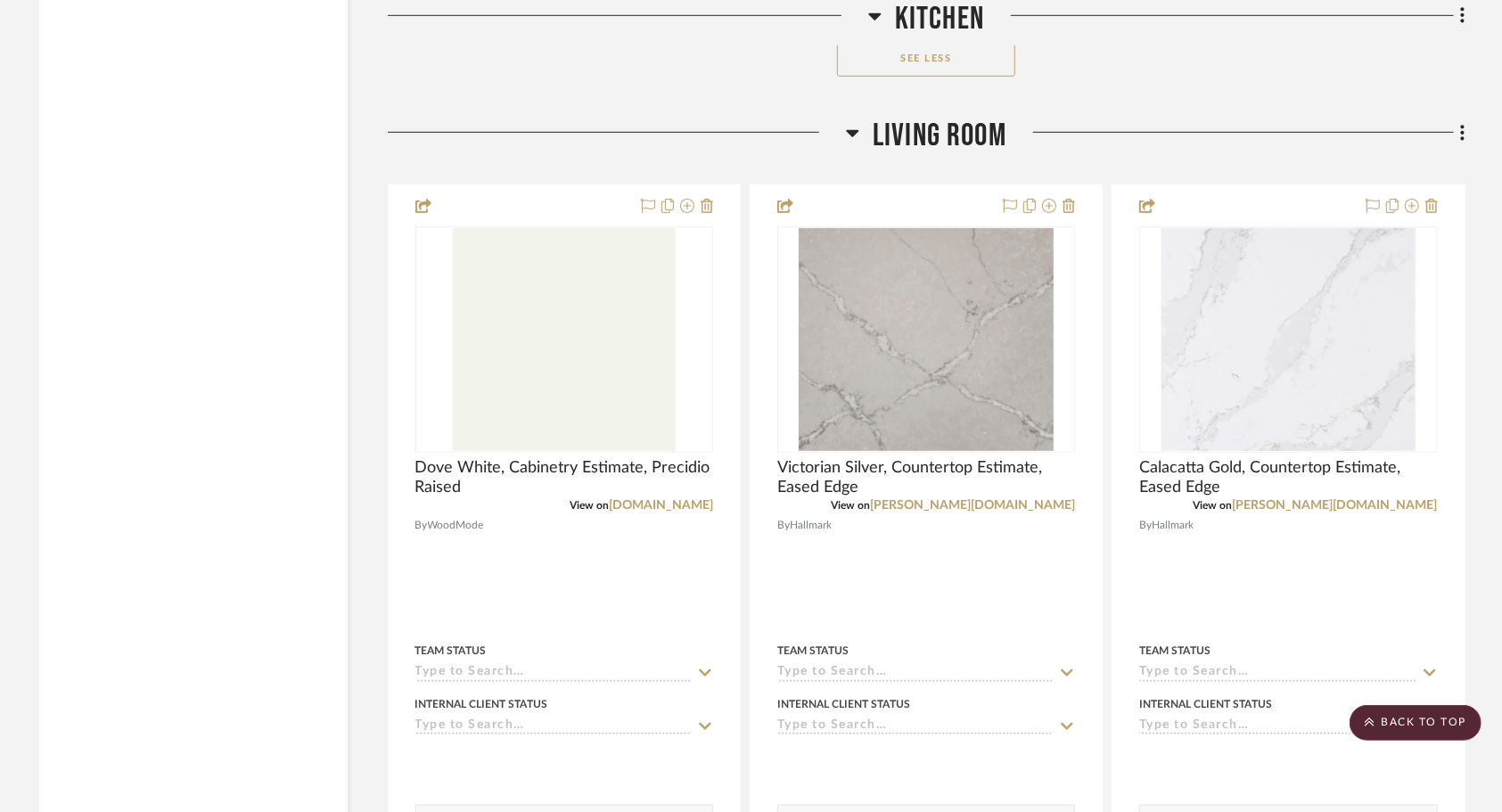
scroll to position [5278, 0]
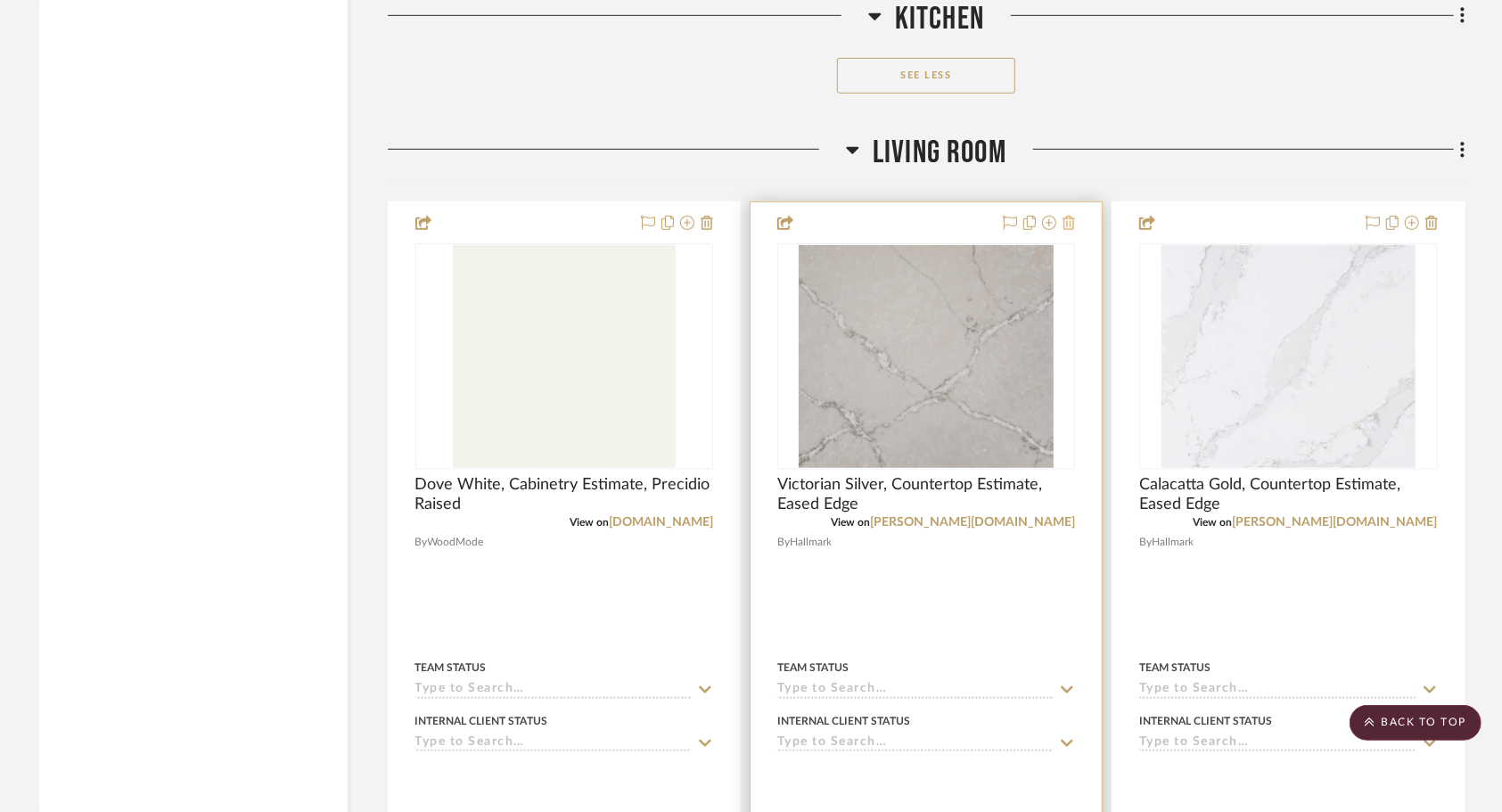
click at [1070, 215] on icon at bounding box center [1069, 222] width 13 height 15
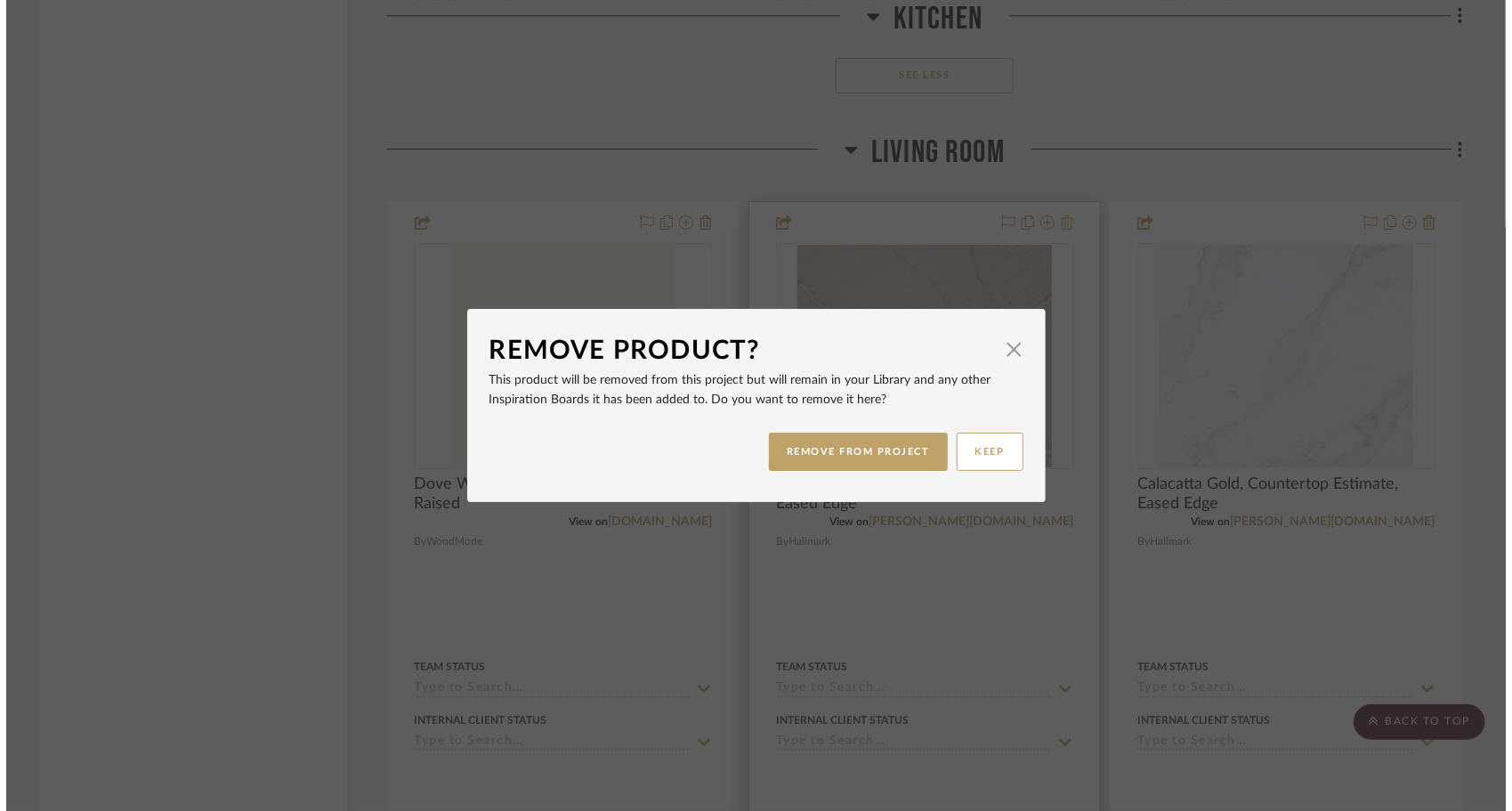
scroll to position [0, 0]
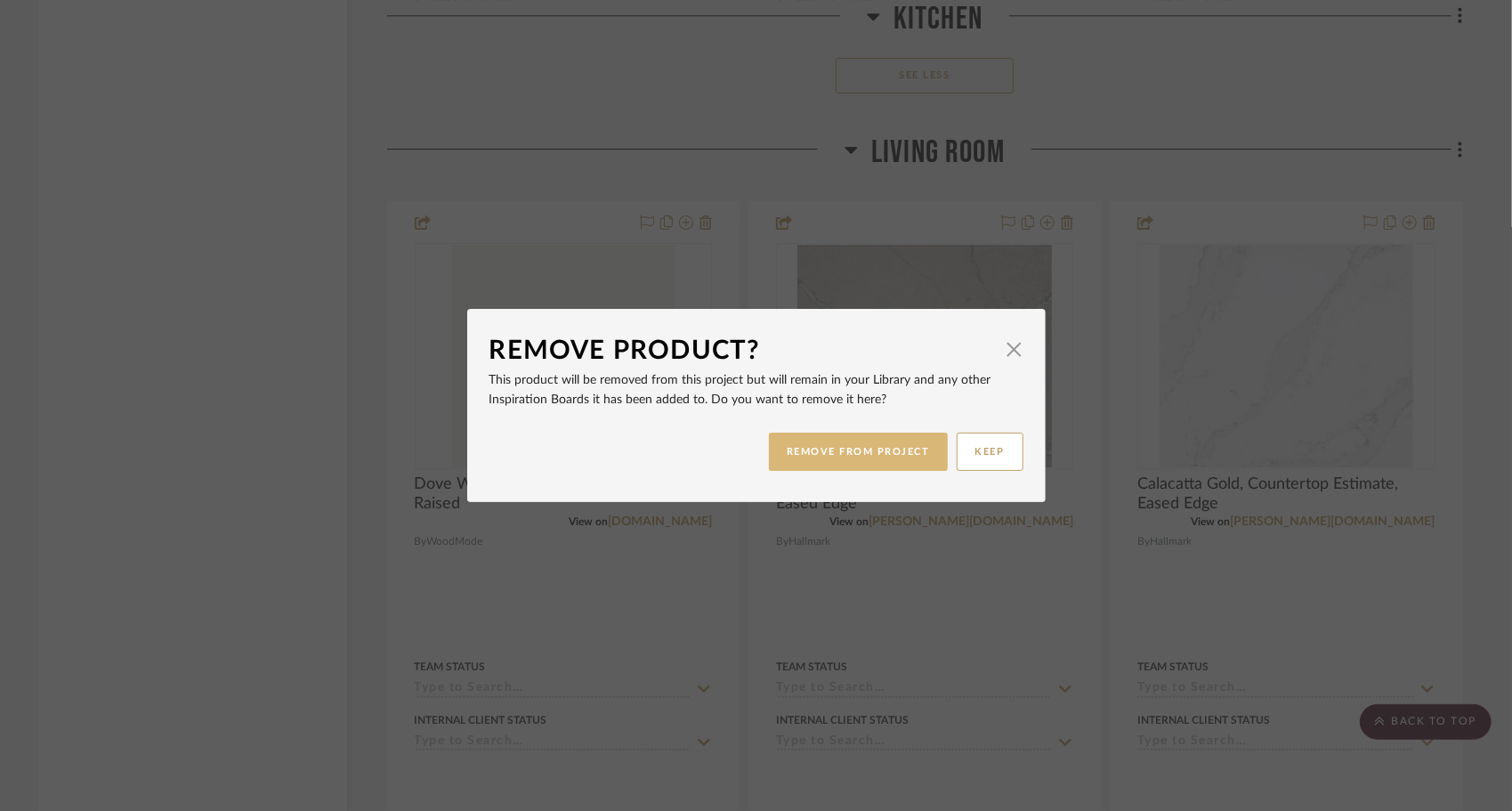
click at [886, 447] on button "REMOVE FROM PROJECT" at bounding box center [858, 451] width 179 height 38
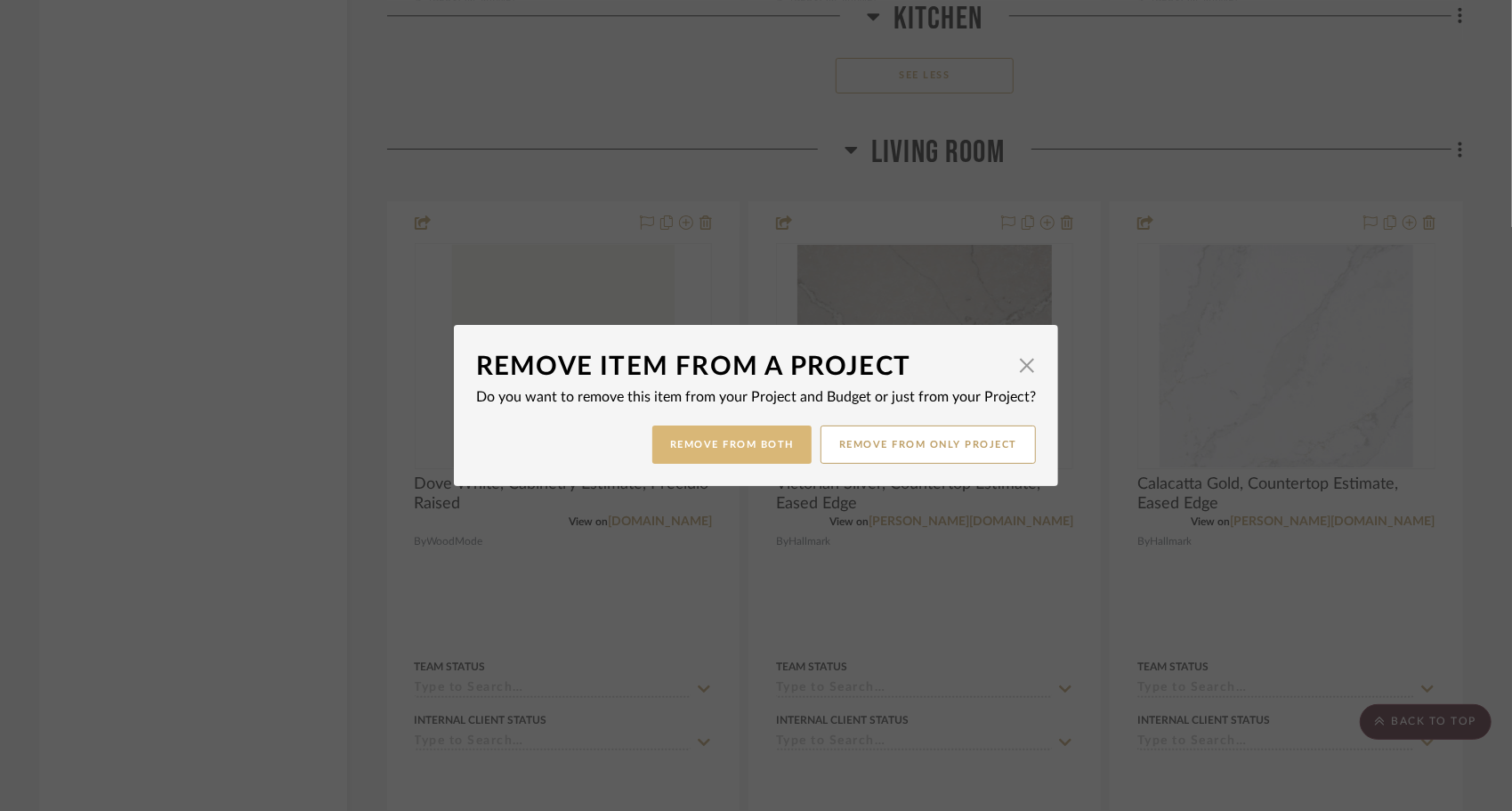
click at [779, 438] on button "Remove from Both" at bounding box center [732, 444] width 159 height 38
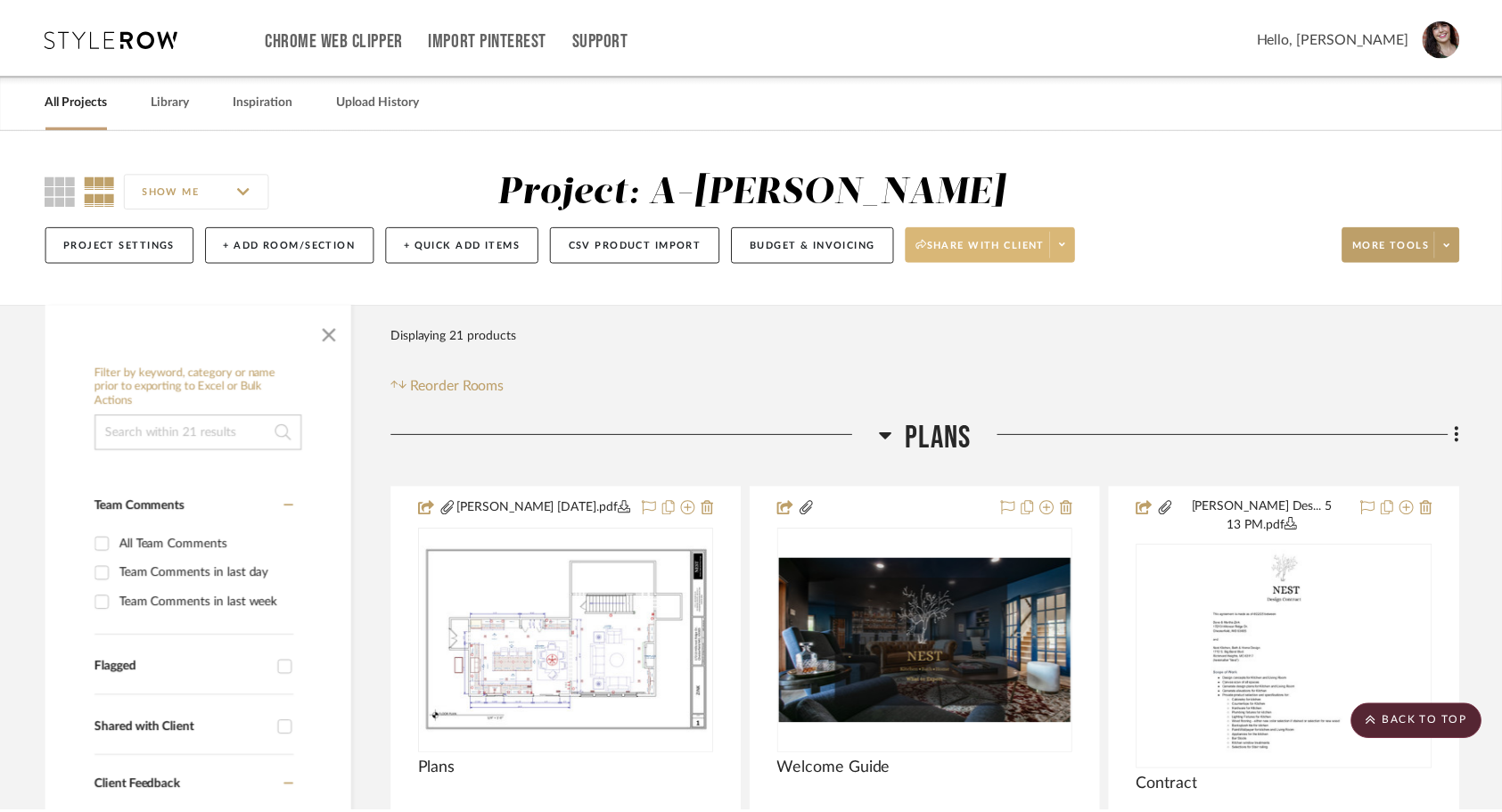
scroll to position [5278, 0]
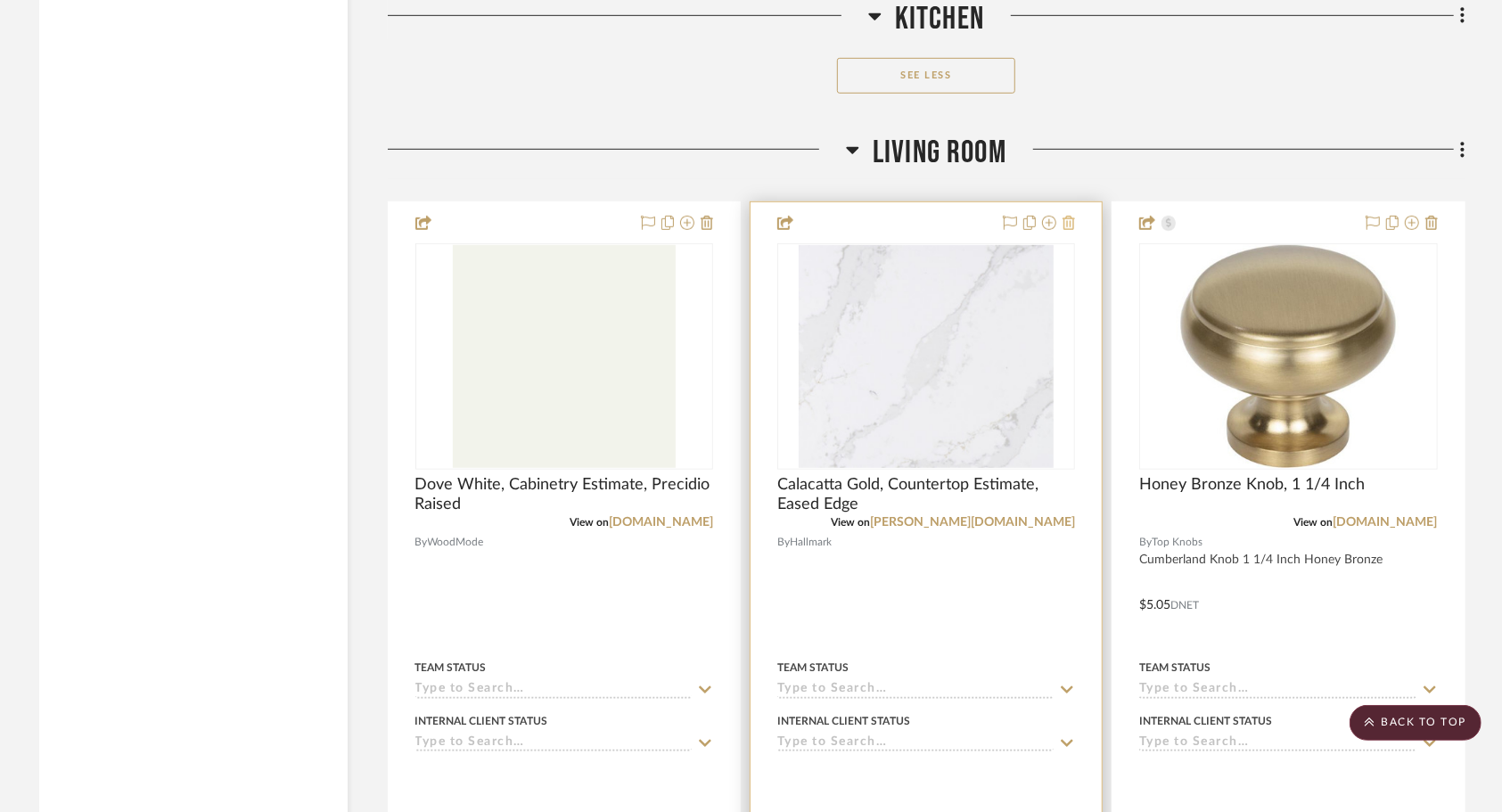
click at [1072, 215] on icon at bounding box center [1069, 222] width 13 height 15
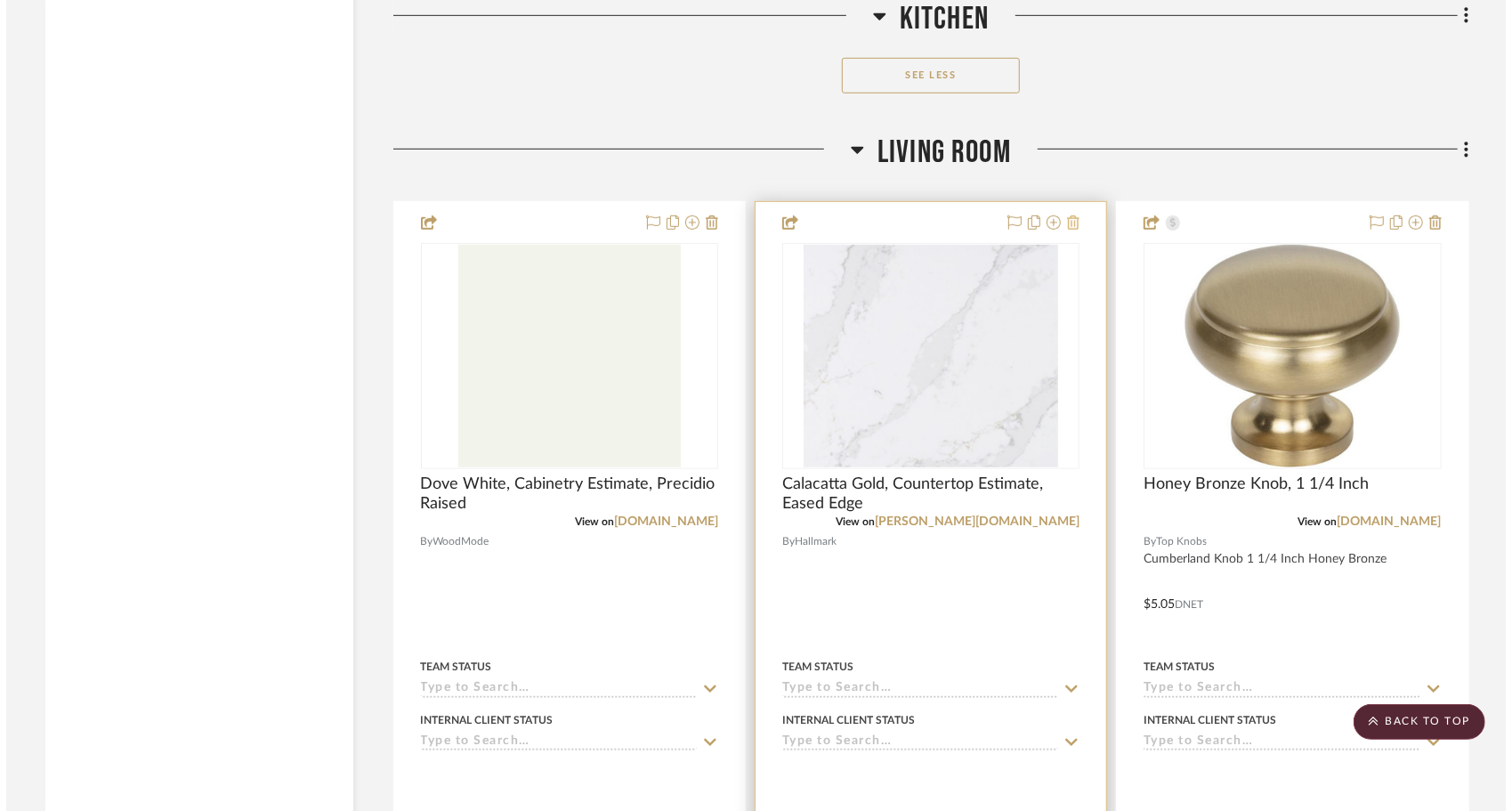
scroll to position [0, 0]
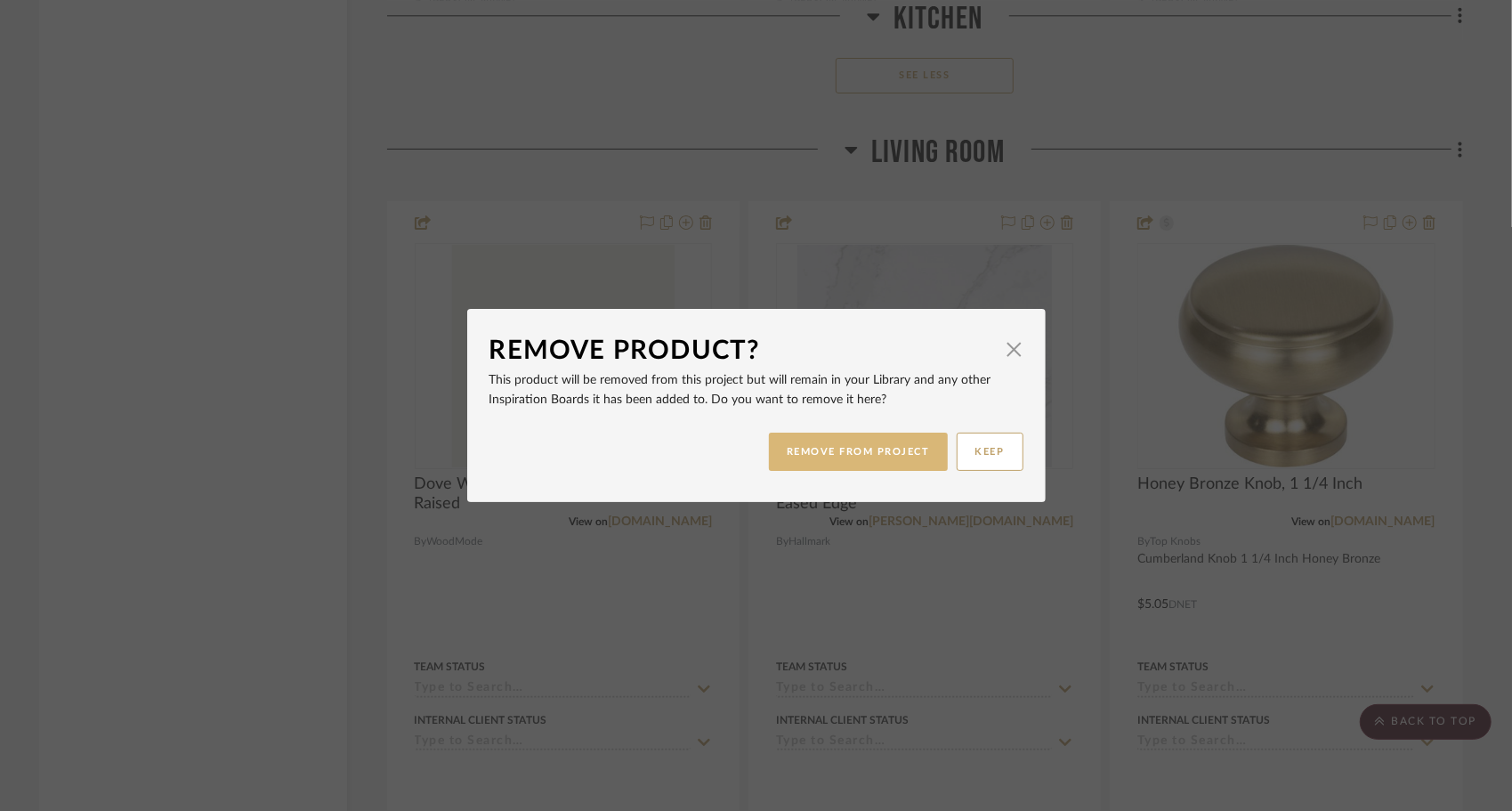
click at [828, 450] on button "REMOVE FROM PROJECT" at bounding box center [858, 451] width 179 height 38
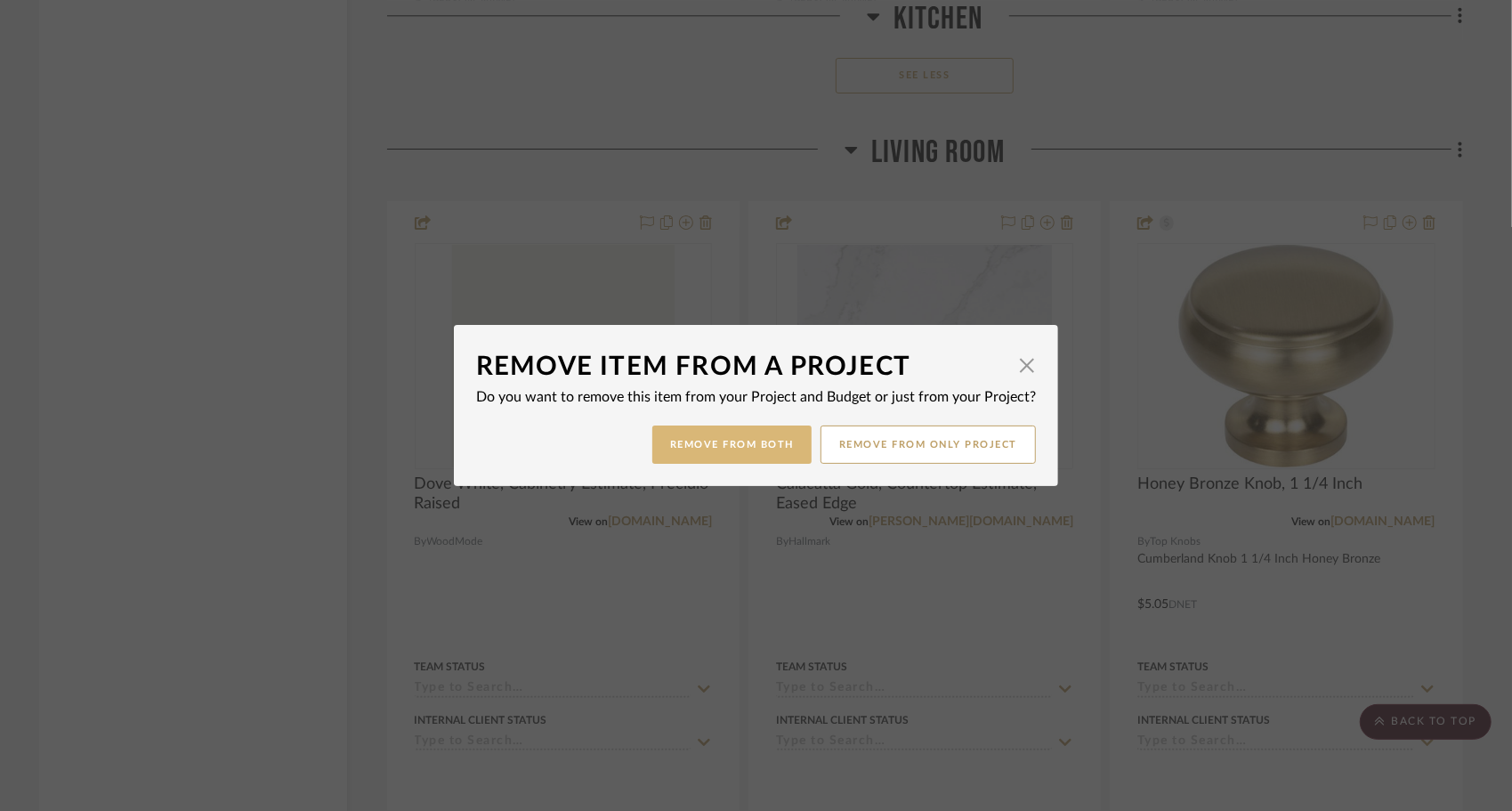
click at [724, 463] on button "Remove from Both" at bounding box center [732, 444] width 159 height 38
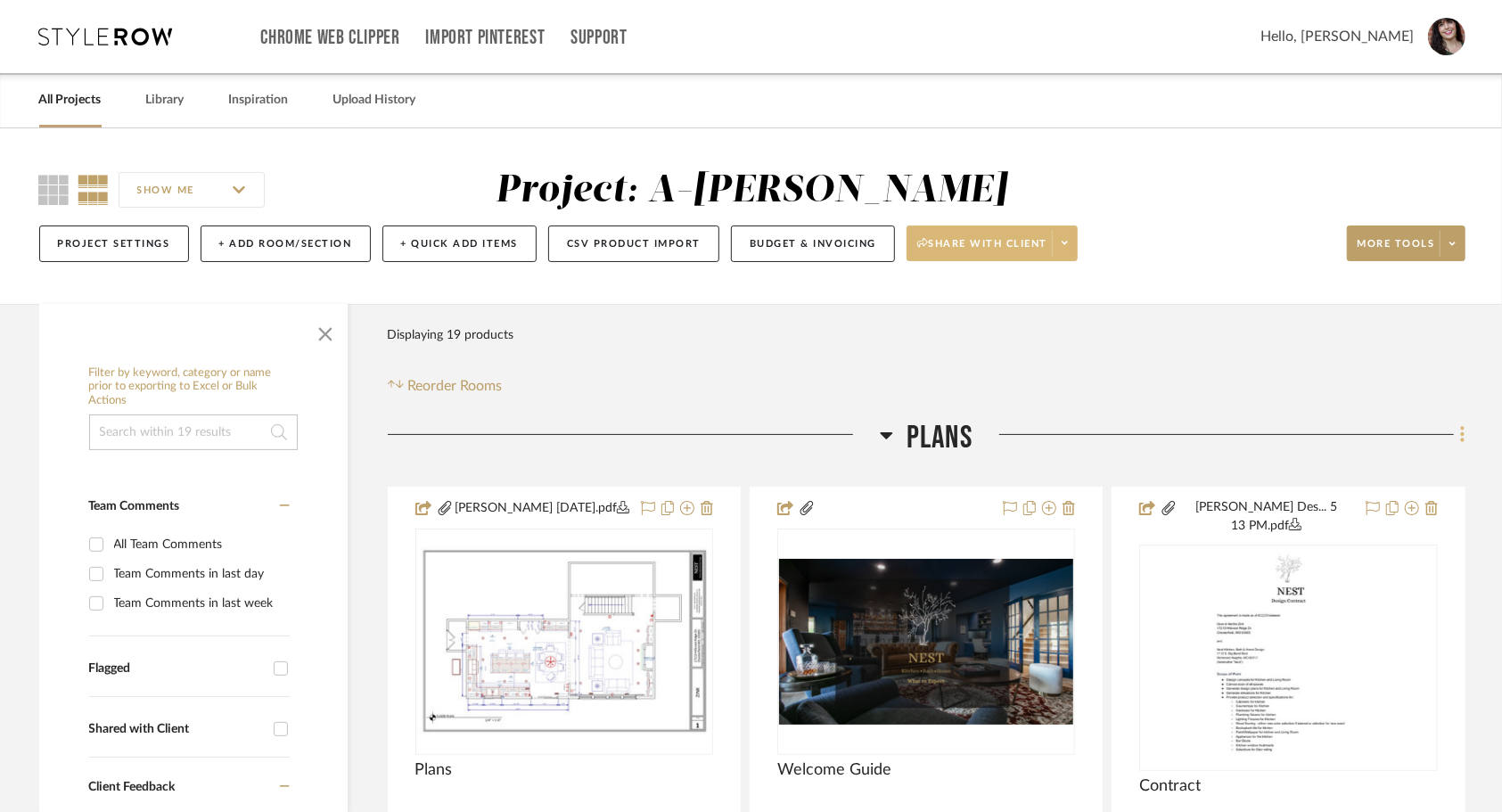
click at [1463, 430] on icon at bounding box center [1462, 434] width 5 height 20
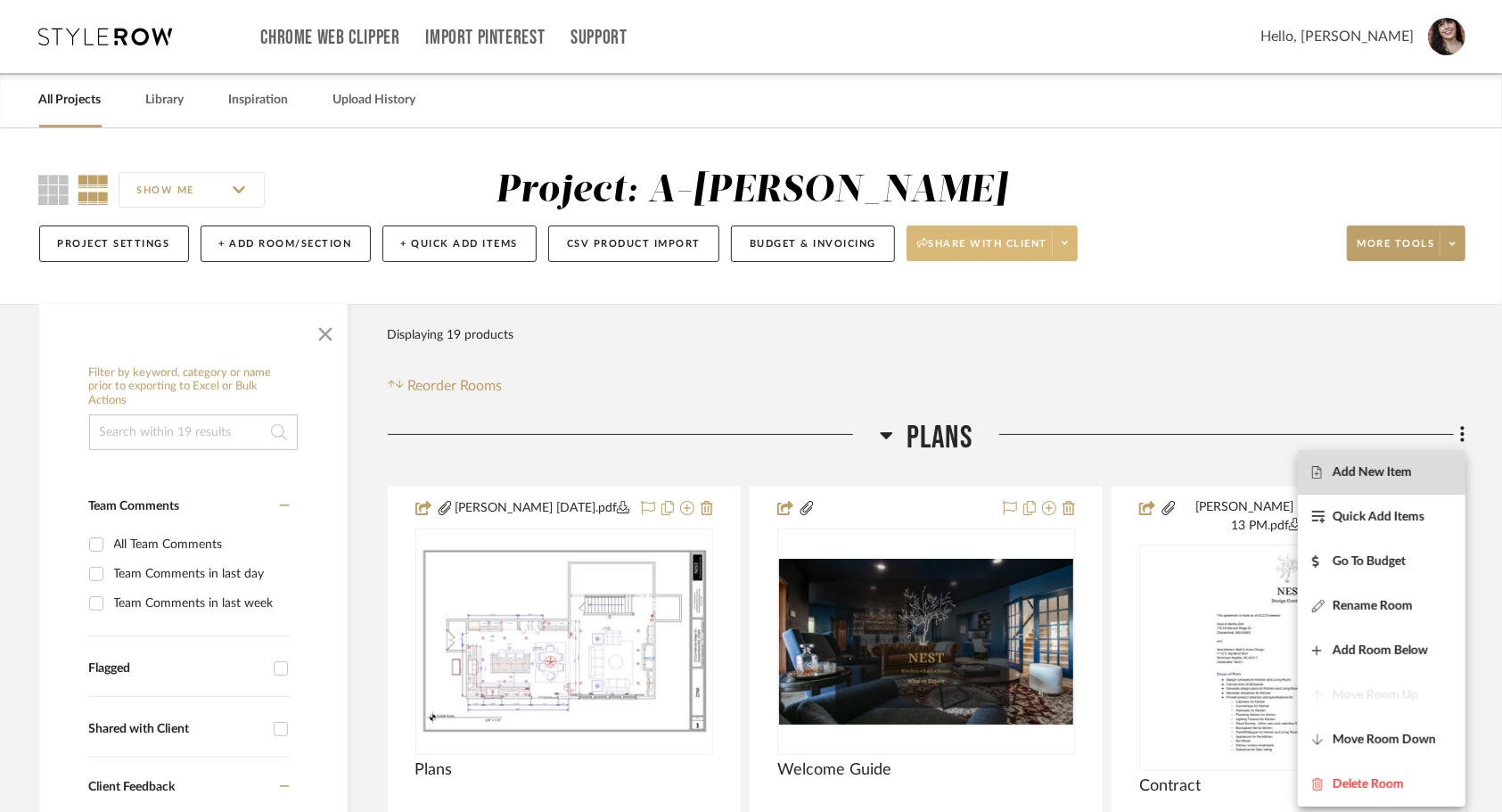
click at [1407, 475] on span "Add New Item" at bounding box center [1372, 472] width 79 height 15
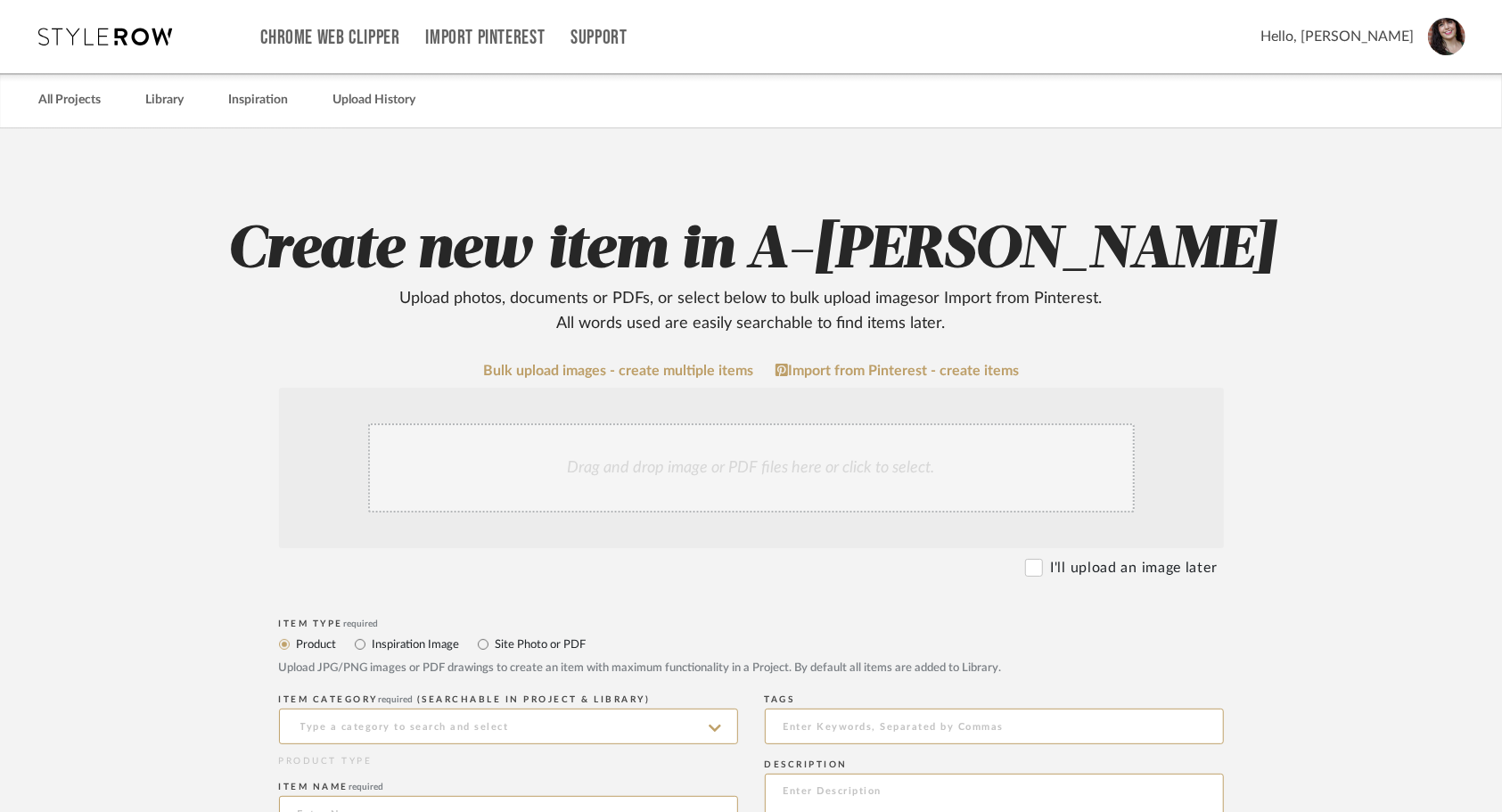
click at [820, 472] on div "Drag and drop image or PDF files here or click to select." at bounding box center [751, 467] width 767 height 89
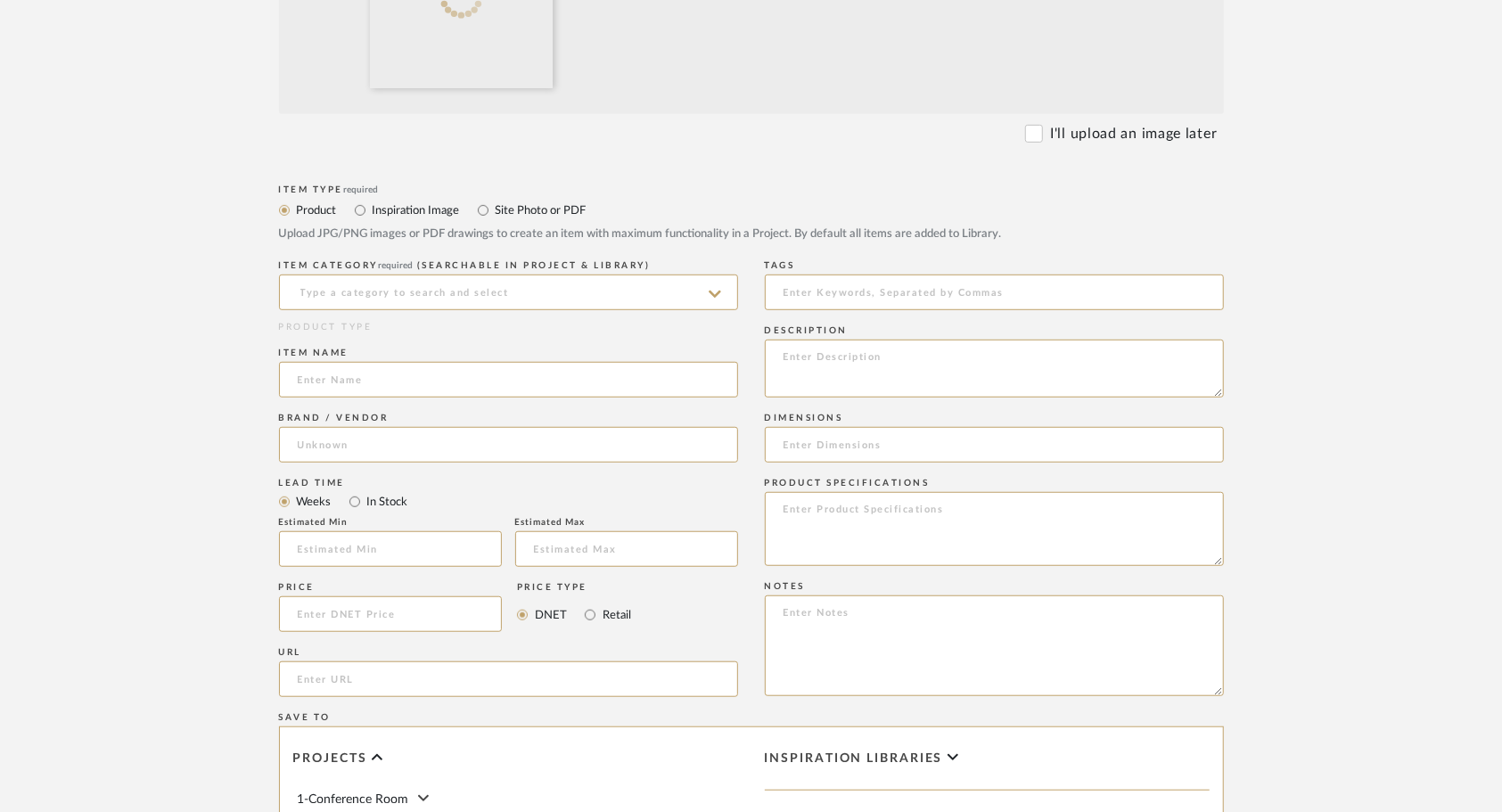
scroll to position [626, 0]
click at [604, 280] on input at bounding box center [509, 290] width 460 height 35
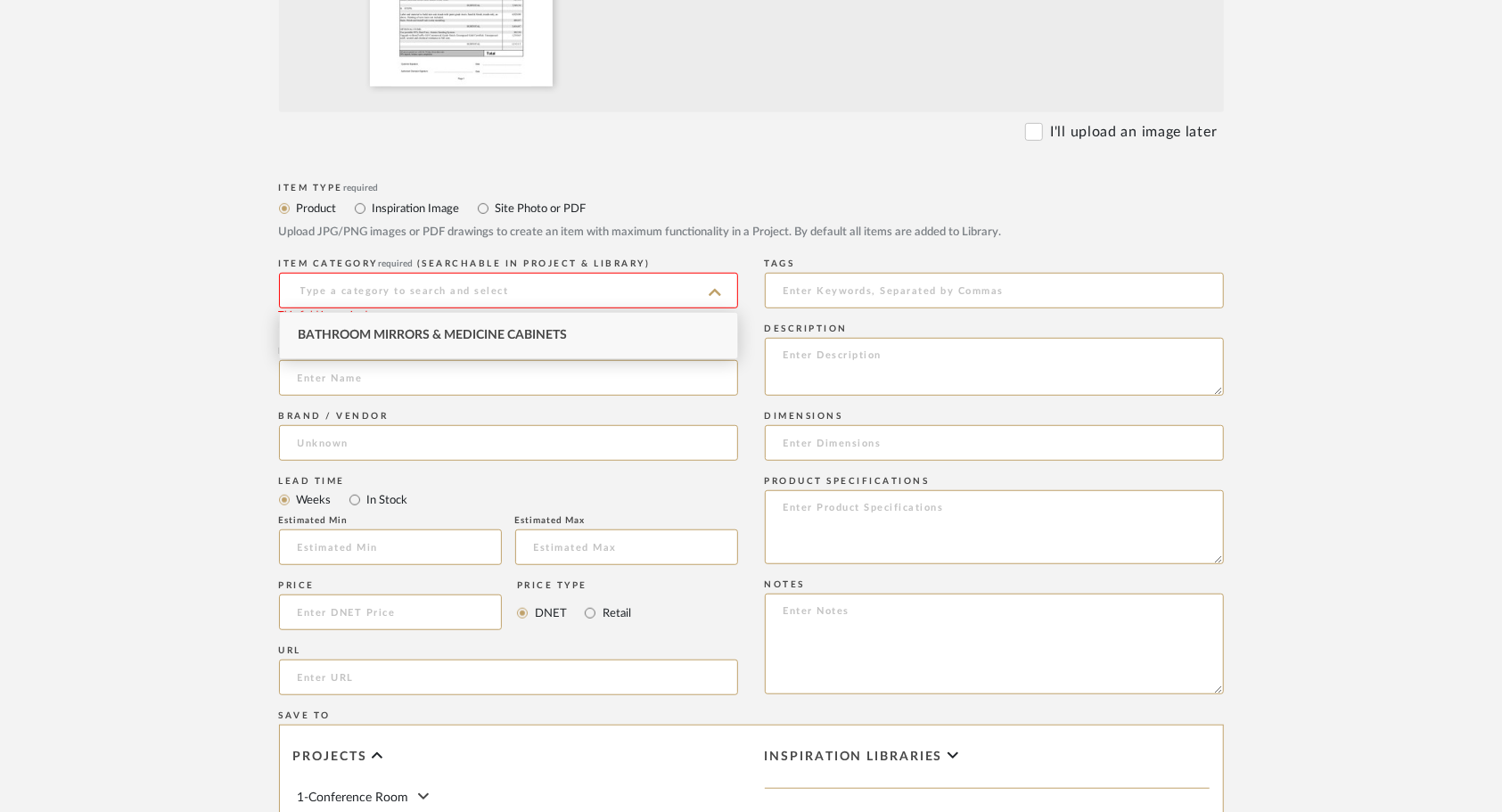
click at [519, 215] on label "Site Photo or PDF" at bounding box center [540, 209] width 93 height 20
click at [512, 210] on label "Site Photo or PDF" at bounding box center [540, 209] width 93 height 20
click at [494, 210] on input "Site Photo or PDF" at bounding box center [483, 209] width 22 height 22
radio input "true"
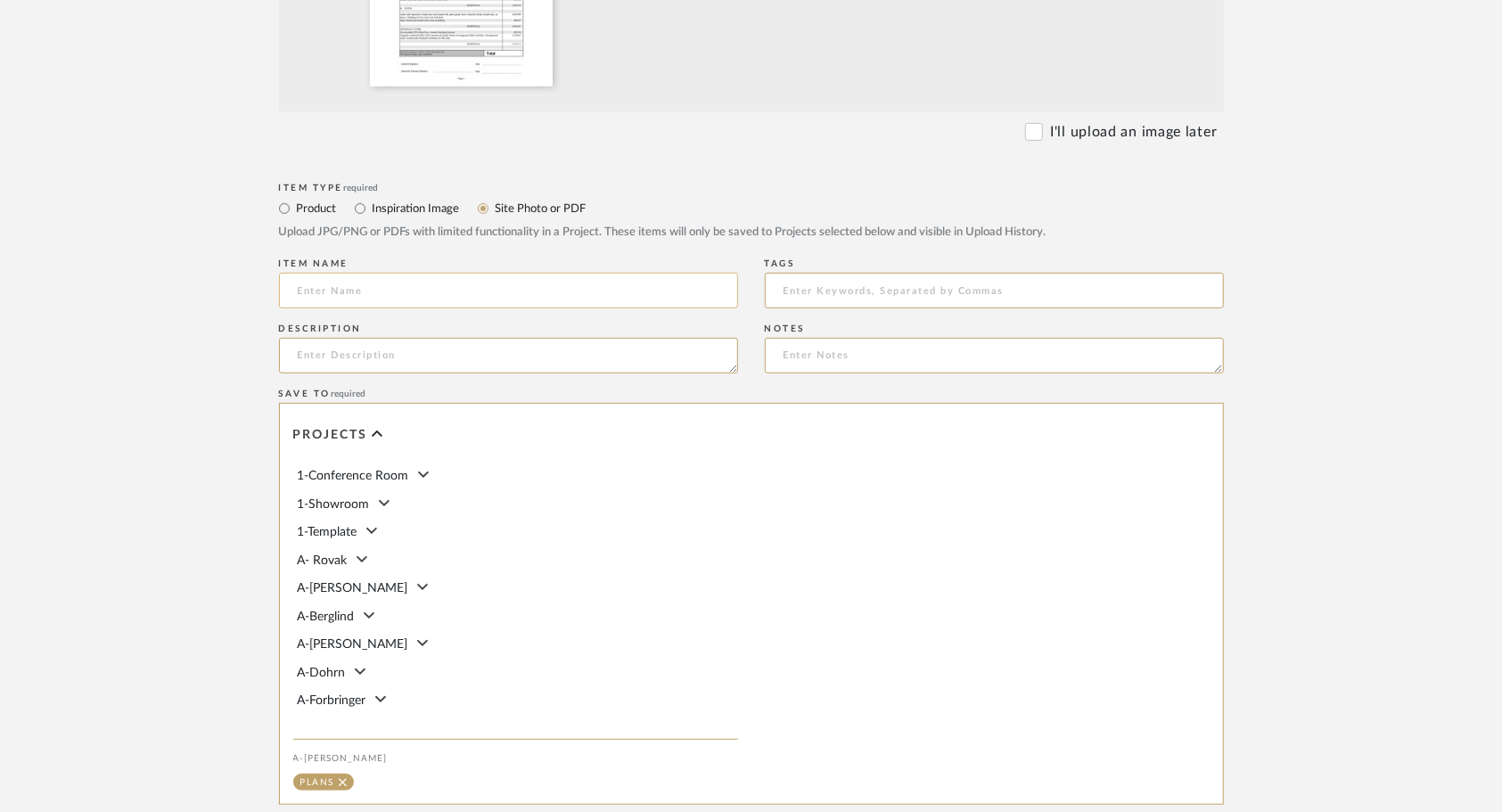
click at [490, 302] on input at bounding box center [509, 290] width 460 height 35
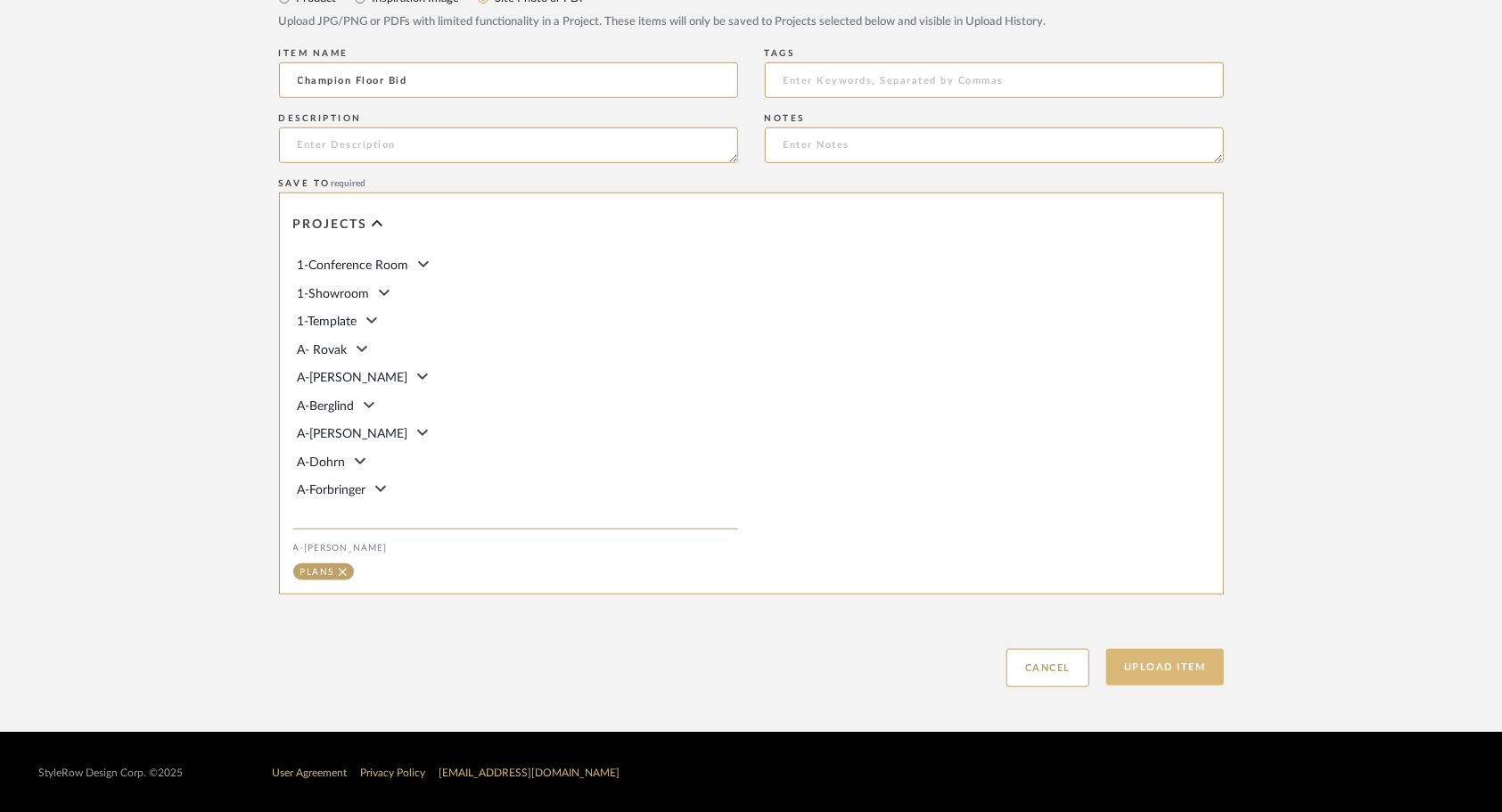
type input "Champion Floor Bid"
click at [1164, 666] on button "Upload Item" at bounding box center [1165, 666] width 118 height 36
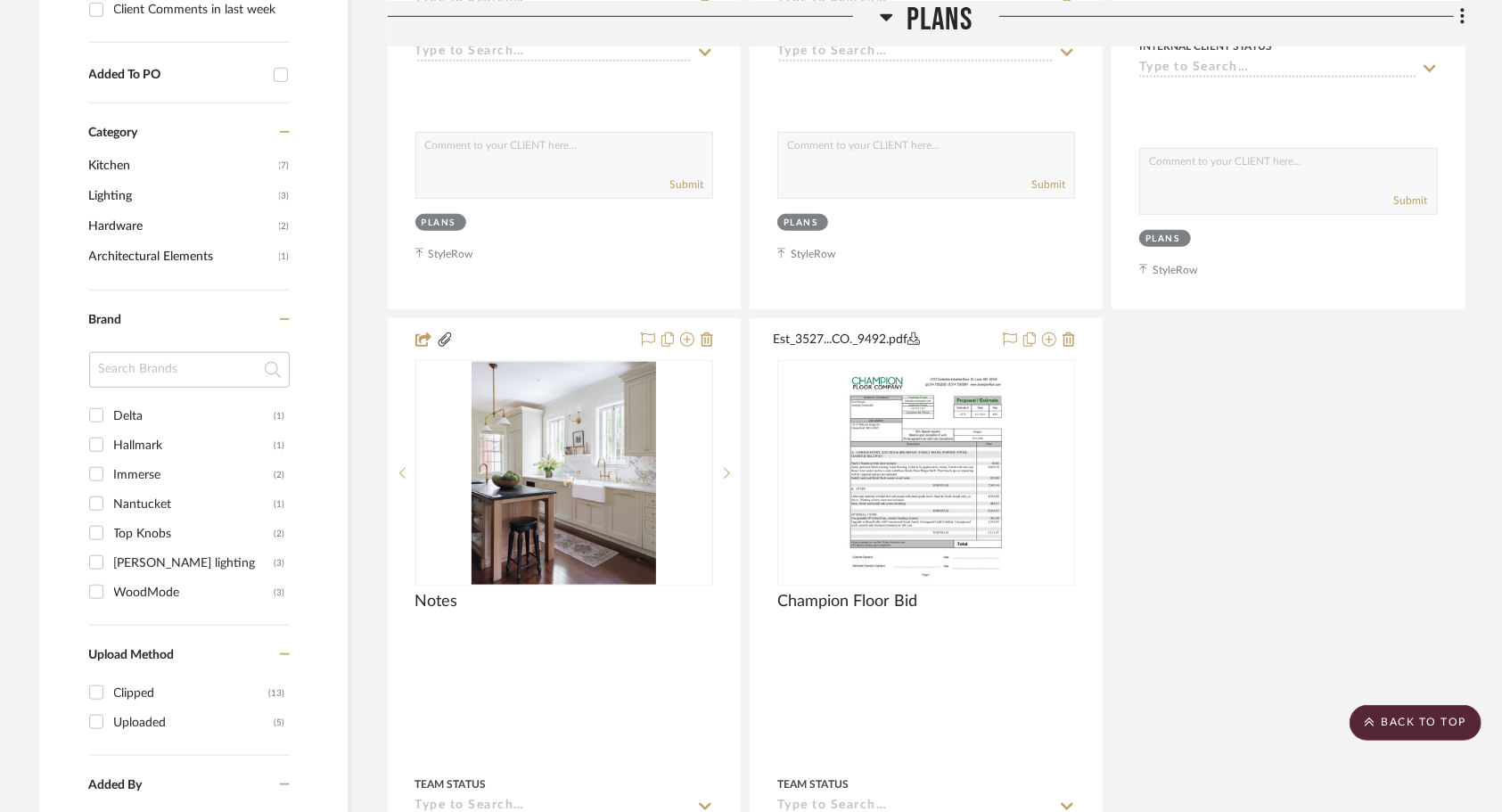
scroll to position [979, 0]
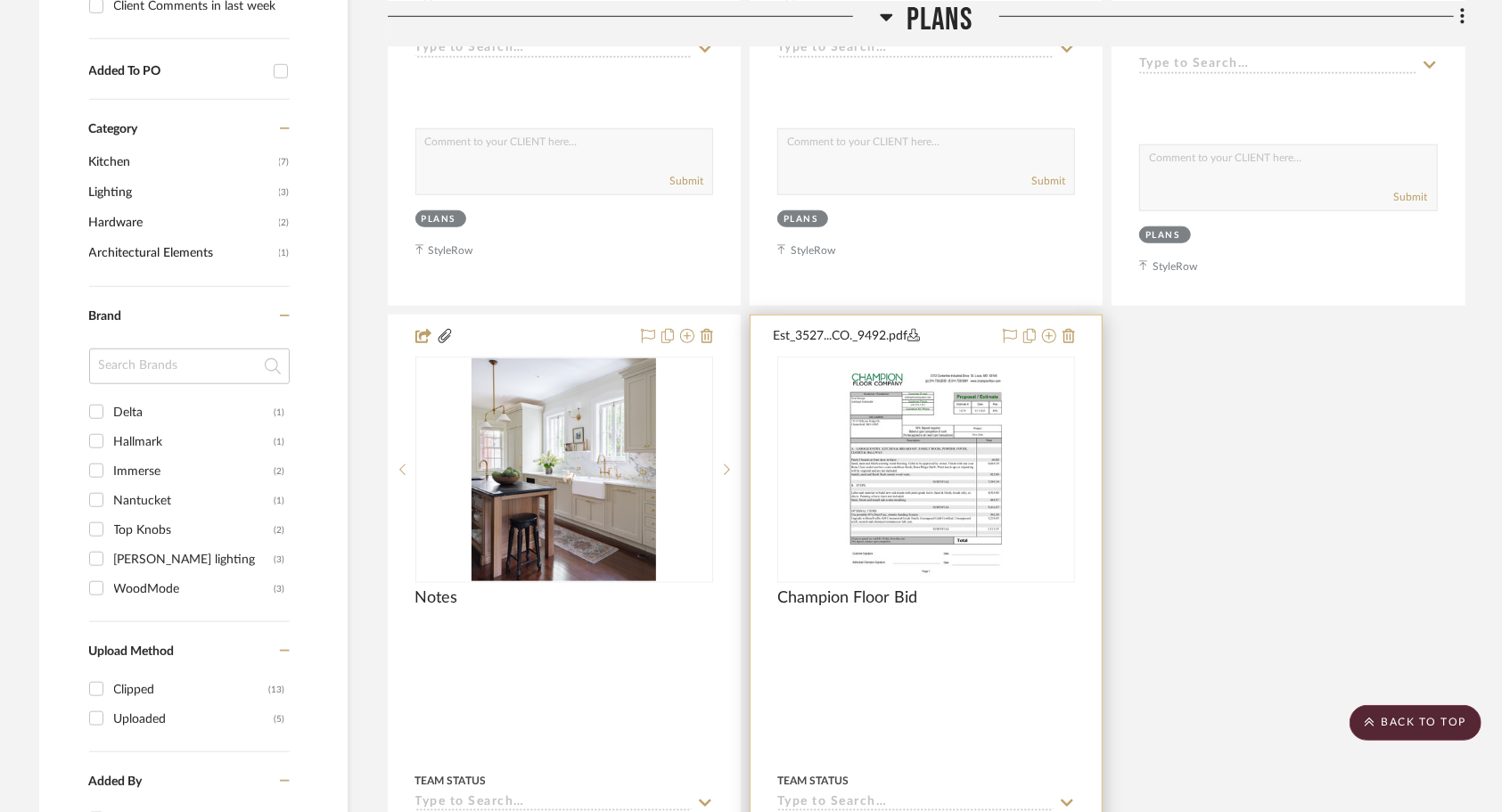
click at [1011, 693] on div at bounding box center [926, 705] width 352 height 780
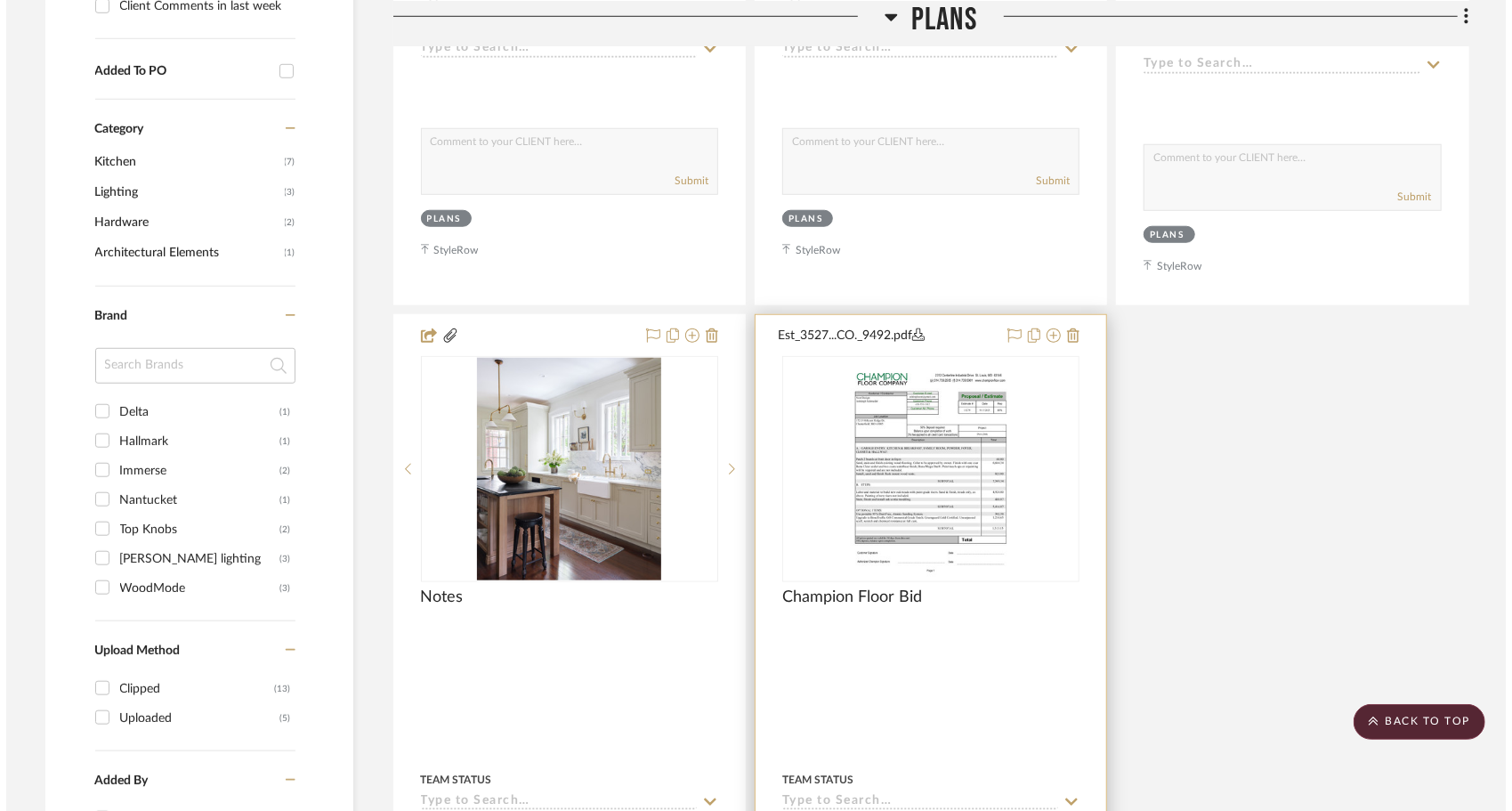
scroll to position [0, 0]
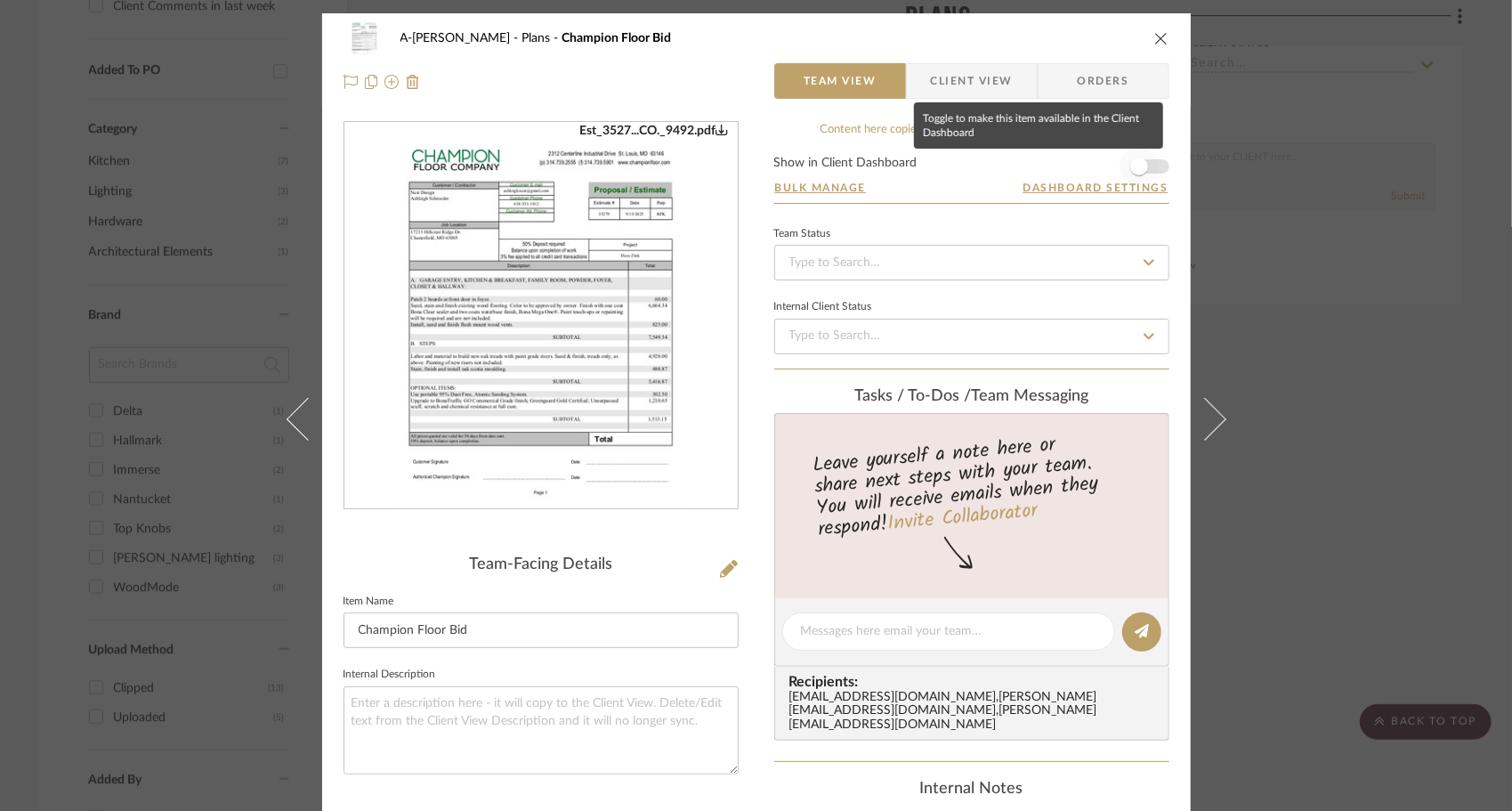
click at [1142, 180] on span "button" at bounding box center [1139, 166] width 39 height 39
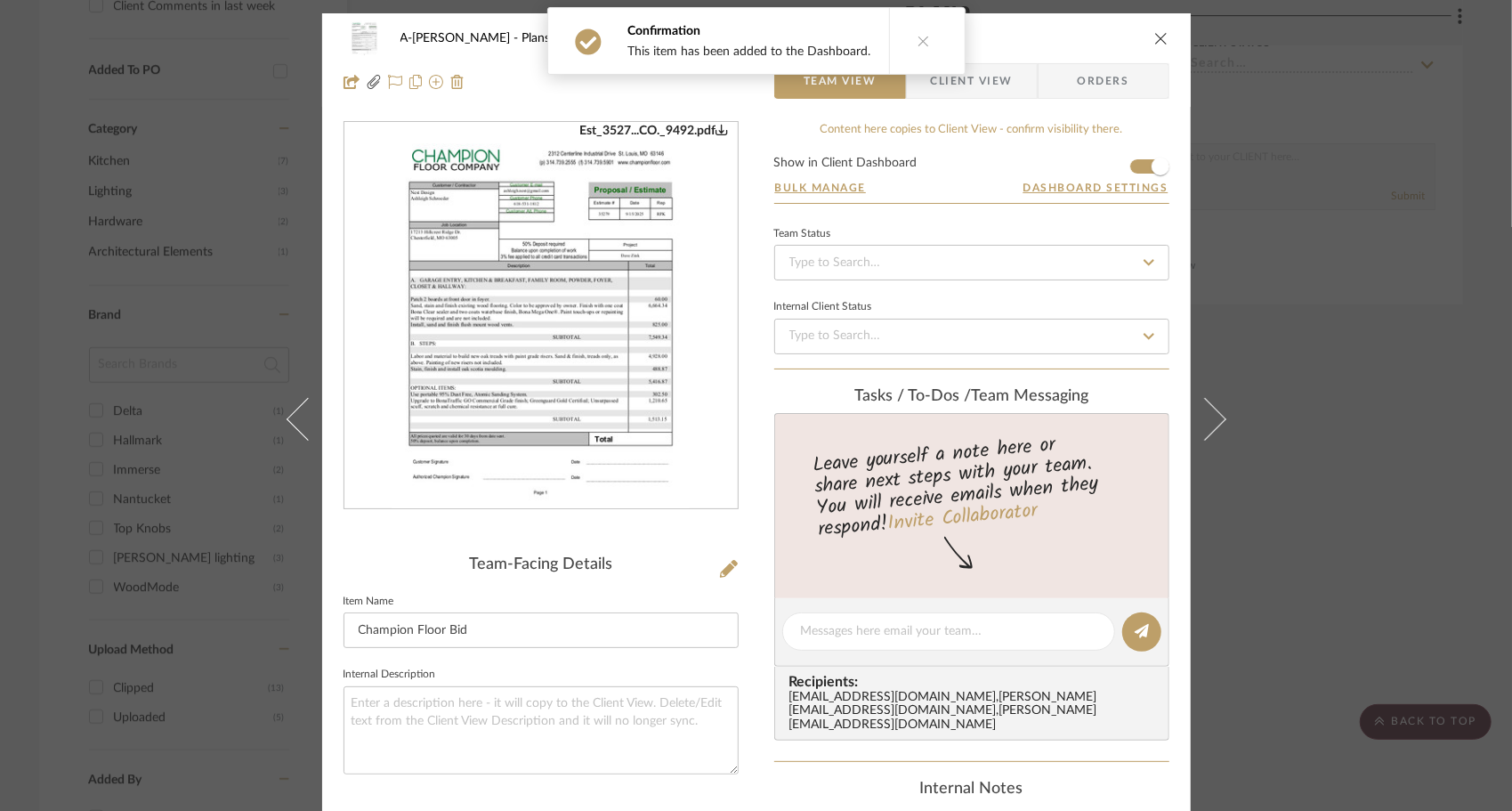
click at [1159, 44] on icon "close" at bounding box center [1161, 38] width 15 height 15
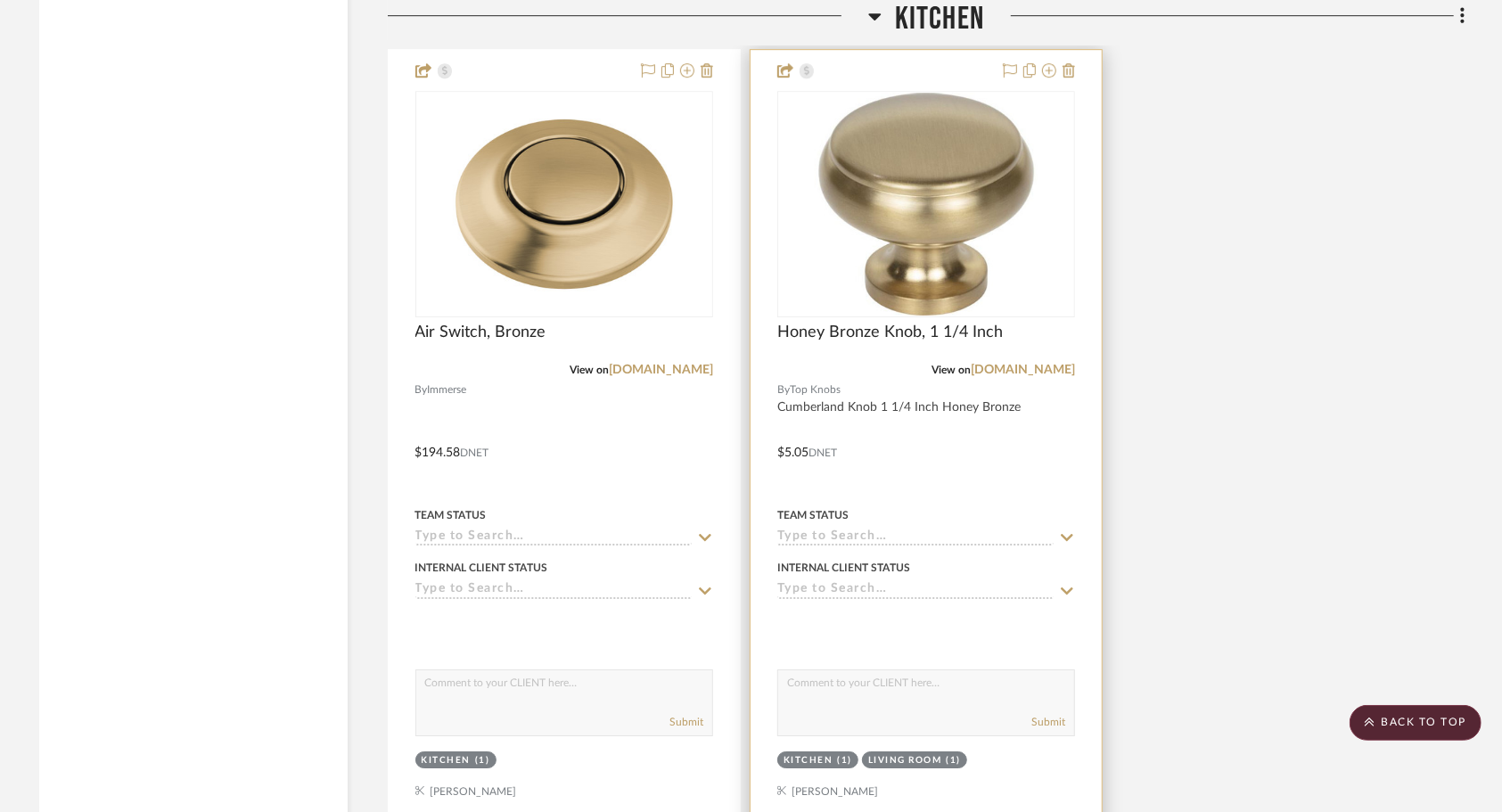
scroll to position [3616, 0]
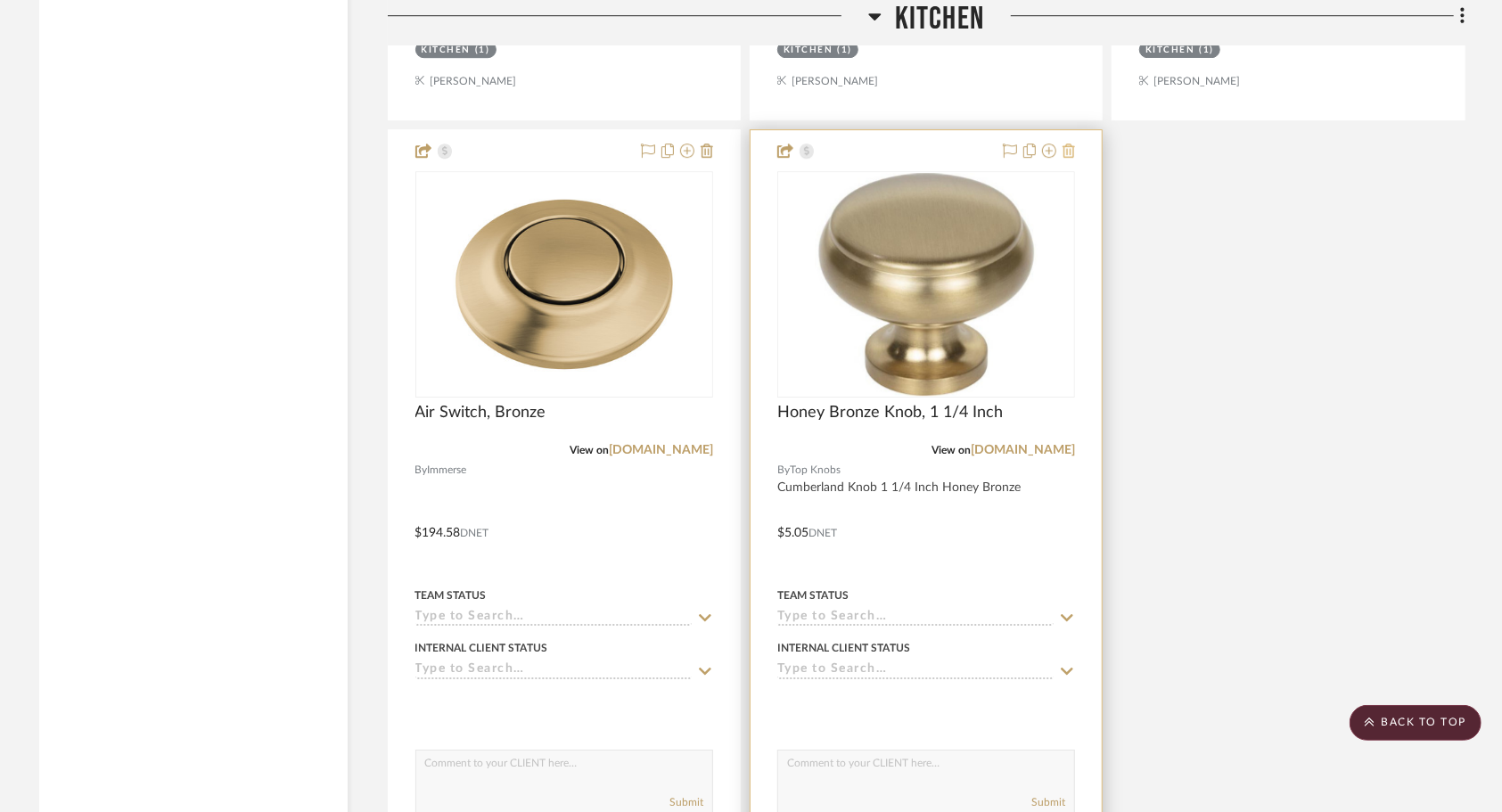
click at [1070, 143] on icon at bounding box center [1069, 150] width 13 height 15
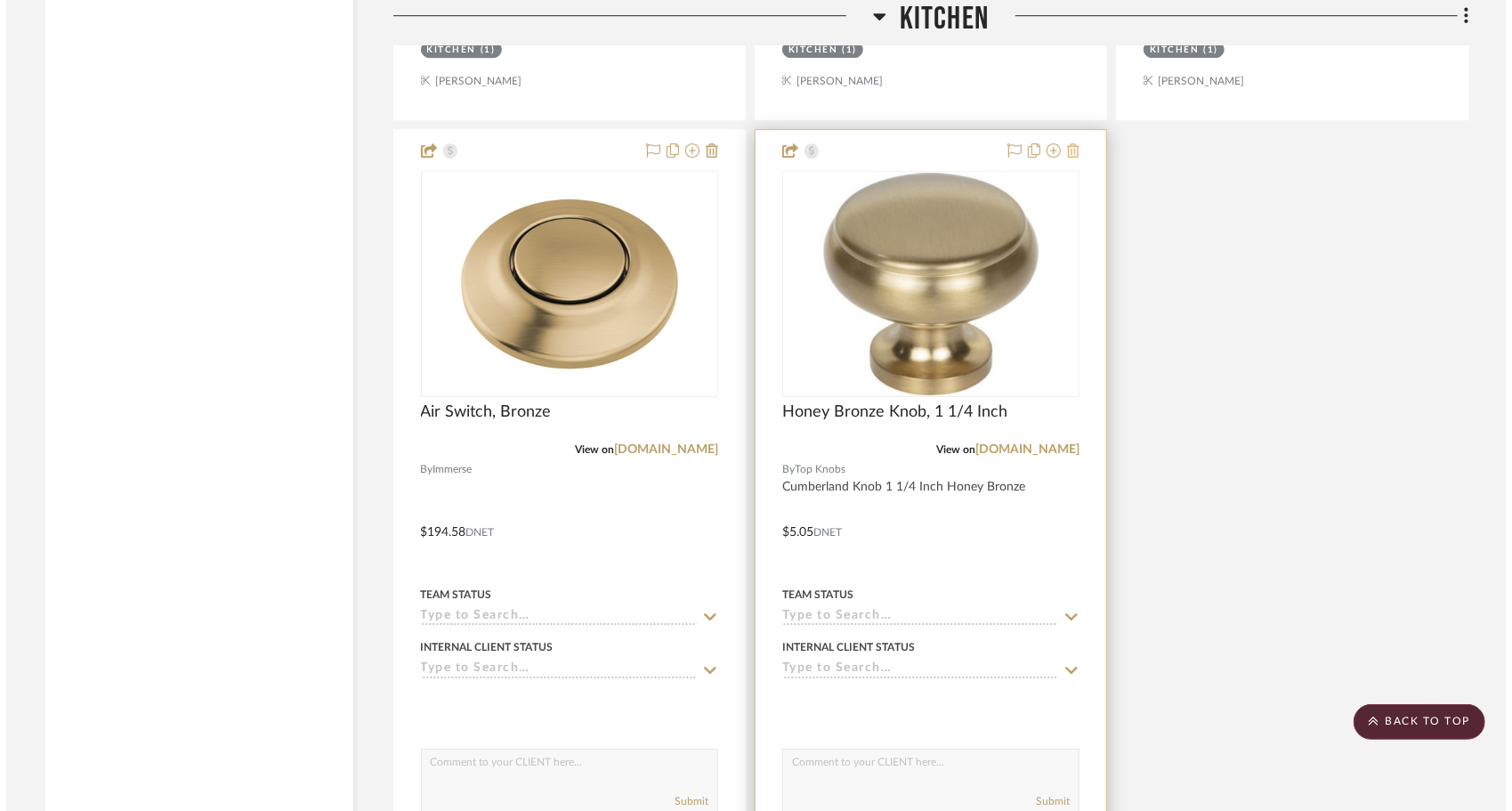
scroll to position [0, 0]
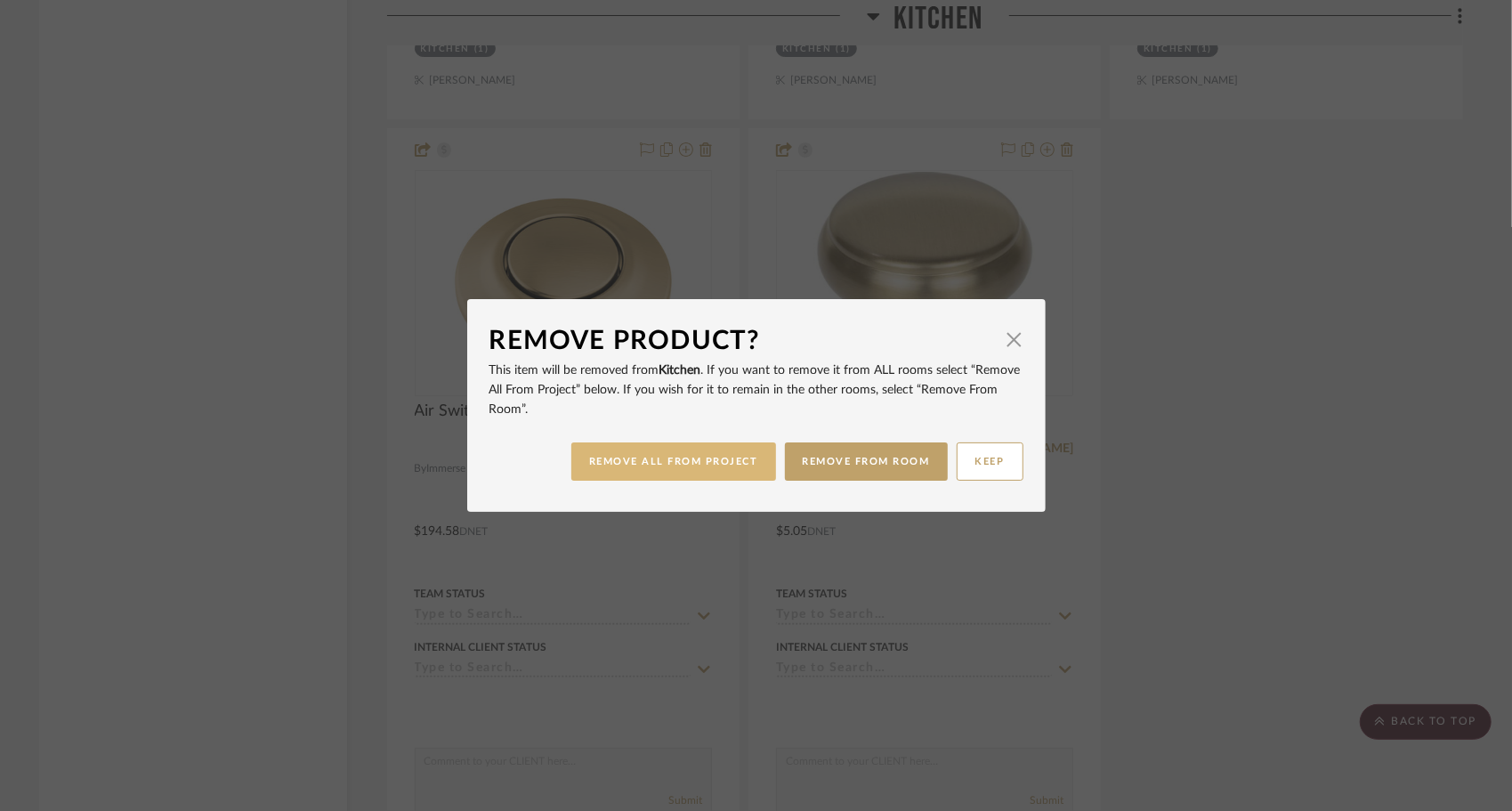
click at [746, 457] on button "REMOVE ALL FROM PROJECT" at bounding box center [673, 461] width 204 height 38
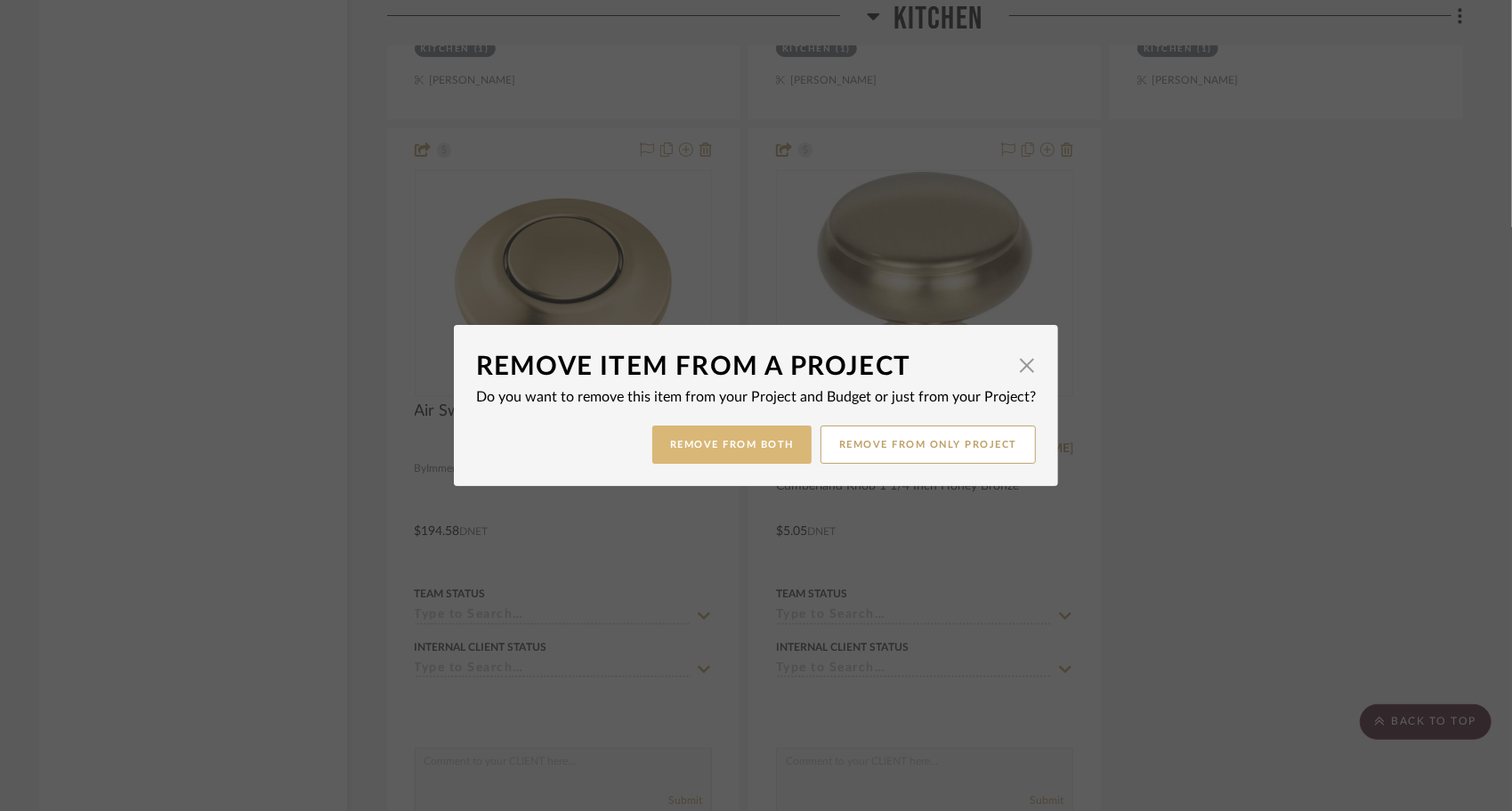
click at [756, 450] on button "Remove from Both" at bounding box center [732, 444] width 159 height 38
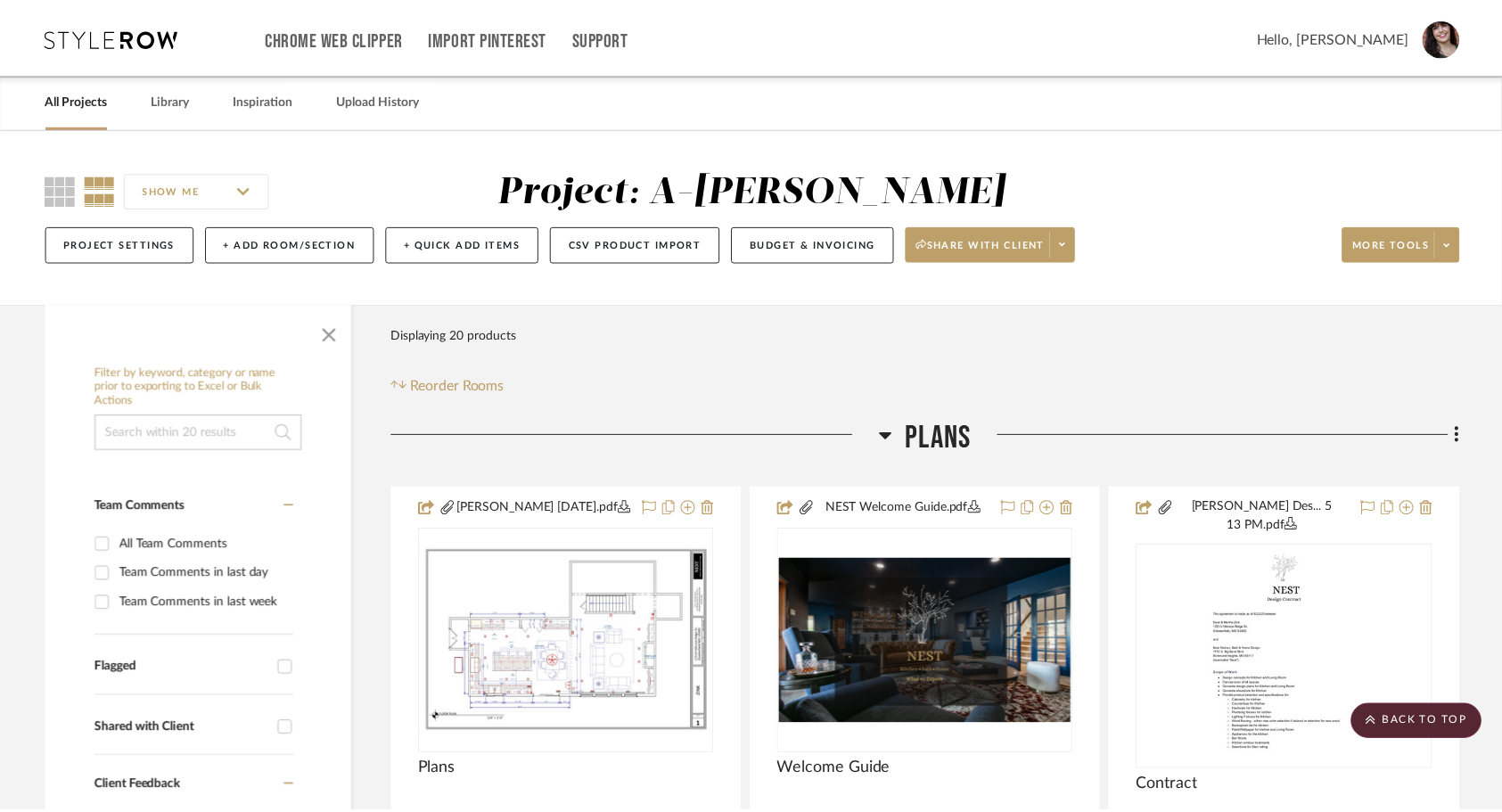
scroll to position [3616, 0]
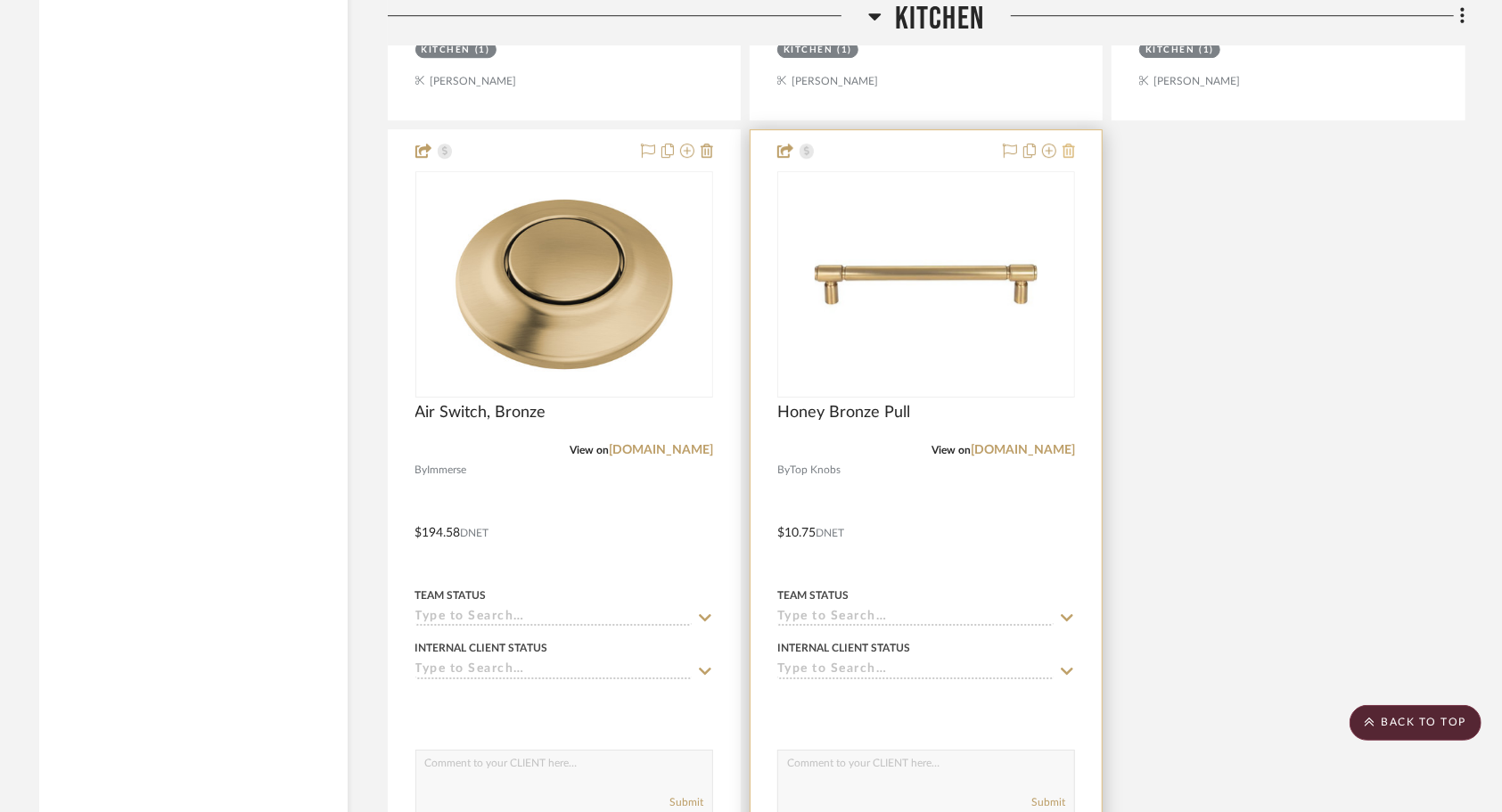
click at [1072, 143] on icon at bounding box center [1069, 150] width 13 height 15
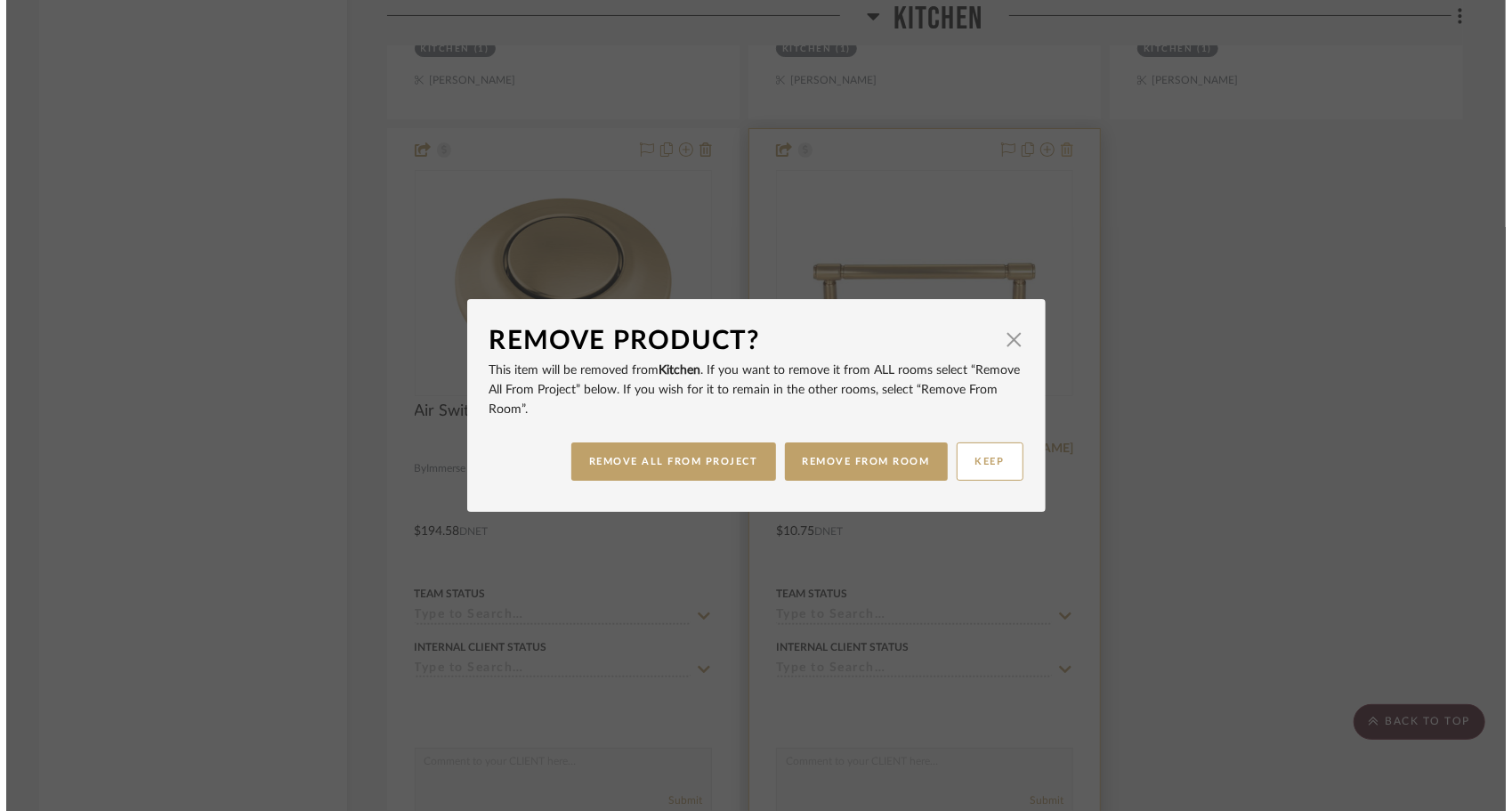
scroll to position [0, 0]
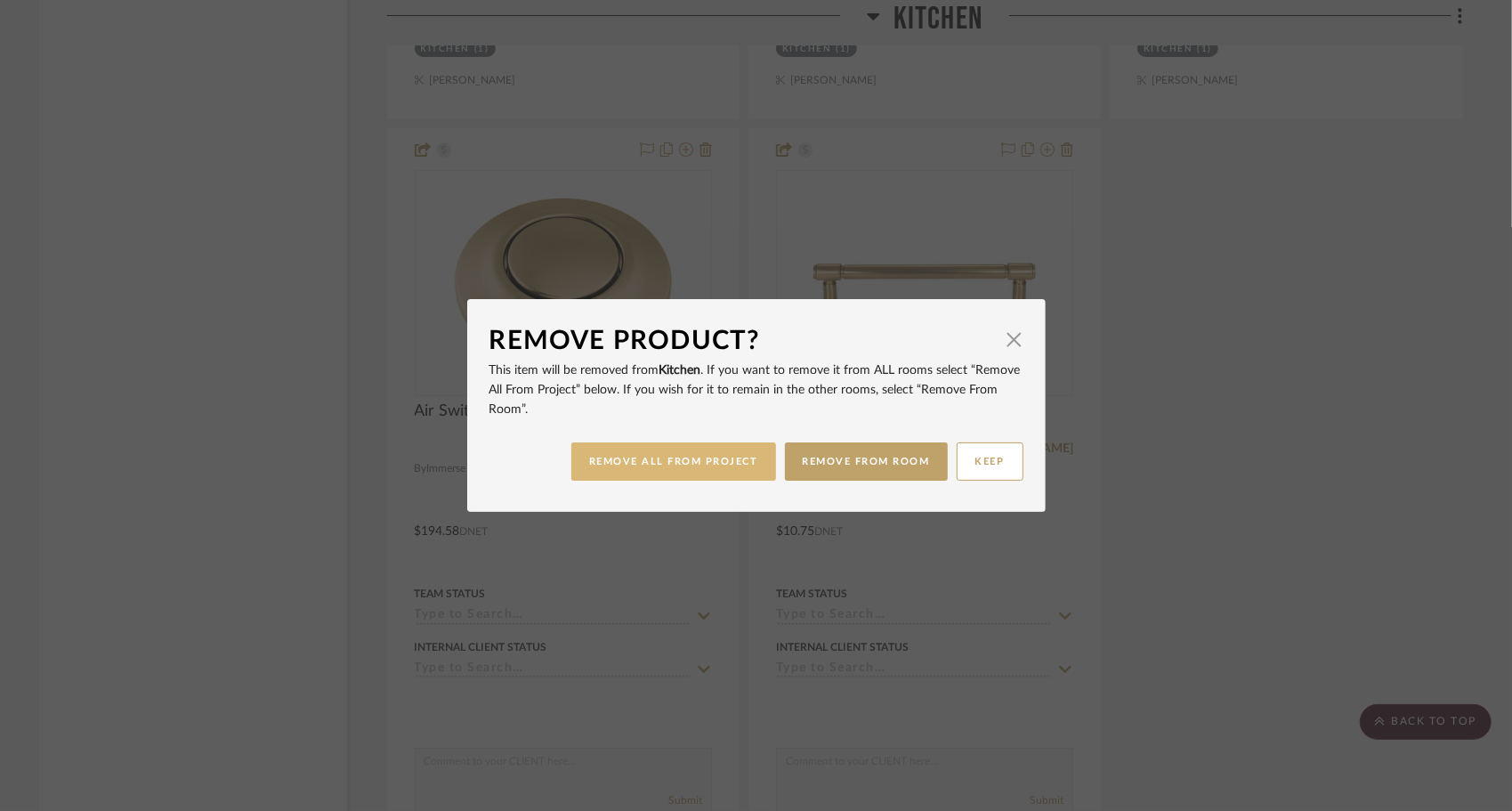
click at [711, 469] on button "REMOVE ALL FROM PROJECT" at bounding box center [673, 461] width 204 height 38
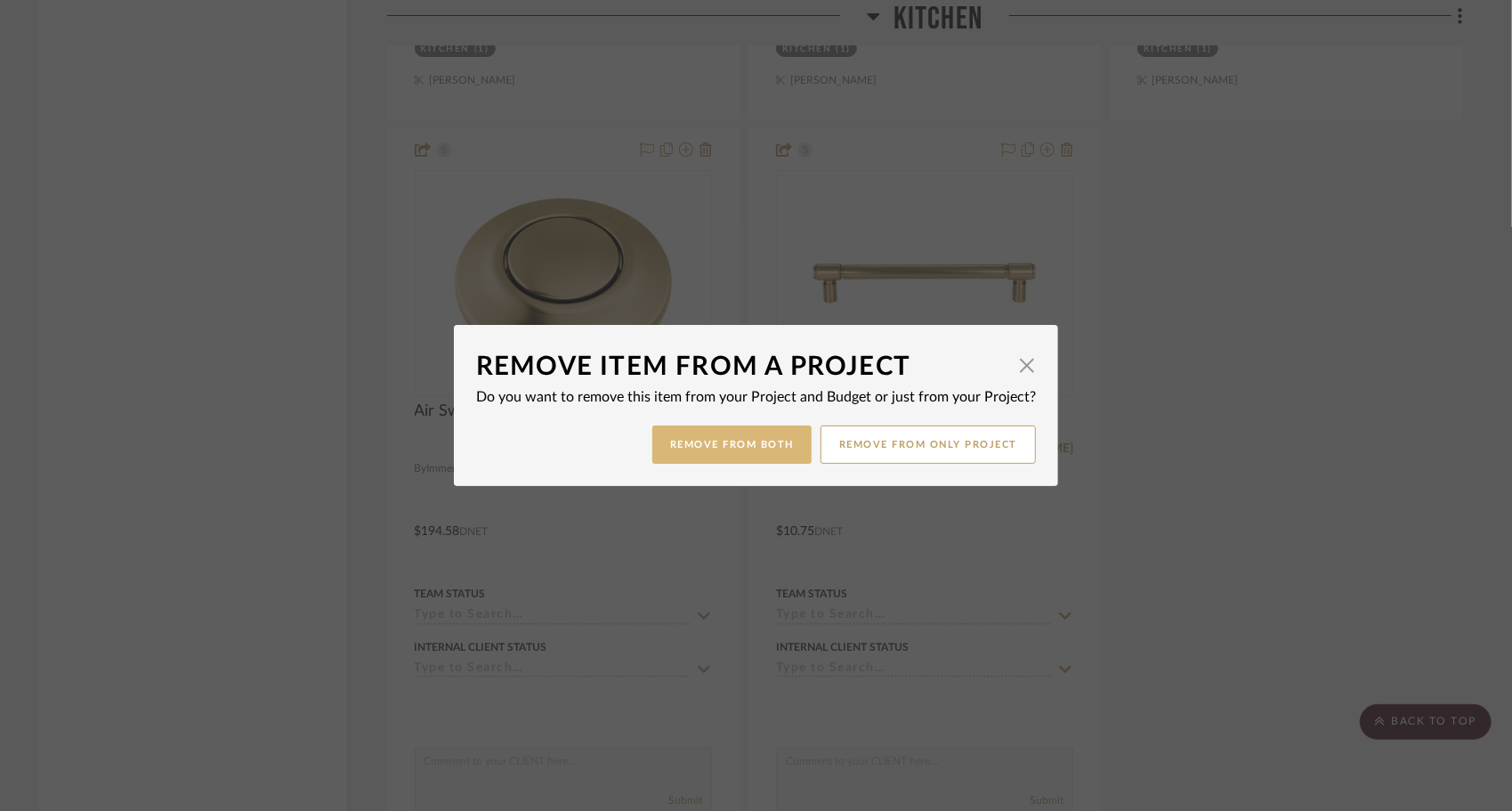
click at [765, 463] on button "Remove from Both" at bounding box center [732, 444] width 159 height 38
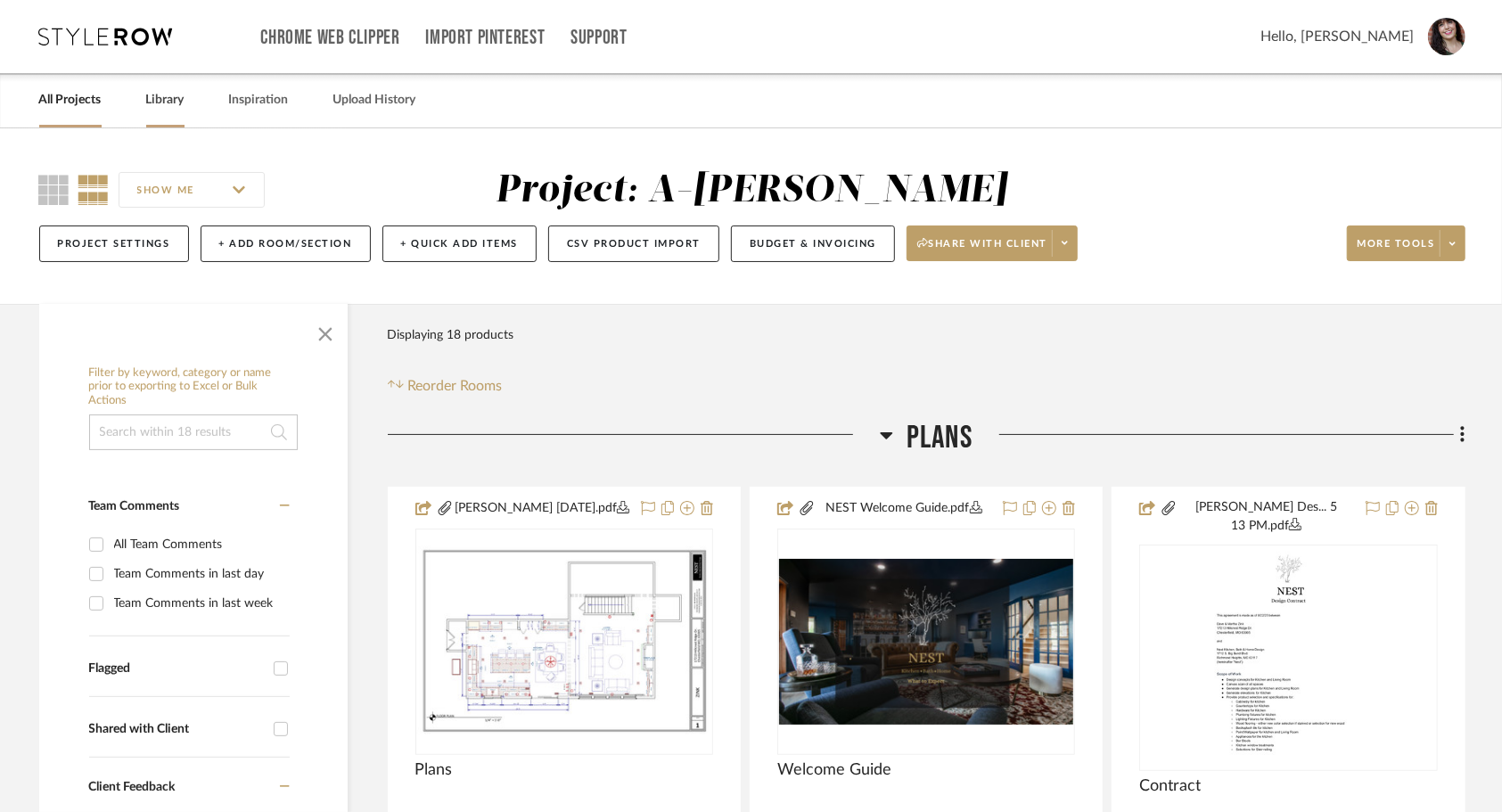
click at [183, 106] on link "Library" at bounding box center [165, 100] width 38 height 24
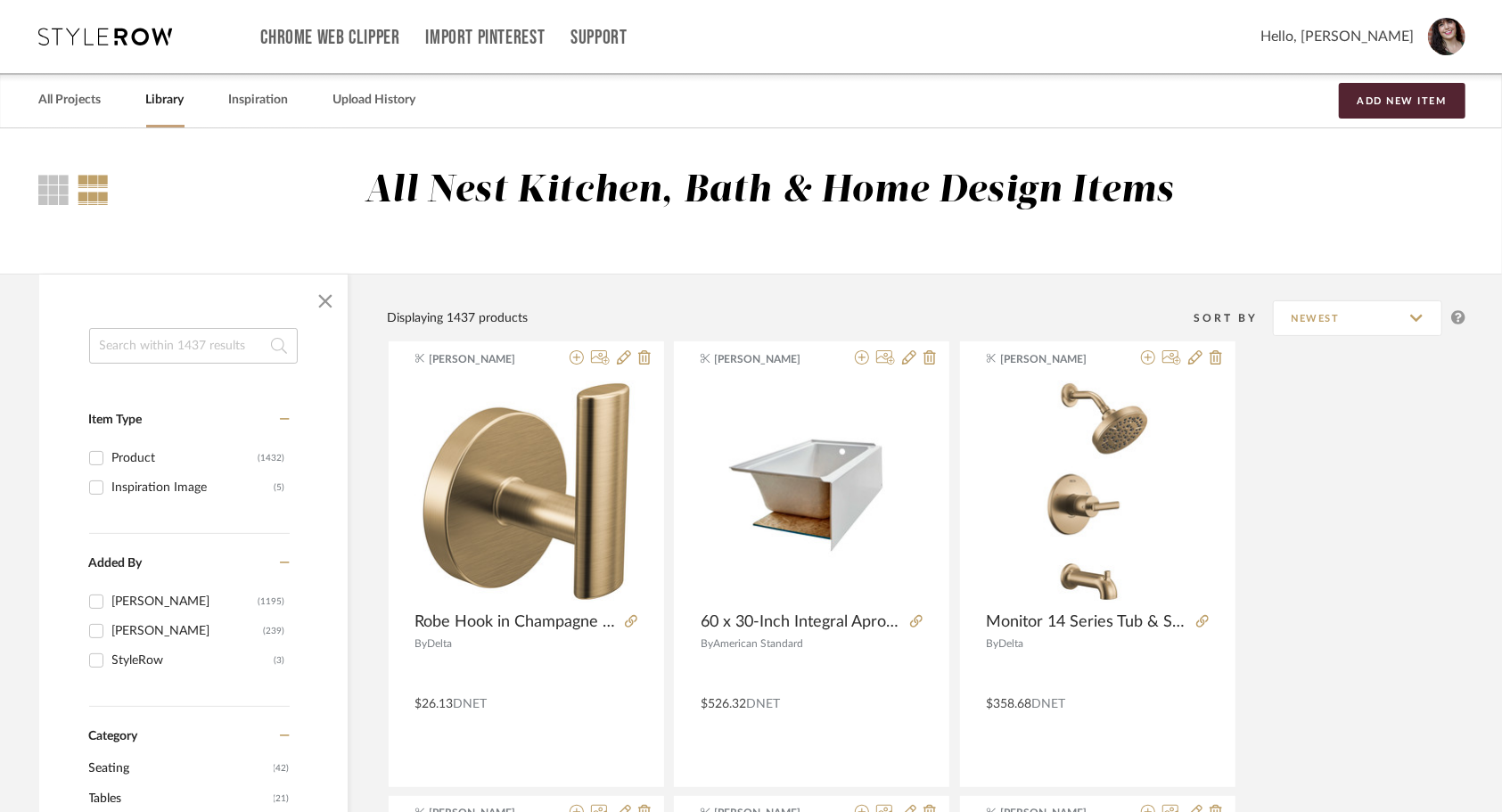
click at [216, 343] on input at bounding box center [193, 346] width 209 height 35
type input "emtek"
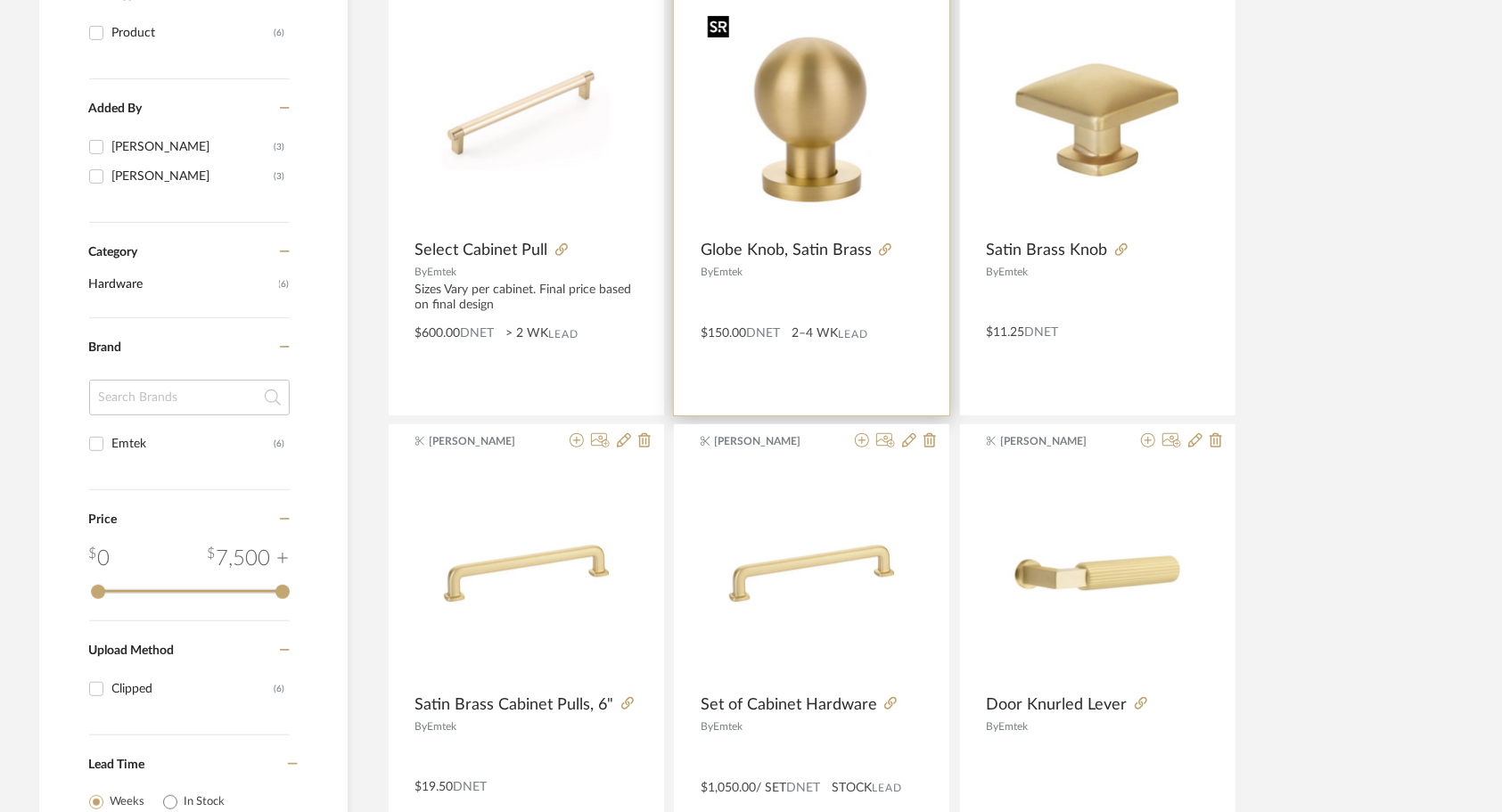
scroll to position [424, 0]
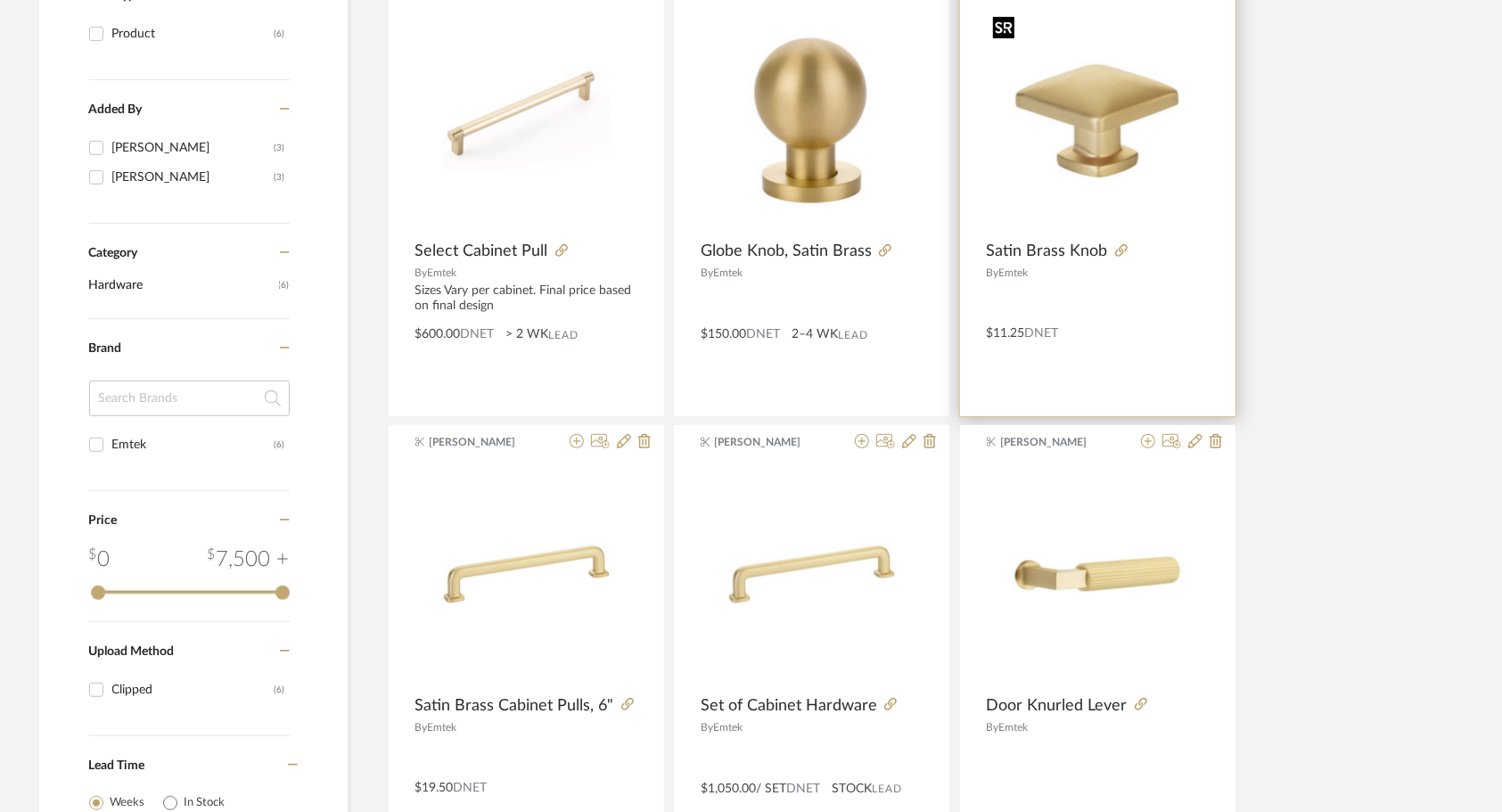
click at [1101, 214] on img "0" at bounding box center [1097, 120] width 222 height 222
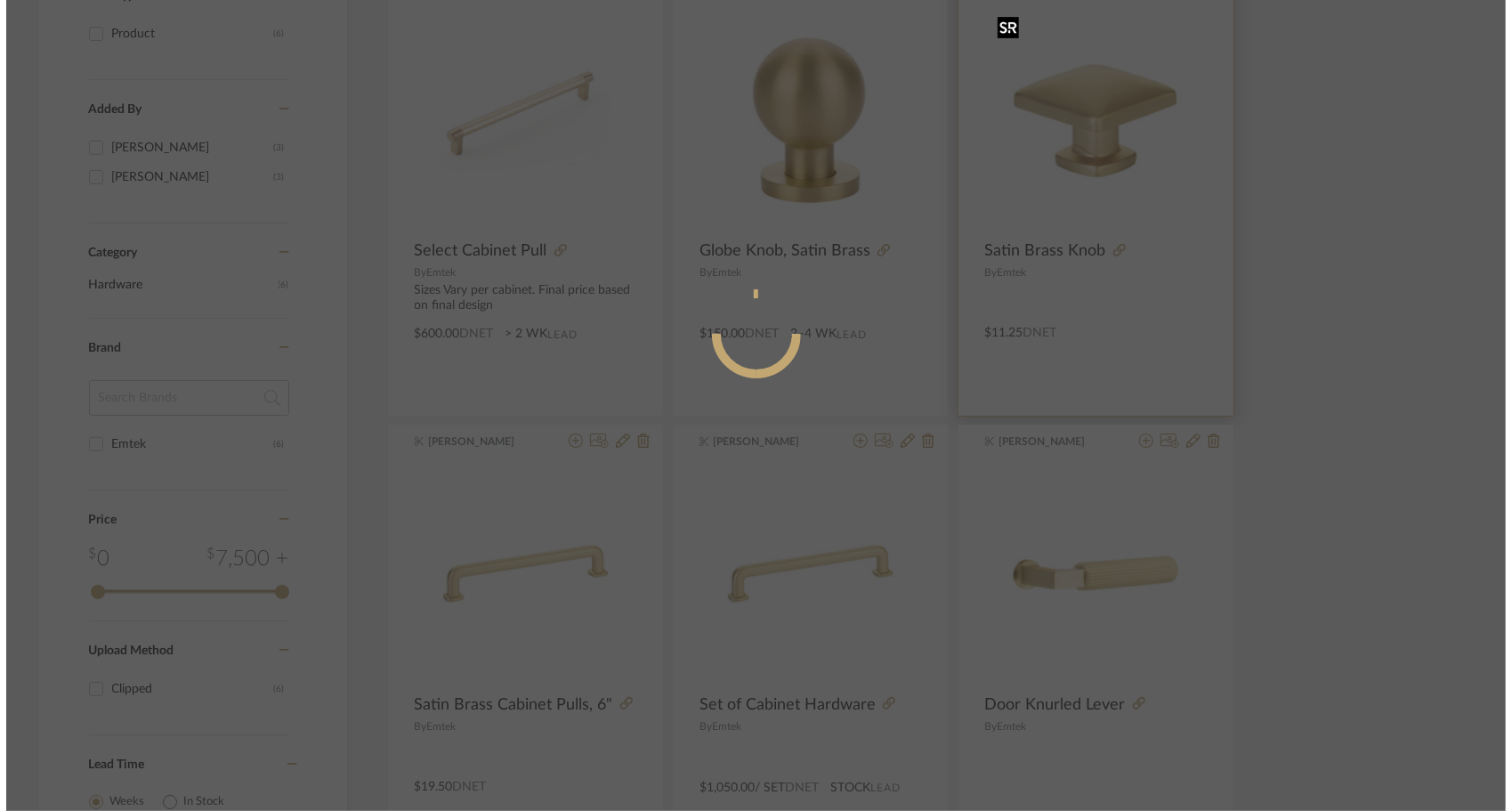
scroll to position [0, 0]
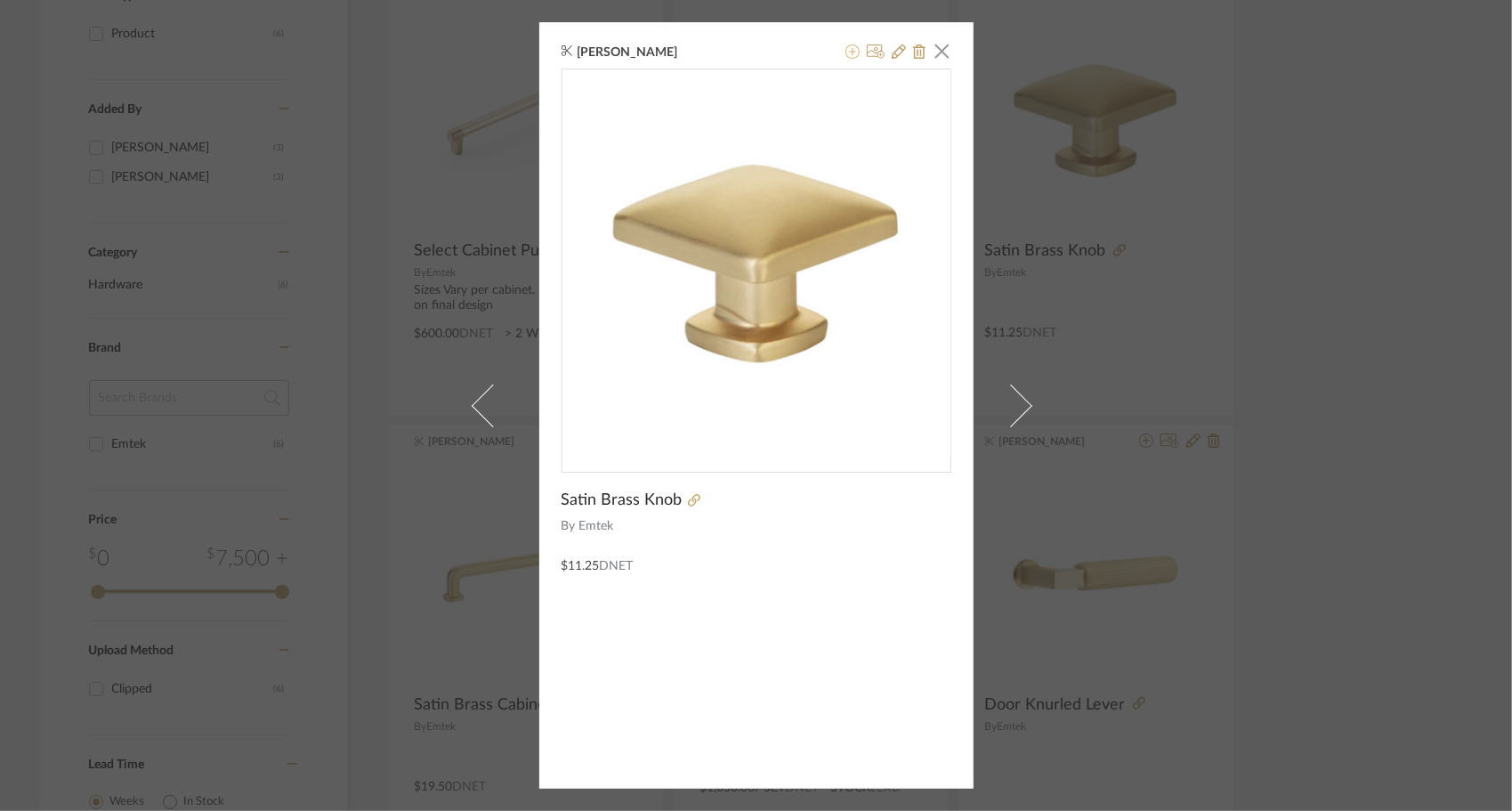
click at [845, 48] on icon at bounding box center [852, 51] width 15 height 15
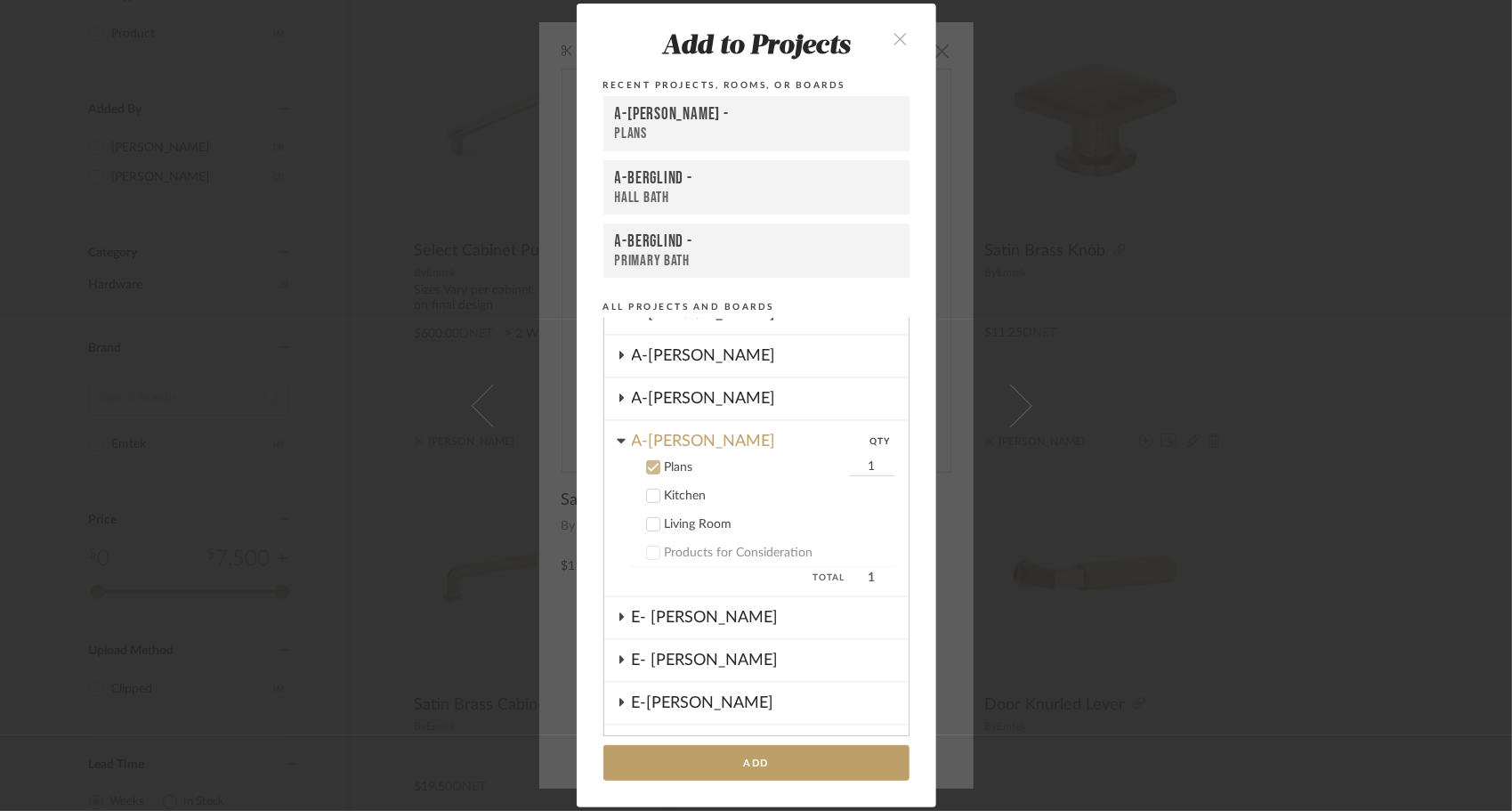
scroll to position [473, 0]
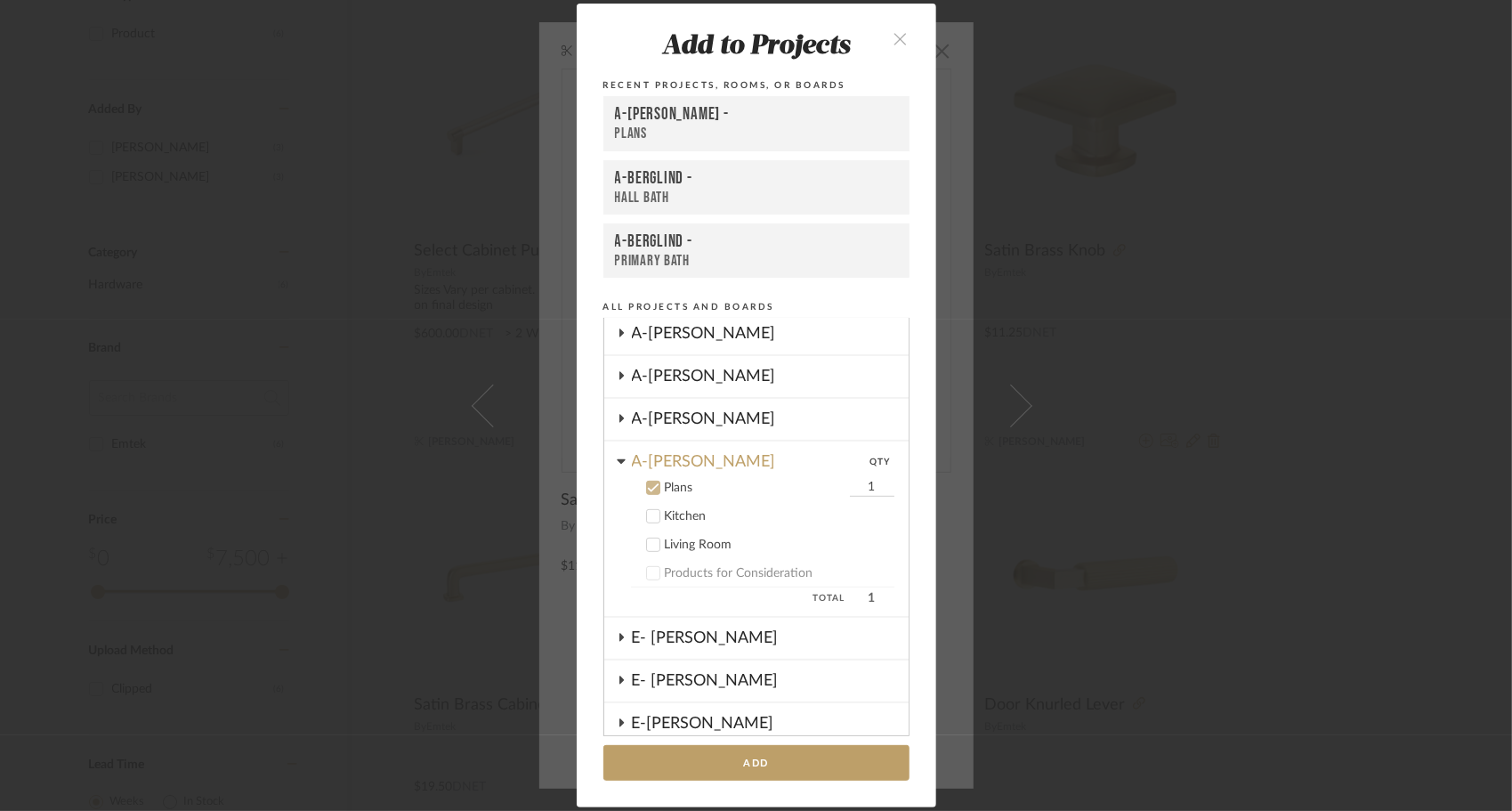
click at [651, 518] on icon at bounding box center [653, 516] width 13 height 13
click at [649, 540] on icon at bounding box center [653, 545] width 13 height 13
click at [649, 487] on icon at bounding box center [653, 487] width 12 height 9
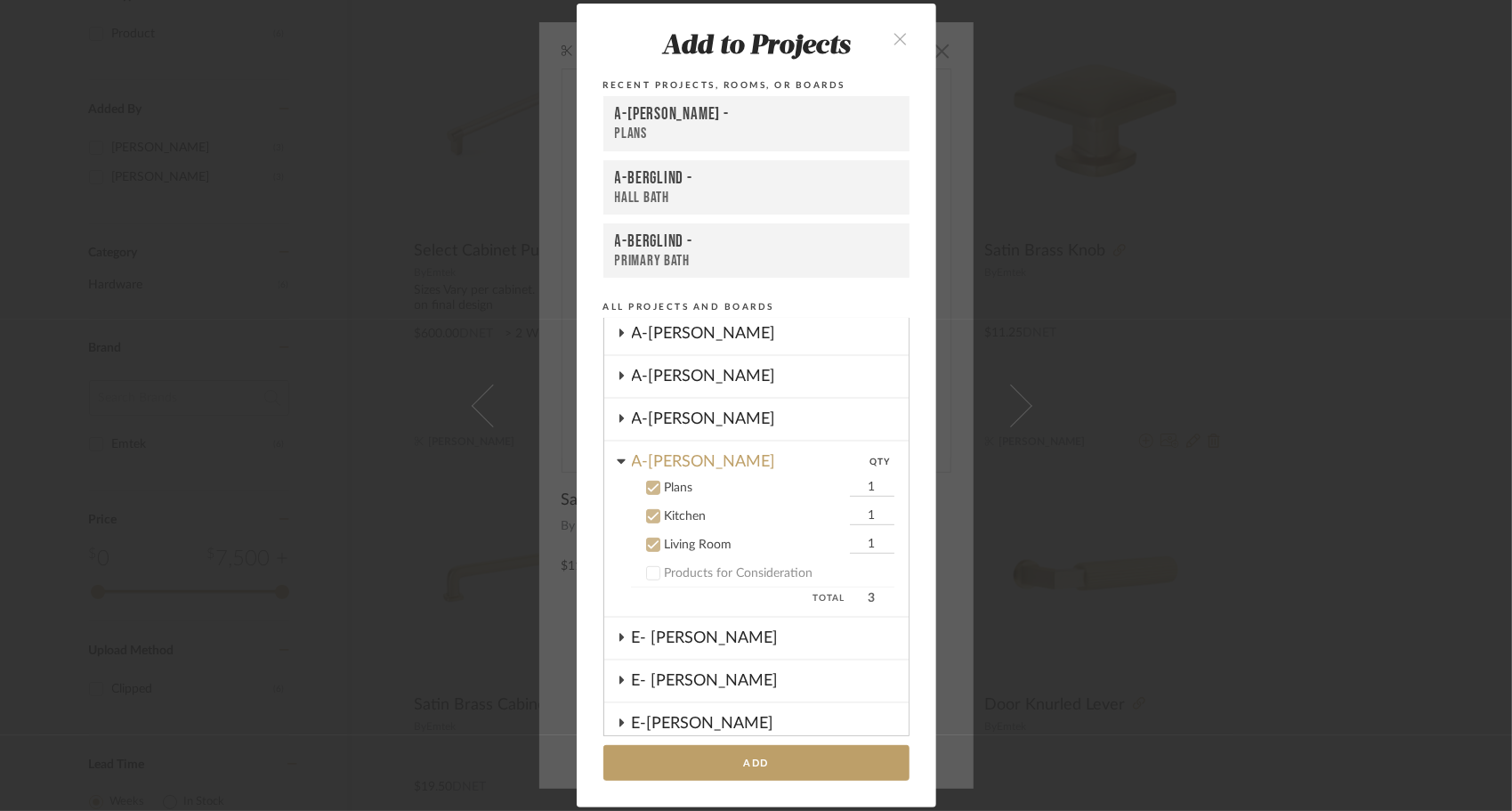
click at [788, 761] on button "Add" at bounding box center [756, 763] width 306 height 36
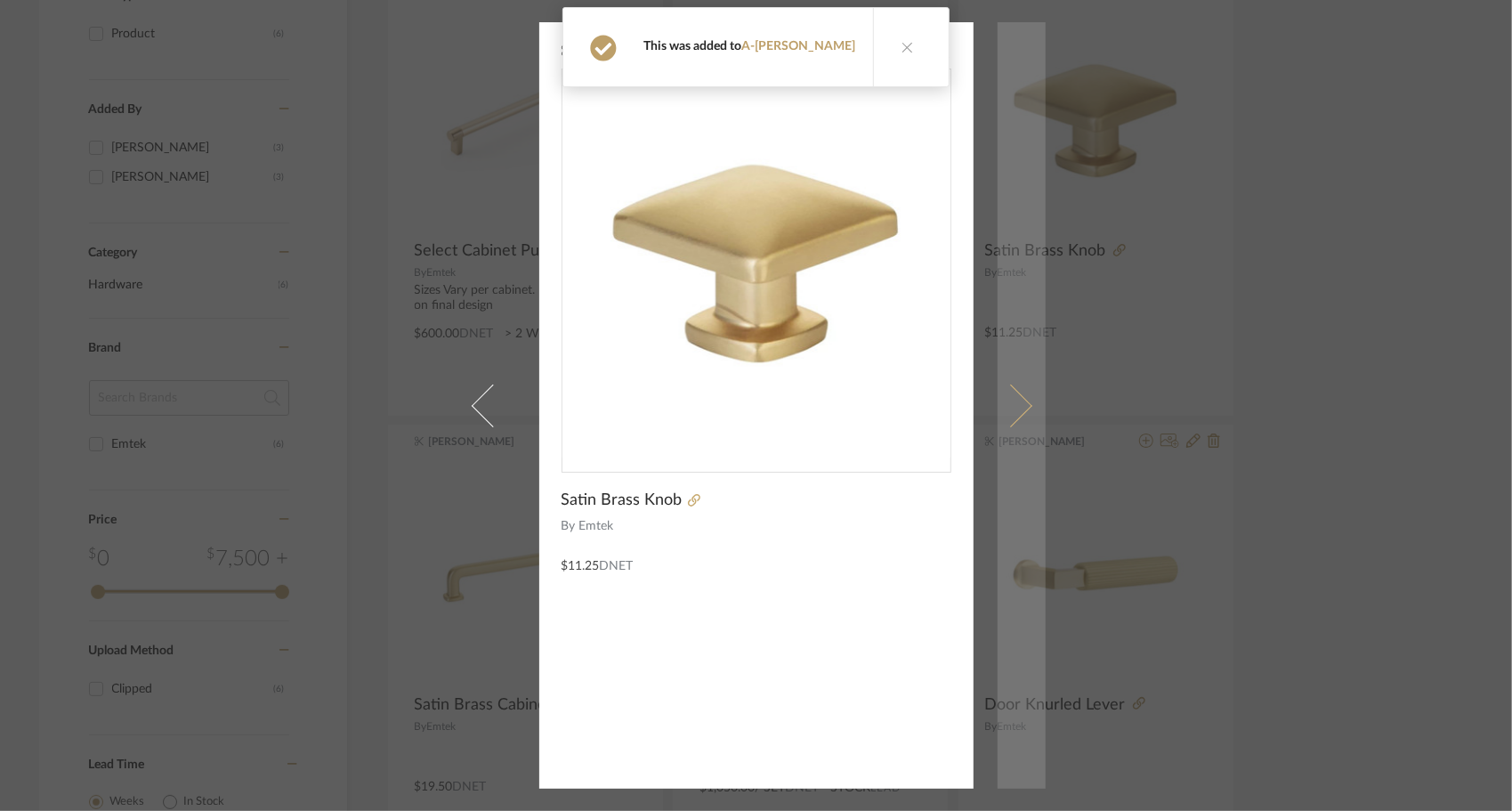
click at [1016, 409] on span at bounding box center [1010, 405] width 43 height 43
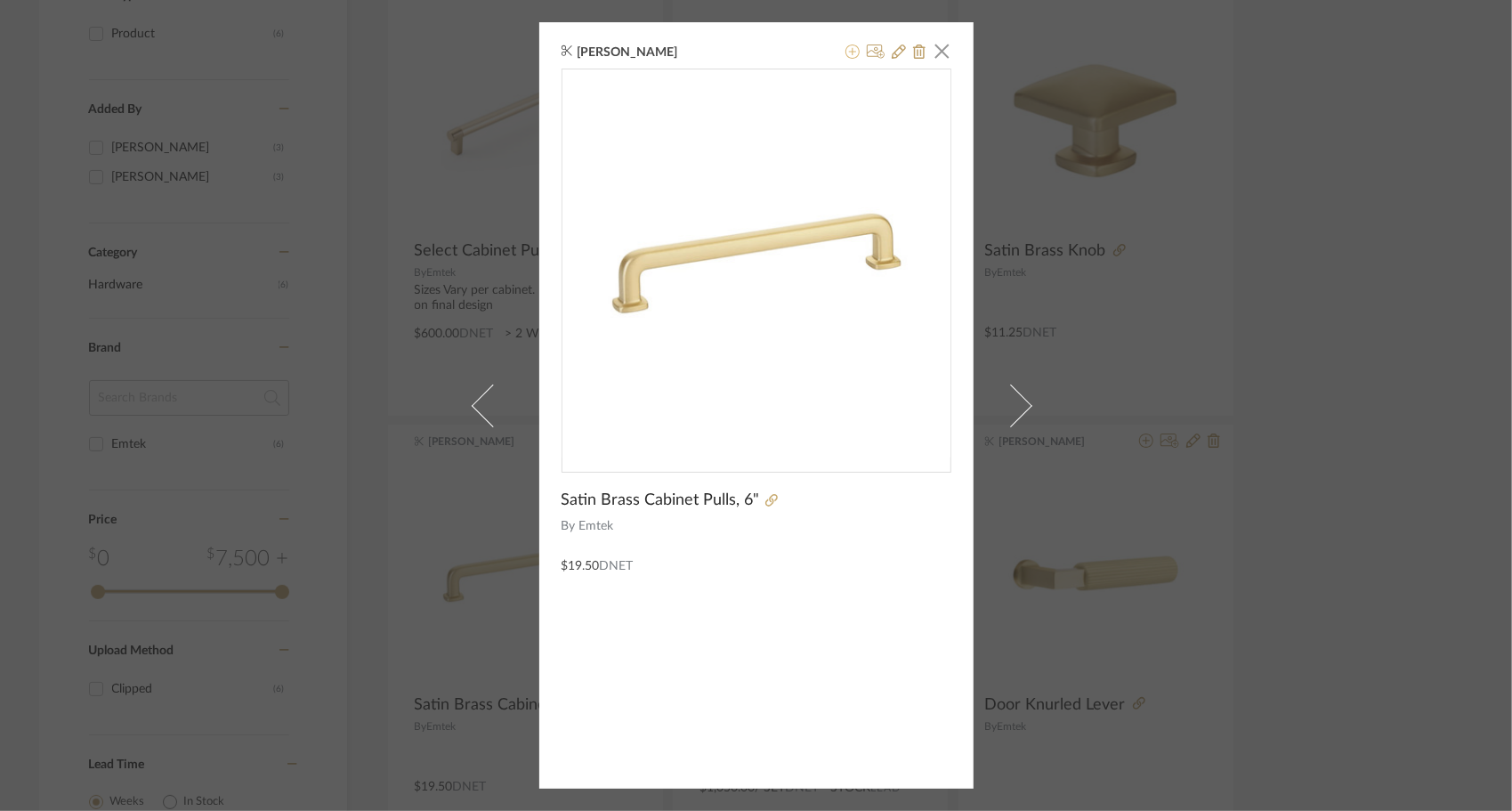
click at [845, 53] on icon at bounding box center [852, 51] width 15 height 15
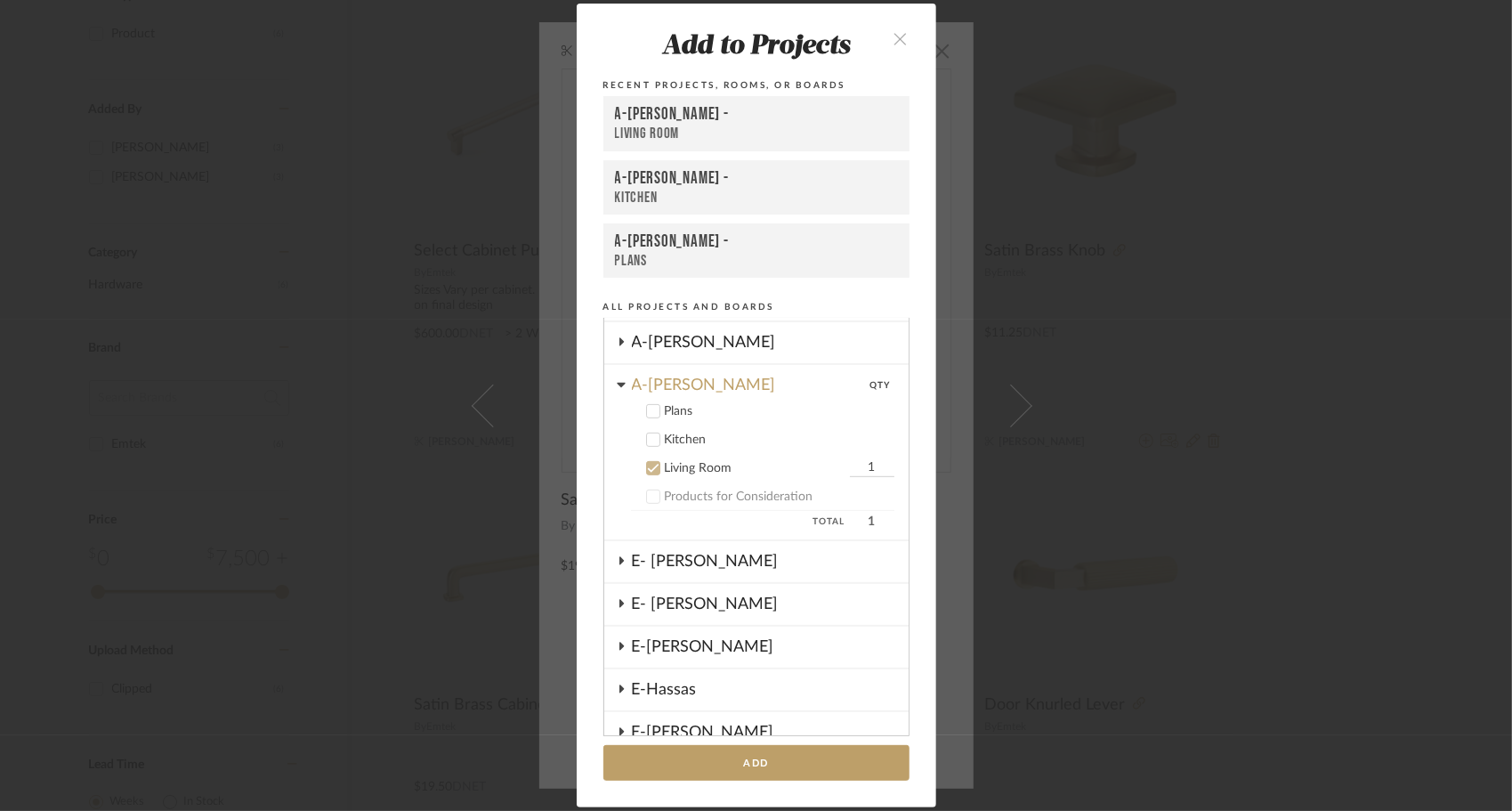
scroll to position [549, 0]
click at [647, 443] on icon at bounding box center [653, 440] width 12 height 9
click at [734, 749] on button "Add" at bounding box center [756, 763] width 306 height 36
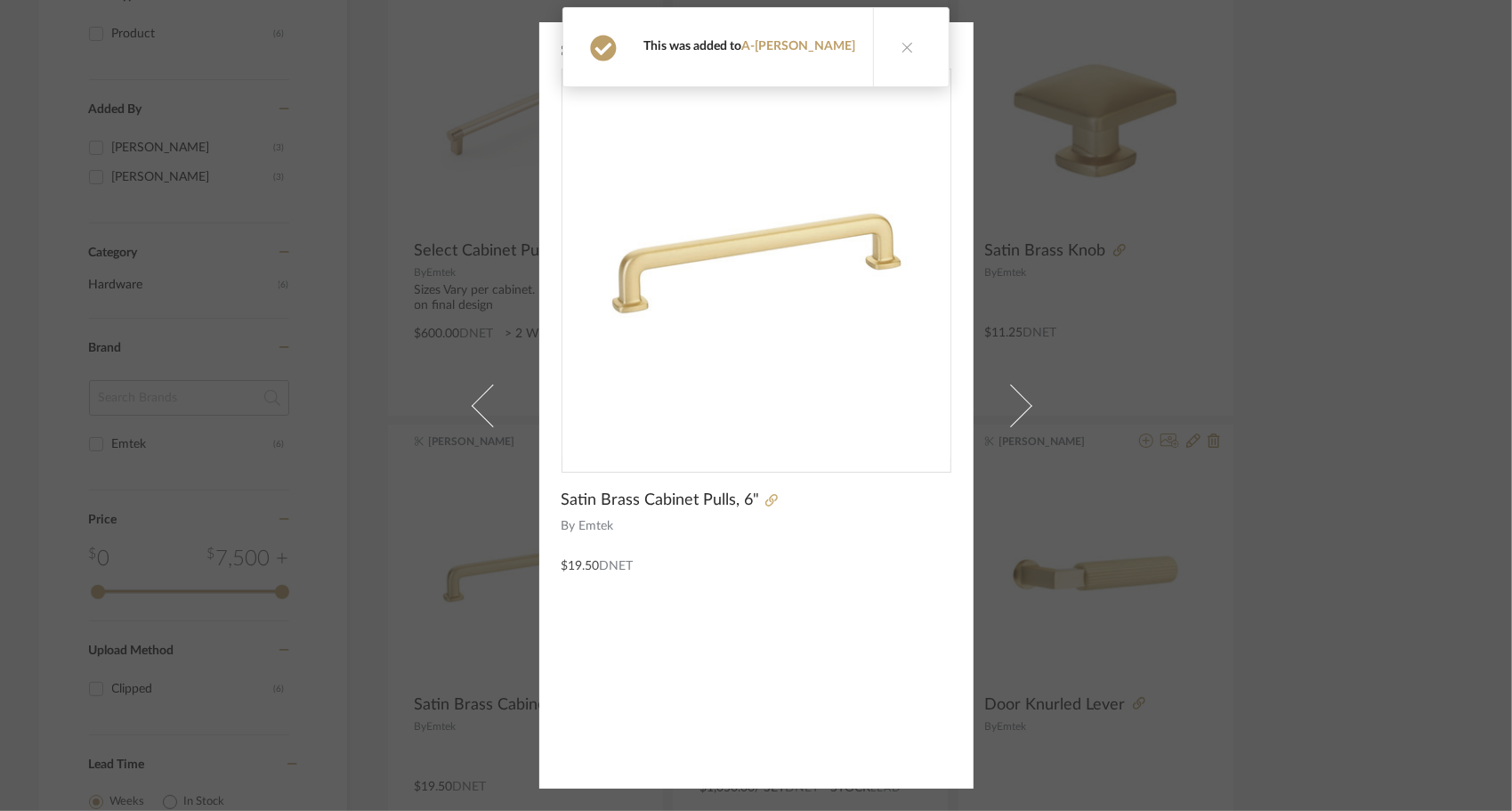
click at [940, 52] on span "button" at bounding box center [942, 51] width 35 height 35
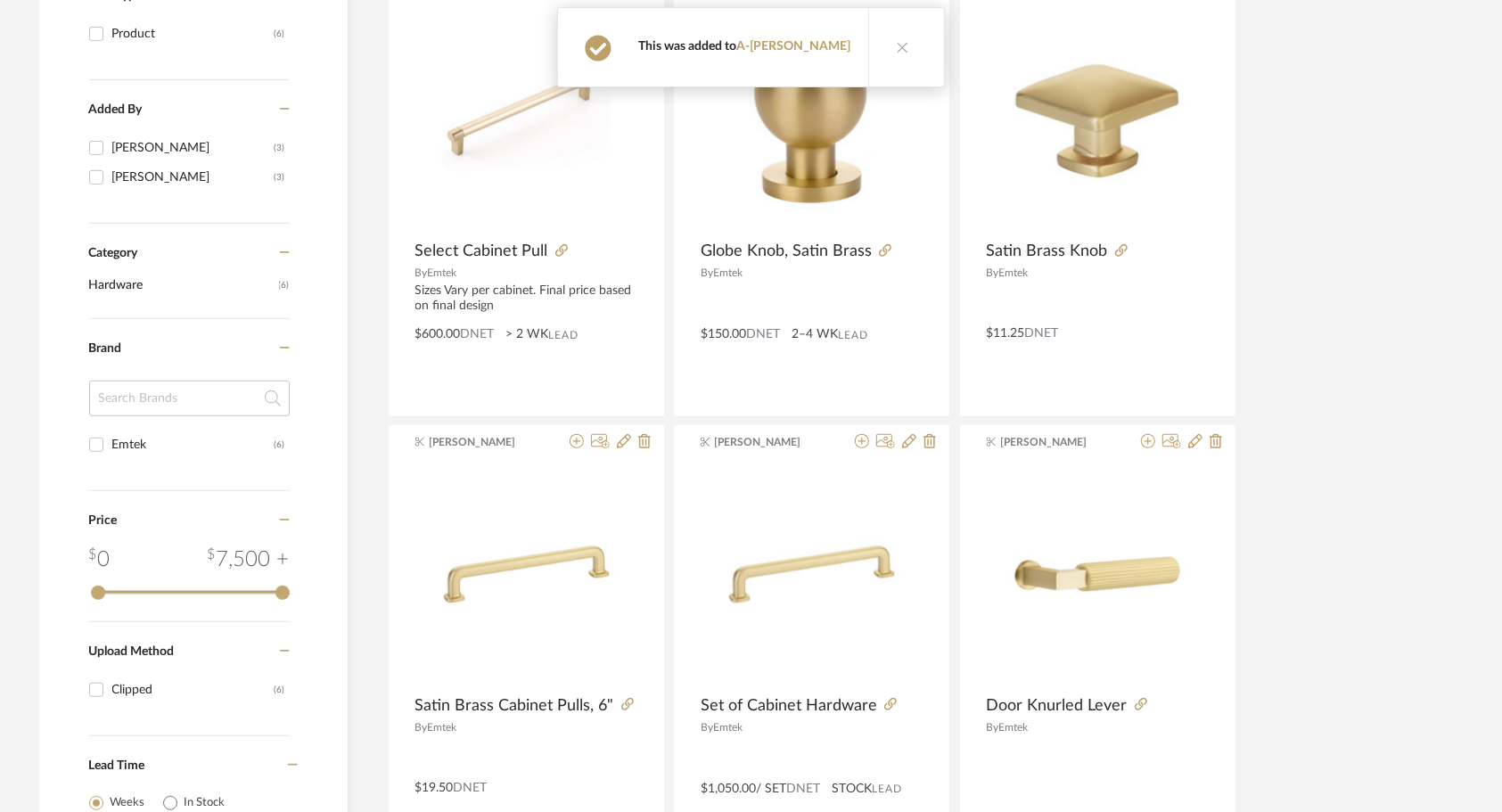
scroll to position [0, 0]
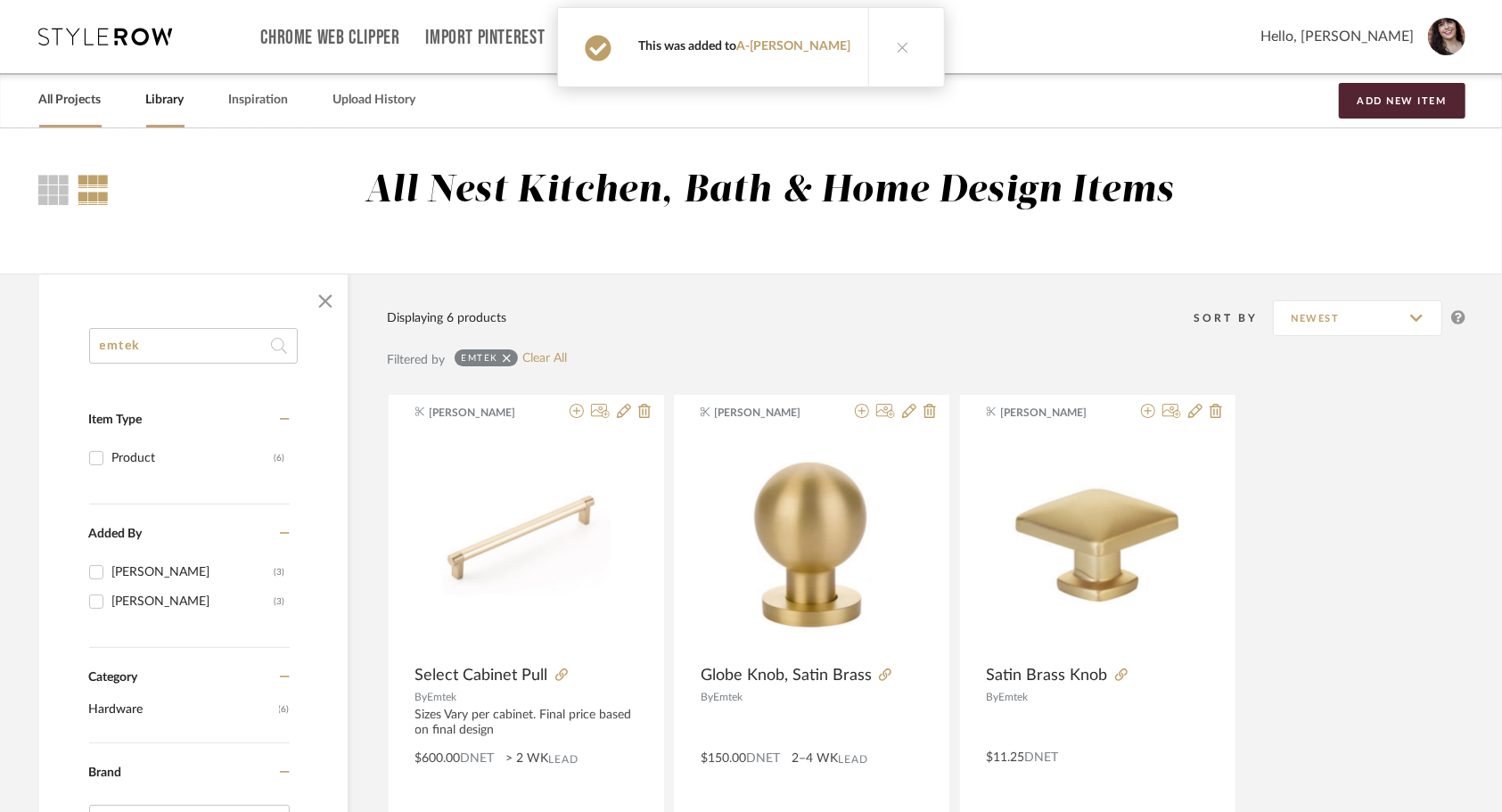
click at [57, 112] on link "All Projects" at bounding box center [71, 100] width 63 height 24
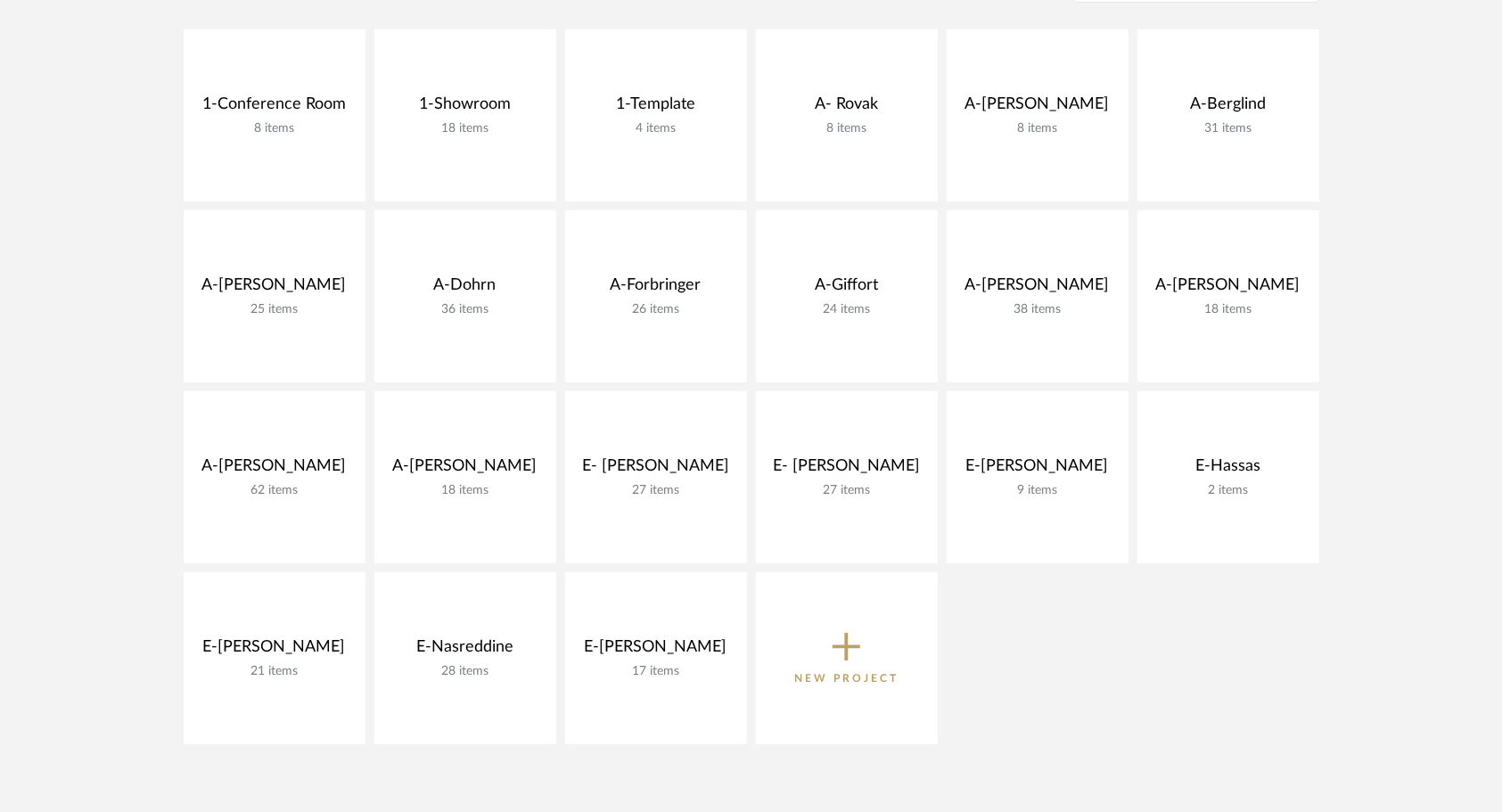
scroll to position [413, 0]
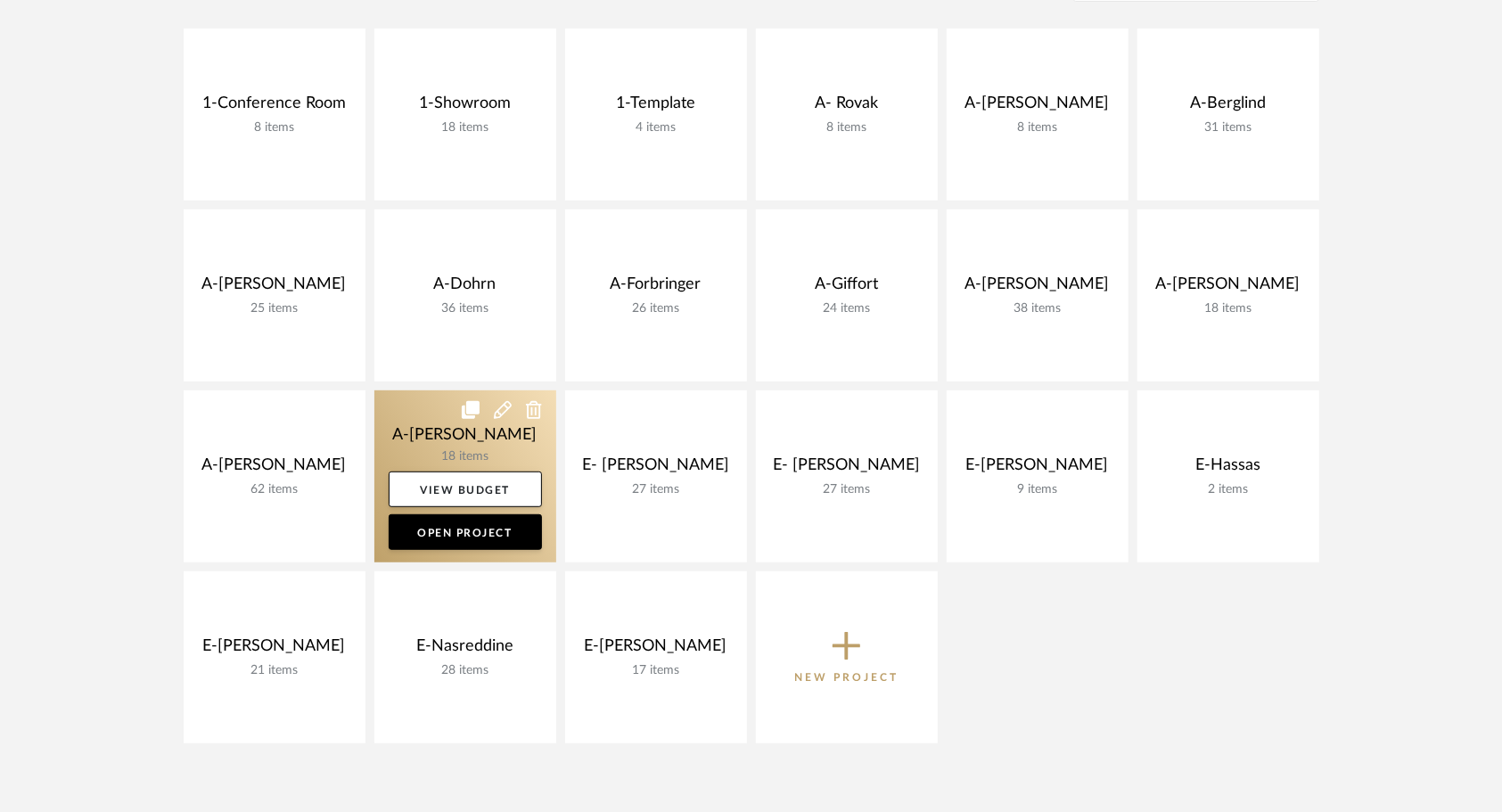
click at [415, 430] on link at bounding box center [465, 477] width 182 height 172
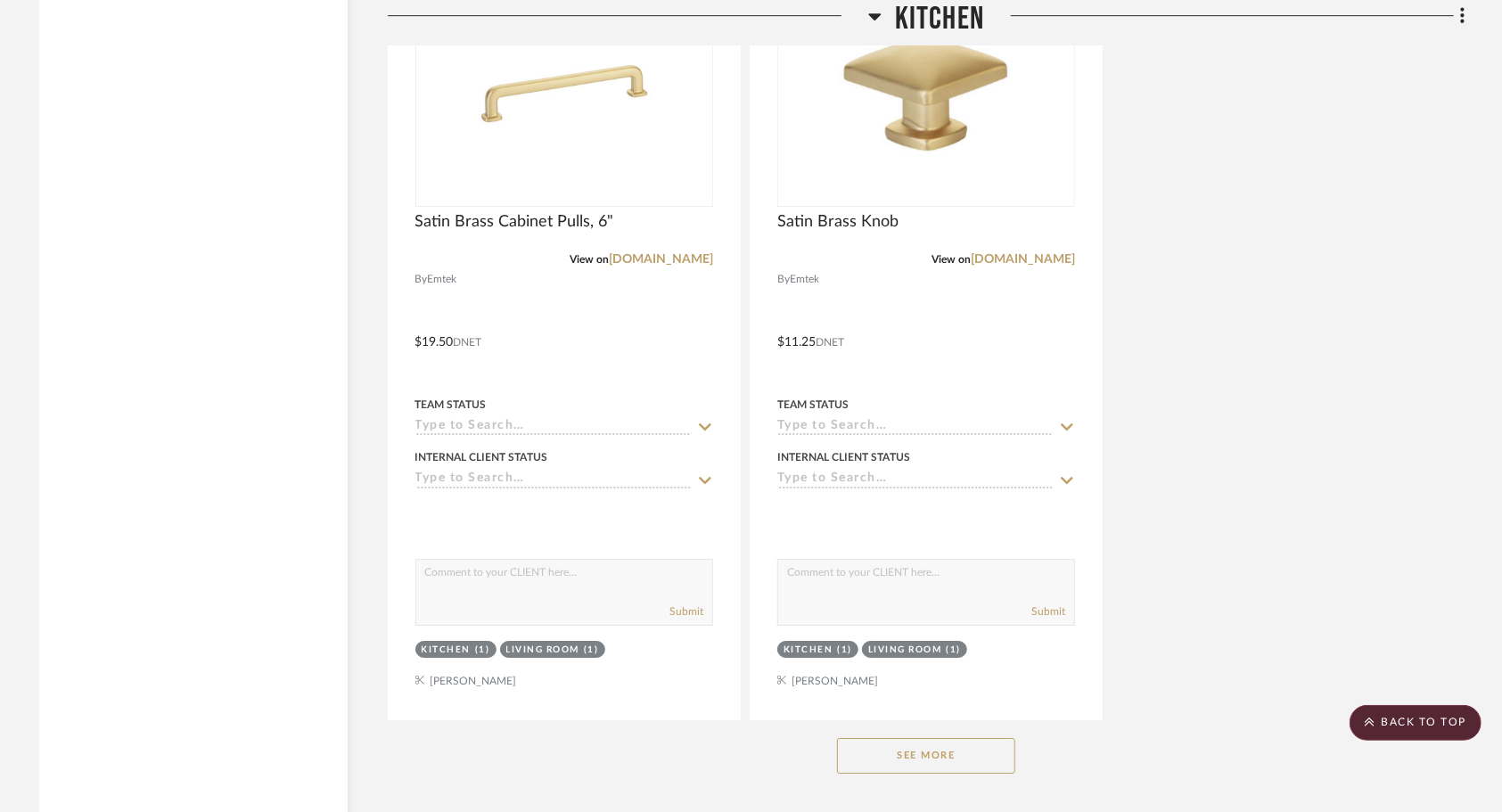
scroll to position [3797, 0]
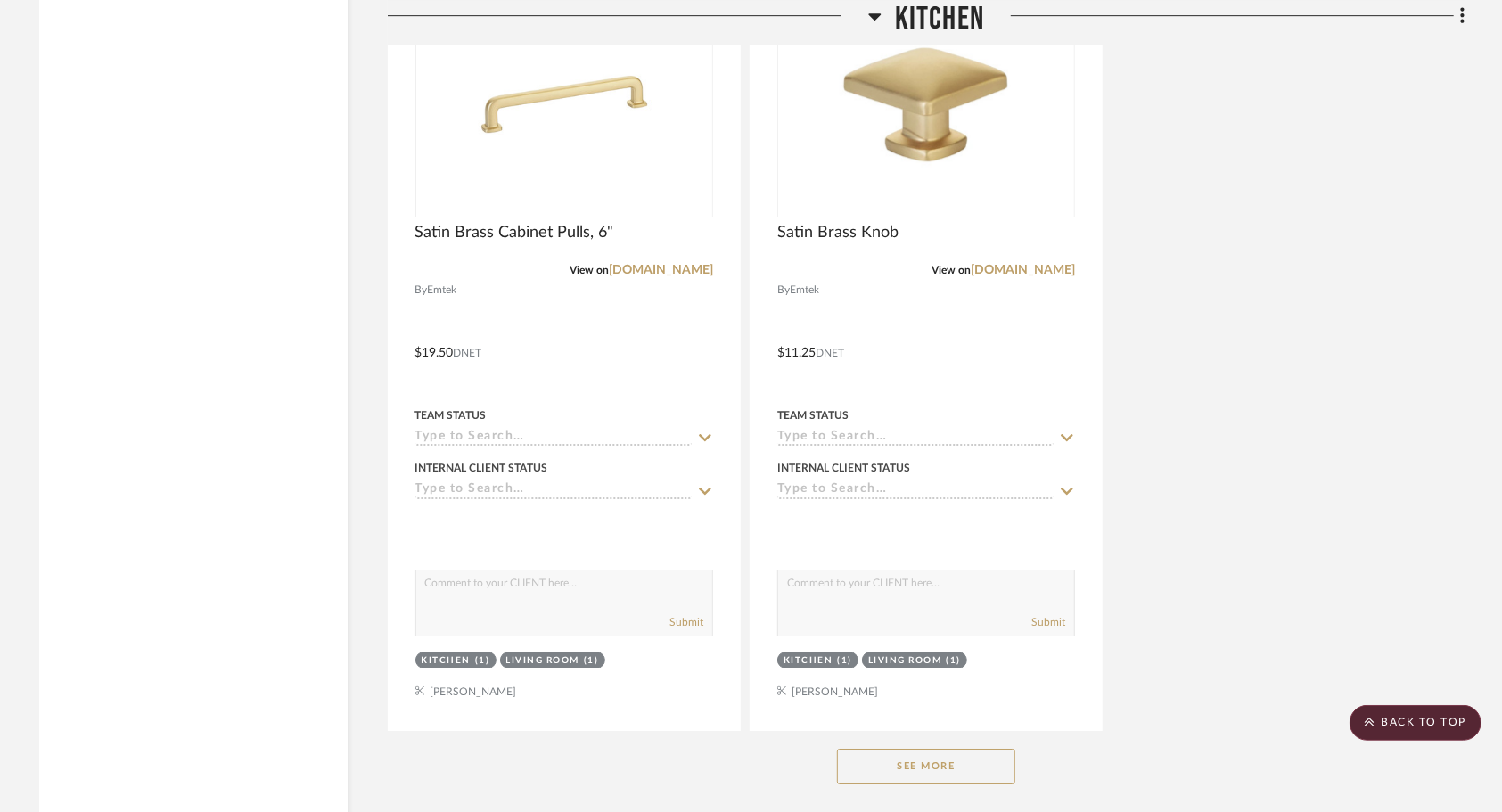
click at [989, 749] on button "See More" at bounding box center [926, 766] width 178 height 35
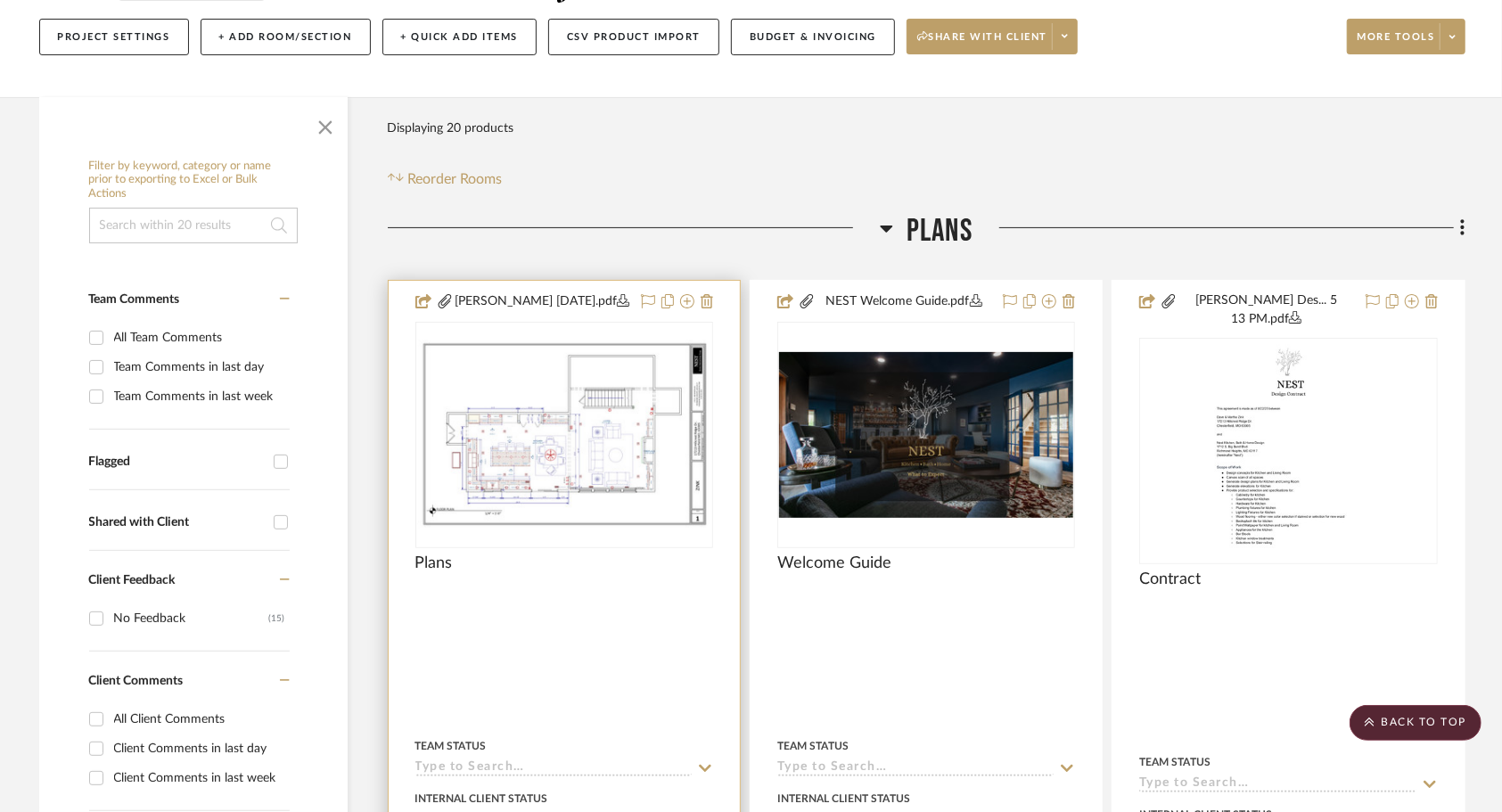
scroll to position [202, 0]
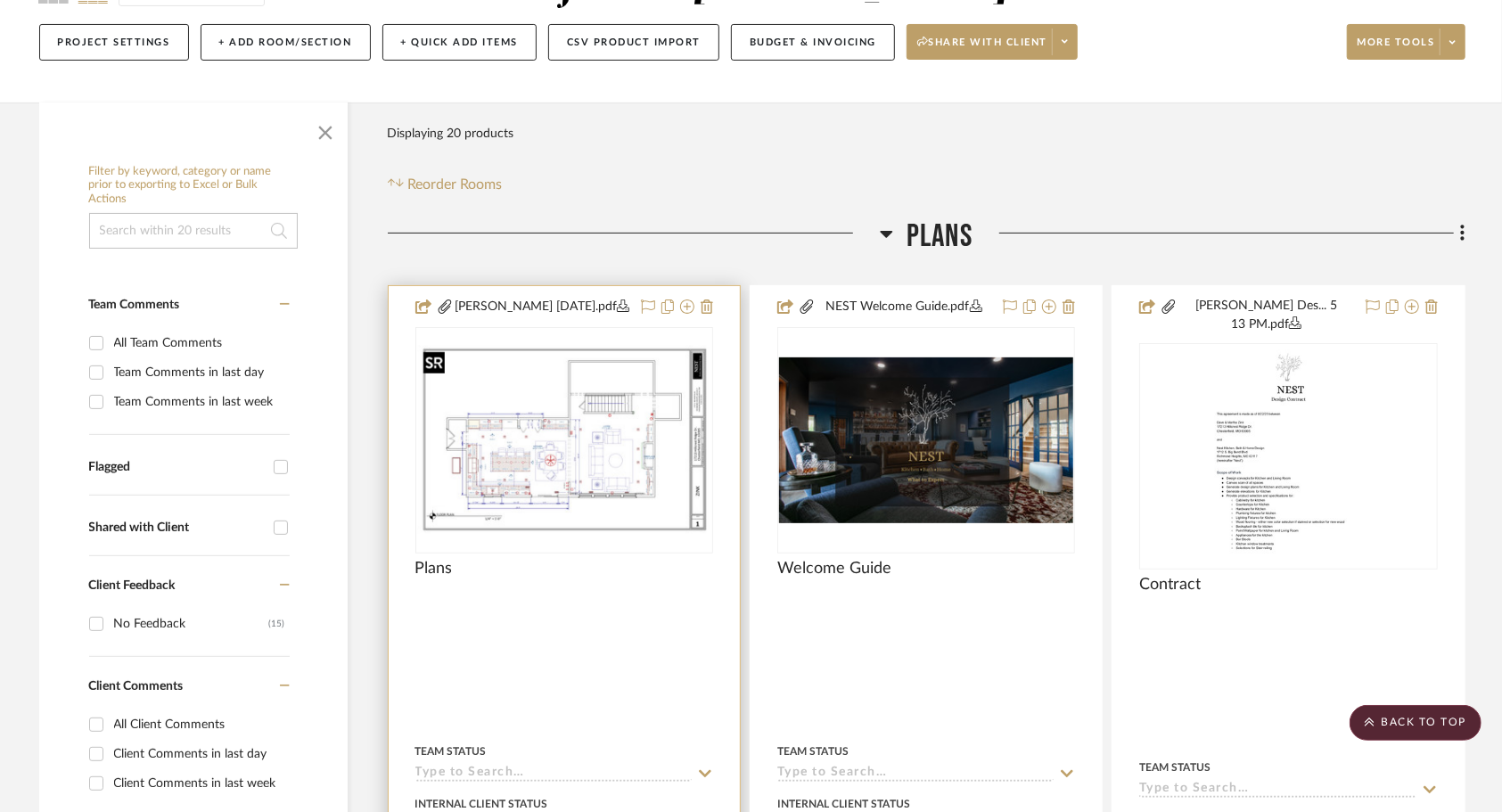
click at [602, 433] on img "0" at bounding box center [564, 440] width 294 height 190
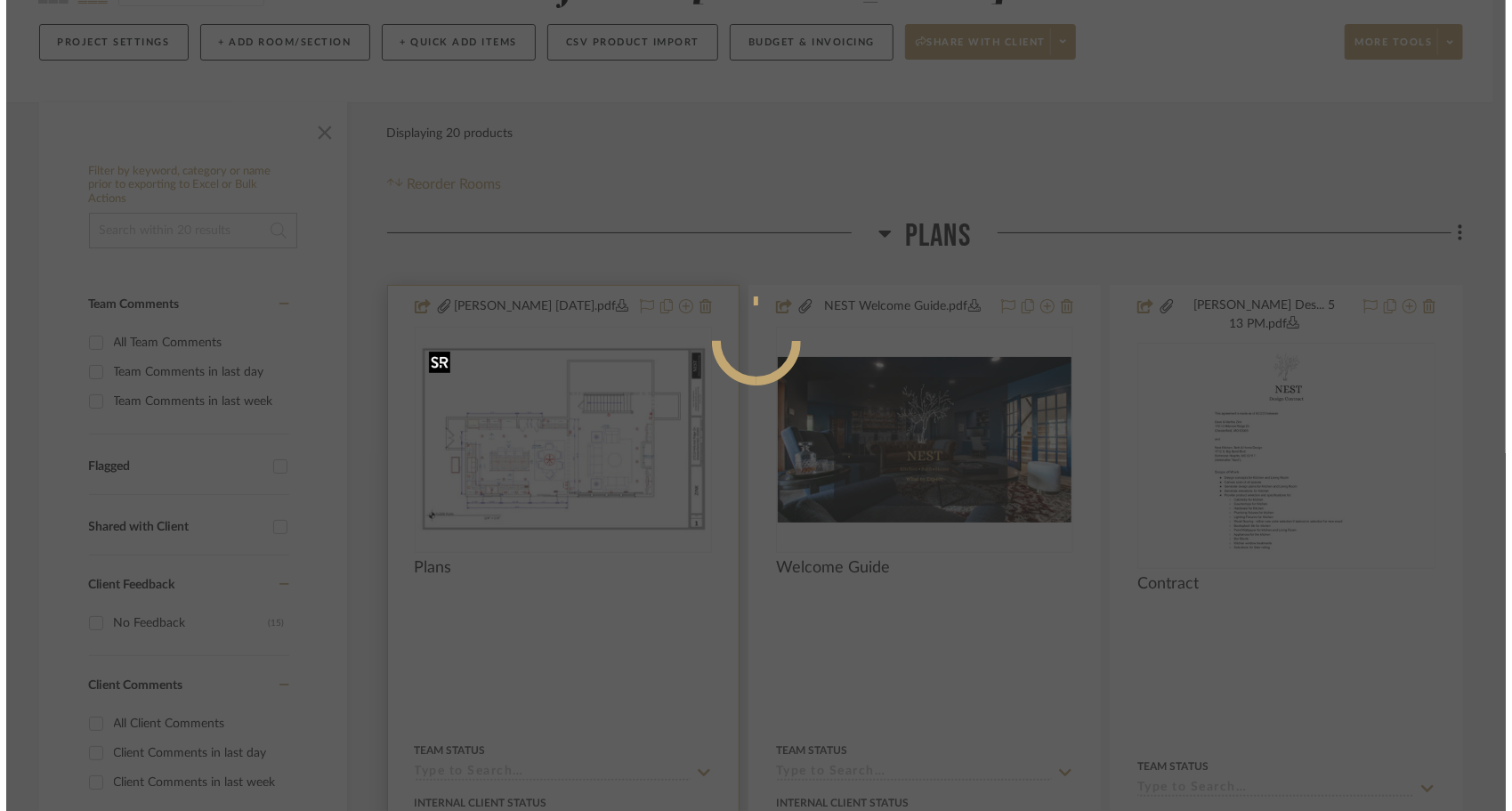
scroll to position [0, 0]
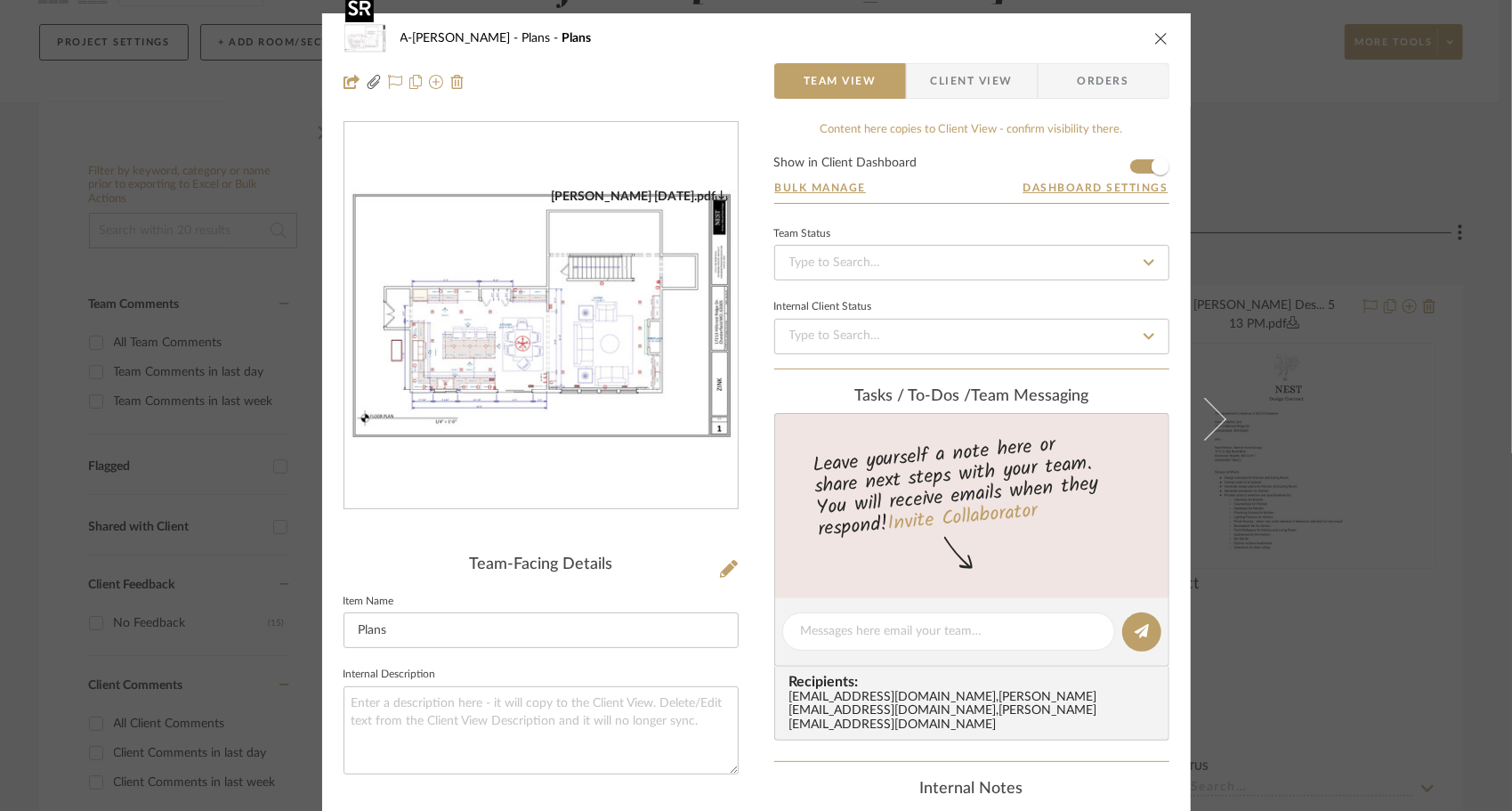
click at [570, 347] on img "0" at bounding box center [541, 316] width 393 height 254
click at [1154, 44] on icon "close" at bounding box center [1161, 38] width 15 height 15
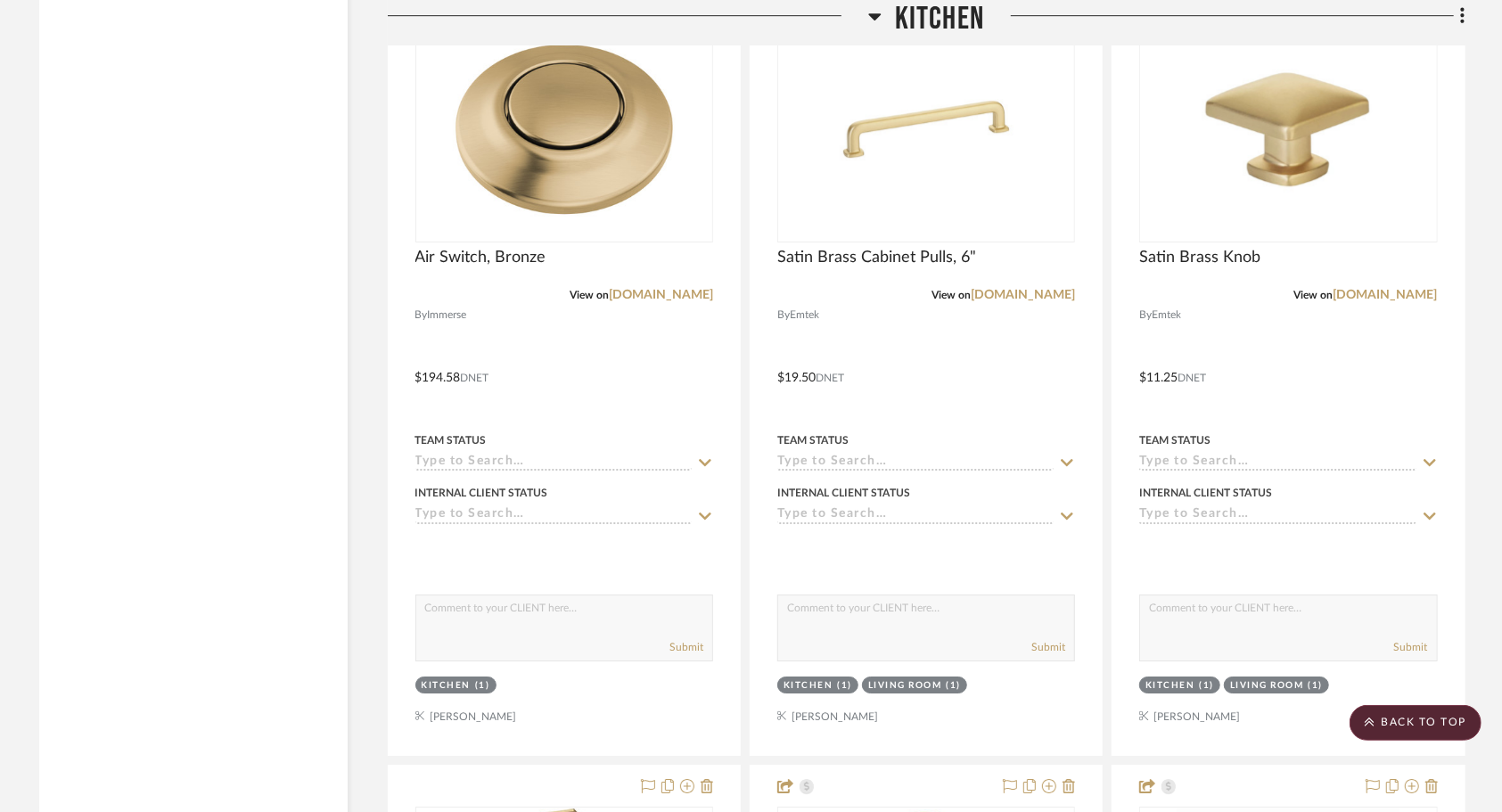
scroll to position [3761, 0]
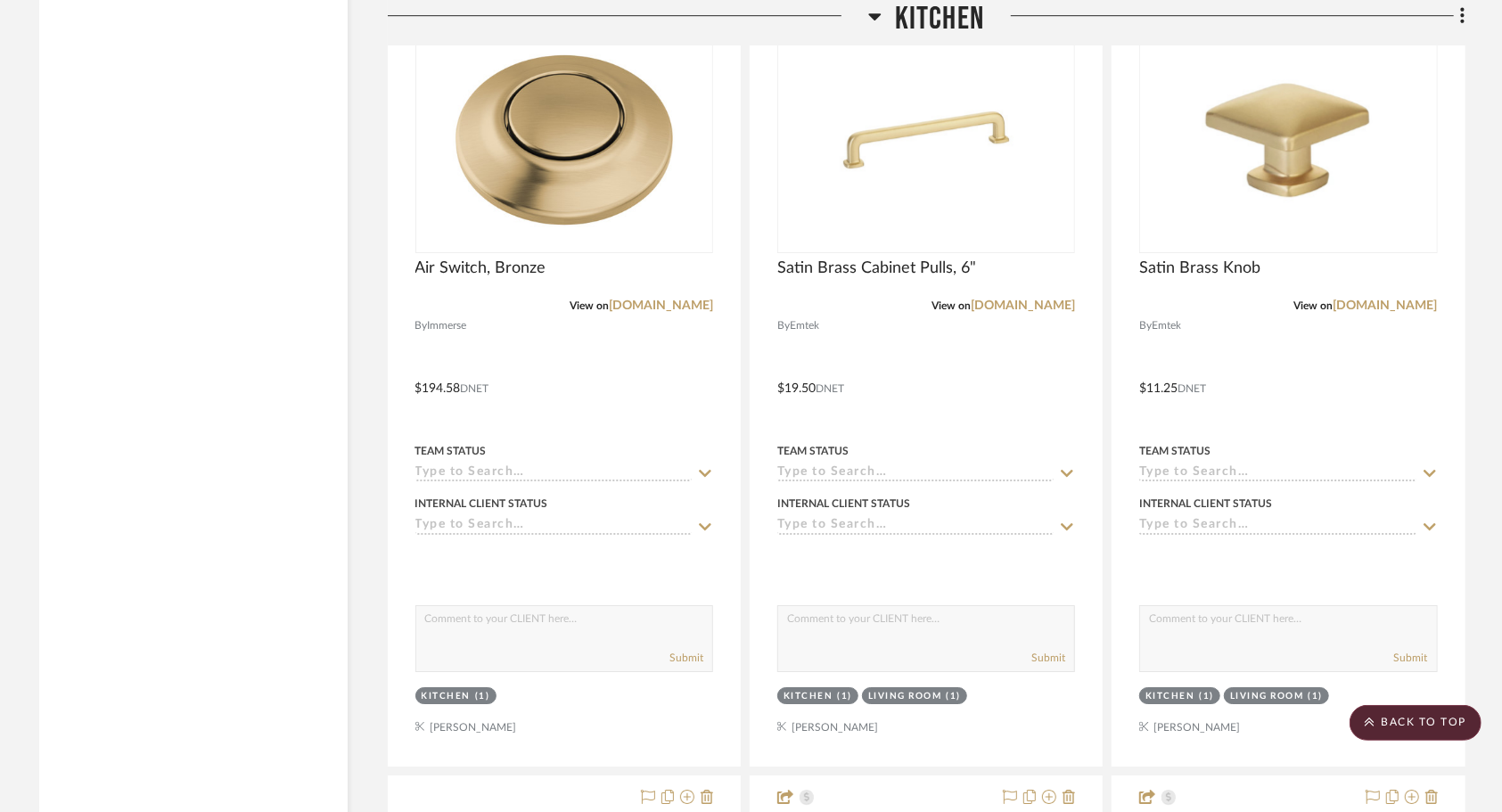
click at [990, 344] on div at bounding box center [926, 375] width 352 height 780
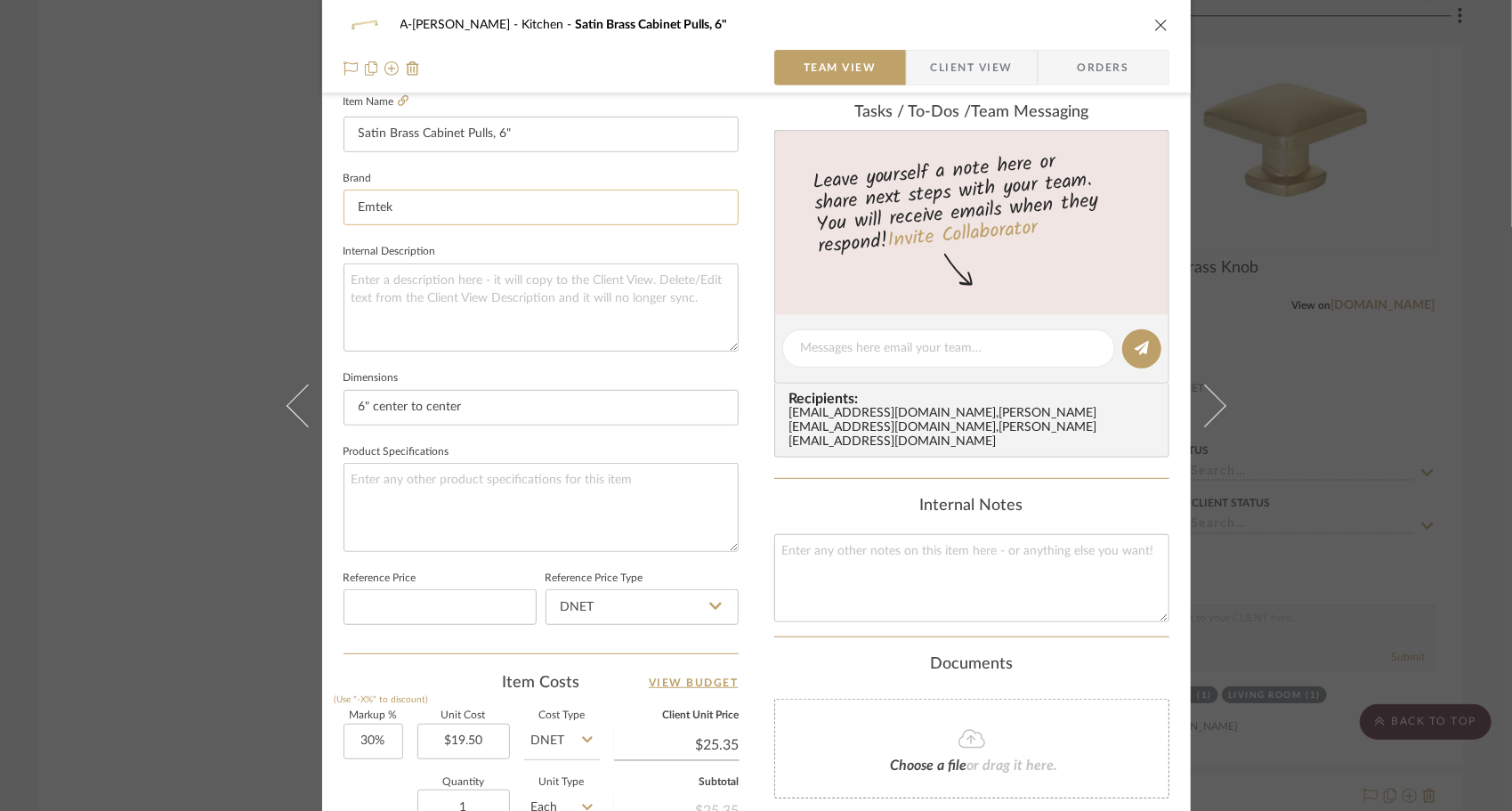
scroll to position [842, 0]
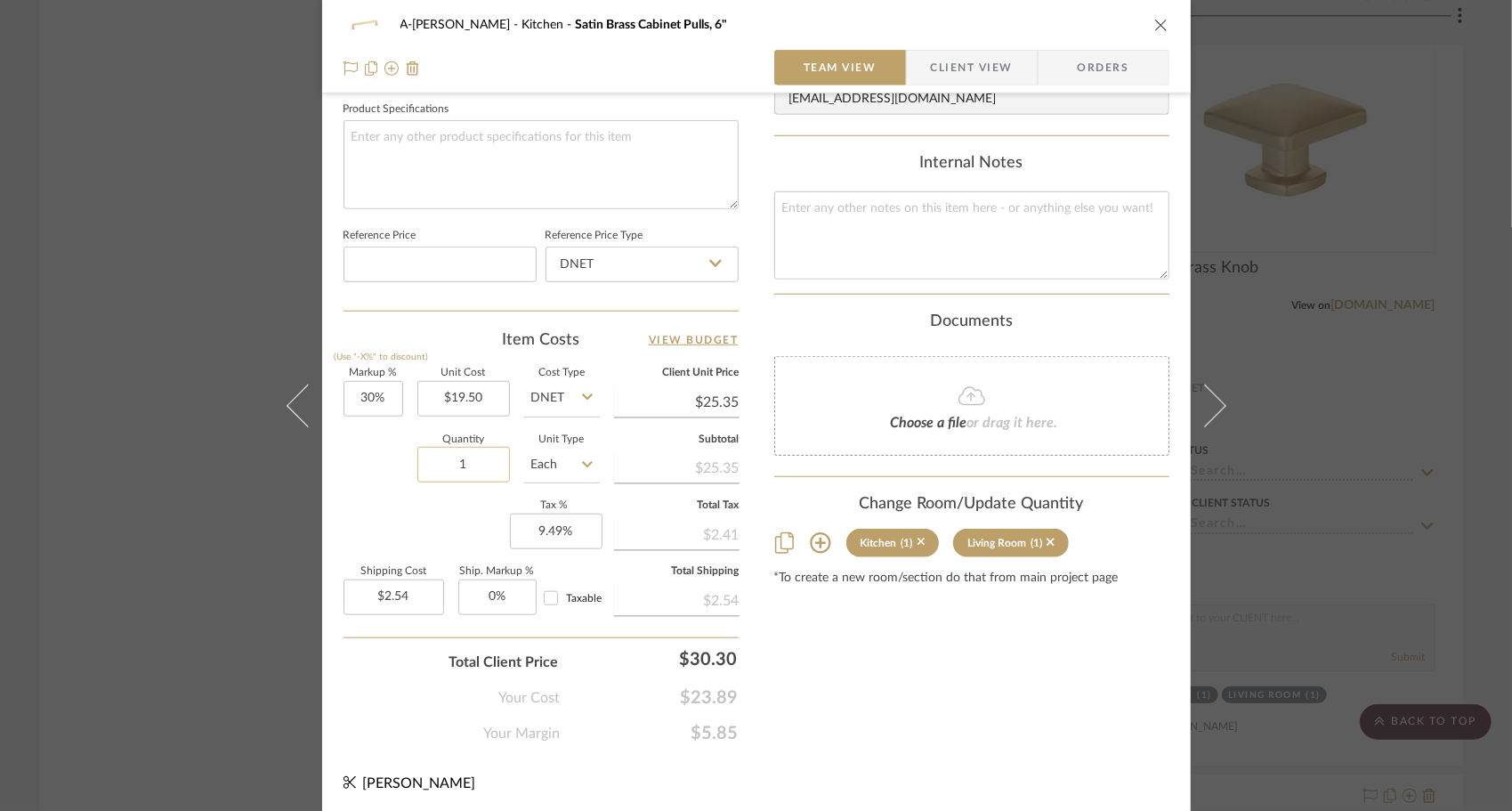
click at [485, 469] on input "1" at bounding box center [464, 465] width 93 height 35
type input "66"
click at [451, 527] on div "Markup % (Use "-X%" to discount) 30% Unit Cost $19.50 Cost Type DNET Client Uni…" at bounding box center [541, 499] width 395 height 260
type input "$167.31"
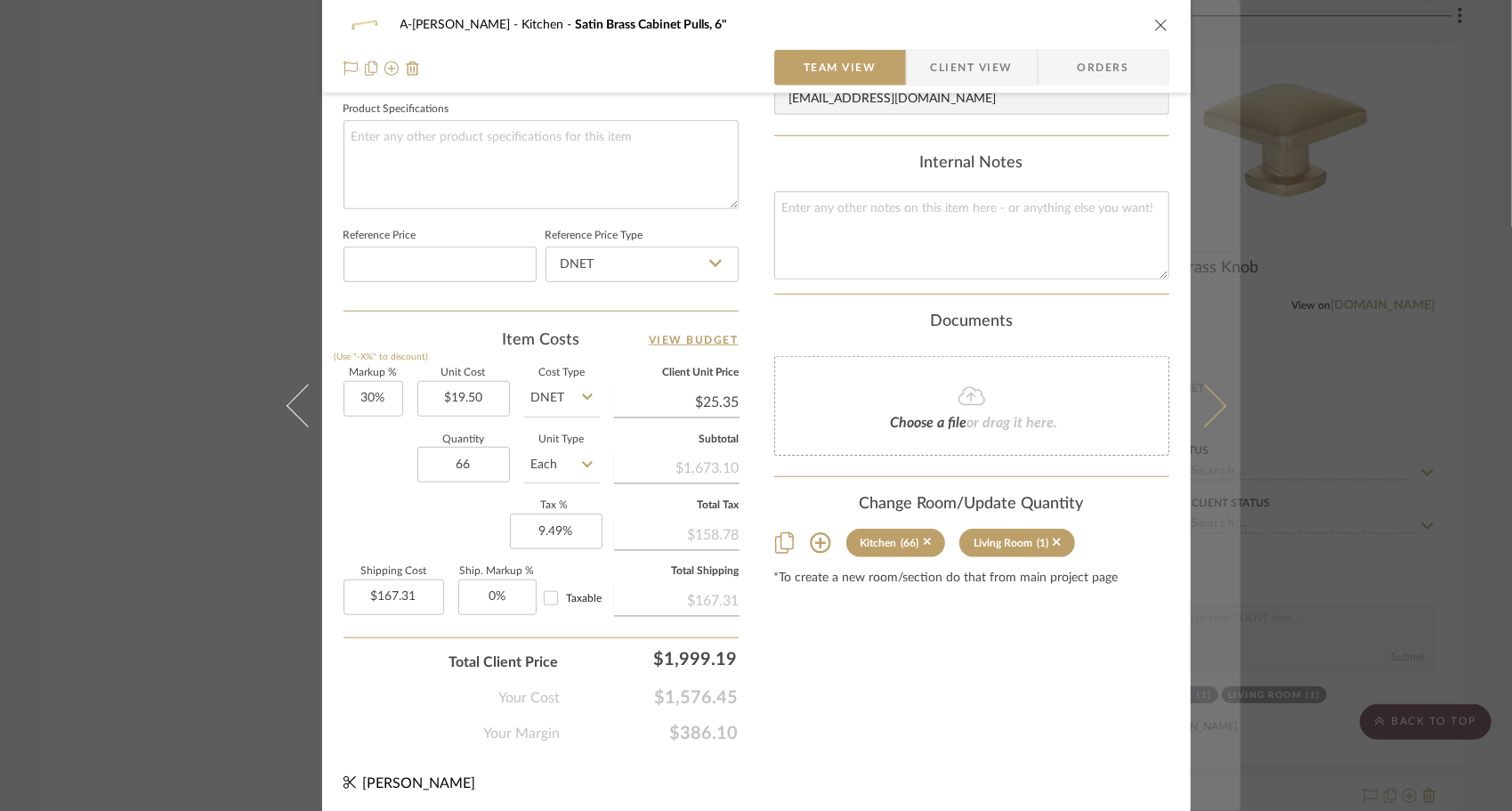
click at [1216, 423] on button at bounding box center [1215, 405] width 50 height 811
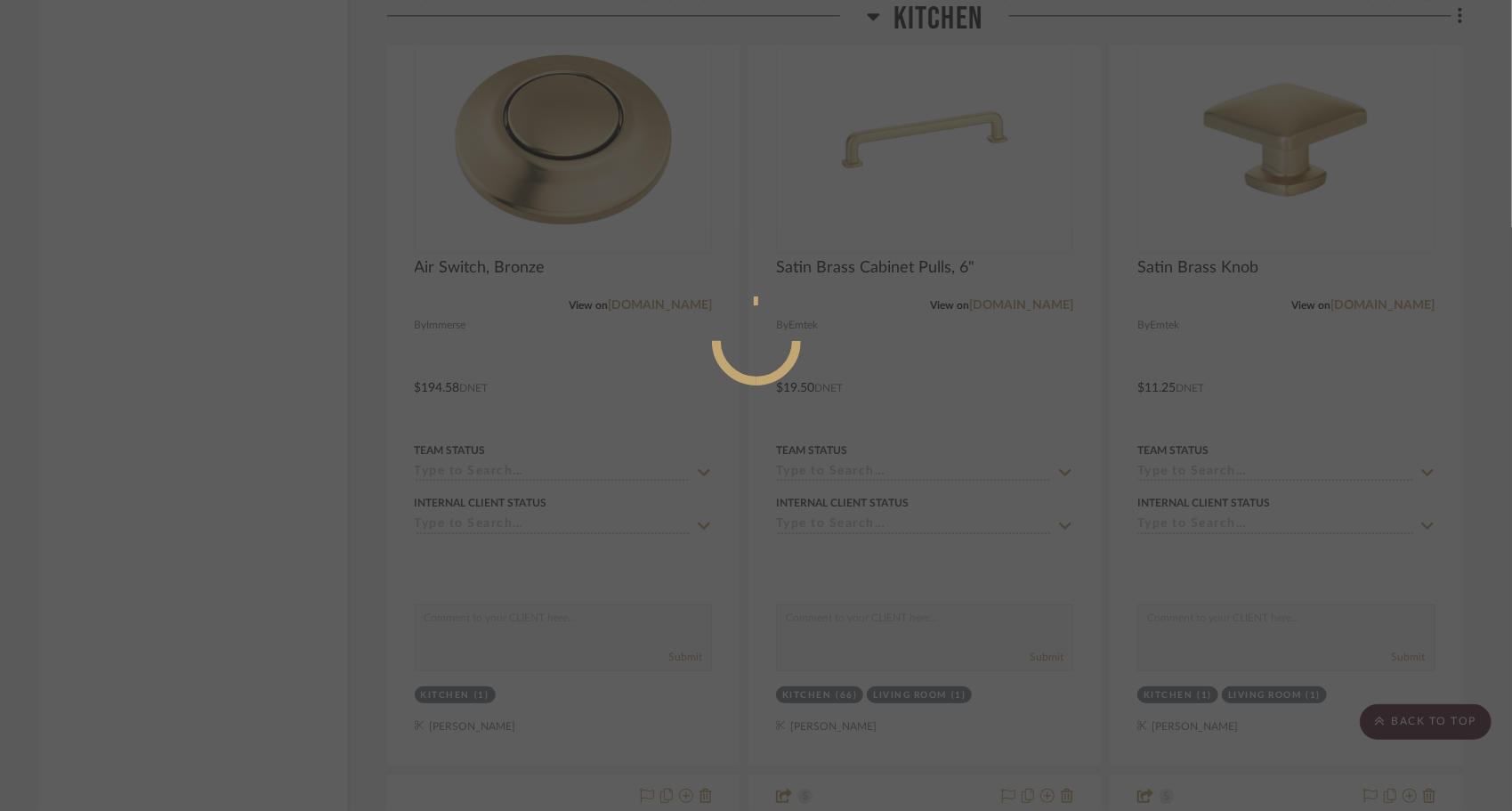
scroll to position [0, 0]
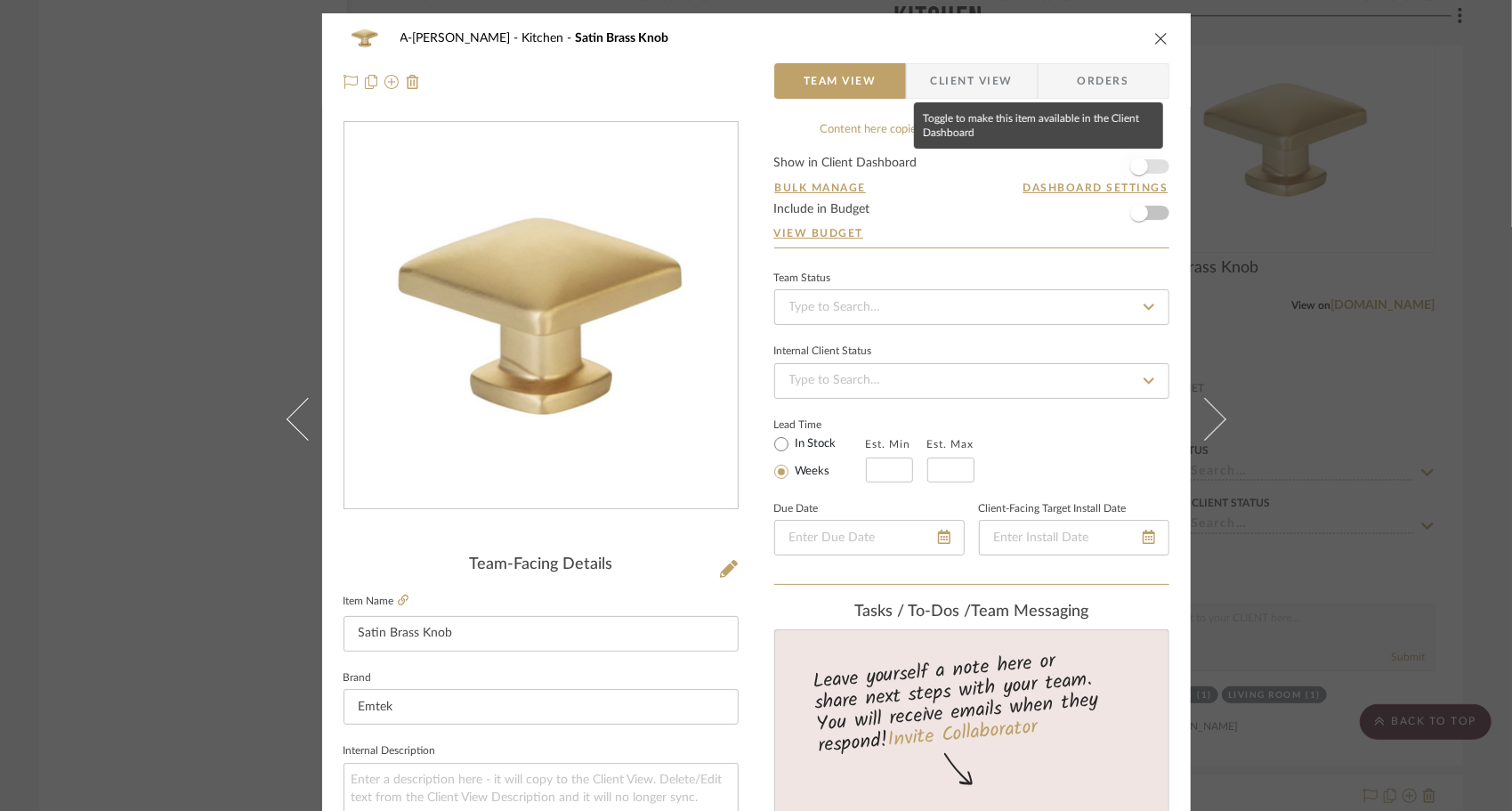
click at [1148, 171] on span "button" at bounding box center [1139, 166] width 39 height 39
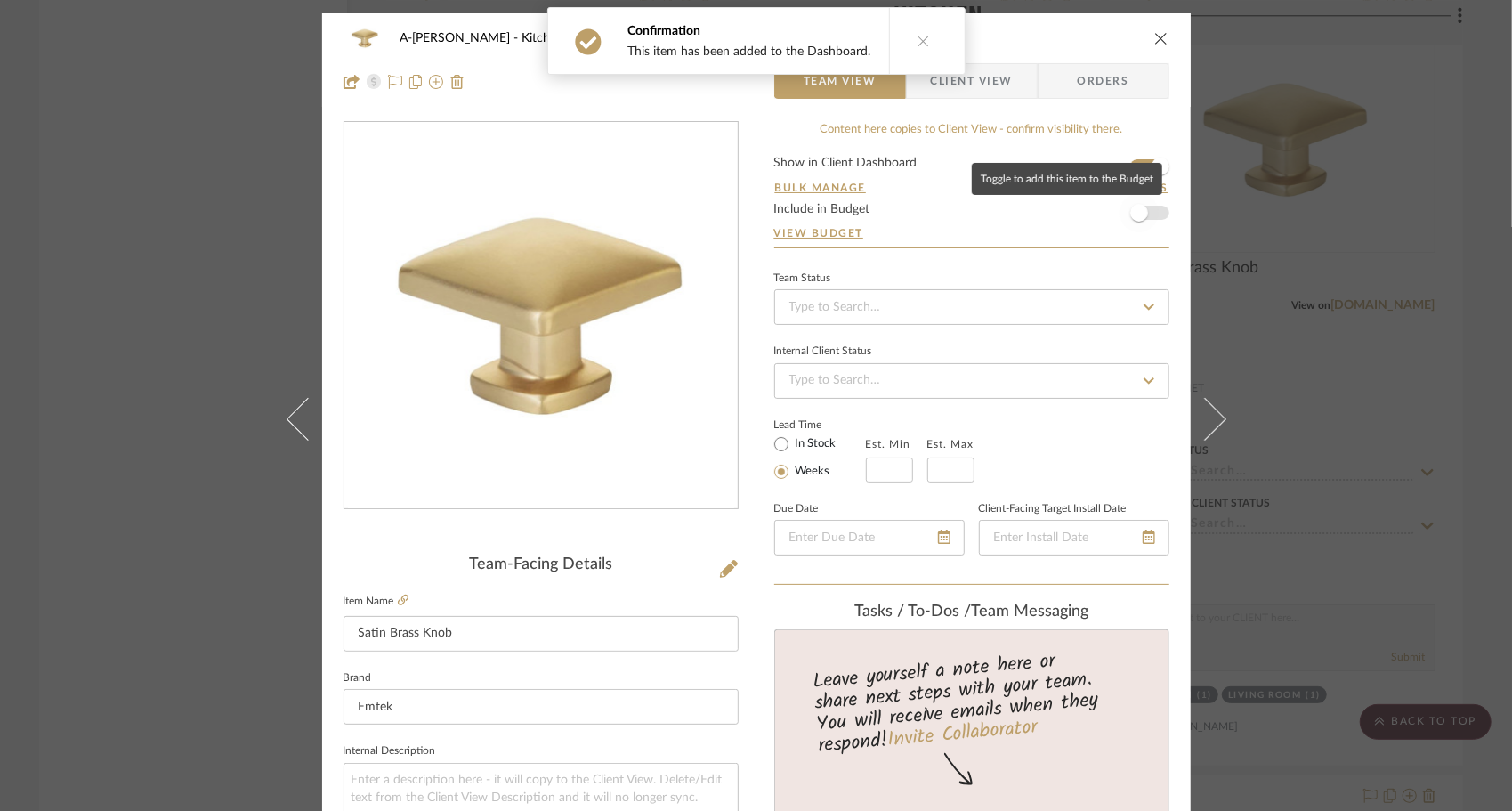
click at [1150, 210] on span "button" at bounding box center [1139, 212] width 39 height 39
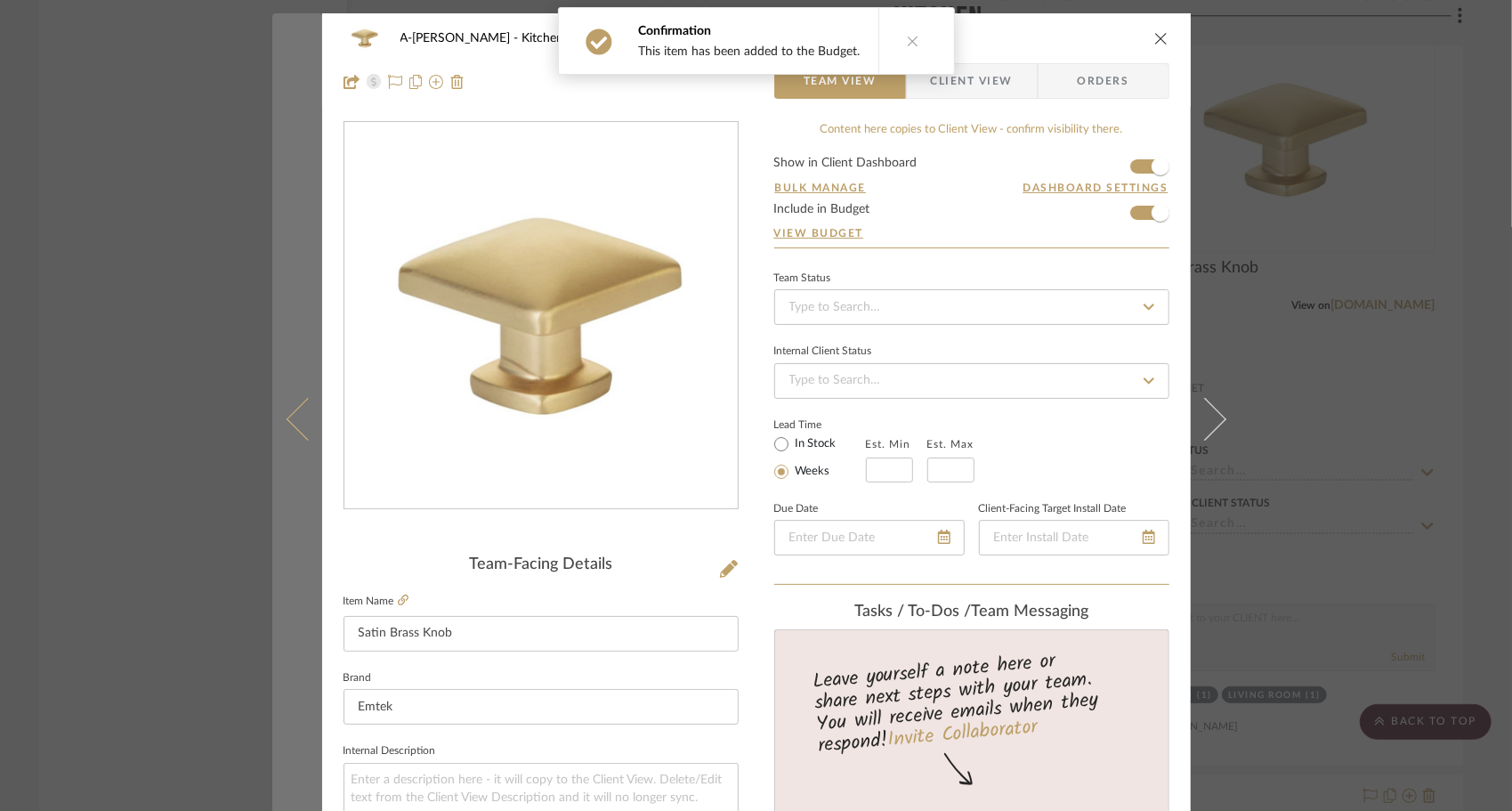
click at [297, 410] on icon at bounding box center [307, 419] width 43 height 43
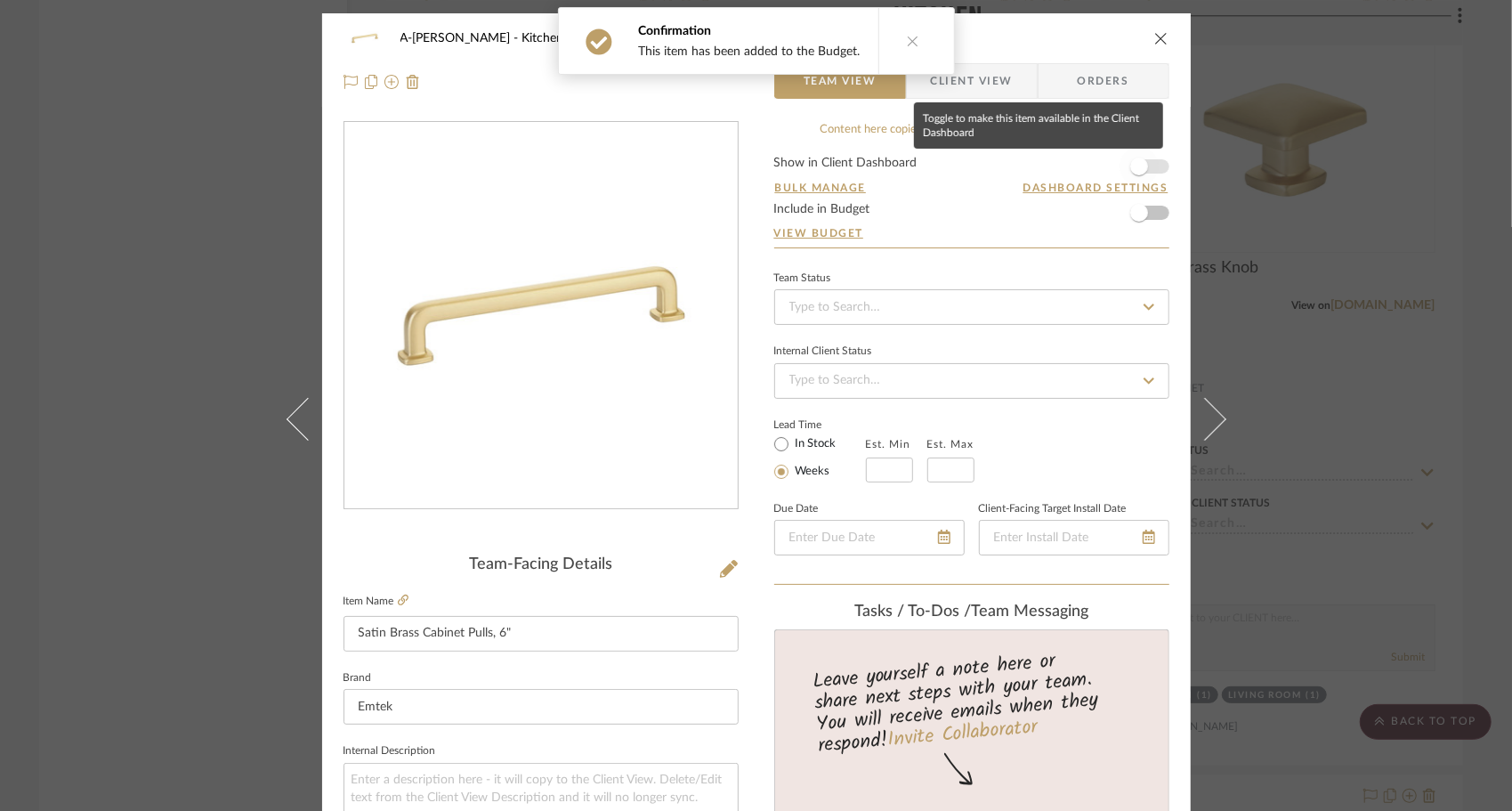
click at [1141, 169] on span "button" at bounding box center [1139, 166] width 39 height 39
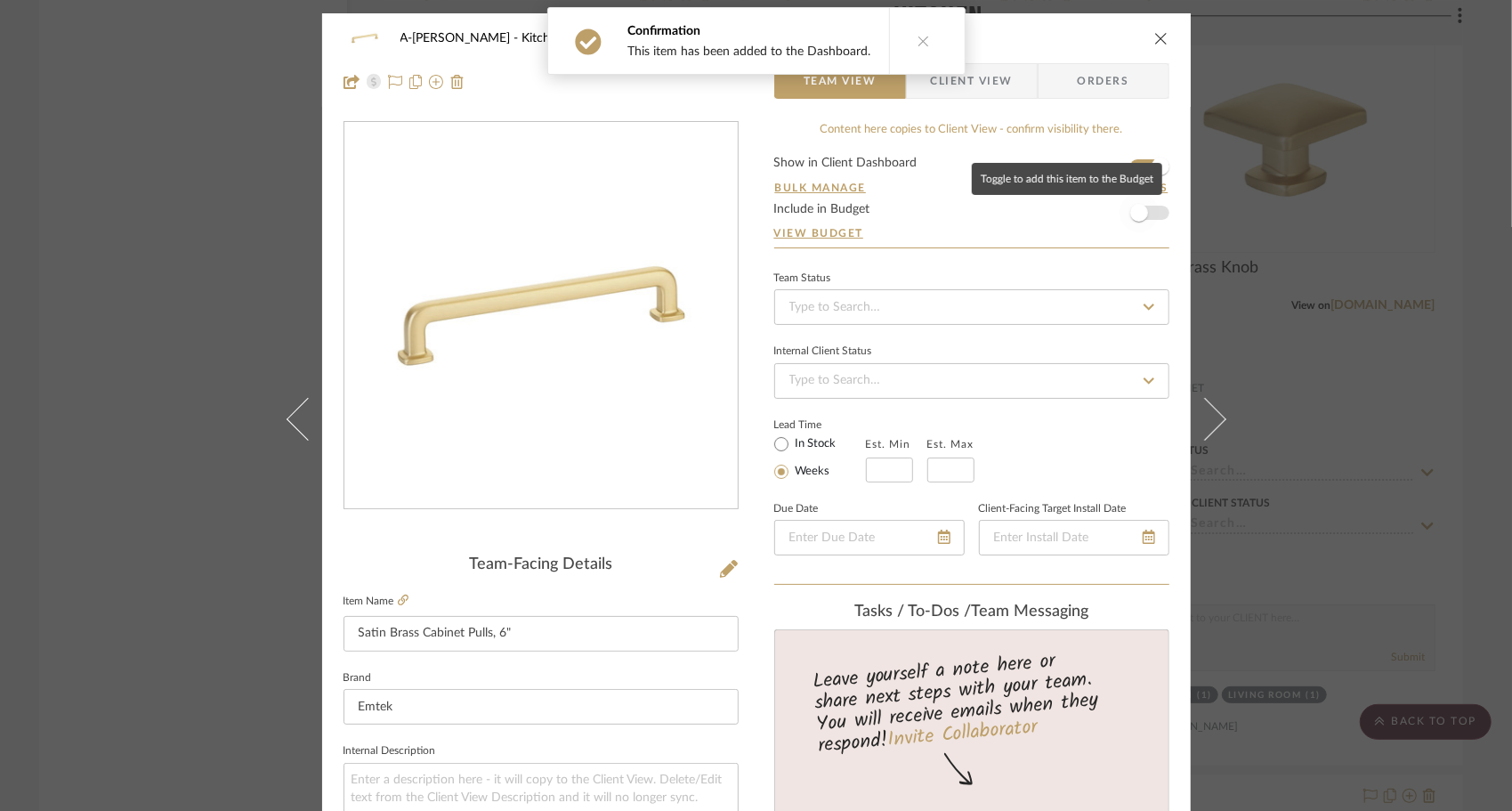
click at [1144, 202] on span "button" at bounding box center [1139, 212] width 39 height 39
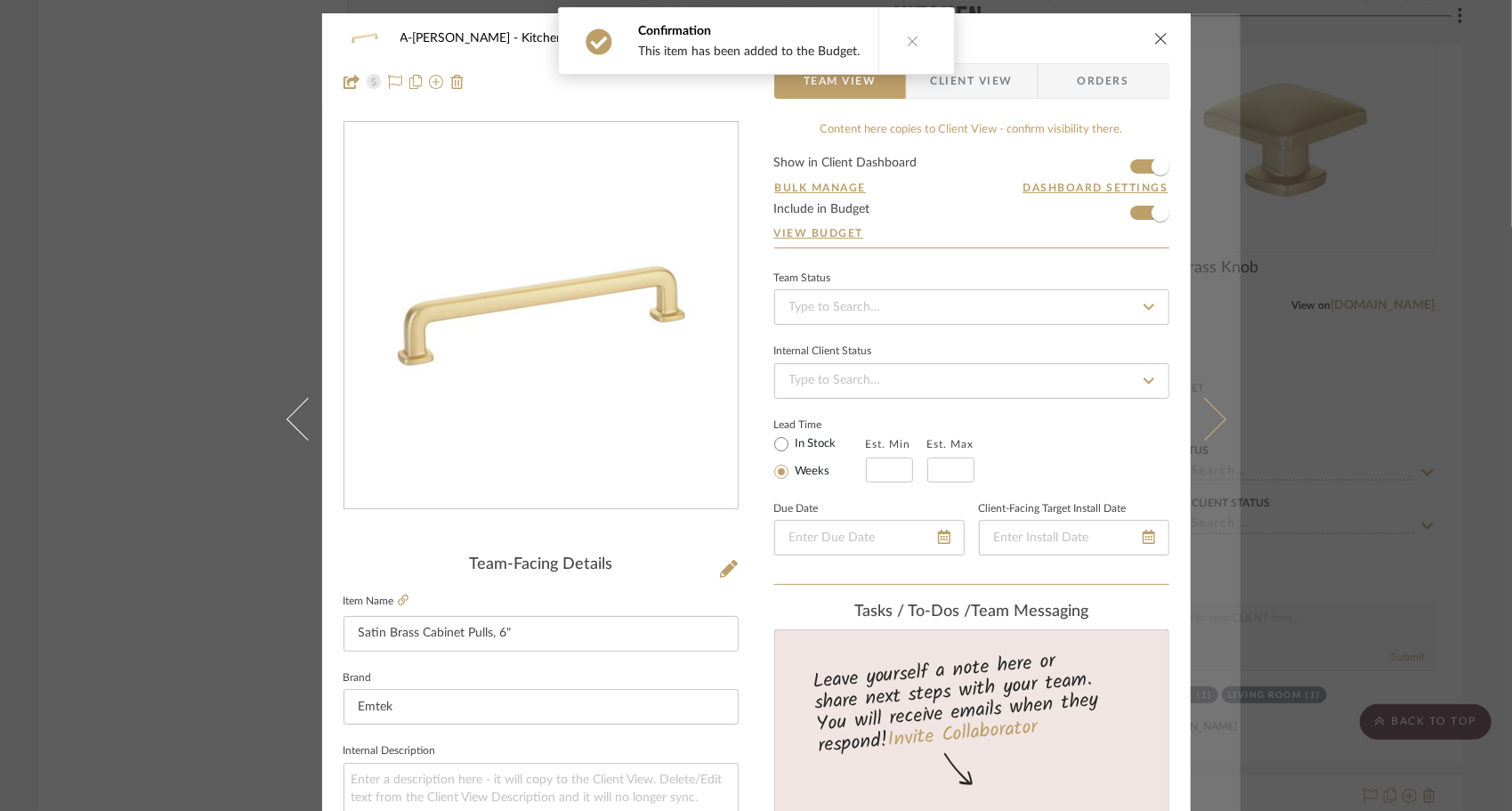
click at [1187, 418] on icon at bounding box center [1204, 419] width 43 height 43
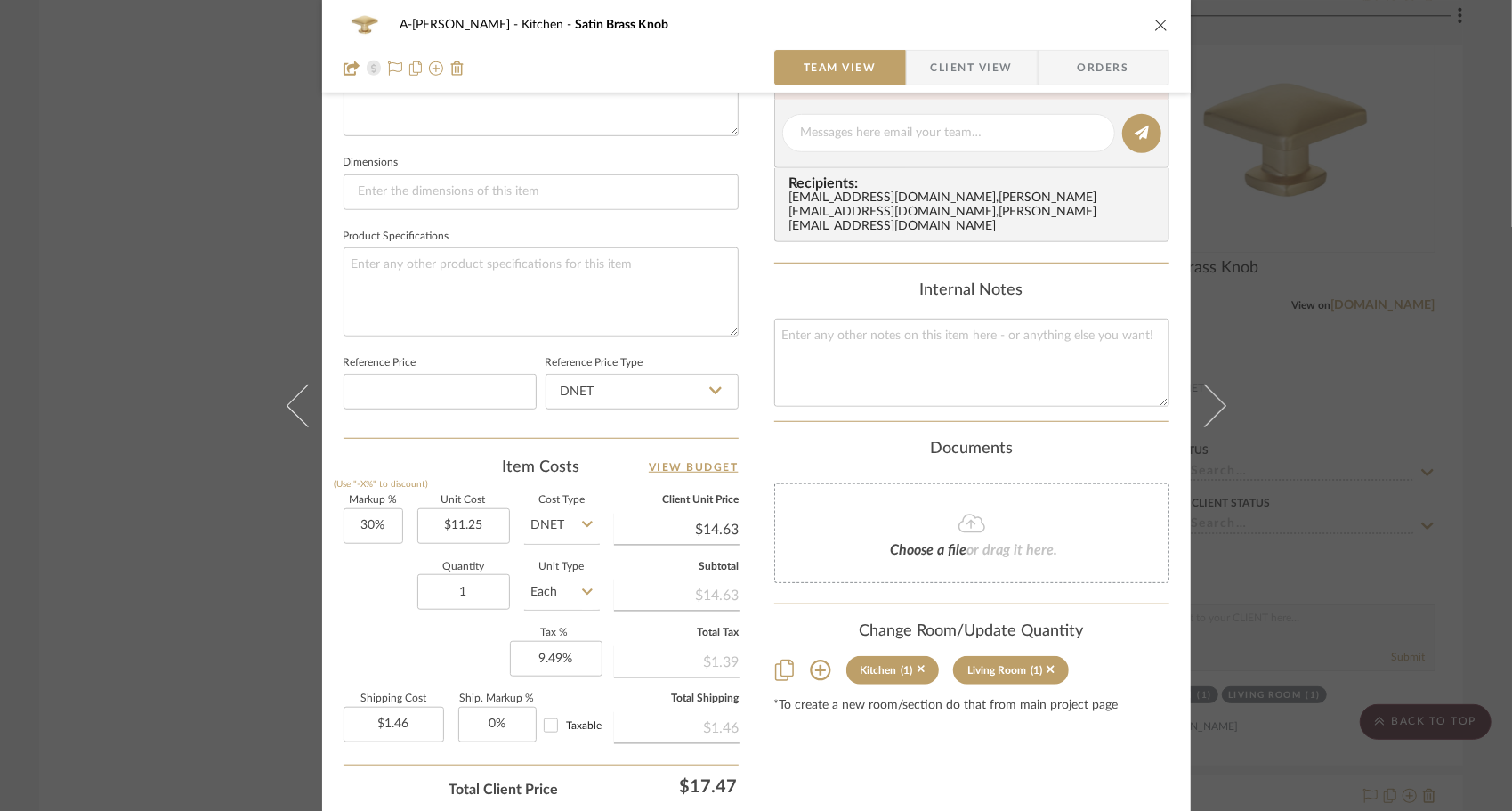
scroll to position [842, 0]
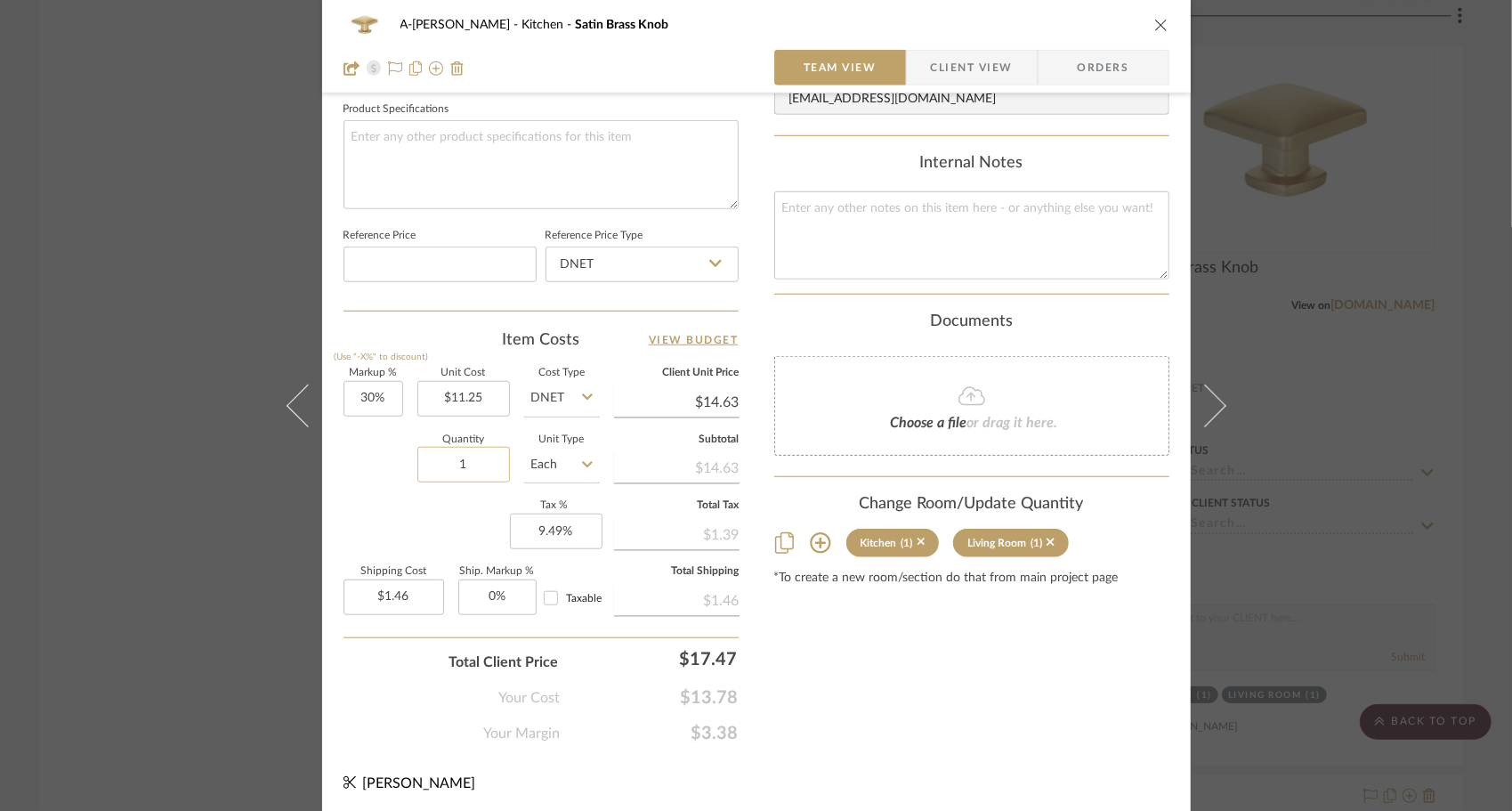
click at [457, 452] on input "1" at bounding box center [464, 465] width 93 height 35
type input "33"
click at [396, 496] on div "Markup % (Use "-X%" to discount) 30% Unit Cost $11.25 Cost Type DNET Client Uni…" at bounding box center [541, 499] width 395 height 260
type input "$48.26"
click at [1159, 25] on icon "close" at bounding box center [1161, 24] width 15 height 15
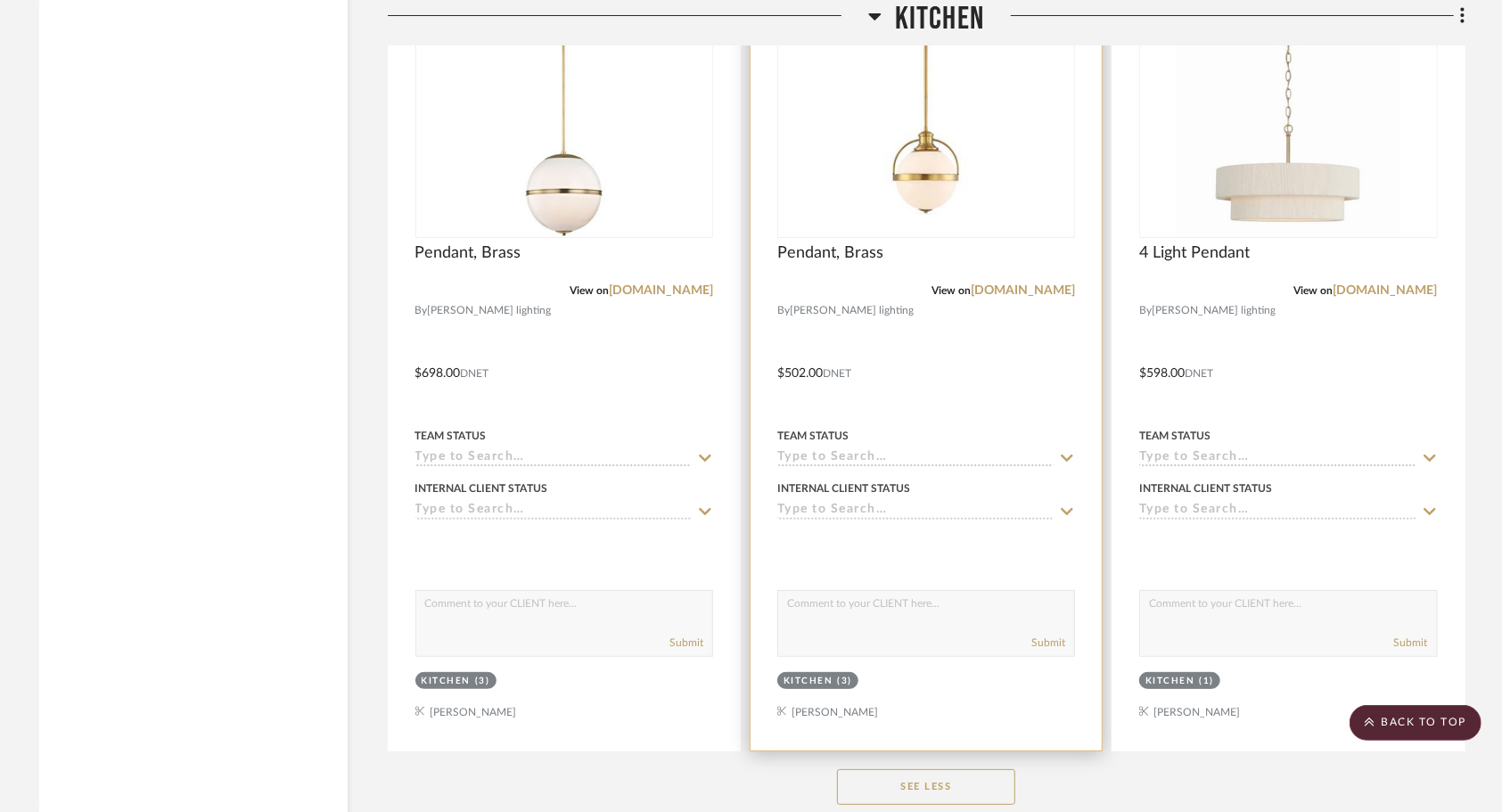
scroll to position [4569, 0]
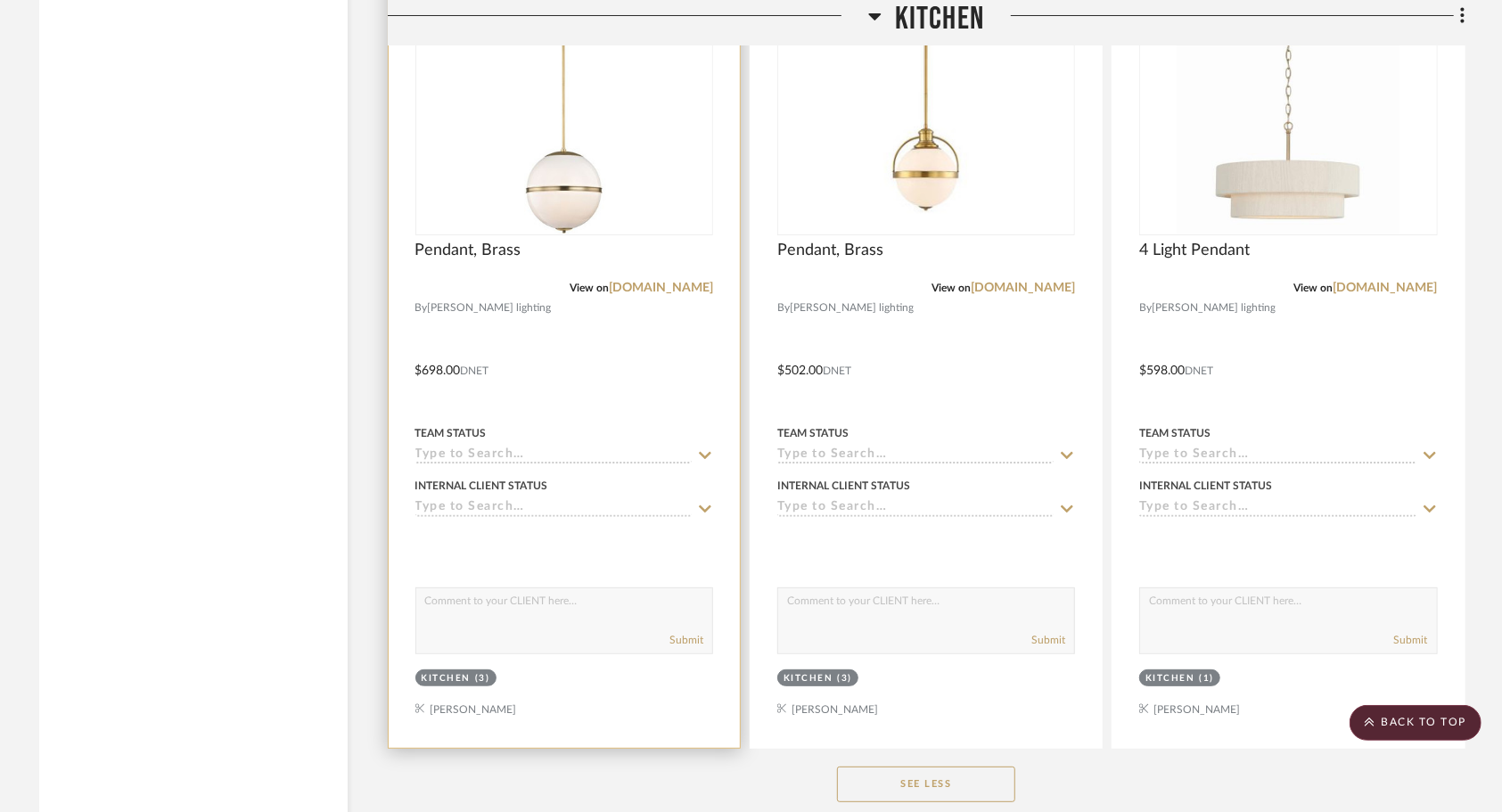
click at [642, 366] on div at bounding box center [564, 358] width 352 height 780
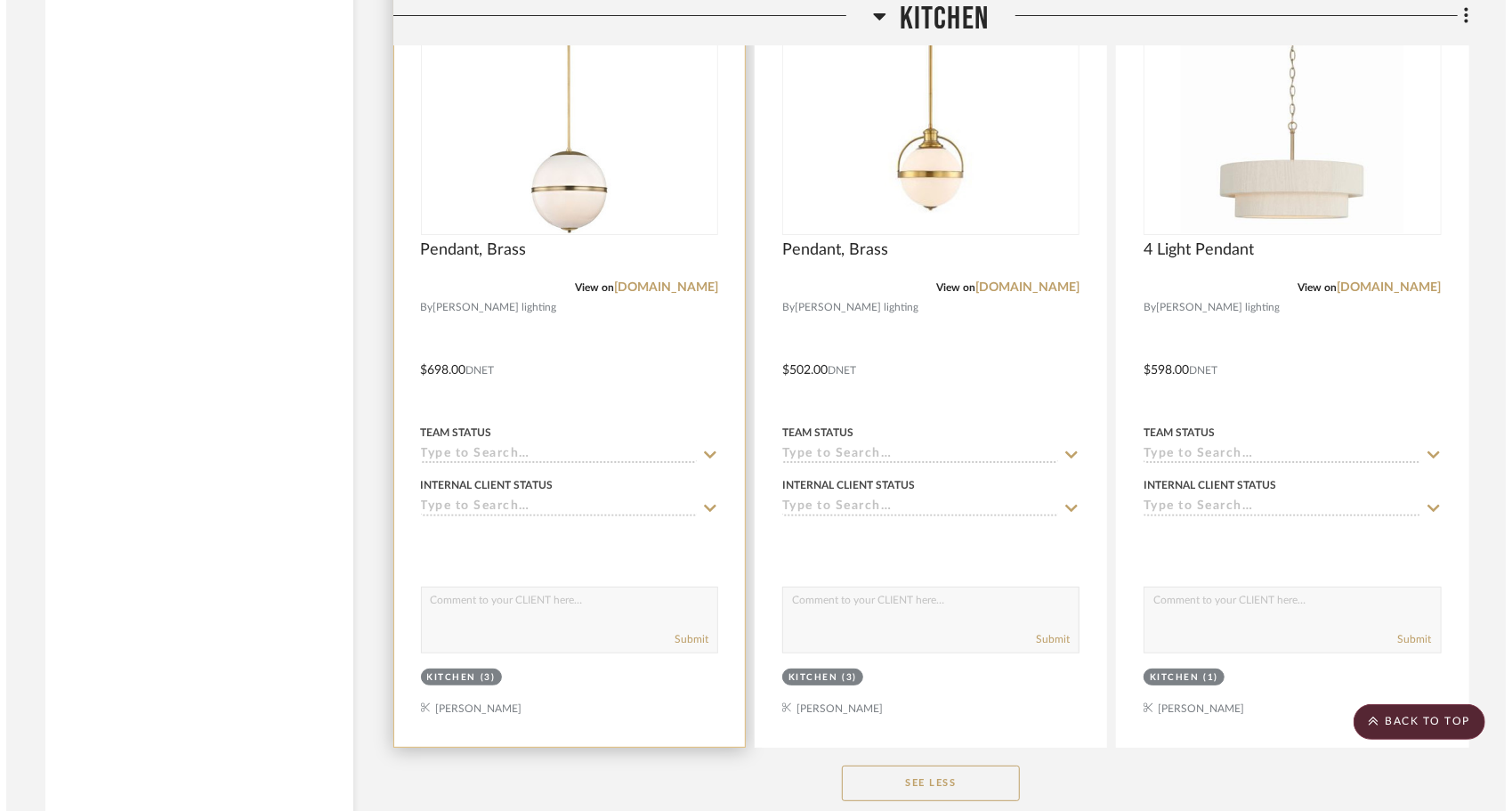
scroll to position [0, 0]
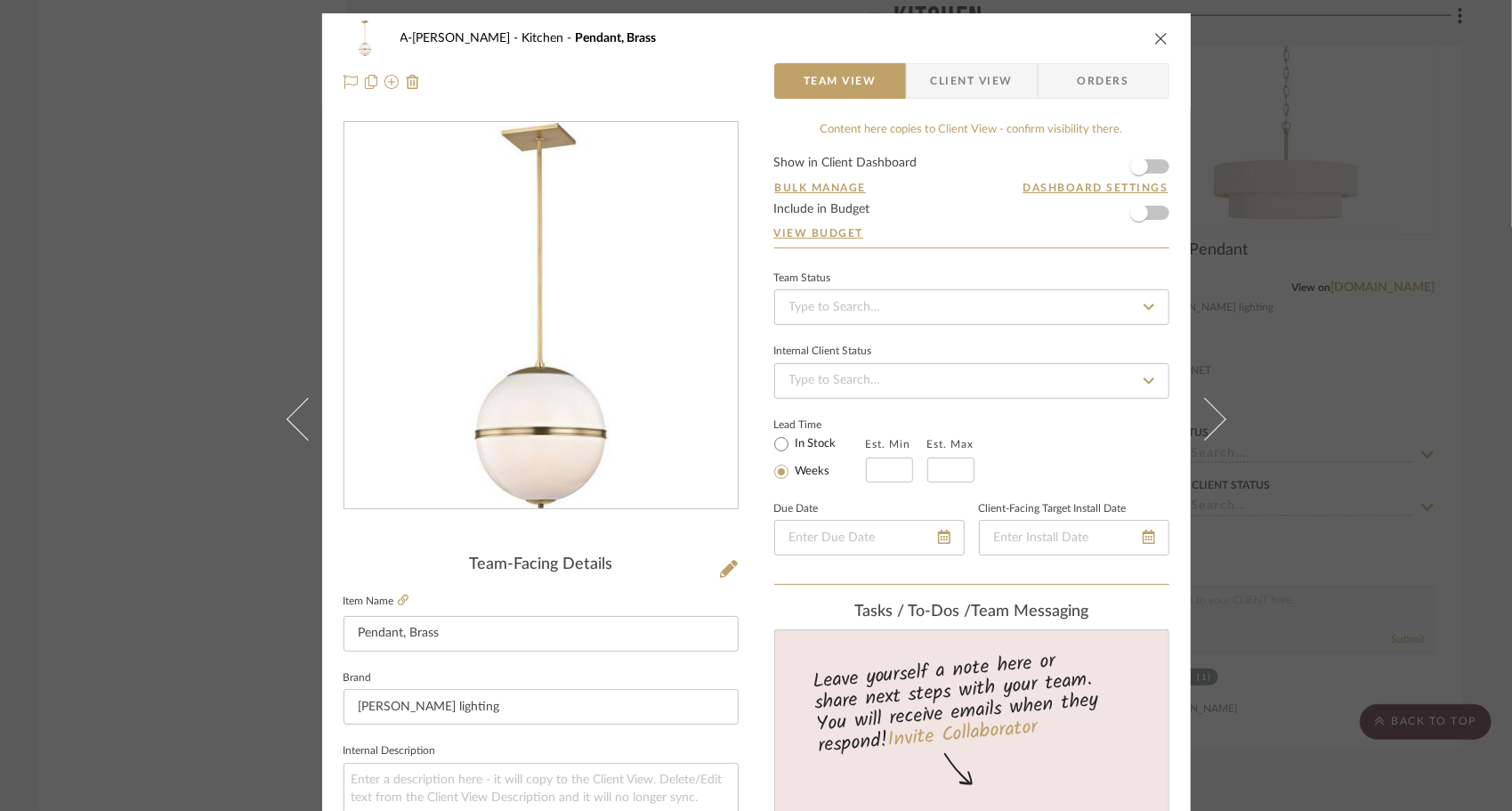
click at [1154, 164] on form "Show in Client Dashboard Bulk Manage Dashboard Settings Include in Budget View …" at bounding box center [972, 202] width 395 height 91
click at [1143, 164] on span "button" at bounding box center [1139, 166] width 39 height 39
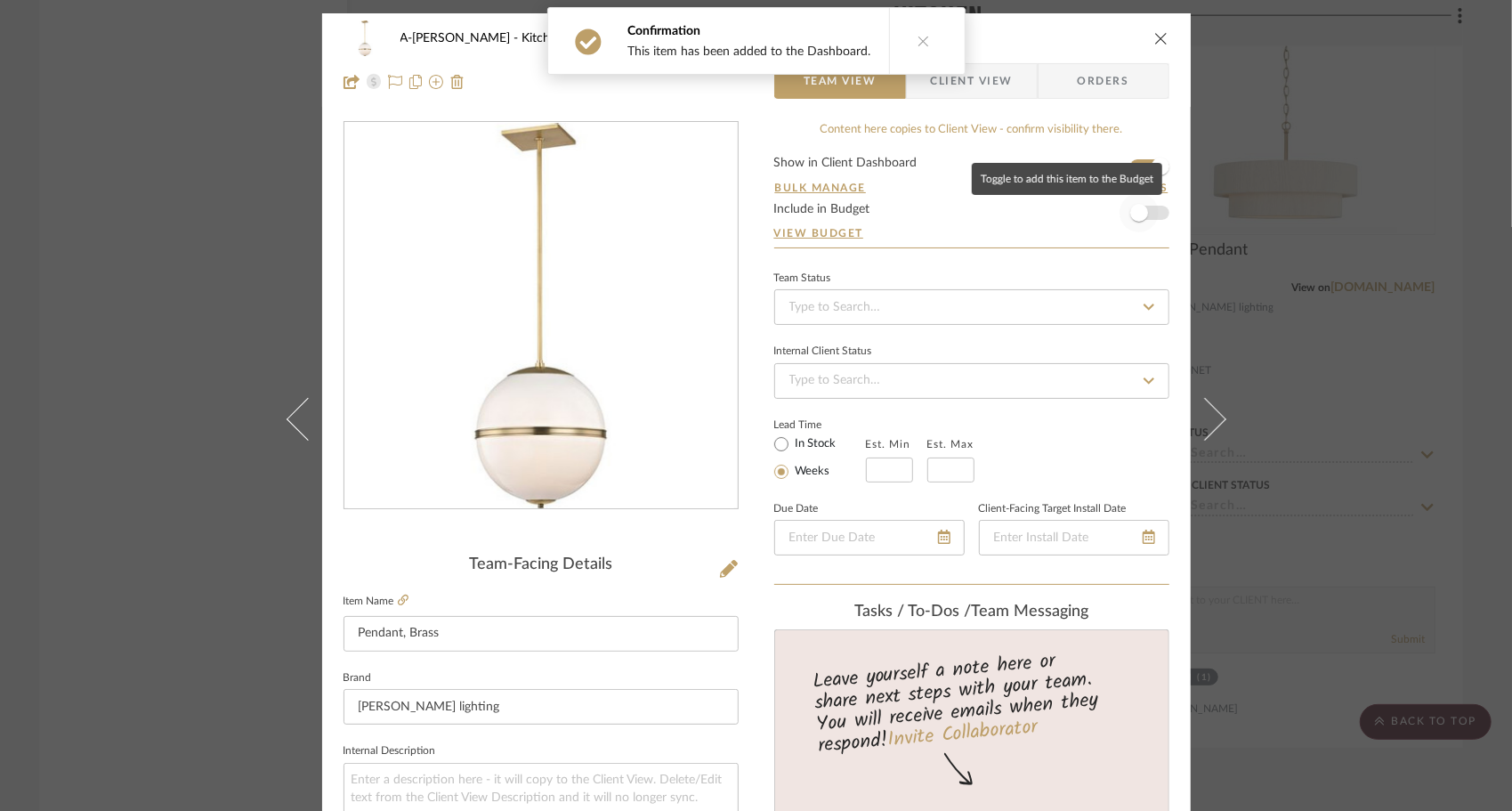
click at [1146, 221] on span "button" at bounding box center [1139, 212] width 39 height 39
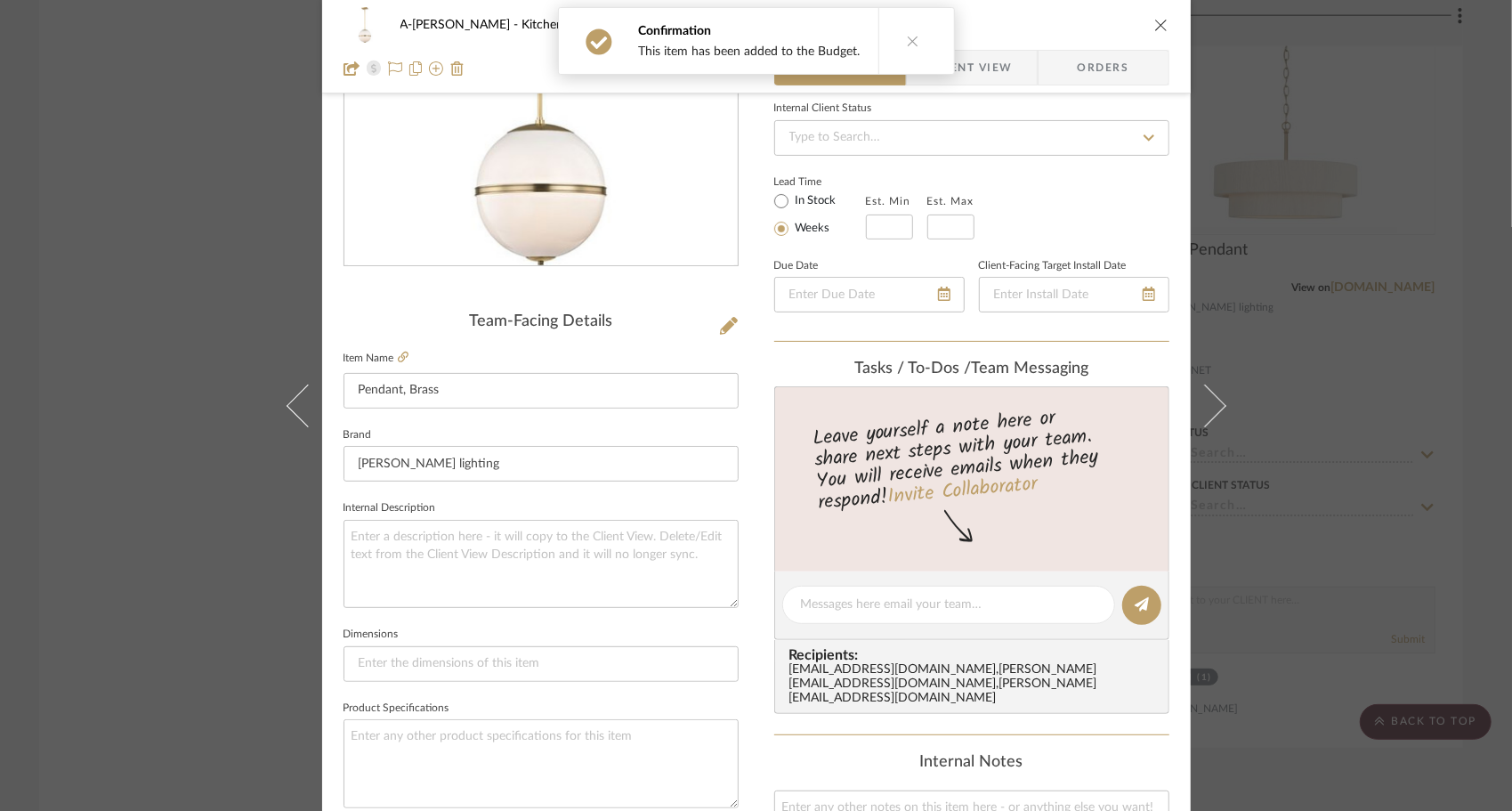
scroll to position [232, 0]
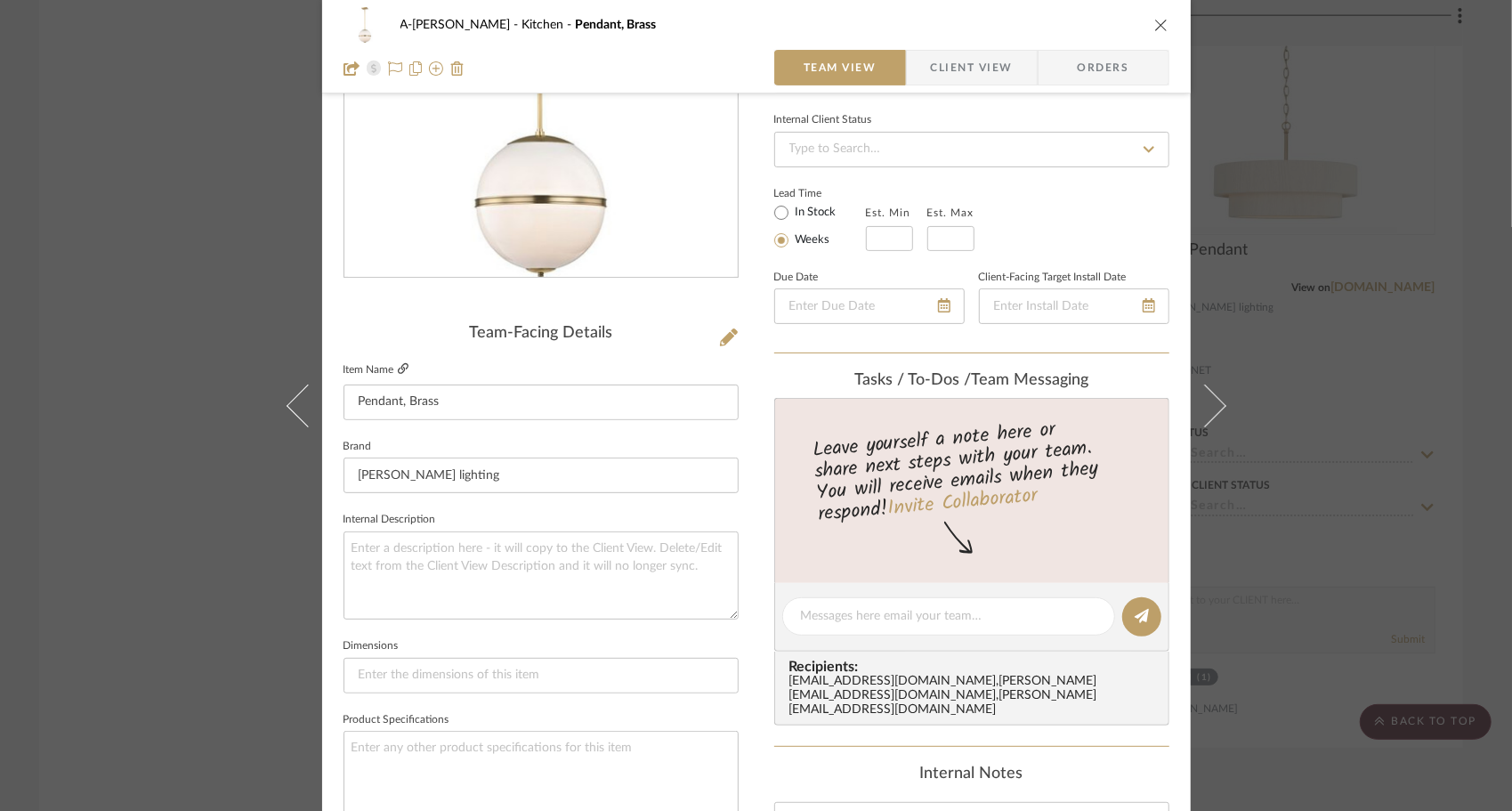
click at [398, 366] on icon at bounding box center [403, 368] width 11 height 11
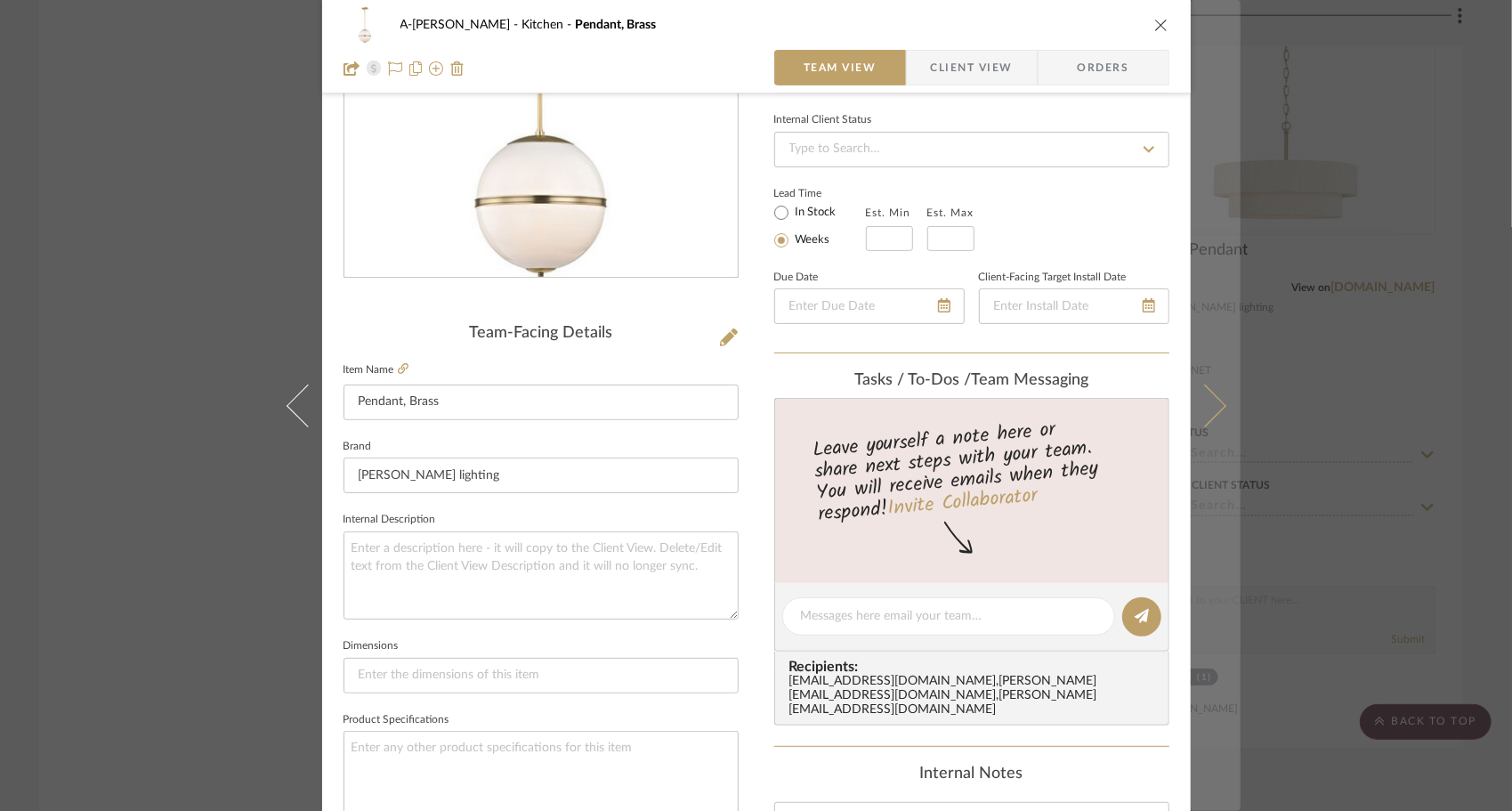
click at [1200, 405] on icon at bounding box center [1204, 405] width 43 height 43
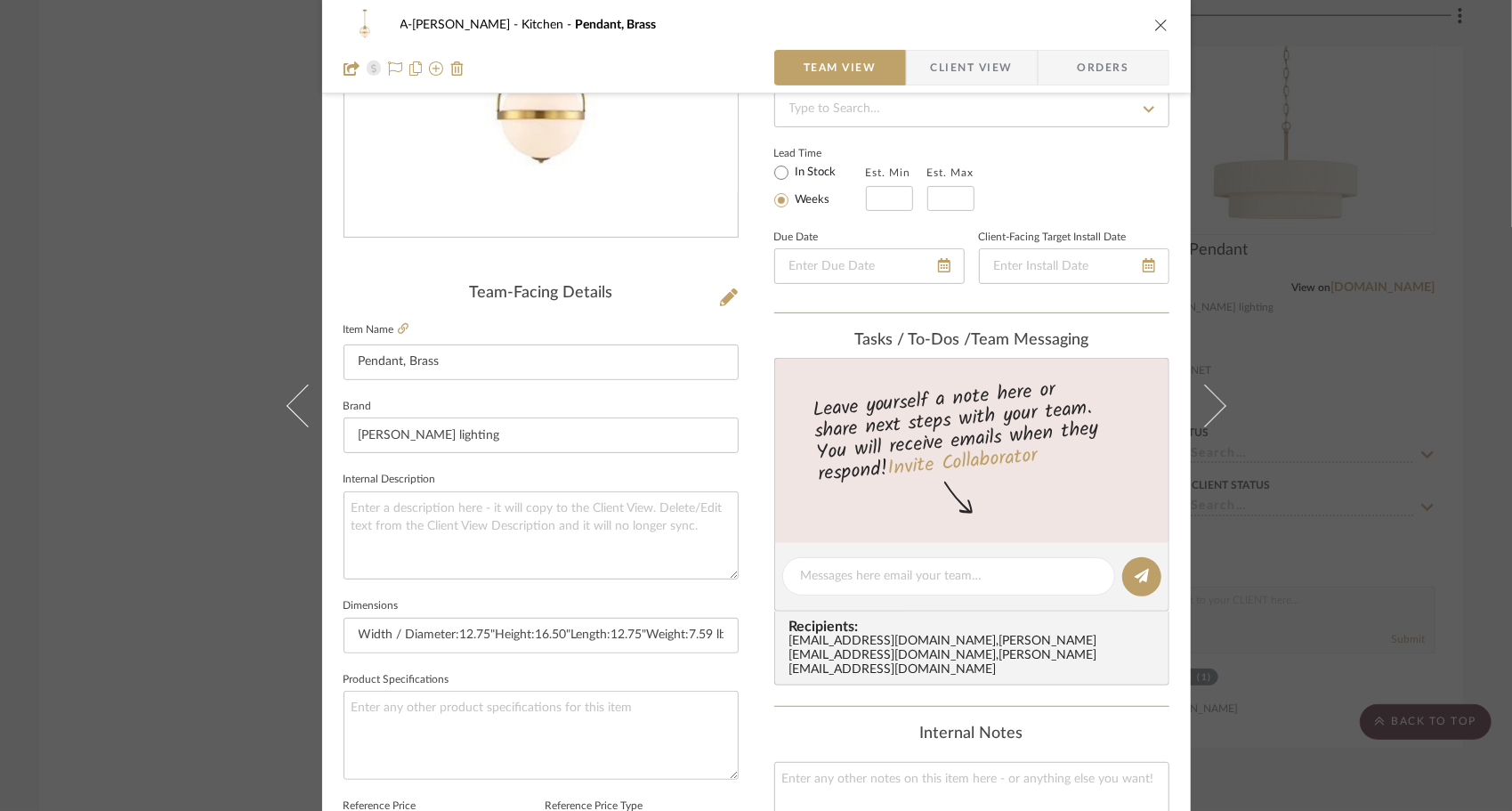
scroll to position [257, 0]
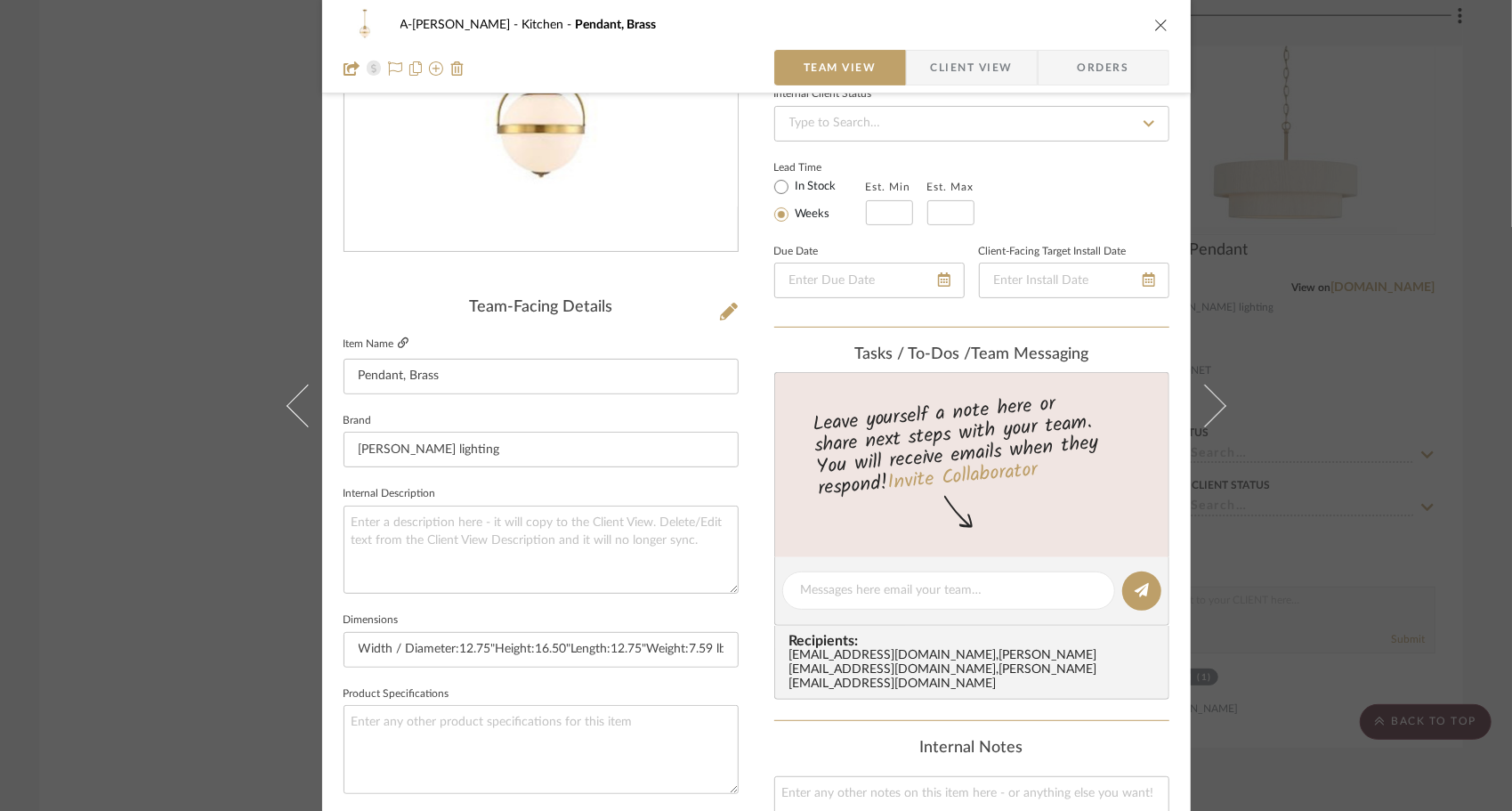
click at [398, 338] on icon at bounding box center [403, 342] width 11 height 11
click at [1154, 27] on icon "close" at bounding box center [1161, 24] width 15 height 15
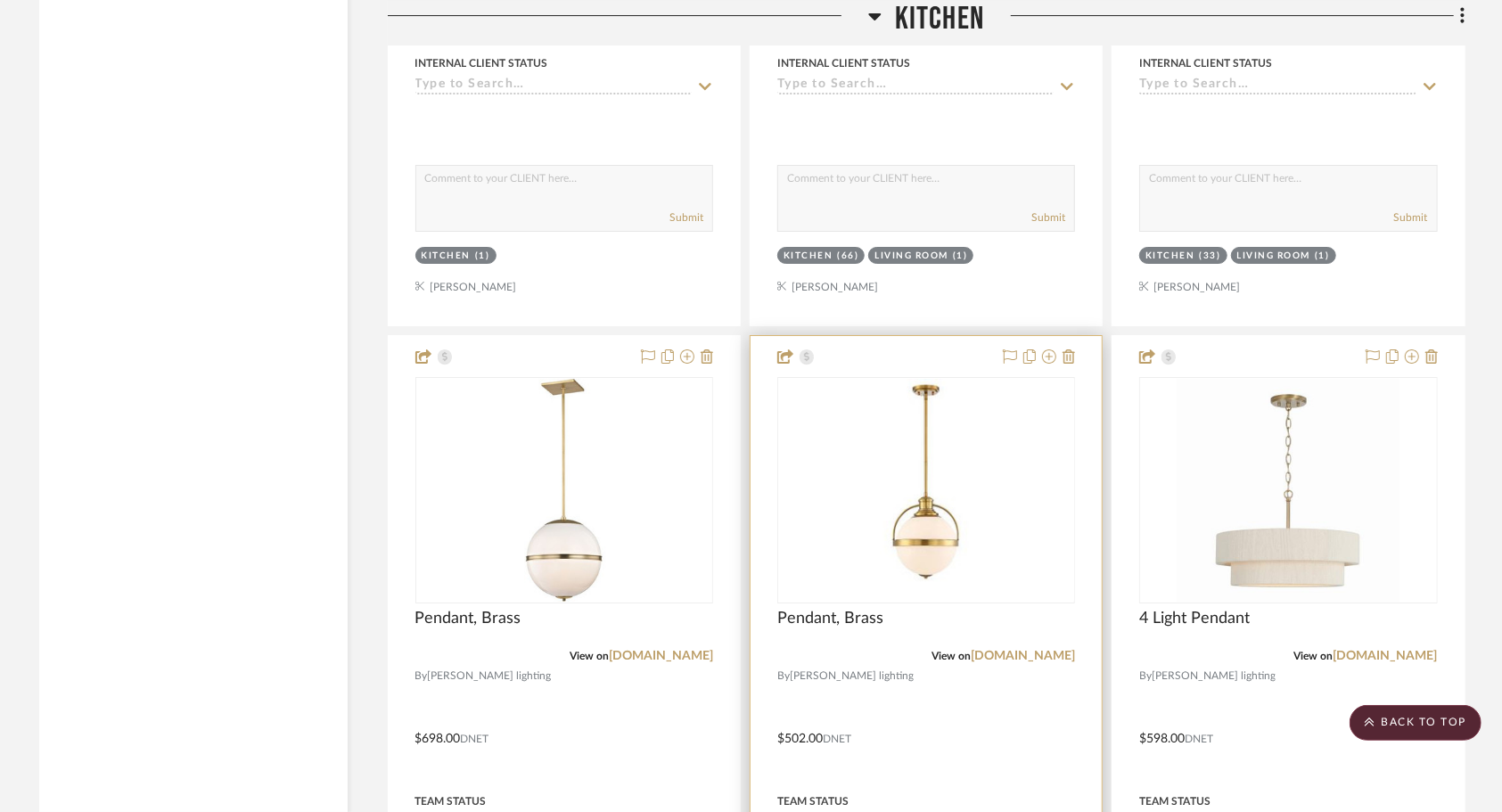
scroll to position [4199, 0]
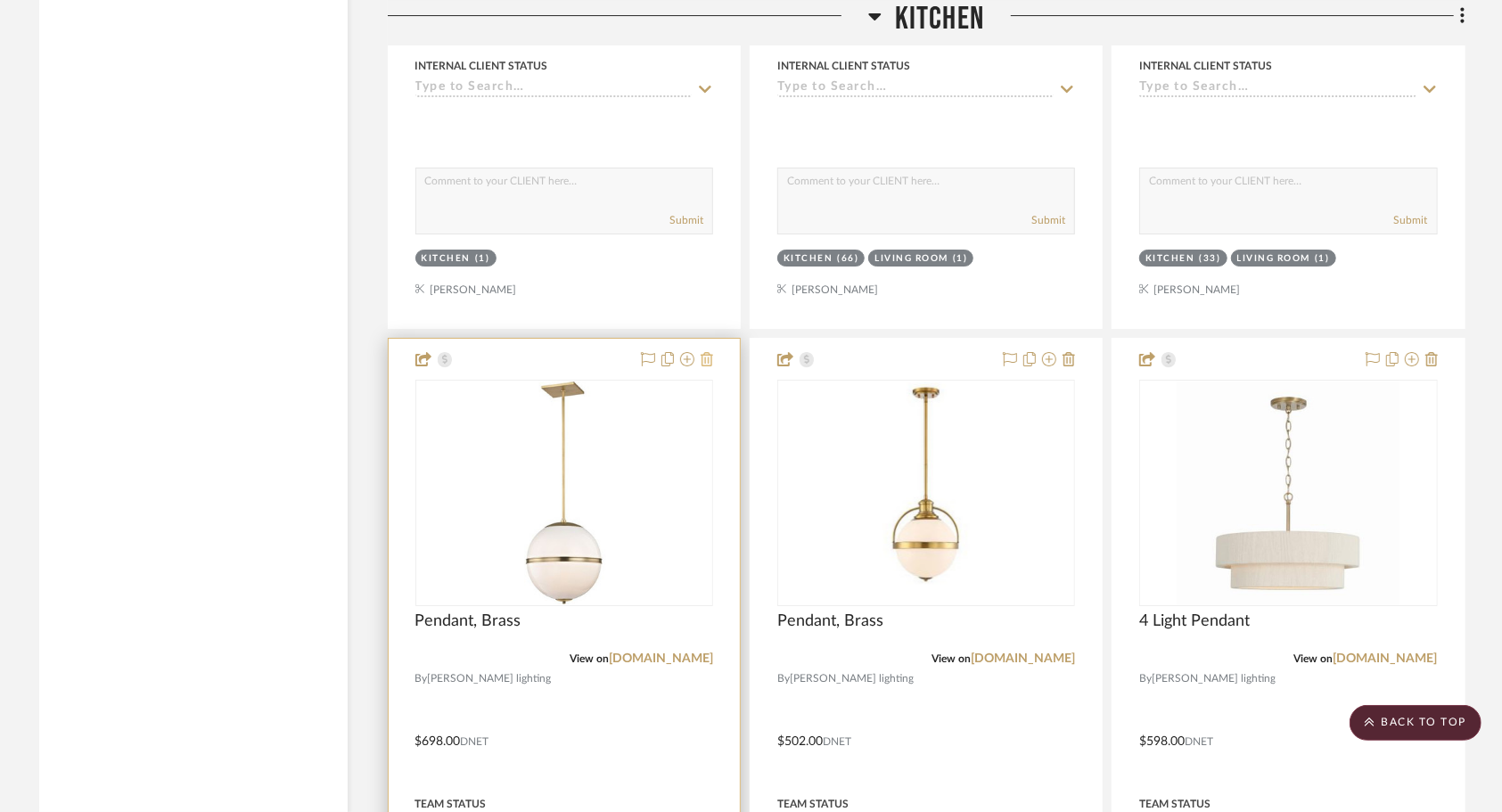
click at [707, 352] on icon at bounding box center [706, 358] width 13 height 15
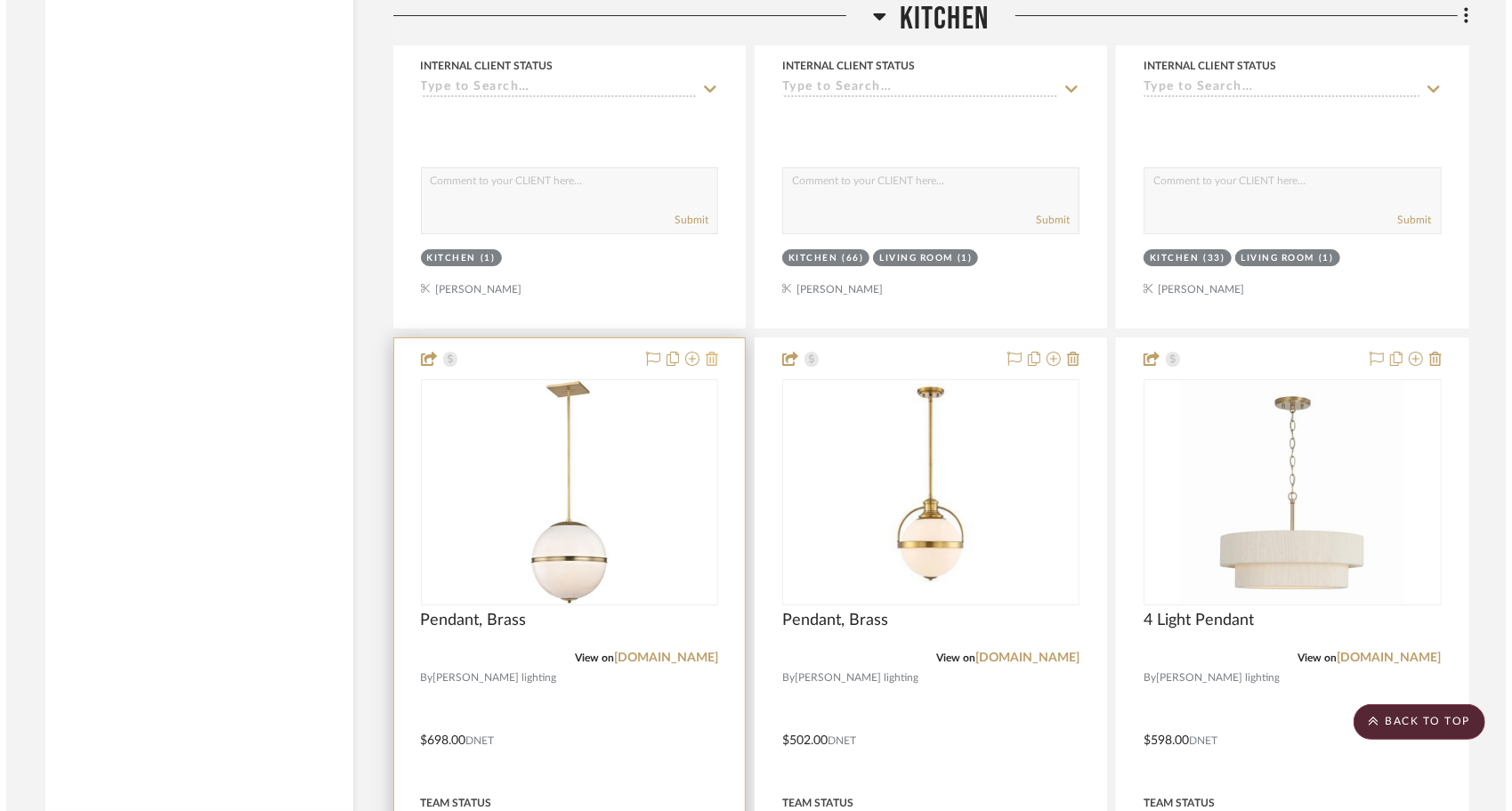
scroll to position [0, 0]
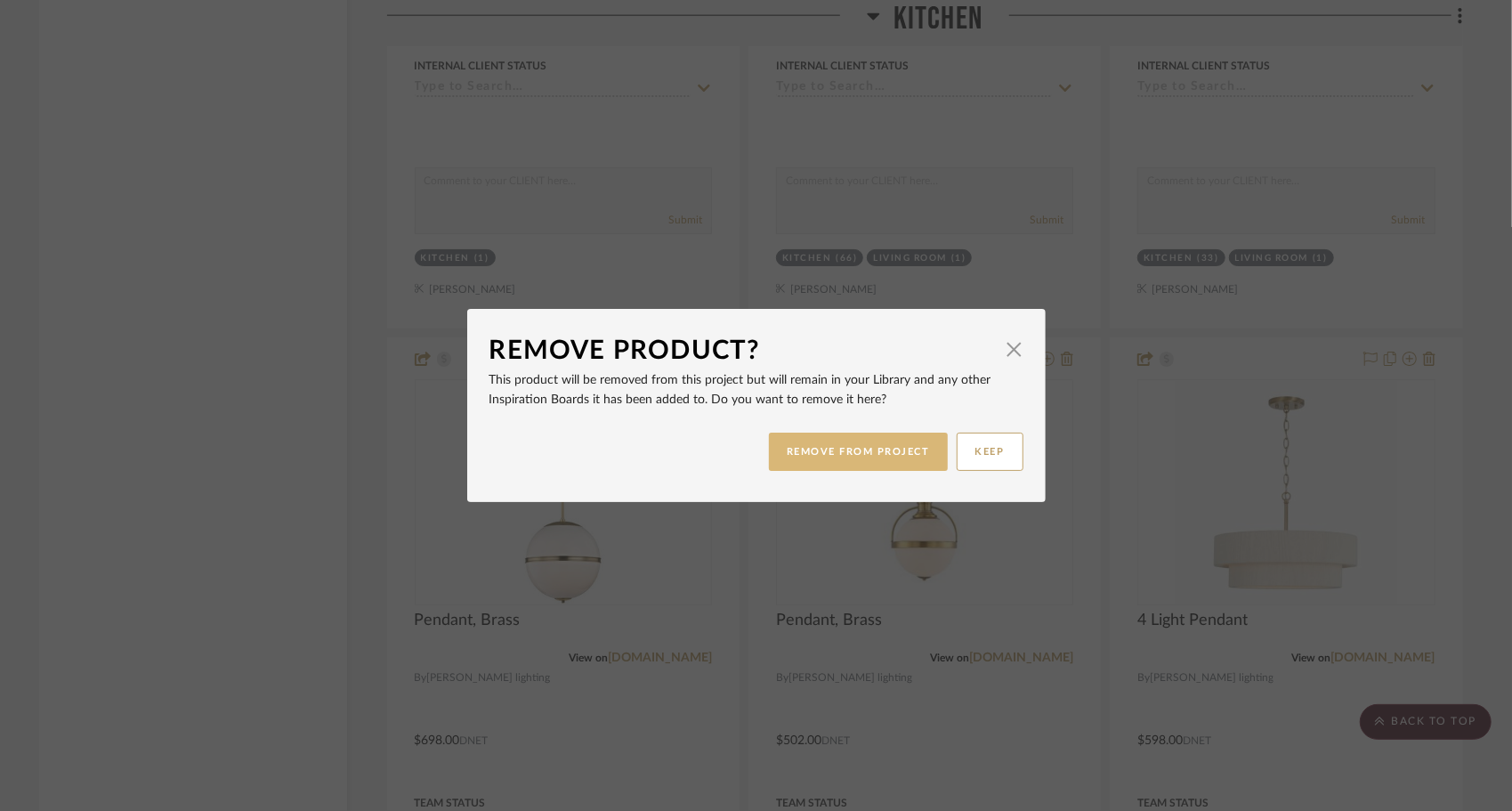
click at [800, 469] on button "REMOVE FROM PROJECT" at bounding box center [858, 451] width 179 height 38
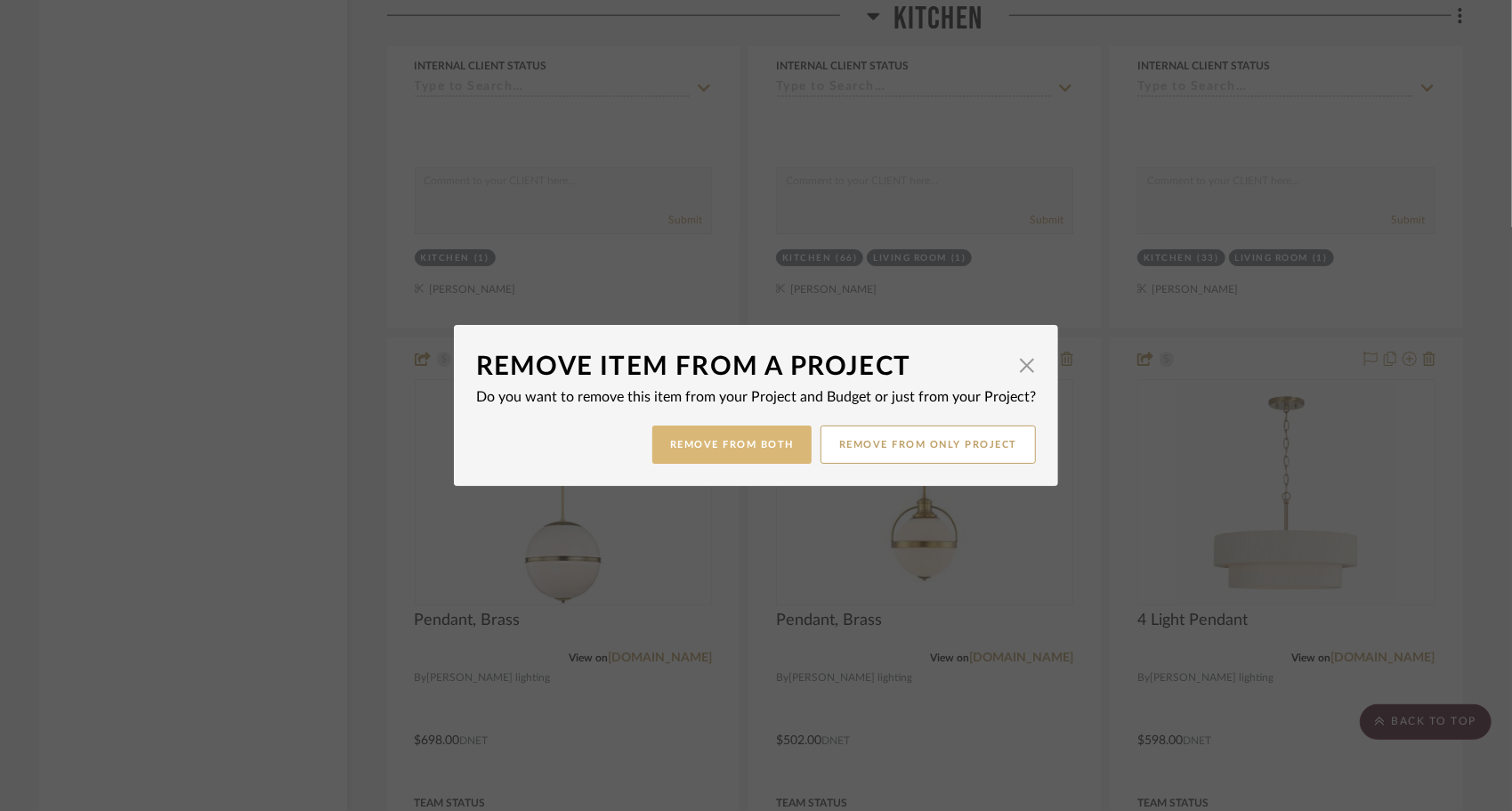
click at [783, 451] on button "Remove from Both" at bounding box center [732, 444] width 159 height 38
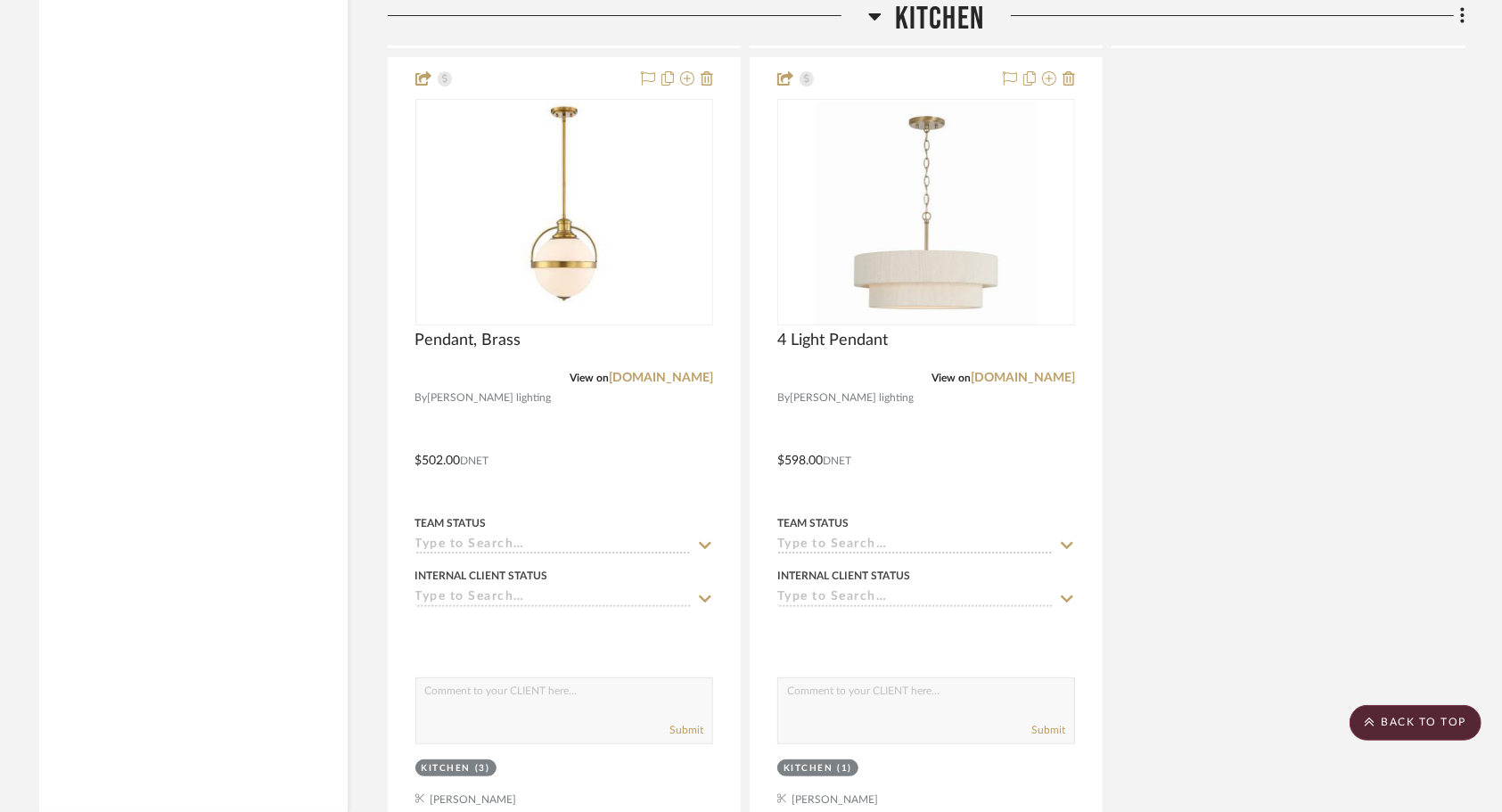
scroll to position [4479, 0]
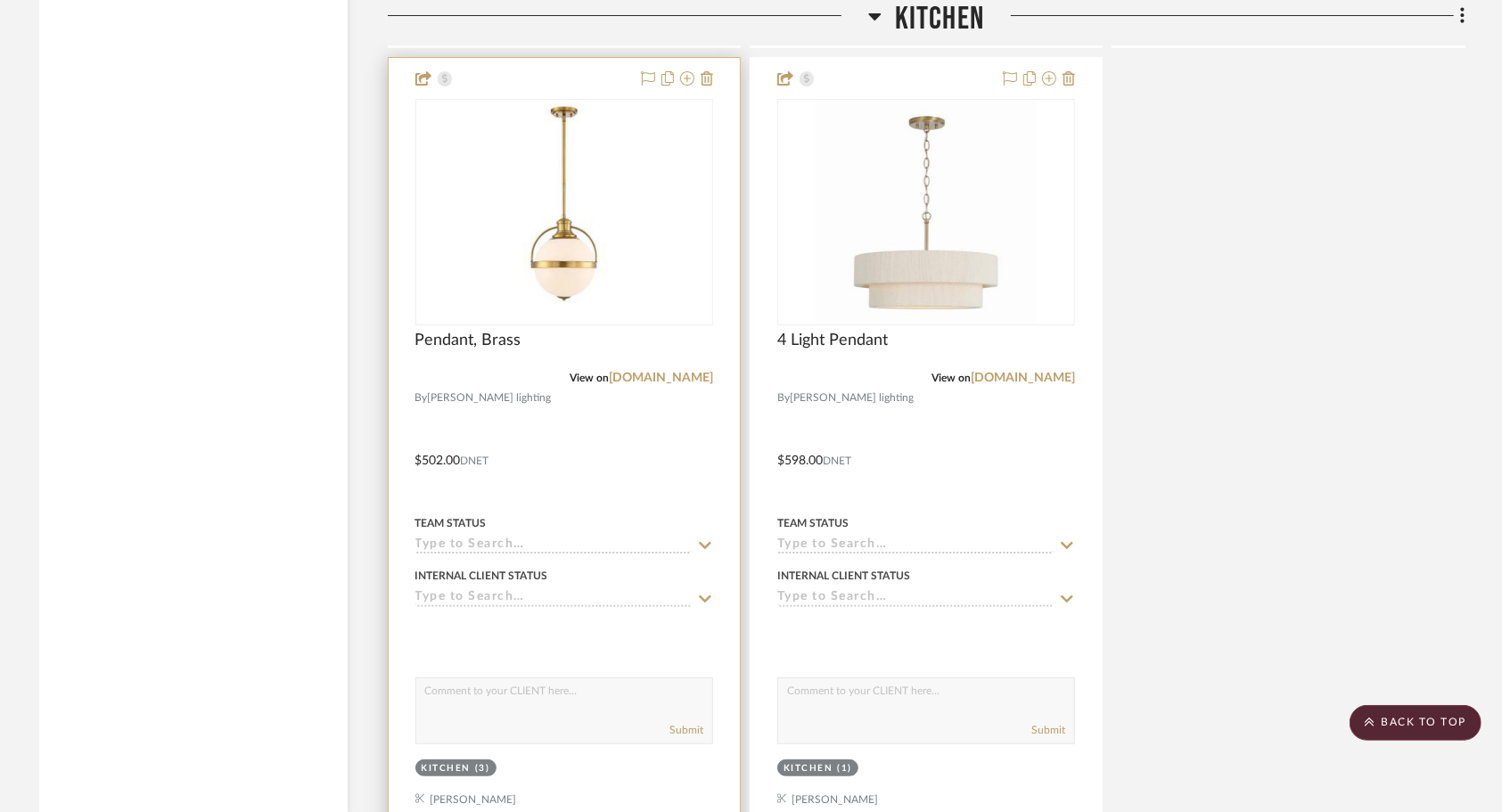
click at [665, 424] on div at bounding box center [564, 448] width 352 height 780
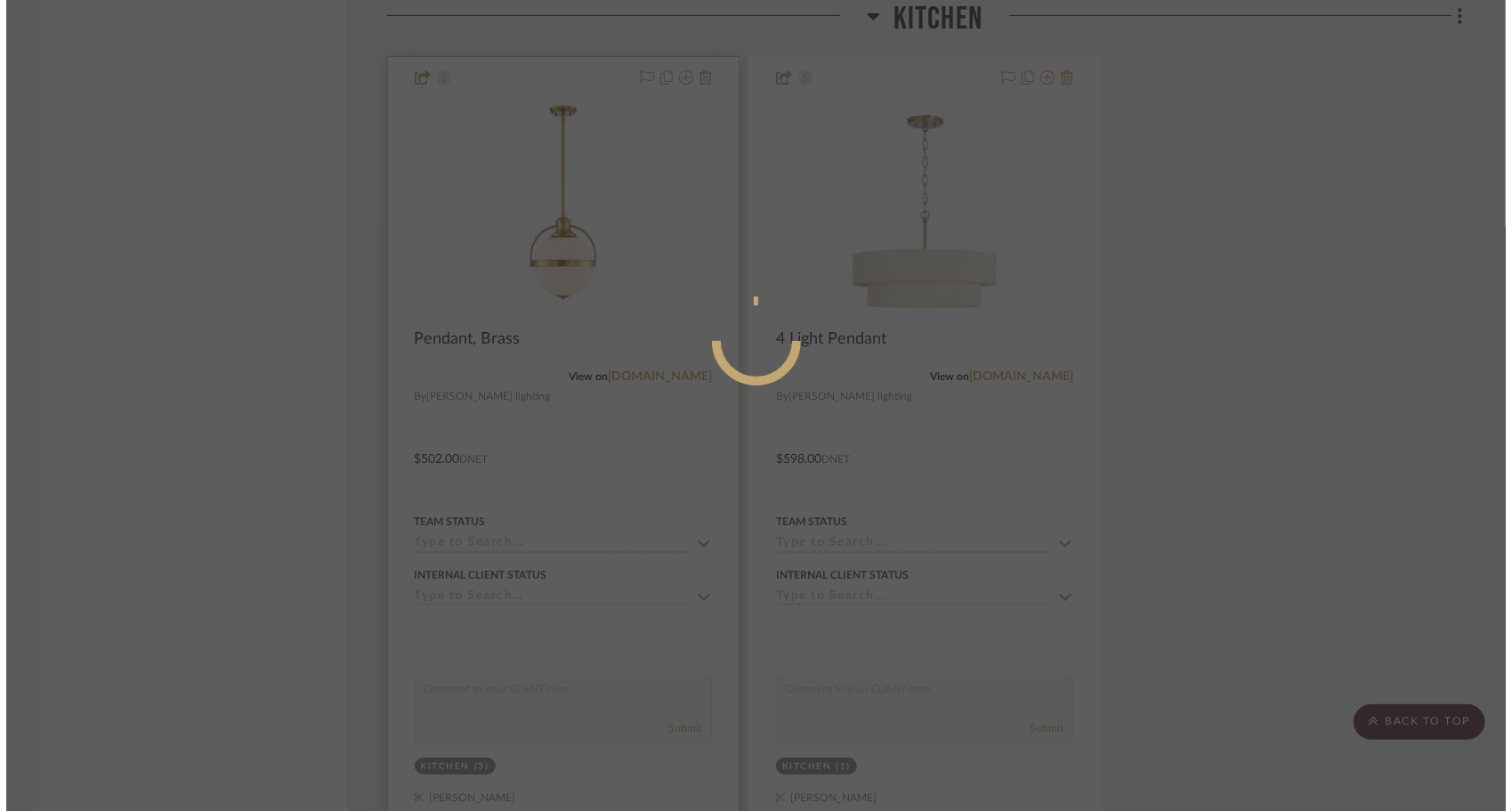
scroll to position [0, 0]
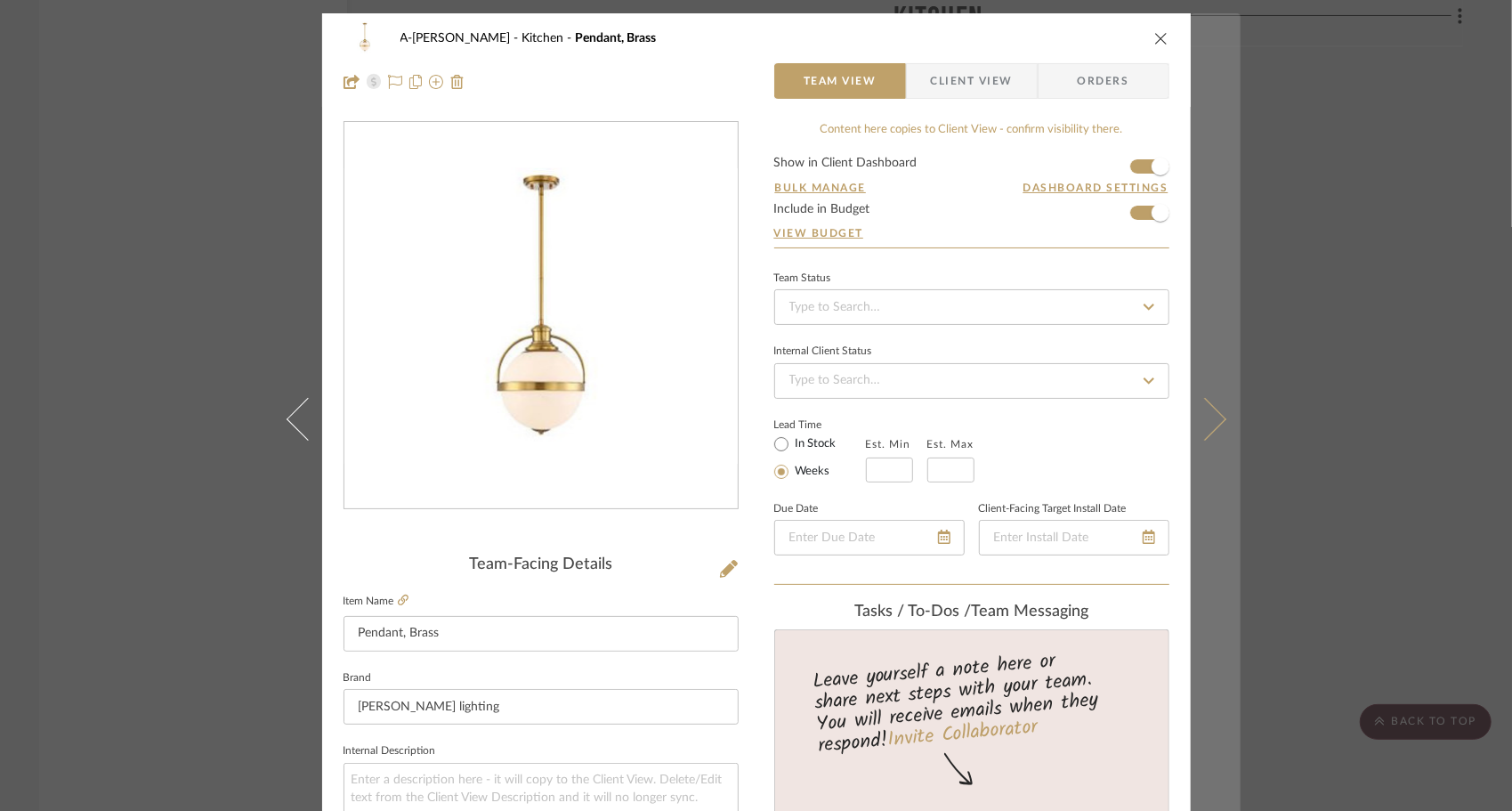
click at [1217, 396] on button at bounding box center [1215, 419] width 50 height 811
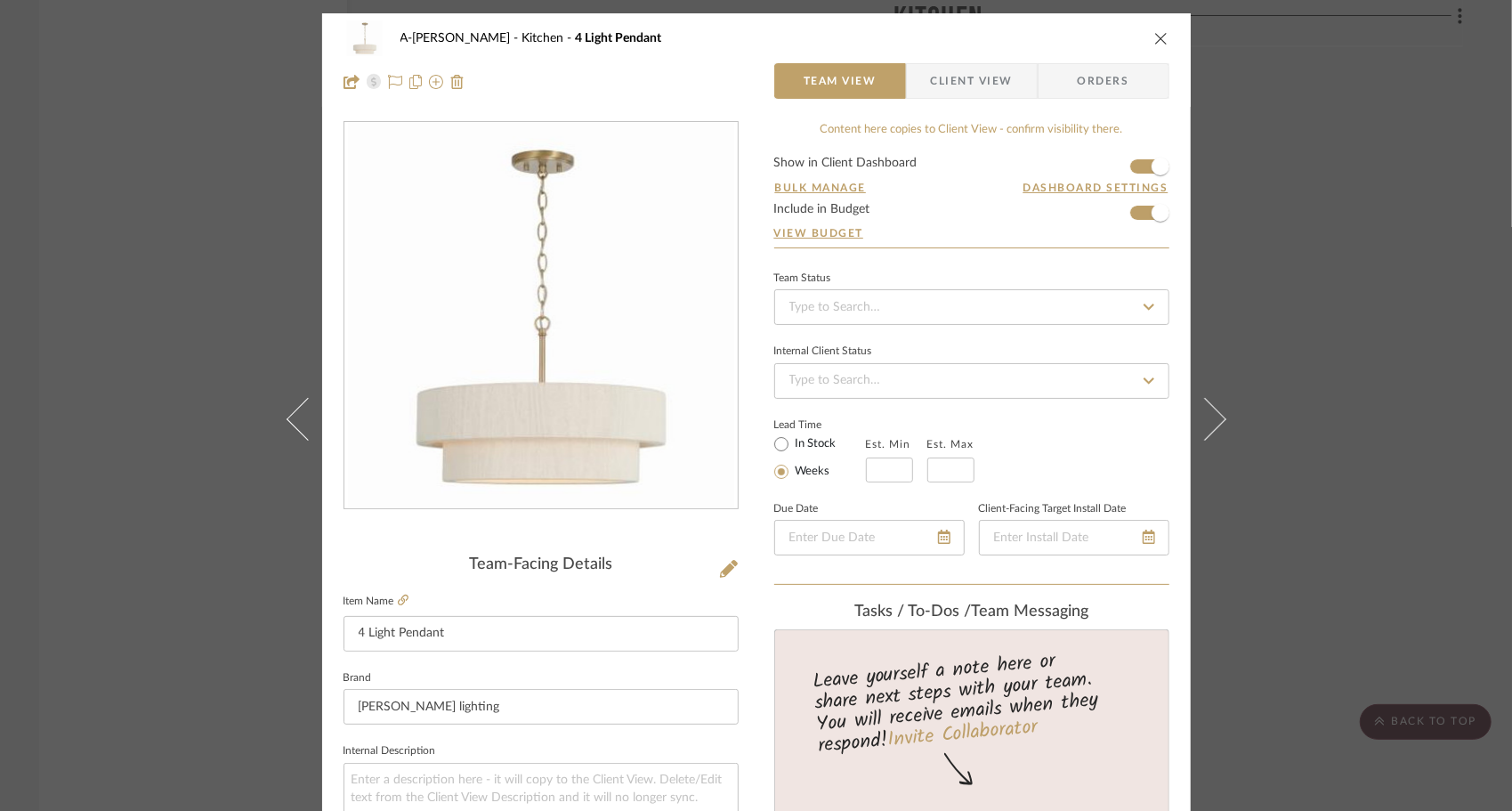
click at [1155, 35] on icon "close" at bounding box center [1161, 38] width 15 height 15
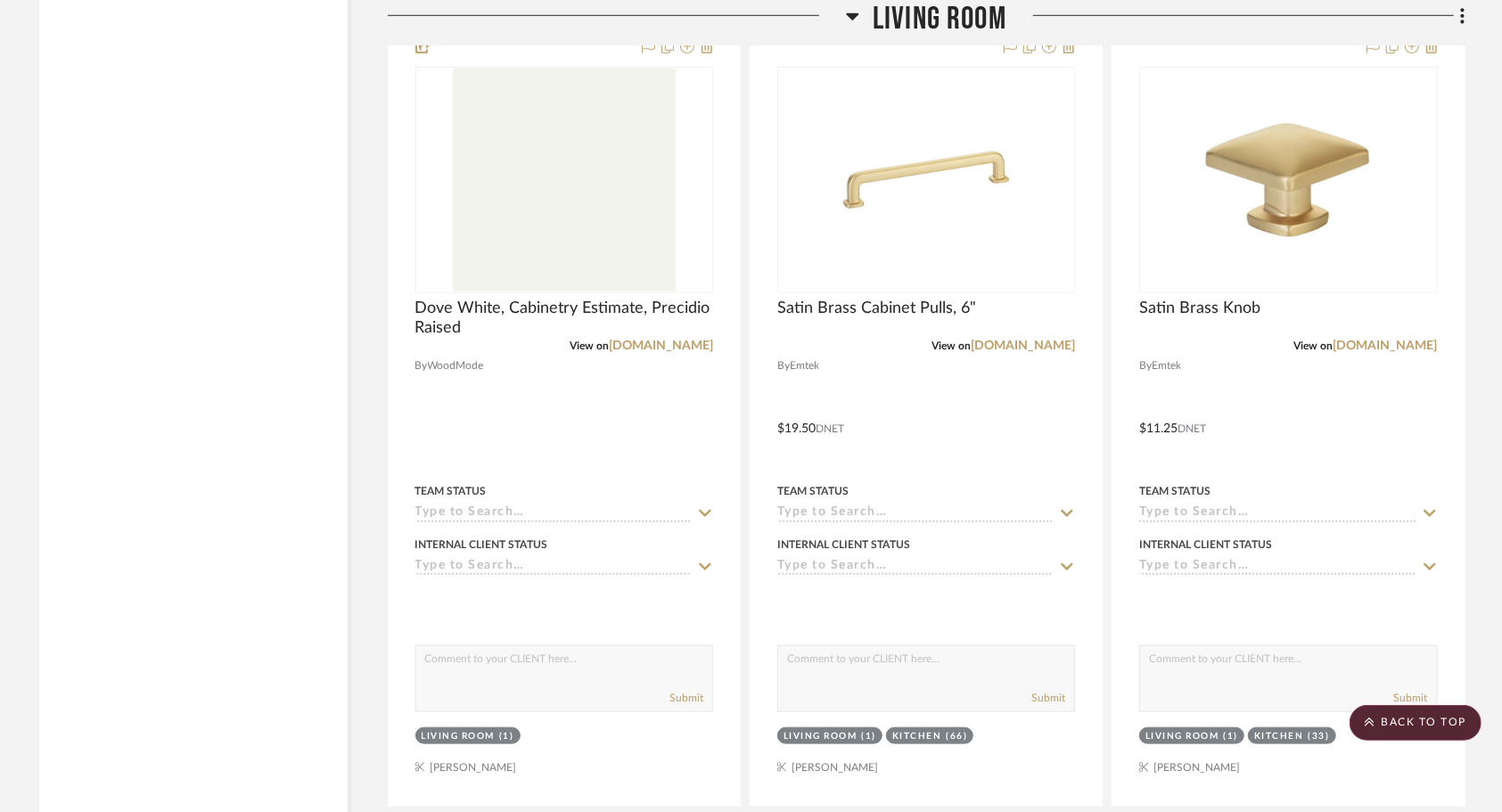
scroll to position [5456, 0]
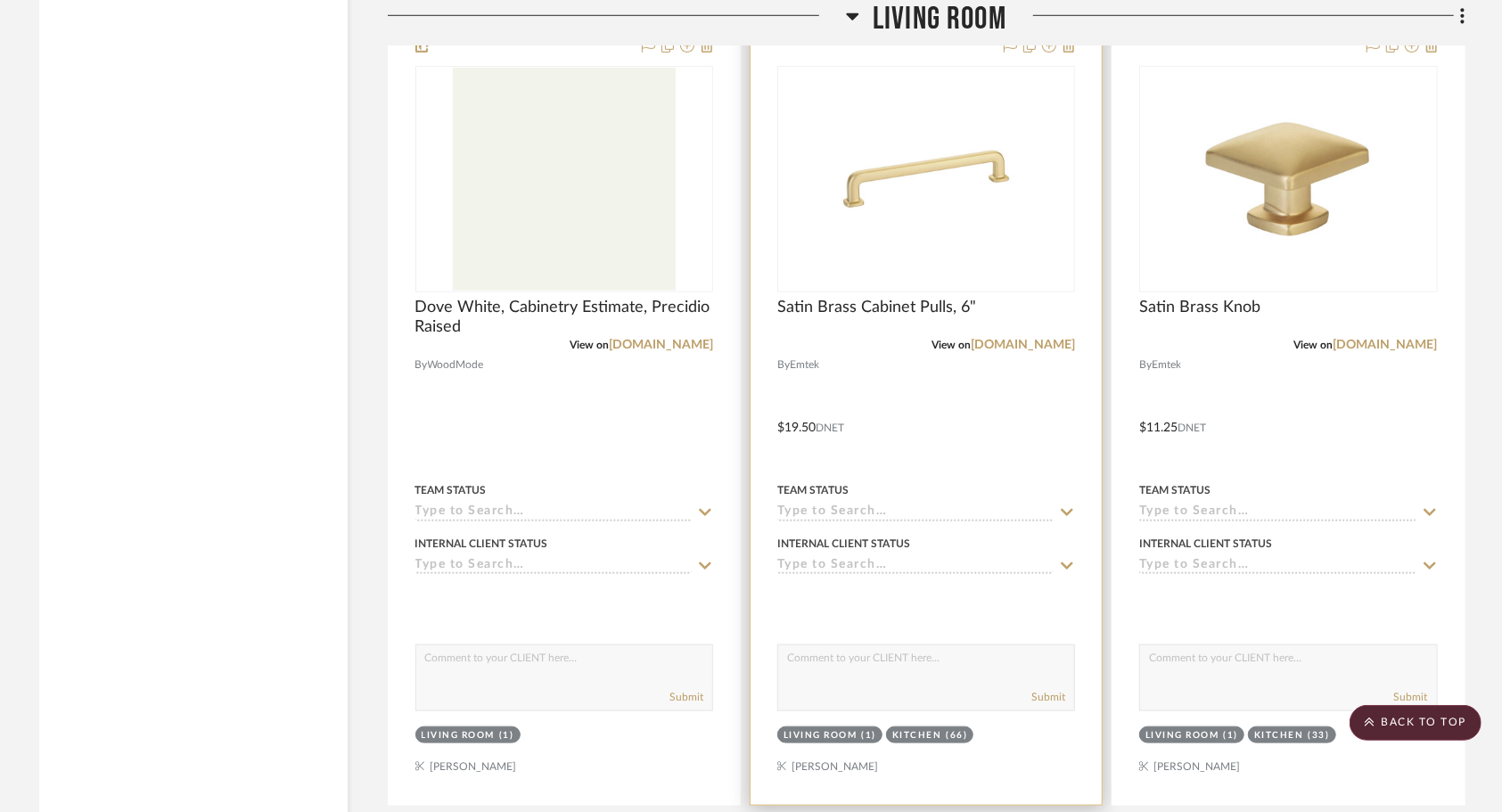
click at [942, 412] on div at bounding box center [926, 414] width 352 height 780
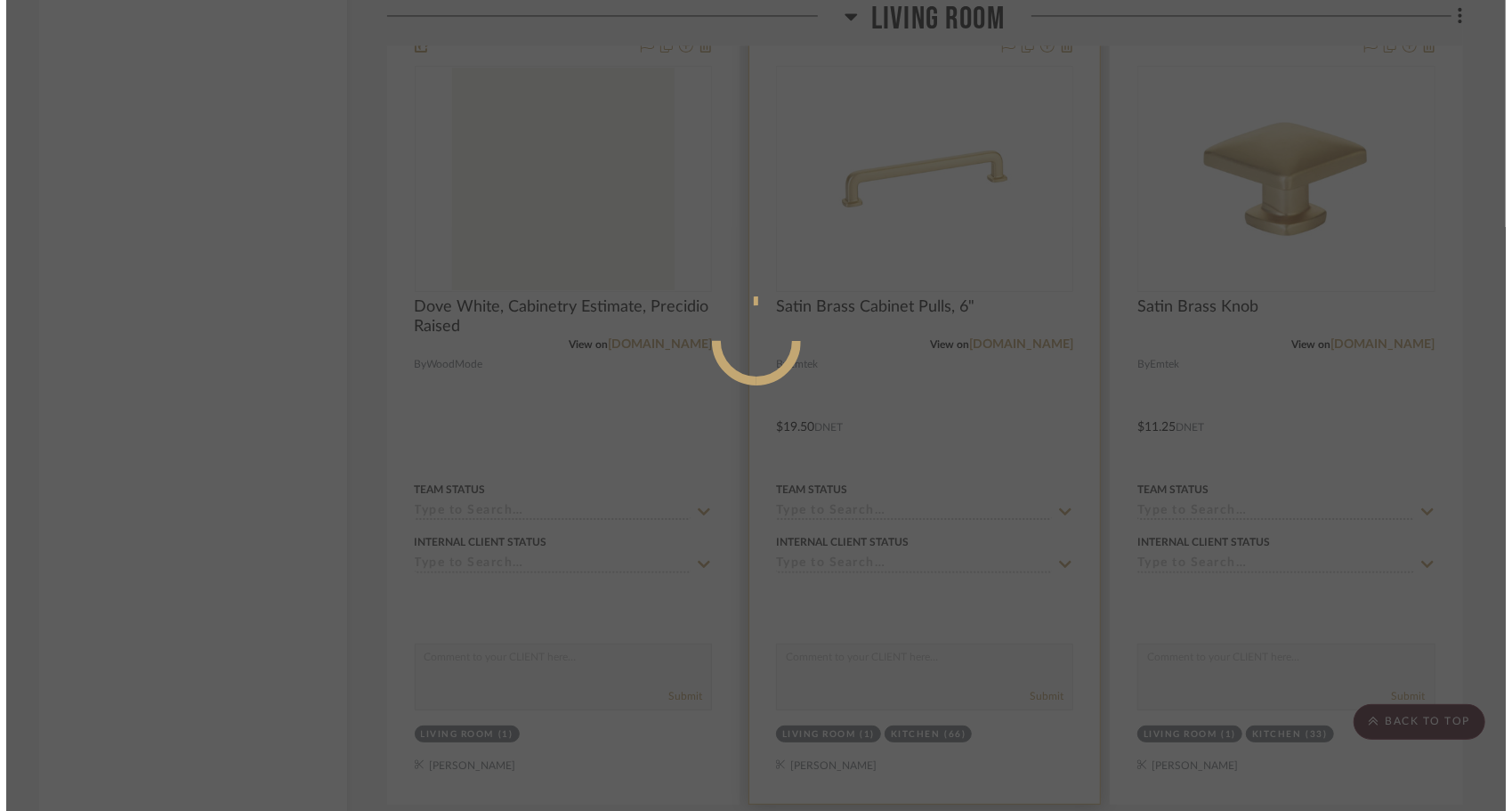
scroll to position [0, 0]
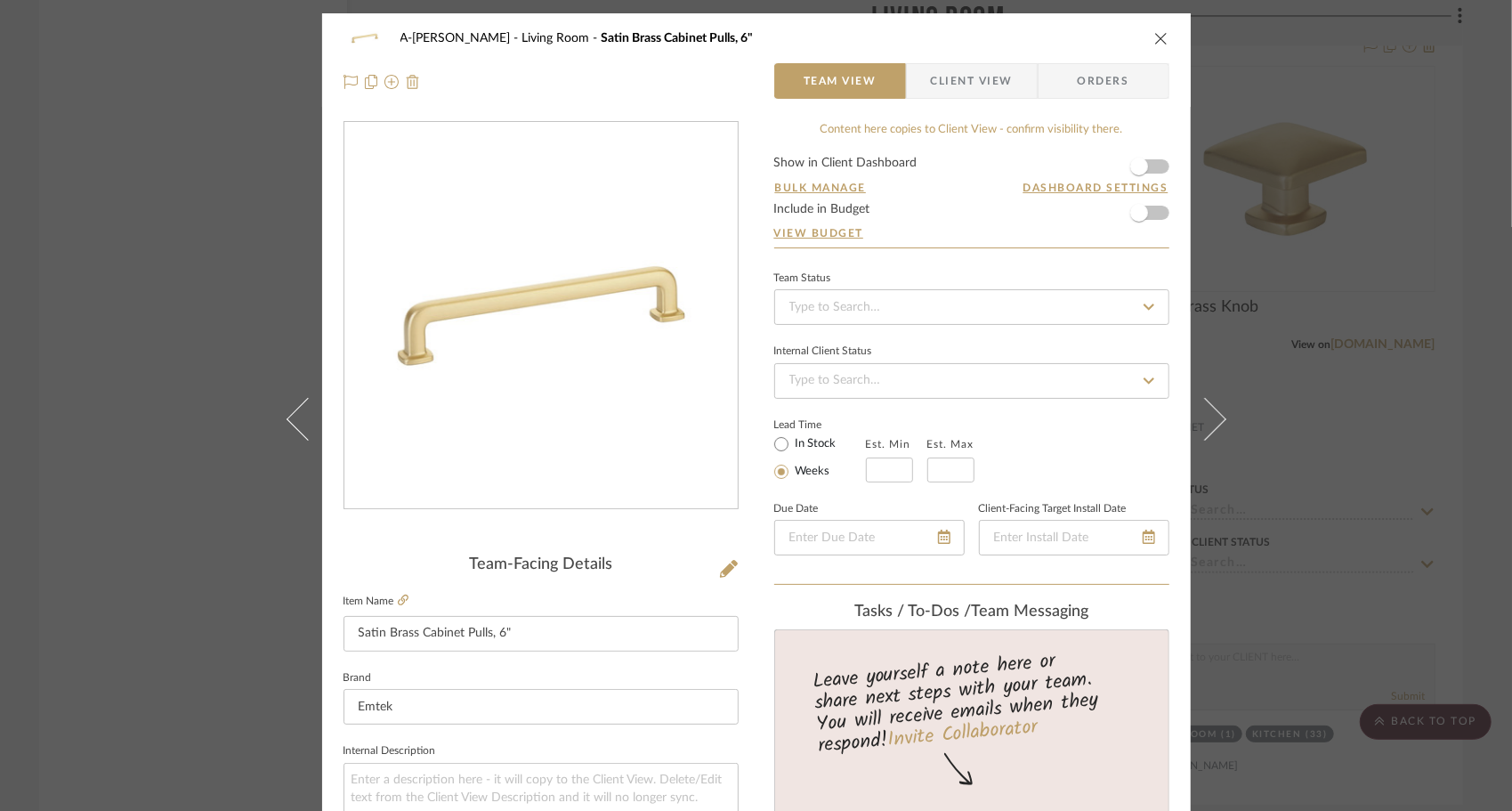
click at [406, 80] on img at bounding box center [413, 81] width 15 height 15
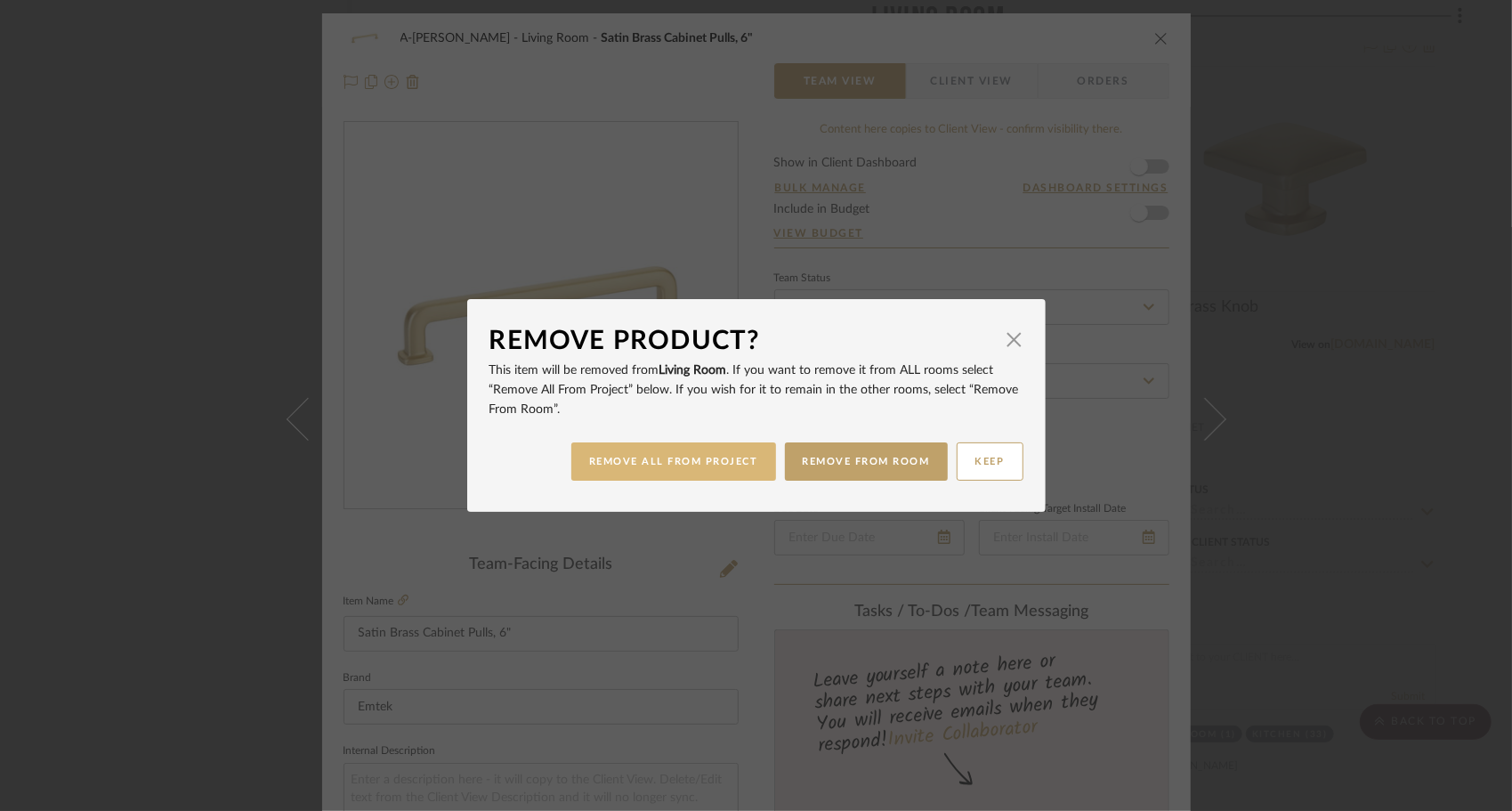
click at [700, 475] on button "REMOVE ALL FROM PROJECT" at bounding box center [673, 461] width 204 height 38
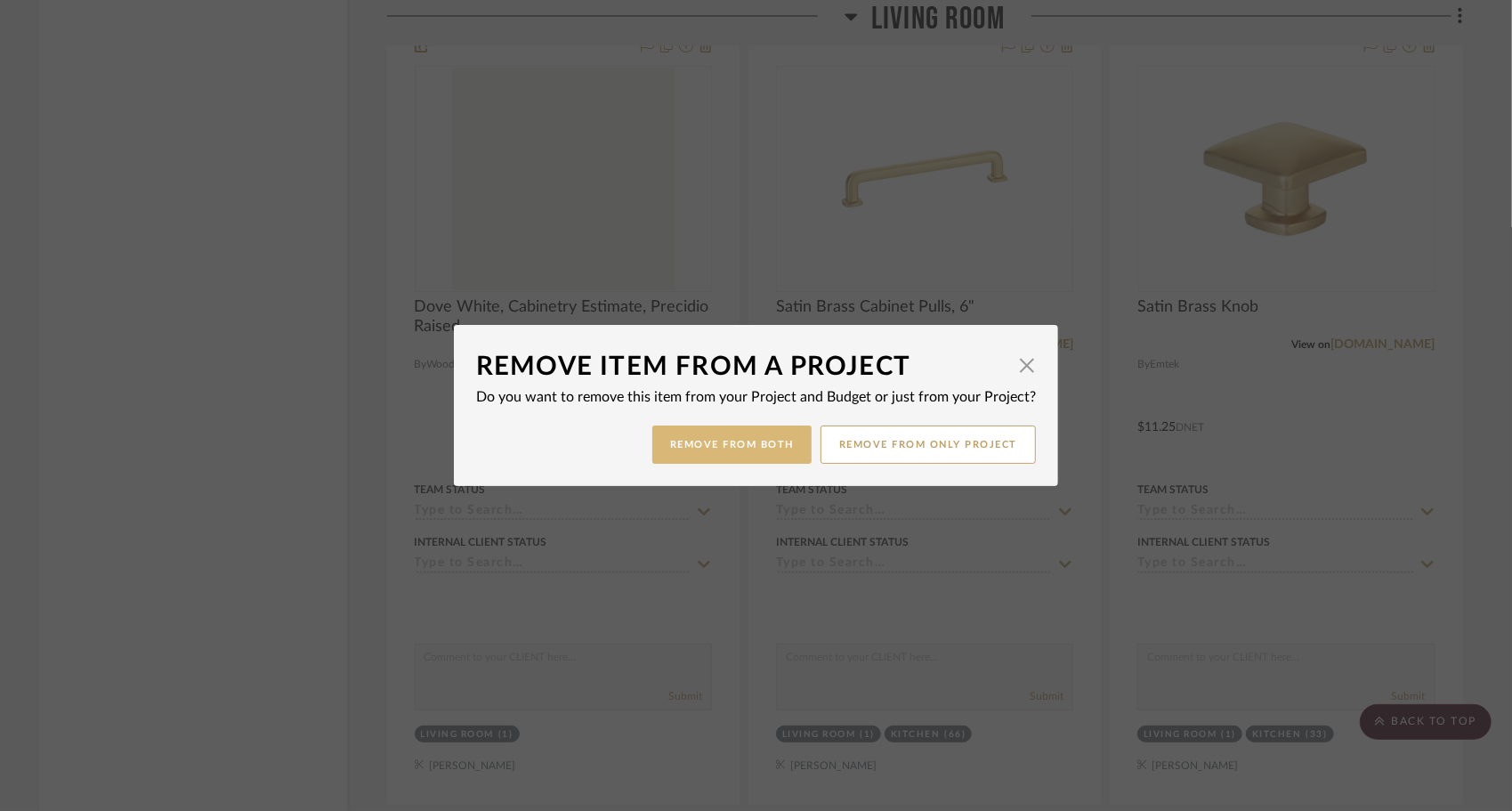
click at [756, 452] on button "Remove from Both" at bounding box center [732, 444] width 159 height 38
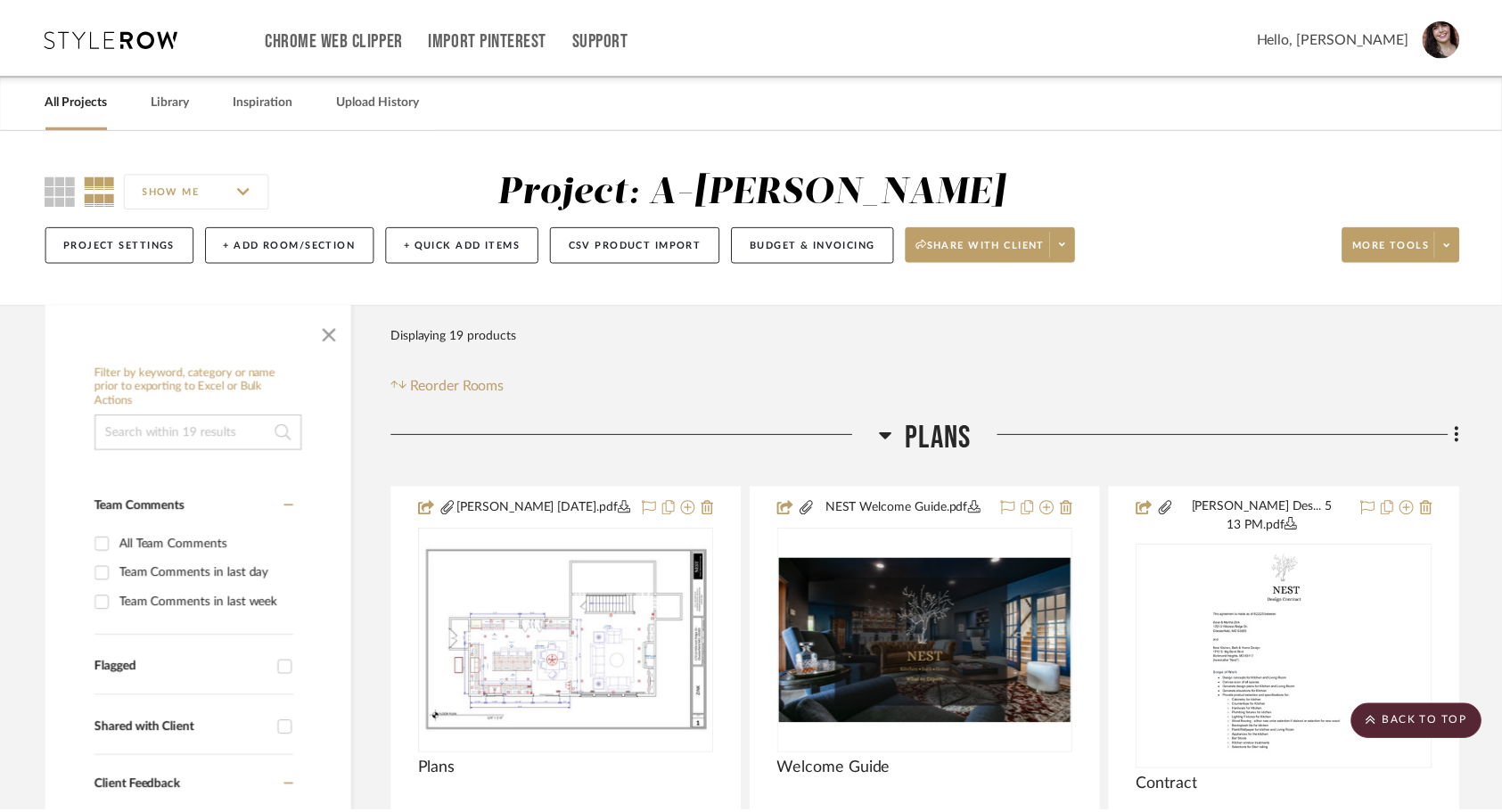
scroll to position [5456, 0]
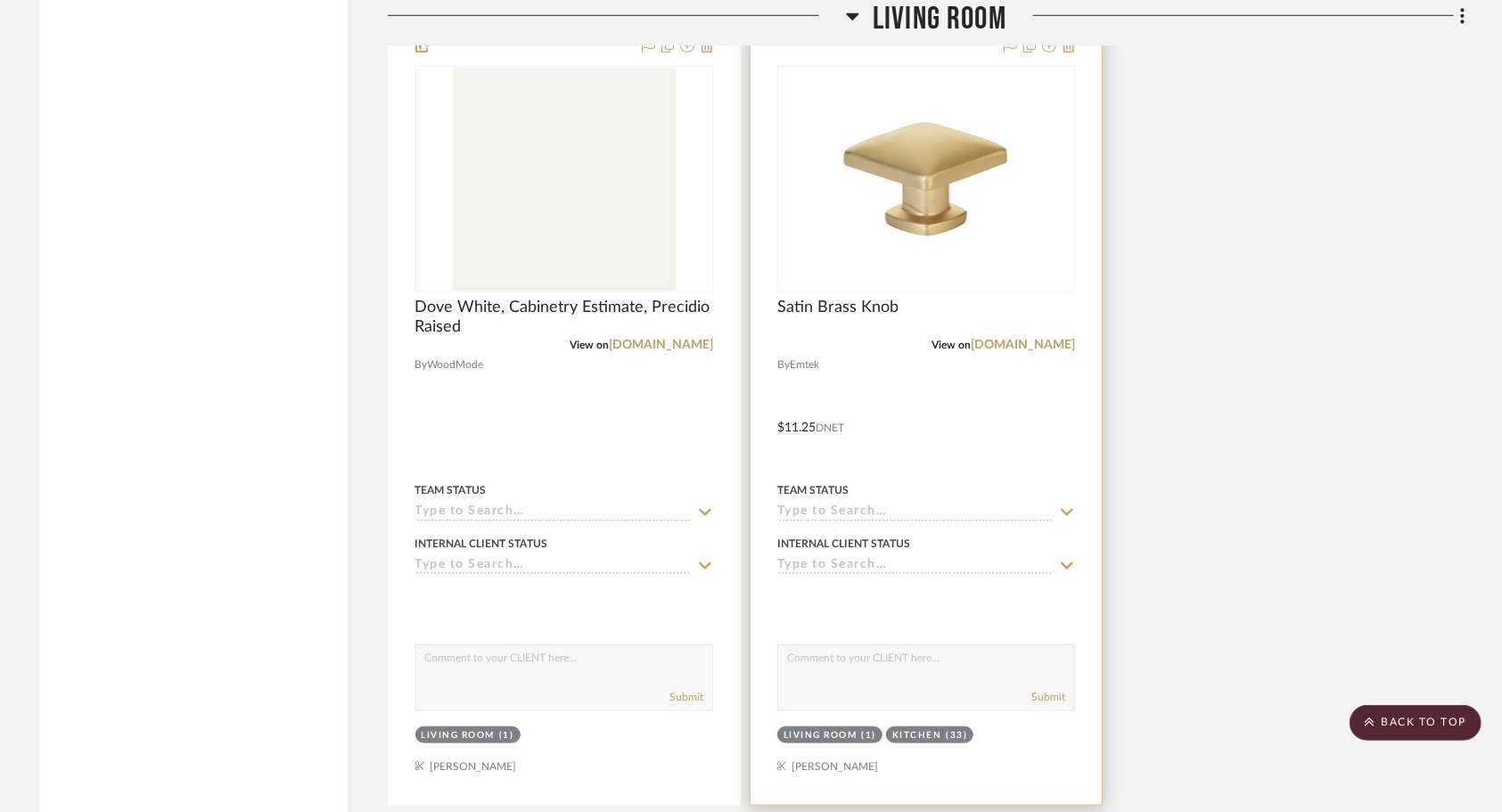
click at [959, 450] on div at bounding box center [926, 414] width 352 height 780
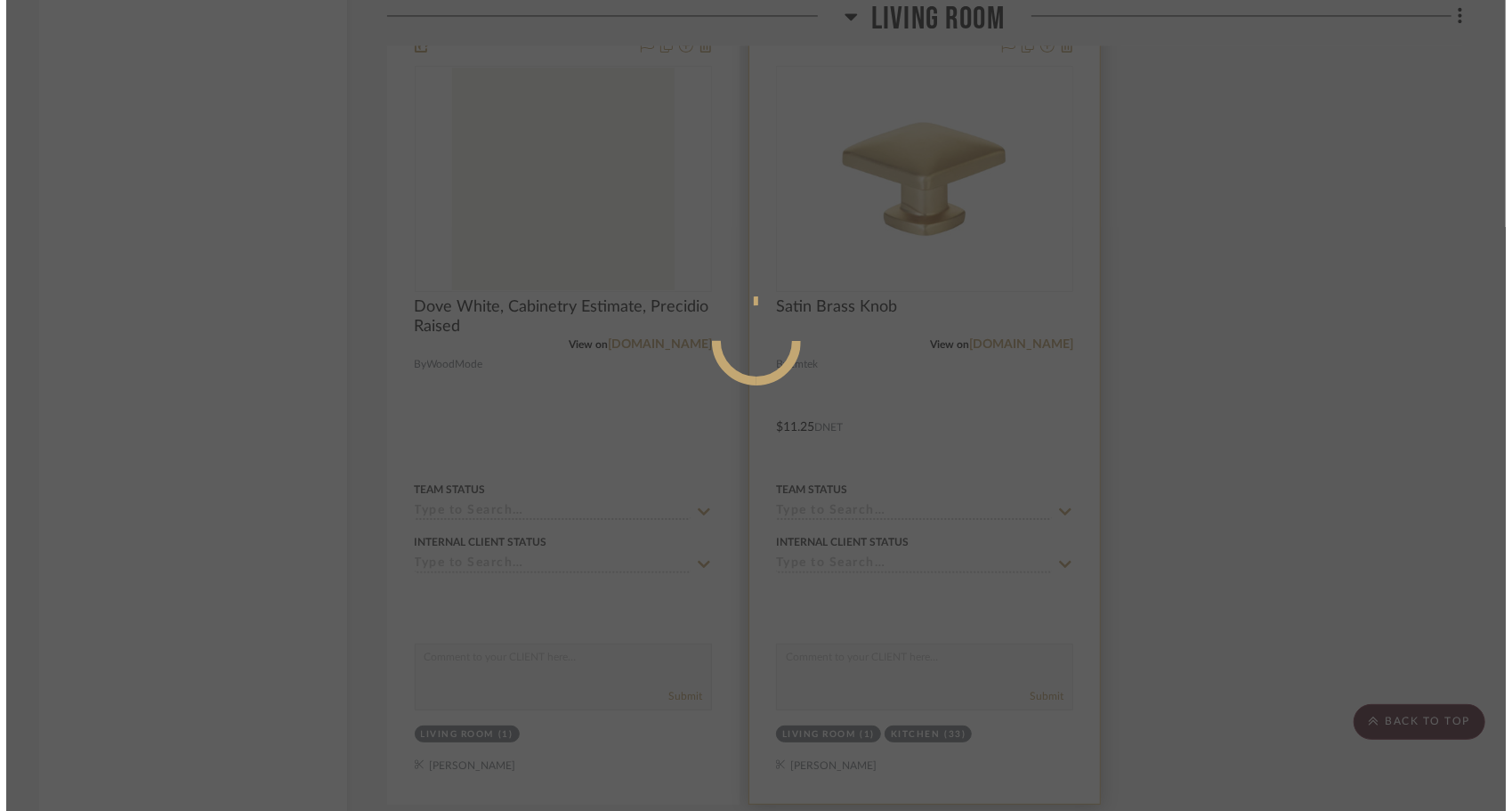
scroll to position [0, 0]
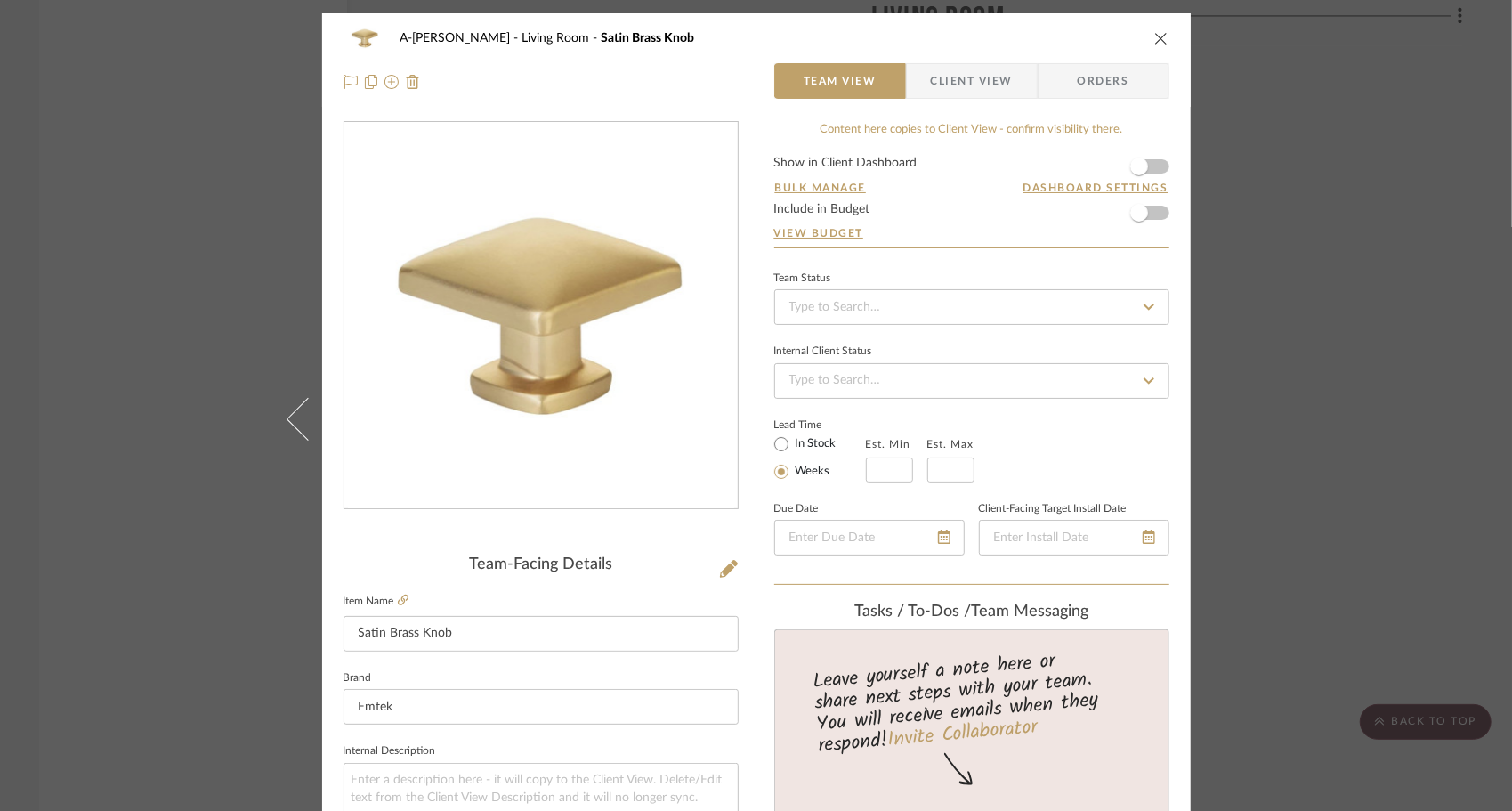
click at [1155, 162] on form "Show in Client Dashboard Bulk Manage Dashboard Settings Include in Budget View …" at bounding box center [972, 202] width 395 height 91
click at [1151, 209] on span "button" at bounding box center [1139, 212] width 39 height 39
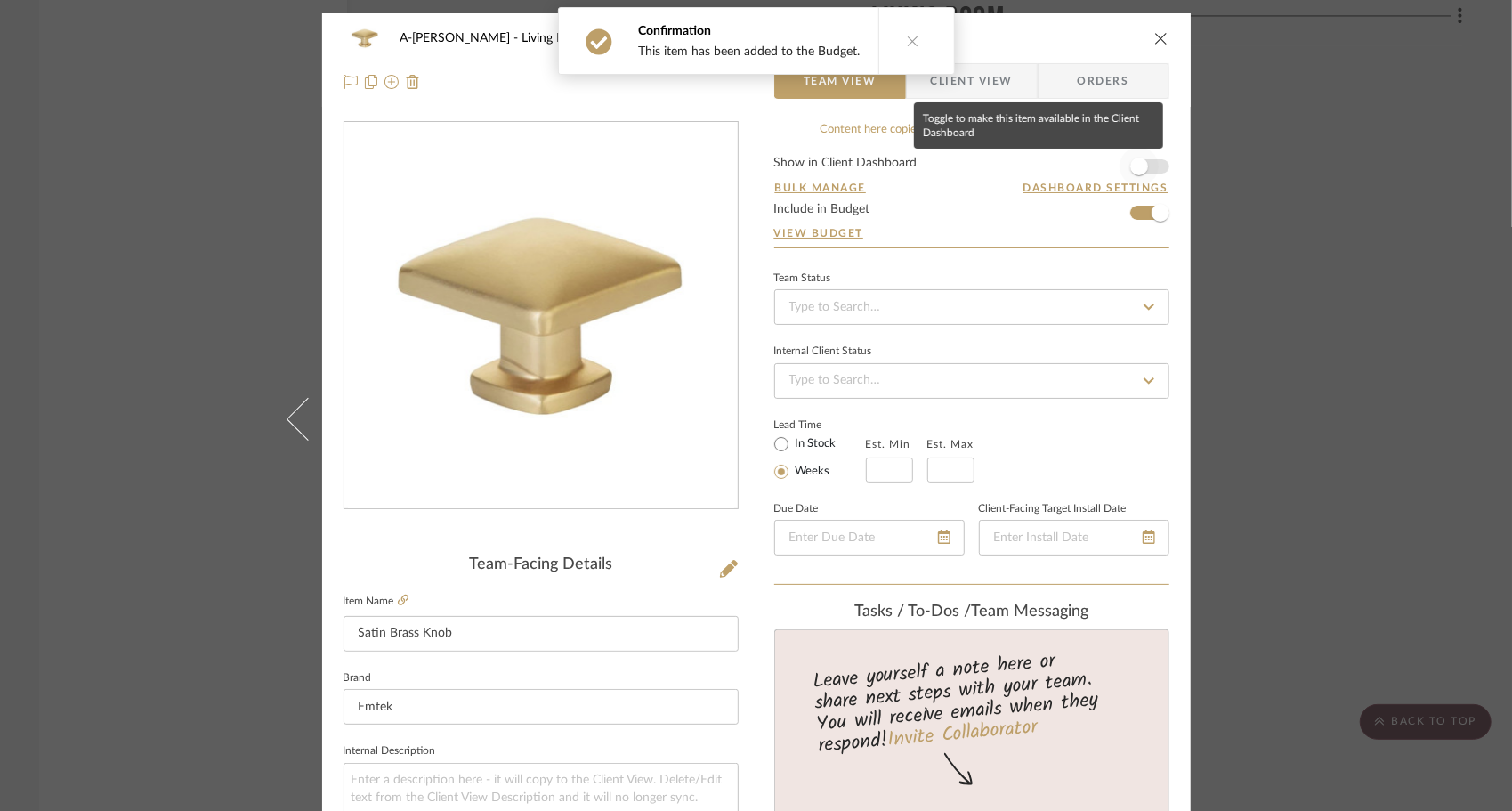
click at [1143, 165] on span "button" at bounding box center [1139, 166] width 39 height 39
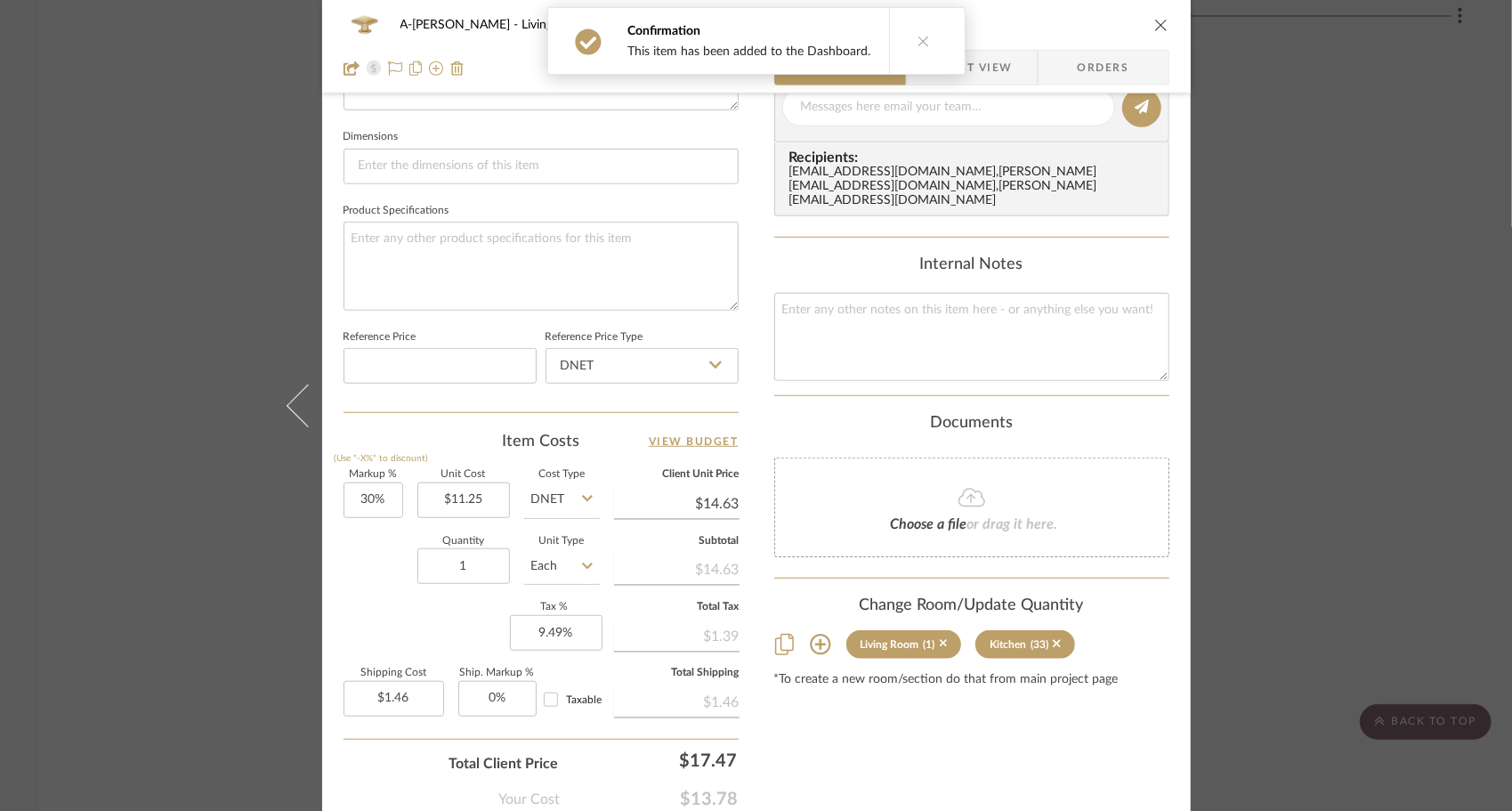
scroll to position [808, 0]
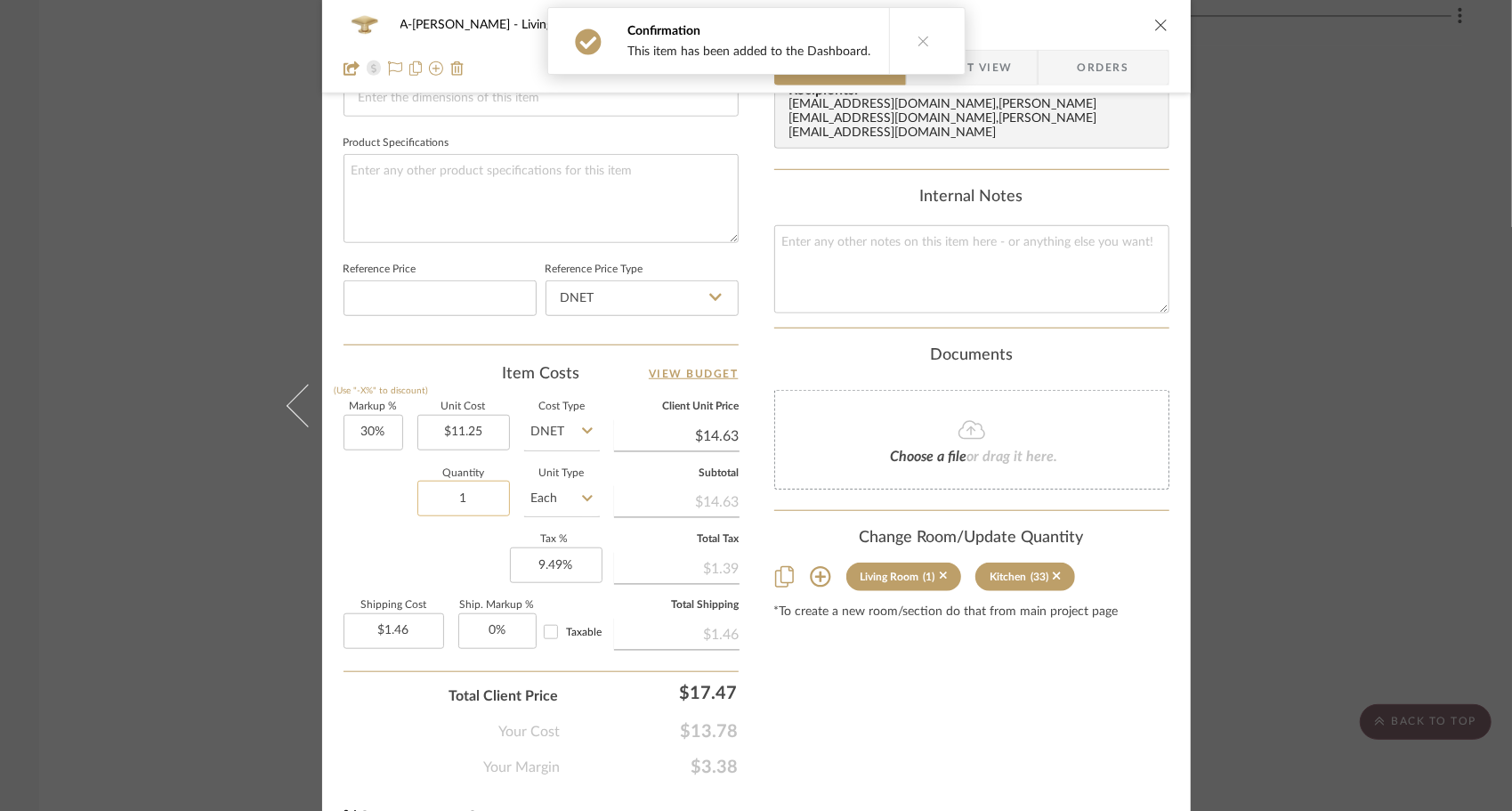
click at [455, 505] on input "1" at bounding box center [464, 498] width 93 height 35
click at [392, 531] on div "Markup % (Use "-X%" to discount) 30% Unit Cost $11.25 Cost Type DNET Client Uni…" at bounding box center [541, 532] width 395 height 260
click at [1154, 25] on icon "close" at bounding box center [1161, 24] width 15 height 15
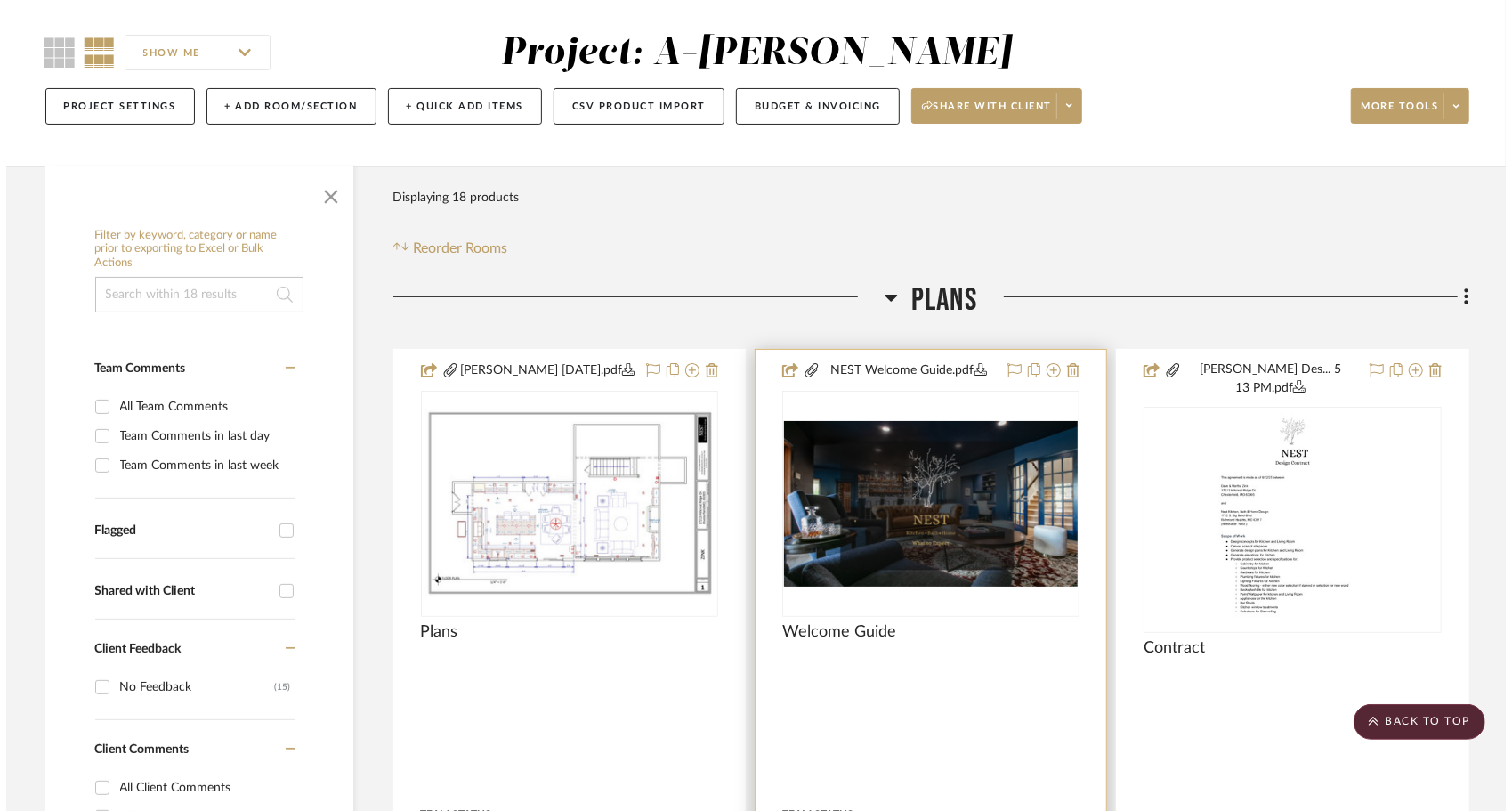
scroll to position [0, 0]
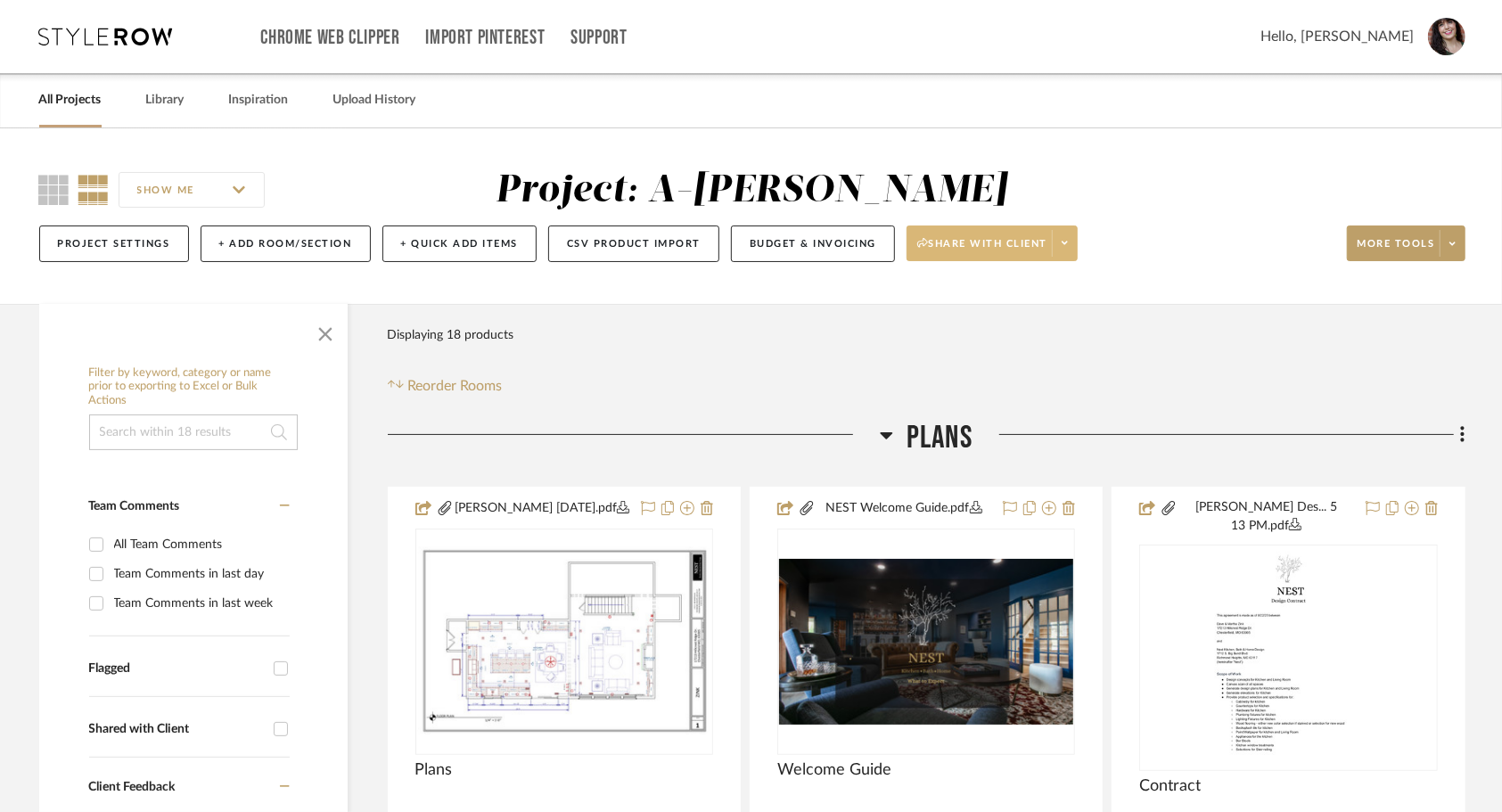
click at [1066, 255] on span at bounding box center [1064, 243] width 24 height 26
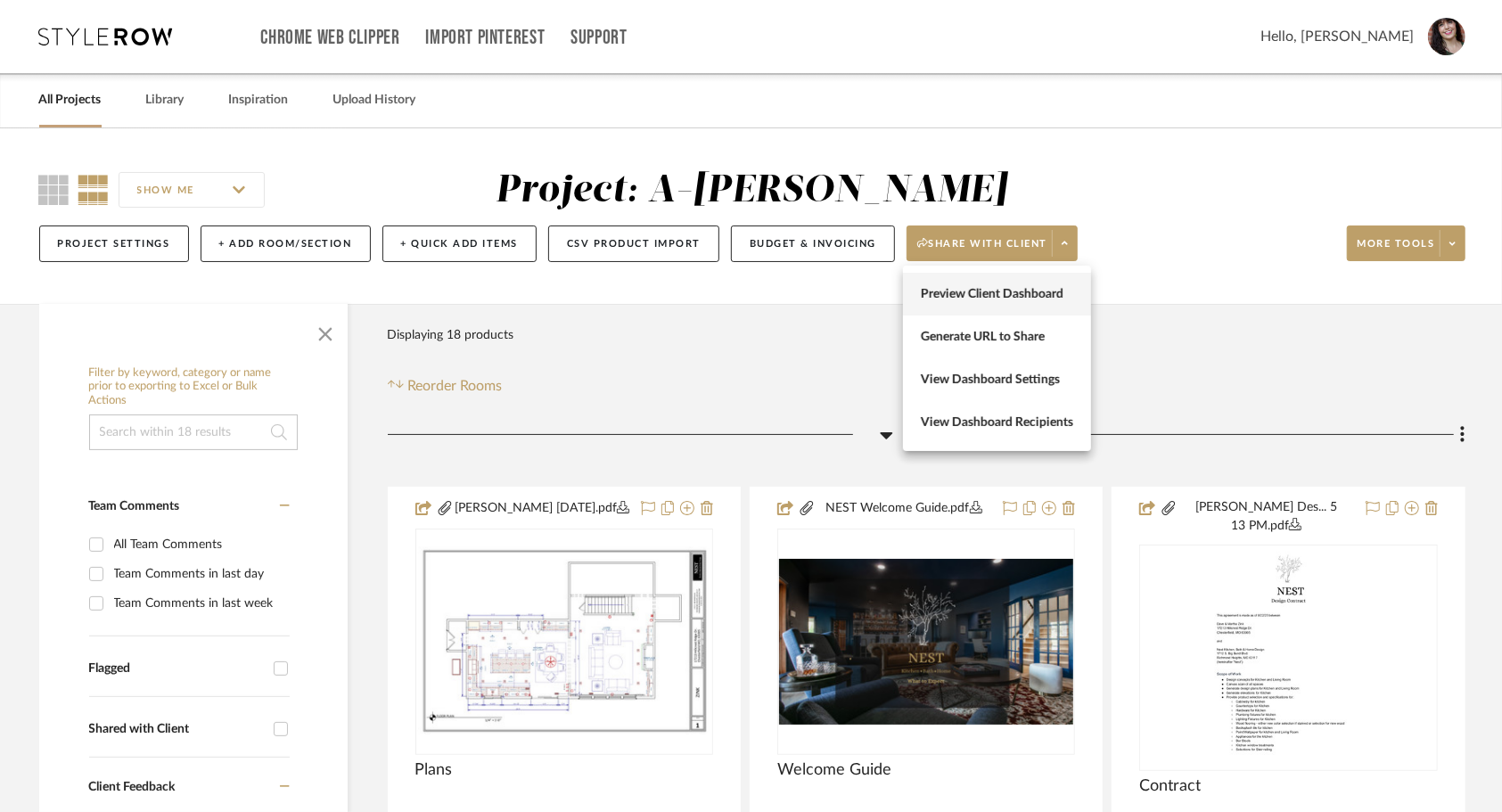
click at [1022, 294] on span "Preview Client Dashboard" at bounding box center [997, 294] width 153 height 15
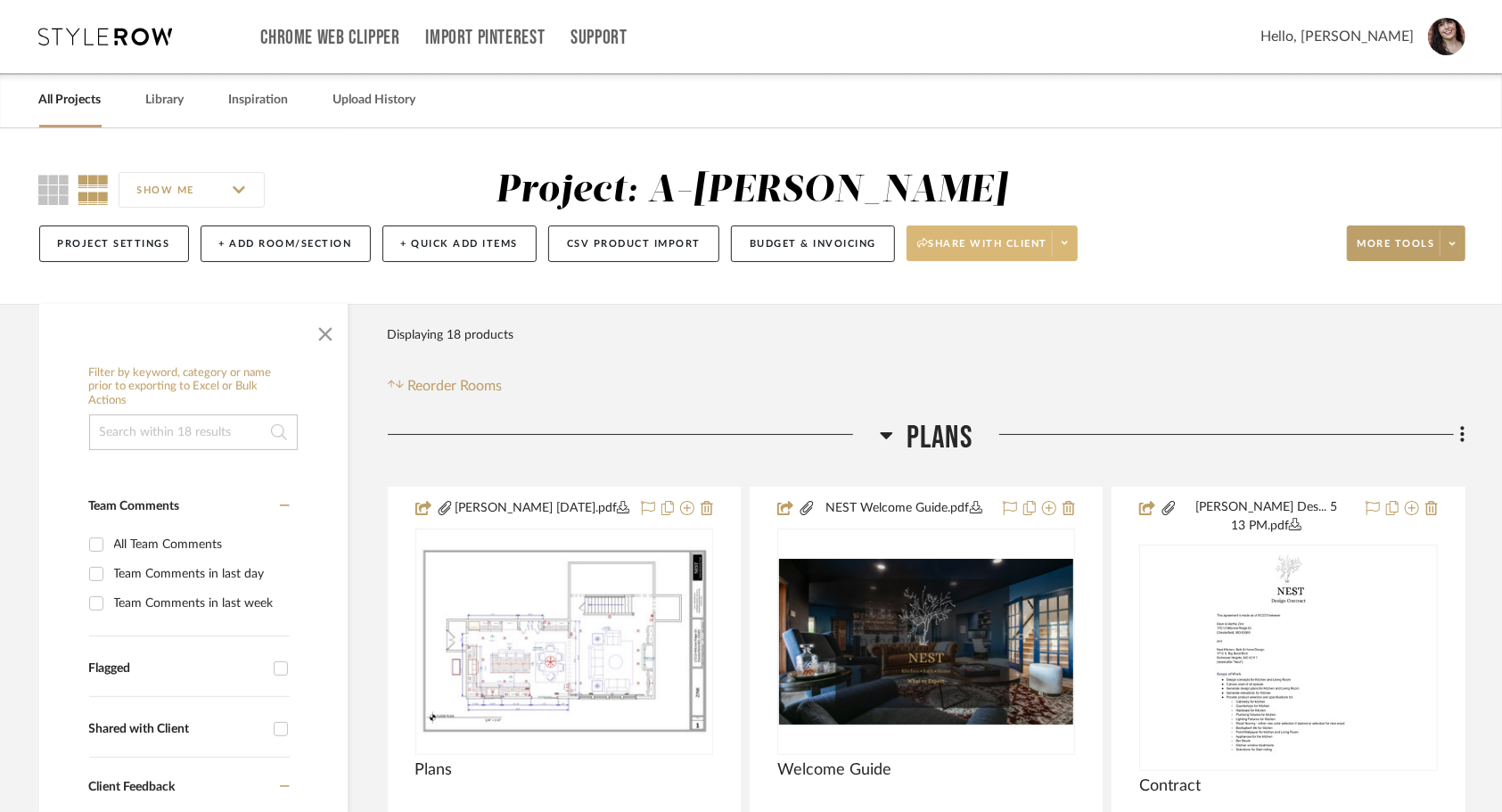
click at [1064, 243] on icon at bounding box center [1065, 243] width 6 height 10
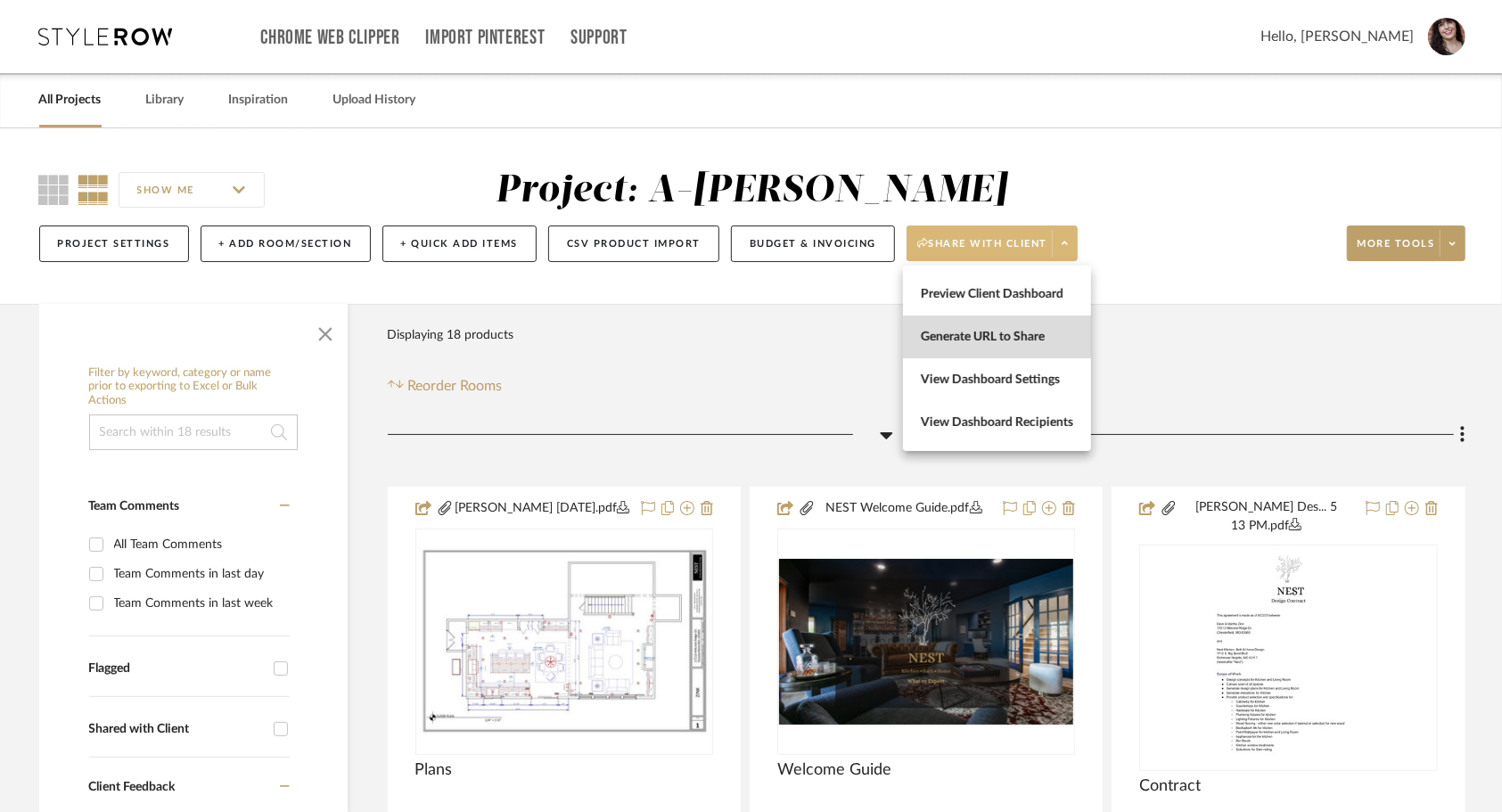
click at [1005, 344] on span "Generate URL to Share" at bounding box center [997, 337] width 153 height 15
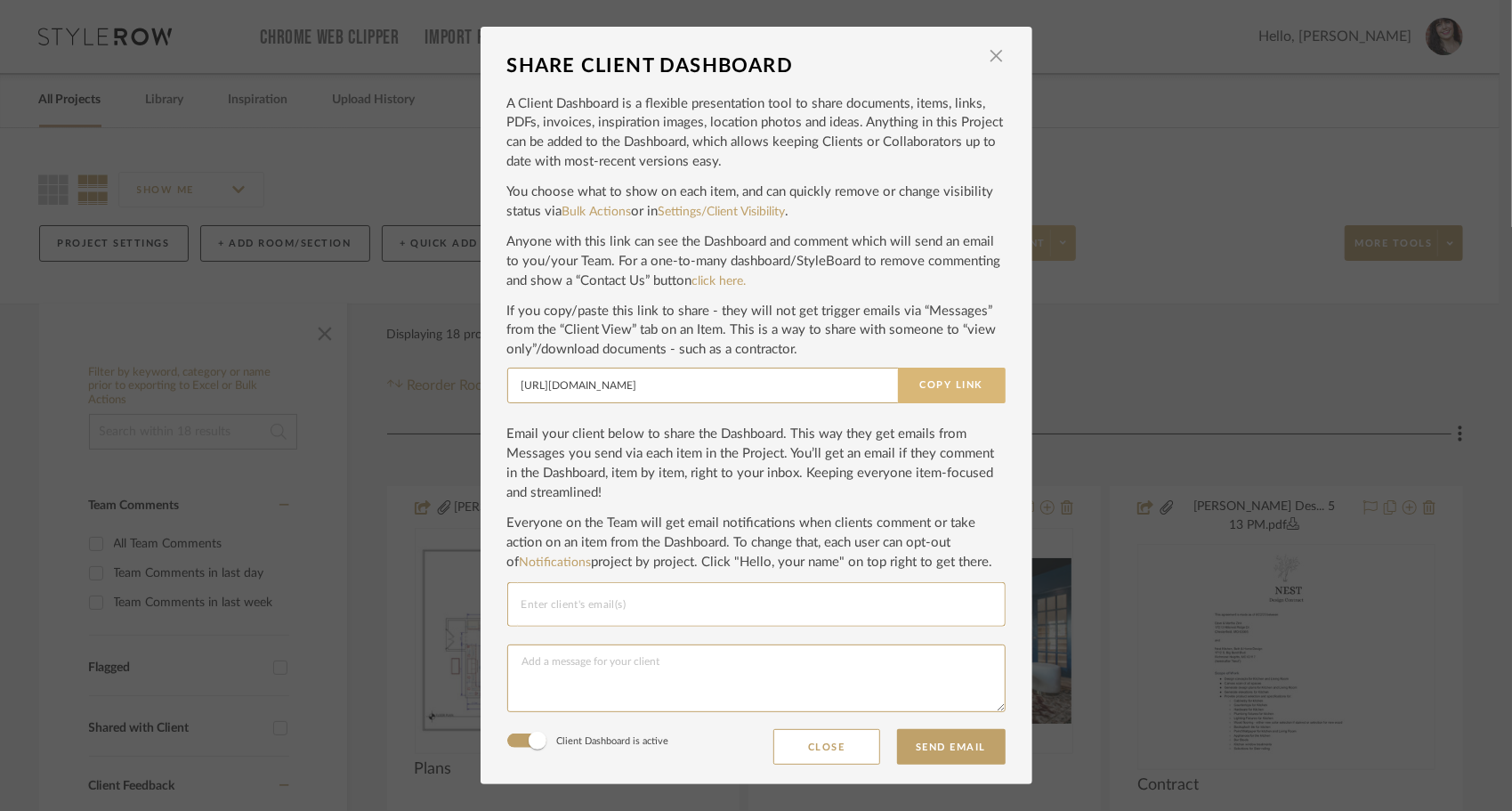
click at [955, 385] on button "Copy Link" at bounding box center [952, 385] width 108 height 35
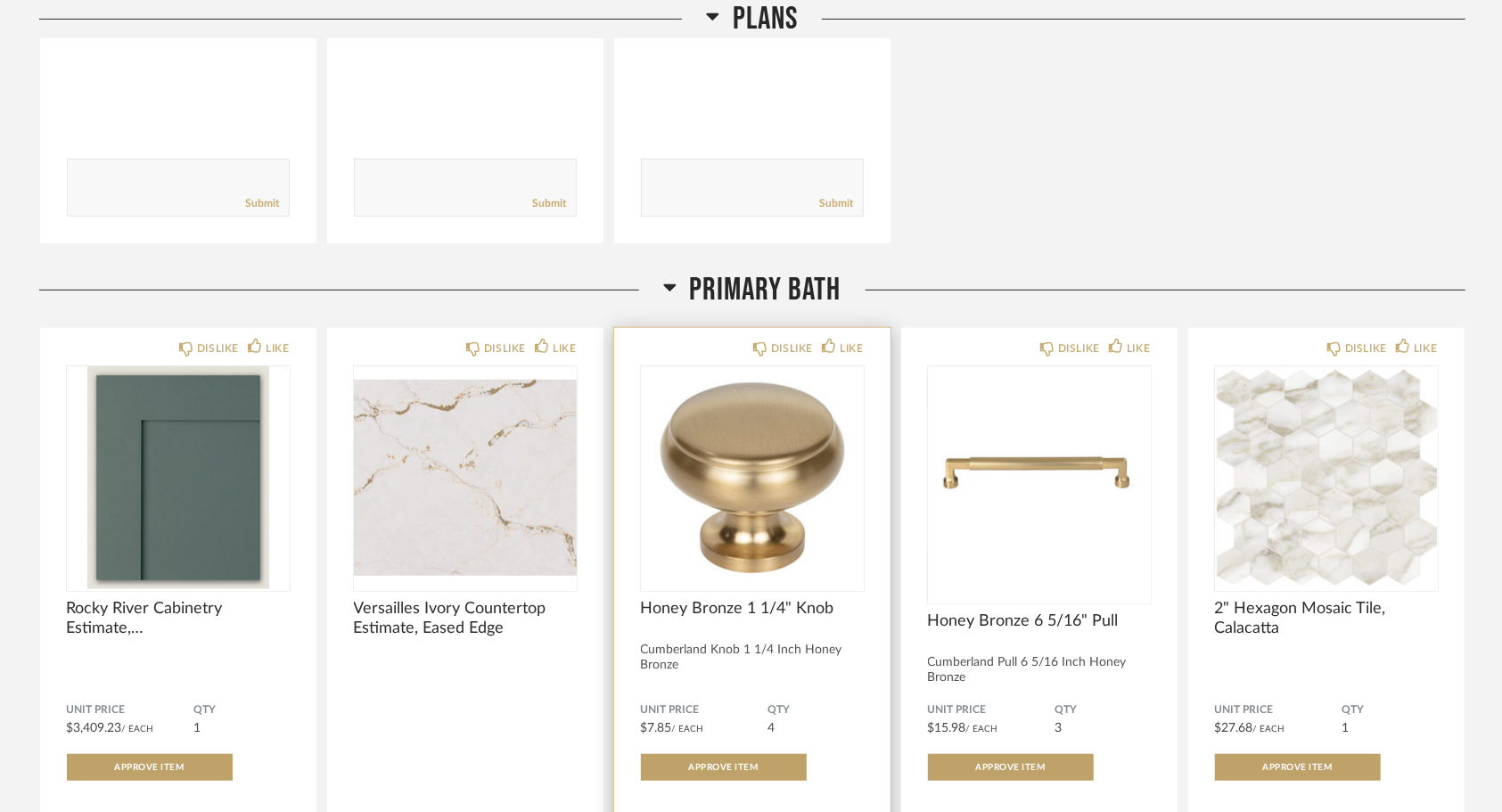
scroll to position [602, 0]
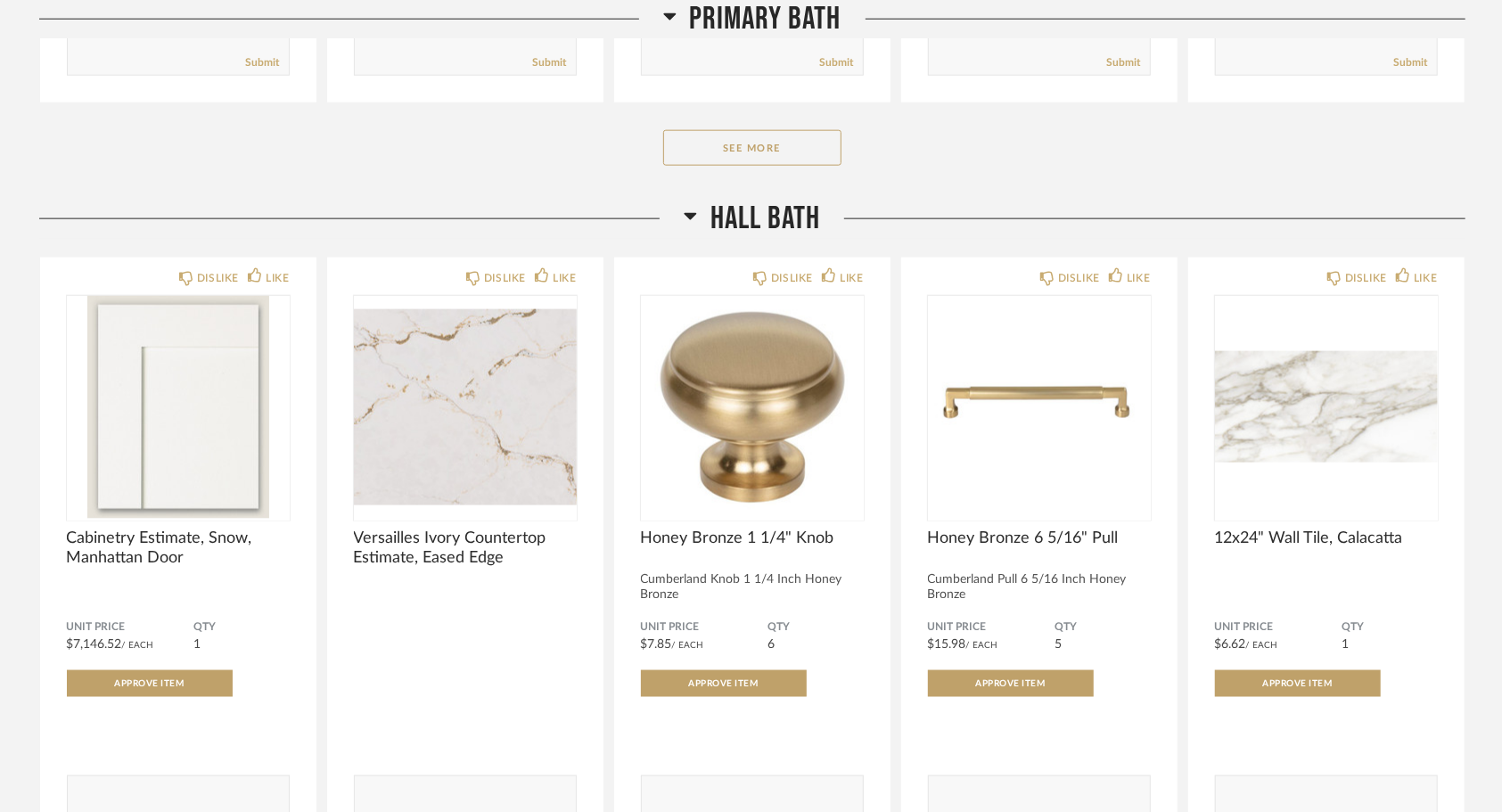
scroll to position [1459, 0]
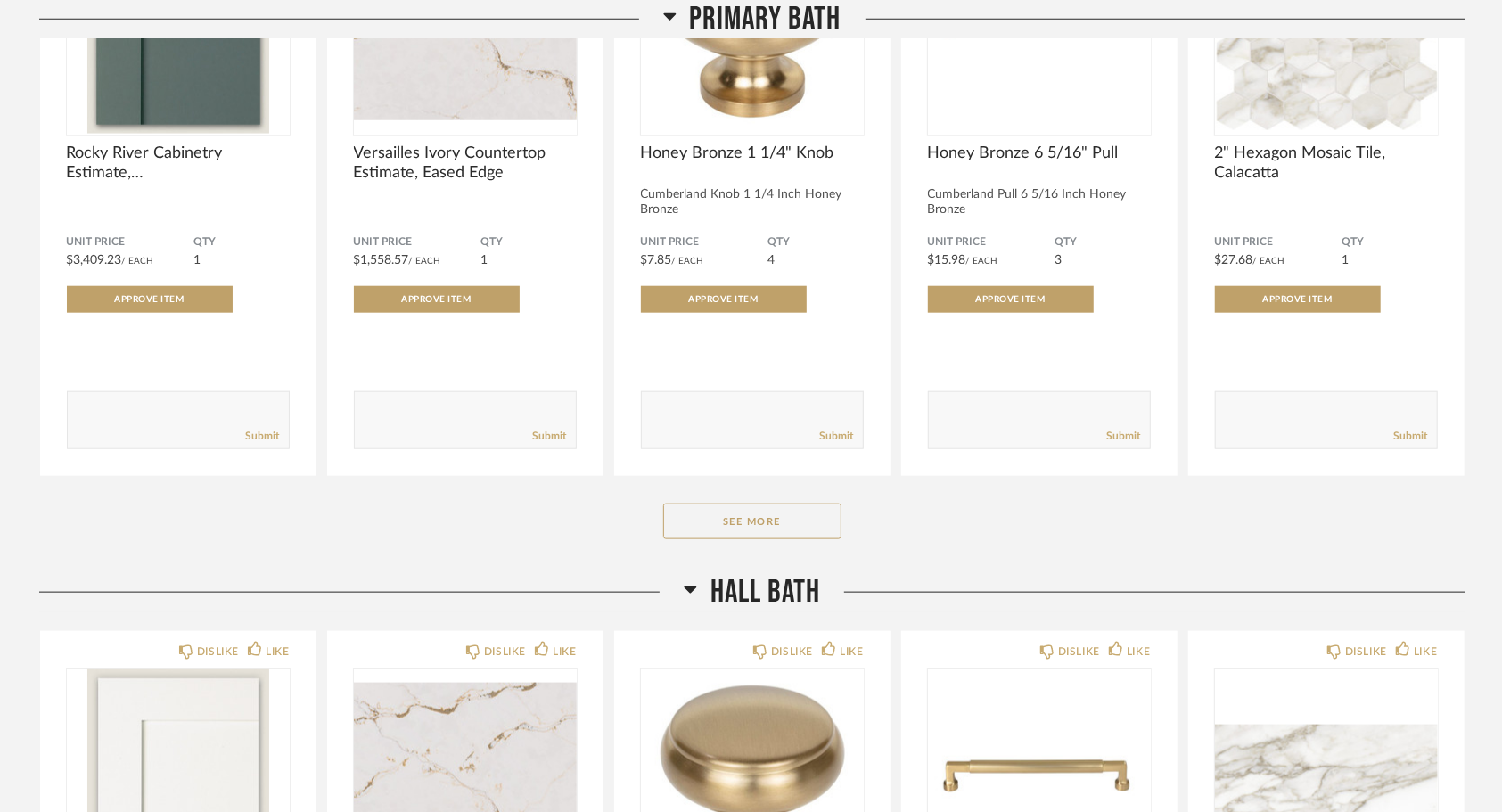
scroll to position [1726, 0]
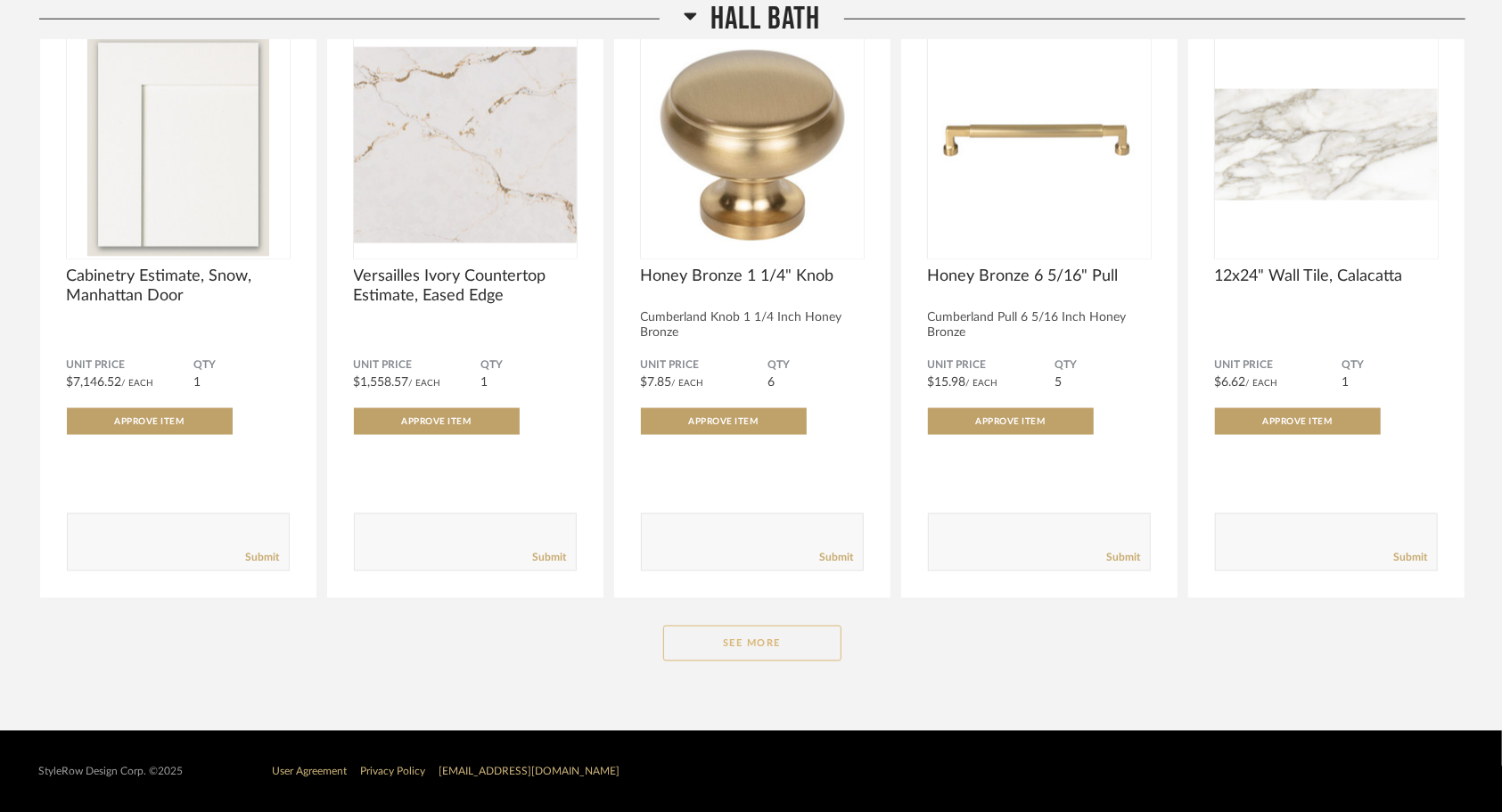
click at [731, 654] on button "See More" at bounding box center [752, 644] width 178 height 35
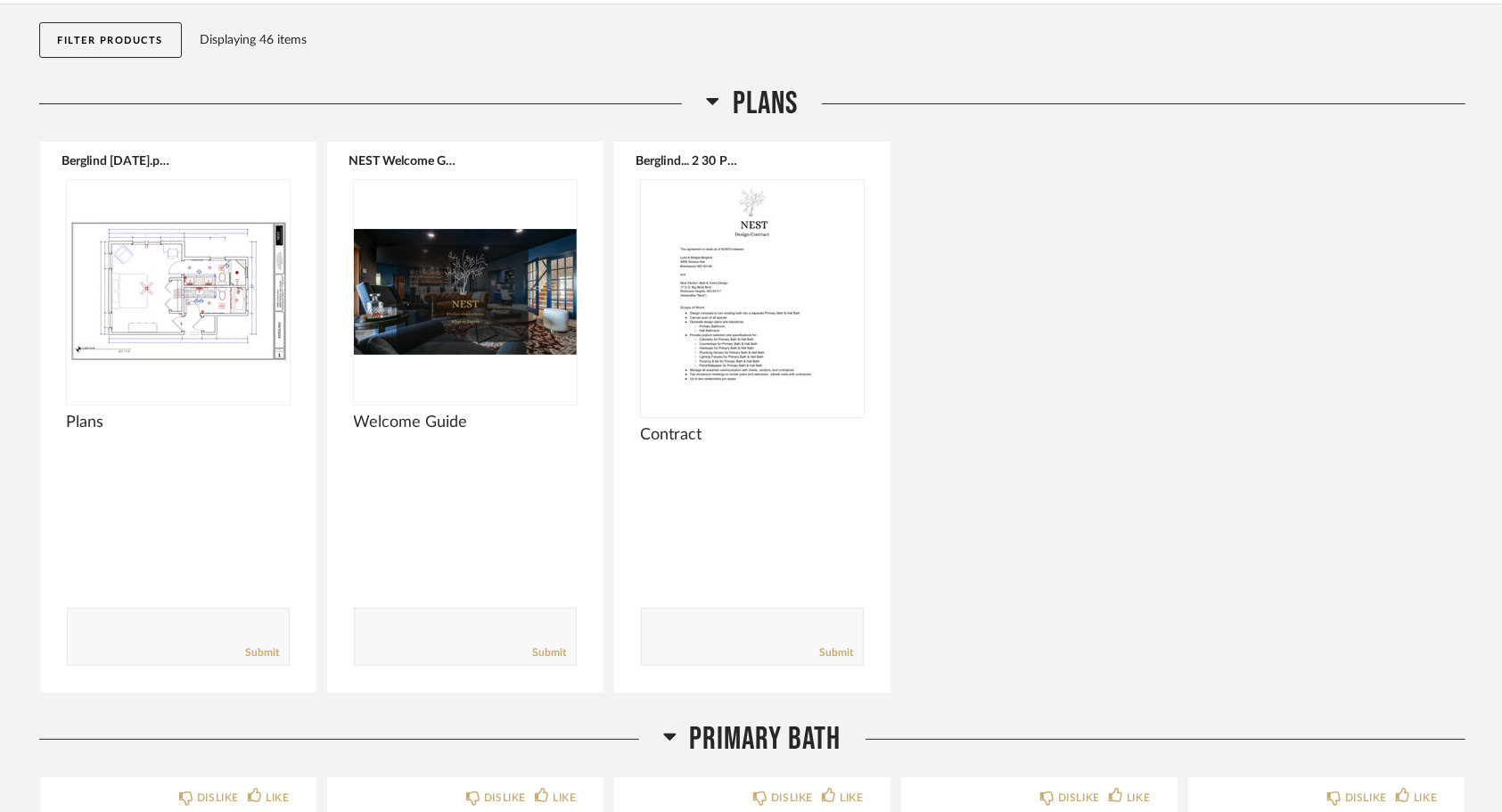
scroll to position [0, 0]
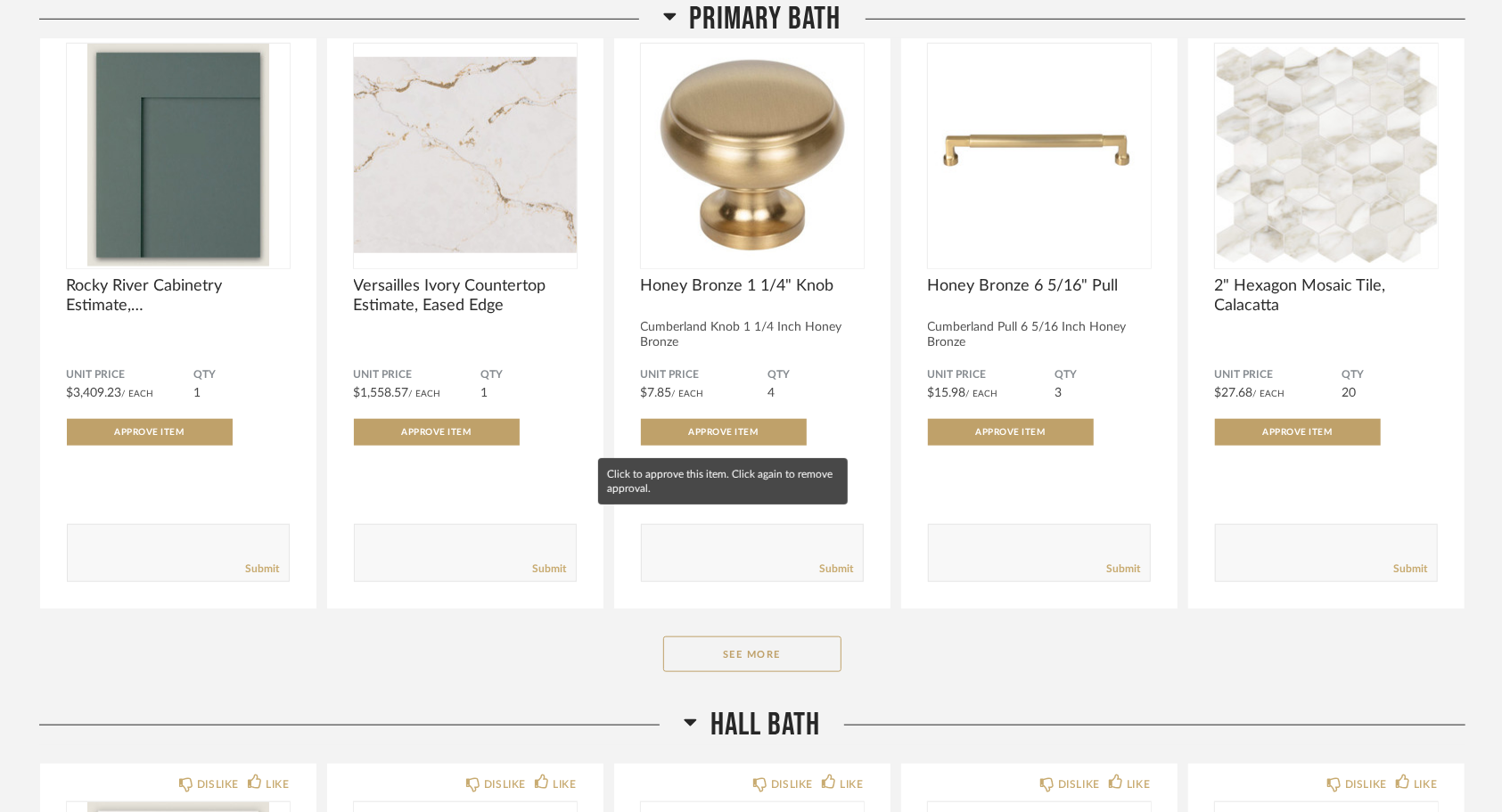
scroll to position [968, 0]
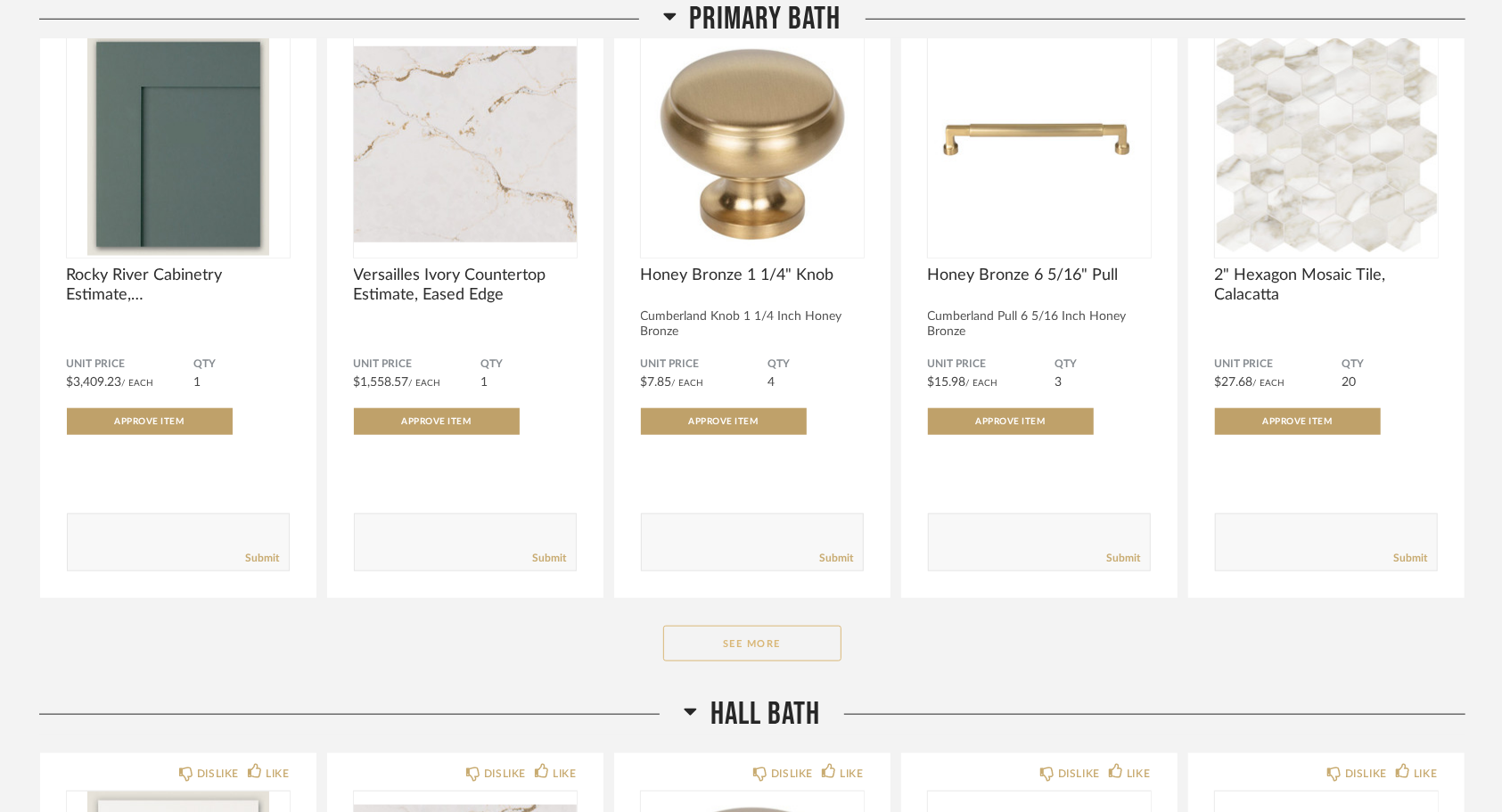
click at [806, 639] on button "See More" at bounding box center [752, 644] width 178 height 35
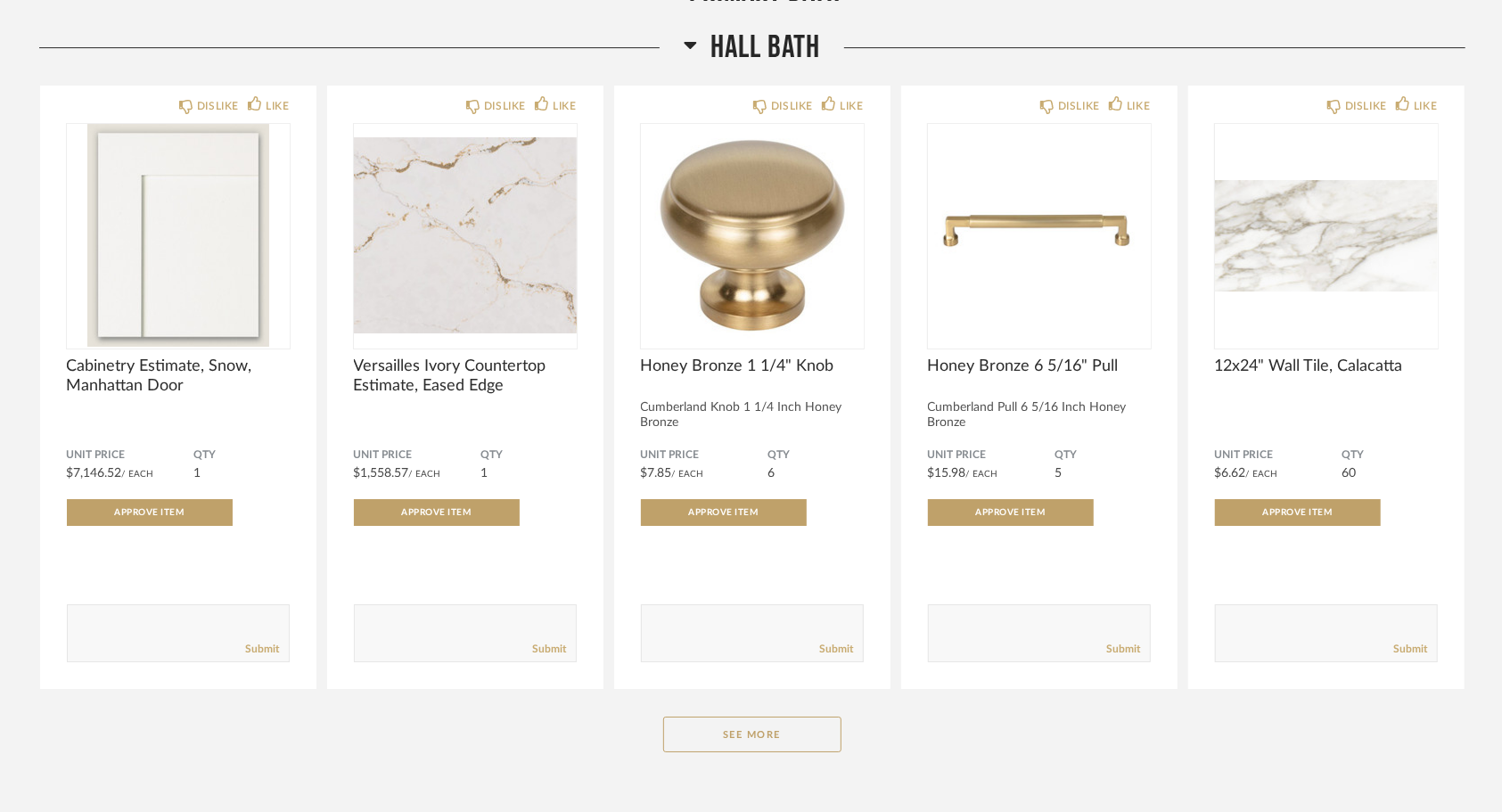
scroll to position [3990, 0]
click at [809, 745] on button "See More" at bounding box center [752, 734] width 178 height 35
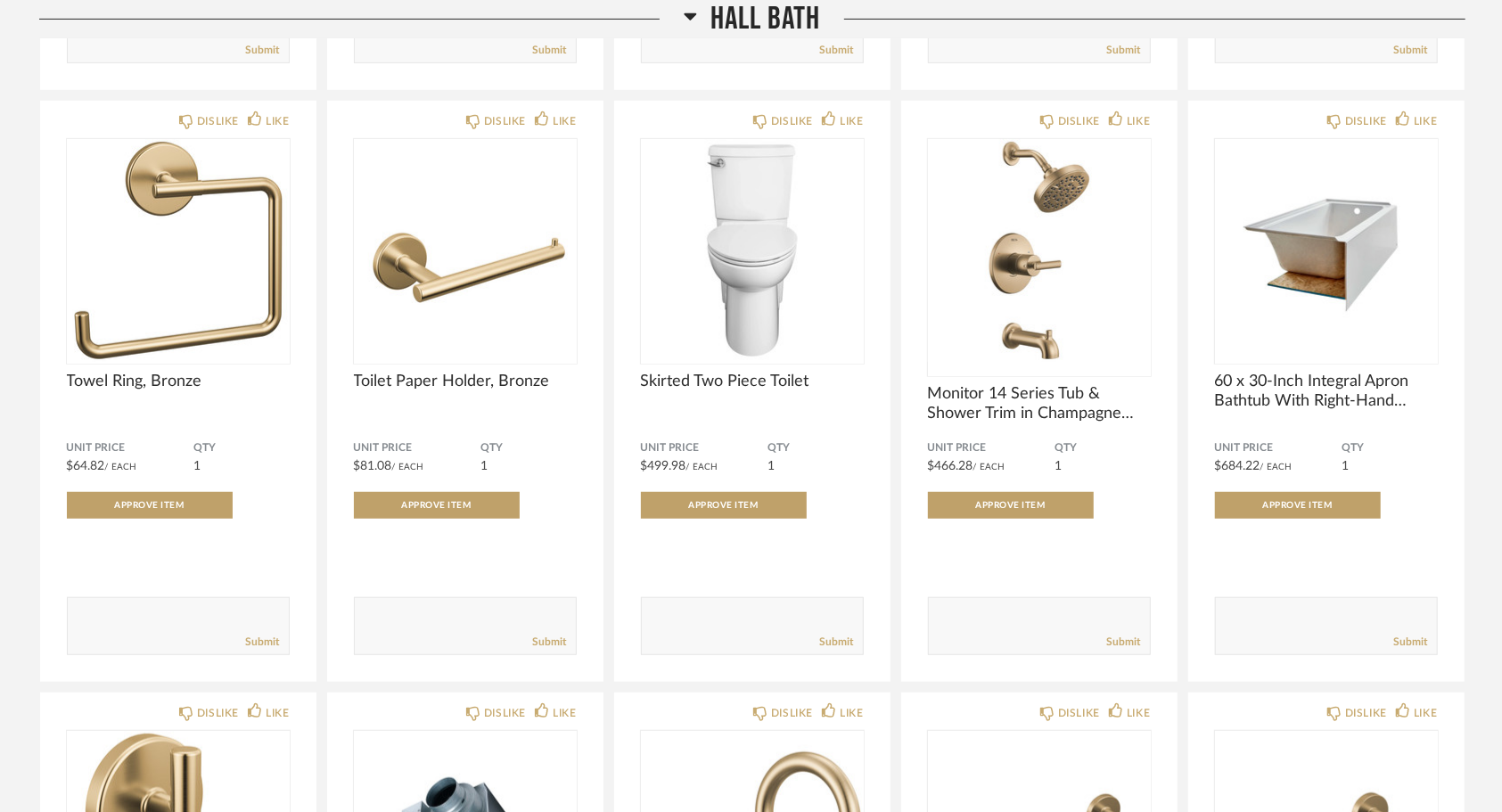
scroll to position [5138, 0]
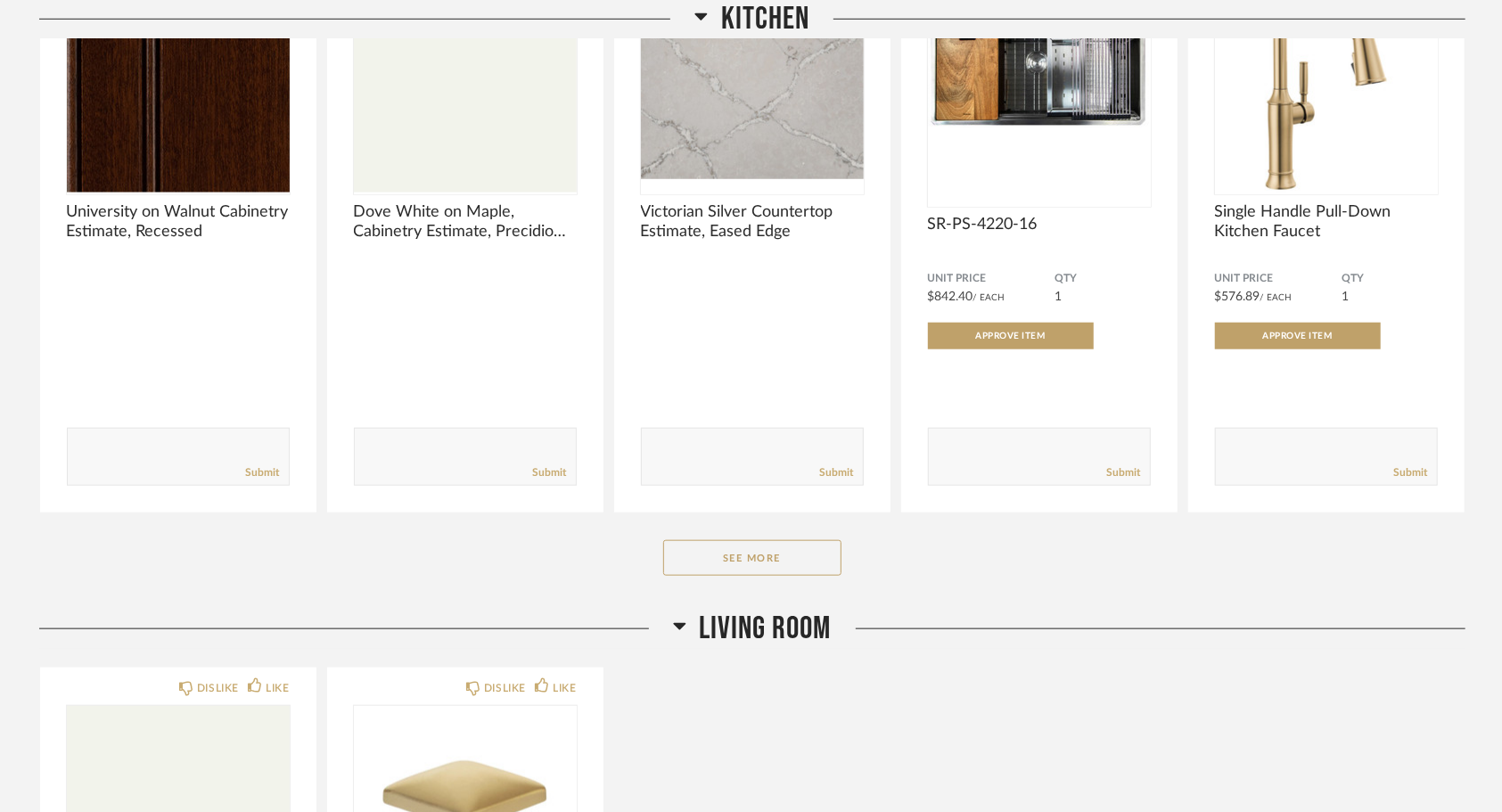
scroll to position [1053, 0]
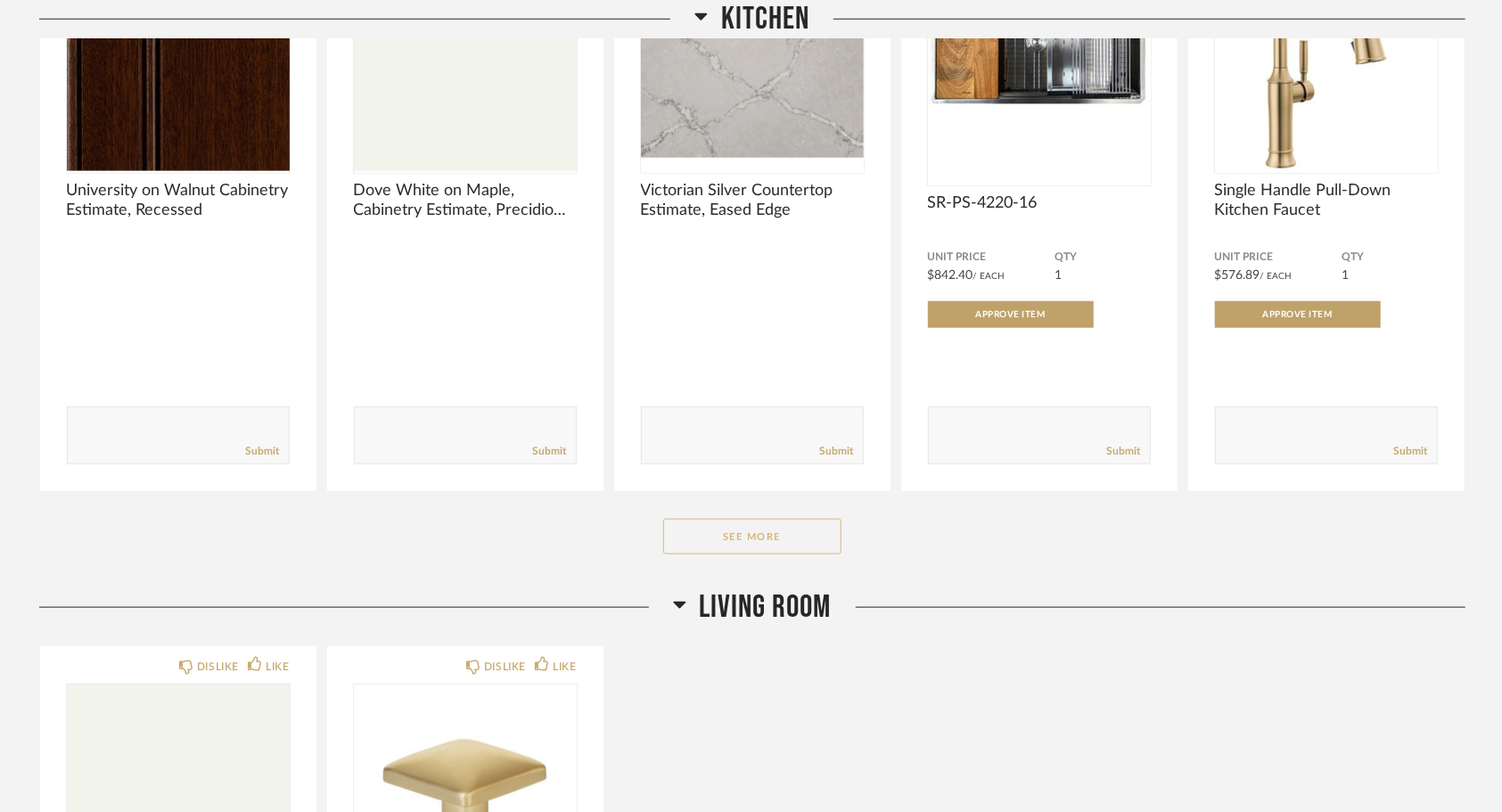
click at [799, 546] on button "See More" at bounding box center [752, 537] width 178 height 35
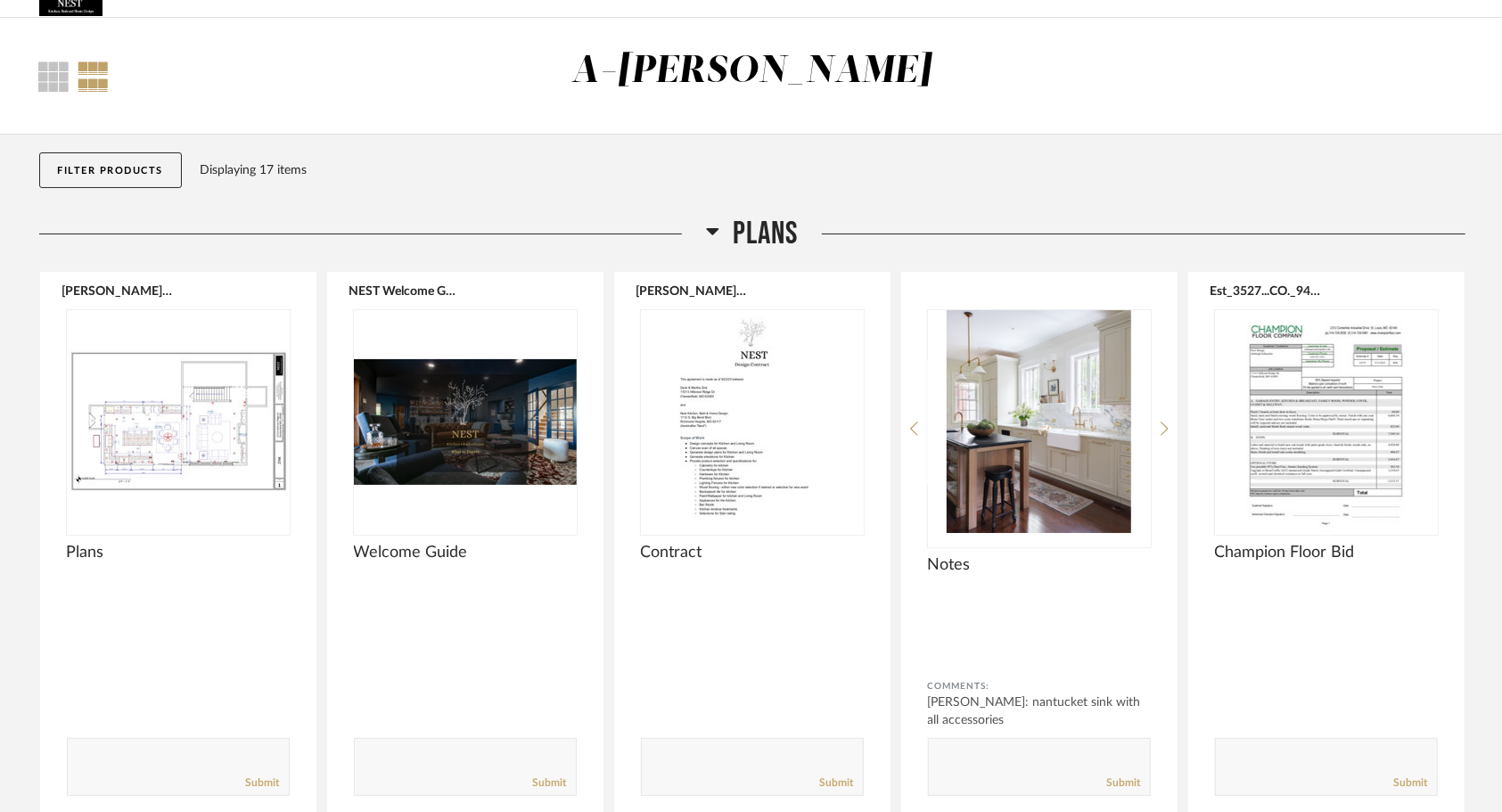
scroll to position [0, 0]
